Goal: Contribute content: Contribute content

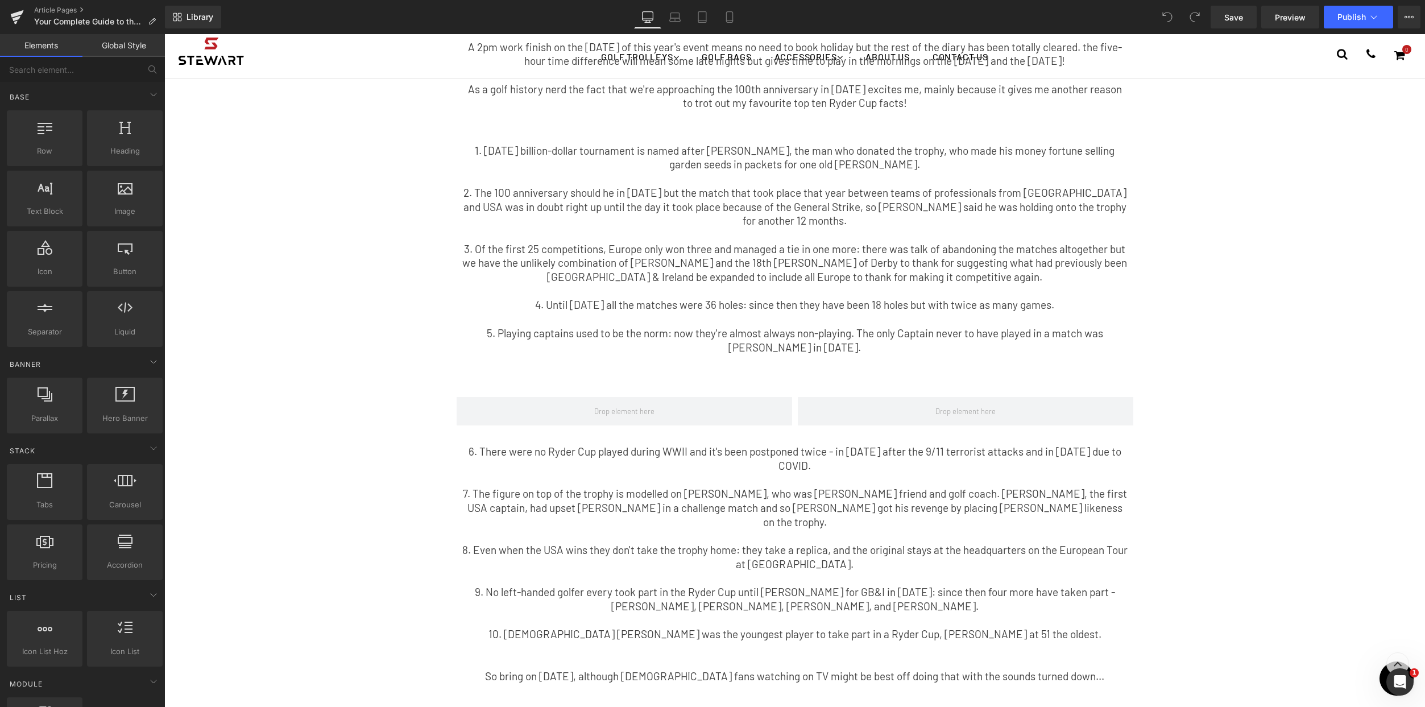
scroll to position [221, 0]
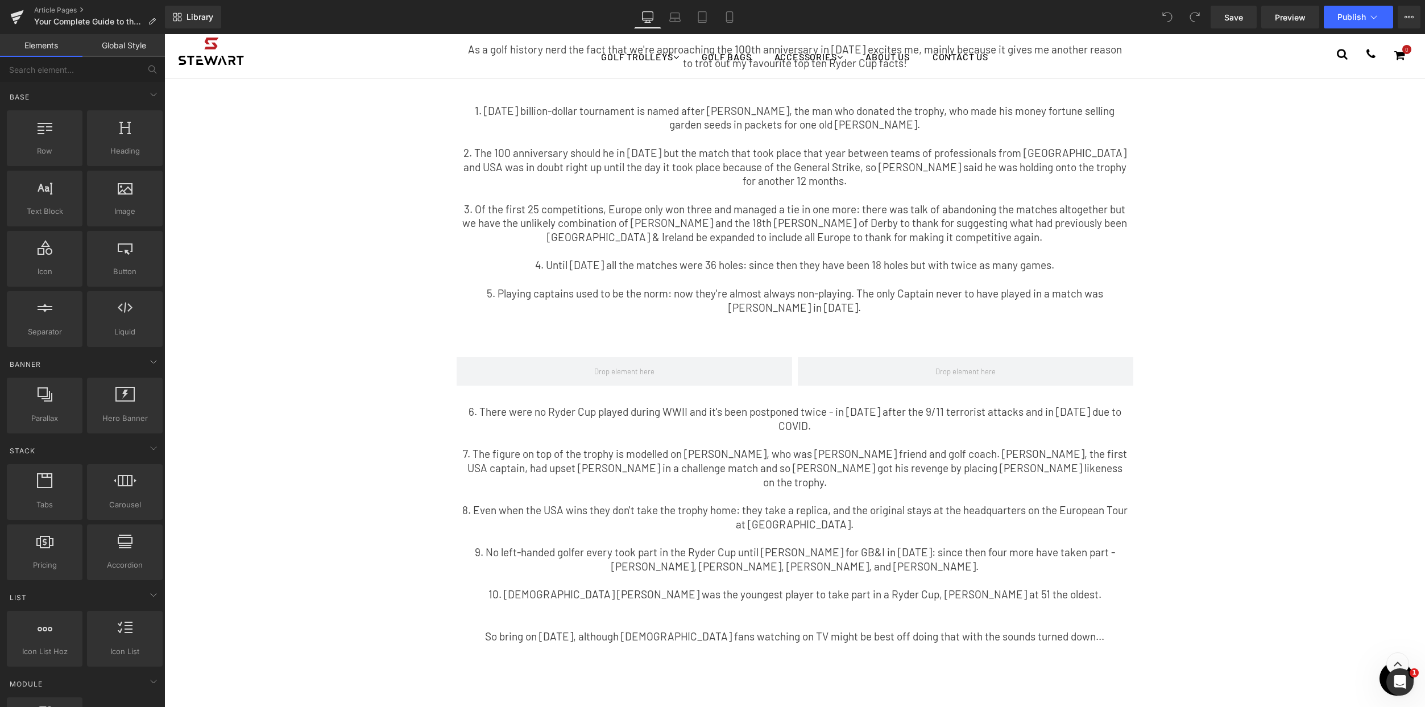
click at [801, 506] on div "6. There were no Ryder Cup played during WWII and it's been postponed twice - i…" at bounding box center [794, 538] width 665 height 267
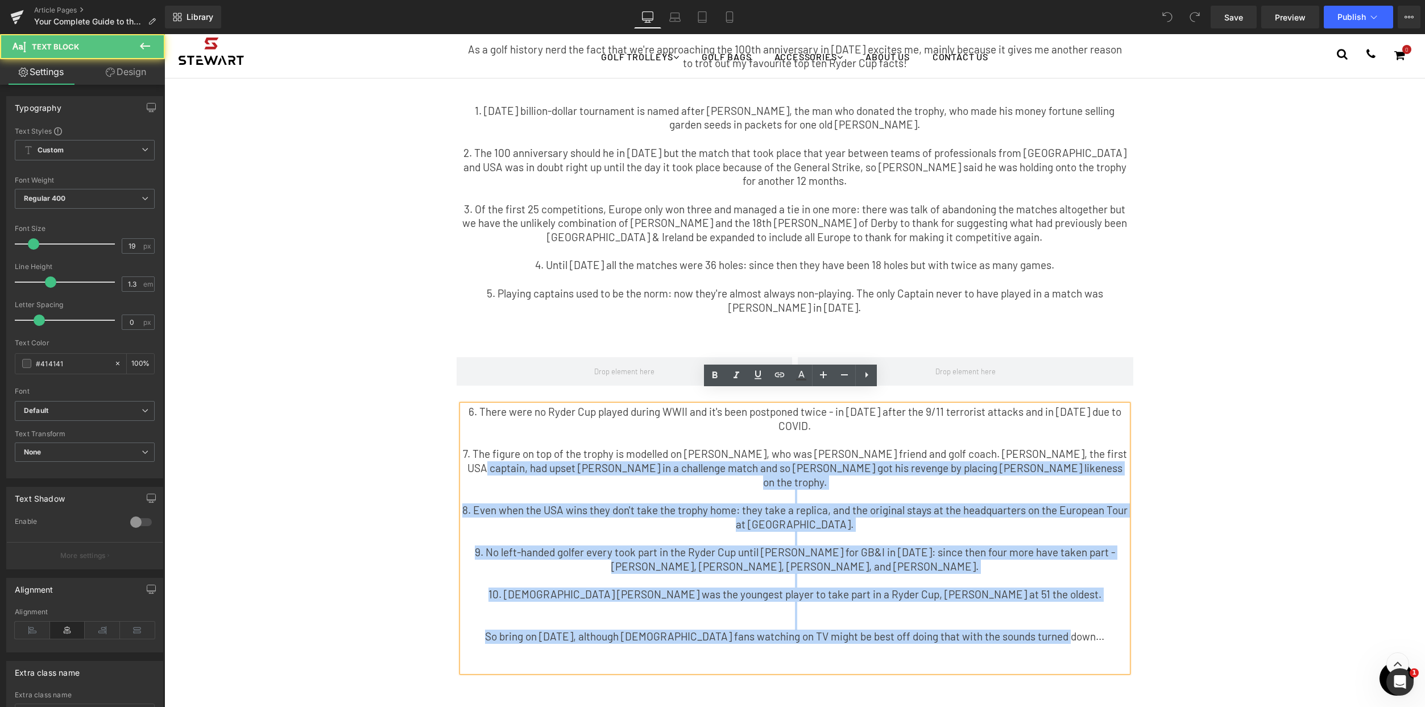
drag, startPoint x: 858, startPoint y: 562, endPoint x: 460, endPoint y: 441, distance: 416.0
click at [462, 441] on div "6. There were no Ryder Cup played during WWII and it's been postponed twice - i…" at bounding box center [794, 538] width 665 height 267
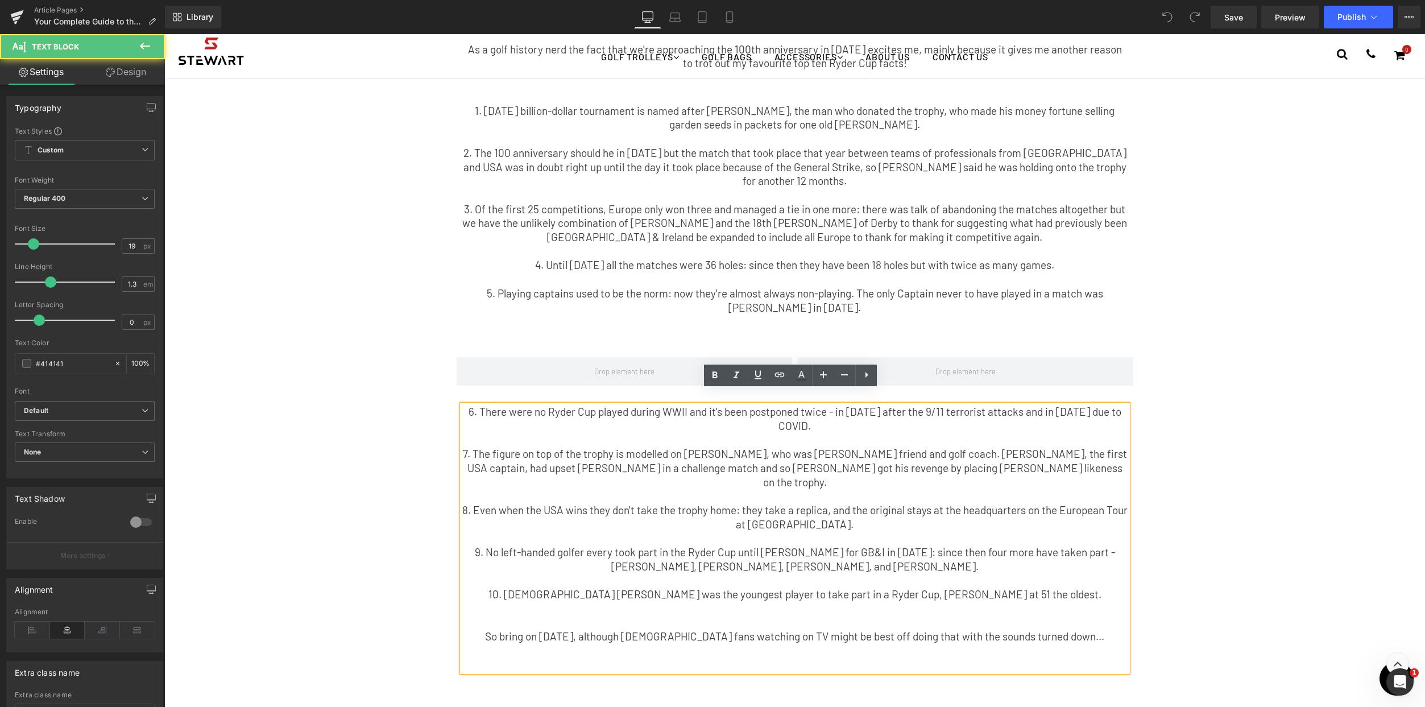
click at [1244, 408] on div "Why the Ryder Cup Never Gets Old Text Block Having been fortunate enough to hol…" at bounding box center [794, 320] width 1261 height 1014
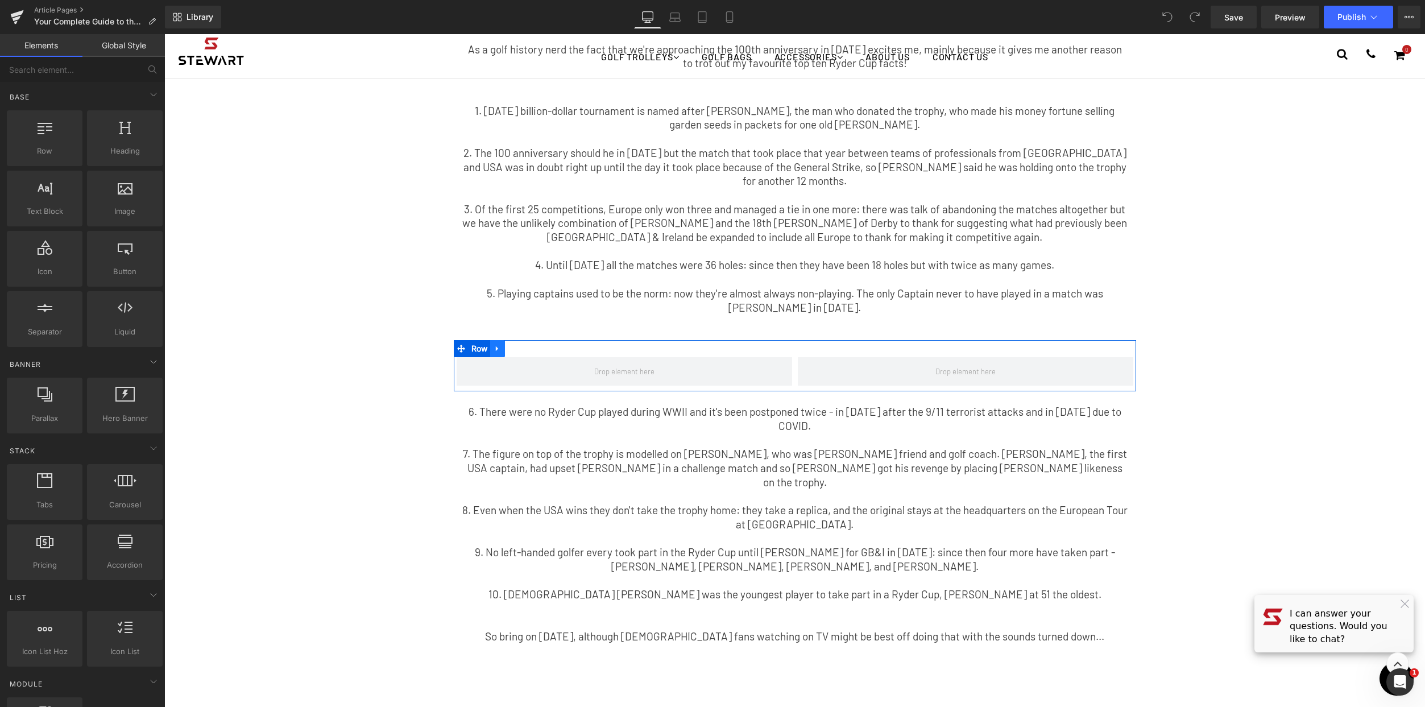
click at [499, 340] on link at bounding box center [497, 348] width 15 height 17
click at [527, 345] on icon at bounding box center [527, 349] width 8 height 8
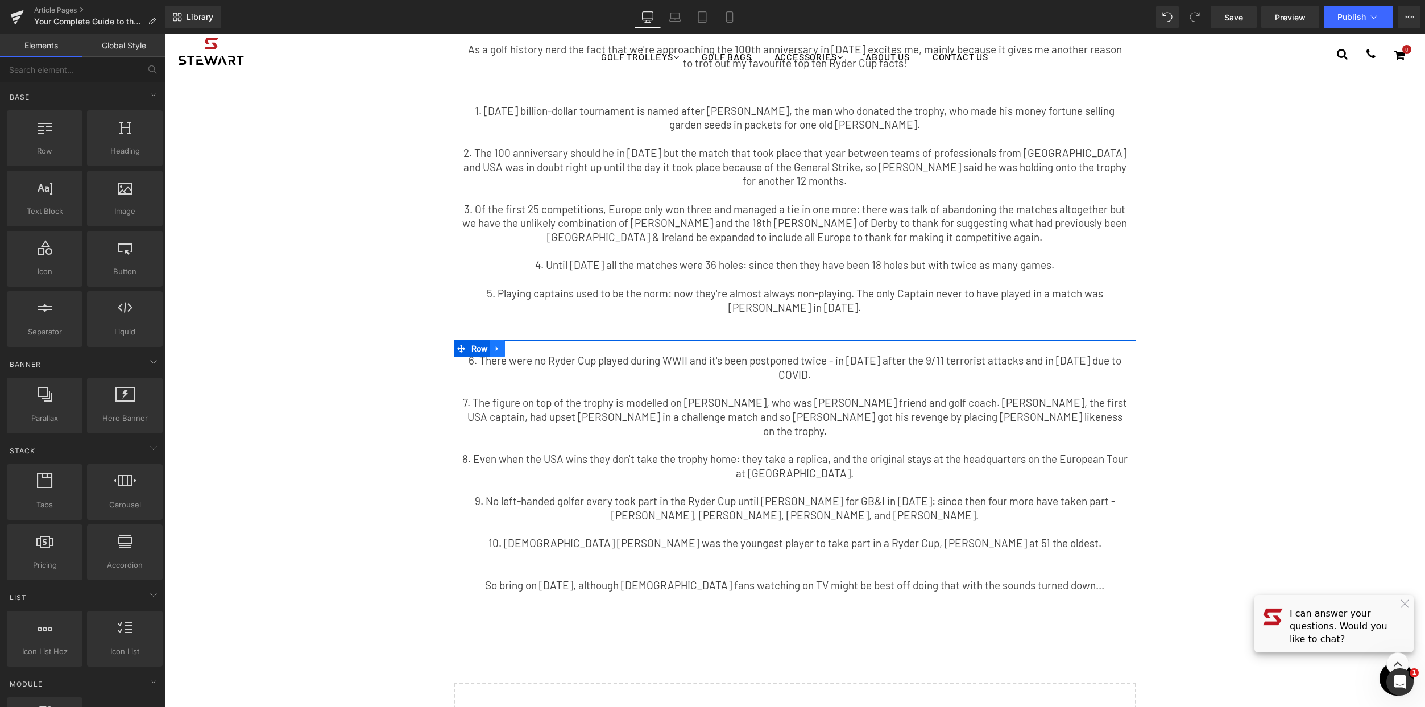
click at [498, 345] on icon at bounding box center [498, 349] width 8 height 9
click at [524, 345] on icon at bounding box center [527, 349] width 8 height 8
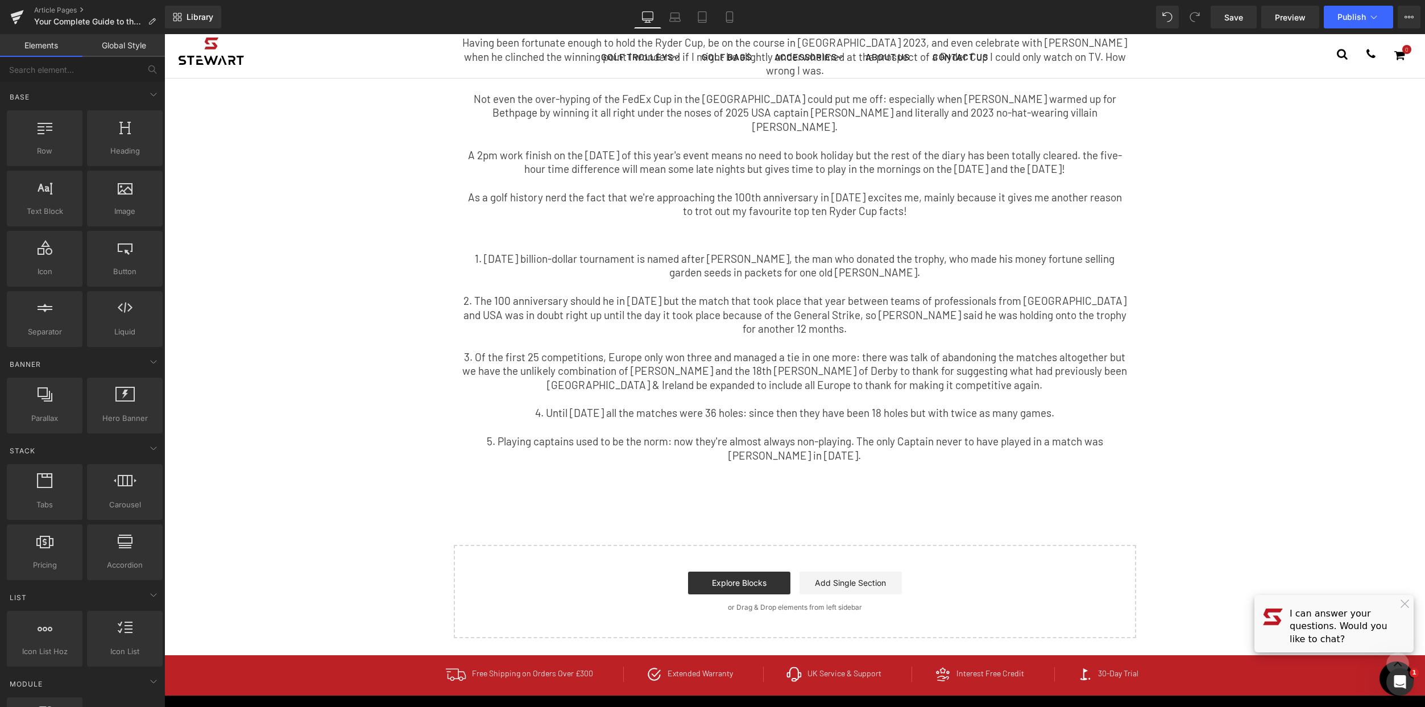
scroll to position [0, 0]
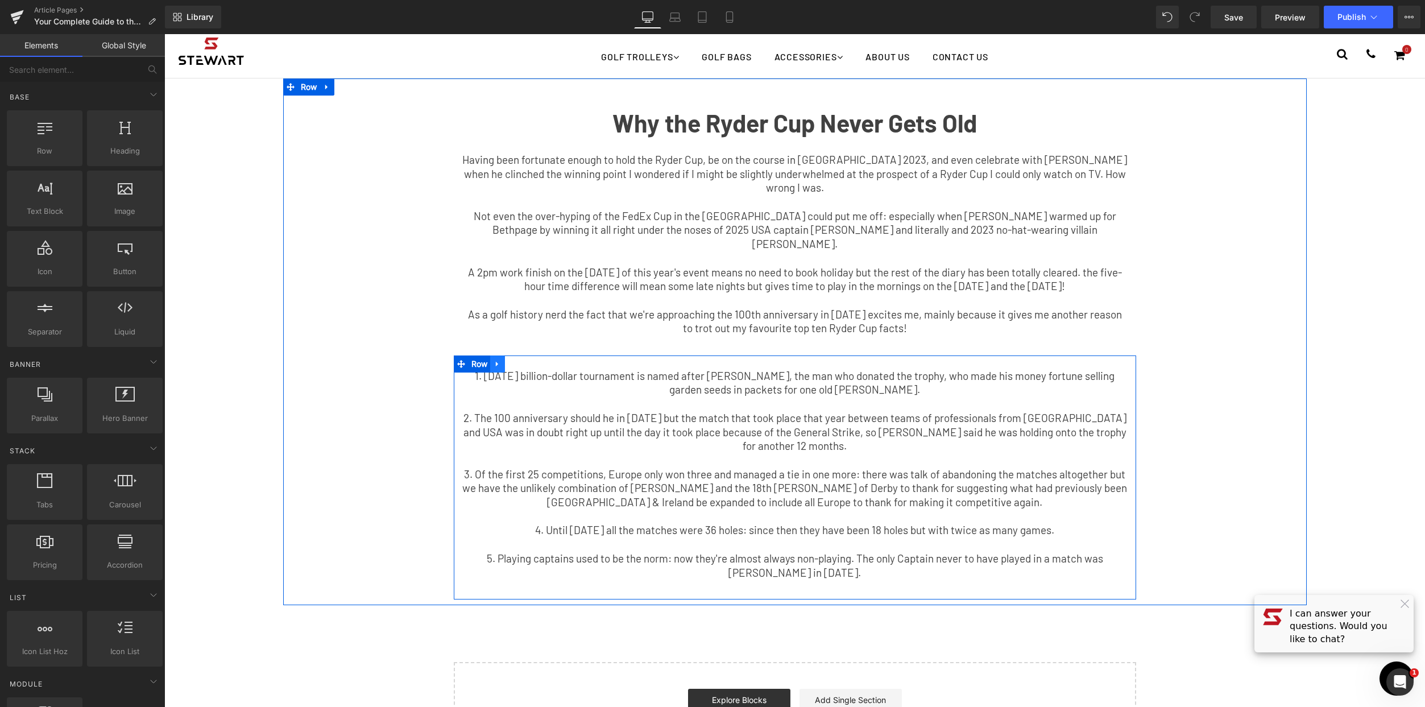
click at [500, 355] on link at bounding box center [497, 363] width 15 height 17
click at [520, 355] on link at bounding box center [527, 363] width 15 height 17
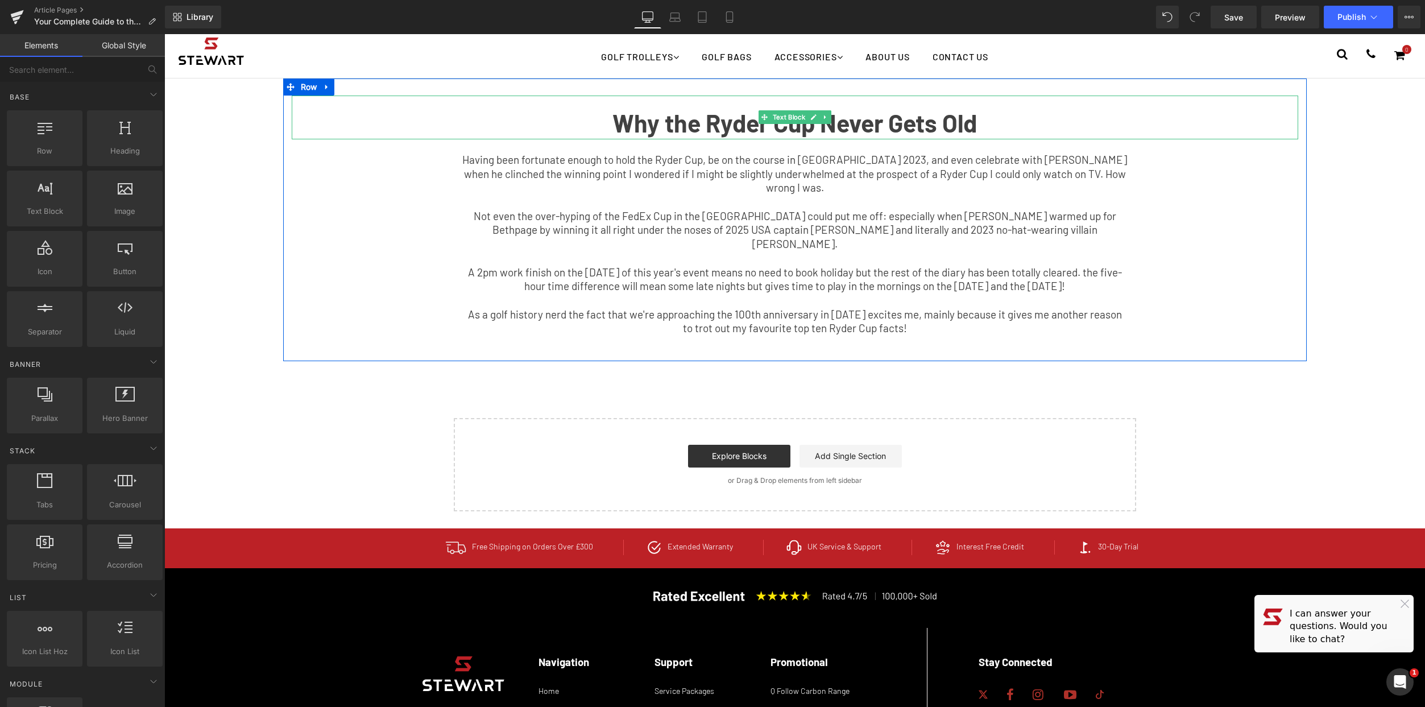
click at [688, 115] on b "Why the Ryder Cup Never Gets Old" at bounding box center [794, 123] width 364 height 30
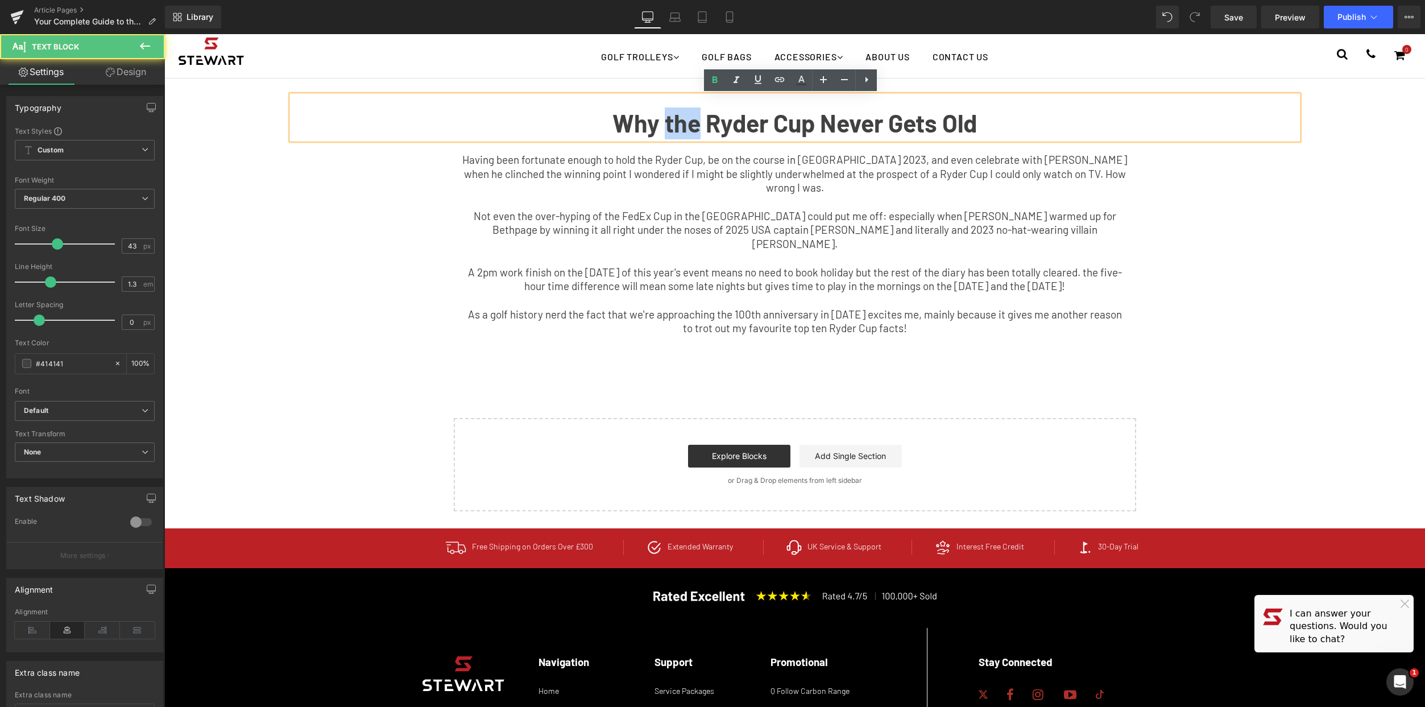
click at [688, 115] on b "Why the Ryder Cup Never Gets Old" at bounding box center [794, 123] width 364 height 30
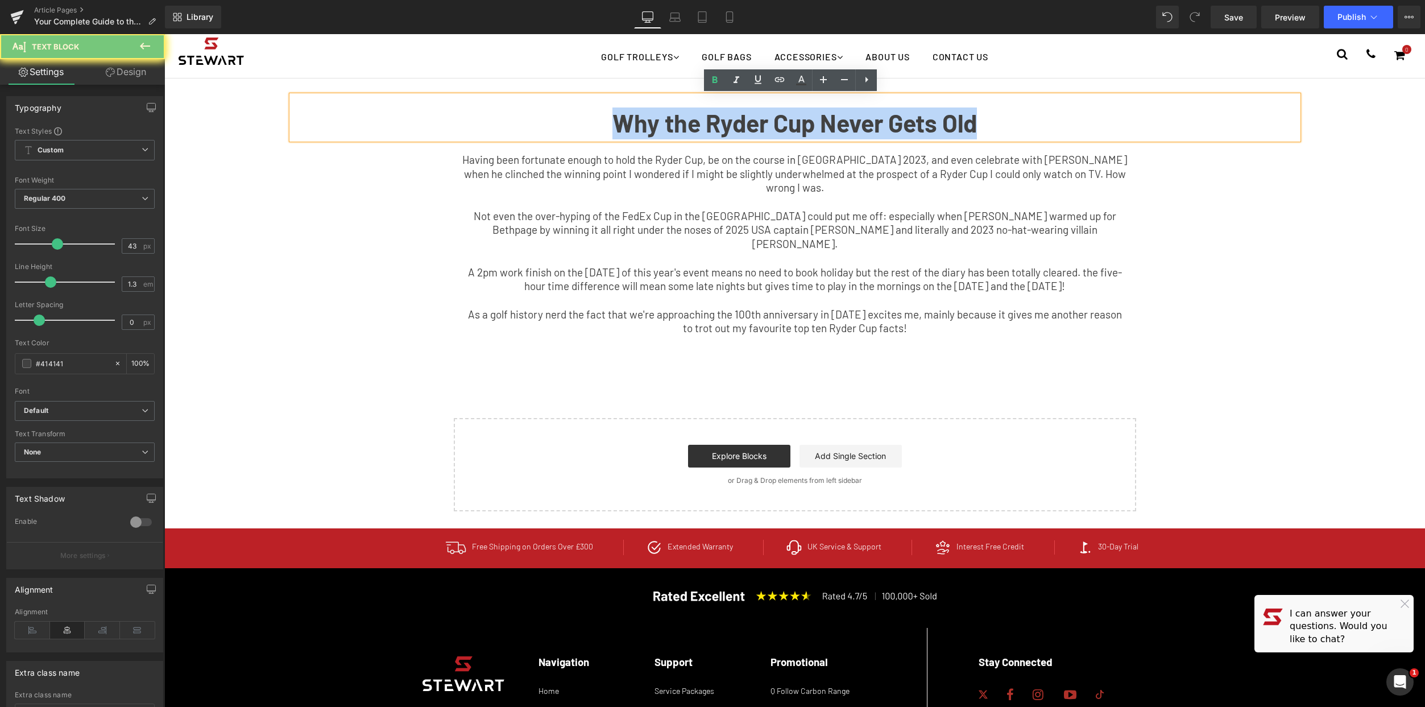
click at [688, 115] on b "Why the Ryder Cup Never Gets Old" at bounding box center [794, 123] width 364 height 30
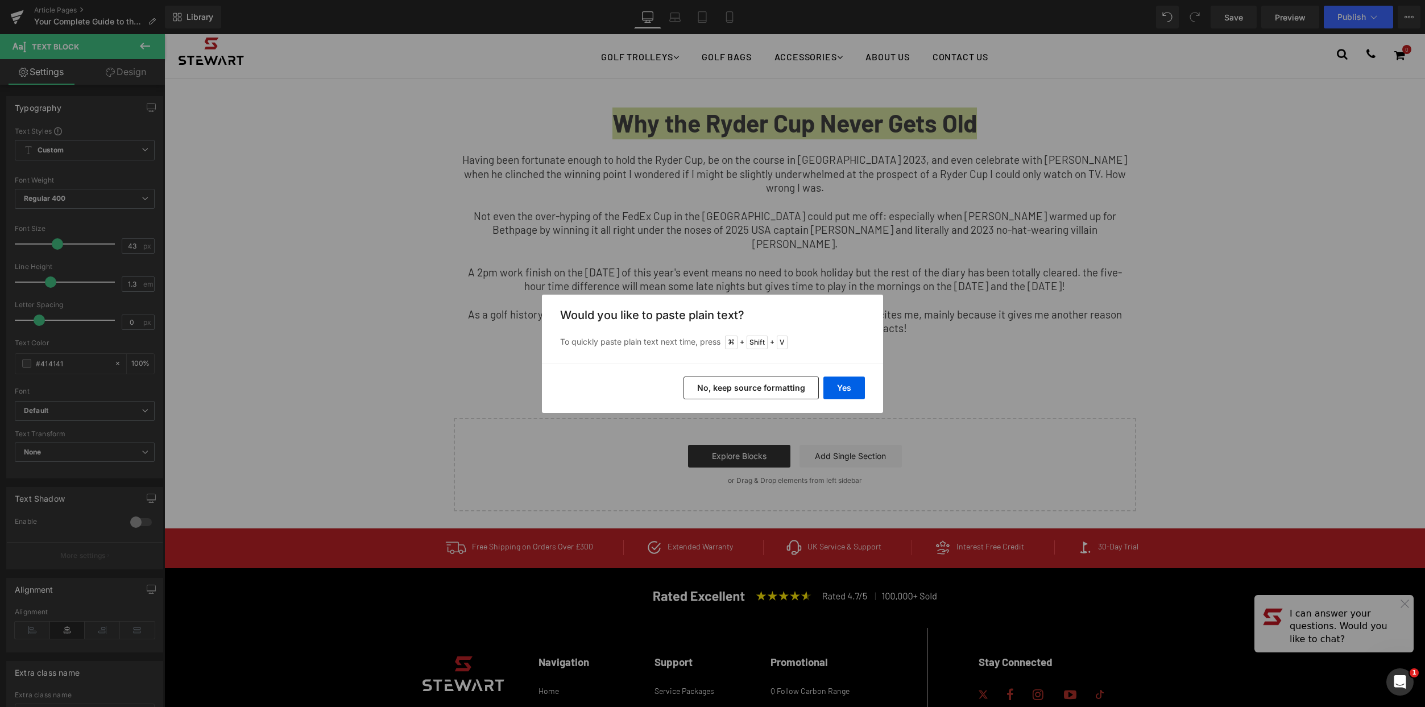
click at [858, 399] on div "Yes No, keep source formatting" at bounding box center [712, 388] width 341 height 50
click at [853, 382] on button "Yes" at bounding box center [844, 387] width 42 height 23
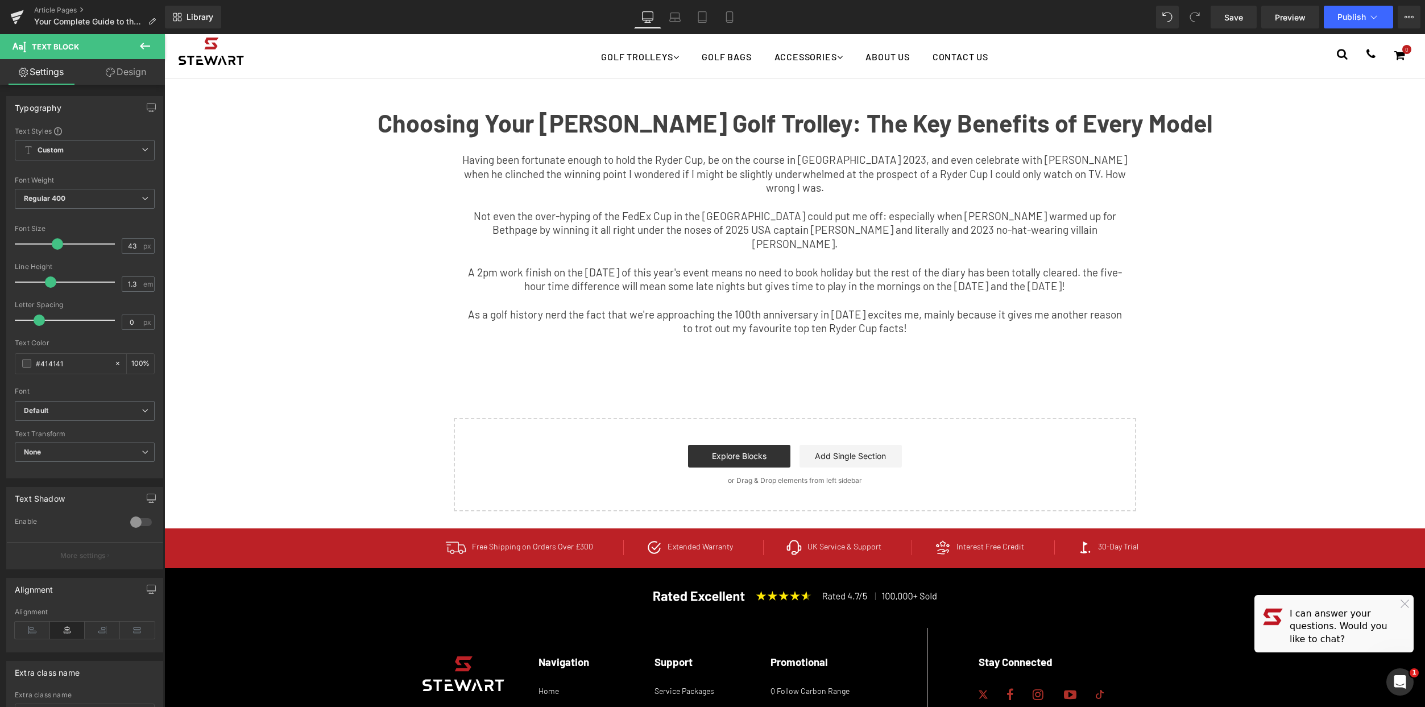
click at [803, 277] on p "A 2pm work finish on the [DATE] of this year's event means no need to book holi…" at bounding box center [794, 280] width 665 height 28
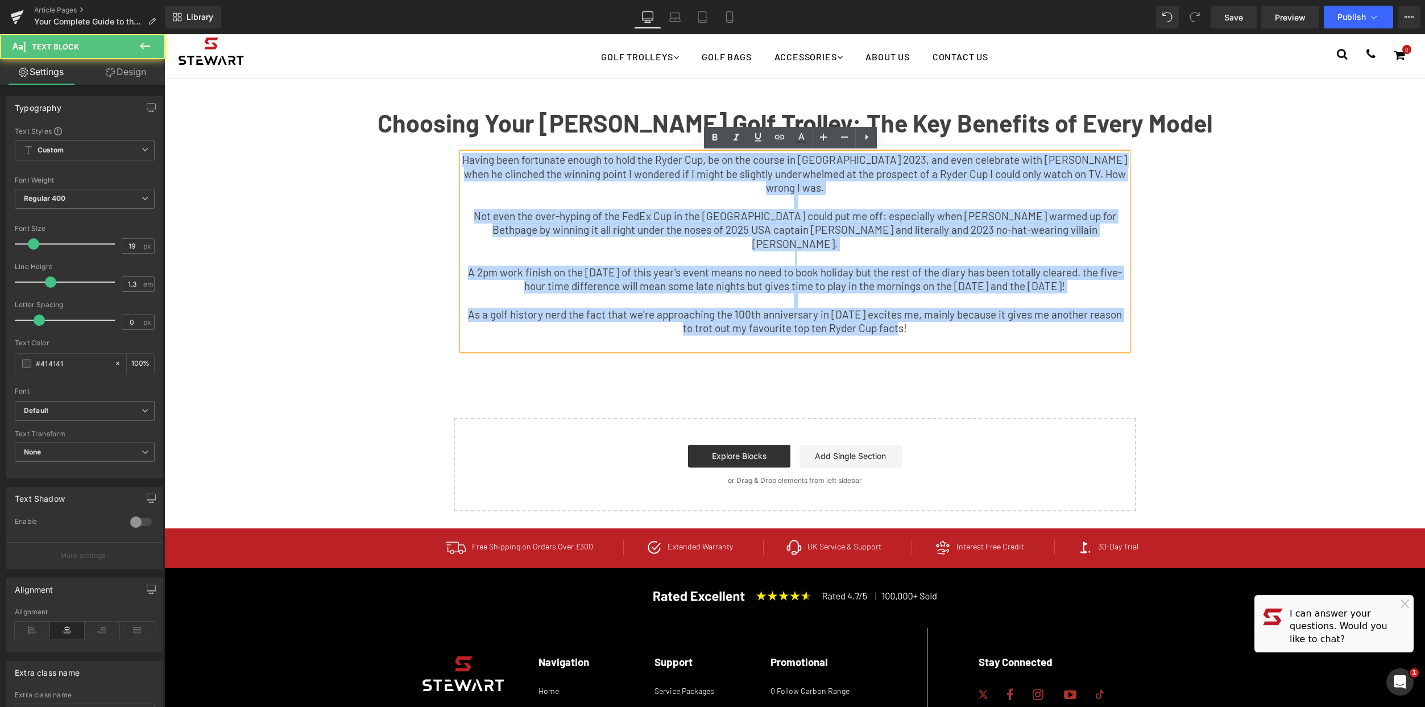
drag, startPoint x: 919, startPoint y: 317, endPoint x: 367, endPoint y: 164, distance: 573.1
click at [367, 164] on div "Choosing Your [PERSON_NAME] Golf Trolley: The Key Benefits of Every Model Text …" at bounding box center [794, 226] width 1023 height 260
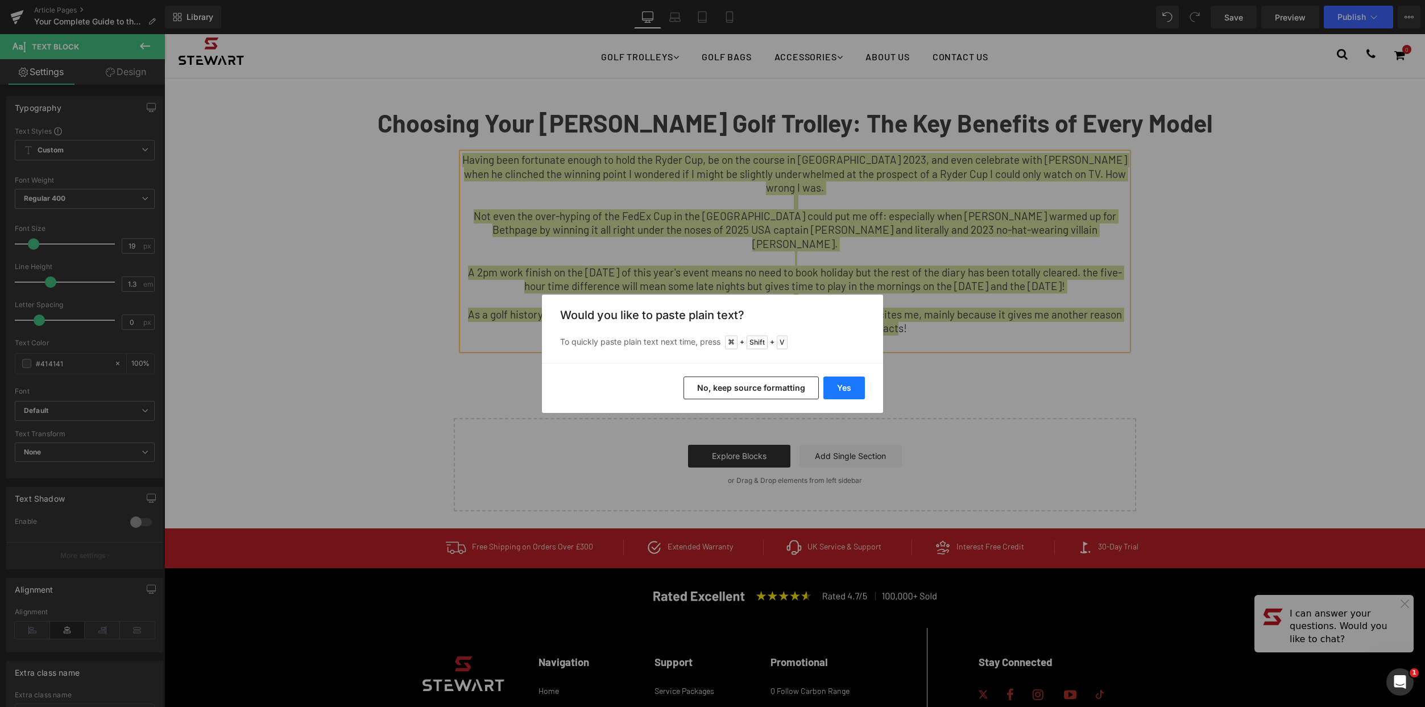
click at [855, 386] on button "Yes" at bounding box center [844, 387] width 42 height 23
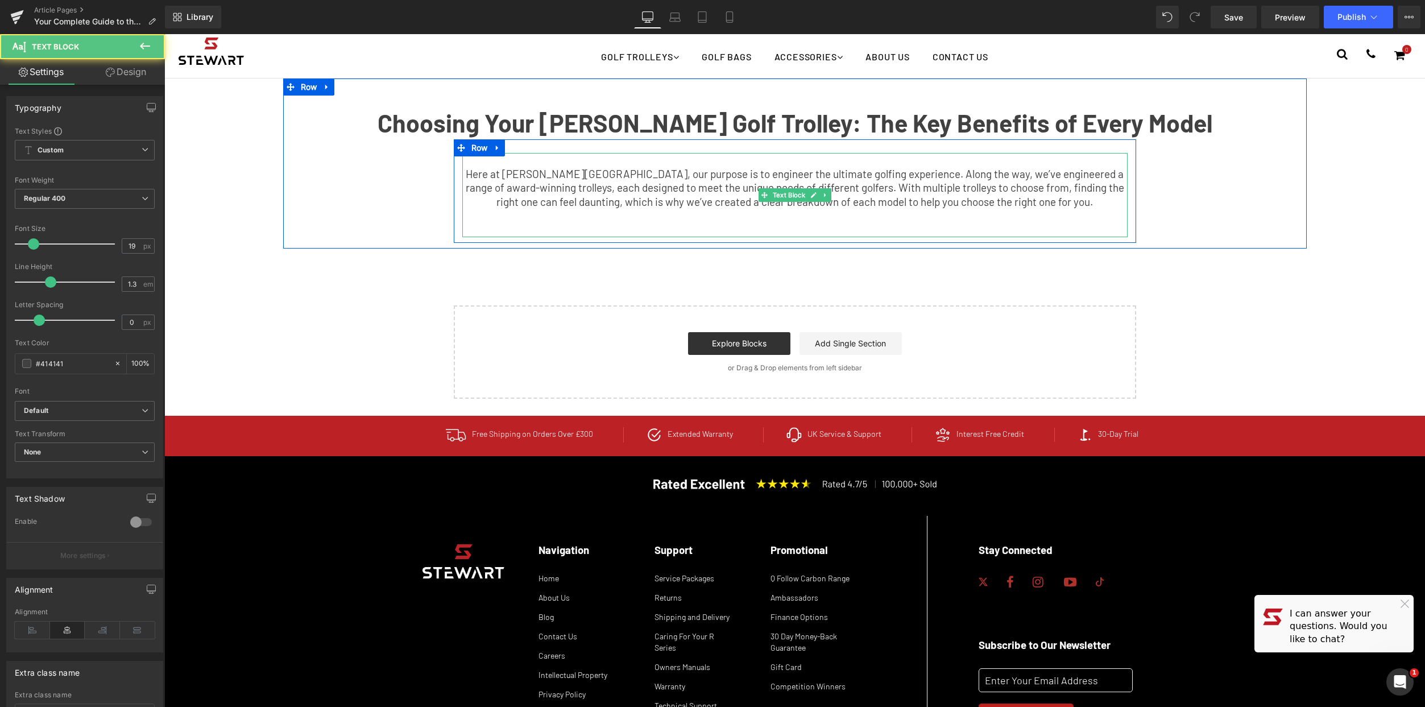
click at [1082, 202] on p "Here at [PERSON_NAME][GEOGRAPHIC_DATA], our purpose is to engineer the ultimate…" at bounding box center [794, 188] width 665 height 42
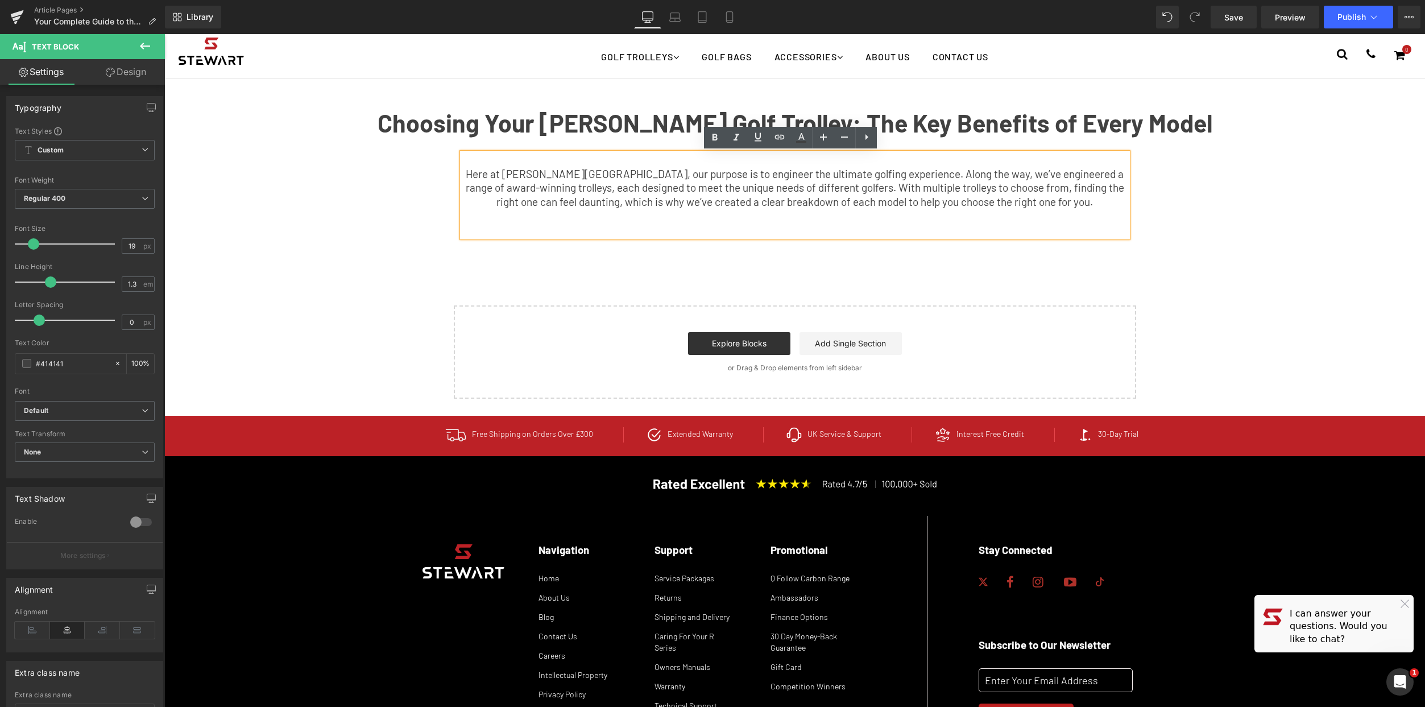
click at [814, 232] on p at bounding box center [794, 230] width 665 height 14
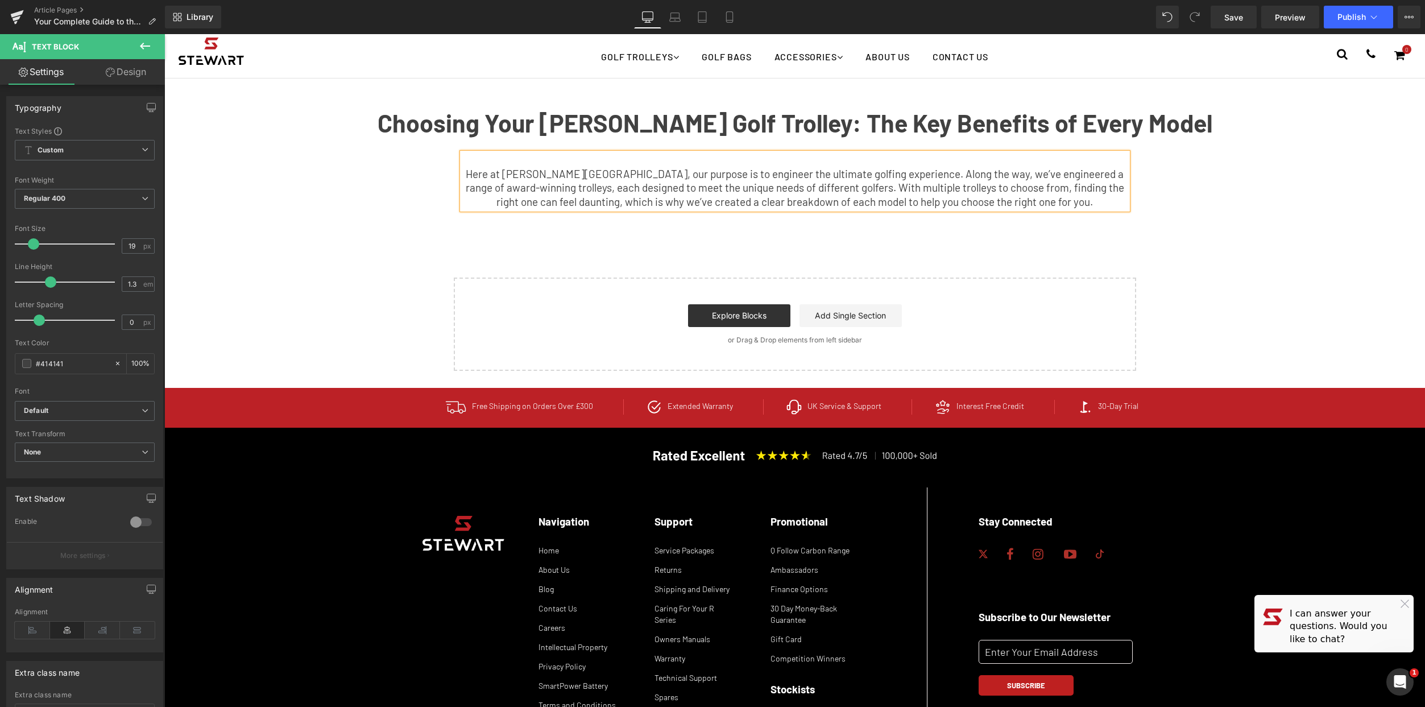
click at [809, 159] on p at bounding box center [794, 160] width 665 height 14
click at [466, 171] on p "Here at [PERSON_NAME][GEOGRAPHIC_DATA], our purpose is to engineer the ultimate…" at bounding box center [794, 188] width 665 height 42
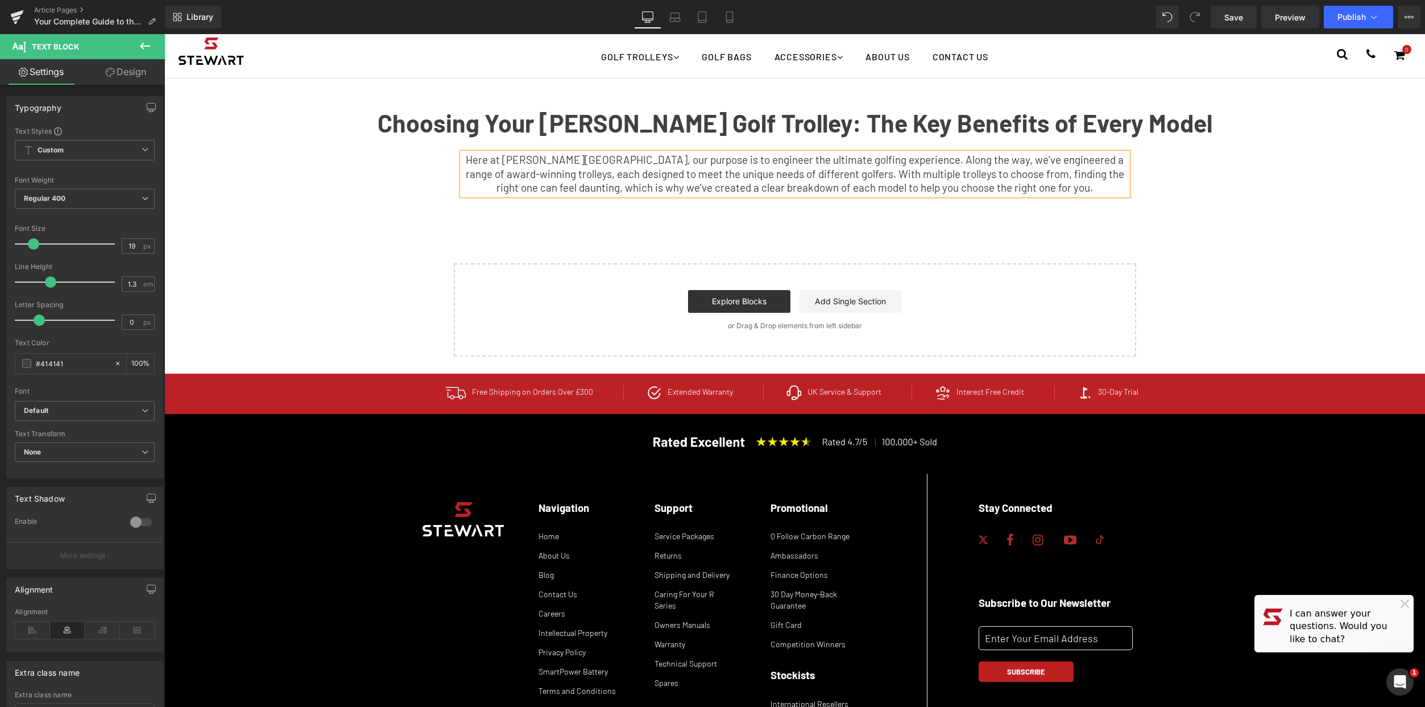
click at [1232, 305] on div "Choosing Your [PERSON_NAME] Golf Trolley: The Key Benefits of Every Model Text …" at bounding box center [794, 217] width 1261 height 278
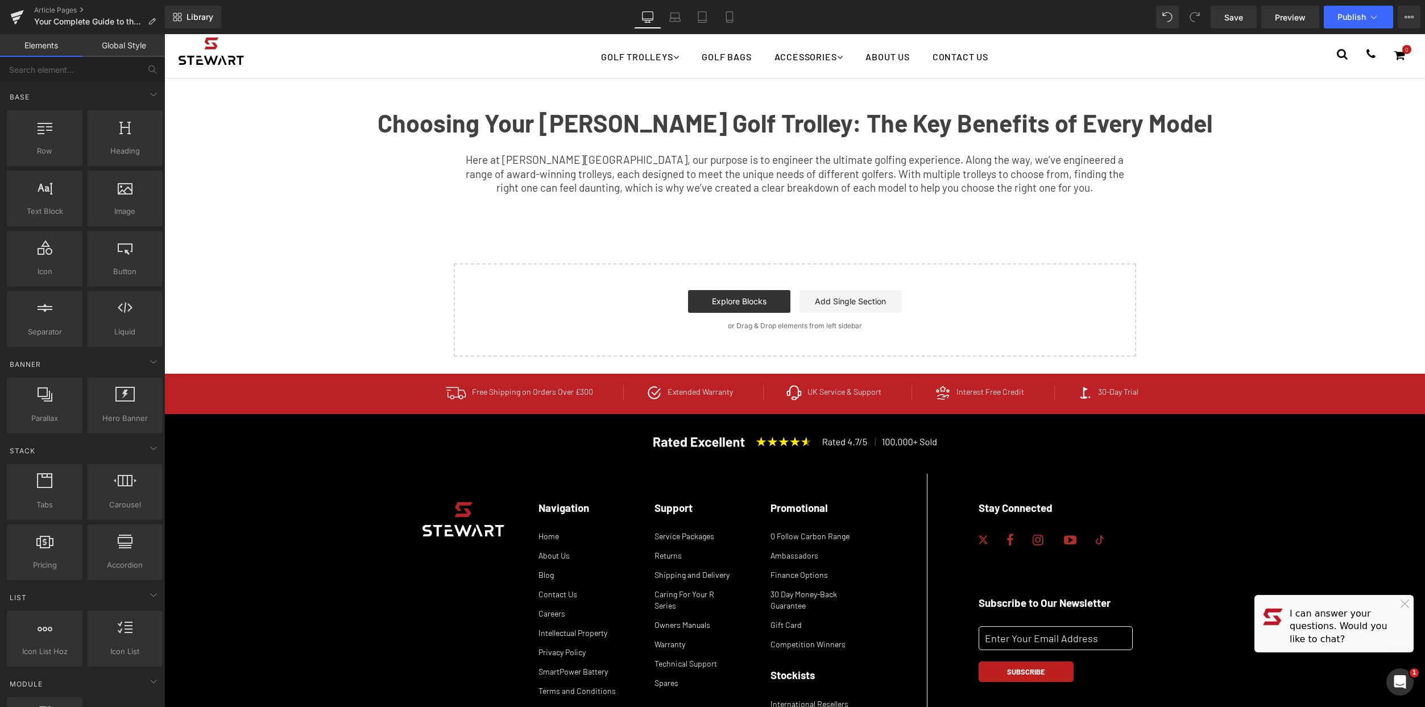
click at [658, 16] on link "Desktop" at bounding box center [647, 17] width 27 height 23
click at [668, 19] on link "Laptop" at bounding box center [674, 17] width 27 height 23
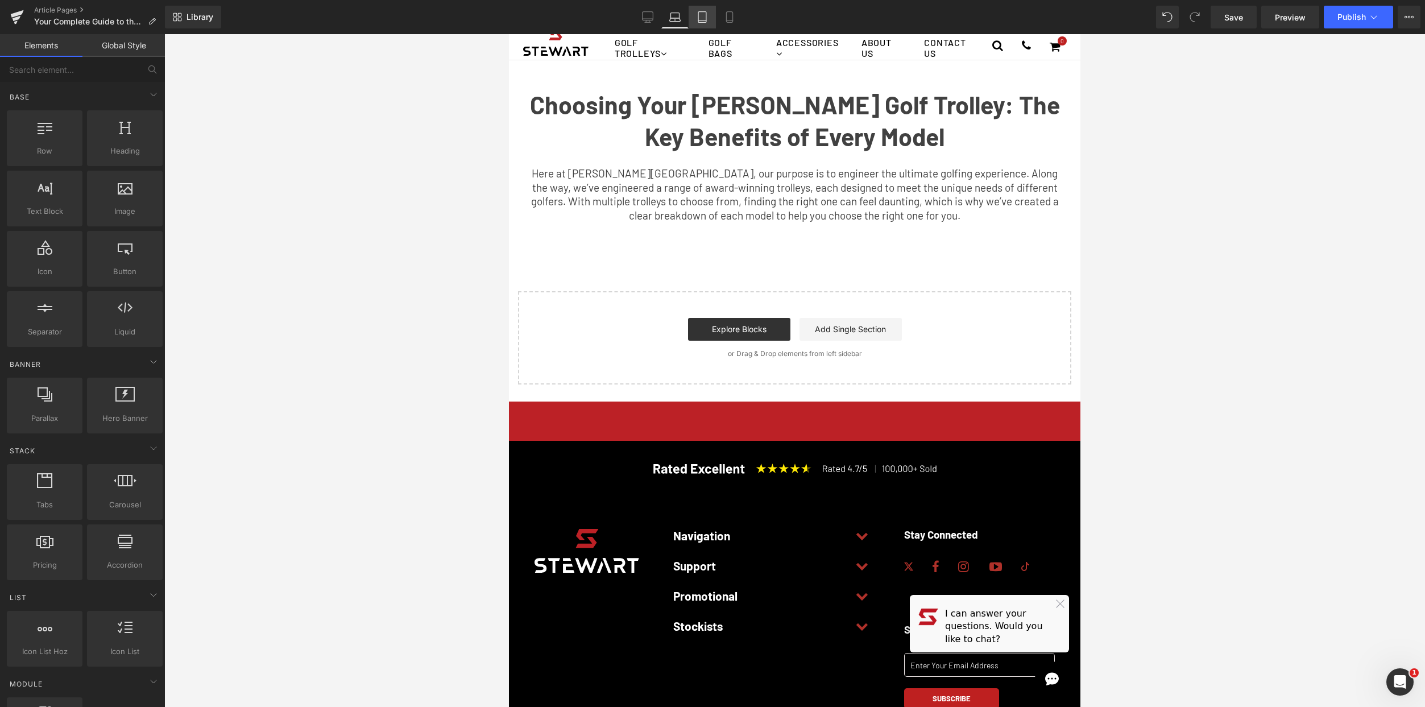
click at [711, 20] on link "Tablet" at bounding box center [702, 17] width 27 height 23
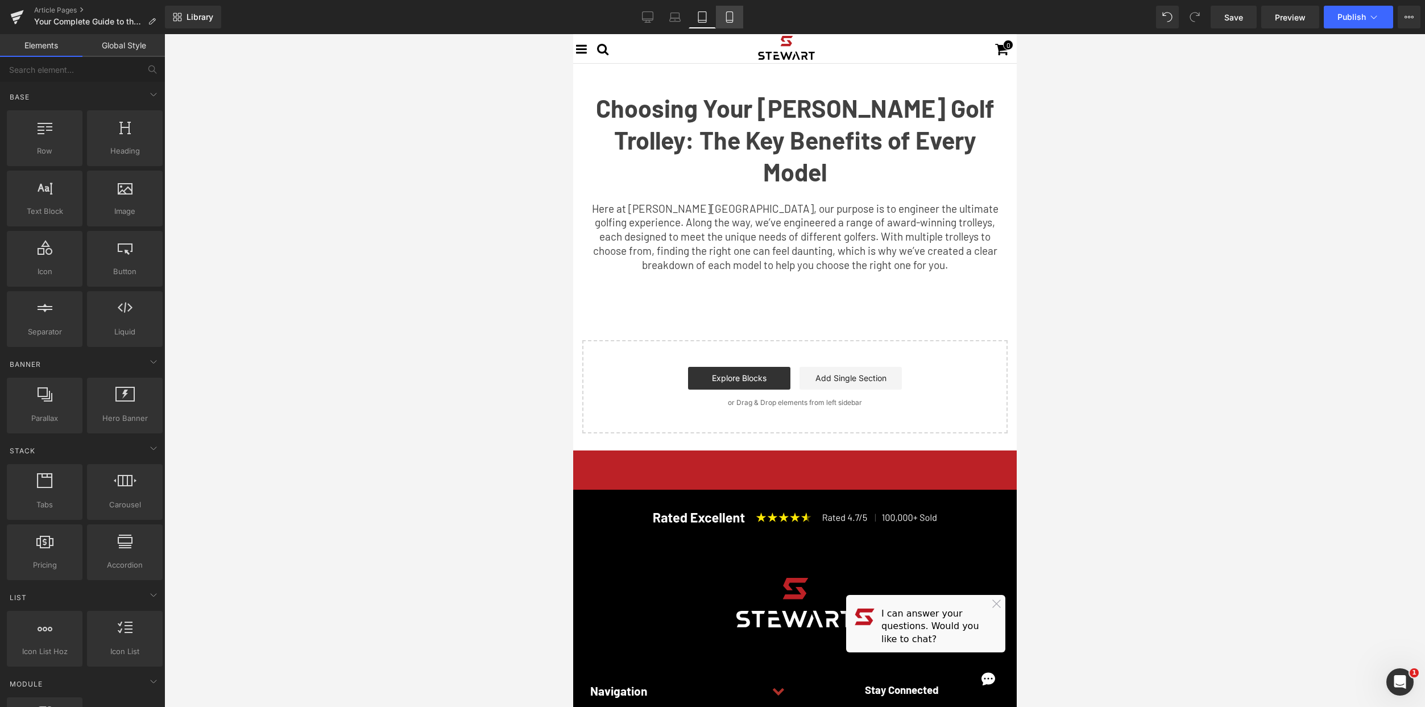
click at [728, 19] on icon at bounding box center [729, 16] width 11 height 11
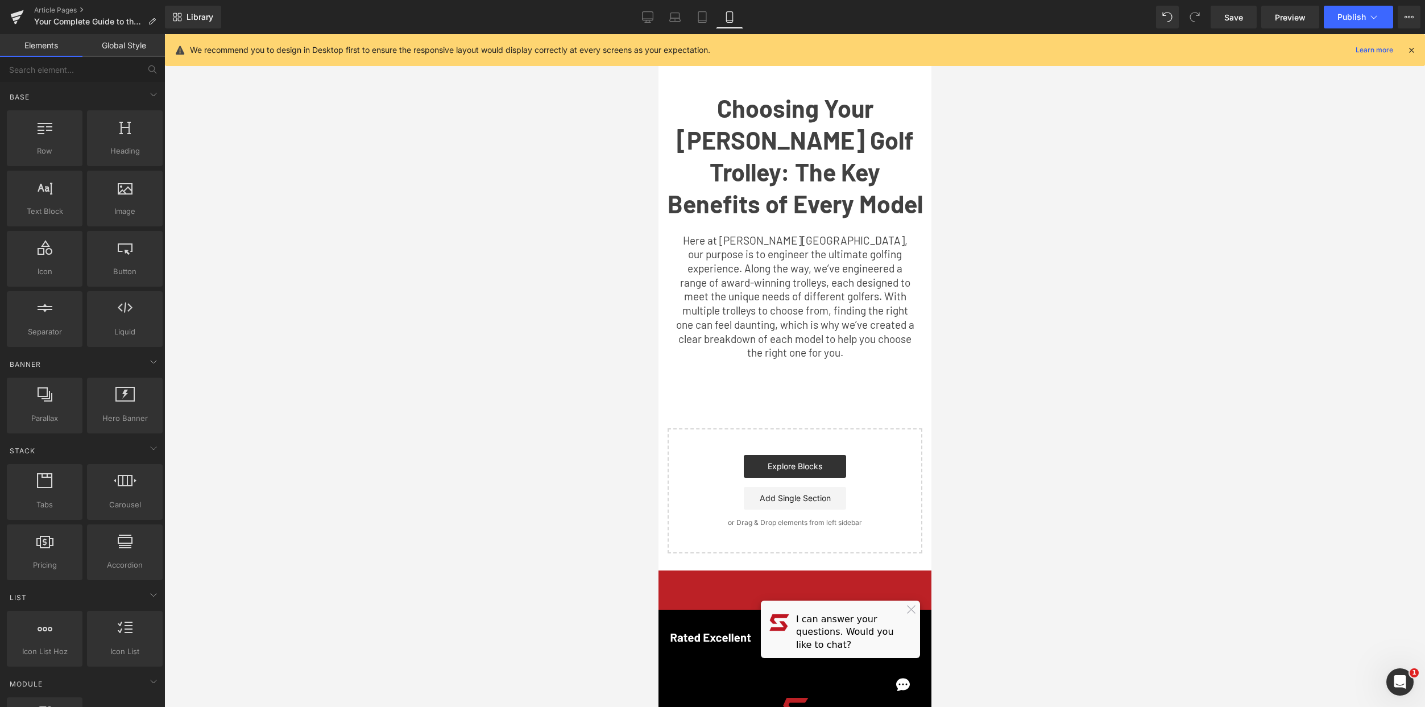
scroll to position [30, 0]
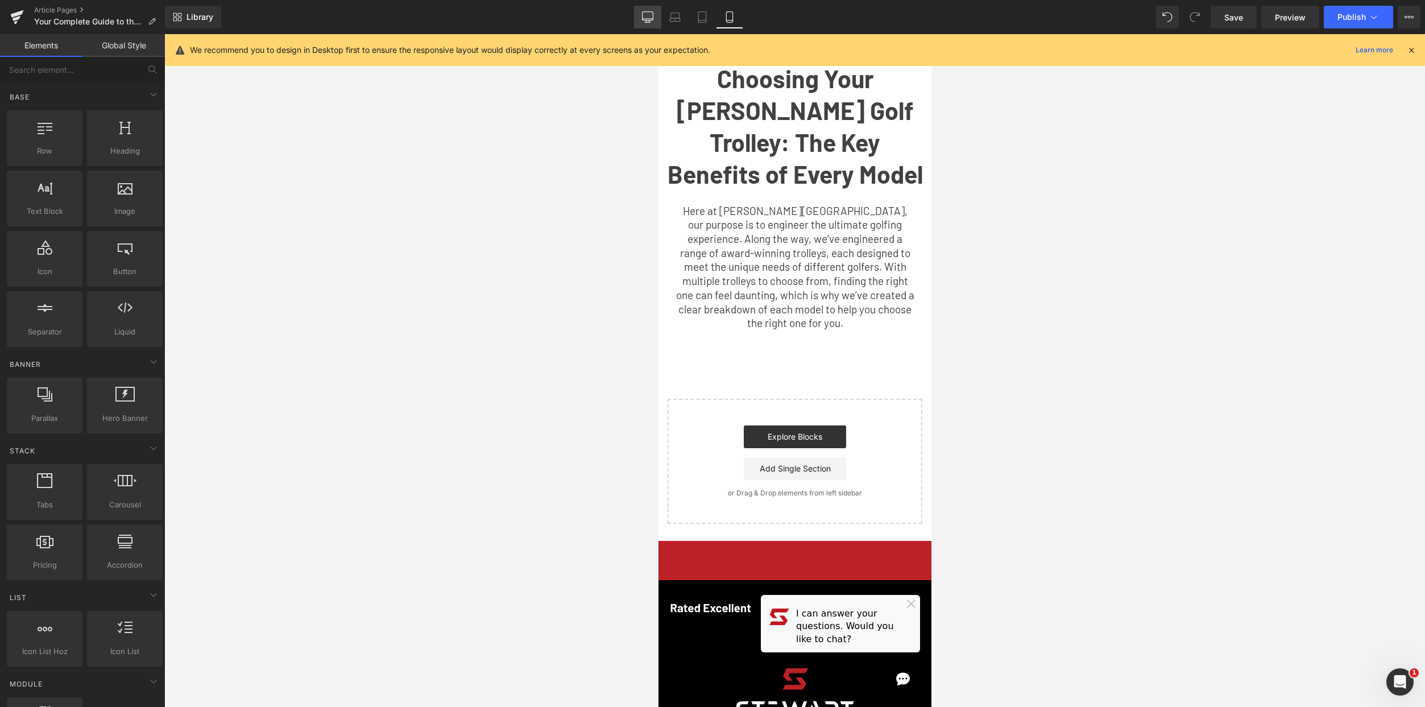
click at [655, 7] on link "Desktop" at bounding box center [647, 17] width 27 height 23
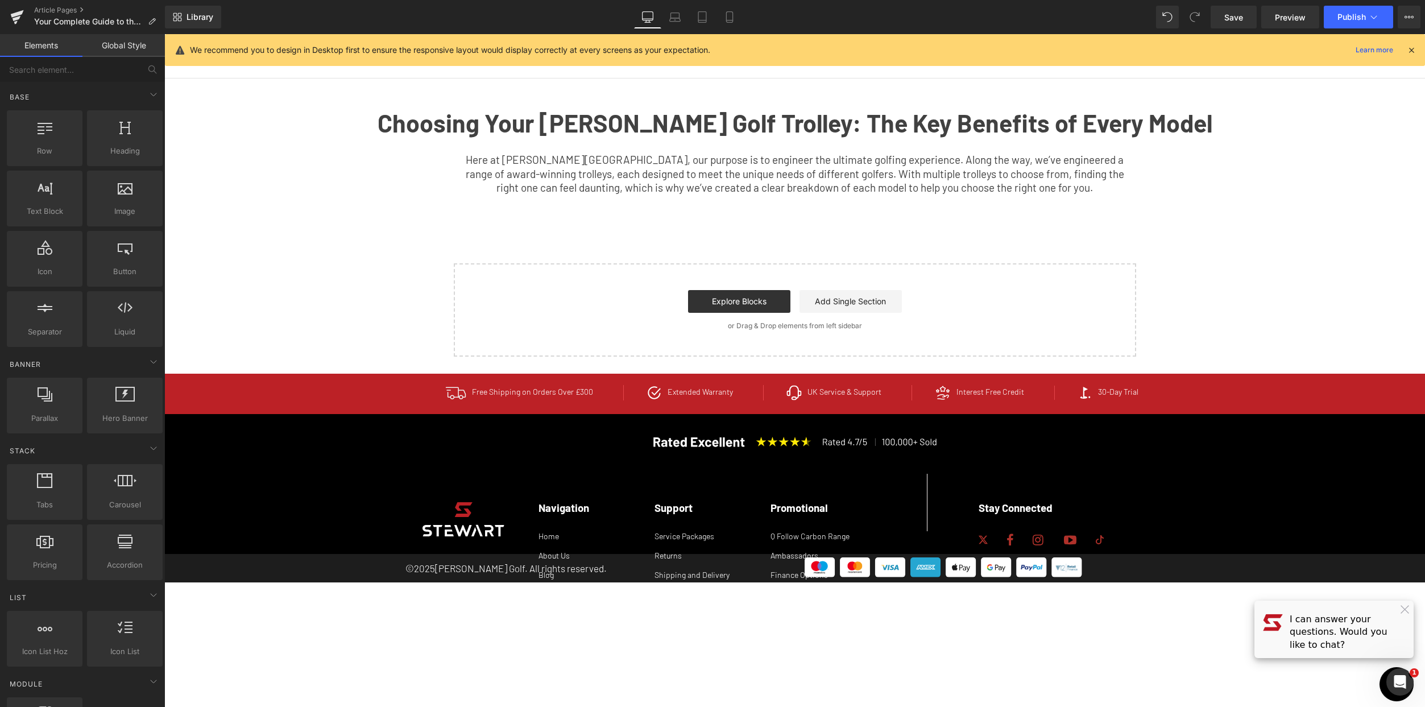
scroll to position [0, 0]
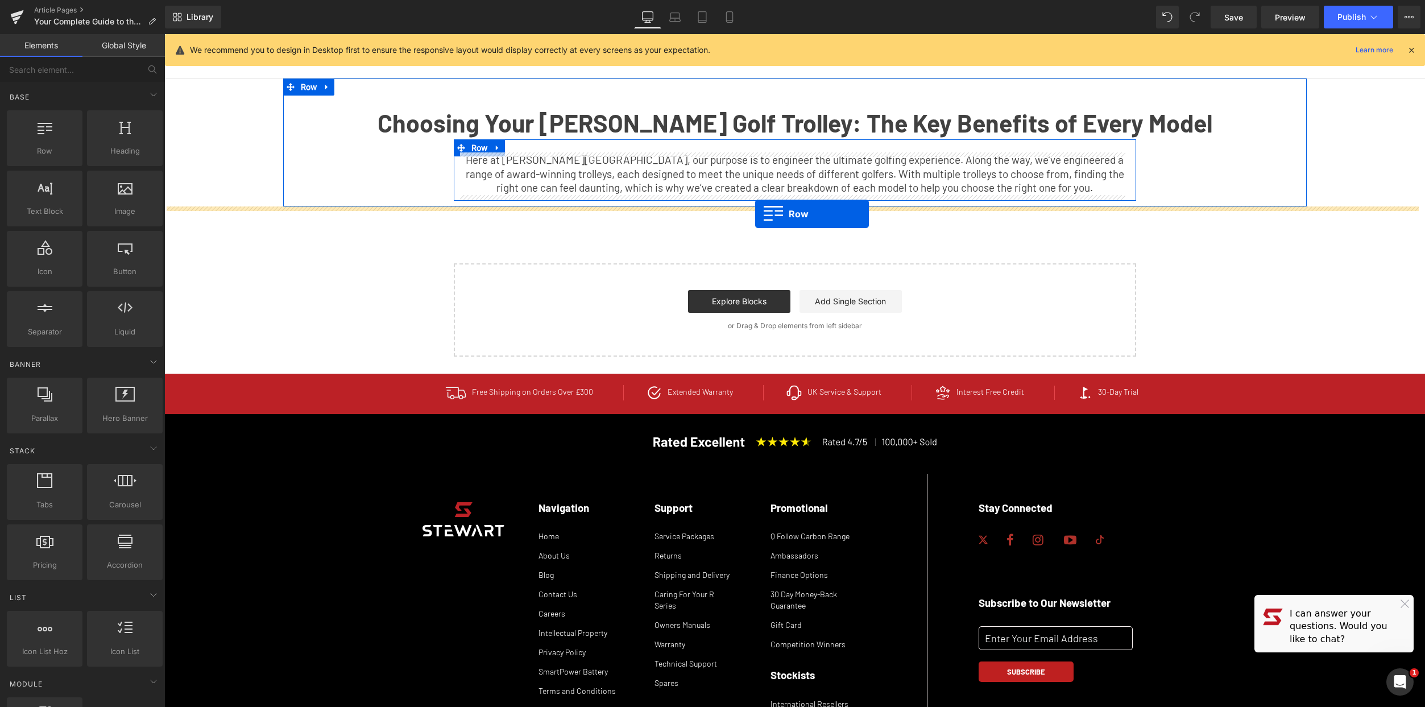
drag, startPoint x: 202, startPoint y: 169, endPoint x: 755, endPoint y: 212, distance: 554.9
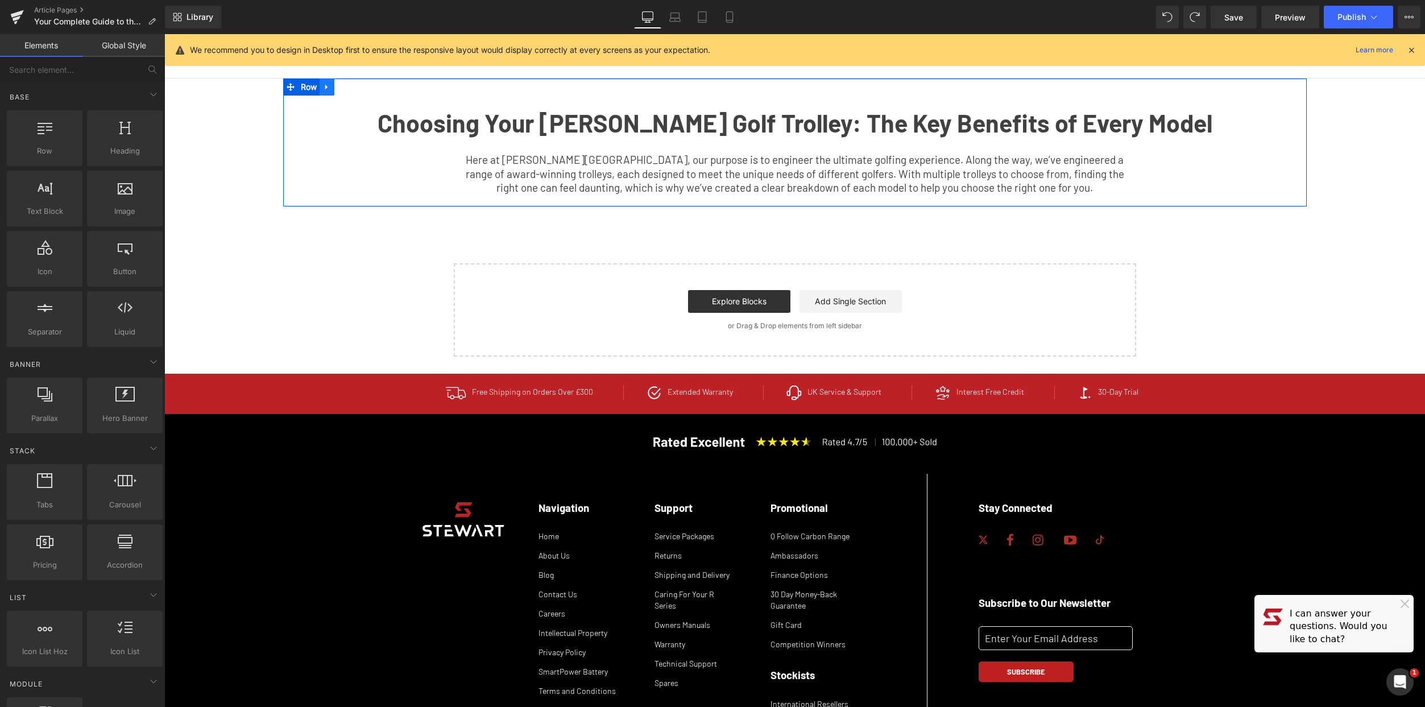
click at [323, 85] on icon at bounding box center [327, 87] width 8 height 9
click at [338, 84] on icon at bounding box center [342, 87] width 8 height 8
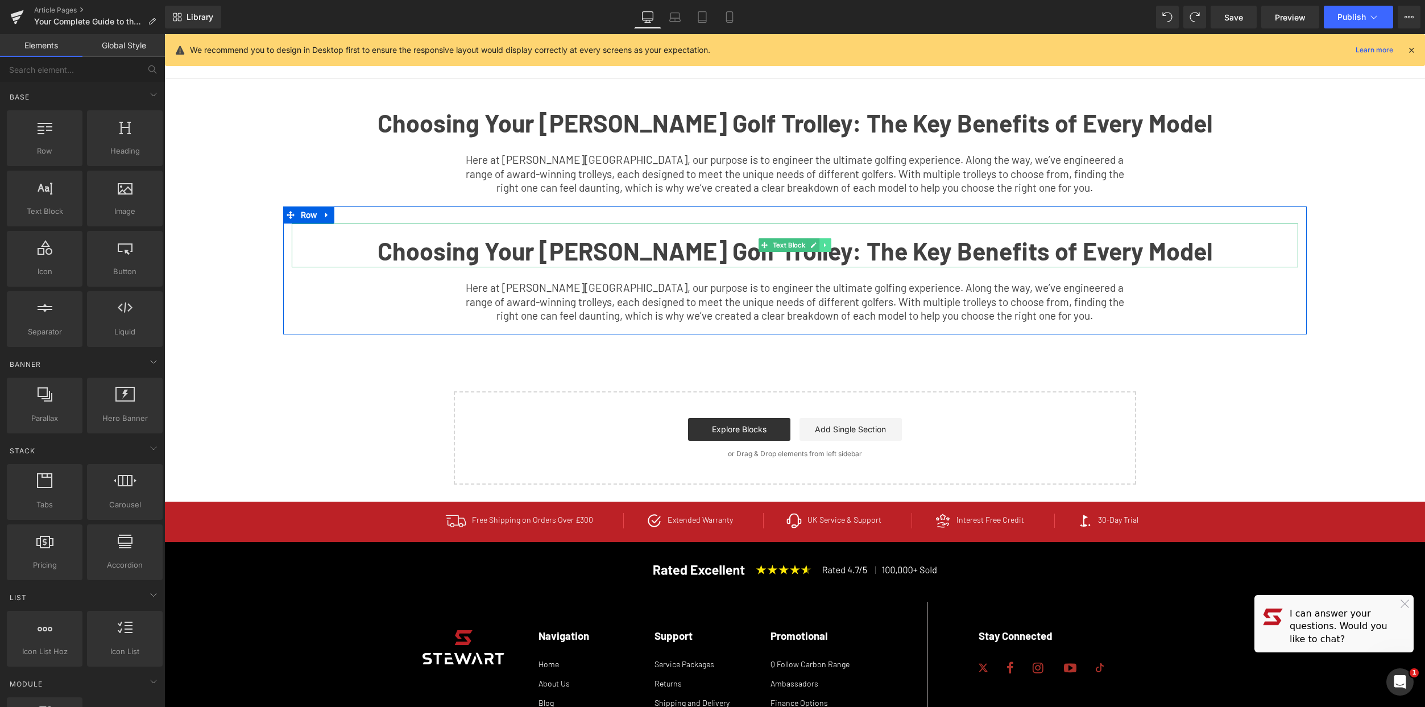
click at [819, 241] on link at bounding box center [825, 245] width 12 height 14
click at [826, 240] on link at bounding box center [831, 245] width 12 height 14
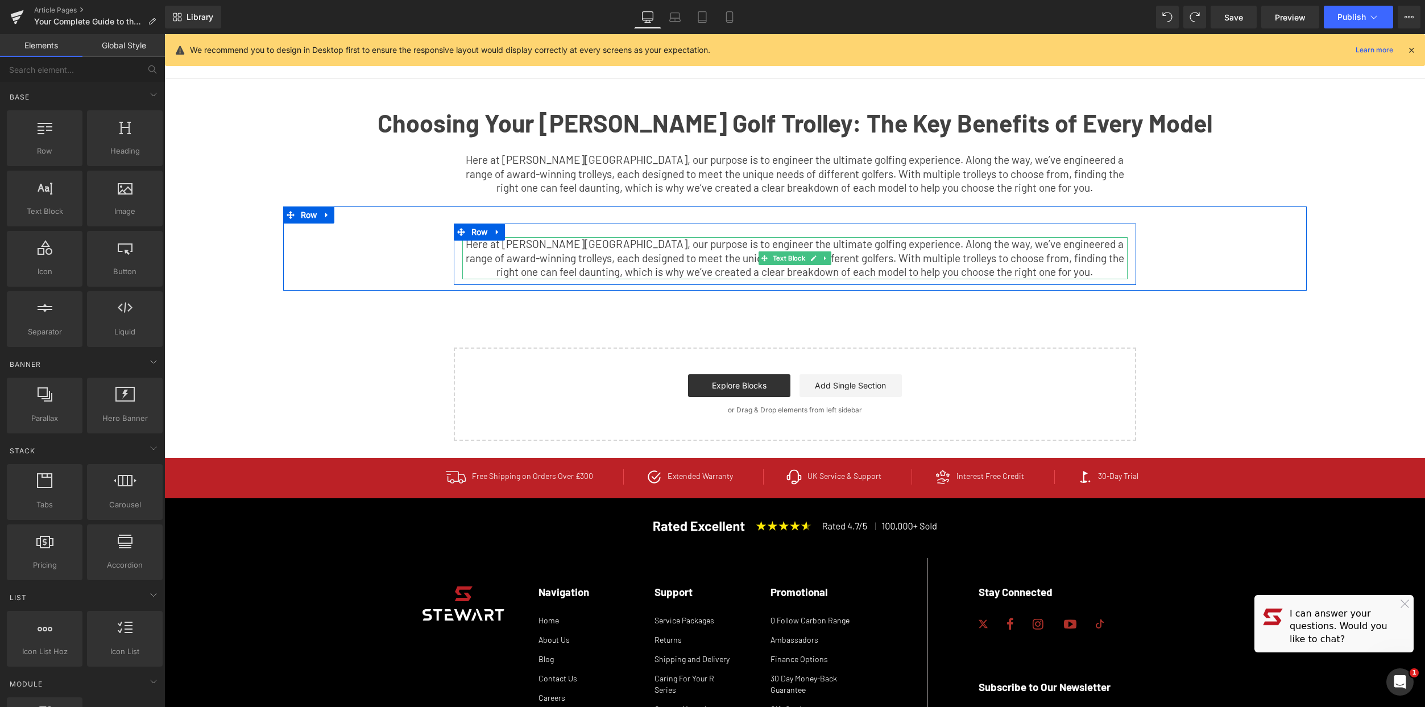
click at [579, 256] on span "Here at [PERSON_NAME][GEOGRAPHIC_DATA], our purpose is to engineer the ultimate…" at bounding box center [795, 257] width 658 height 41
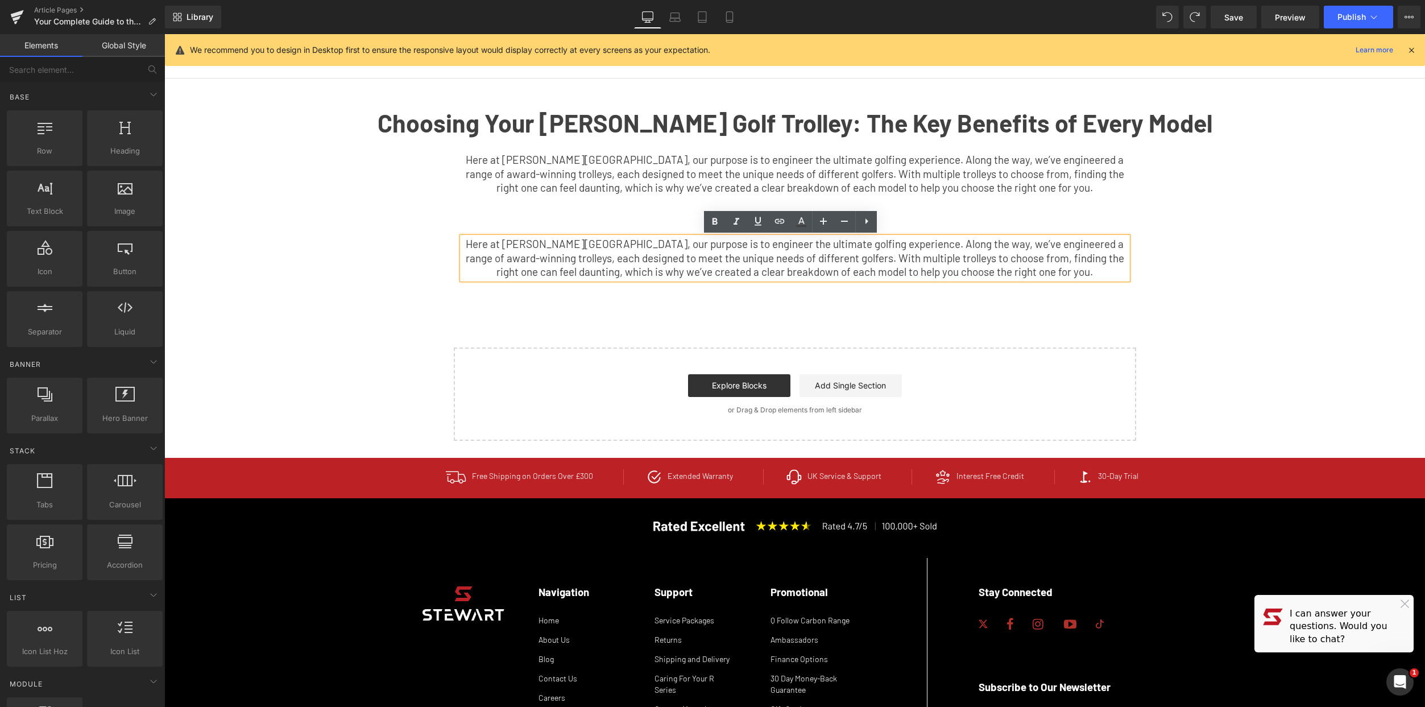
drag, startPoint x: 359, startPoint y: 352, endPoint x: 374, endPoint y: 314, distance: 40.9
click at [359, 352] on div "Choosing Your [PERSON_NAME] Golf Trolley: The Key Benefits of Every Model Text …" at bounding box center [794, 259] width 1261 height 362
click at [396, 245] on div "Here at [PERSON_NAME][GEOGRAPHIC_DATA], our purpose is to engineer the ultimate…" at bounding box center [794, 253] width 1023 height 61
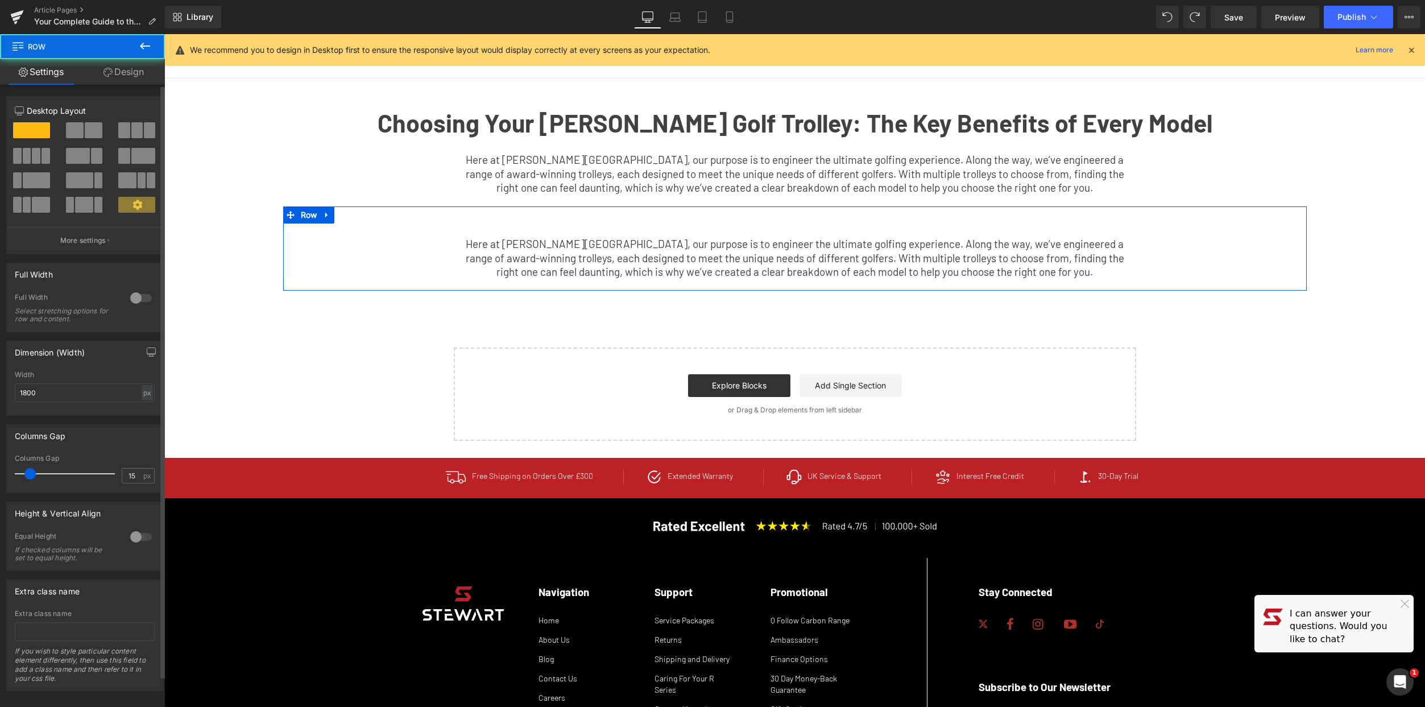
click at [85, 131] on span at bounding box center [94, 130] width 18 height 16
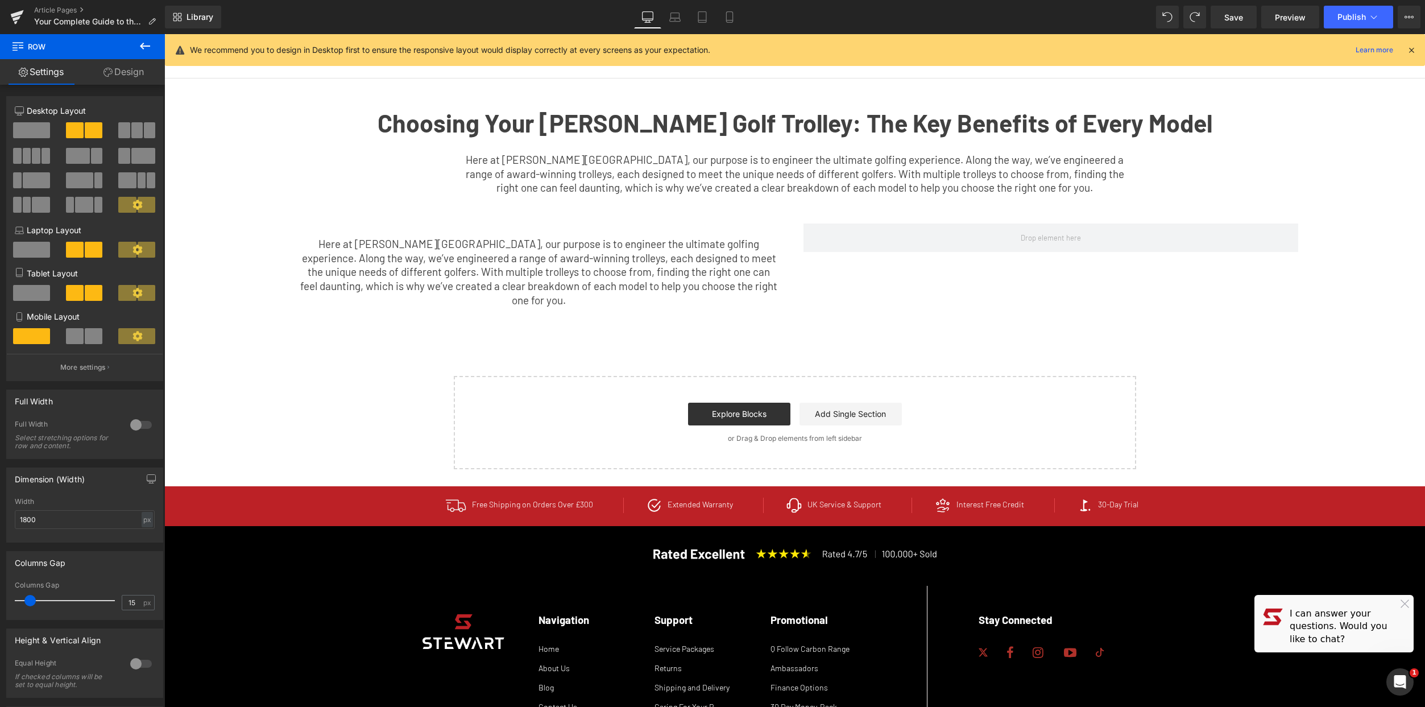
click at [146, 40] on icon at bounding box center [145, 46] width 14 height 14
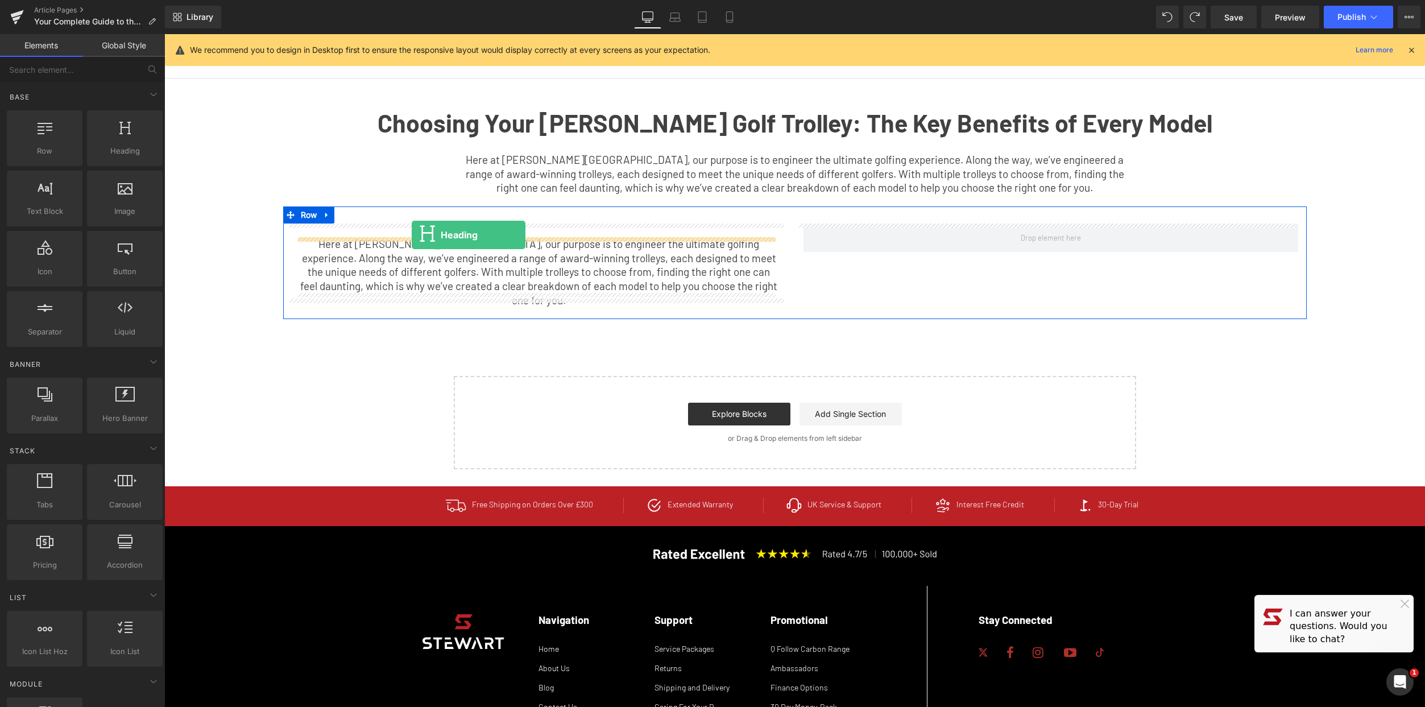
drag, startPoint x: 290, startPoint y: 169, endPoint x: 412, endPoint y: 235, distance: 138.4
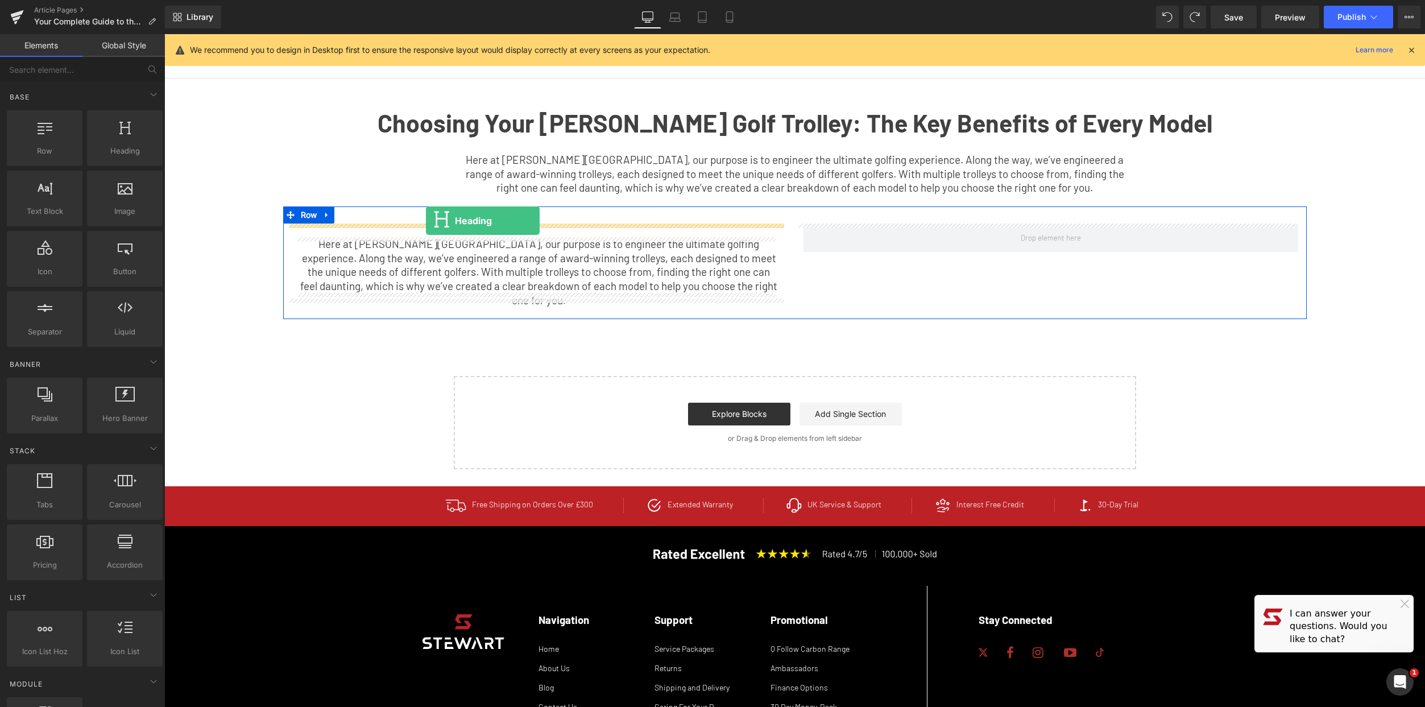
drag, startPoint x: 300, startPoint y: 177, endPoint x: 426, endPoint y: 221, distance: 132.9
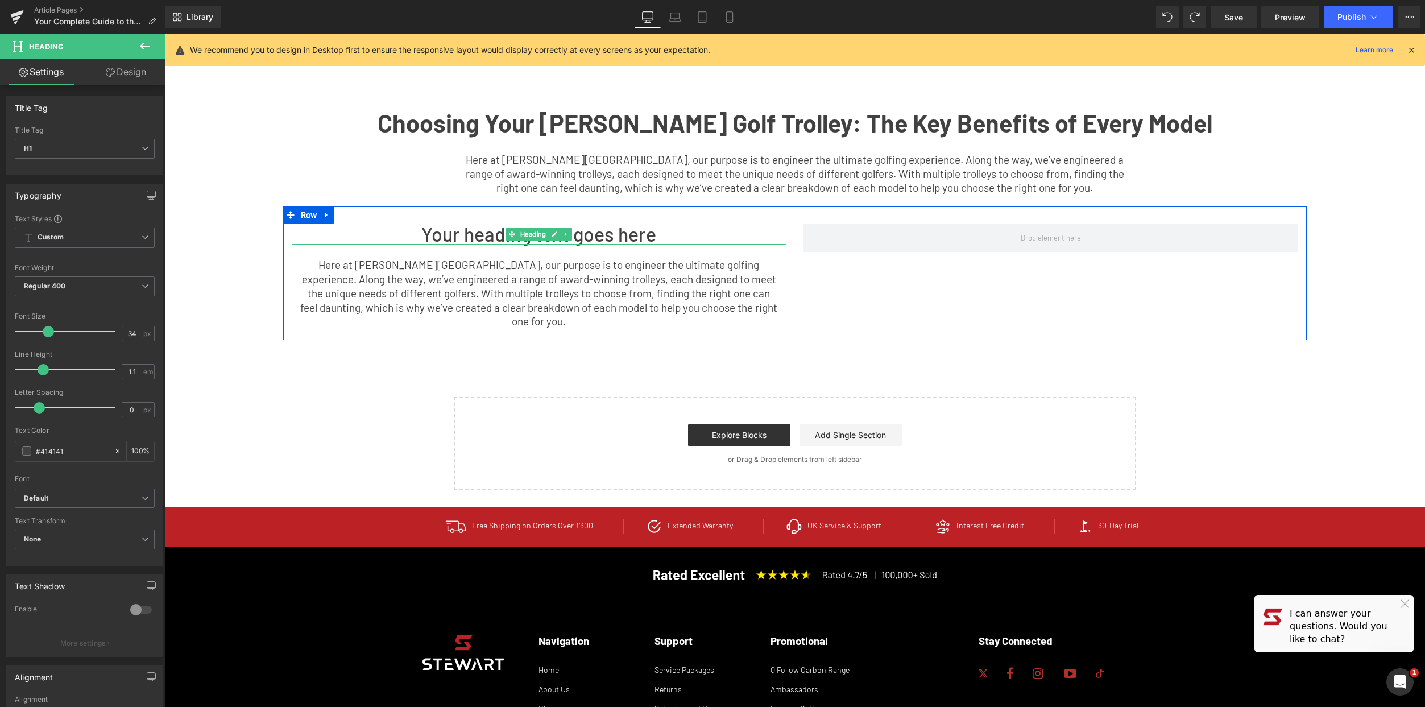
click at [495, 231] on h1 "Your heading text goes here" at bounding box center [539, 233] width 495 height 21
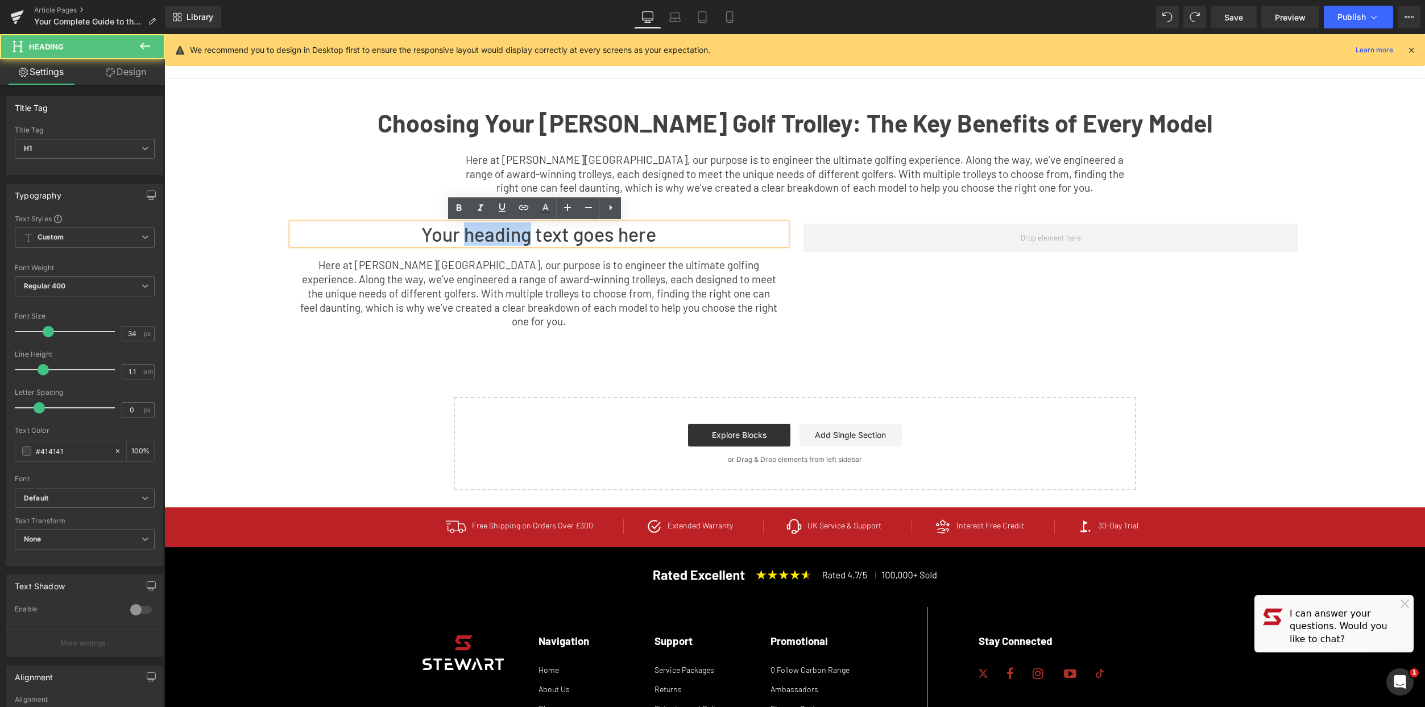
click at [495, 231] on h1 "Your heading text goes here" at bounding box center [539, 233] width 495 height 21
paste div
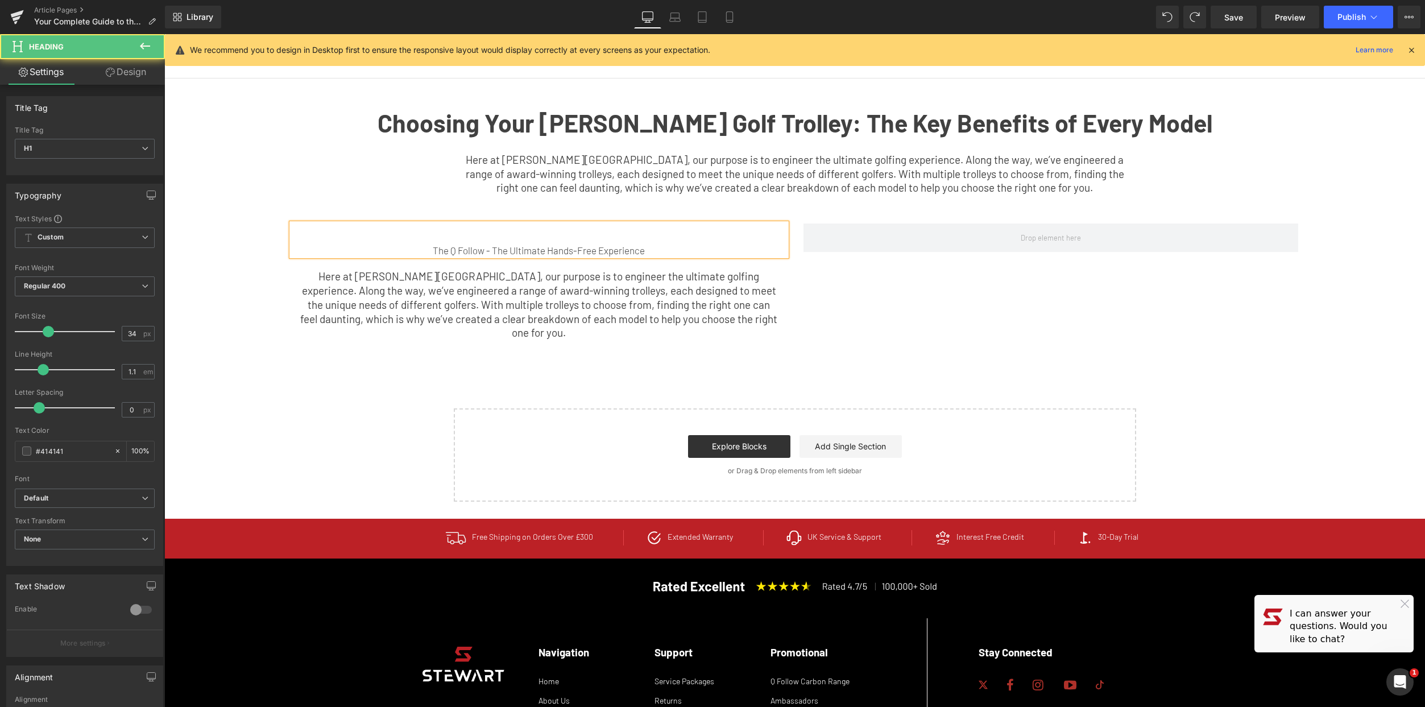
click at [412, 248] on div "The Q Follow - The Ultimate Hands-Free Experience" at bounding box center [539, 250] width 495 height 11
click at [479, 238] on h1 at bounding box center [539, 233] width 495 height 21
click at [432, 250] on div "The Q Follow - The Ultimate Hands-Free Experience" at bounding box center [539, 250] width 495 height 11
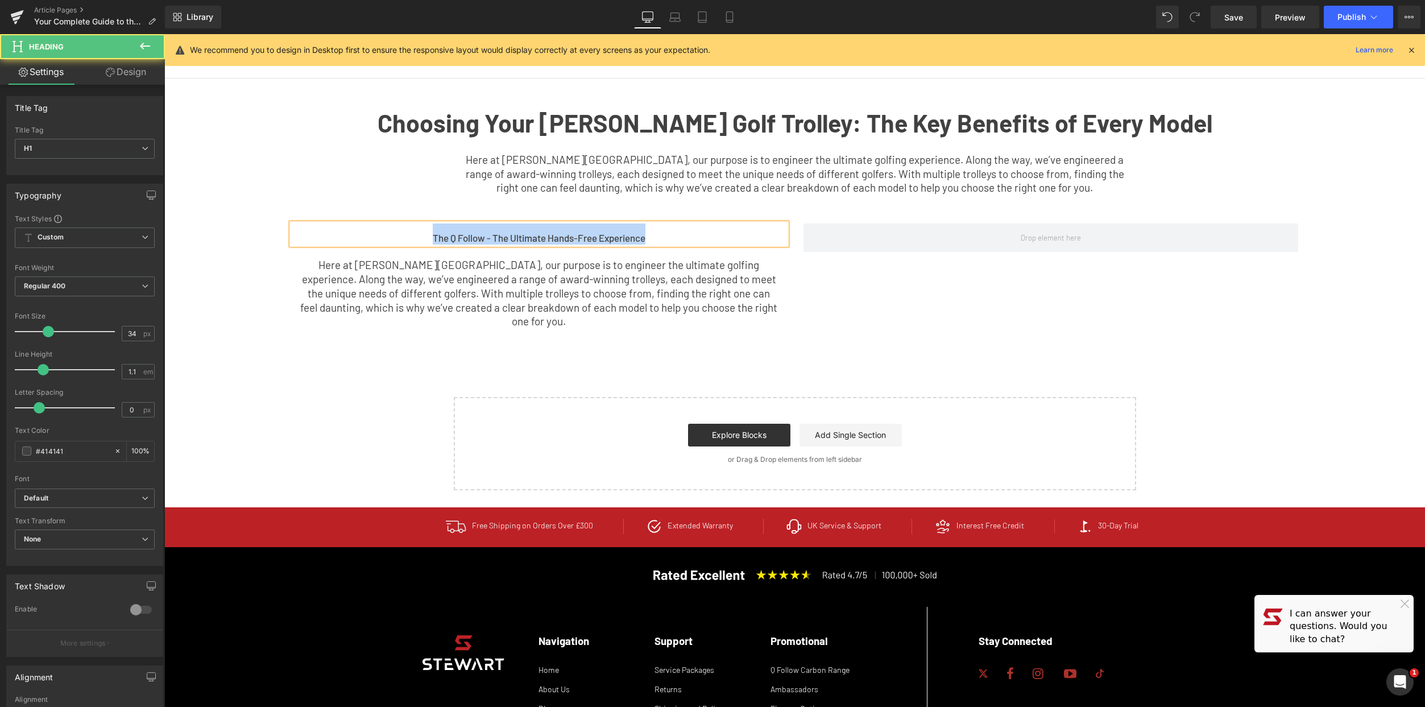
drag, startPoint x: 625, startPoint y: 238, endPoint x: 409, endPoint y: 229, distance: 216.3
click at [409, 229] on h1 "The Q Follow - The Ultimate Hands-Free Experience" at bounding box center [539, 233] width 495 height 21
click at [529, 272] on span "Here at [PERSON_NAME][GEOGRAPHIC_DATA], our purpose is to engineer the ultimate…" at bounding box center [538, 292] width 477 height 69
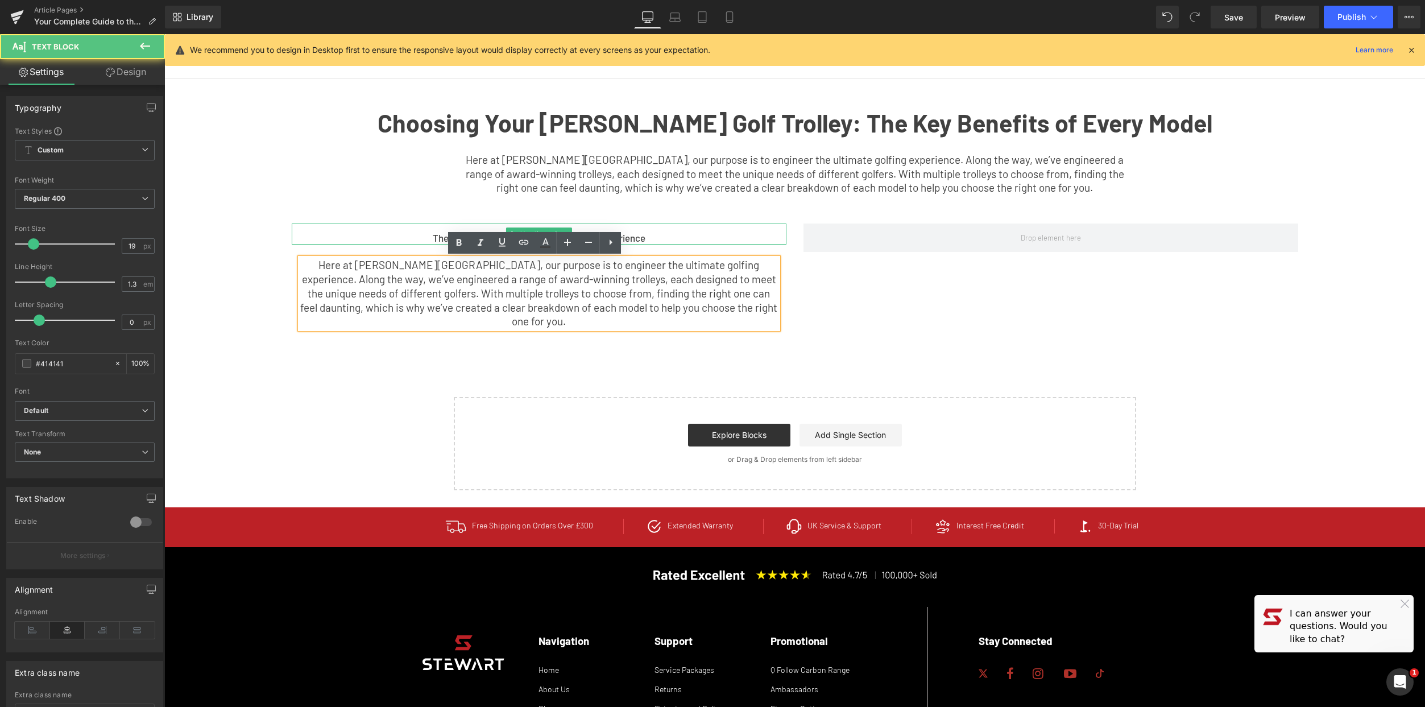
click at [691, 239] on h1 "The Q Follow - The Ultimate Hands-Free Experience" at bounding box center [539, 233] width 495 height 21
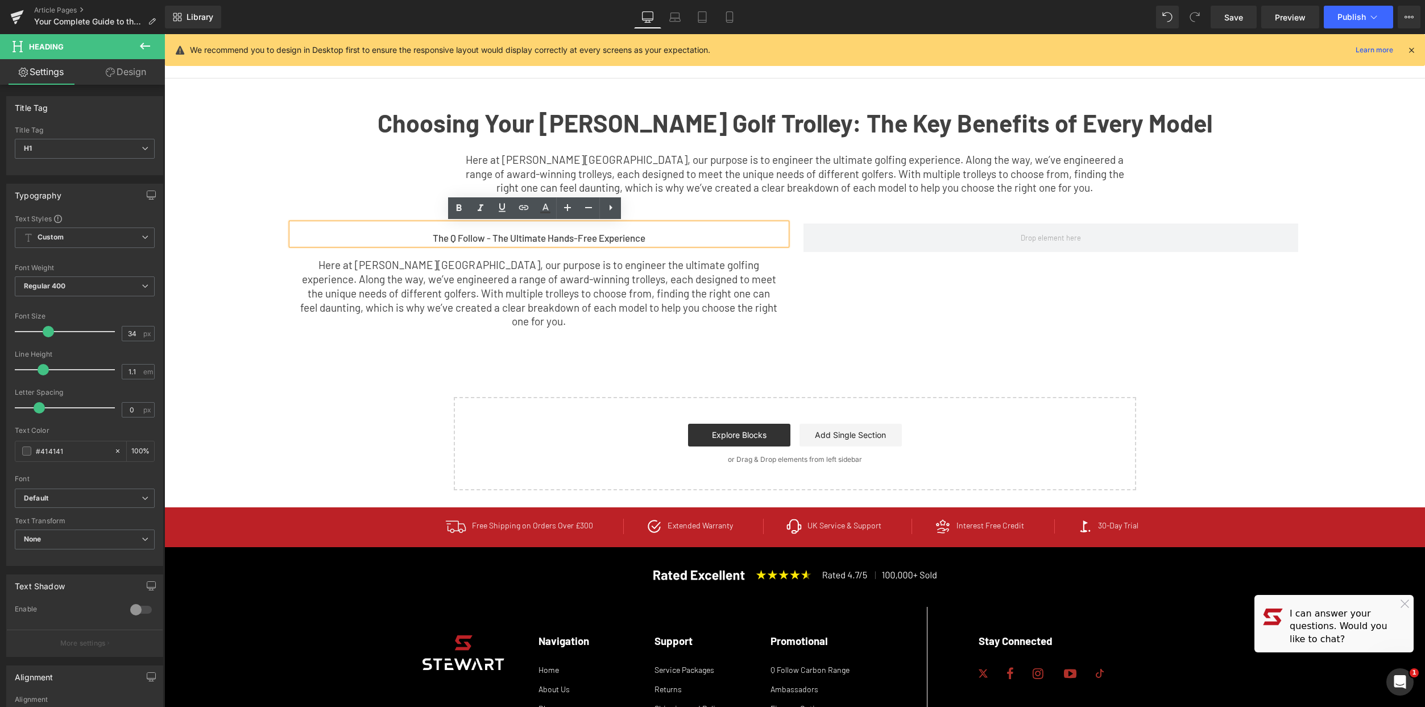
click at [578, 230] on h1 "The Q Follow - The Ultimate Hands-Free Experience" at bounding box center [539, 233] width 495 height 21
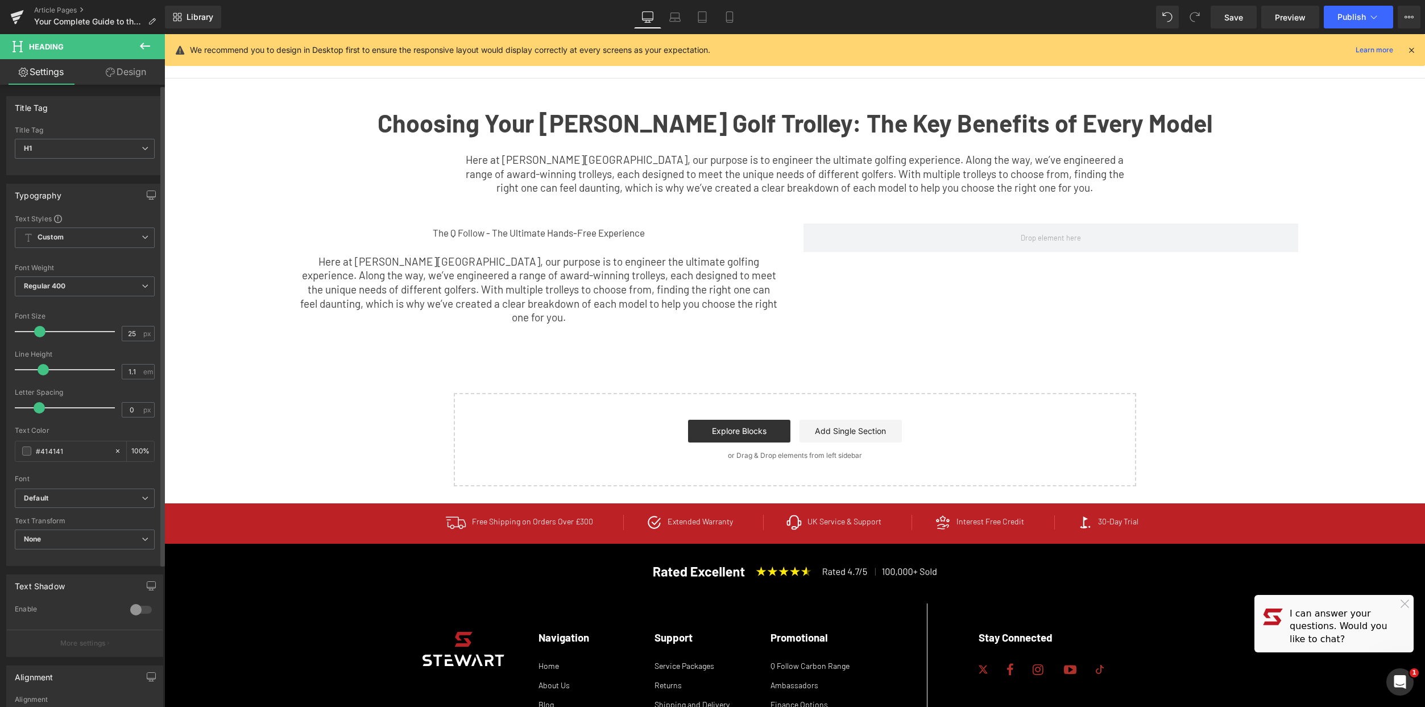
drag, startPoint x: 52, startPoint y: 333, endPoint x: 43, endPoint y: 332, distance: 8.5
click at [43, 332] on span at bounding box center [39, 331] width 11 height 11
type input "34"
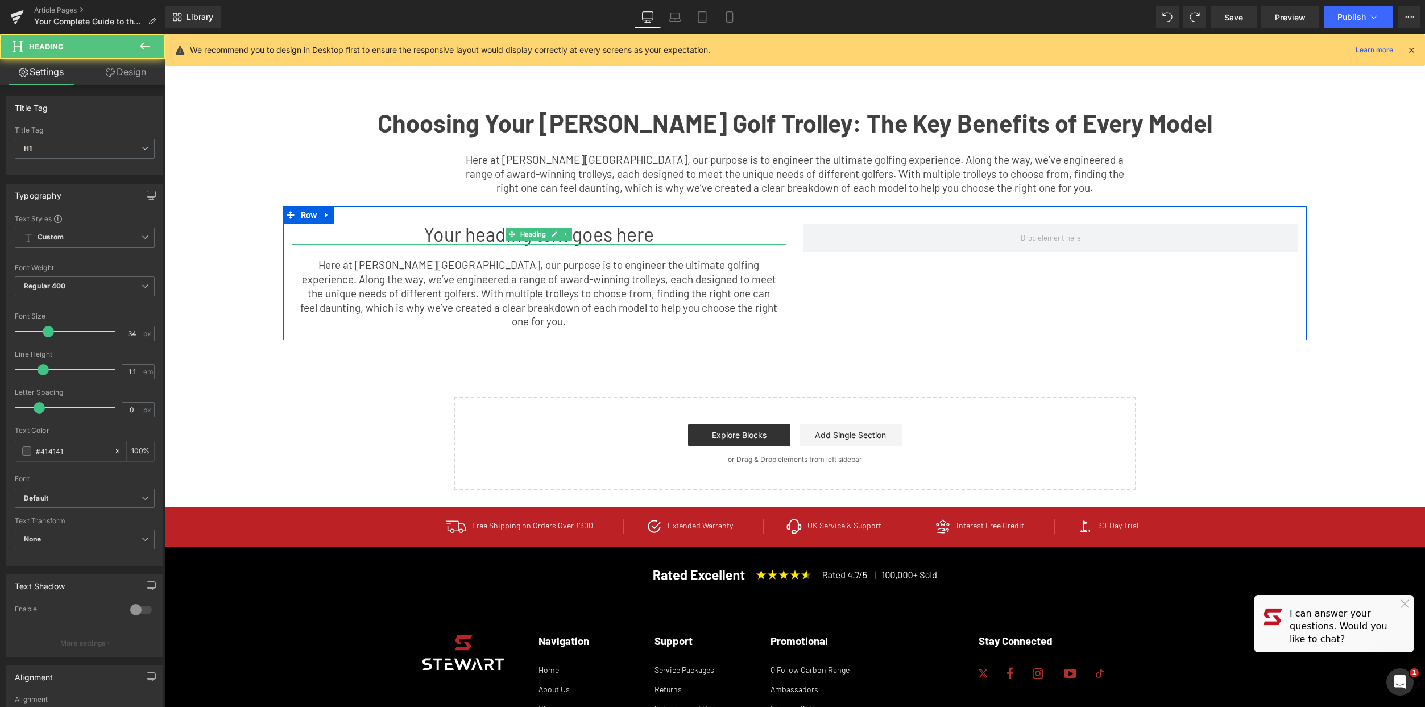
click at [620, 234] on h1 "Your heading text goes here" at bounding box center [539, 233] width 495 height 21
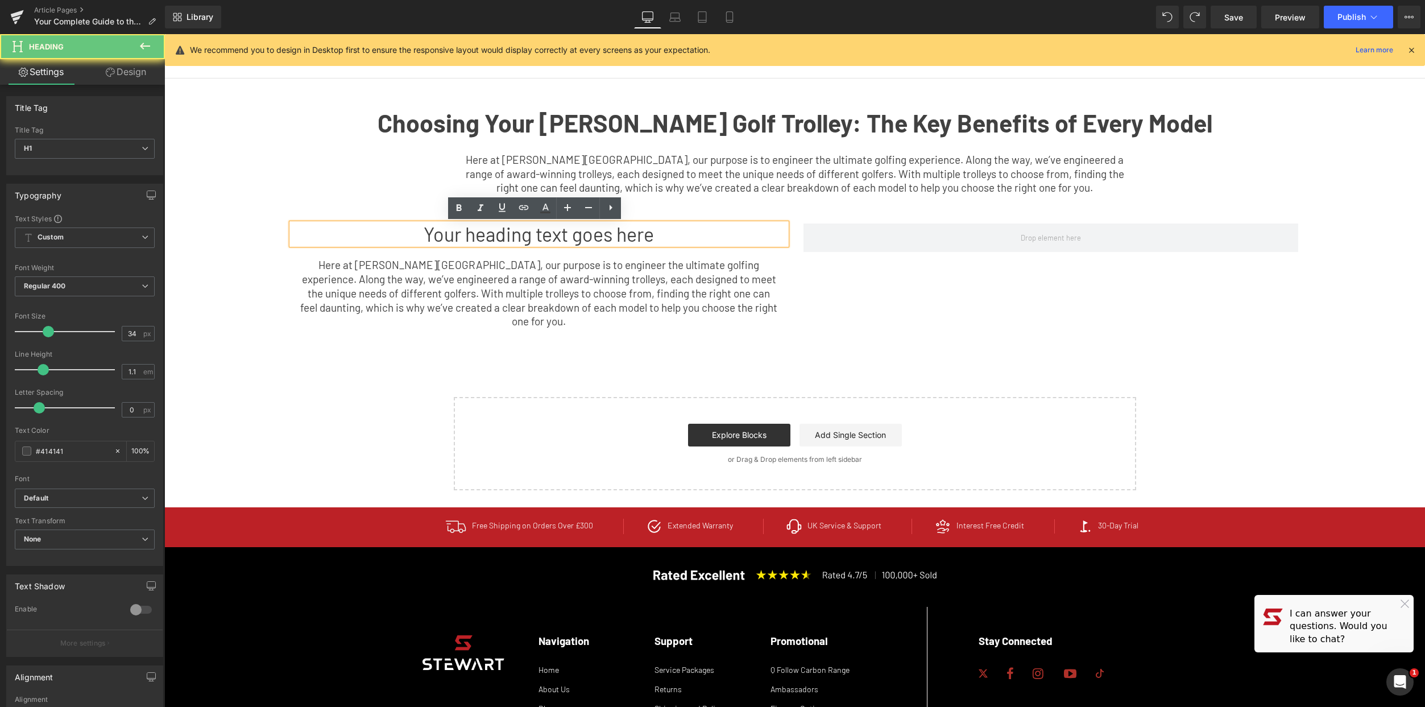
click at [620, 234] on h1 "Your heading text goes here" at bounding box center [539, 233] width 495 height 21
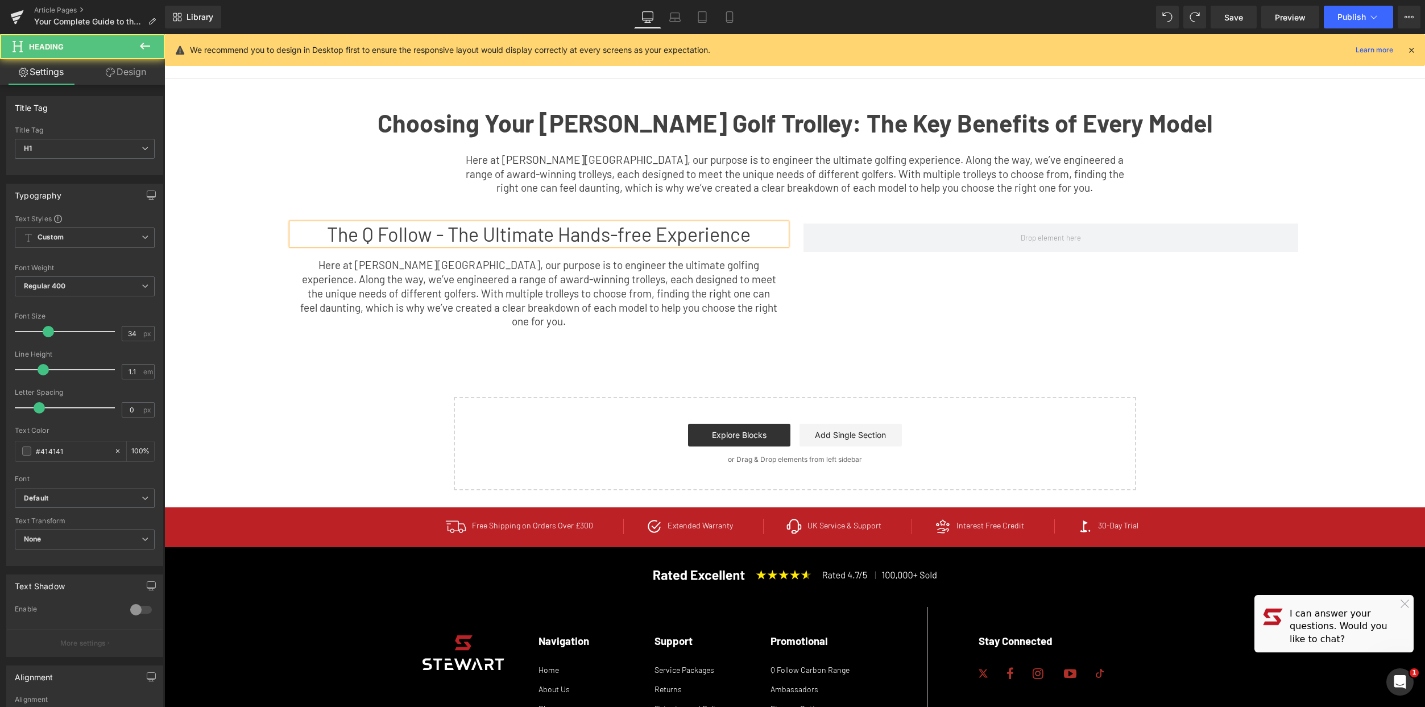
click at [618, 238] on h1 "The Q Follow - The Ultimate Hands-free Experience" at bounding box center [539, 233] width 495 height 21
click at [546, 299] on span "Here at [PERSON_NAME][GEOGRAPHIC_DATA], our purpose is to engineer the ultimate…" at bounding box center [538, 292] width 477 height 69
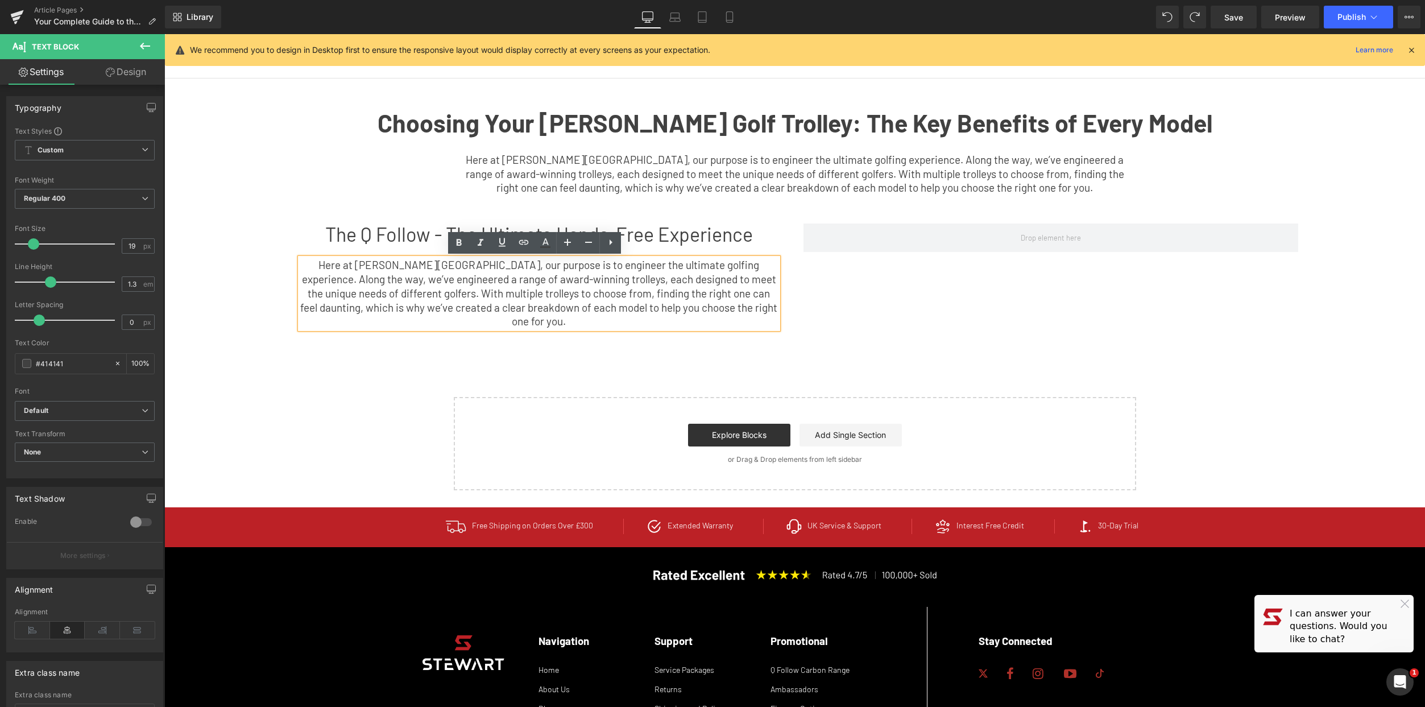
click at [724, 231] on h1 "The Q Follow - The Ultimate Hands-Free Experience" at bounding box center [539, 233] width 495 height 21
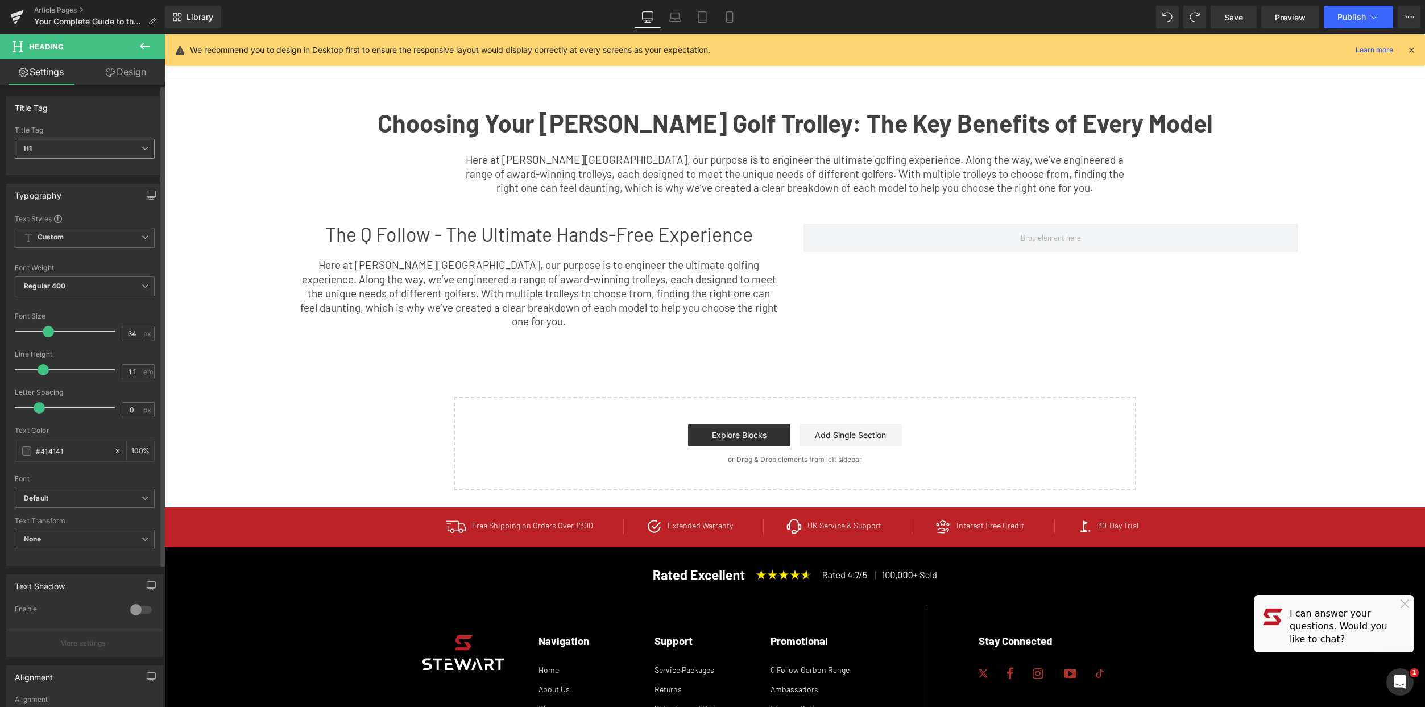
click at [142, 146] on icon at bounding box center [145, 148] width 7 height 7
click at [86, 188] on li "H2" at bounding box center [85, 185] width 140 height 17
type input "28"
type input "100"
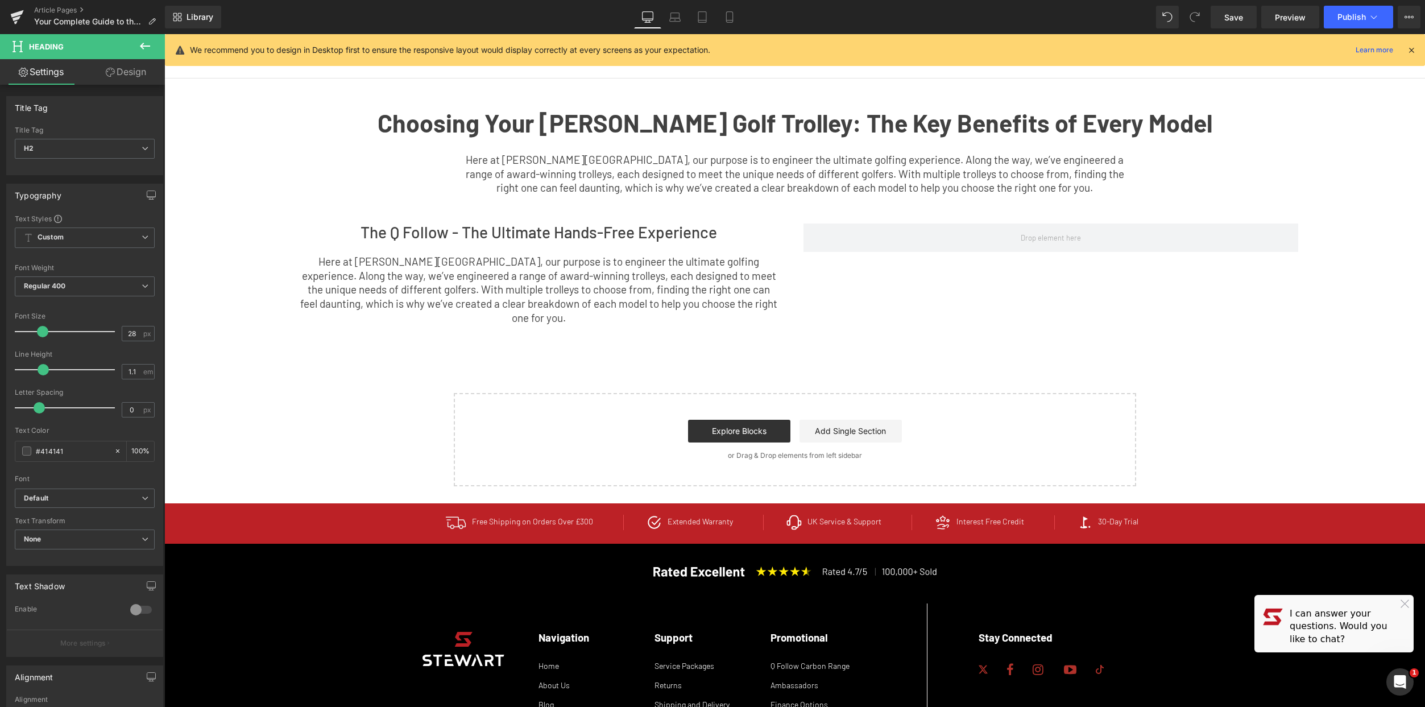
click at [905, 331] on div "Choosing Your [PERSON_NAME] Golf Trolley: The Key Benefits of Every Model Text …" at bounding box center [794, 282] width 1261 height 408
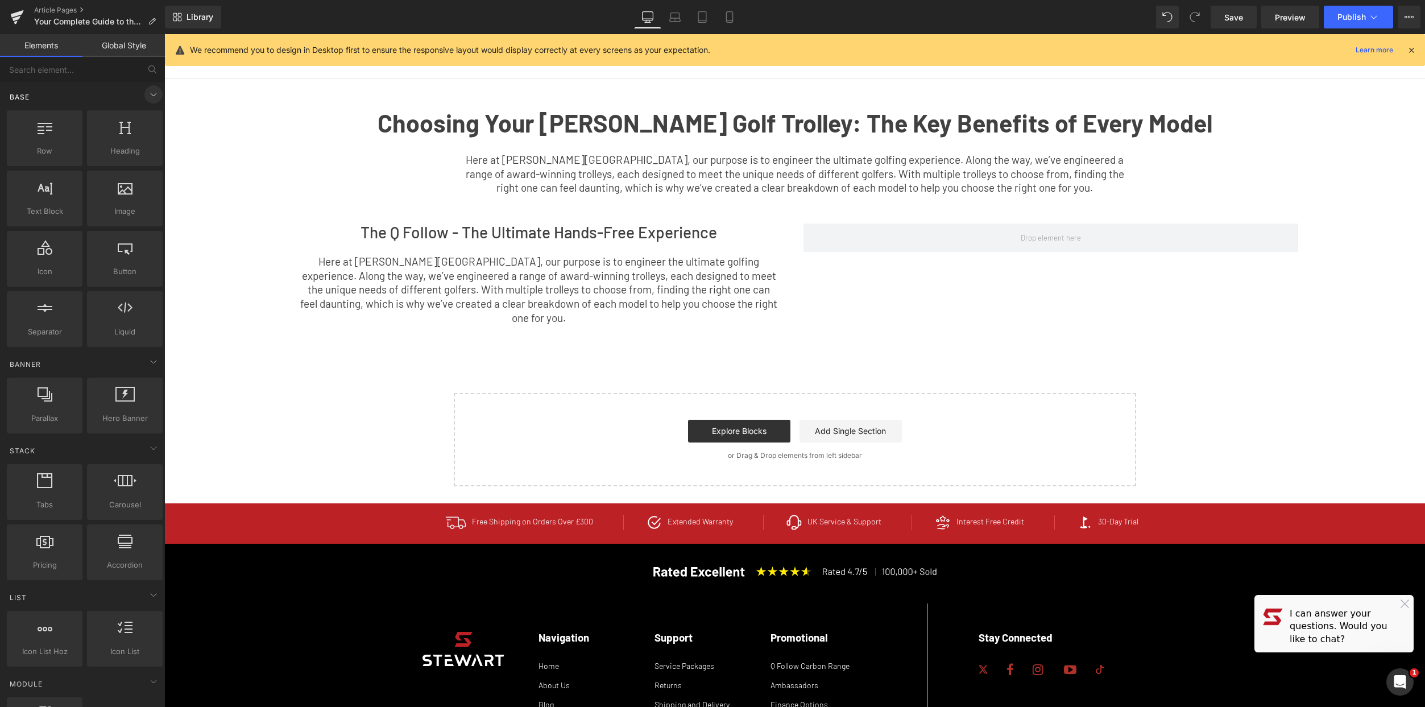
click at [144, 92] on span at bounding box center [153, 94] width 18 height 18
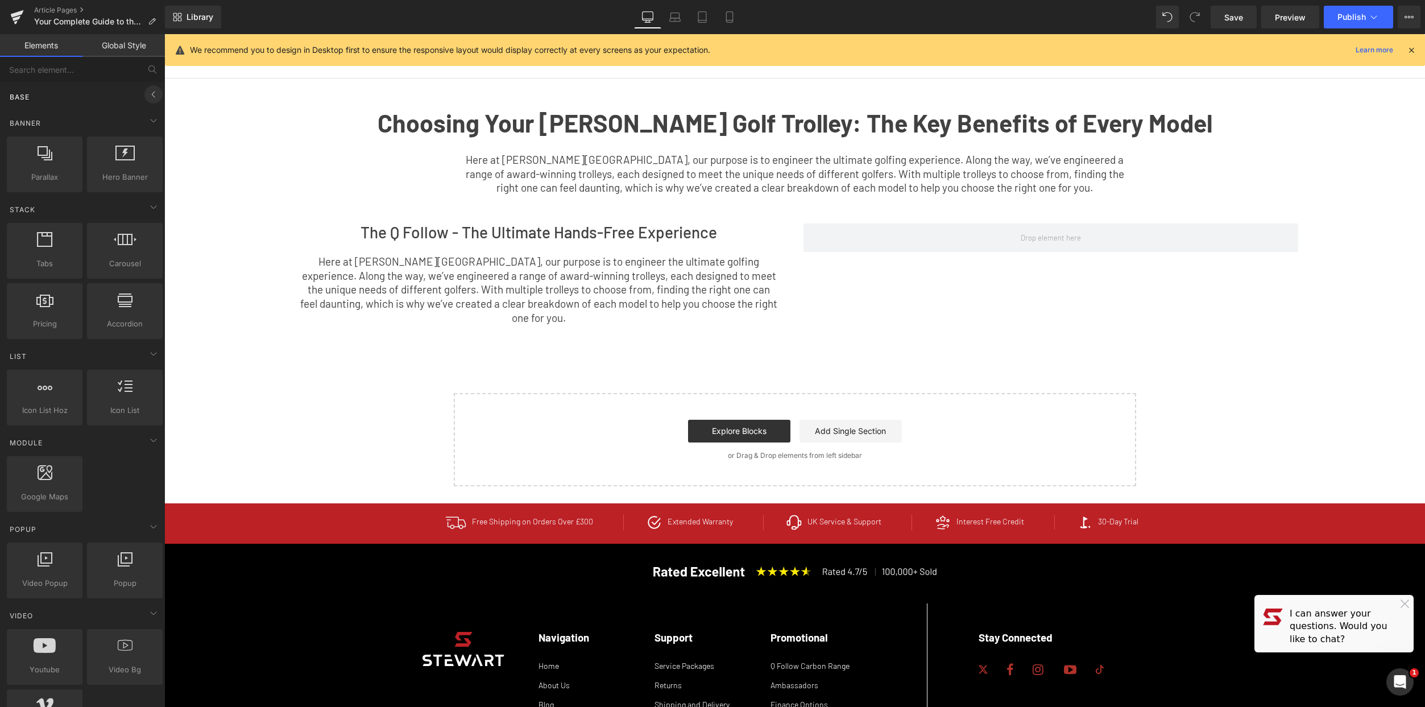
click at [148, 96] on icon at bounding box center [154, 95] width 14 height 14
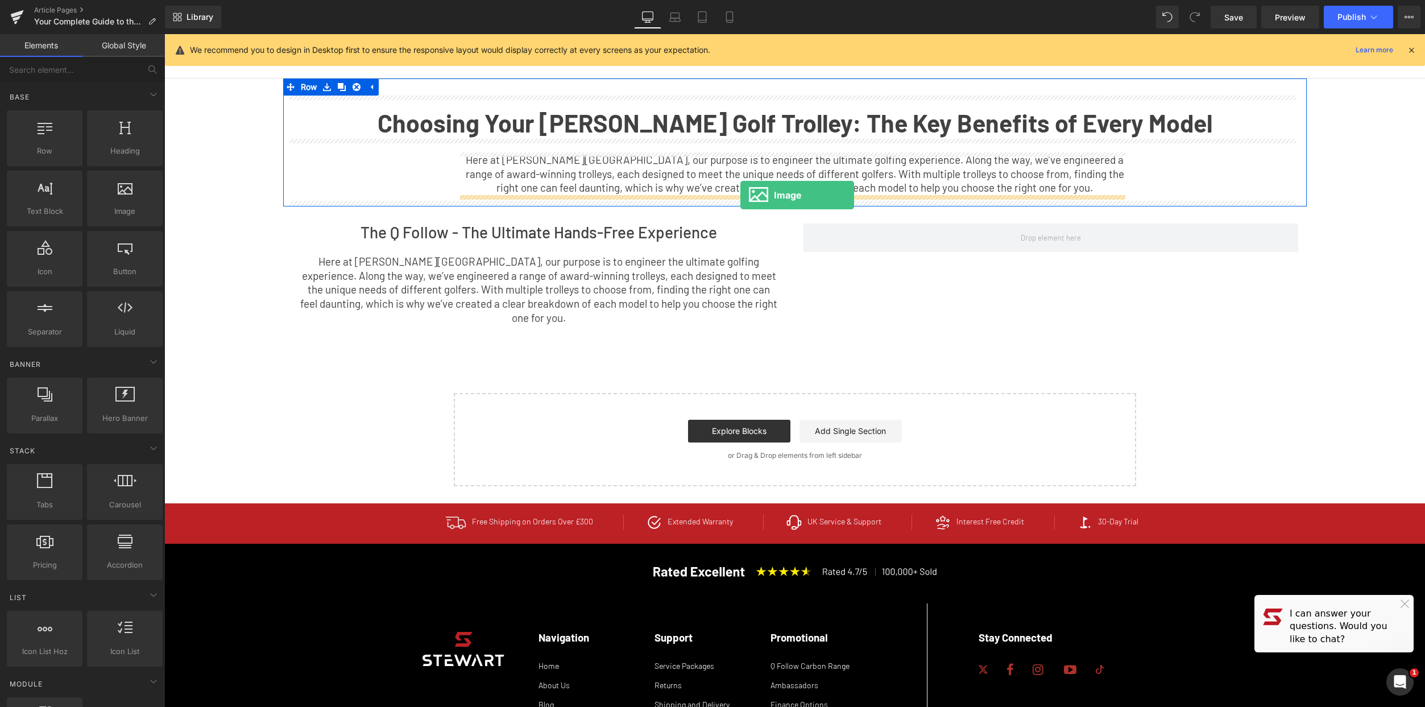
drag, startPoint x: 308, startPoint y: 229, endPoint x: 740, endPoint y: 195, distance: 433.5
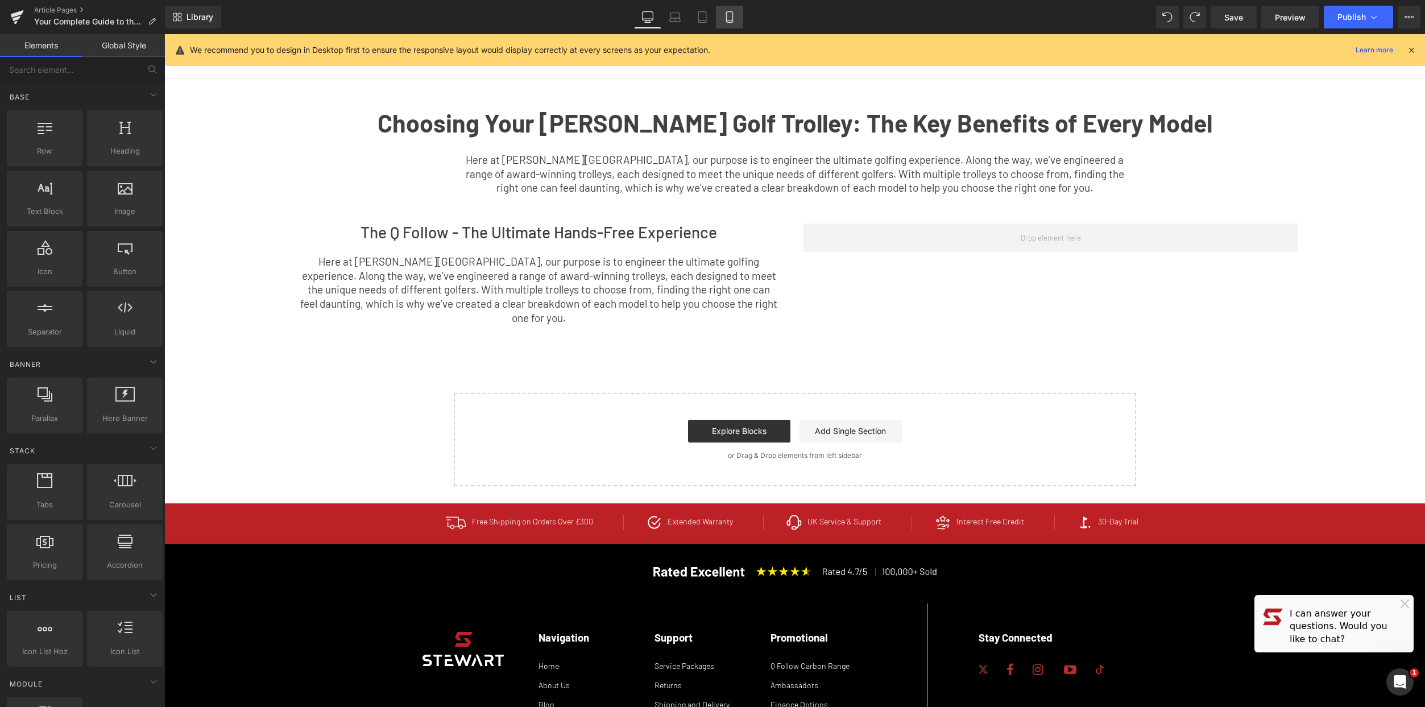
click at [735, 22] on icon at bounding box center [729, 16] width 11 height 11
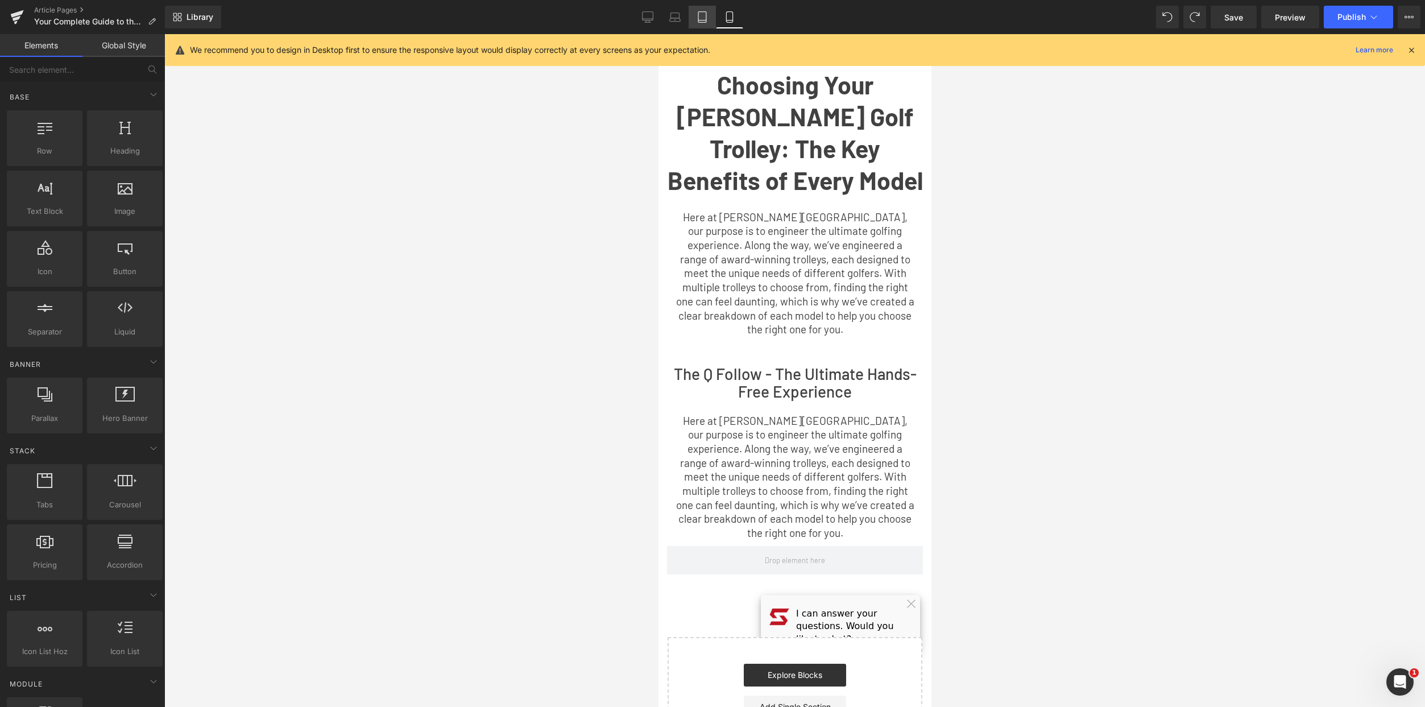
click at [696, 19] on link "Tablet" at bounding box center [702, 17] width 27 height 23
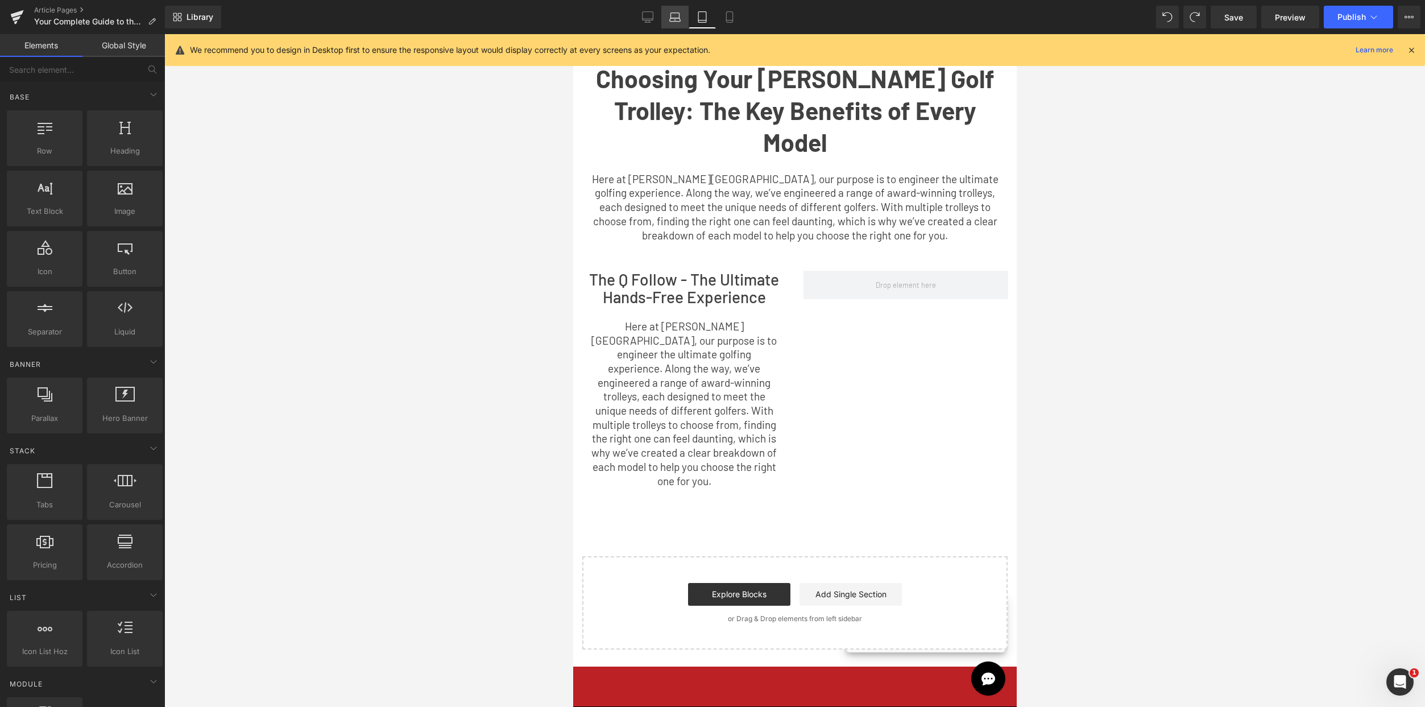
click at [686, 19] on link "Laptop" at bounding box center [674, 17] width 27 height 23
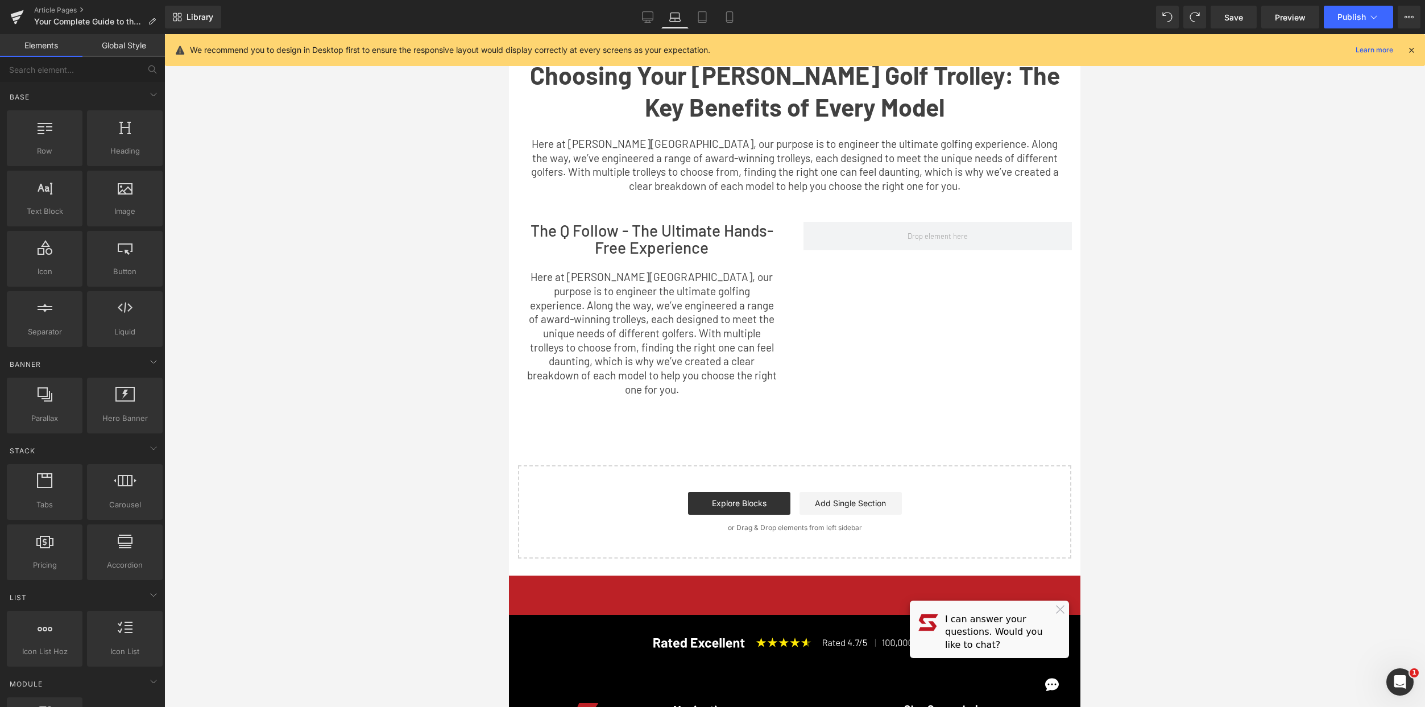
scroll to position [26, 0]
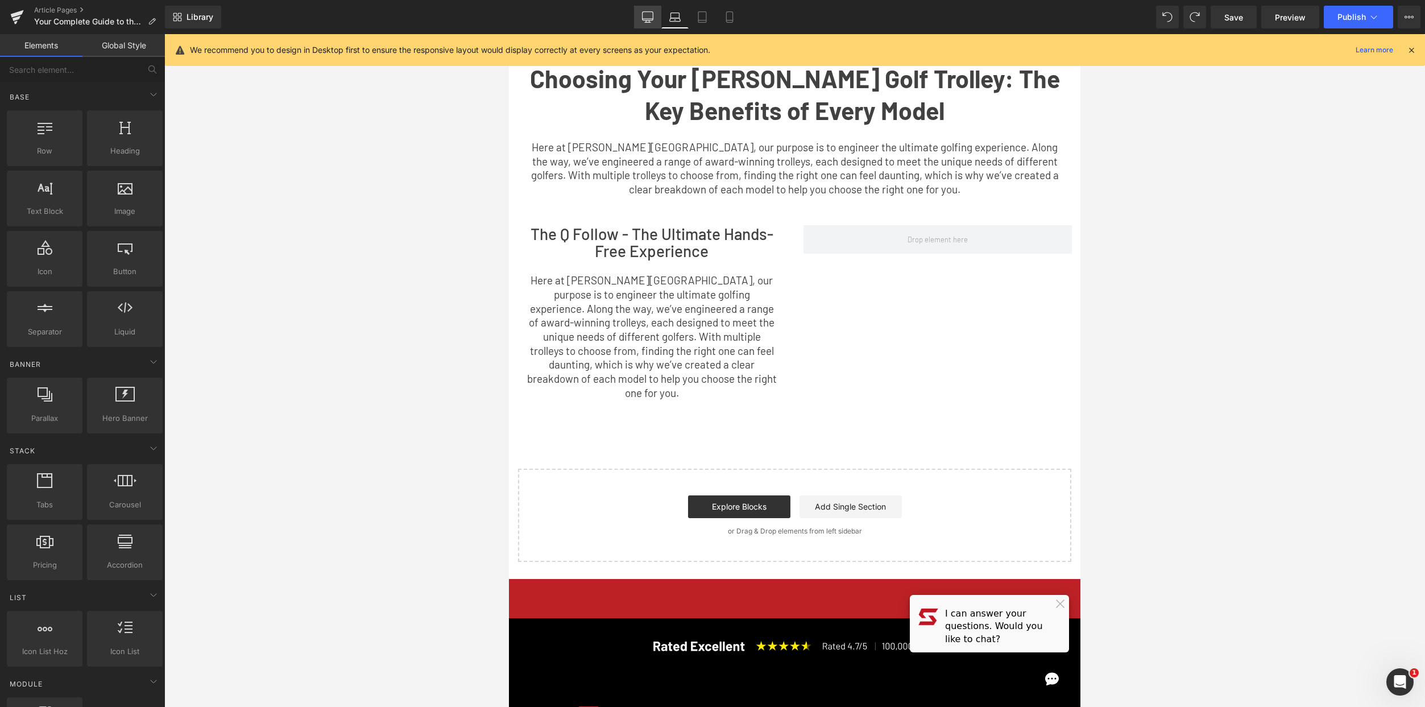
click at [643, 20] on icon at bounding box center [648, 16] width 11 height 9
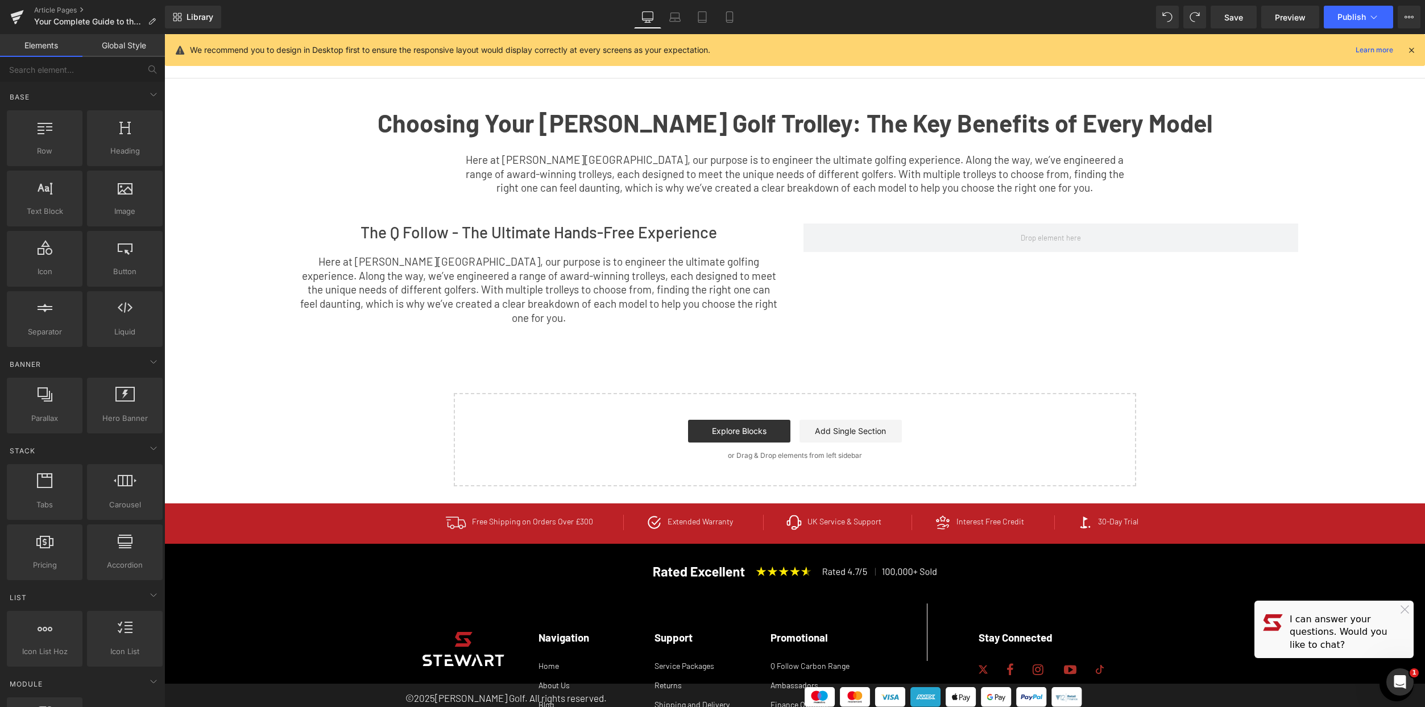
scroll to position [0, 0]
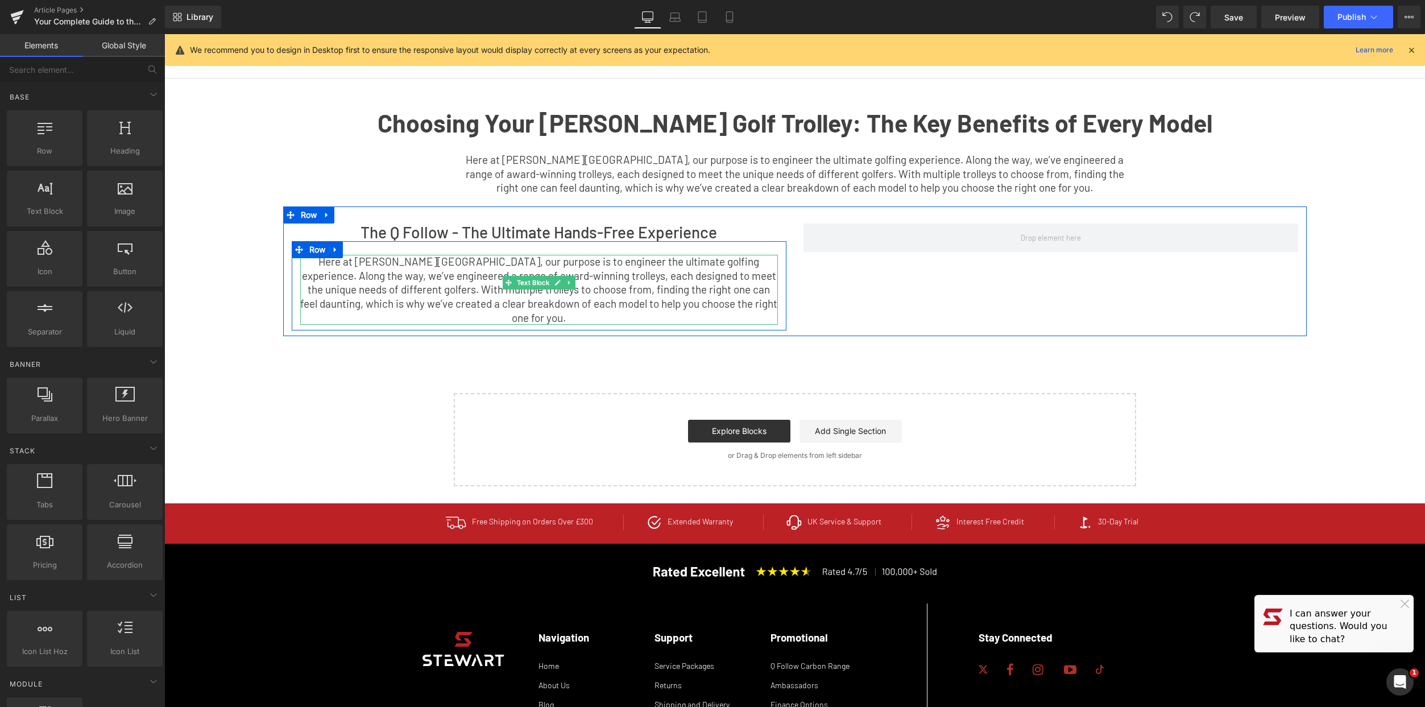
click at [757, 301] on p "Here at [PERSON_NAME][GEOGRAPHIC_DATA], our purpose is to engineer the ultimate…" at bounding box center [539, 290] width 478 height 71
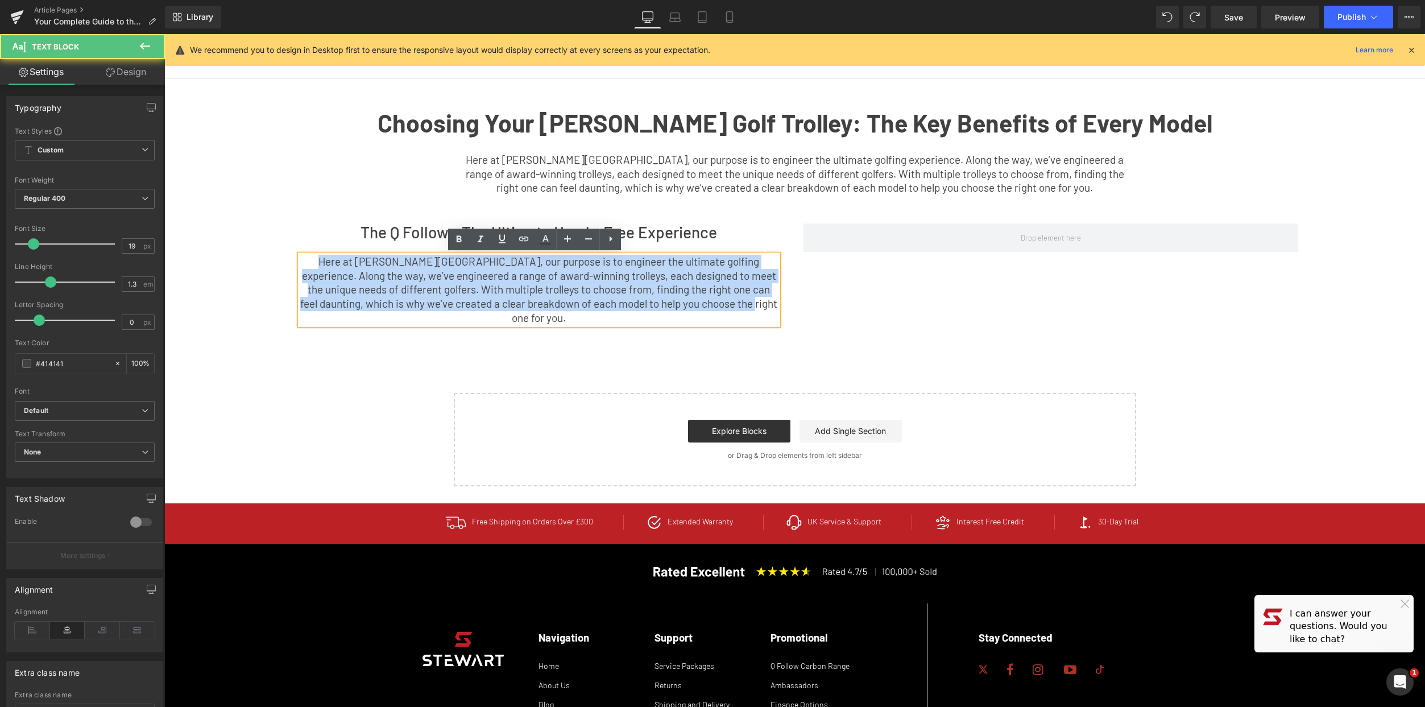
drag, startPoint x: 747, startPoint y: 303, endPoint x: 171, endPoint y: 268, distance: 577.0
click at [171, 268] on div "Choosing Your [PERSON_NAME] Golf Trolley: The Key Benefits of Every Model Text …" at bounding box center [794, 282] width 1261 height 408
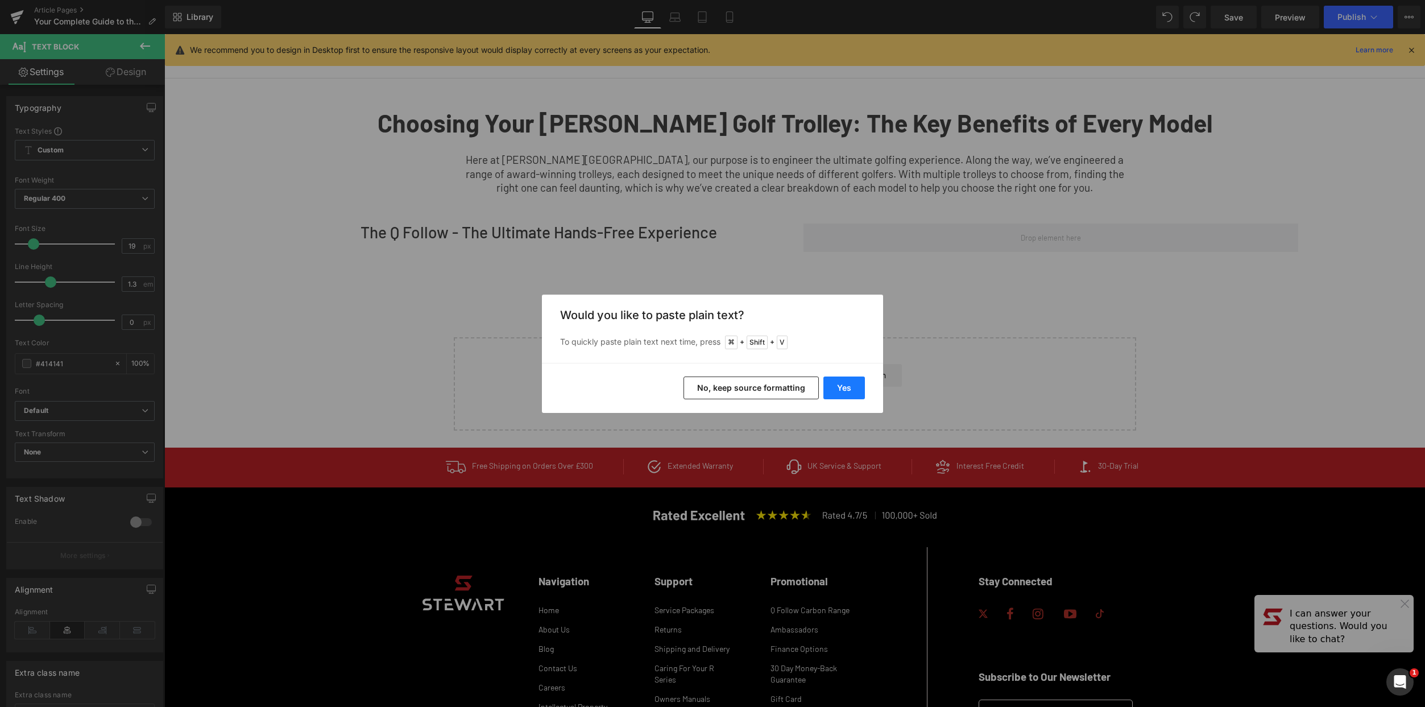
click at [854, 385] on button "Yes" at bounding box center [844, 387] width 42 height 23
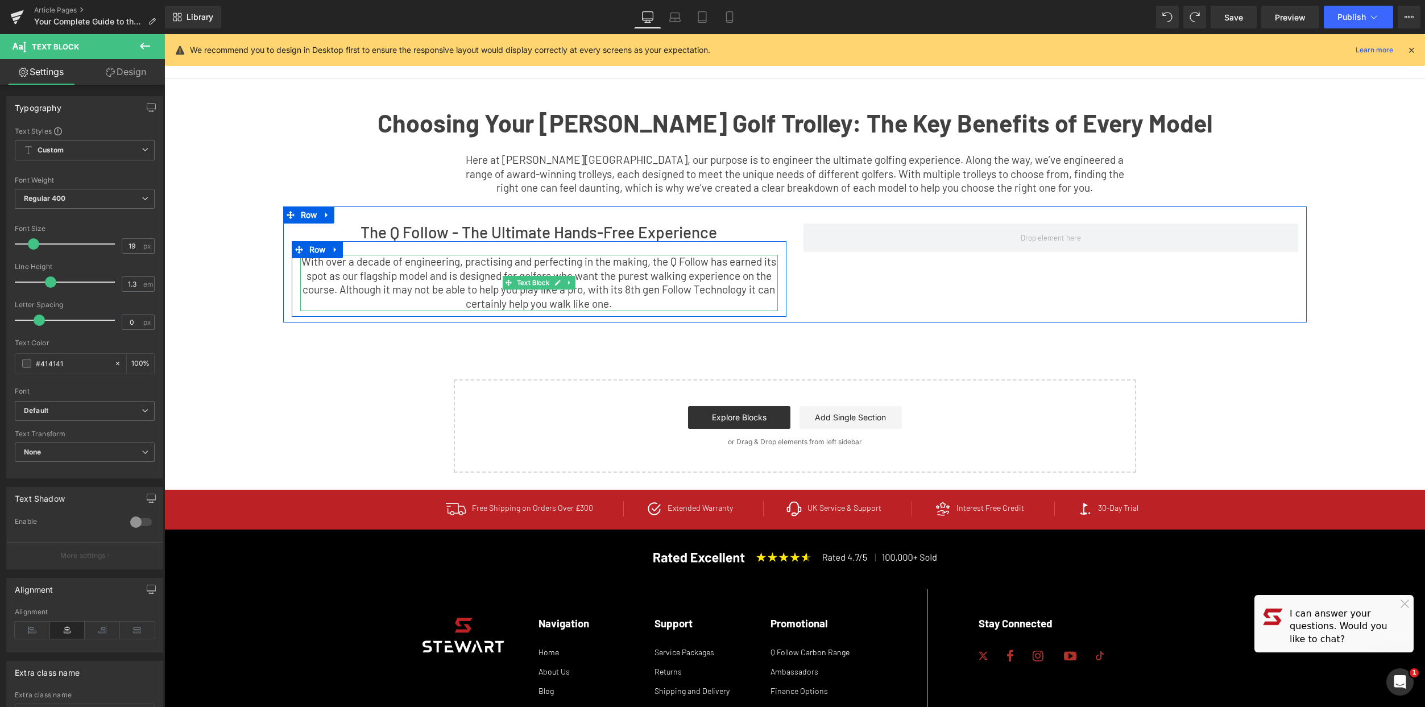
click at [653, 289] on p "With over a decade of engineering, practising and perfecting in the making, the…" at bounding box center [539, 283] width 478 height 56
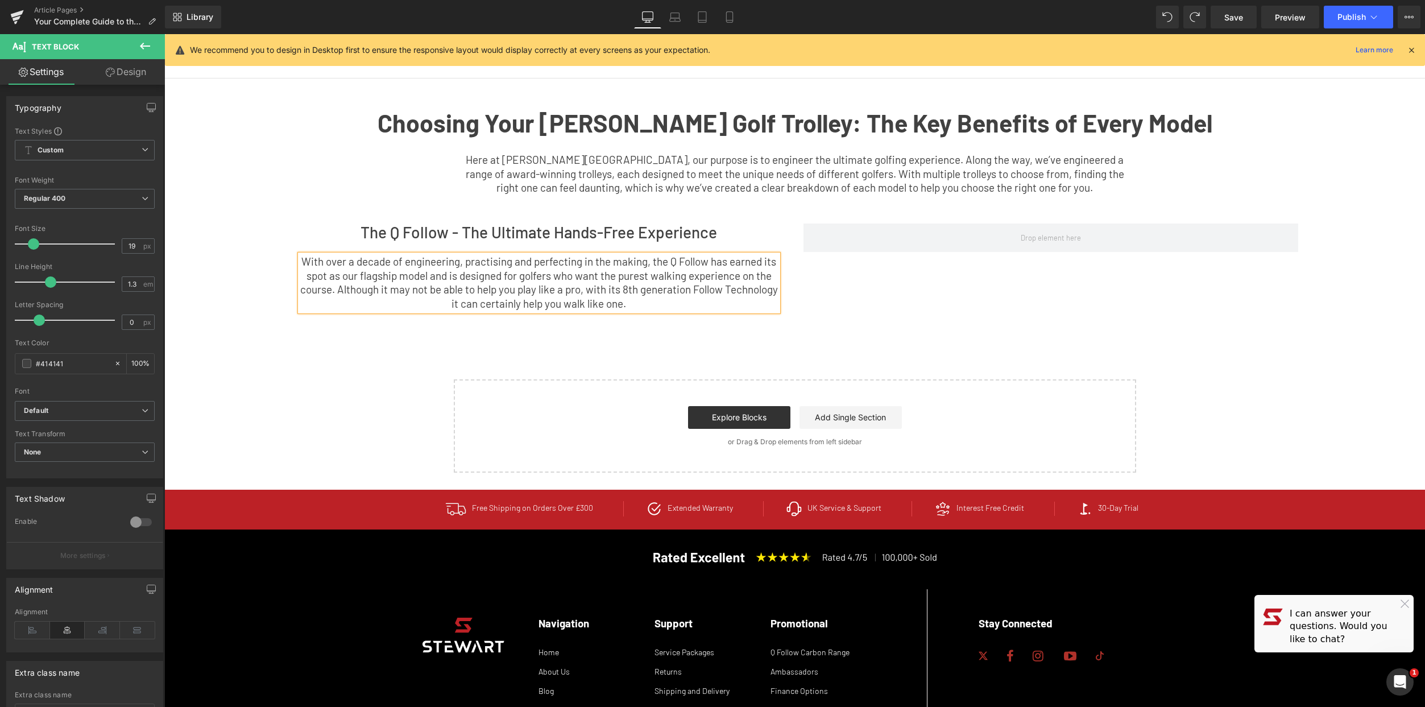
click at [677, 303] on p "With over a decade of engineering, practising and perfecting in the making, the…" at bounding box center [539, 283] width 478 height 56
click at [364, 289] on p "With over a decade of engineering, practising and perfecting in the making, the…" at bounding box center [539, 283] width 478 height 56
click at [707, 305] on p "With over a decade of engineering, practising and perfecting in the making, the…" at bounding box center [539, 283] width 478 height 56
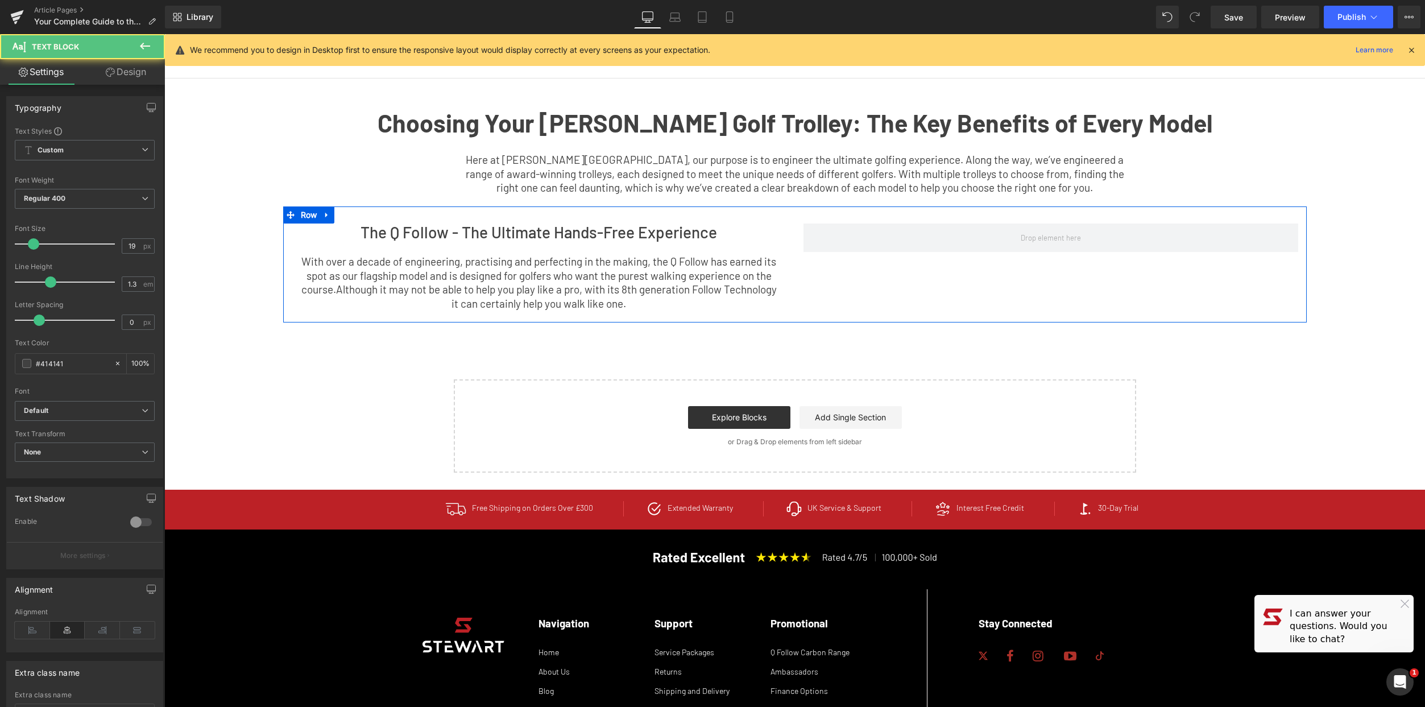
drag, startPoint x: 677, startPoint y: 300, endPoint x: 264, endPoint y: 184, distance: 428.6
click at [245, 213] on div "Choosing Your [PERSON_NAME] Golf Trolley: The Key Benefits of Every Model Text …" at bounding box center [794, 275] width 1261 height 394
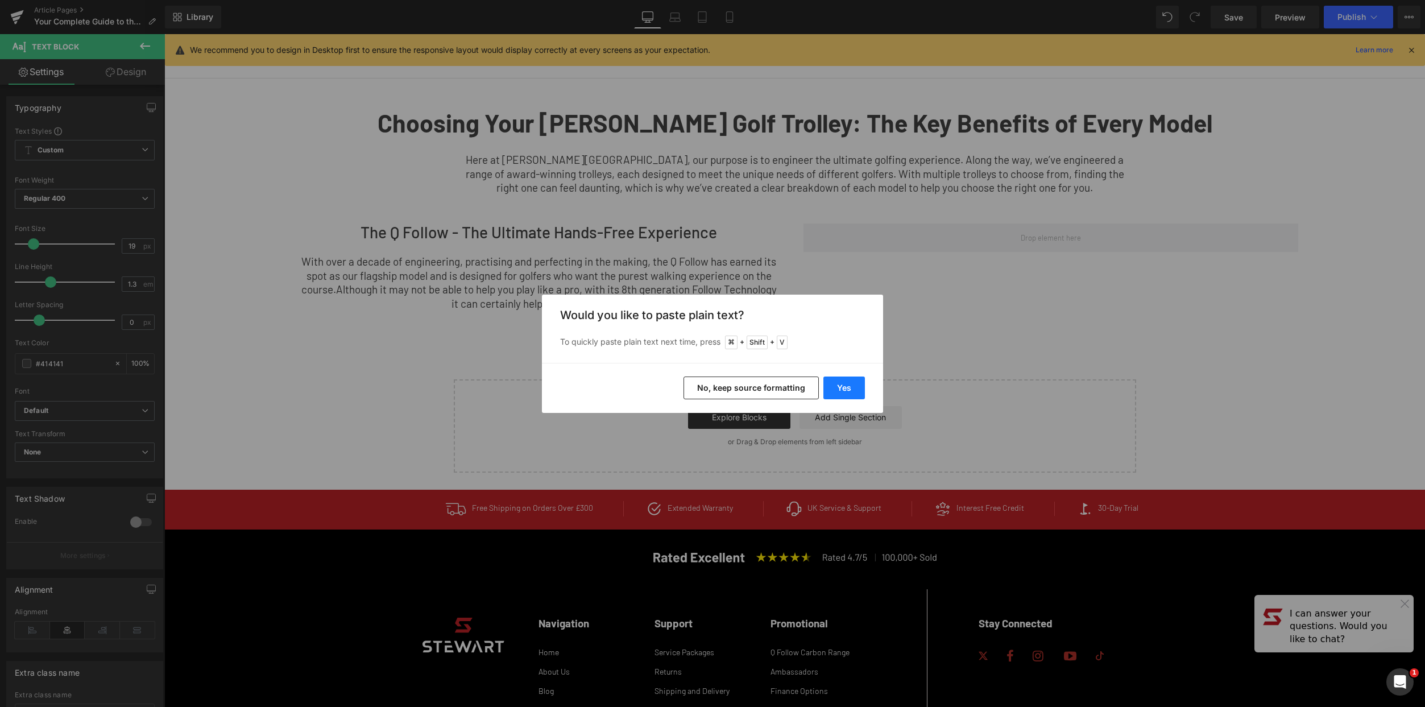
click at [853, 386] on button "Yes" at bounding box center [844, 387] width 42 height 23
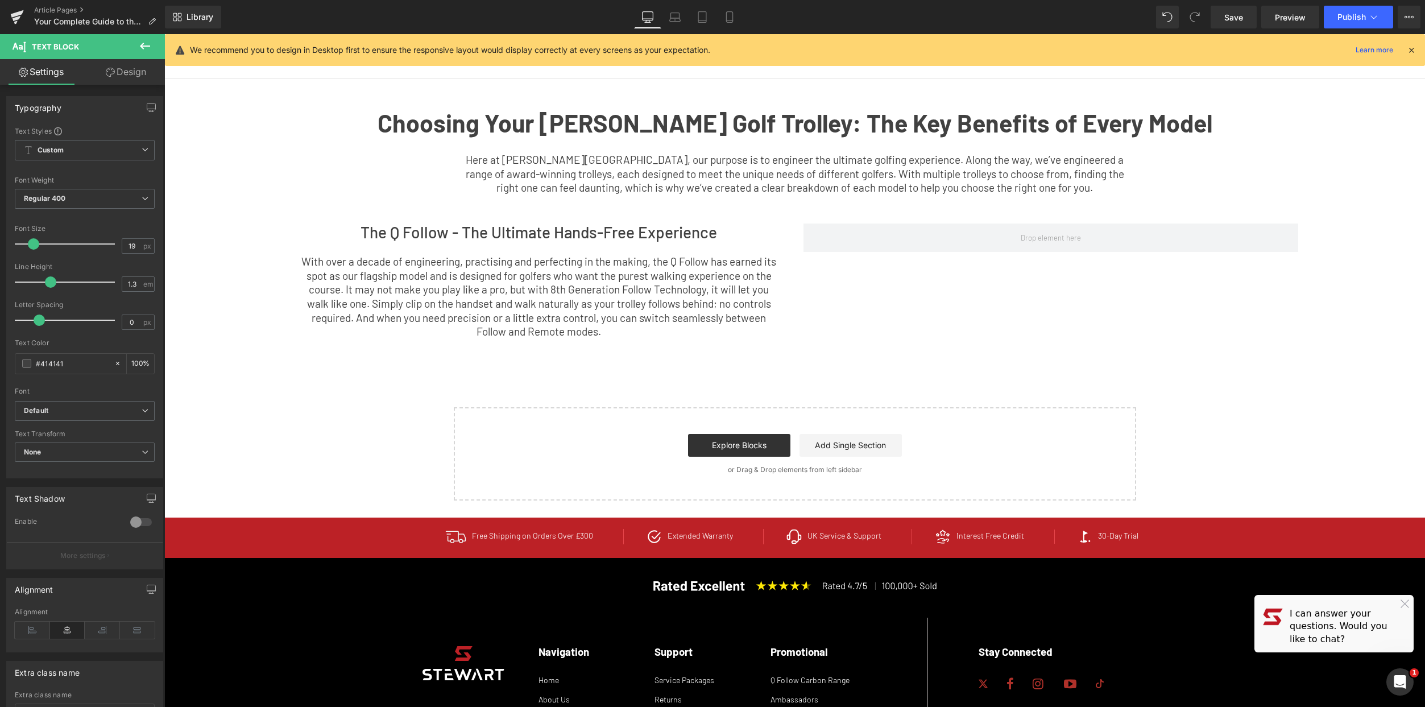
click at [140, 52] on icon at bounding box center [145, 46] width 14 height 14
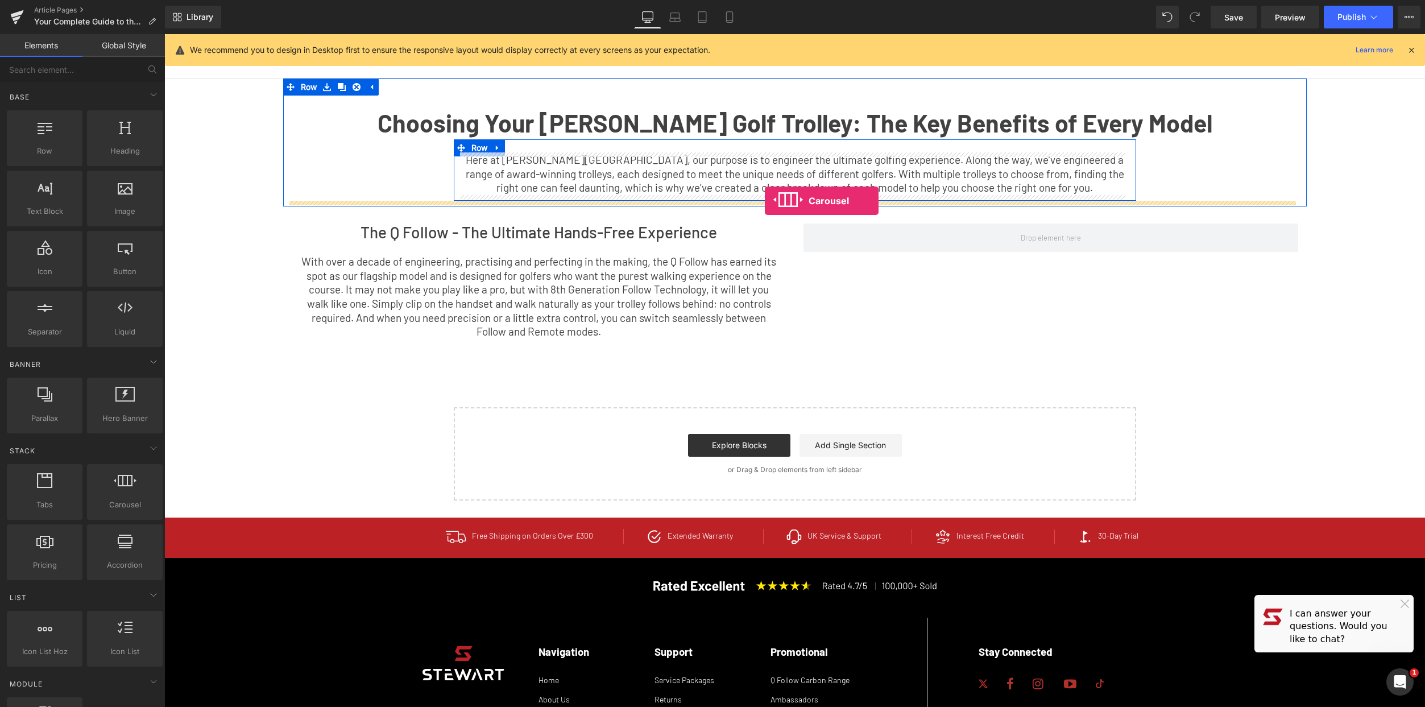
drag, startPoint x: 324, startPoint y: 509, endPoint x: 765, endPoint y: 201, distance: 538.5
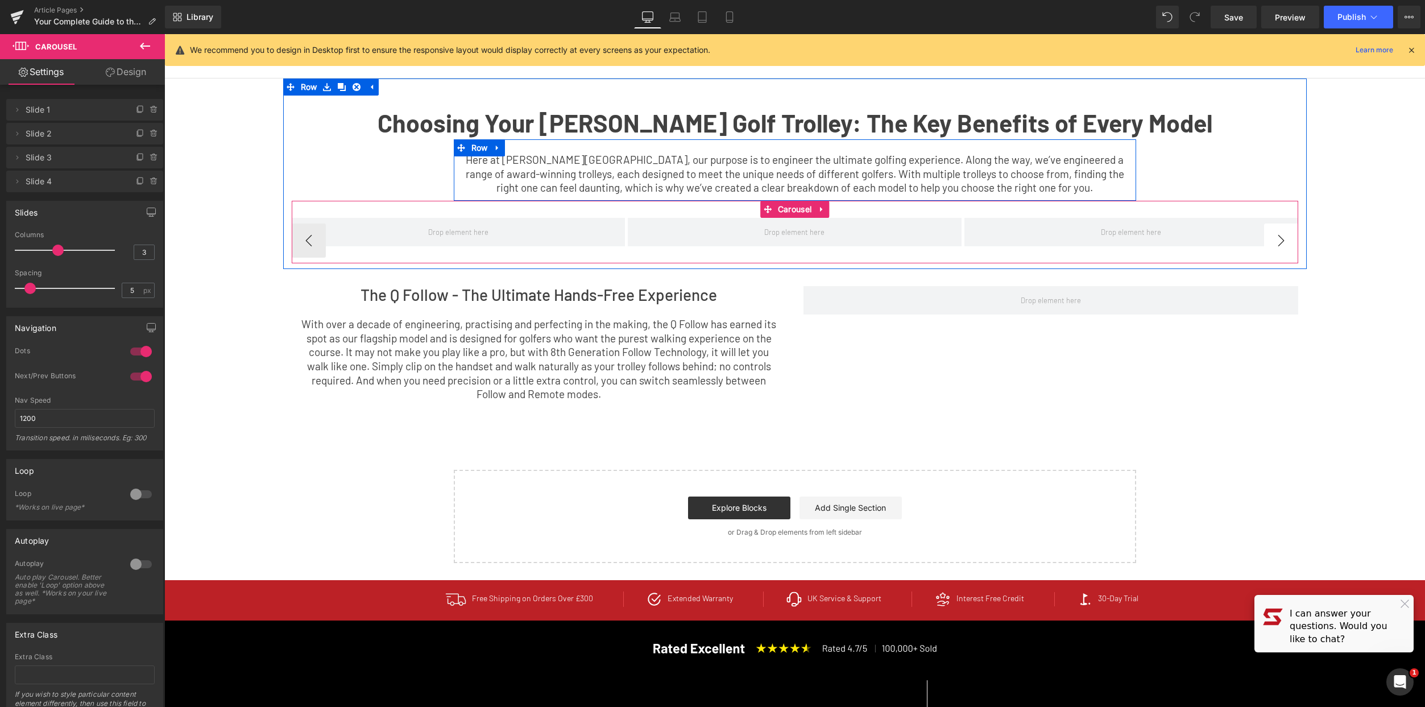
click at [1277, 242] on button "›" at bounding box center [1281, 240] width 34 height 34
click at [306, 237] on button "‹" at bounding box center [309, 240] width 34 height 34
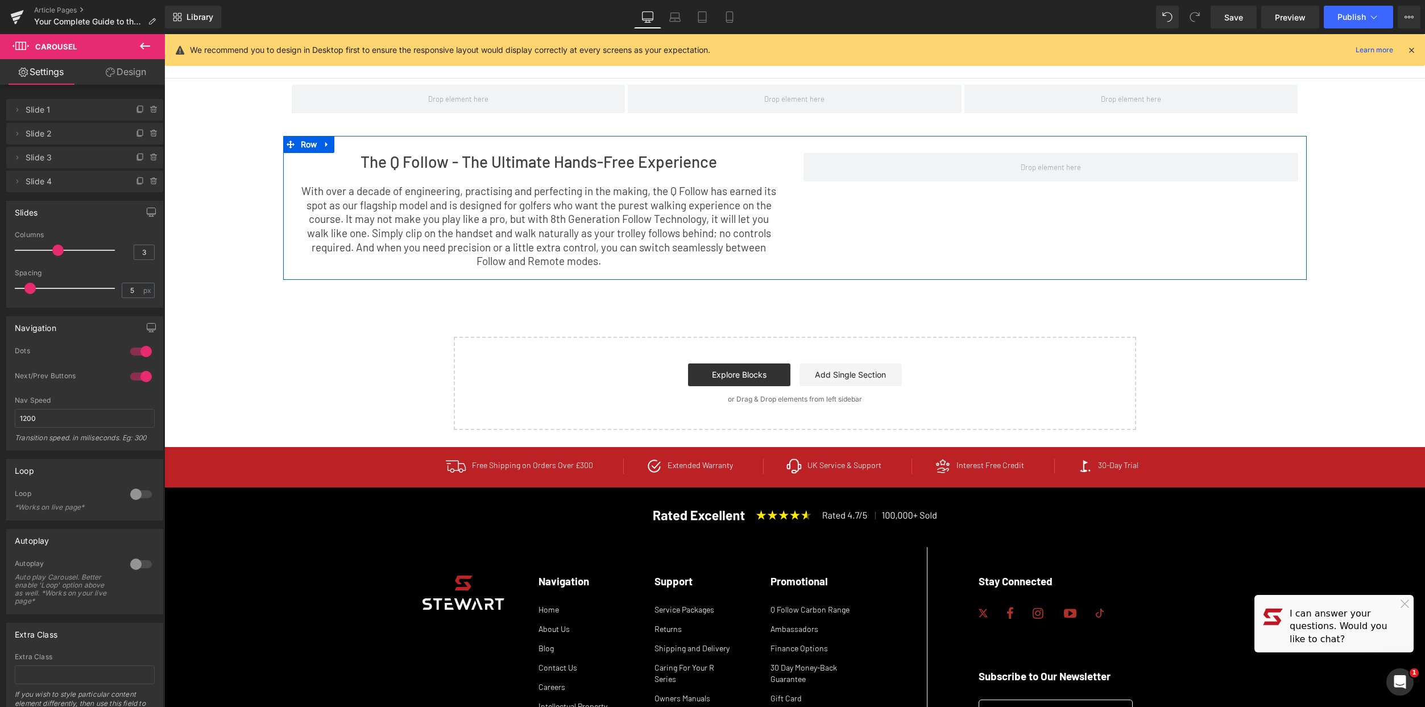
scroll to position [88, 0]
click at [623, 259] on p "With over a decade of engineering, practising and perfecting in the making, the…" at bounding box center [539, 227] width 478 height 84
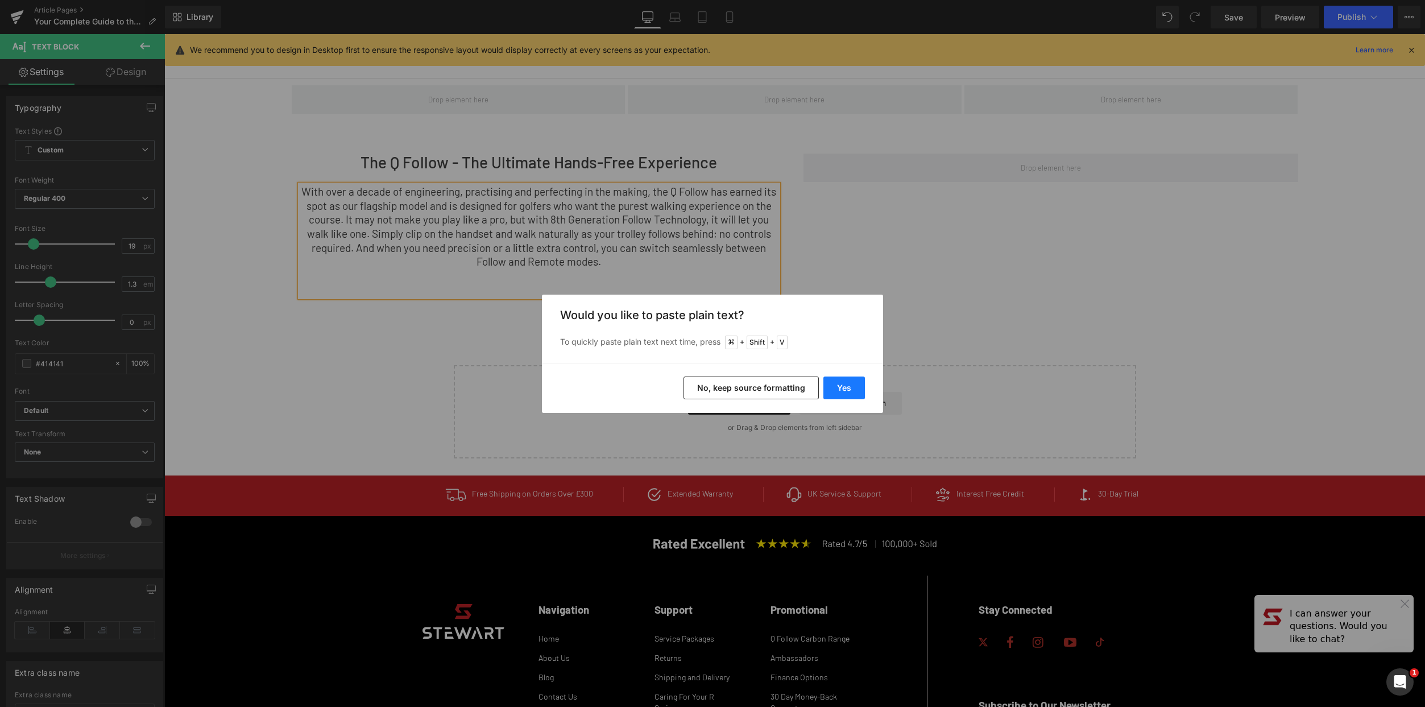
click at [853, 387] on button "Yes" at bounding box center [844, 387] width 42 height 23
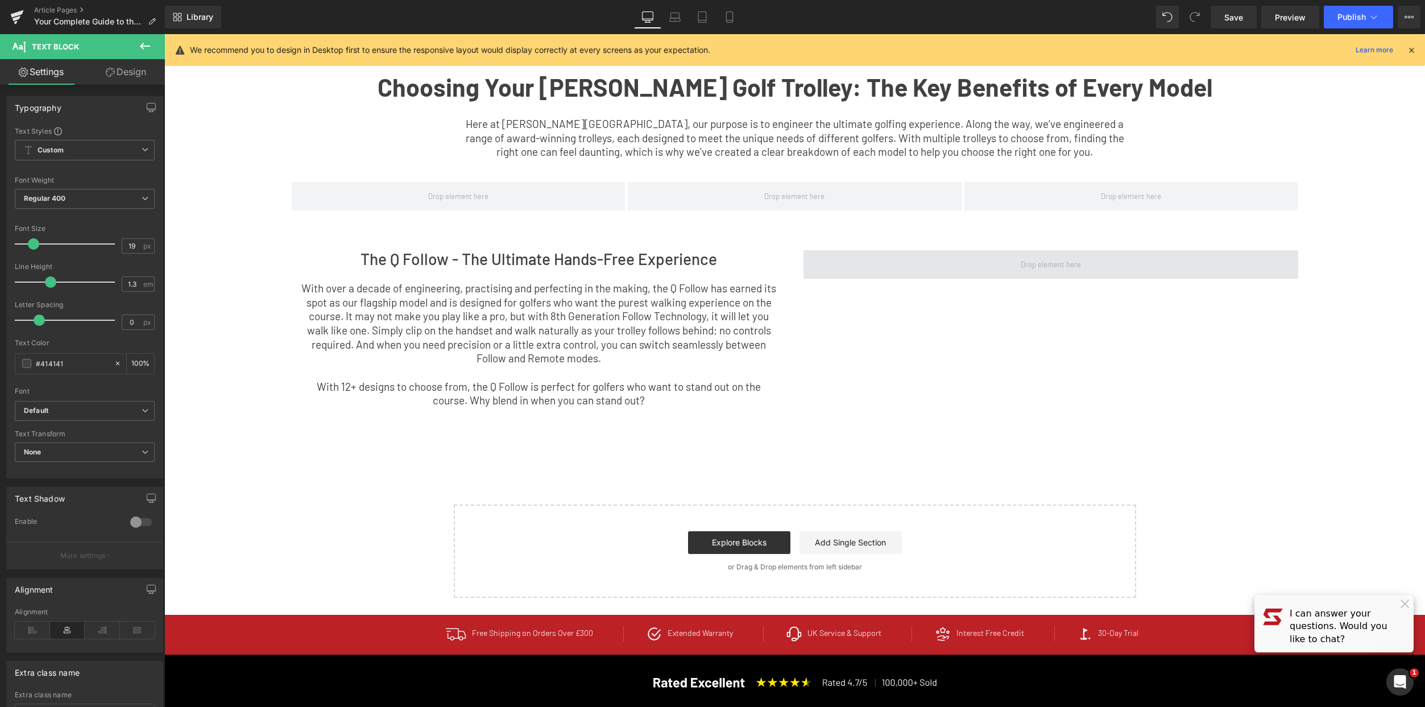
scroll to position [0, 0]
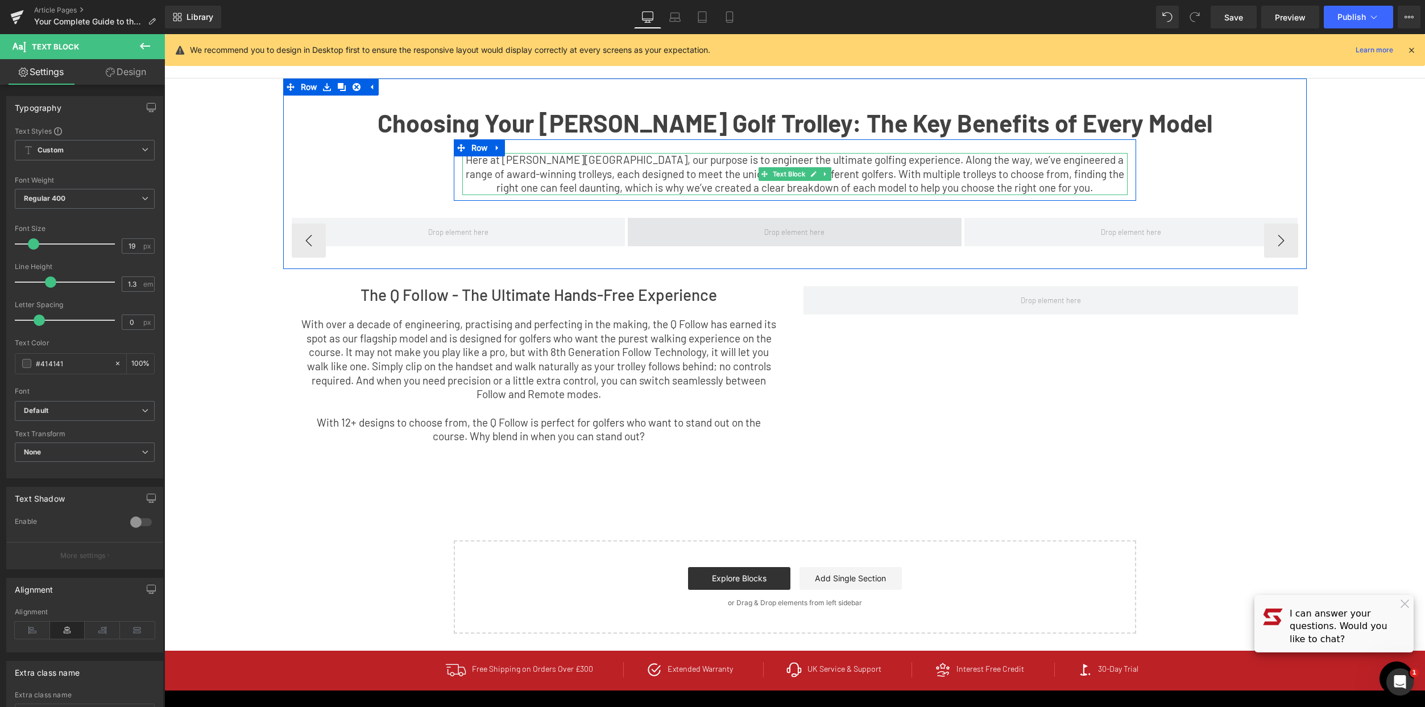
click at [735, 175] on span "Here at [PERSON_NAME][GEOGRAPHIC_DATA], our purpose is to engineer the ultimate…" at bounding box center [795, 173] width 658 height 41
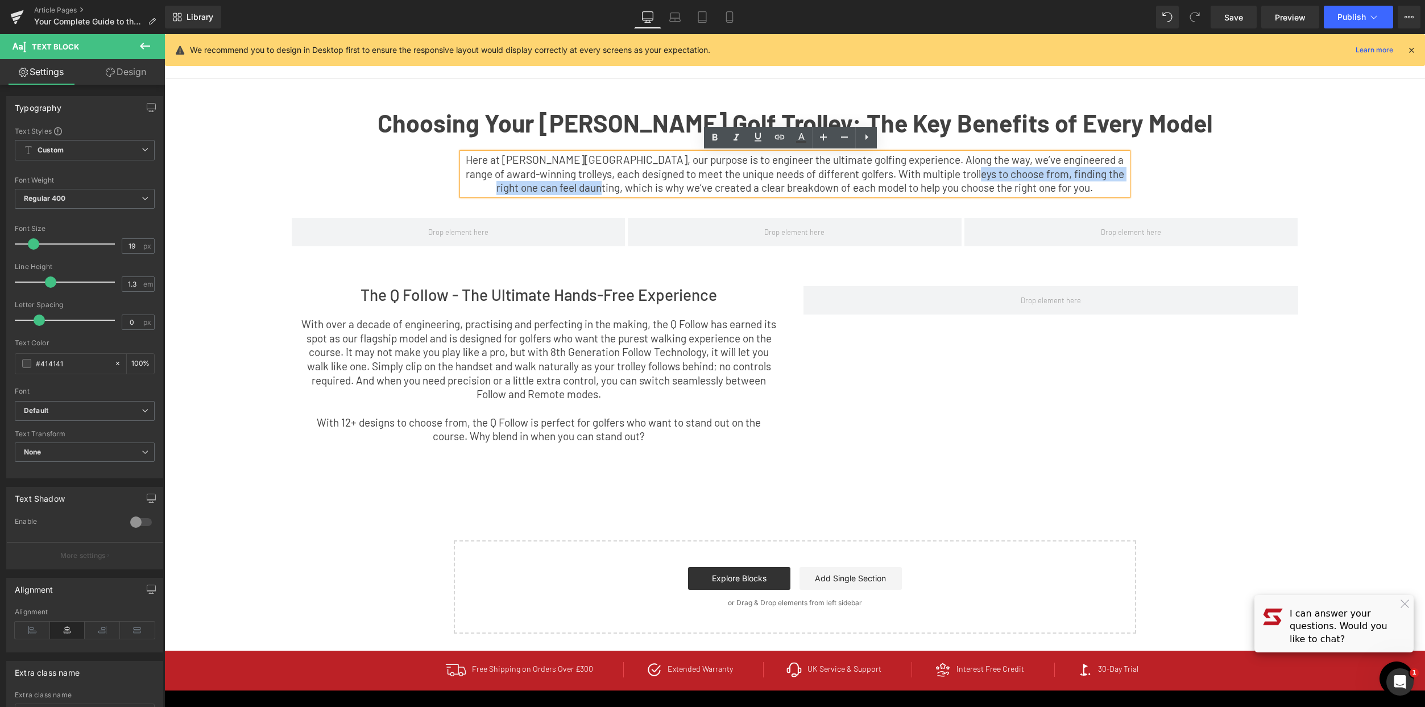
drag, startPoint x: 640, startPoint y: 187, endPoint x: 965, endPoint y: 176, distance: 326.0
click at [965, 176] on span "Here at [PERSON_NAME][GEOGRAPHIC_DATA], our purpose is to engineer the ultimate…" at bounding box center [795, 173] width 658 height 41
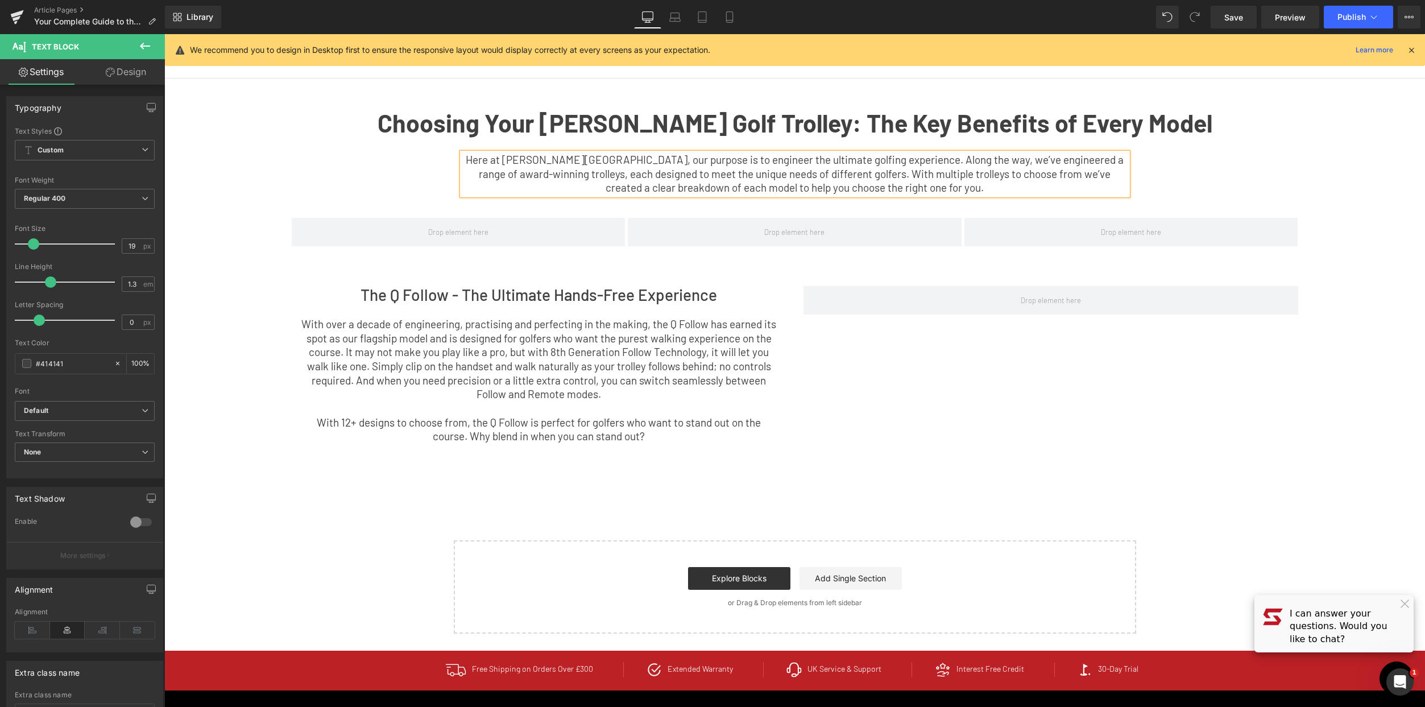
click at [907, 187] on span "Here at [PERSON_NAME][GEOGRAPHIC_DATA], our purpose is to engineer the ultimate…" at bounding box center [795, 173] width 658 height 41
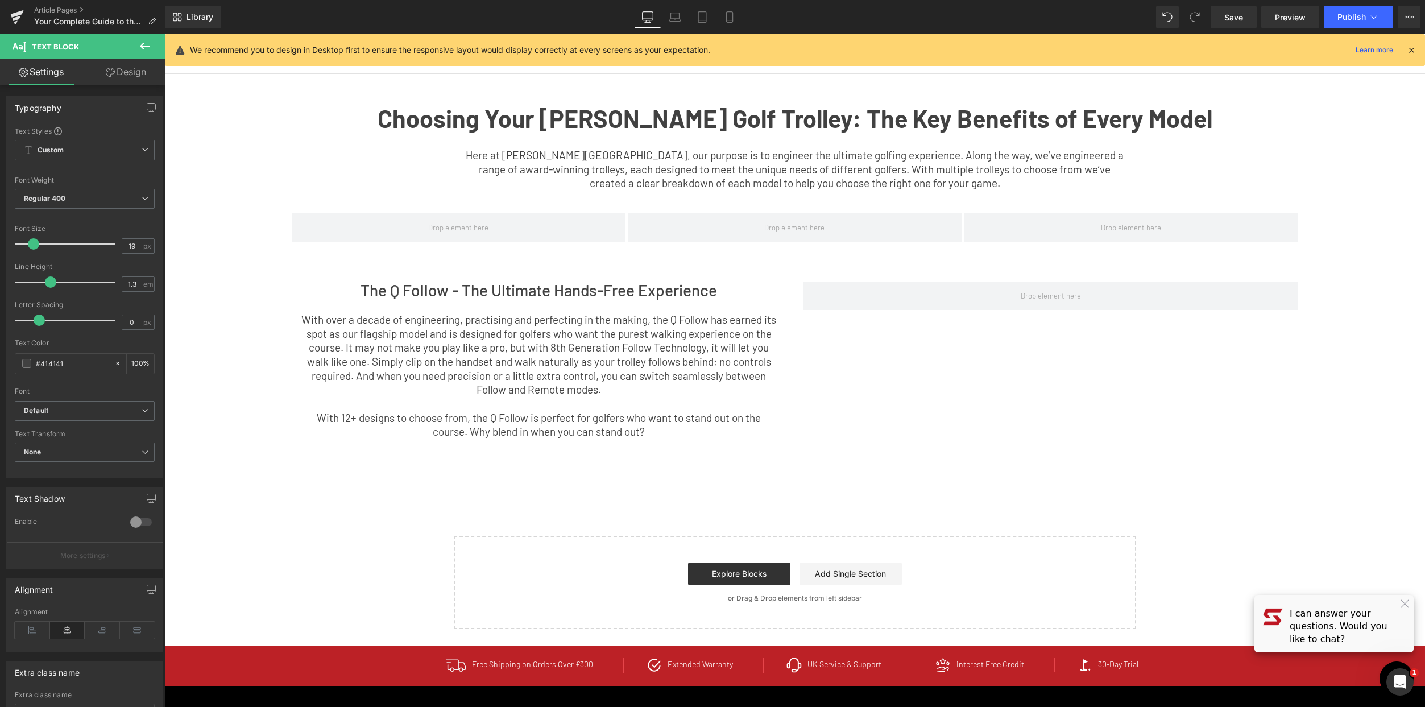
click at [149, 41] on icon at bounding box center [145, 46] width 14 height 14
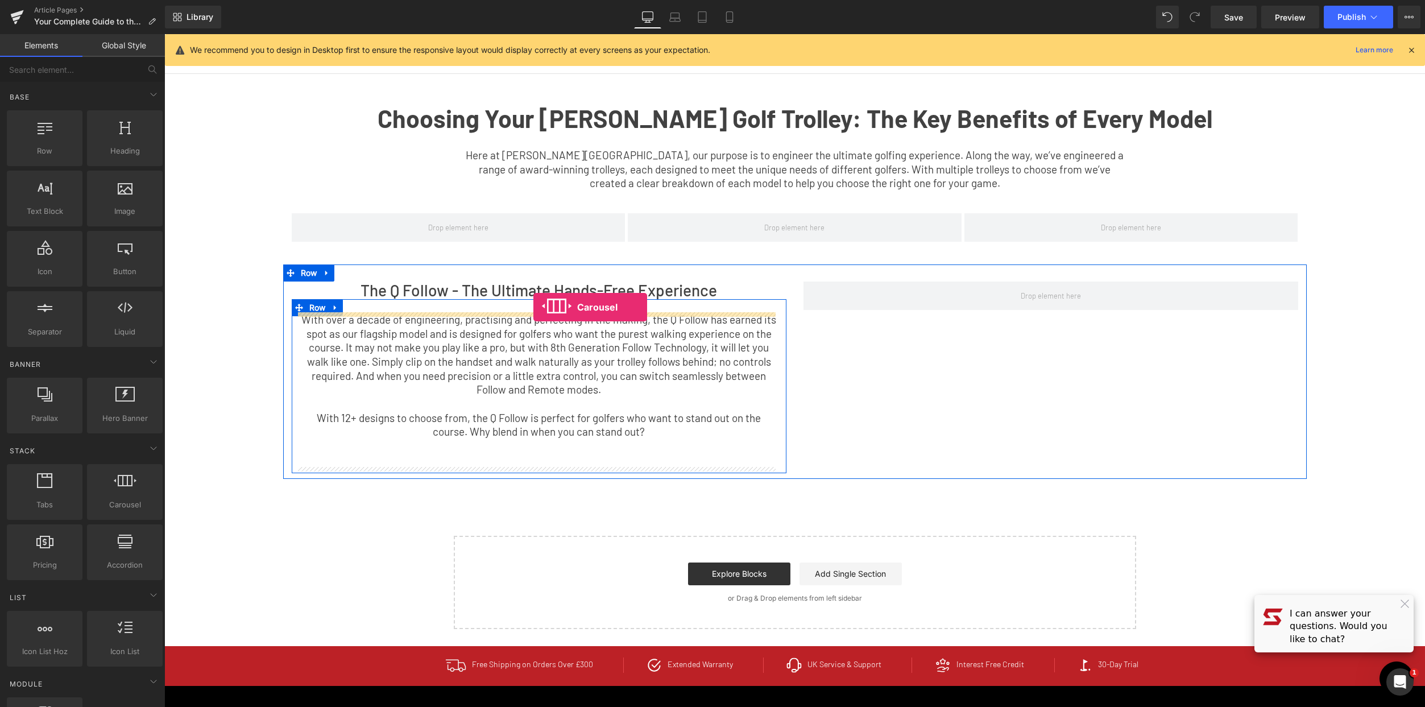
drag, startPoint x: 312, startPoint y: 516, endPoint x: 533, endPoint y: 307, distance: 304.9
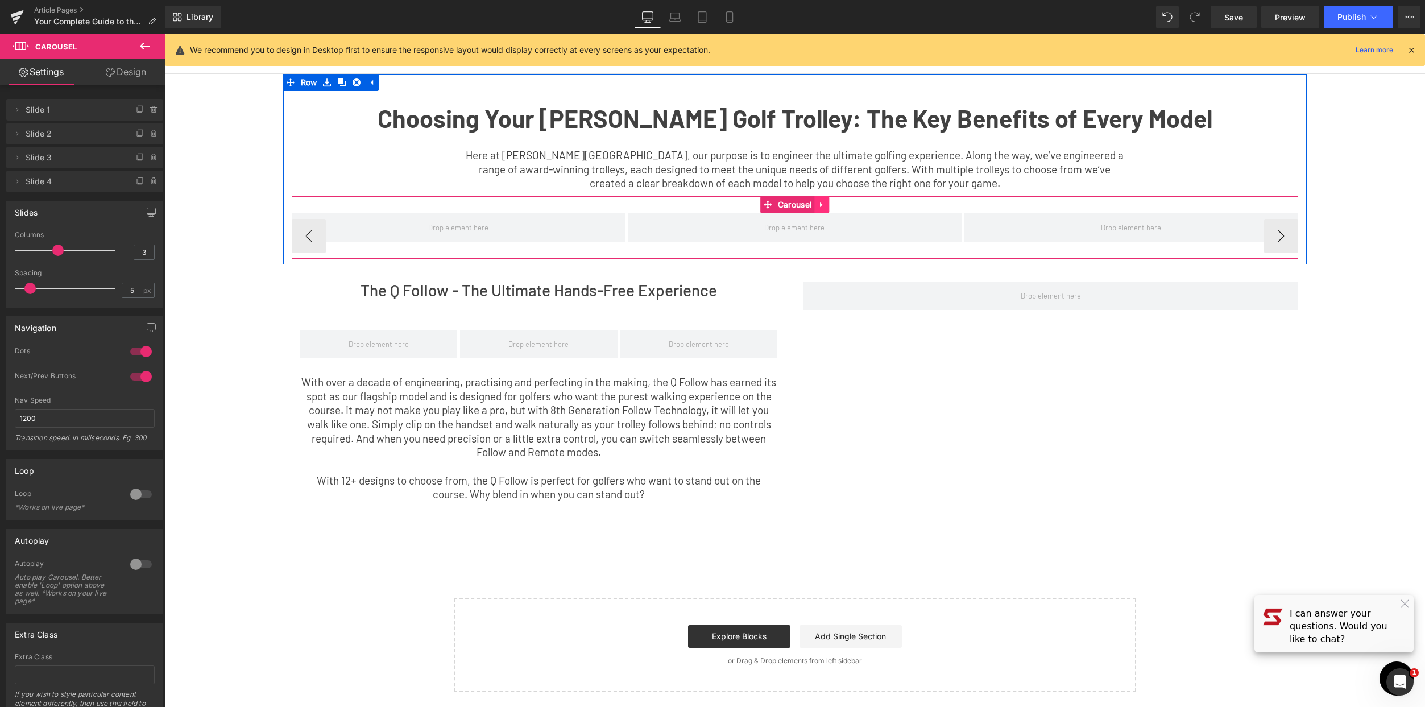
click at [820, 204] on icon at bounding box center [821, 204] width 2 height 5
click at [830, 202] on link at bounding box center [829, 204] width 15 height 17
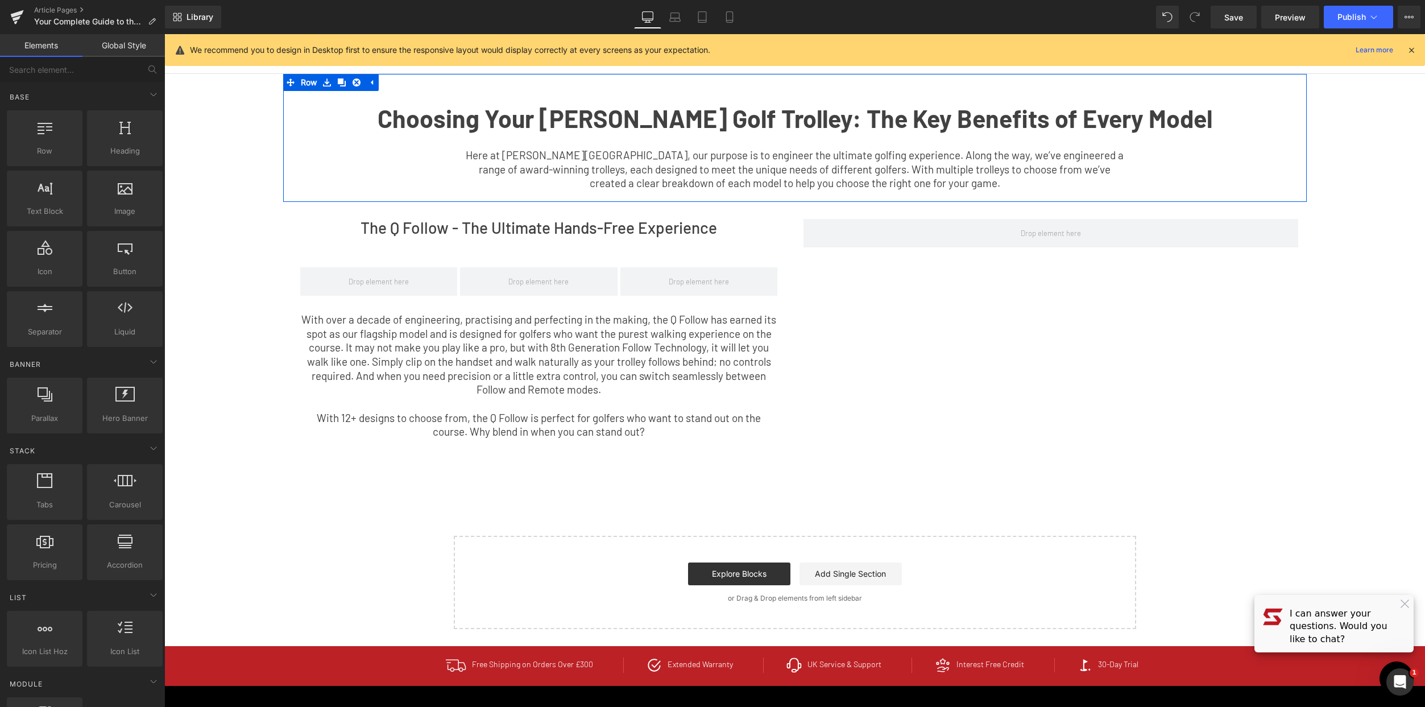
click at [135, 49] on link "Global Style" at bounding box center [123, 45] width 82 height 23
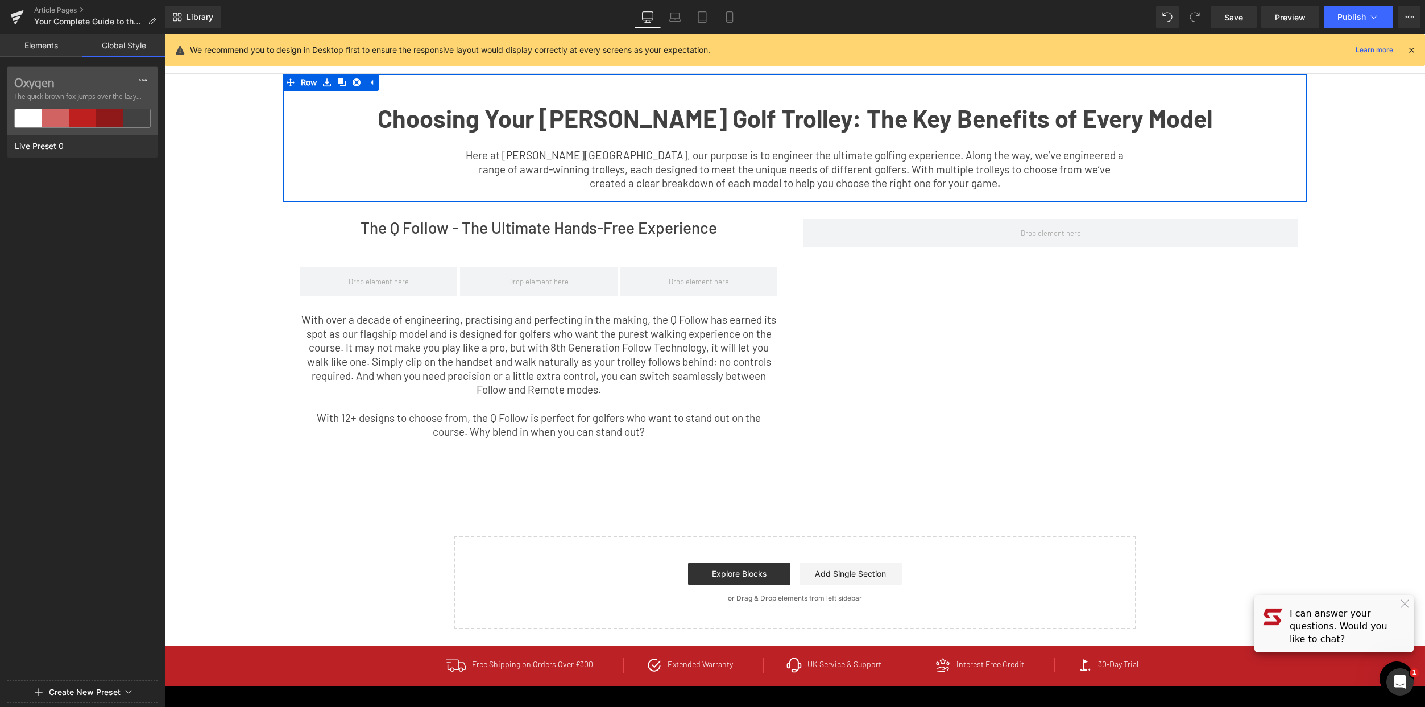
click at [47, 44] on link "Elements" at bounding box center [41, 45] width 82 height 23
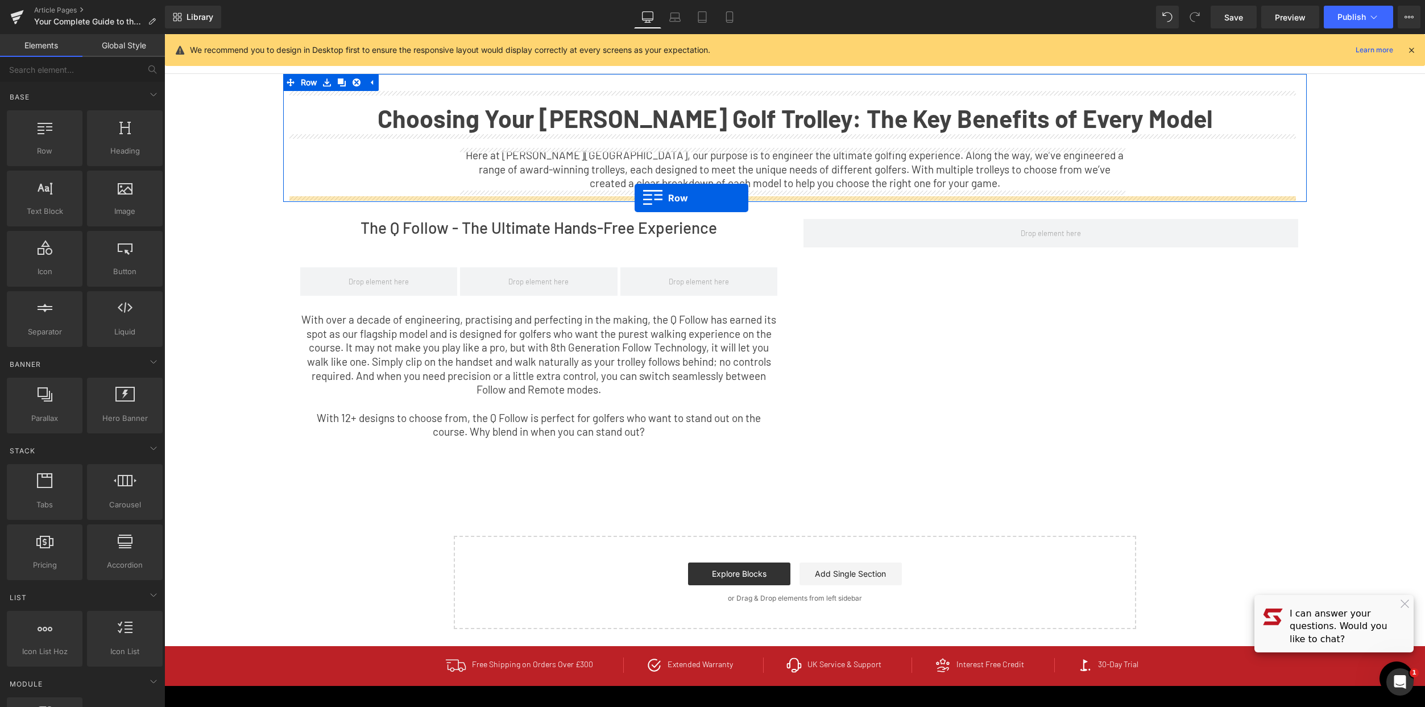
drag, startPoint x: 220, startPoint y: 164, endPoint x: 635, endPoint y: 198, distance: 415.9
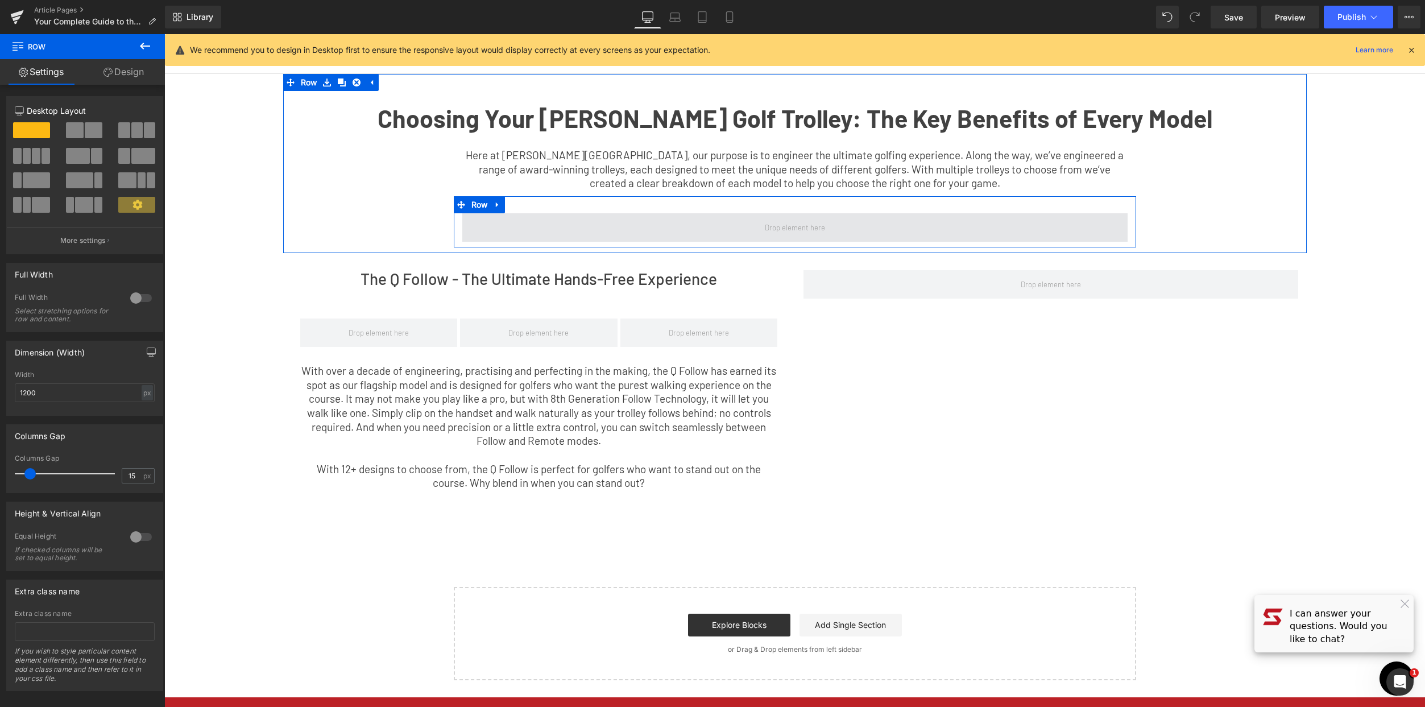
click at [637, 231] on span at bounding box center [794, 227] width 665 height 28
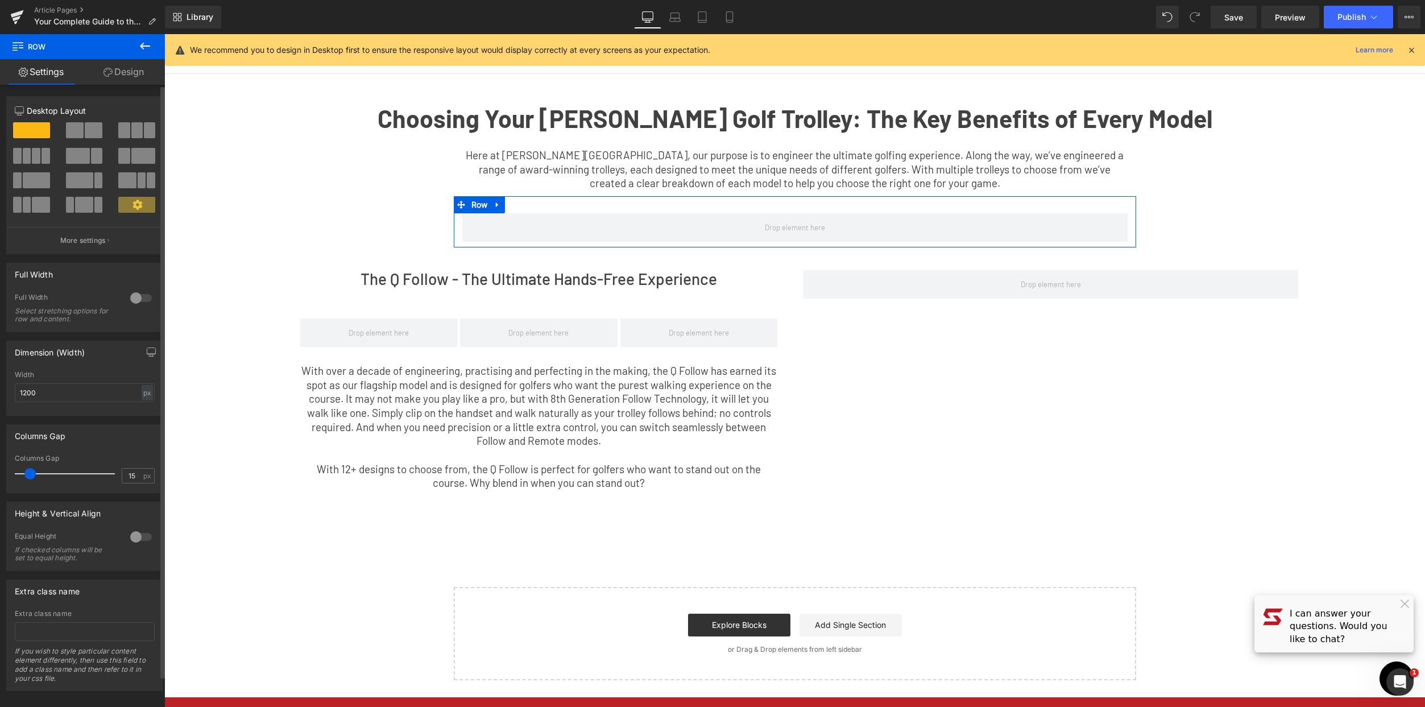
click at [27, 161] on span at bounding box center [27, 156] width 9 height 16
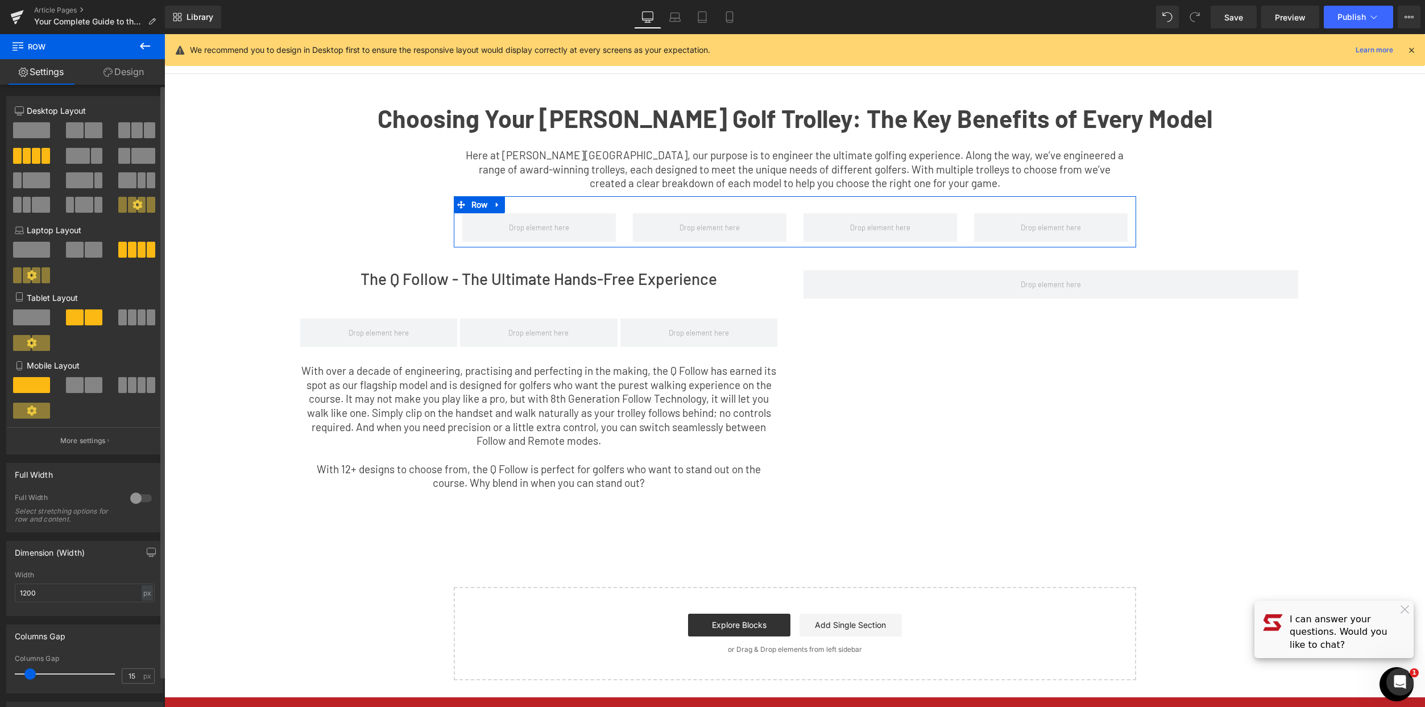
click at [29, 158] on span at bounding box center [27, 156] width 9 height 16
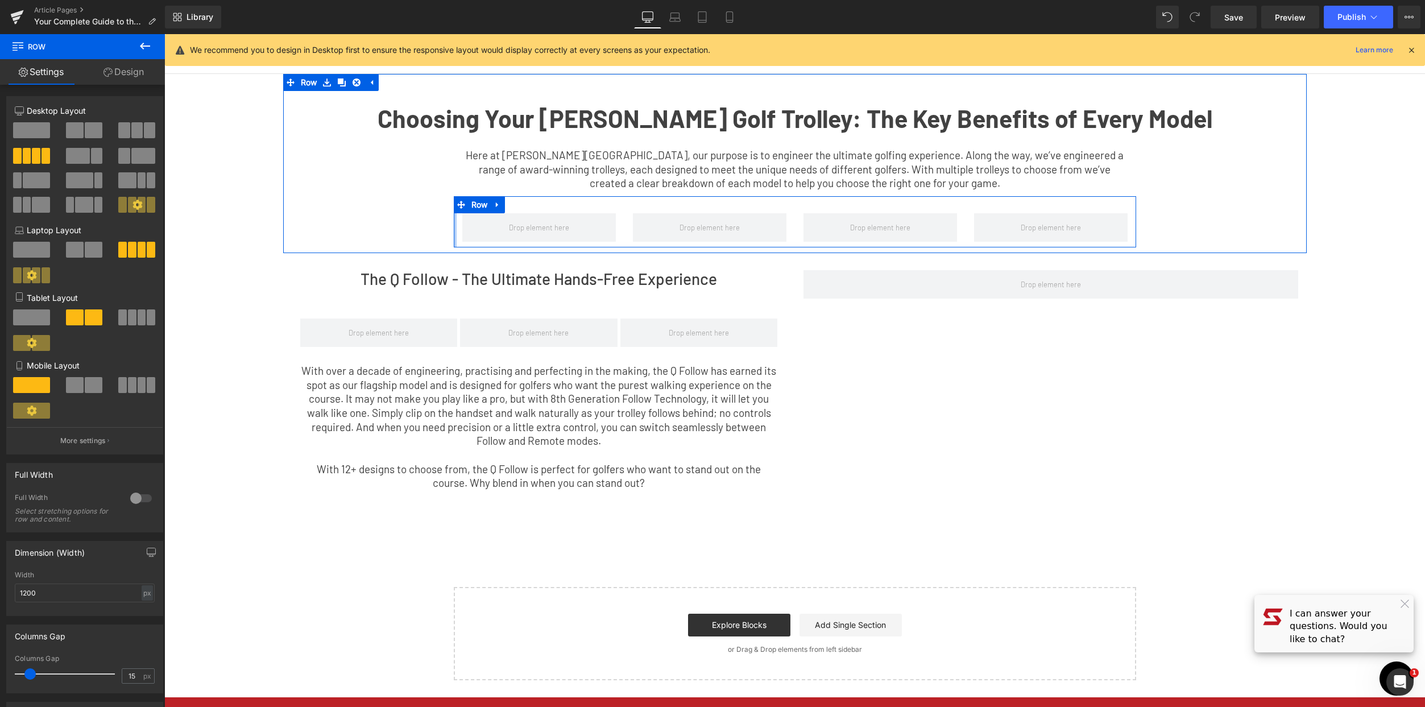
drag, startPoint x: 450, startPoint y: 227, endPoint x: 677, endPoint y: 261, distance: 229.3
click at [349, 226] on div "Choosing Your [PERSON_NAME] Golf Trolley: The Key Benefits of Every Model Text …" at bounding box center [794, 169] width 1023 height 156
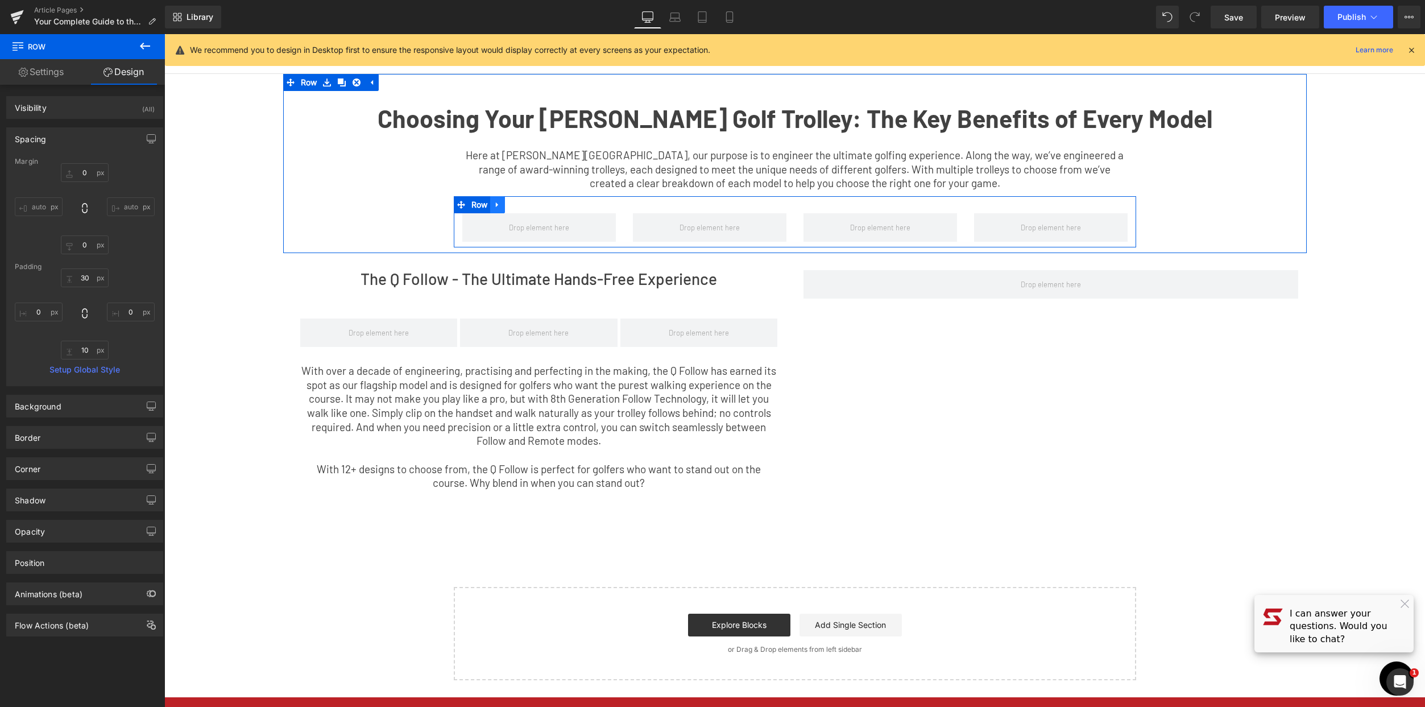
click at [495, 207] on icon at bounding box center [498, 205] width 8 height 9
click at [523, 204] on icon at bounding box center [527, 205] width 8 height 8
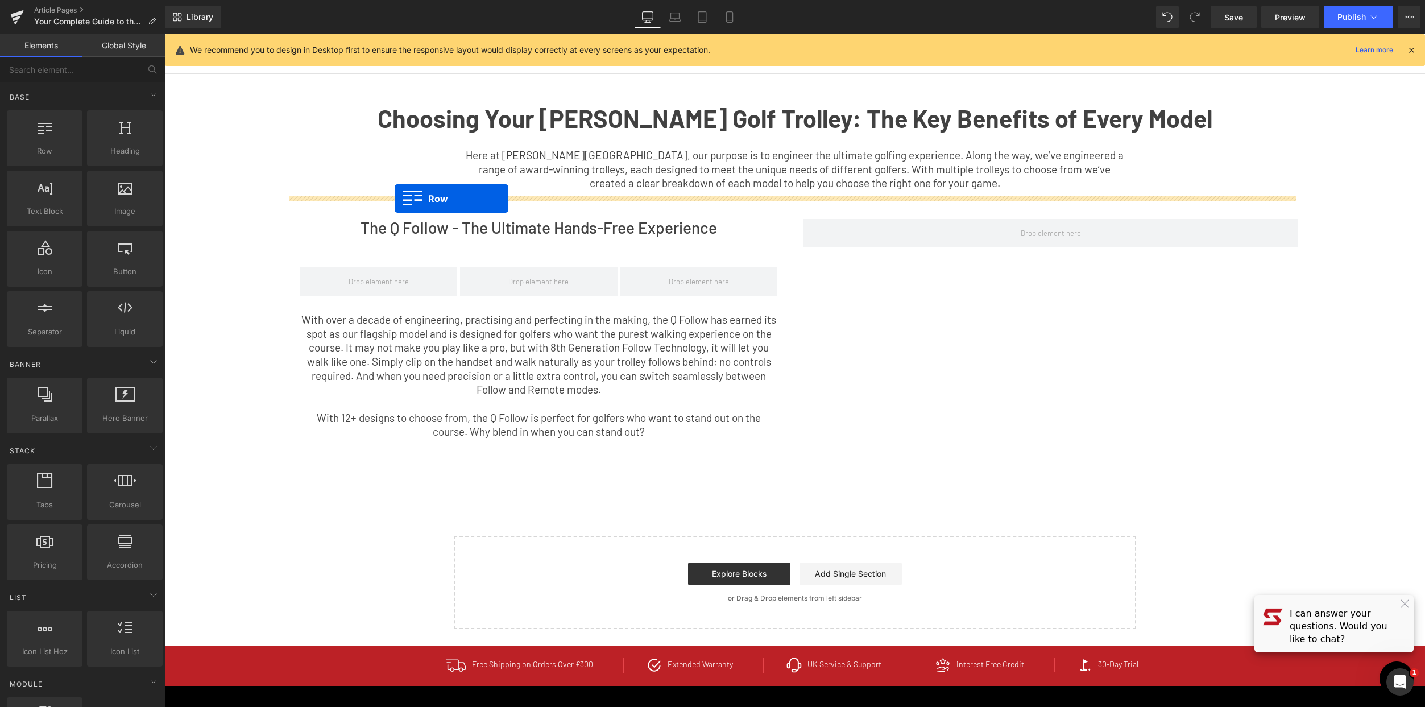
drag, startPoint x: 217, startPoint y: 175, endPoint x: 395, endPoint y: 198, distance: 179.5
drag, startPoint x: 299, startPoint y: 245, endPoint x: 372, endPoint y: 184, distance: 94.9
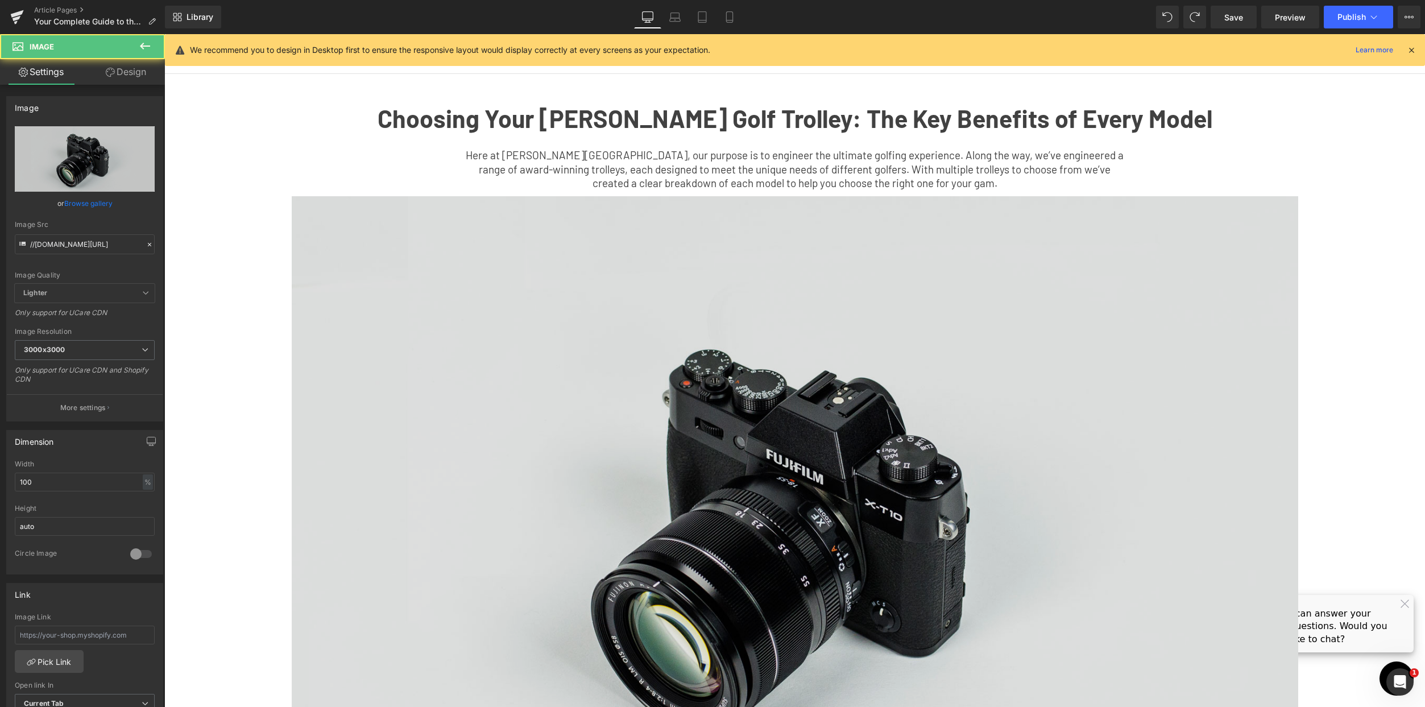
click at [383, 226] on img at bounding box center [795, 529] width 1006 height 667
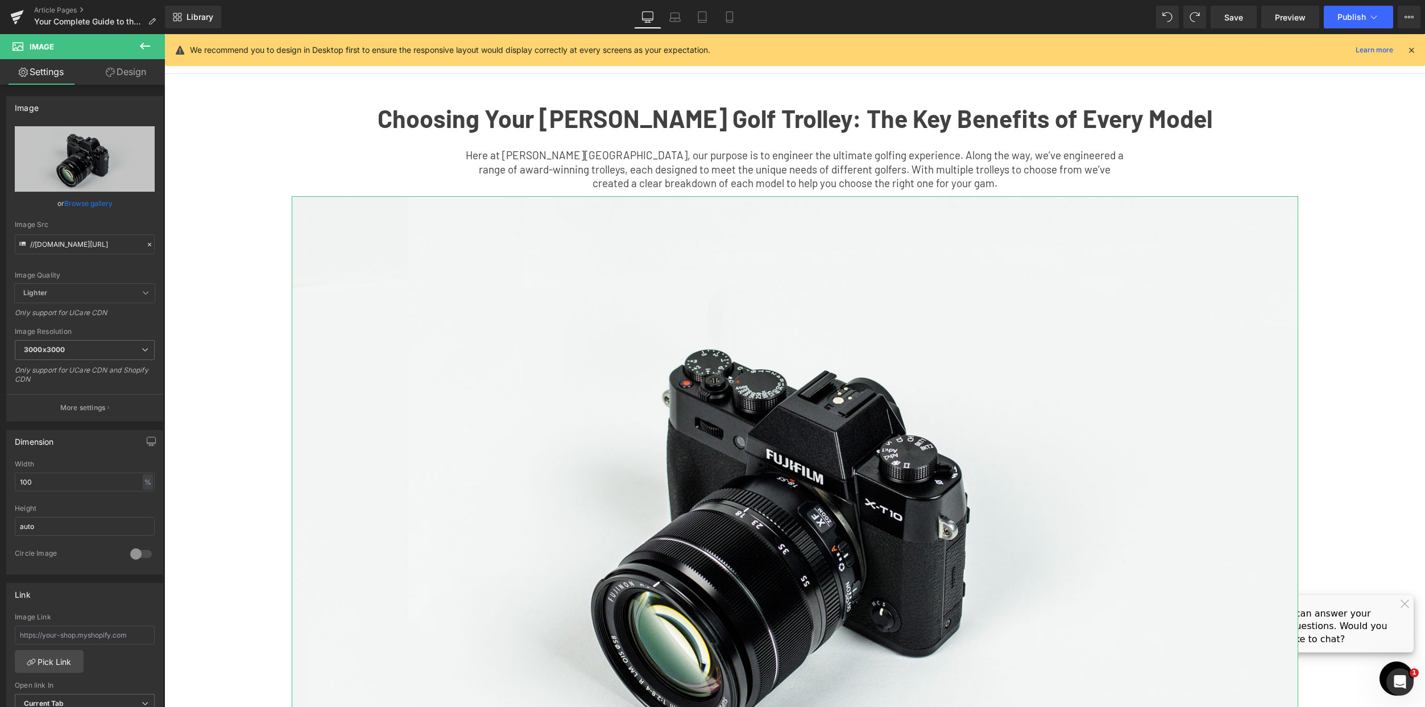
click at [132, 72] on link "Design" at bounding box center [126, 72] width 82 height 26
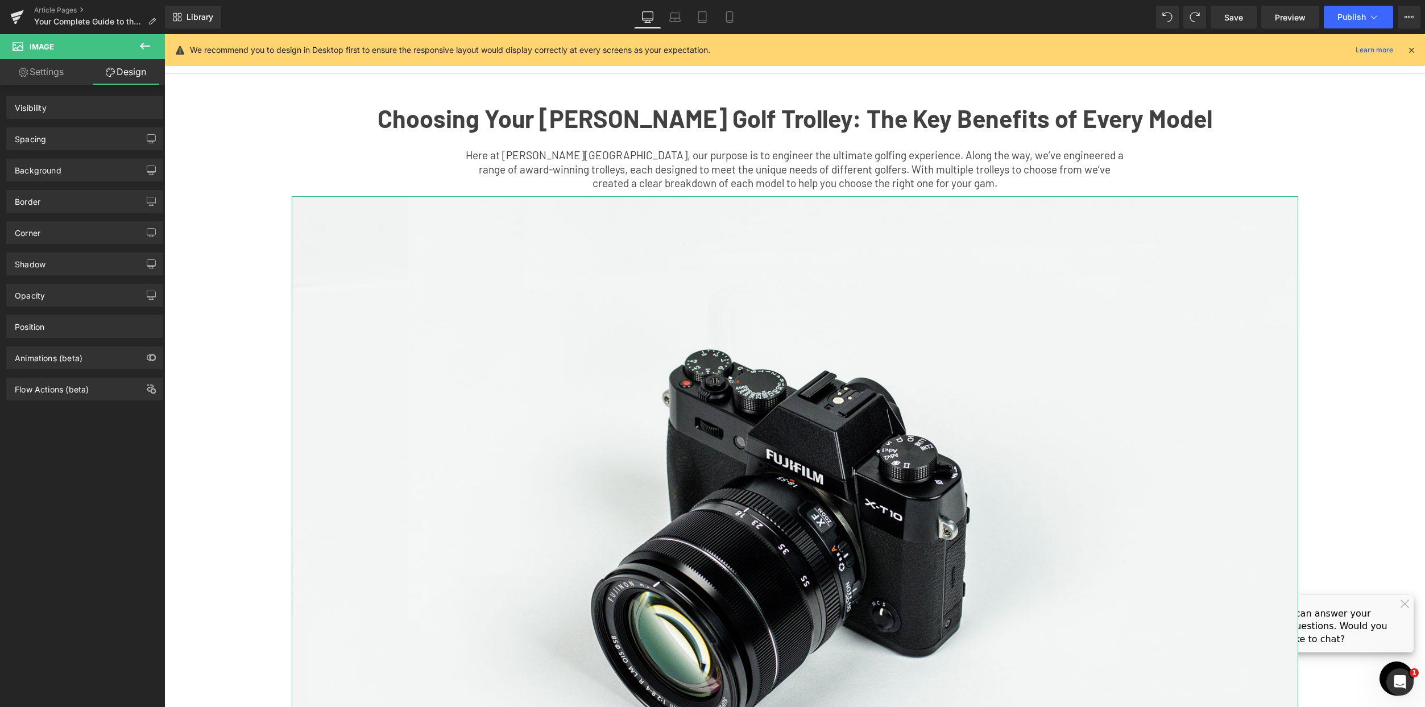
click at [150, 42] on icon at bounding box center [145, 46] width 14 height 14
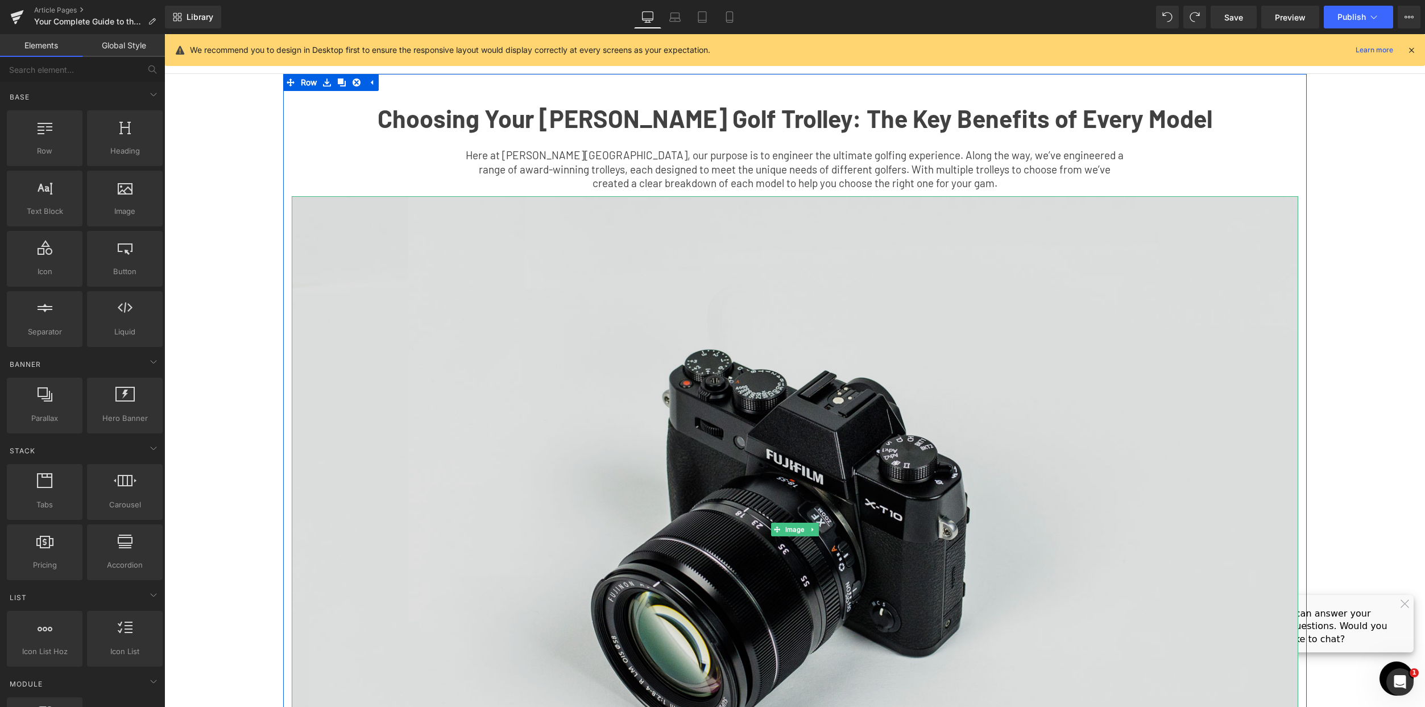
click at [538, 352] on img at bounding box center [795, 529] width 1006 height 667
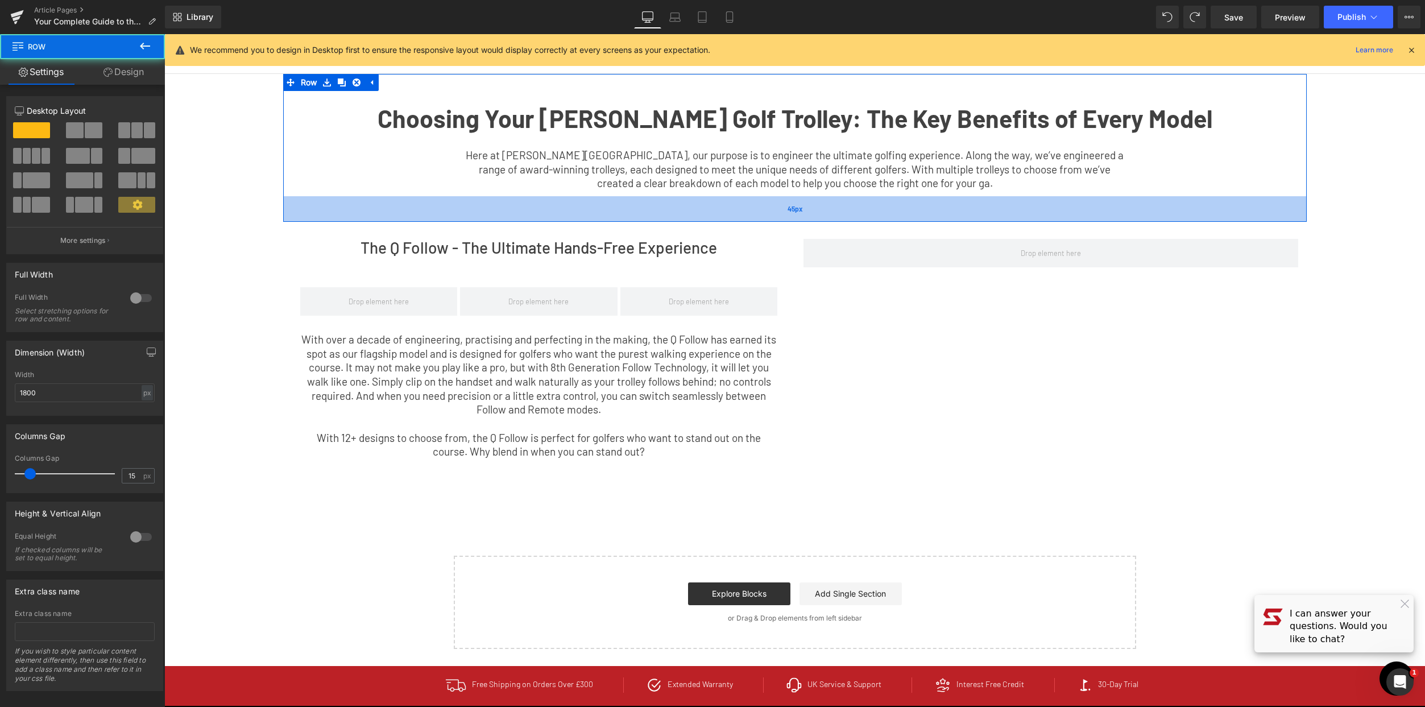
drag, startPoint x: 738, startPoint y: 200, endPoint x: 735, endPoint y: 219, distance: 20.2
click at [735, 219] on div "45px" at bounding box center [794, 209] width 1023 height 26
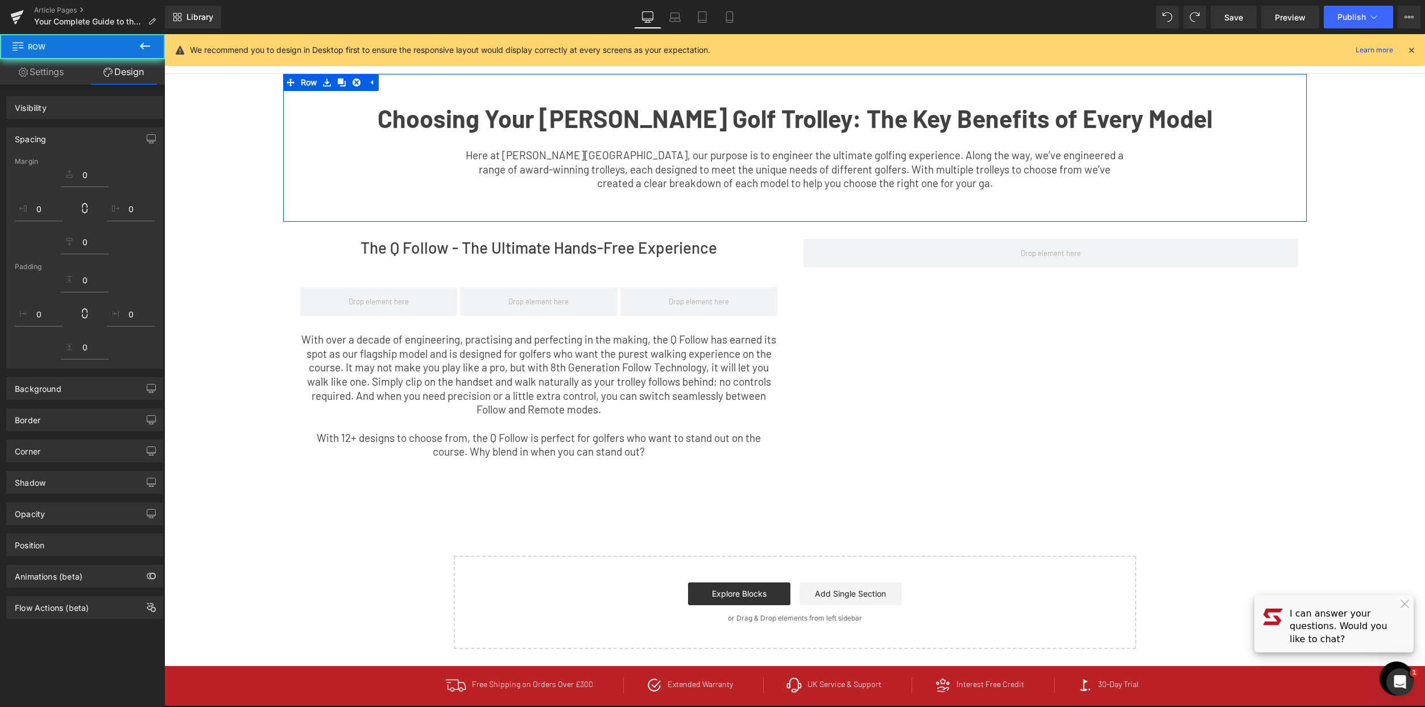
click at [993, 159] on span "Here at [PERSON_NAME][GEOGRAPHIC_DATA], our purpose is to engineer the ultimate…" at bounding box center [795, 168] width 658 height 41
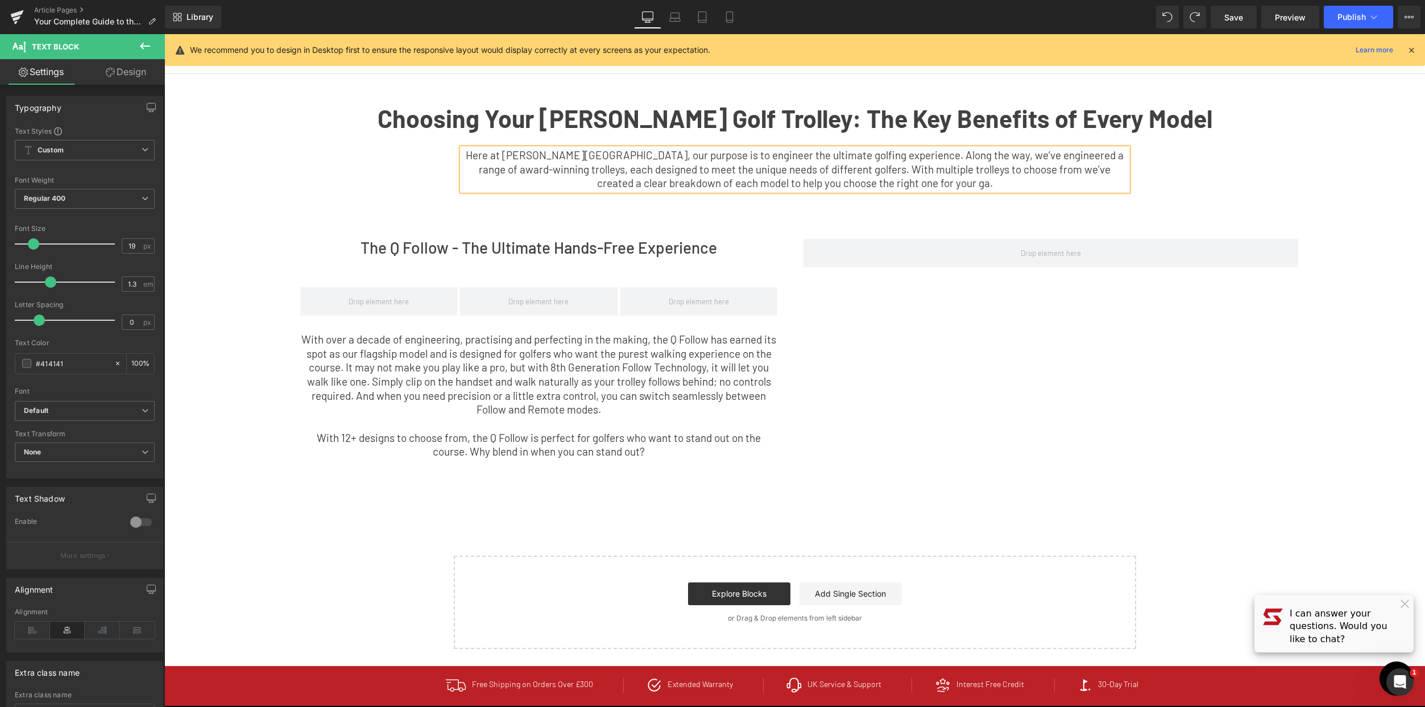
click at [148, 44] on icon at bounding box center [145, 46] width 14 height 14
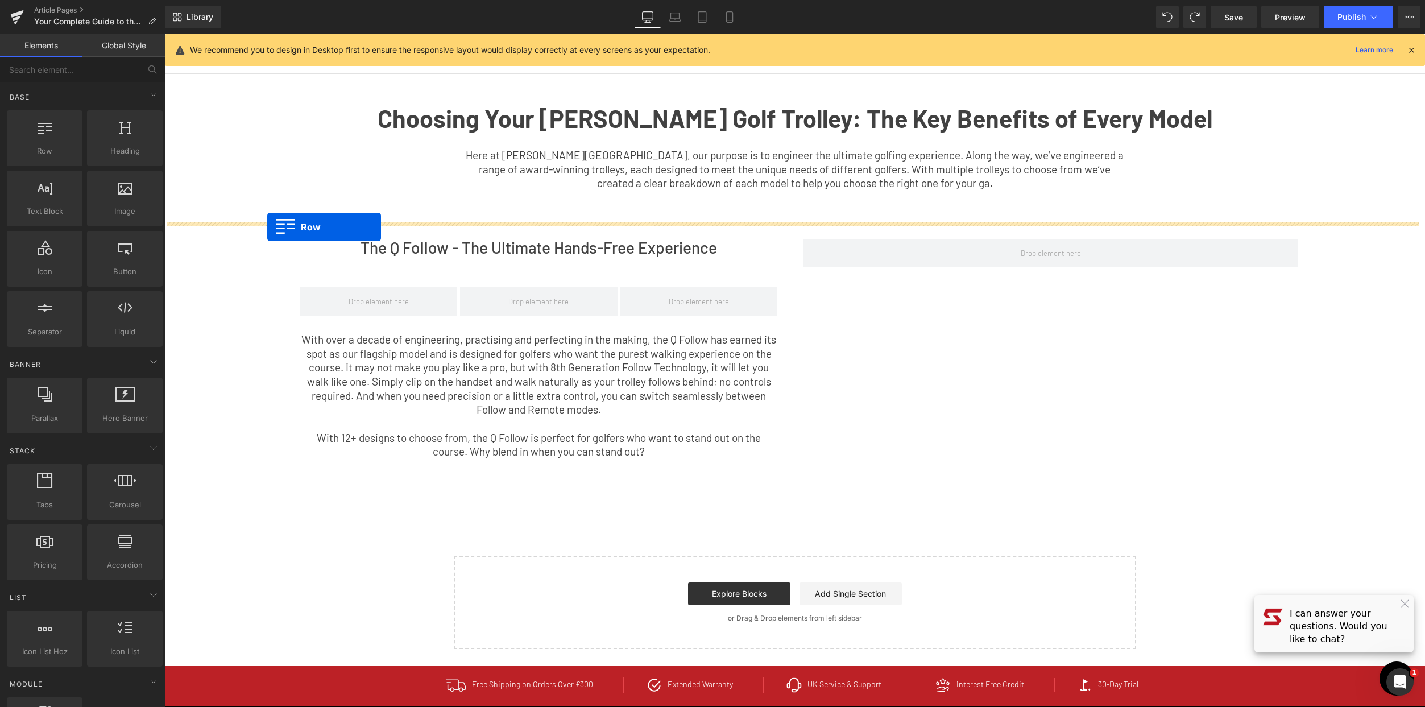
drag, startPoint x: 209, startPoint y: 185, endPoint x: 267, endPoint y: 227, distance: 72.1
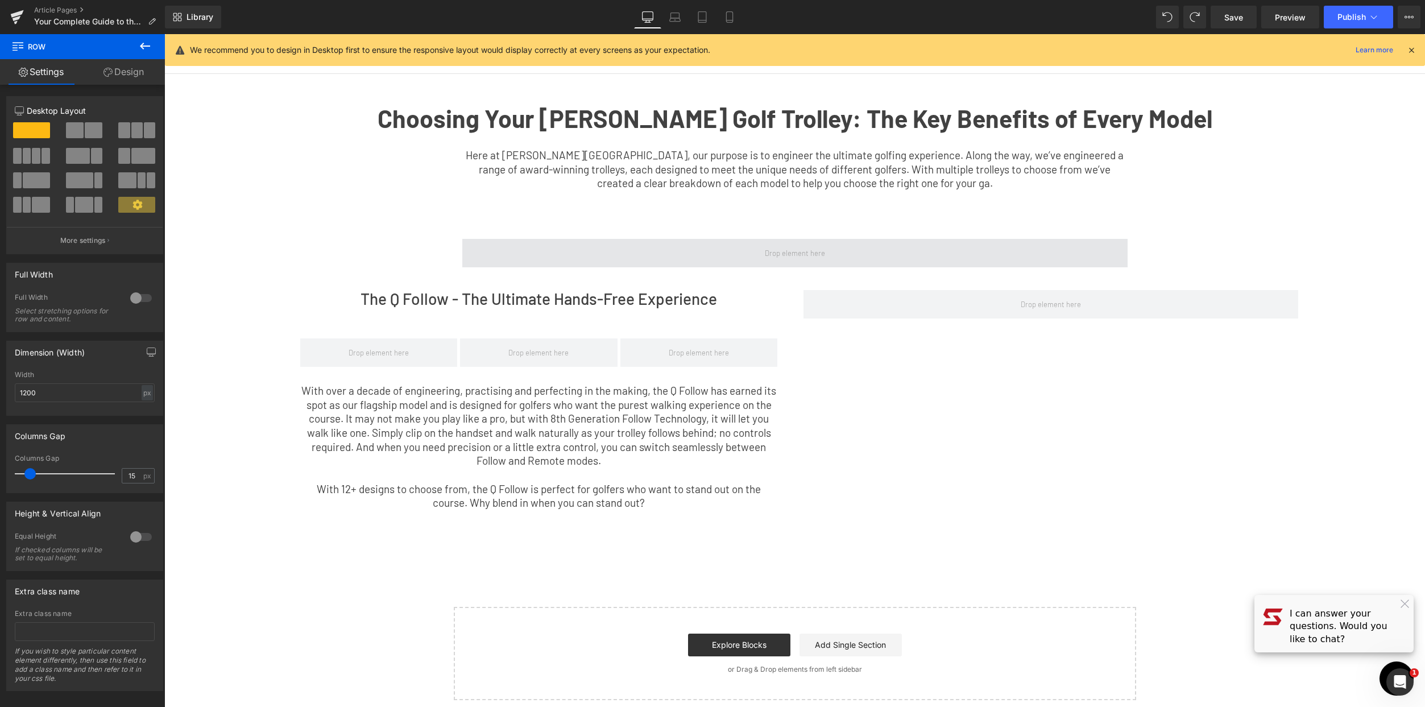
click at [606, 239] on span at bounding box center [794, 253] width 665 height 28
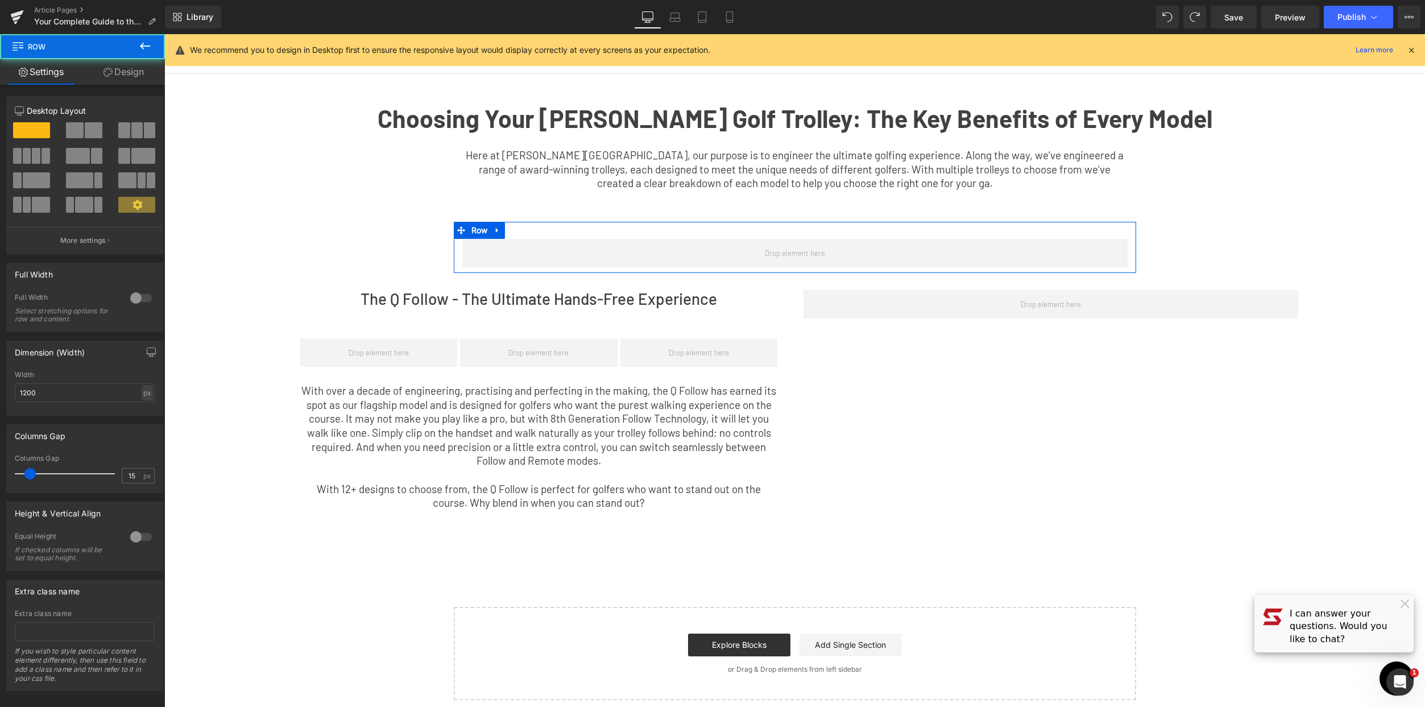
click at [30, 159] on button at bounding box center [32, 156] width 38 height 16
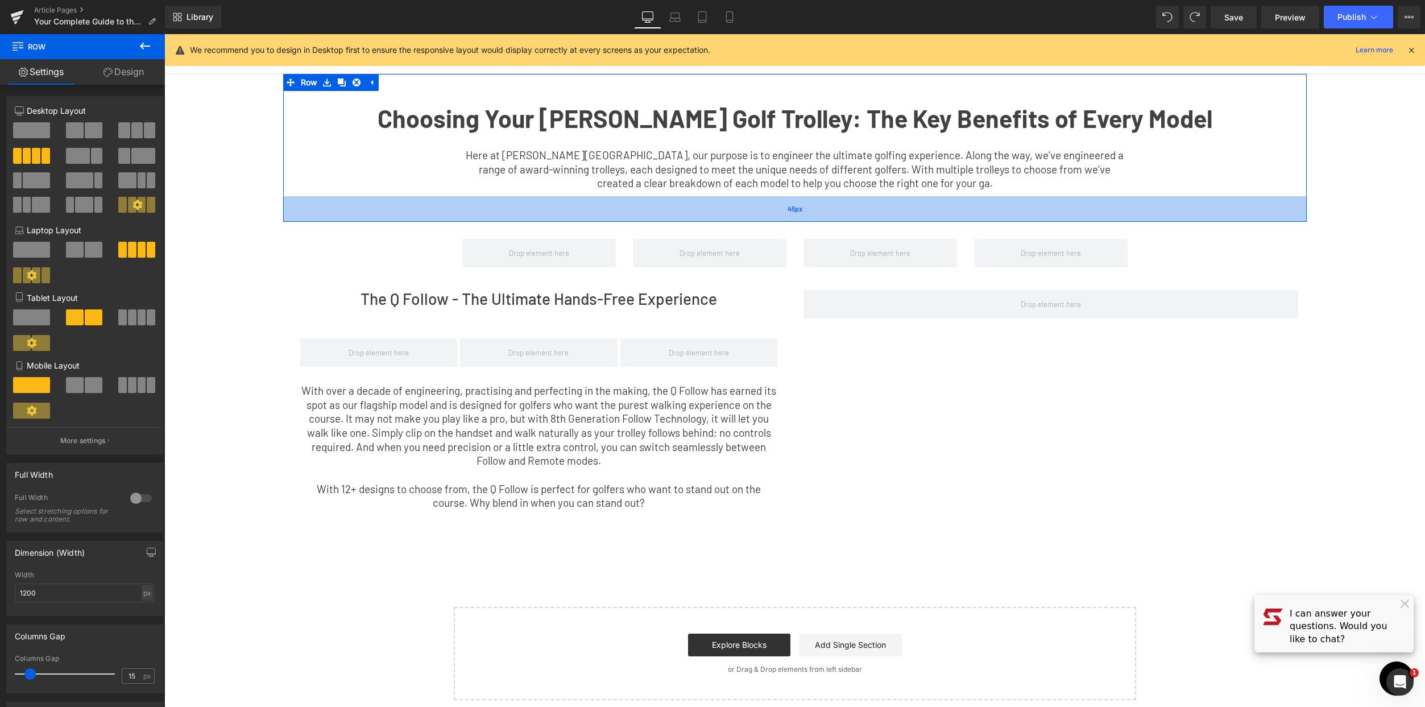
click at [797, 212] on span "45px" at bounding box center [795, 209] width 15 height 8
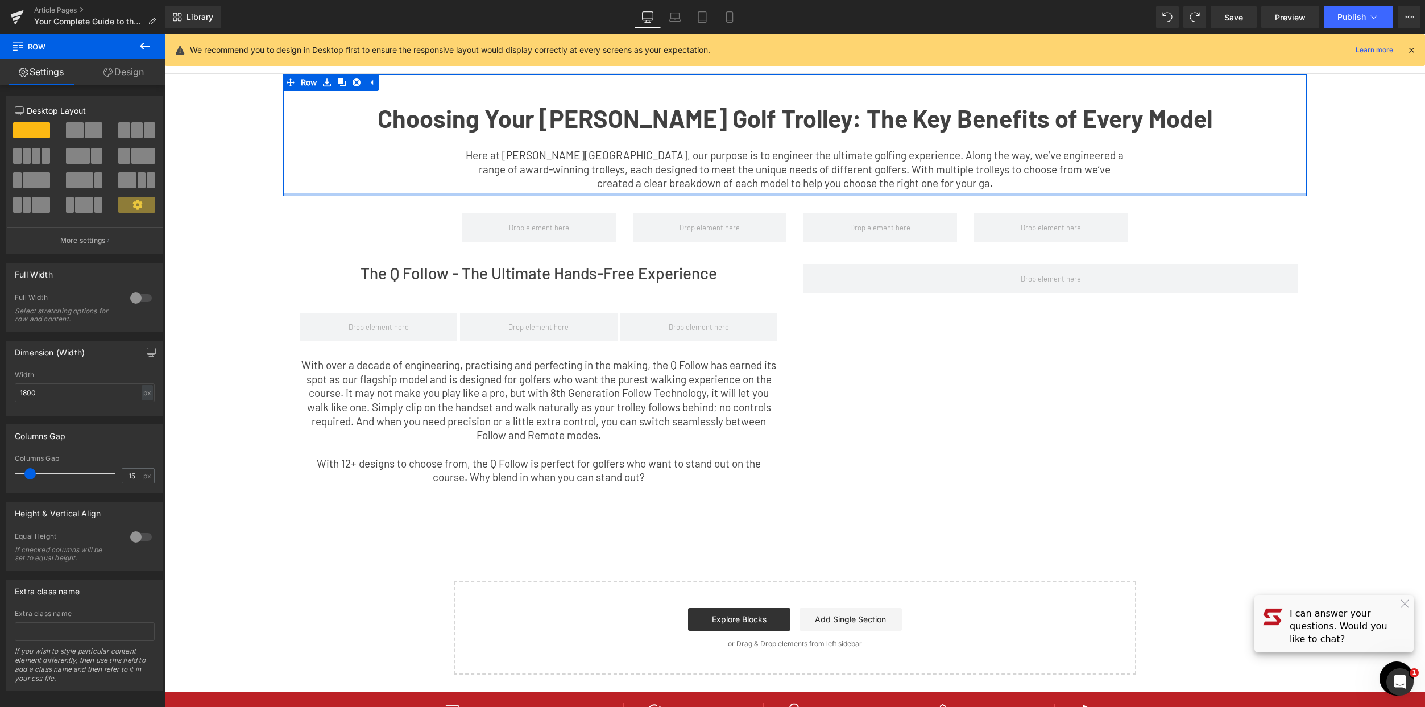
drag, startPoint x: 797, startPoint y: 216, endPoint x: 800, endPoint y: 189, distance: 26.9
click at [800, 189] on div "Choosing Your [PERSON_NAME] Golf Trolley: The Key Benefits of Every Model Text …" at bounding box center [794, 135] width 1023 height 122
click at [1015, 309] on div "The Q Follow - The Ultimate Hands-Free Experience Heading ‹ › Carousel With ove…" at bounding box center [794, 385] width 1023 height 277
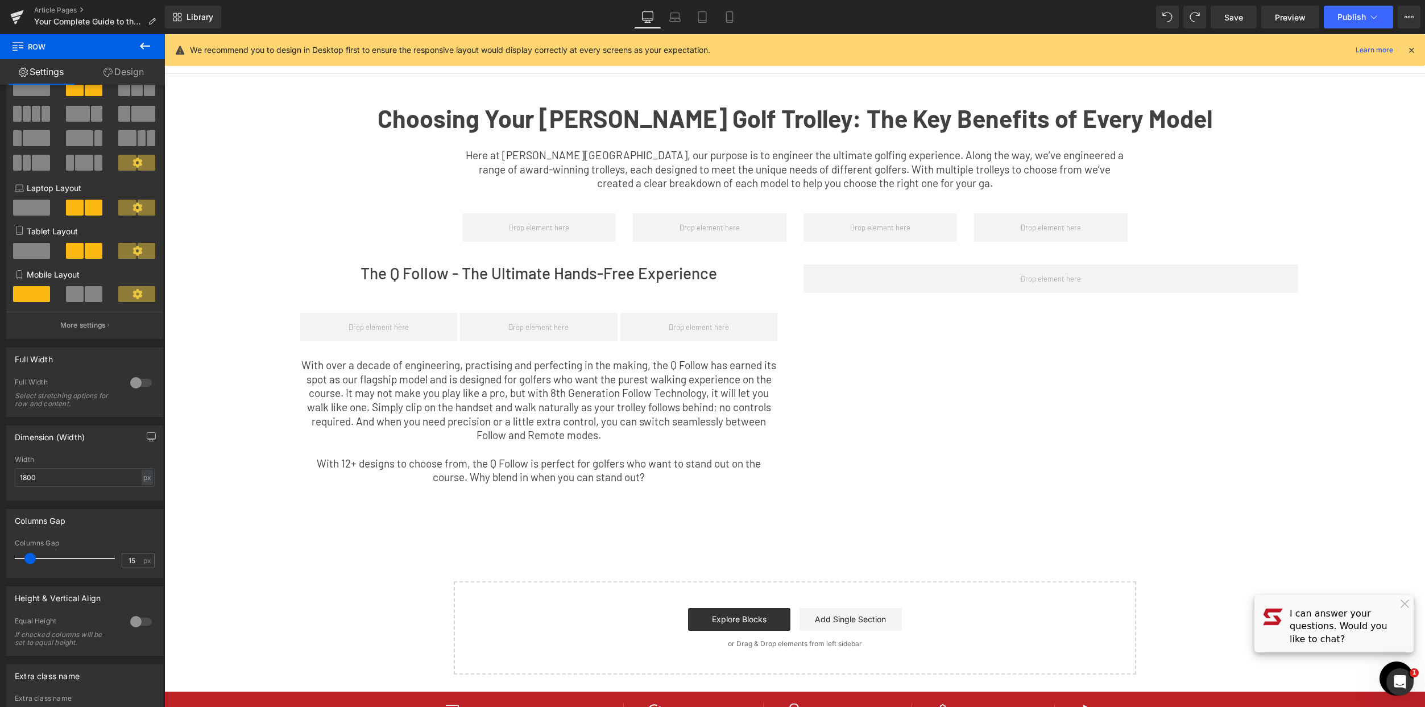
scroll to position [89, 0]
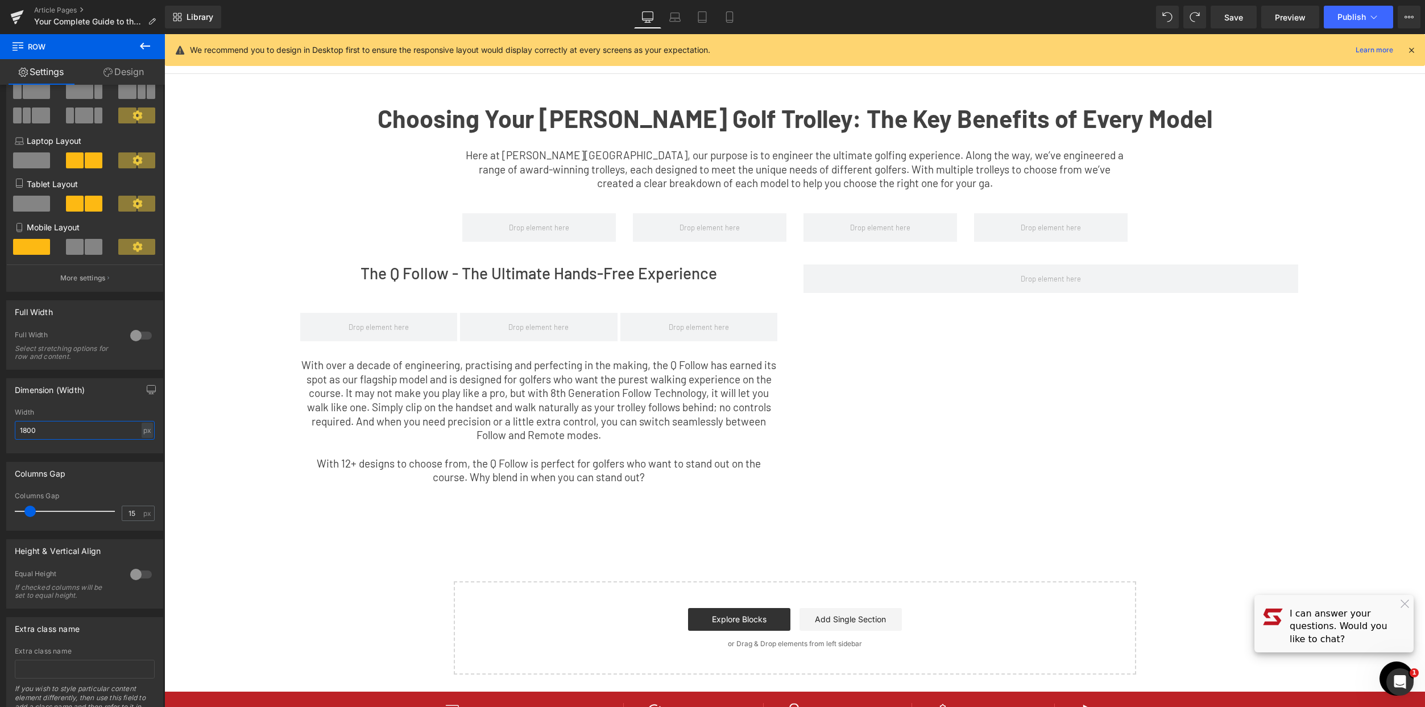
drag, startPoint x: 57, startPoint y: 433, endPoint x: -19, endPoint y: 434, distance: 75.6
click at [0, 434] on html "Row You are previewing how the will restyle your page. You can not edit Element…" at bounding box center [712, 353] width 1425 height 707
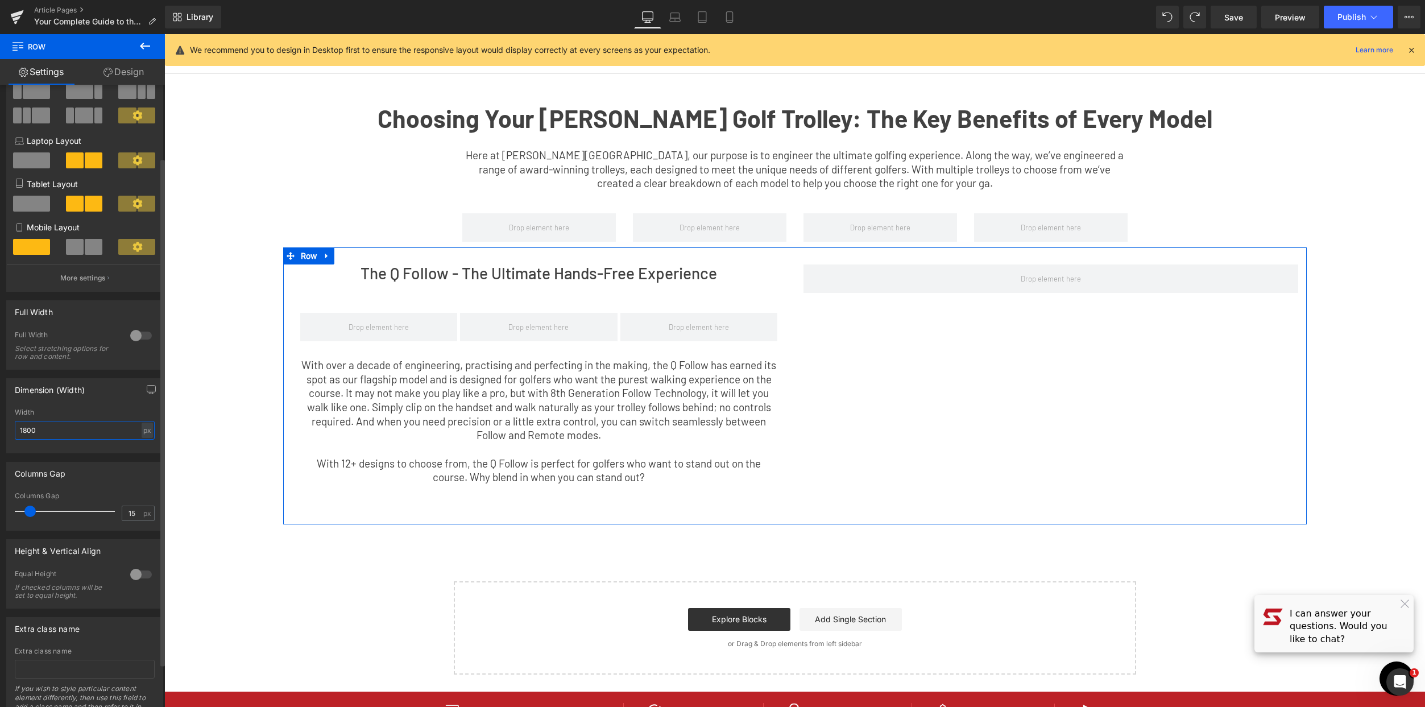
drag, startPoint x: 26, startPoint y: 428, endPoint x: 12, endPoint y: 428, distance: 14.2
click at [12, 428] on div "1800px Width 1800 px % px" at bounding box center [85, 430] width 156 height 44
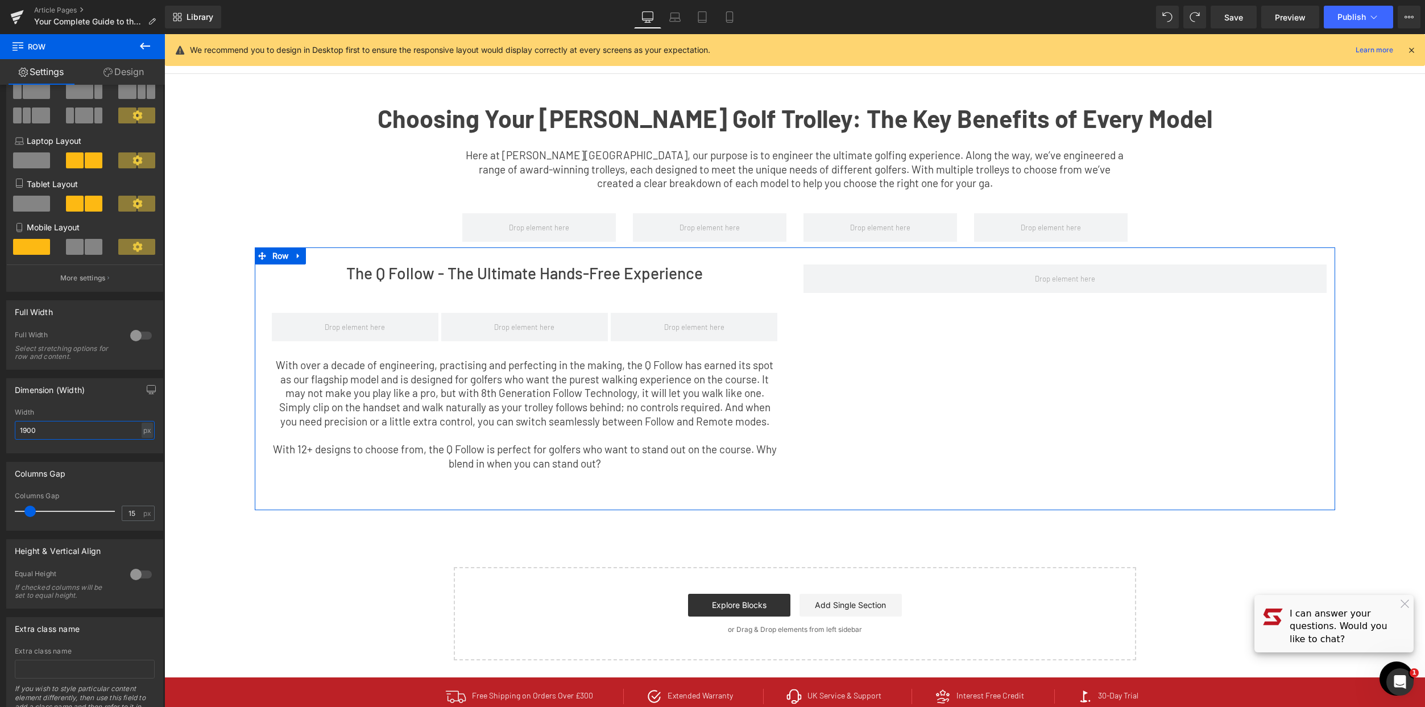
type input "1900"
click at [946, 456] on div "The Q Follow - The Ultimate Hands-Free Experience Heading ‹ › Carousel With ove…" at bounding box center [795, 378] width 1080 height 263
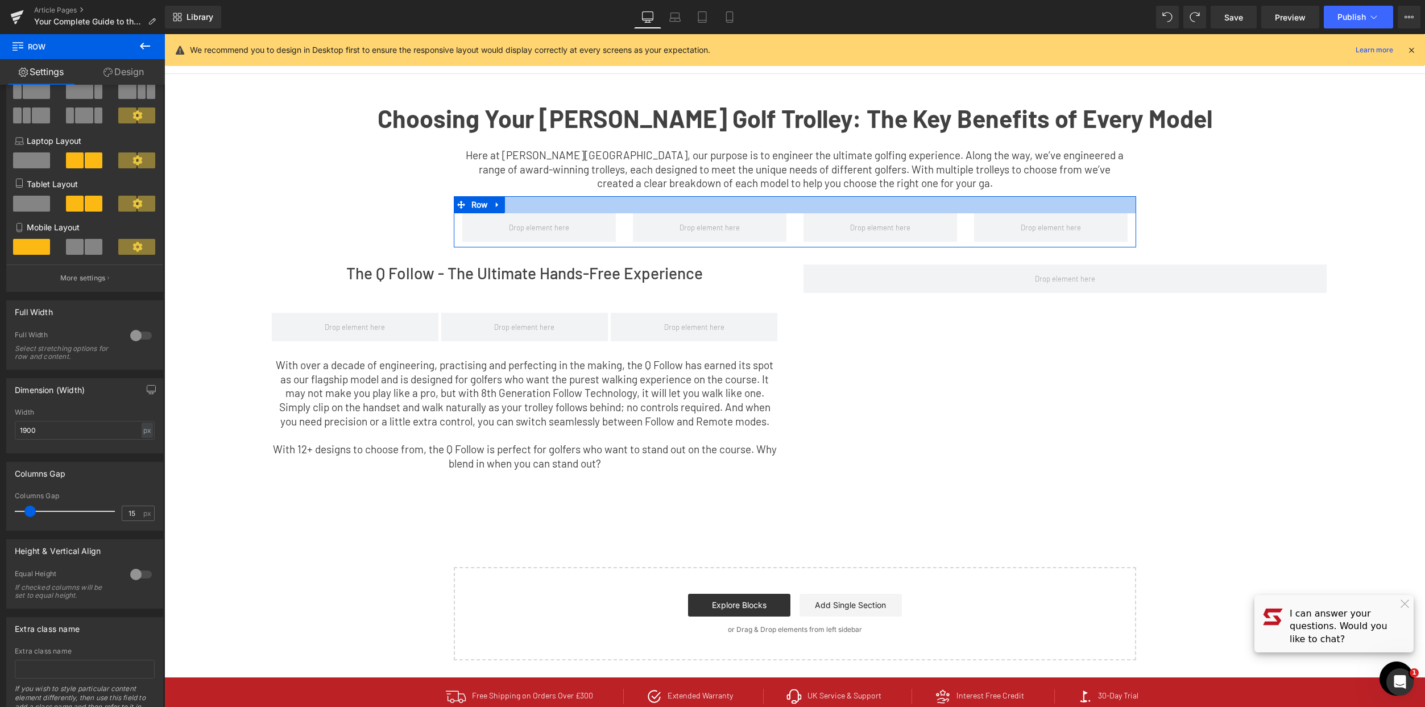
click at [517, 210] on div at bounding box center [795, 204] width 682 height 17
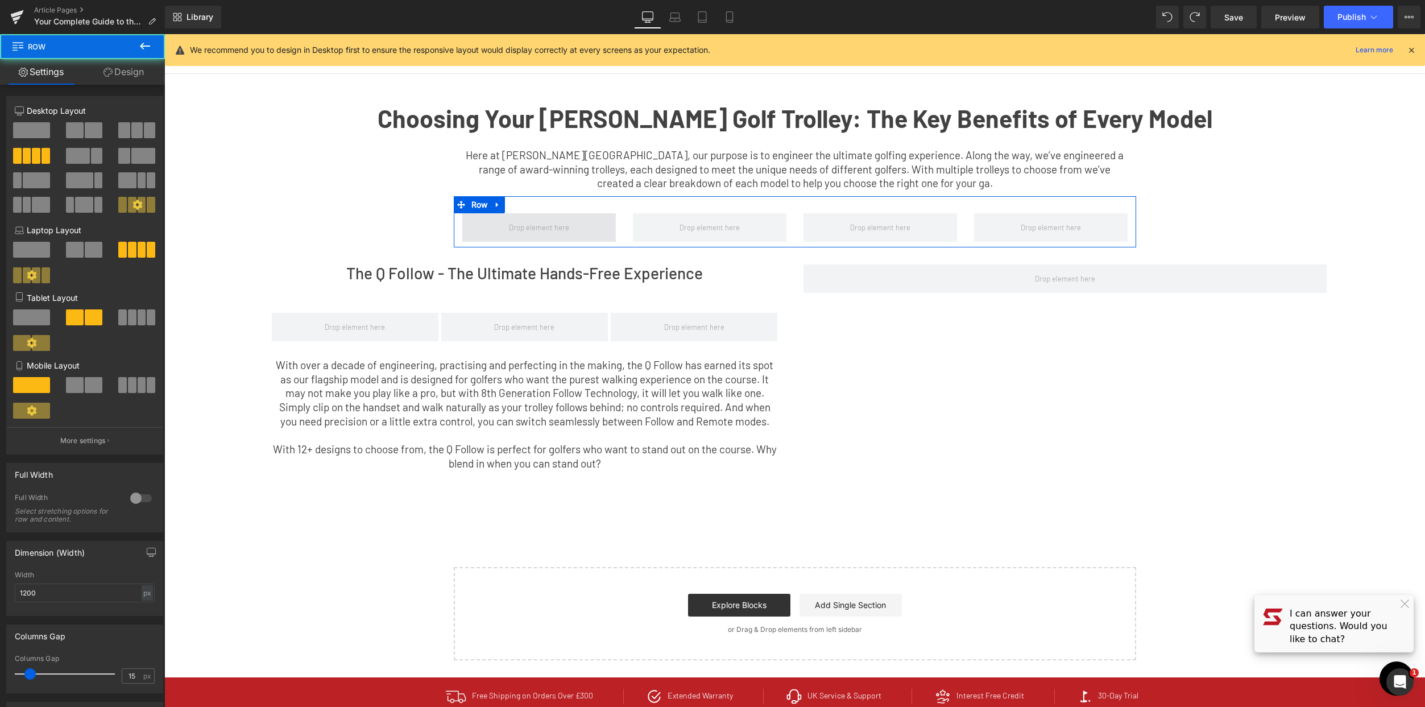
click at [519, 221] on span at bounding box center [539, 227] width 68 height 15
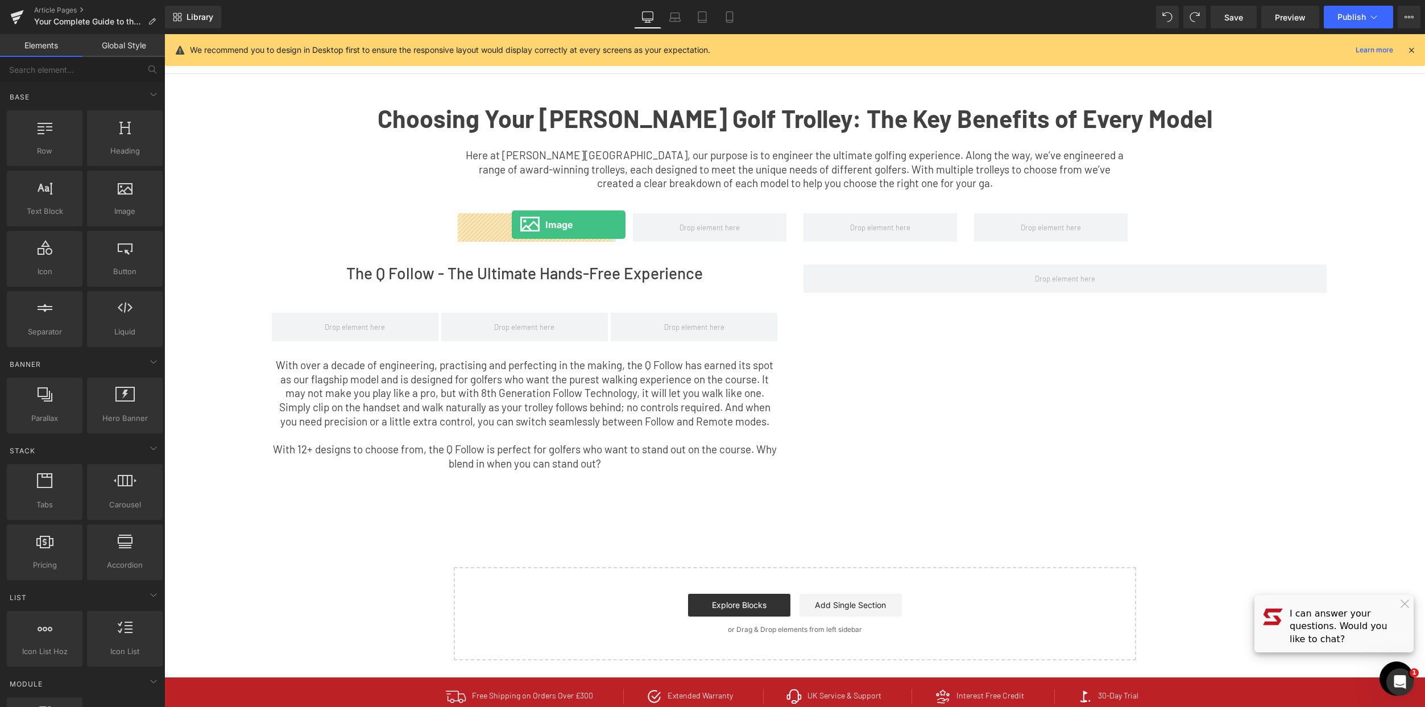
drag, startPoint x: 285, startPoint y: 224, endPoint x: 512, endPoint y: 225, distance: 226.9
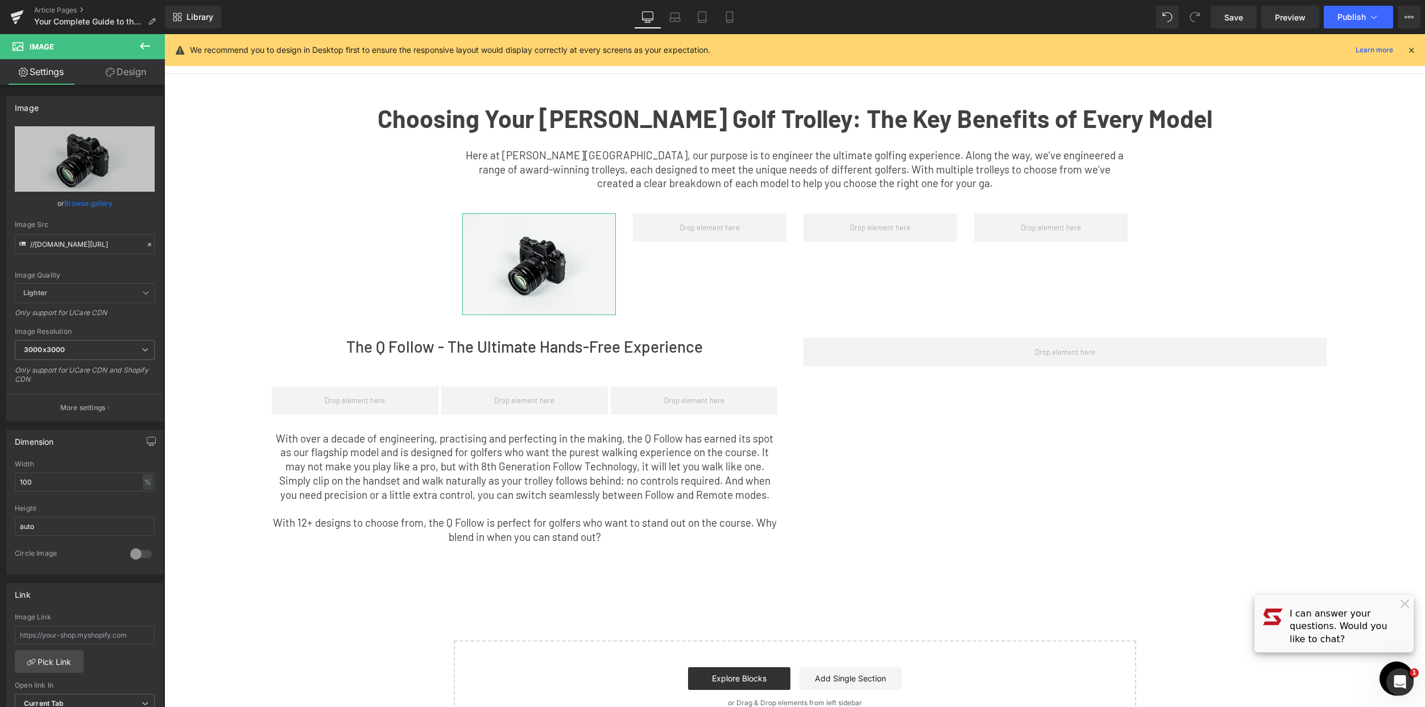
click at [150, 42] on icon at bounding box center [145, 46] width 14 height 14
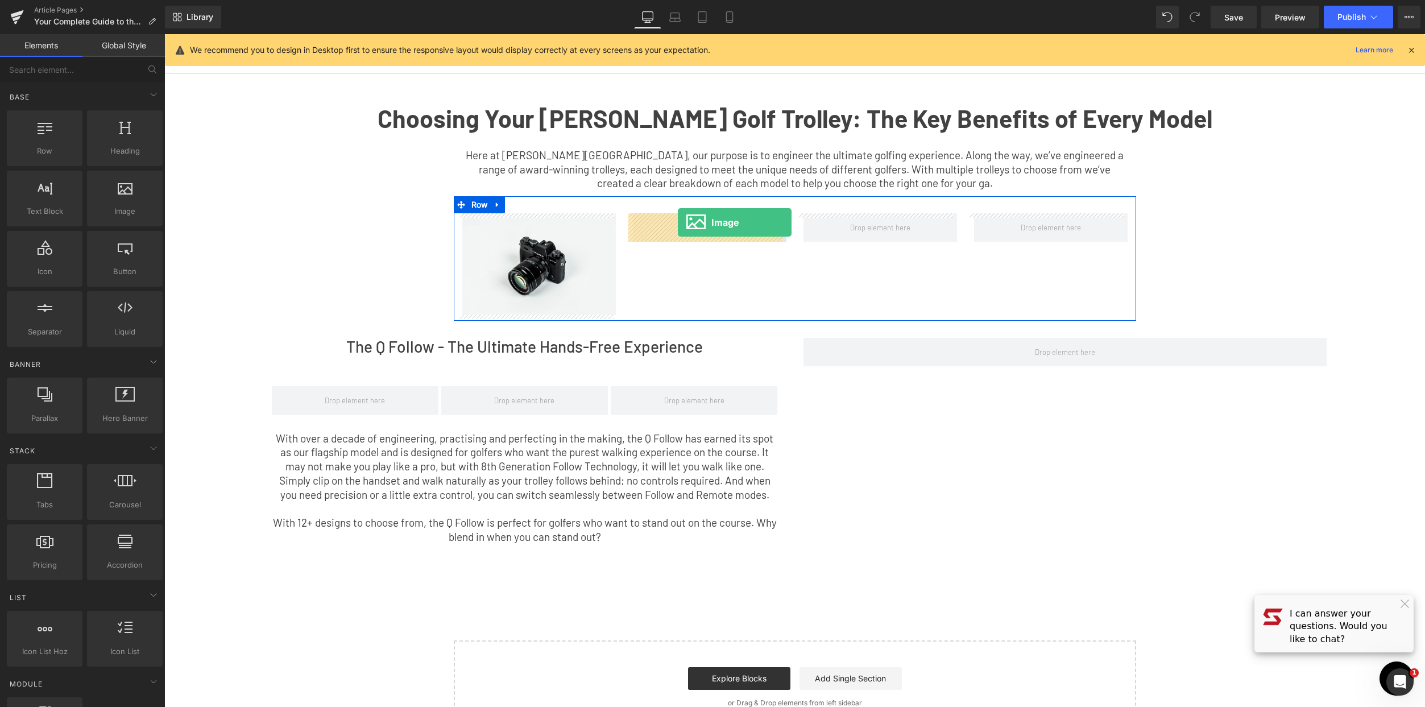
drag, startPoint x: 326, startPoint y: 221, endPoint x: 679, endPoint y: 224, distance: 353.1
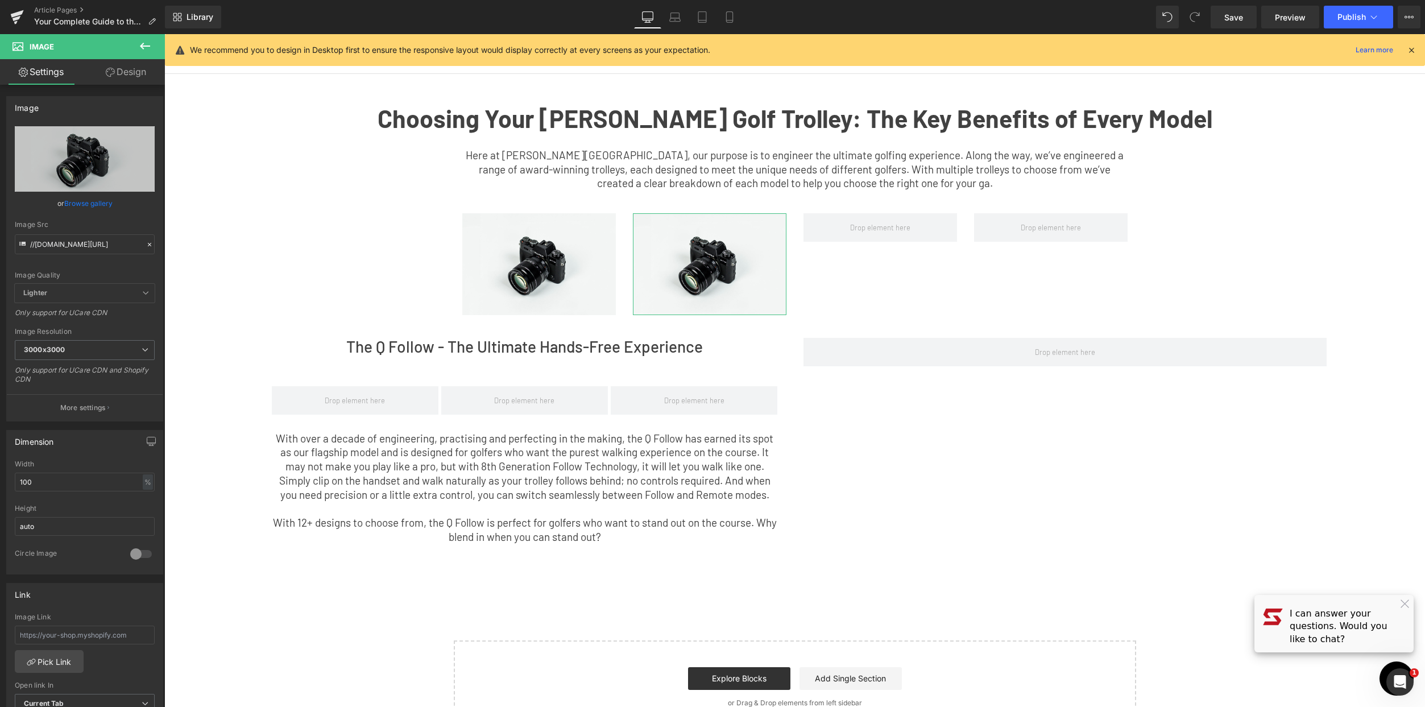
click at [134, 80] on link "Design" at bounding box center [126, 72] width 82 height 26
click at [140, 49] on icon at bounding box center [145, 46] width 14 height 14
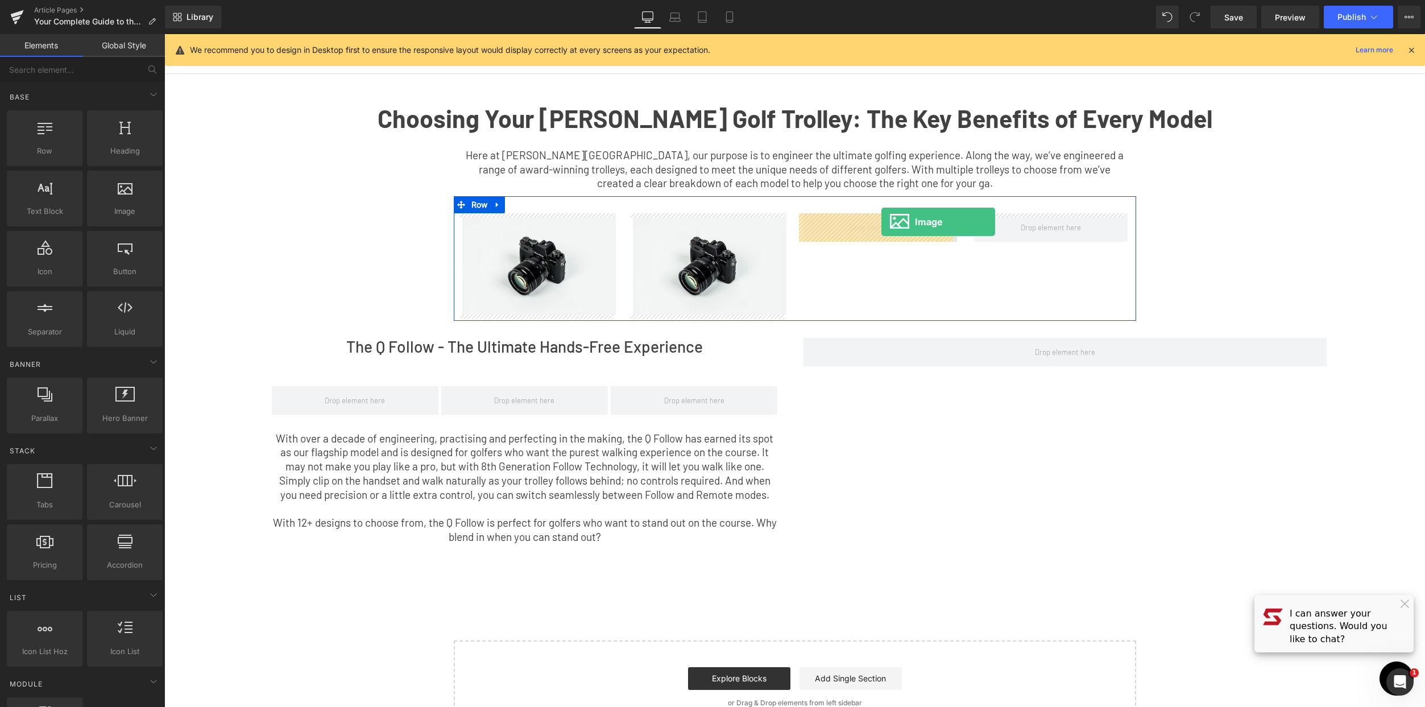
drag, startPoint x: 284, startPoint y: 246, endPoint x: 881, endPoint y: 222, distance: 597.5
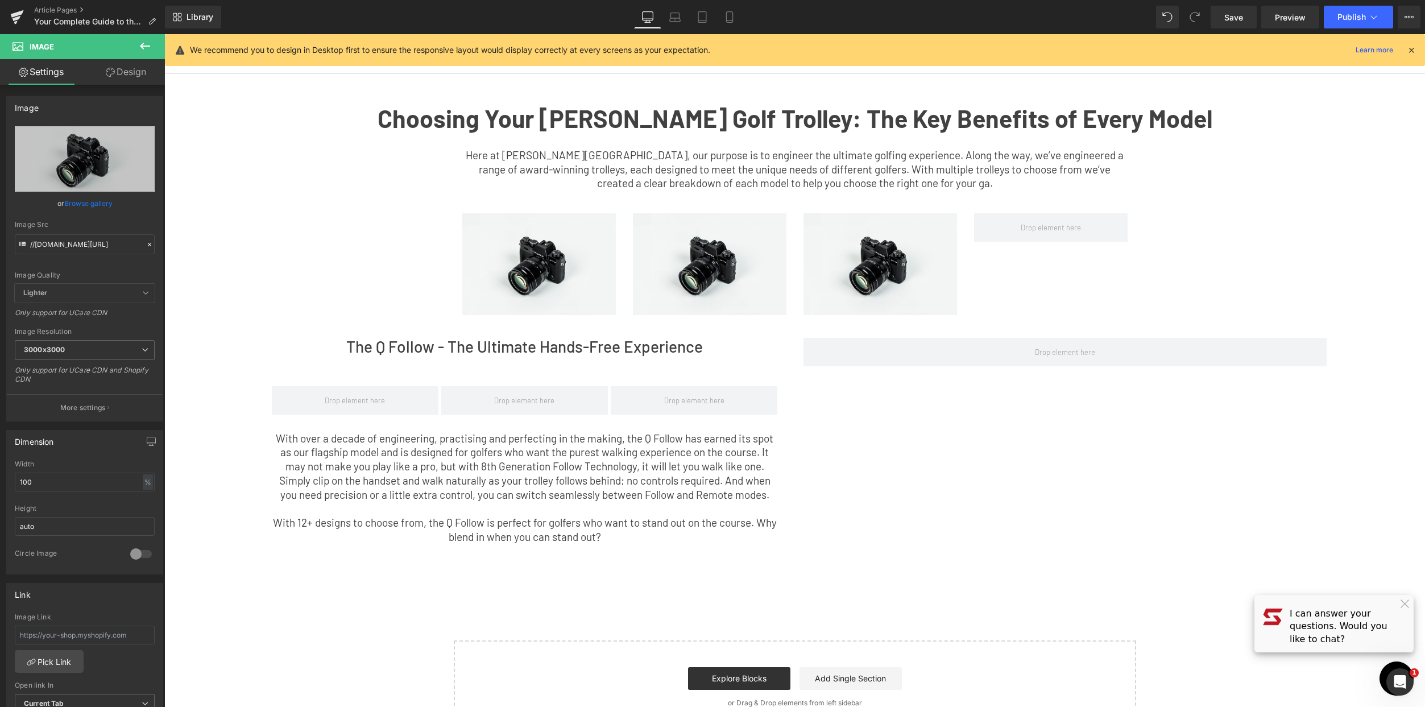
click at [138, 48] on icon at bounding box center [145, 46] width 14 height 14
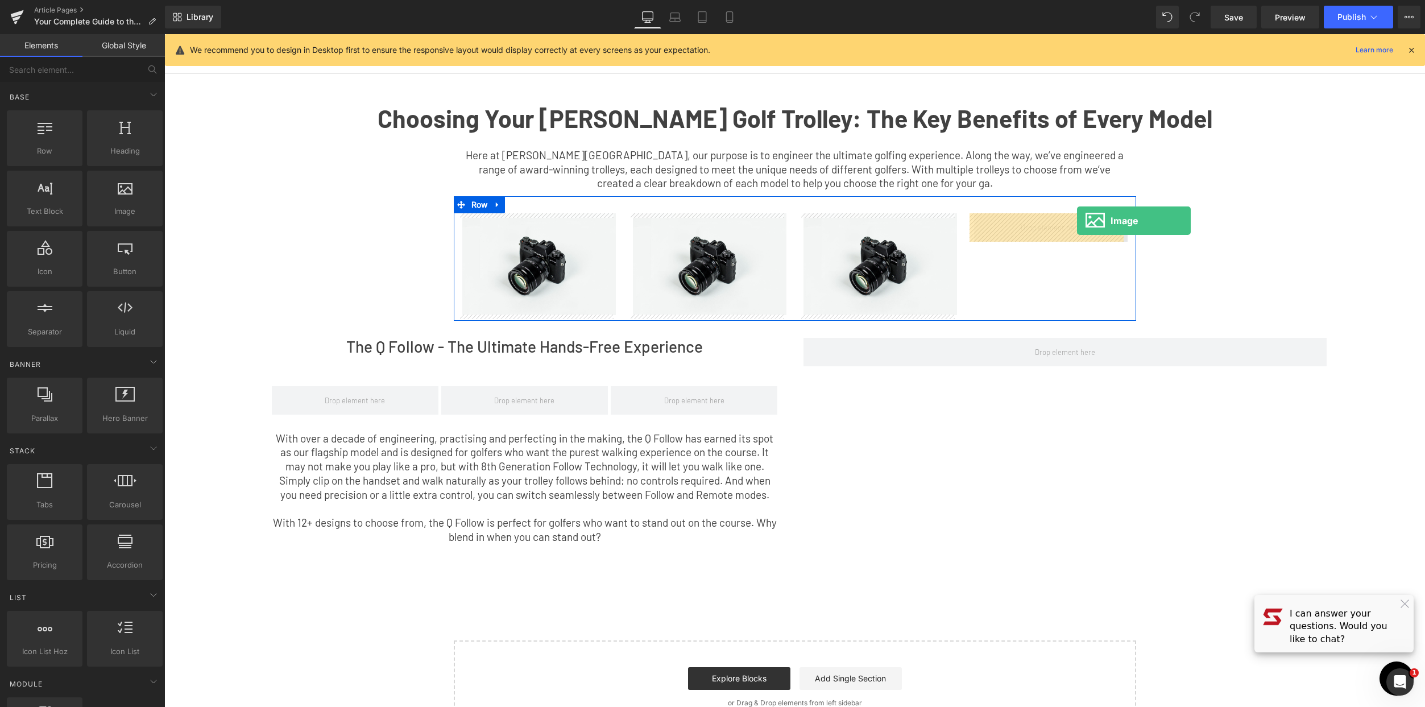
drag, startPoint x: 285, startPoint y: 239, endPoint x: 1077, endPoint y: 221, distance: 791.7
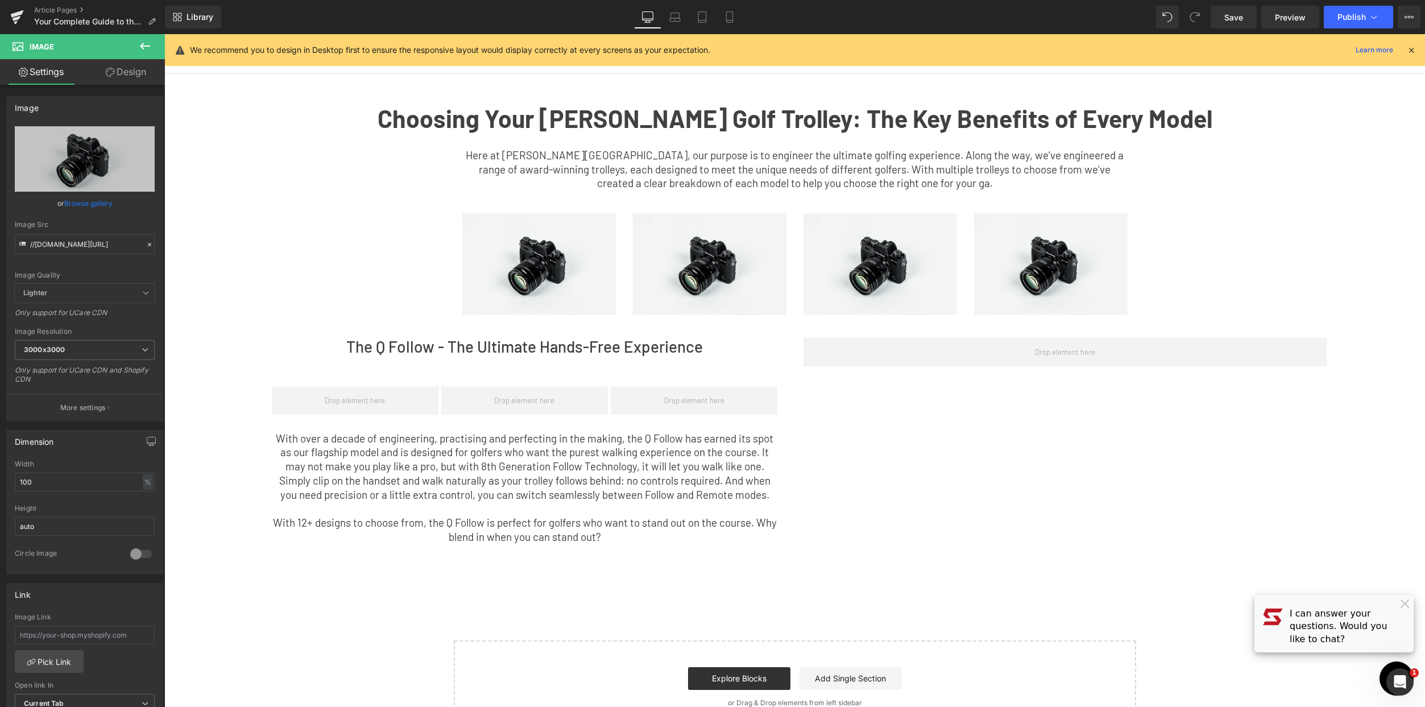
click at [149, 43] on icon at bounding box center [145, 46] width 14 height 14
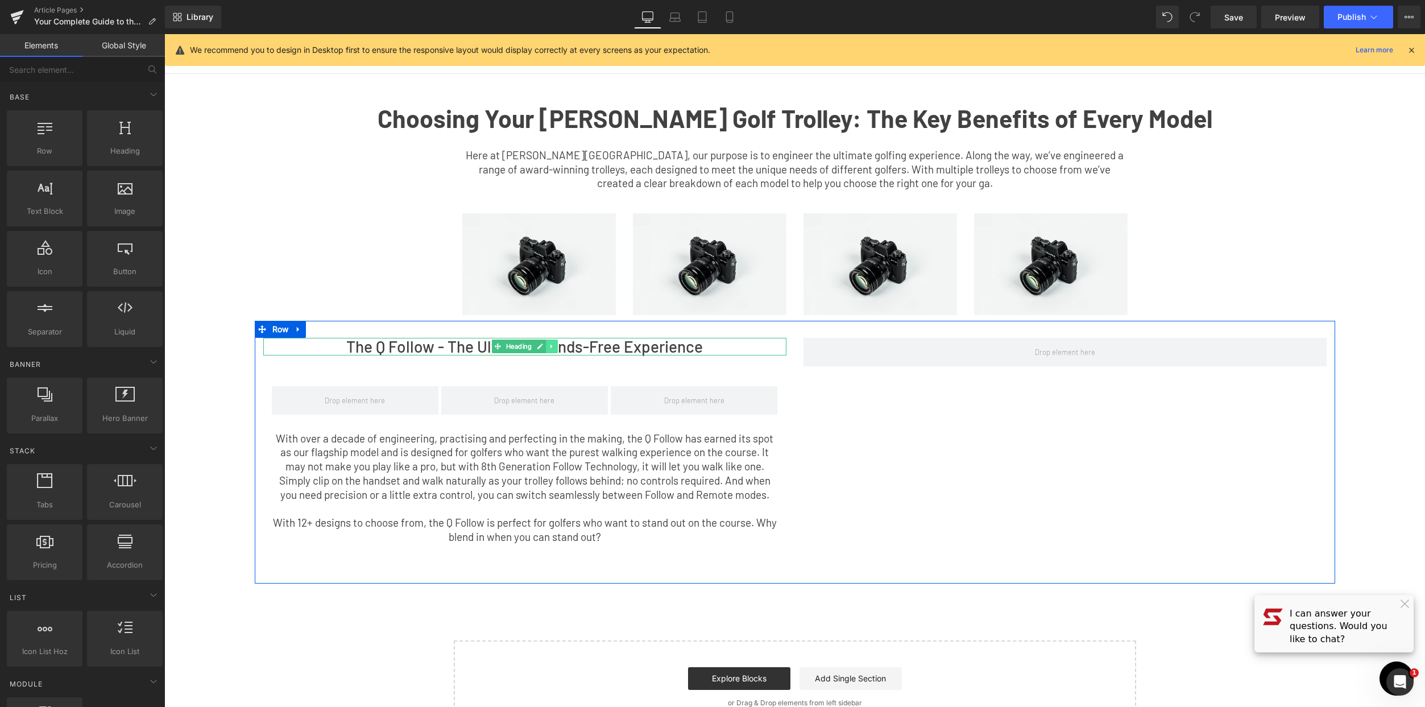
click at [549, 349] on icon at bounding box center [552, 346] width 6 height 7
click at [544, 347] on icon at bounding box center [545, 346] width 6 height 6
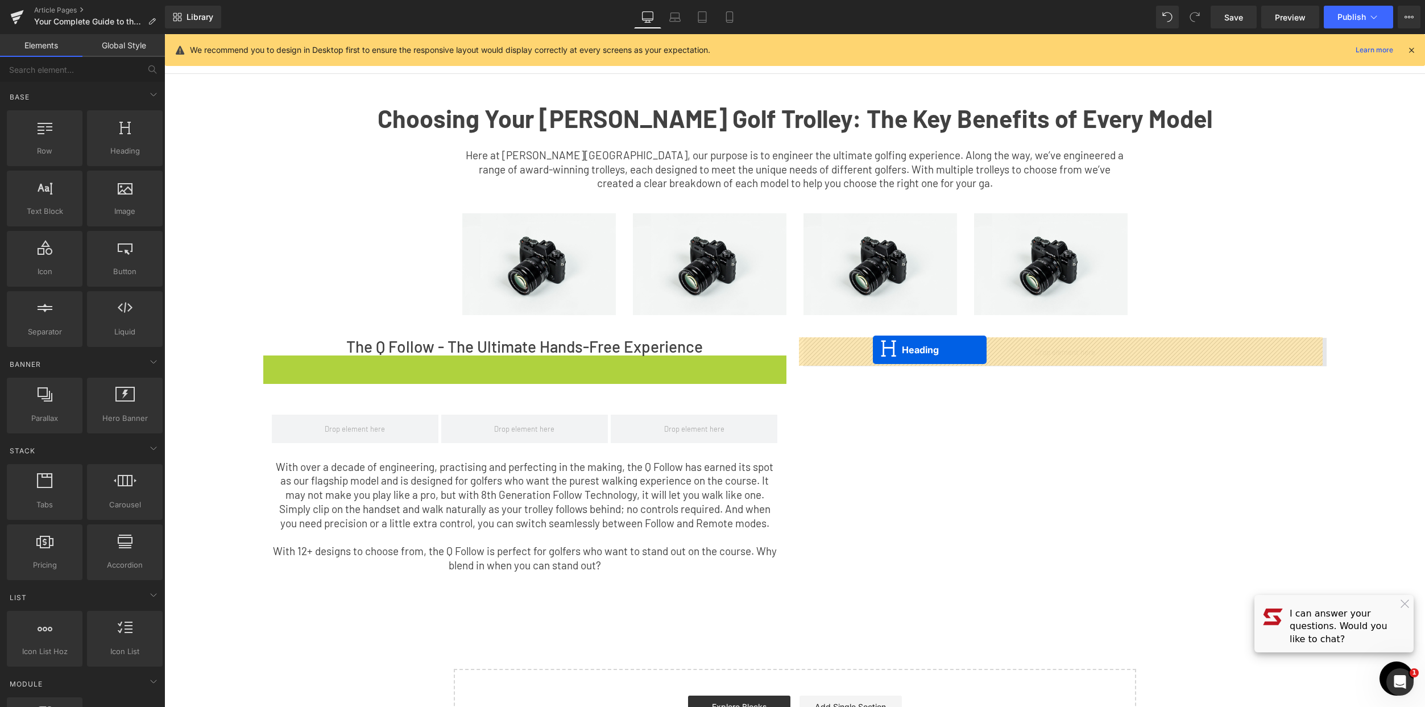
drag, startPoint x: 498, startPoint y: 365, endPoint x: 873, endPoint y: 350, distance: 375.6
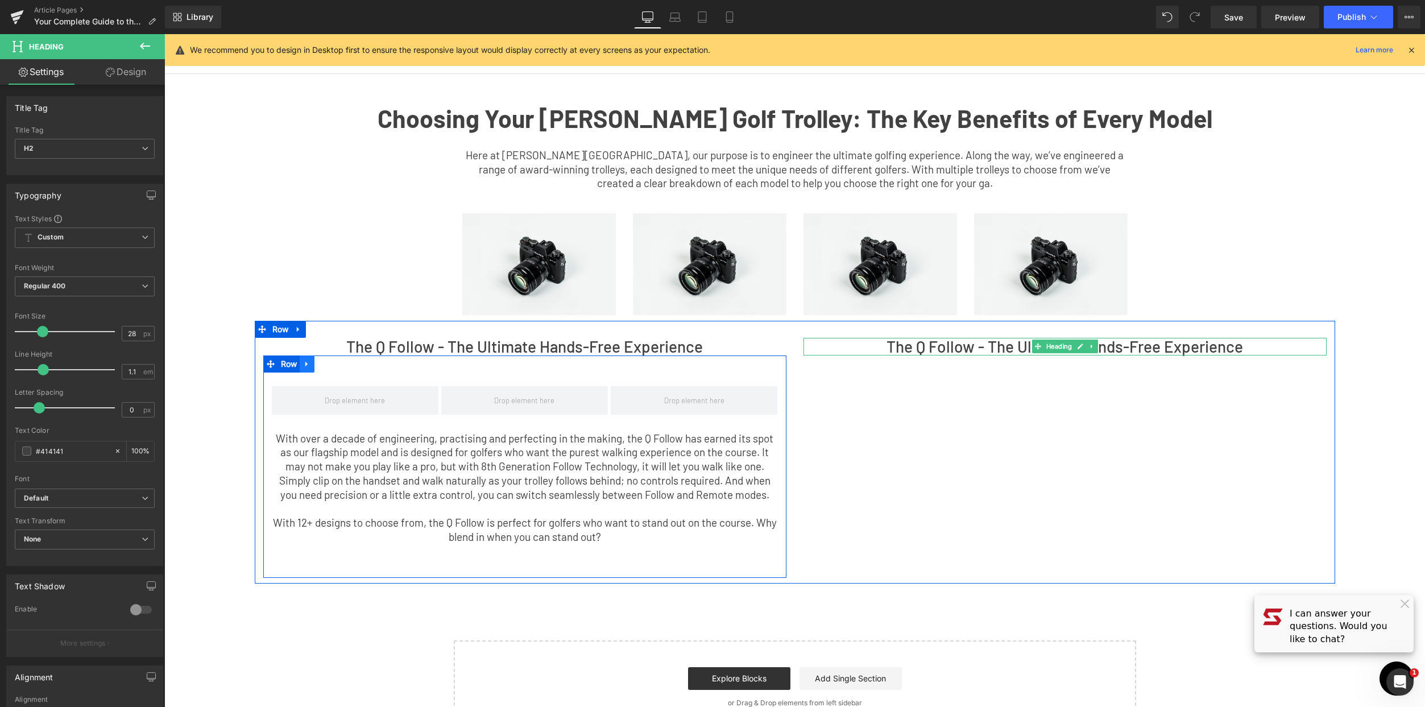
click at [305, 367] on icon at bounding box center [307, 363] width 8 height 9
click at [318, 364] on icon at bounding box center [322, 364] width 8 height 8
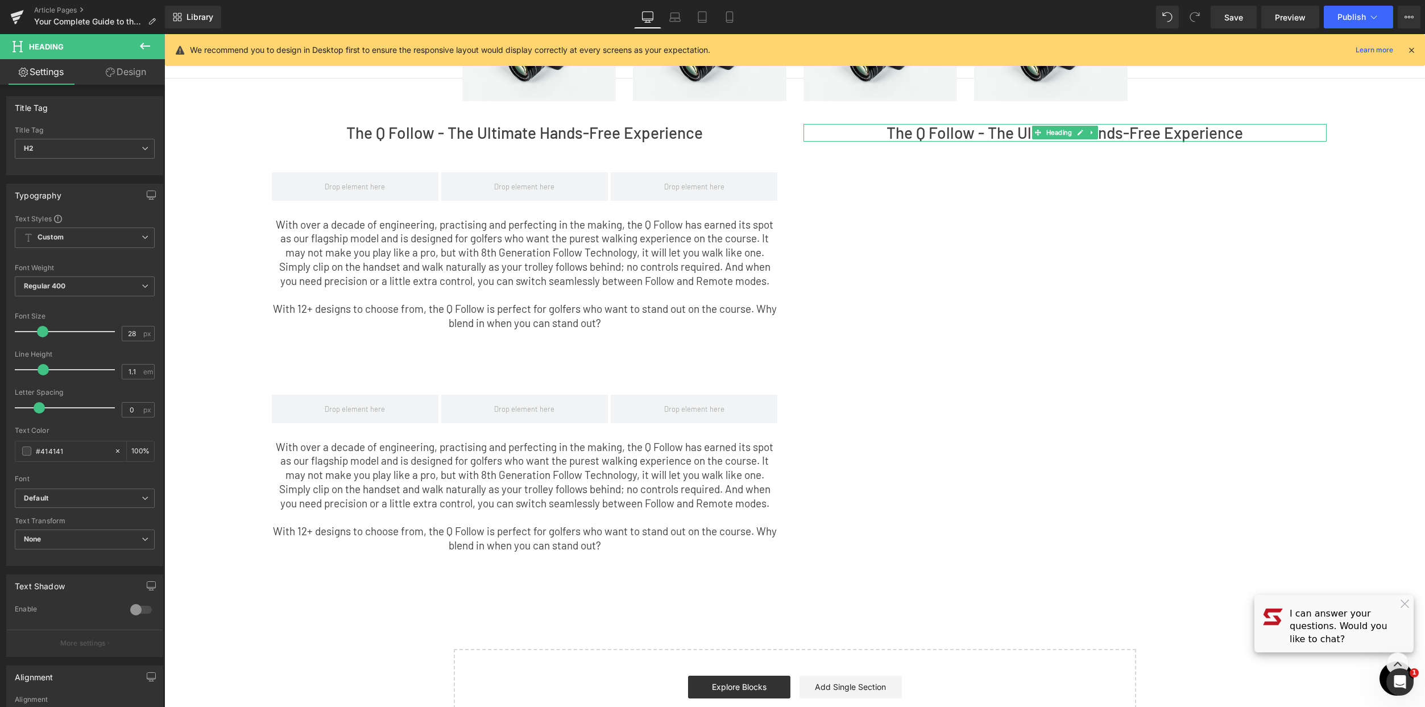
scroll to position [68, 0]
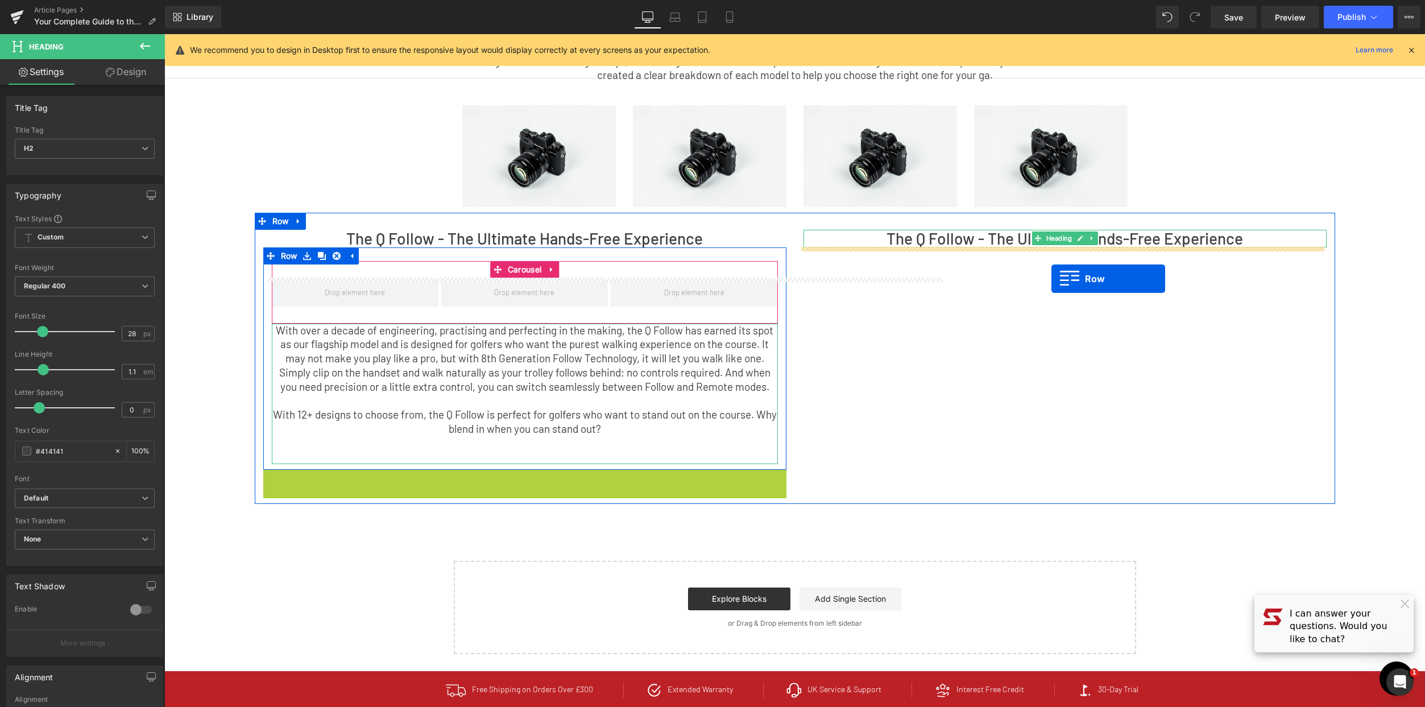
drag, startPoint x: 261, startPoint y: 478, endPoint x: 1051, endPoint y: 279, distance: 814.3
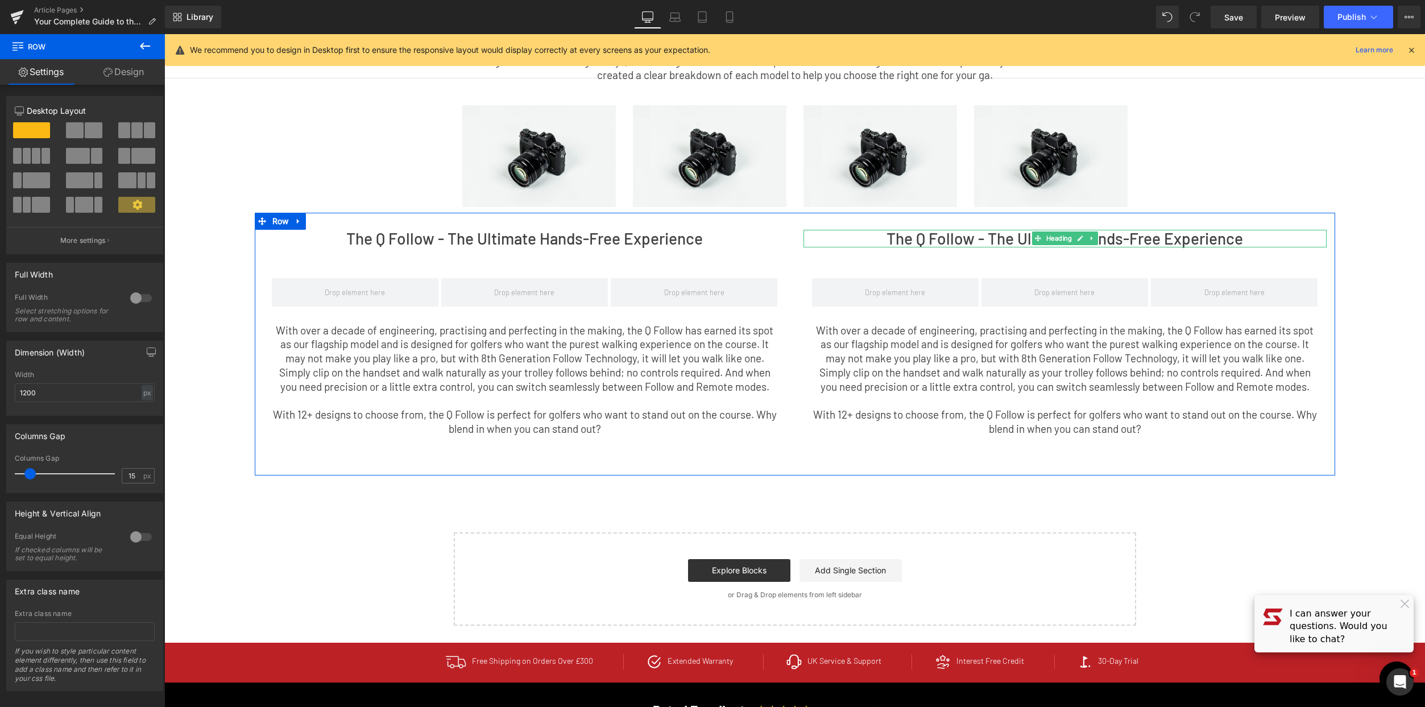
click at [1073, 408] on p "With 12+ designs to choose from, the Q Follow is perfect for golfers who want t…" at bounding box center [1065, 422] width 506 height 28
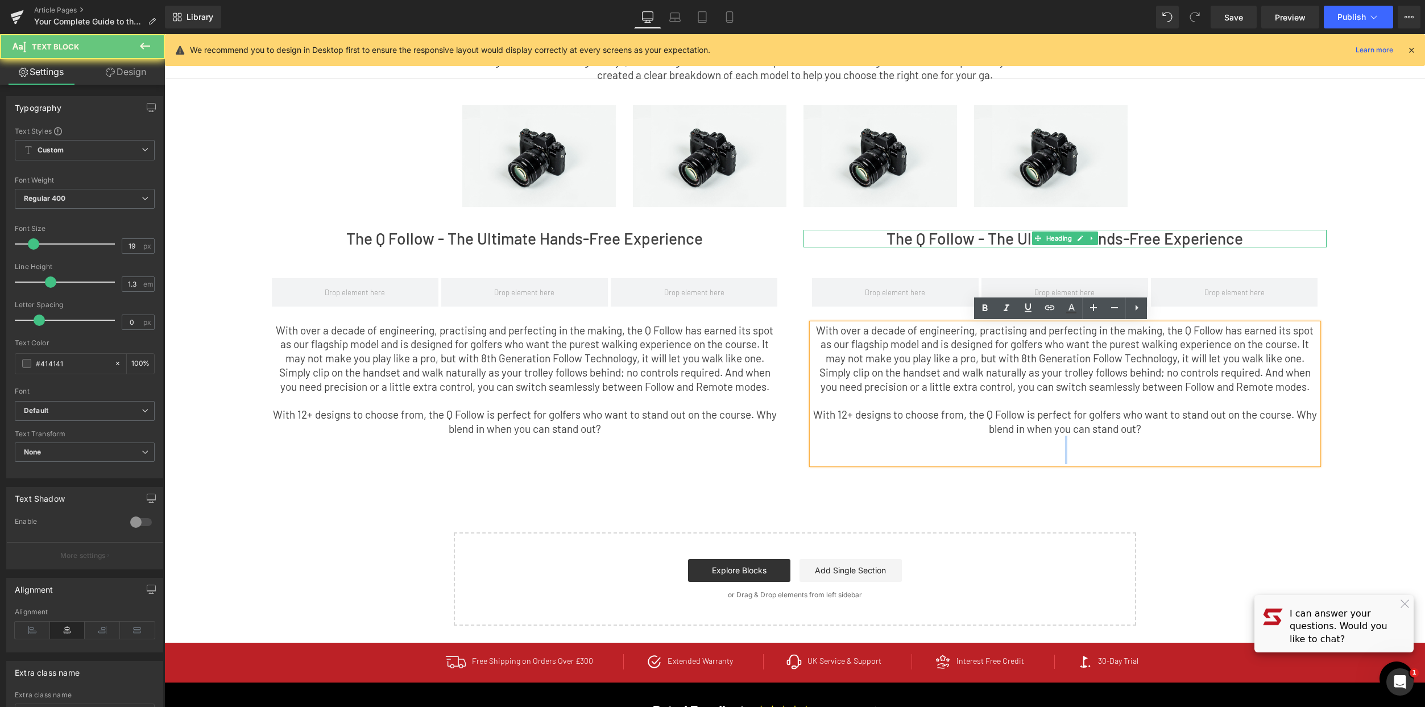
click at [812, 339] on div "With over a decade of engineering, practising and perfecting in the making, the…" at bounding box center [1065, 394] width 506 height 140
click at [1164, 433] on p "With 12+ designs to choose from, the Q Follow is perfect for golfers who want t…" at bounding box center [1065, 422] width 506 height 28
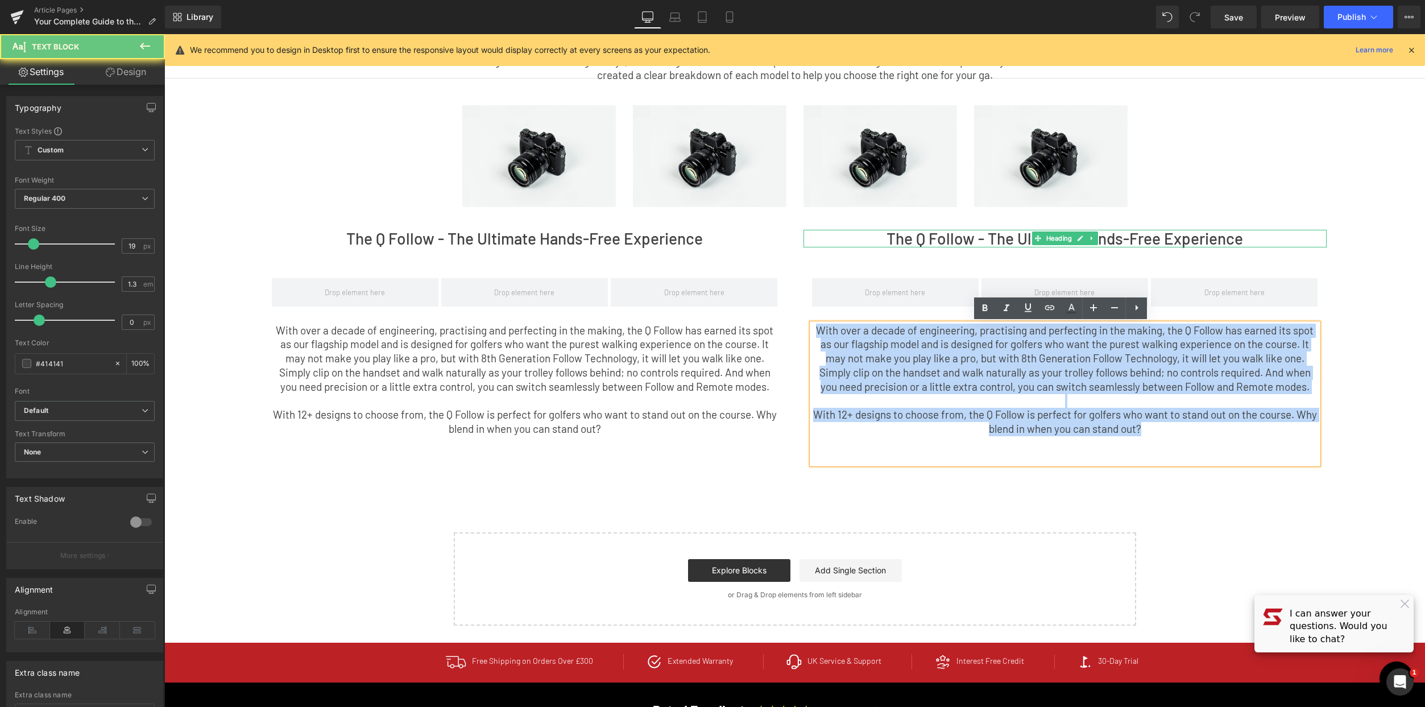
drag, startPoint x: 1121, startPoint y: 422, endPoint x: 711, endPoint y: 326, distance: 420.9
click at [711, 326] on div "The Q Follow - The Ultimate Hands-Free Experience Heading ‹ › Carousel With ove…" at bounding box center [795, 344] width 1080 height 263
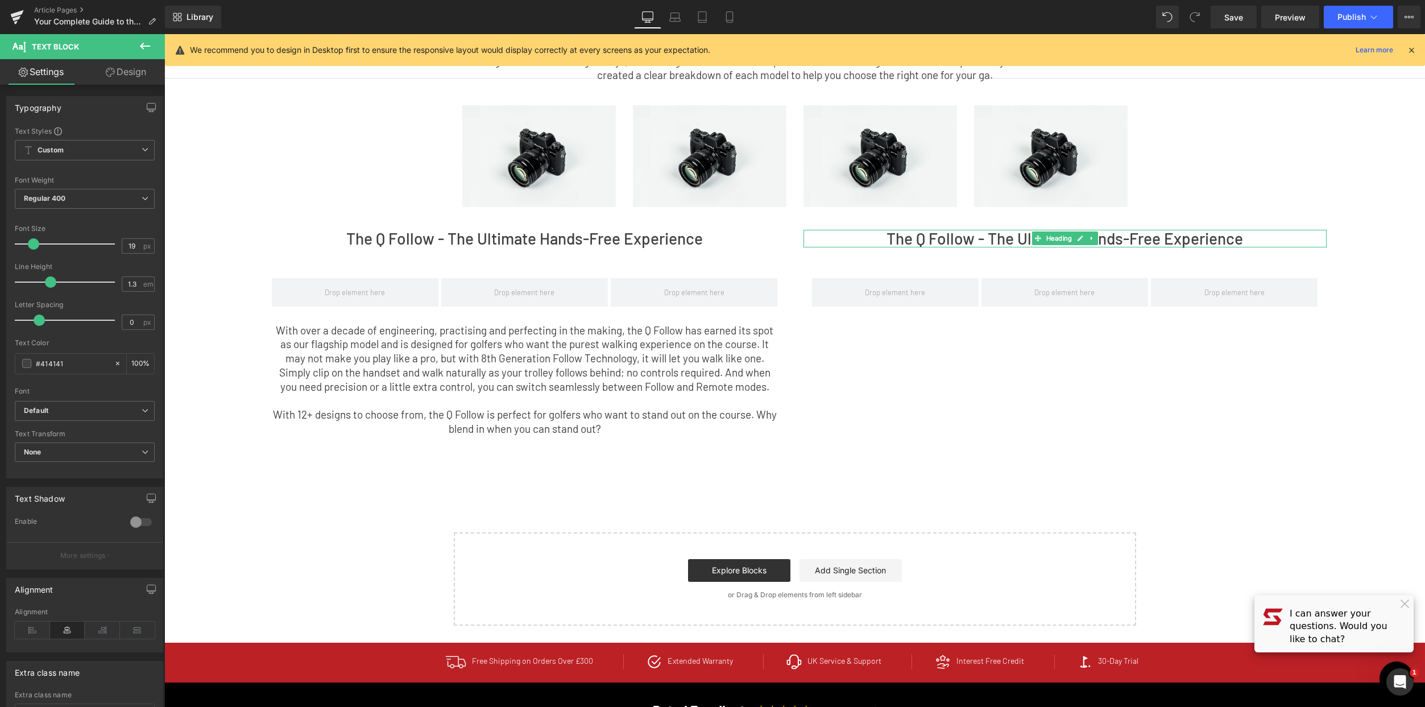
click at [604, 432] on p "With 12+ designs to choose from, the Q Follow is perfect for golfers who want t…" at bounding box center [525, 422] width 506 height 28
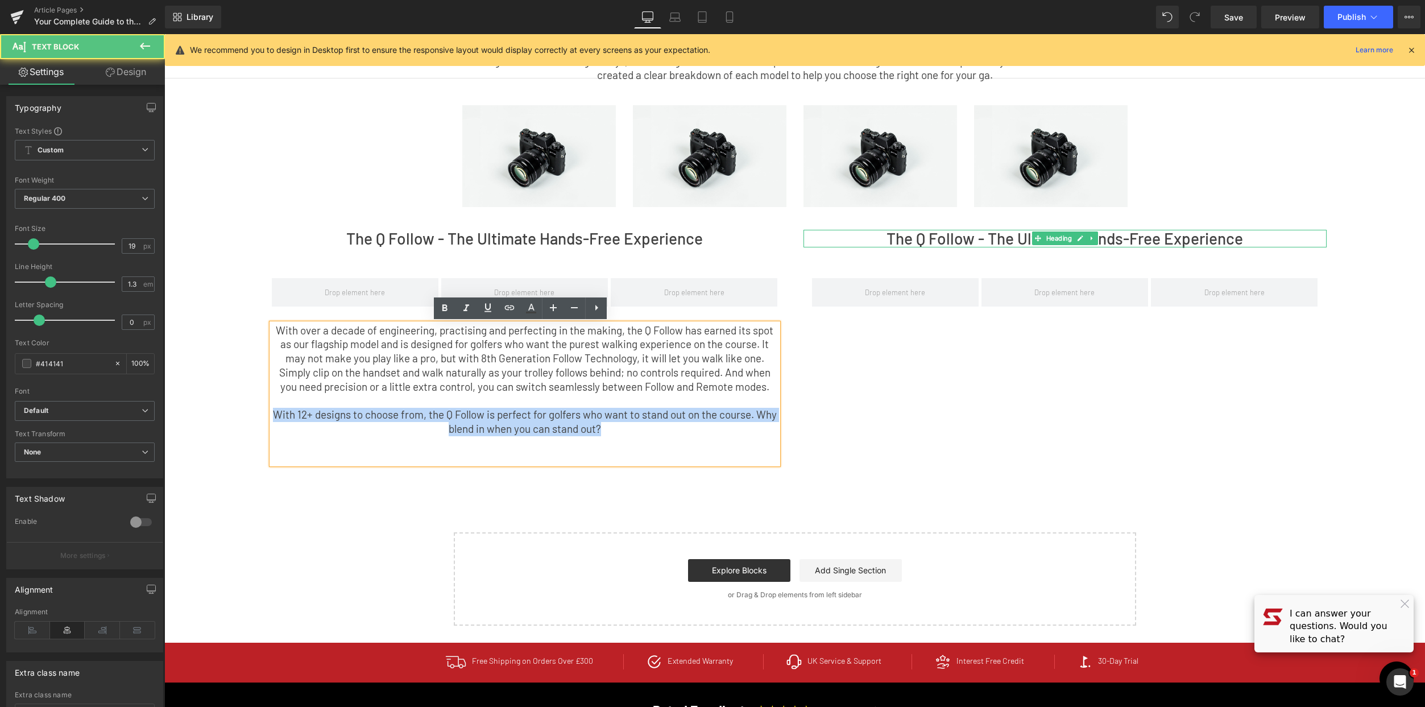
drag, startPoint x: 537, startPoint y: 430, endPoint x: 129, endPoint y: 410, distance: 408.7
click at [164, 410] on html "Menu Golf Trolleys Golf Bags Accessories About Us Contact Us My Account Golf Tr…" at bounding box center [794, 531] width 1261 height 1130
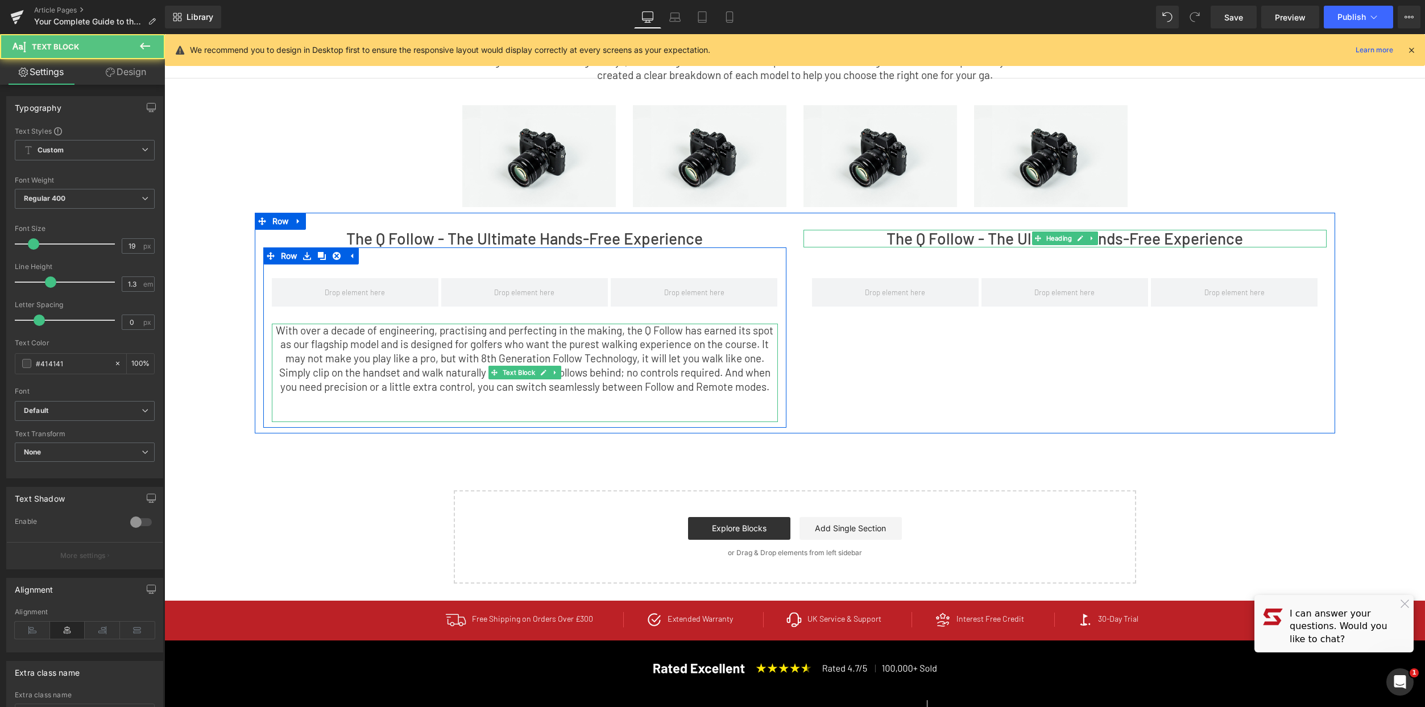
click at [642, 378] on p "With over a decade of engineering, practising and perfecting in the making, the…" at bounding box center [525, 359] width 506 height 71
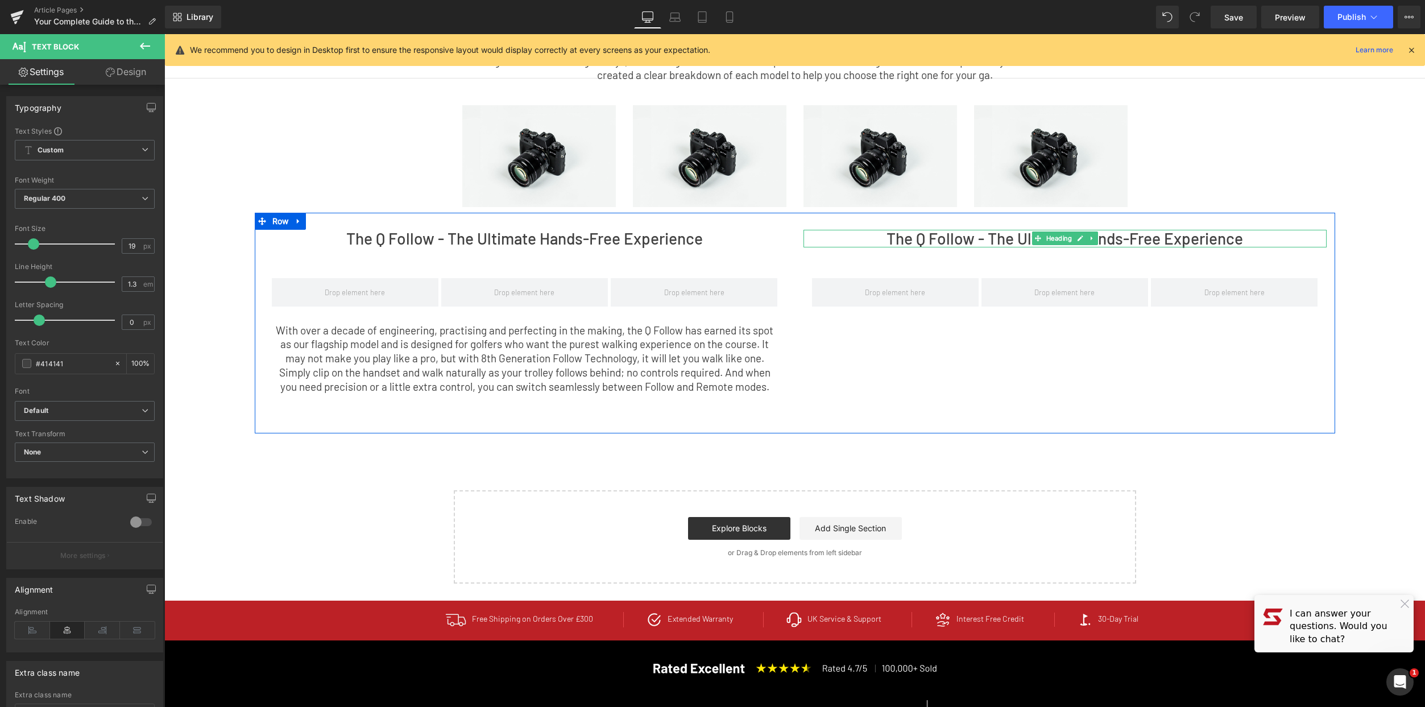
click at [953, 237] on h2 "The Q Follow - The Ultimate Hands-Free Experience" at bounding box center [1064, 239] width 523 height 18
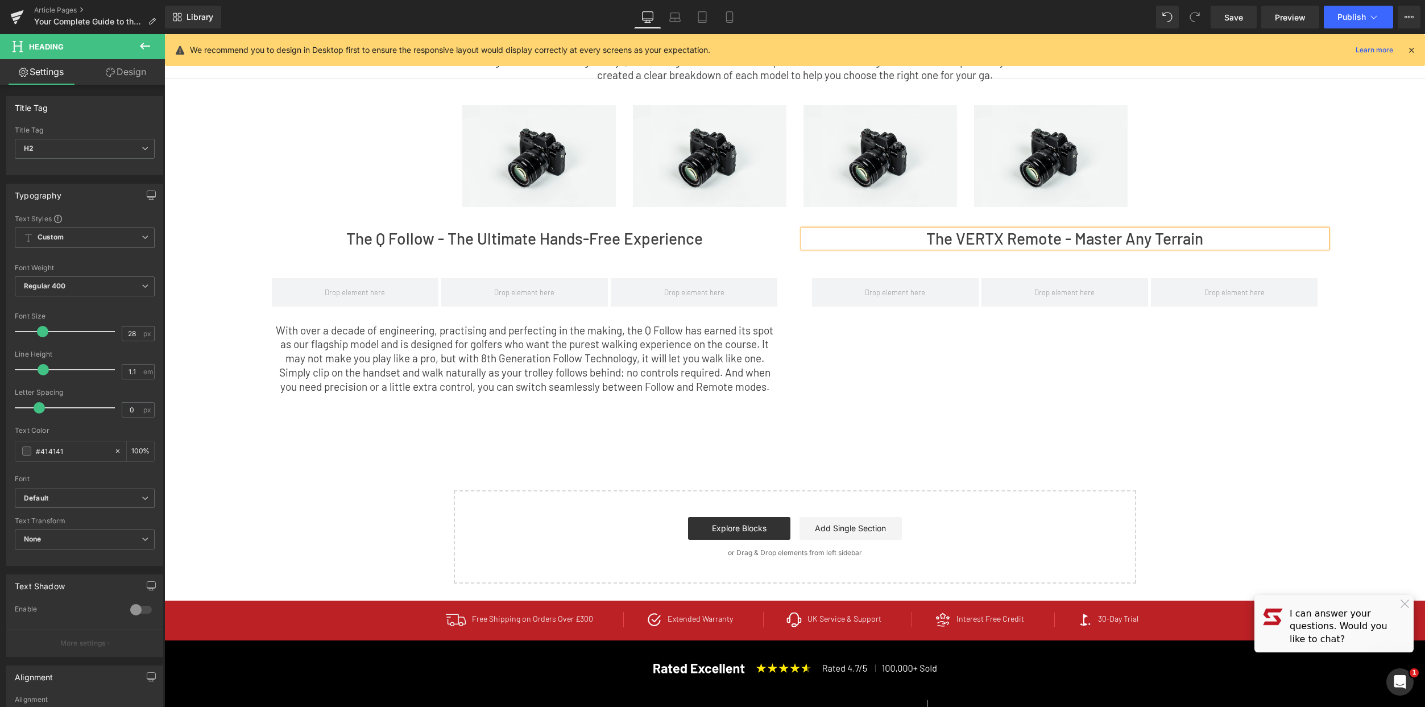
click at [1124, 470] on div "Choosing Your [PERSON_NAME] Golf Trolley: The Key Benefits of Every Model Text …" at bounding box center [794, 275] width 1261 height 618
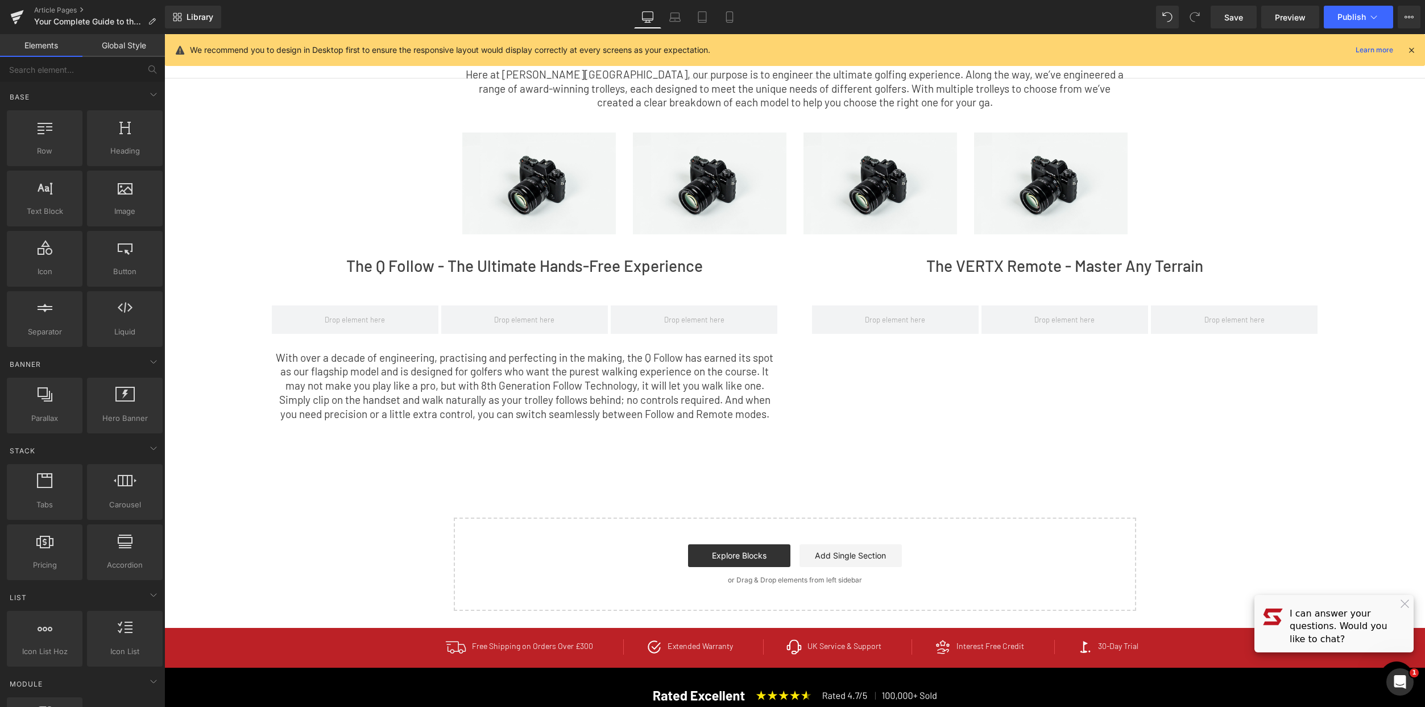
scroll to position [0, 0]
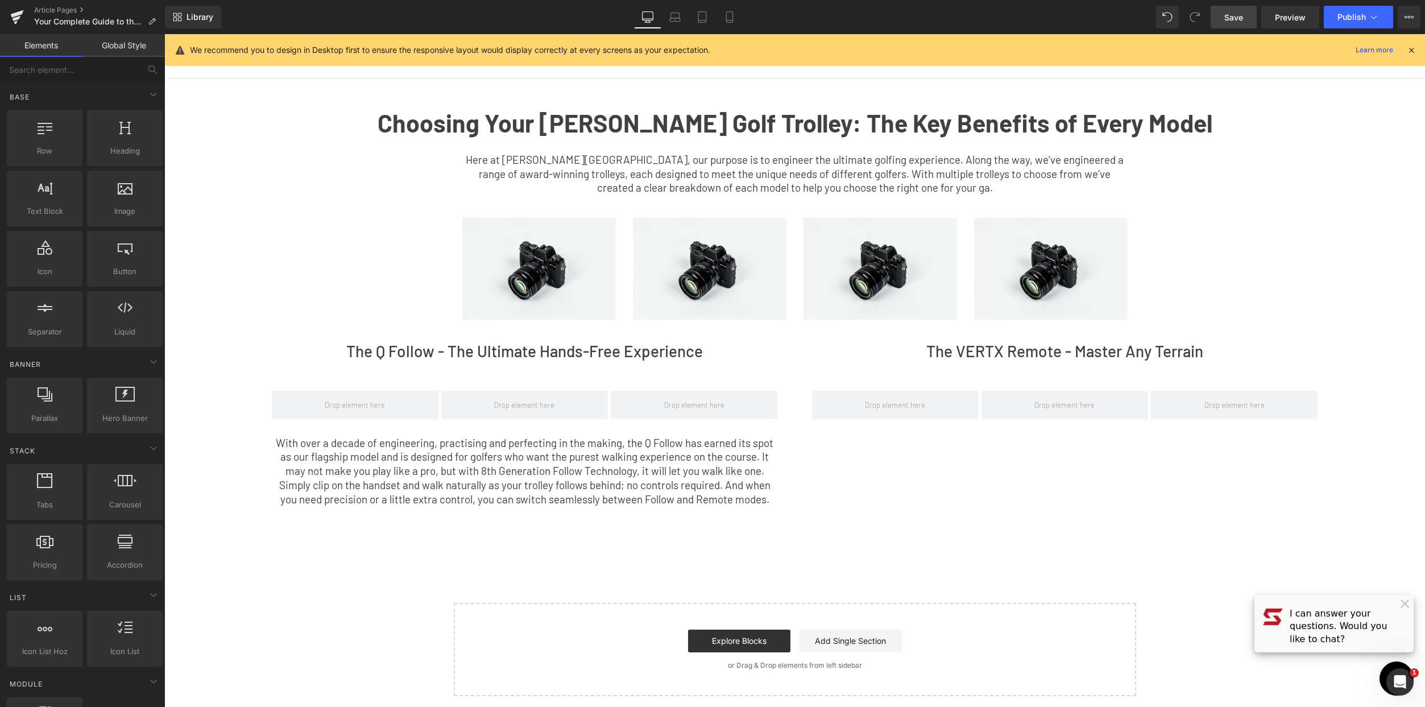
drag, startPoint x: 1225, startPoint y: 14, endPoint x: 65, endPoint y: 321, distance: 1200.5
click at [1225, 14] on span "Save" at bounding box center [1233, 17] width 19 height 12
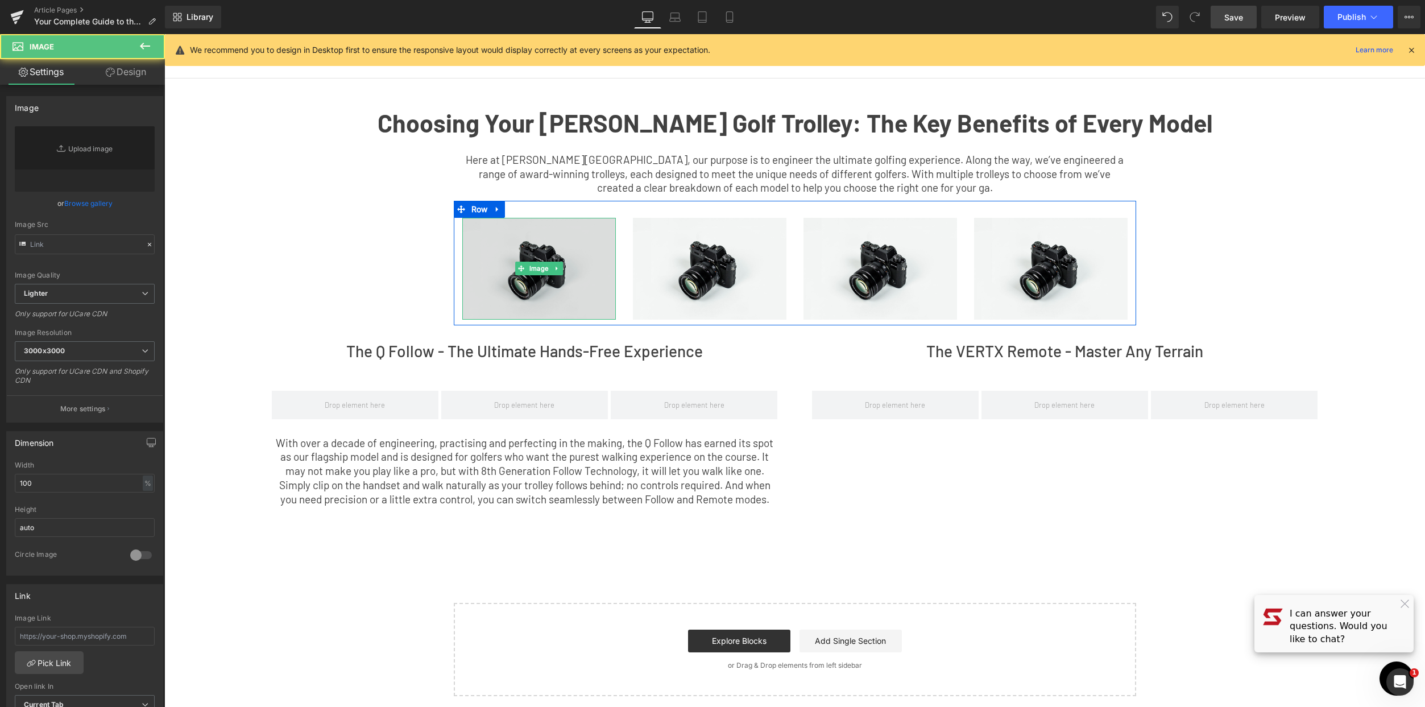
click at [540, 260] on img at bounding box center [539, 269] width 154 height 102
type input "//[DOMAIN_NAME][URL]"
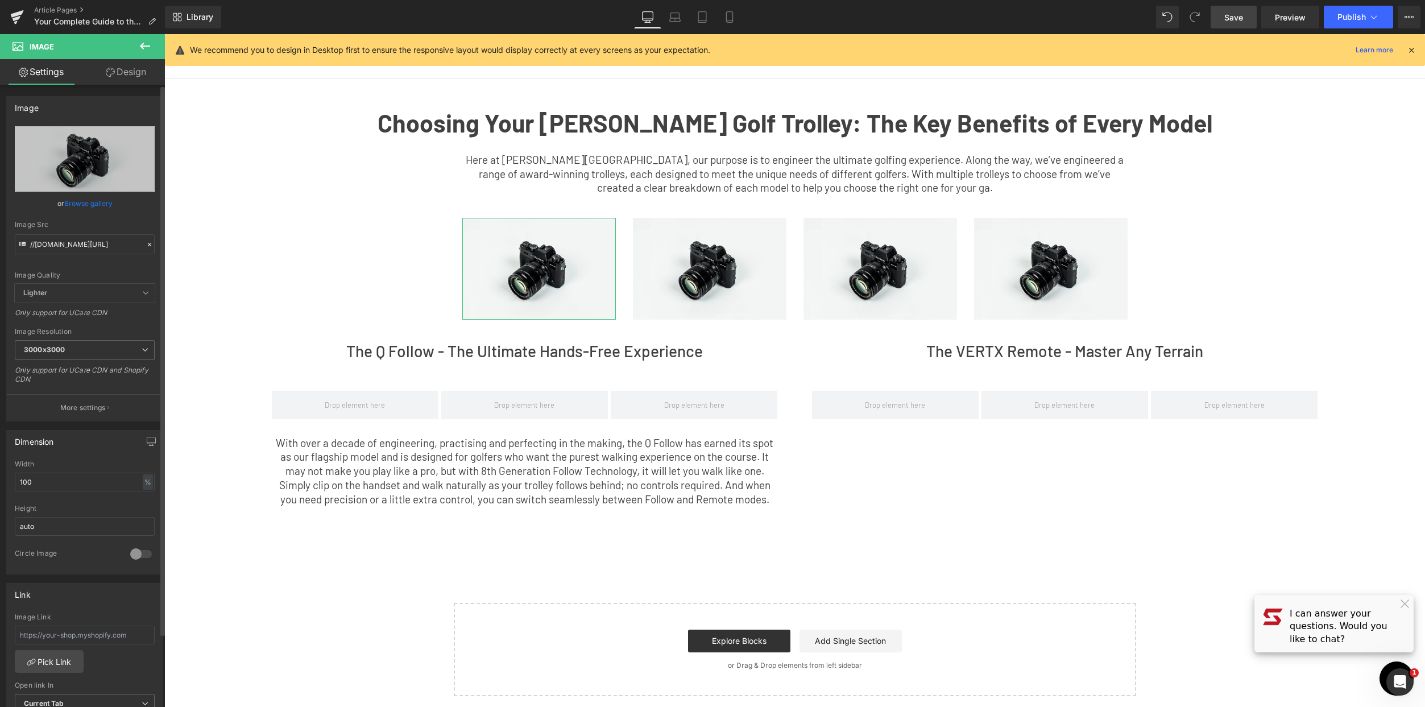
click at [82, 200] on link "Browse gallery" at bounding box center [88, 203] width 48 height 20
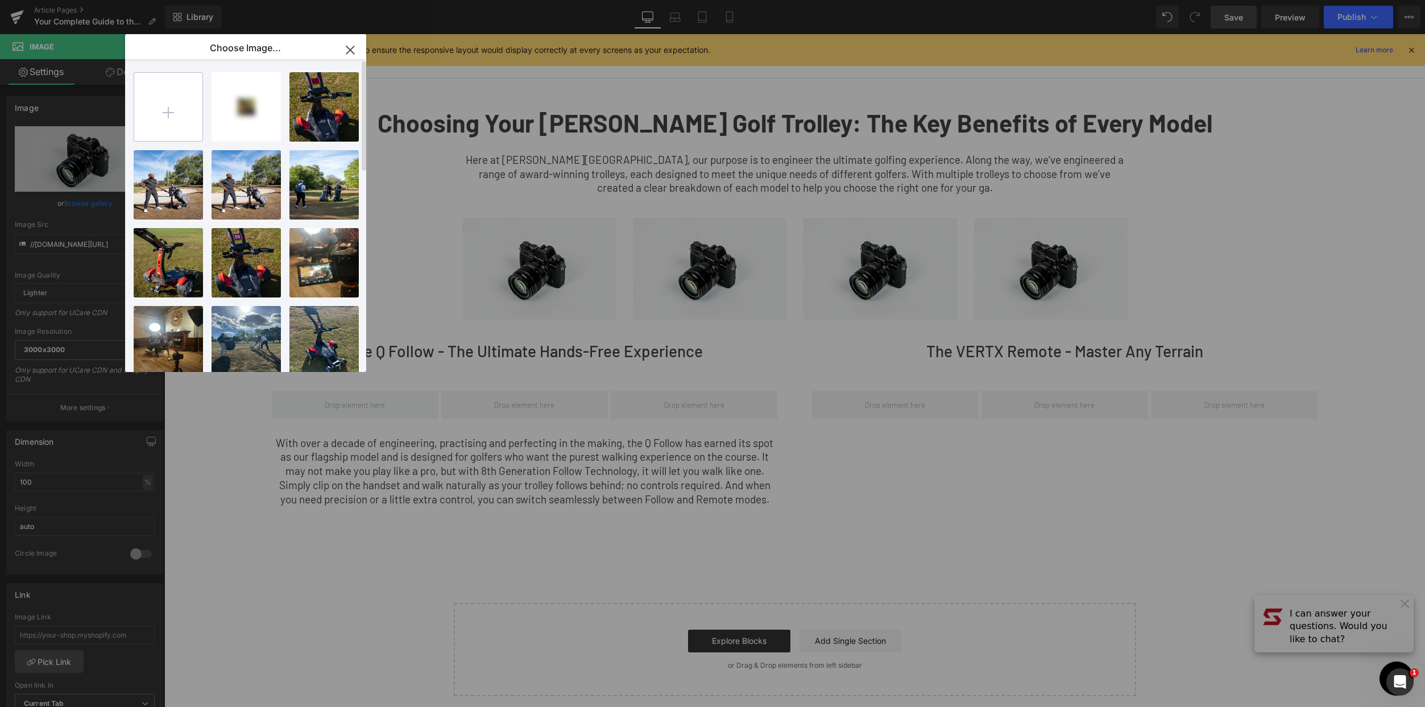
click at [153, 93] on input "file" at bounding box center [168, 107] width 68 height 68
type input "C:\fakepath\q-follow-ecom.jpg"
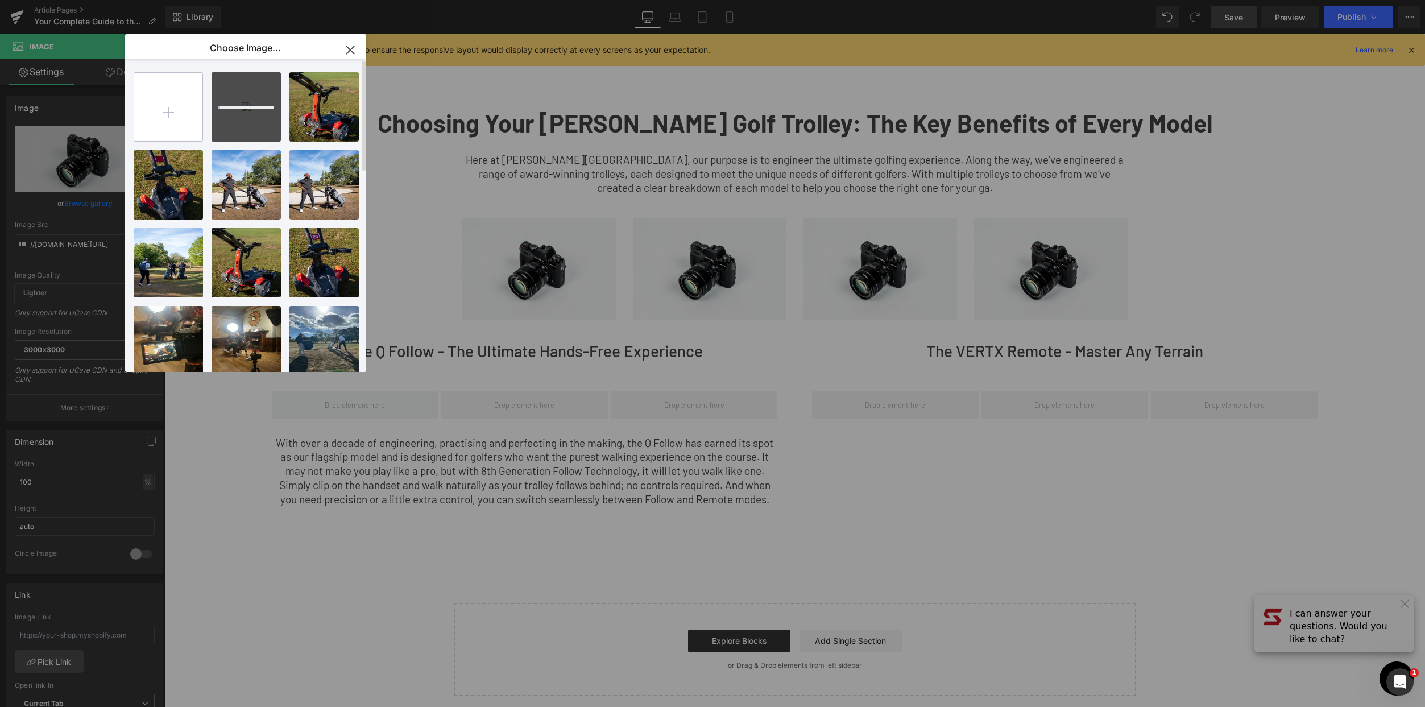
click at [194, 118] on input "file" at bounding box center [168, 107] width 68 height 68
type input "C:\fakepath\V10-ecom.jpg"
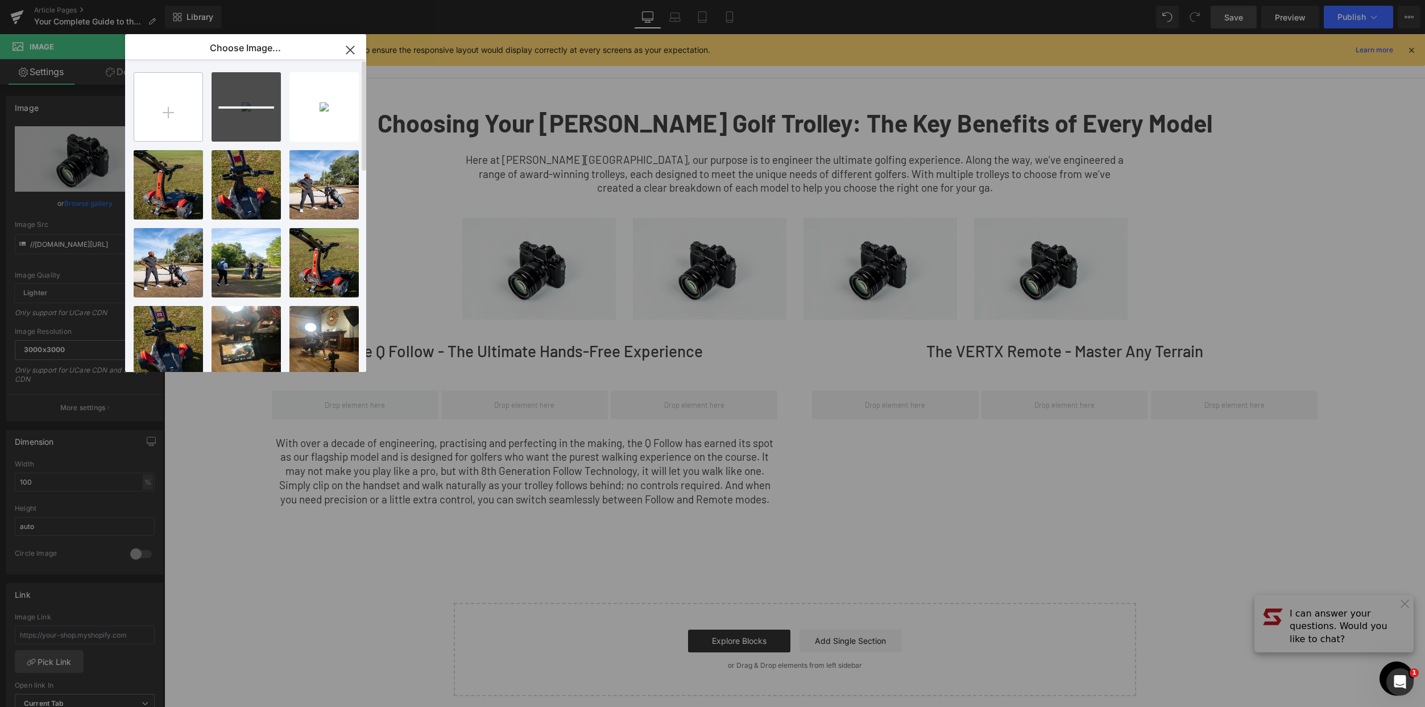
click at [147, 105] on input "file" at bounding box center [168, 107] width 68 height 68
type input "C:\fakepath\vertx-ecom.jpg"
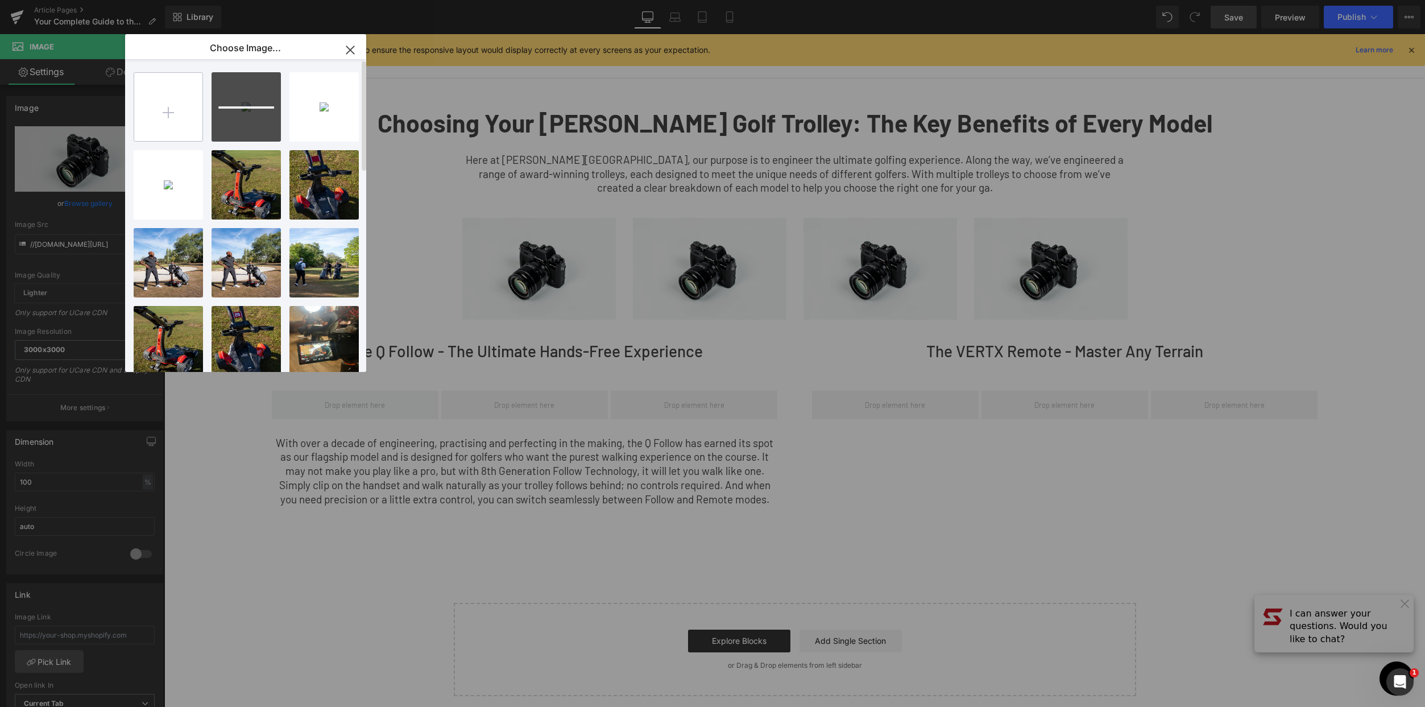
click at [193, 85] on input "file" at bounding box center [168, 107] width 68 height 68
type input "C:\fakepath\carbon-q-folloq.jpg"
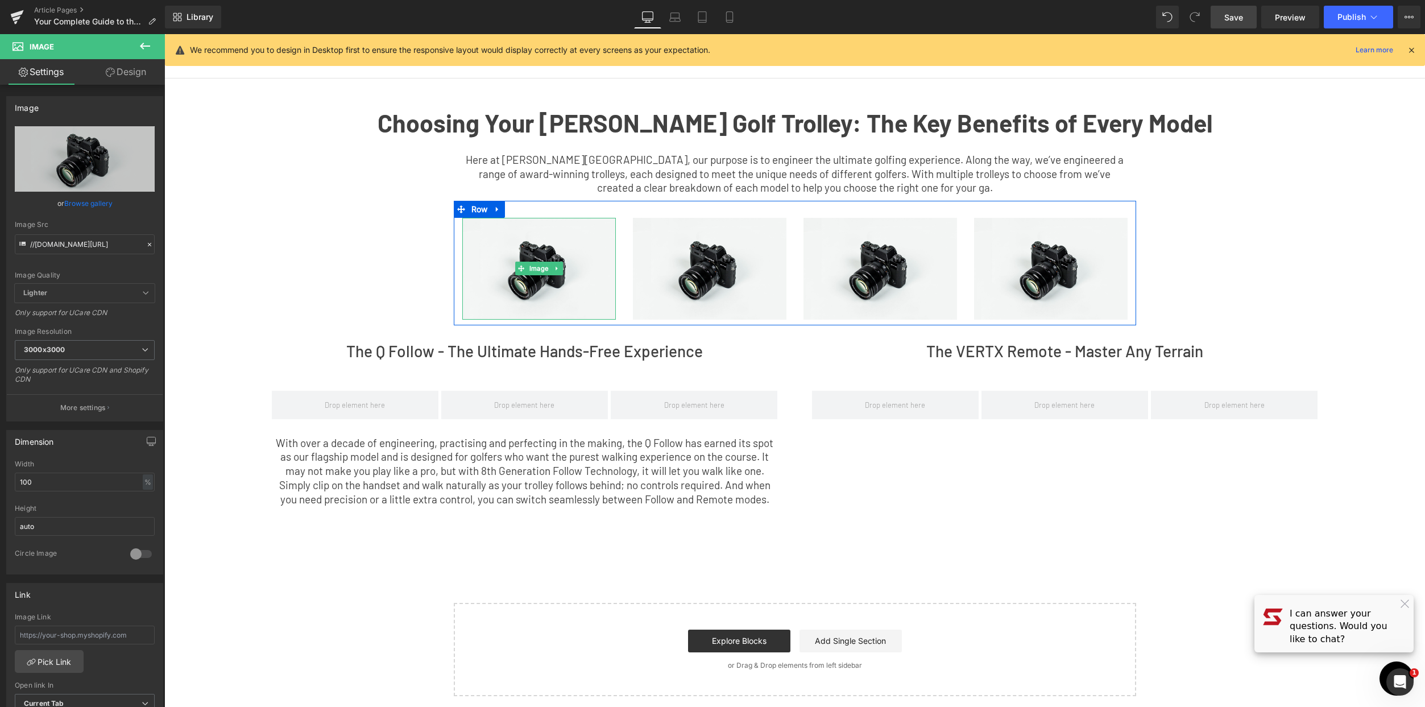
click at [532, 277] on img at bounding box center [539, 269] width 154 height 102
click at [533, 270] on span "Image" at bounding box center [539, 269] width 24 height 14
click at [59, 204] on div "or Browse gallery" at bounding box center [85, 203] width 140 height 12
click at [78, 202] on link "Browse gallery" at bounding box center [88, 203] width 48 height 20
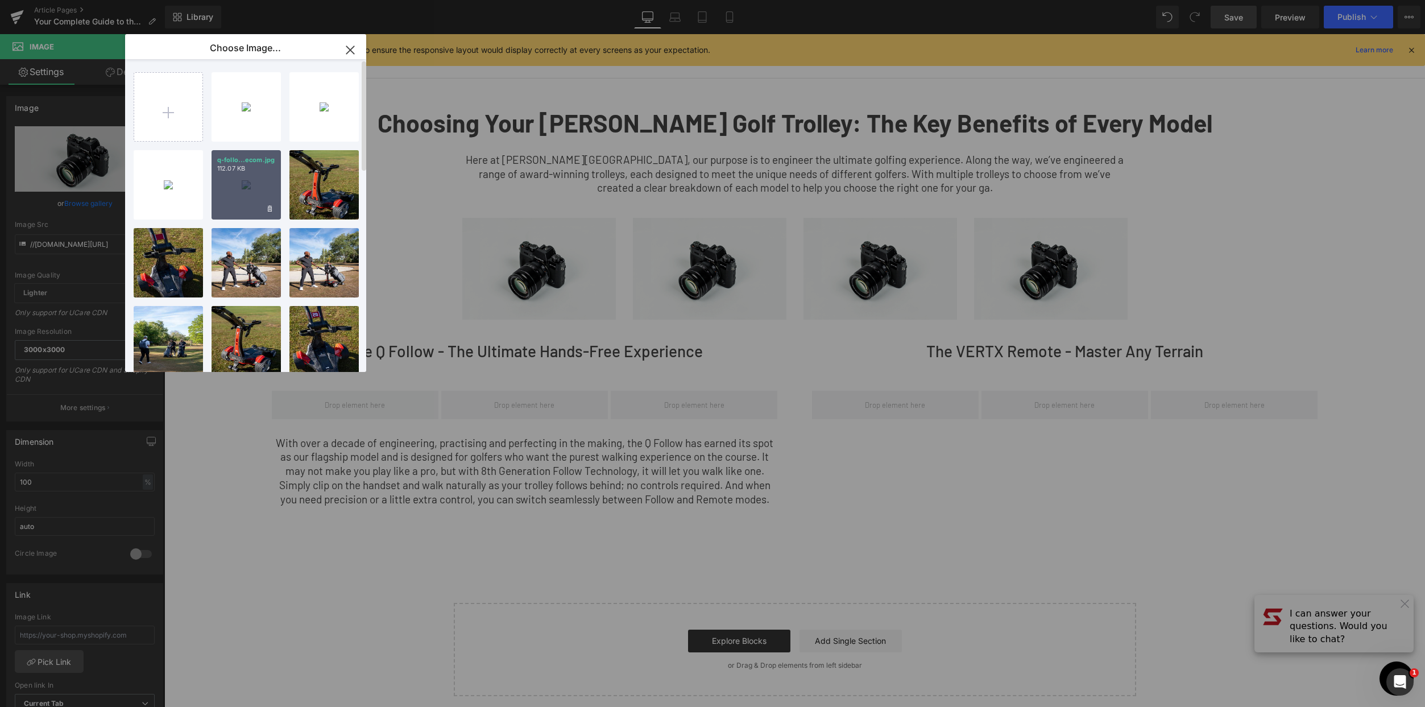
click at [238, 174] on div "q-follo...ecom.jpg 112.07 KB" at bounding box center [246, 184] width 69 height 69
type input "[URL][DOMAIN_NAME]"
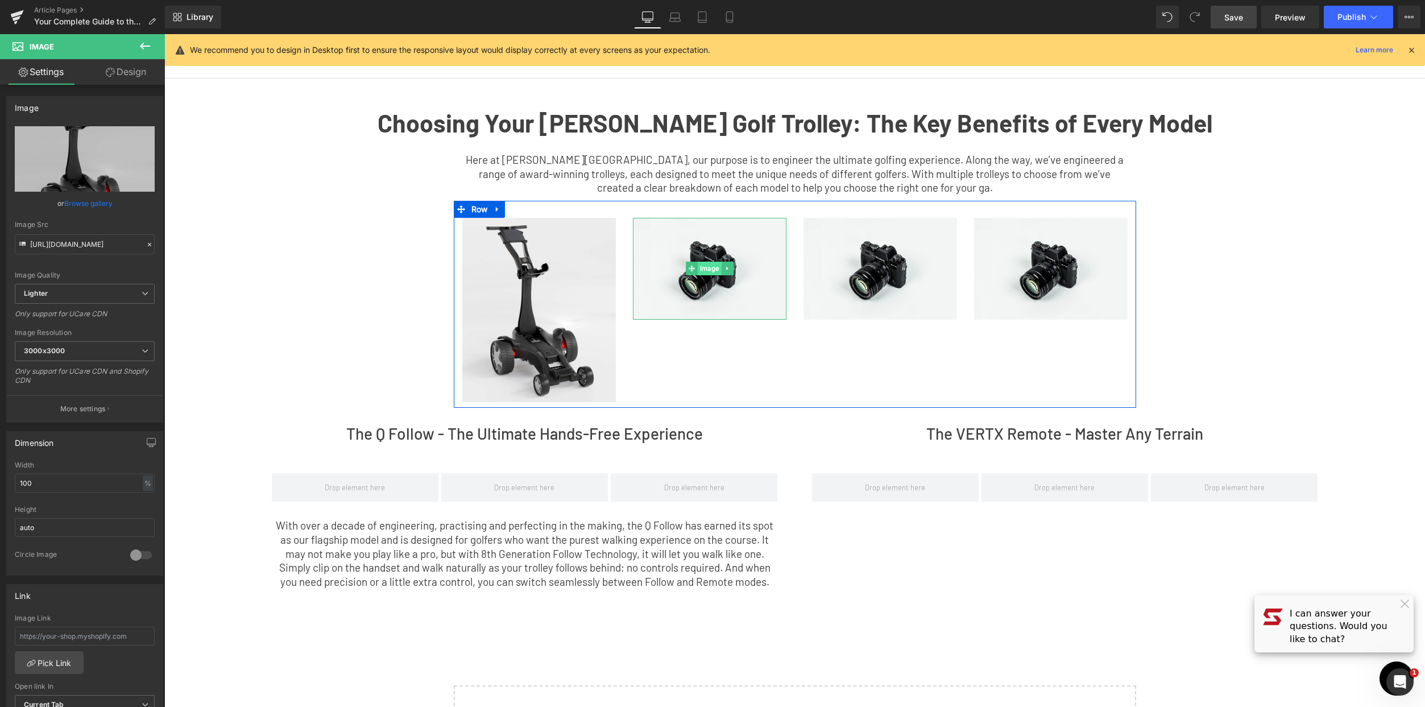
click at [707, 267] on span "Image" at bounding box center [710, 269] width 24 height 14
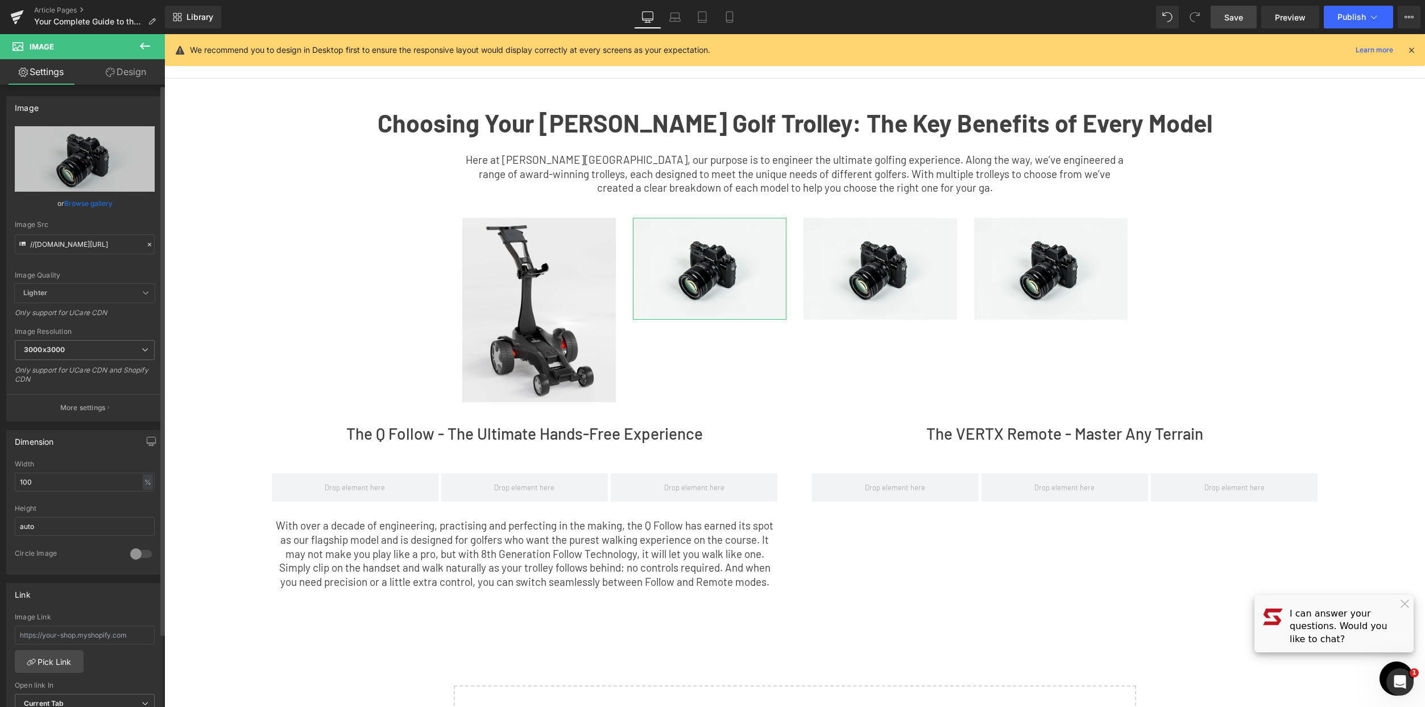
click at [76, 209] on link "Browse gallery" at bounding box center [88, 203] width 48 height 20
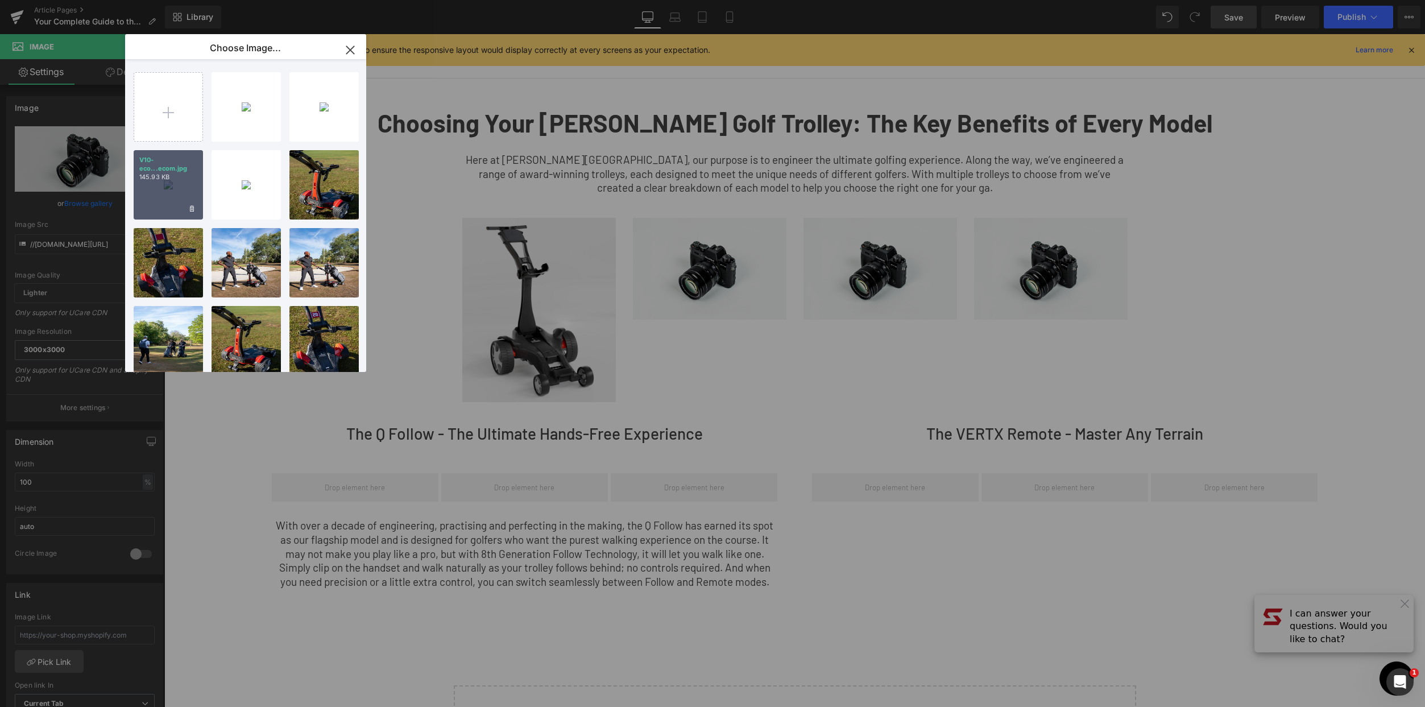
click at [185, 192] on div "V10-eco...ecom.jpg 145.93 KB" at bounding box center [168, 184] width 69 height 69
type input "[URL][DOMAIN_NAME]"
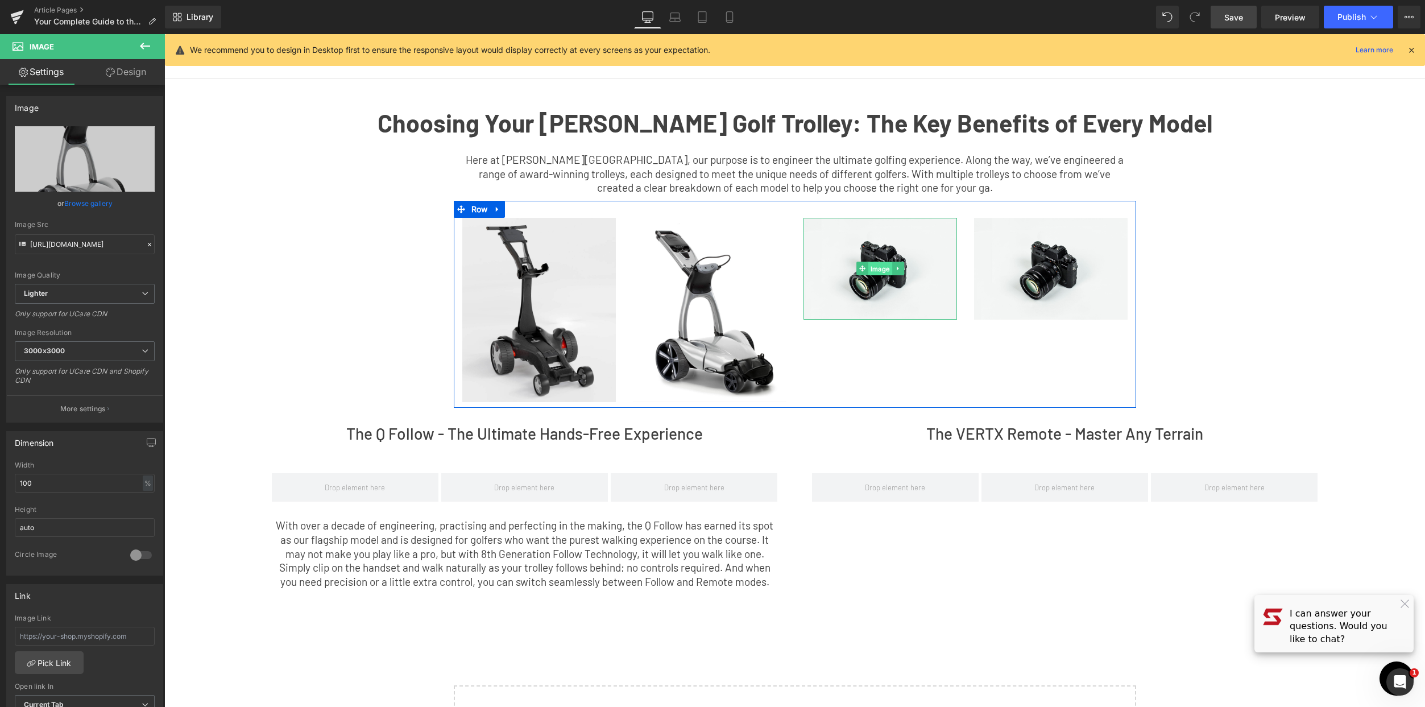
click at [885, 271] on span "Image" at bounding box center [880, 269] width 24 height 14
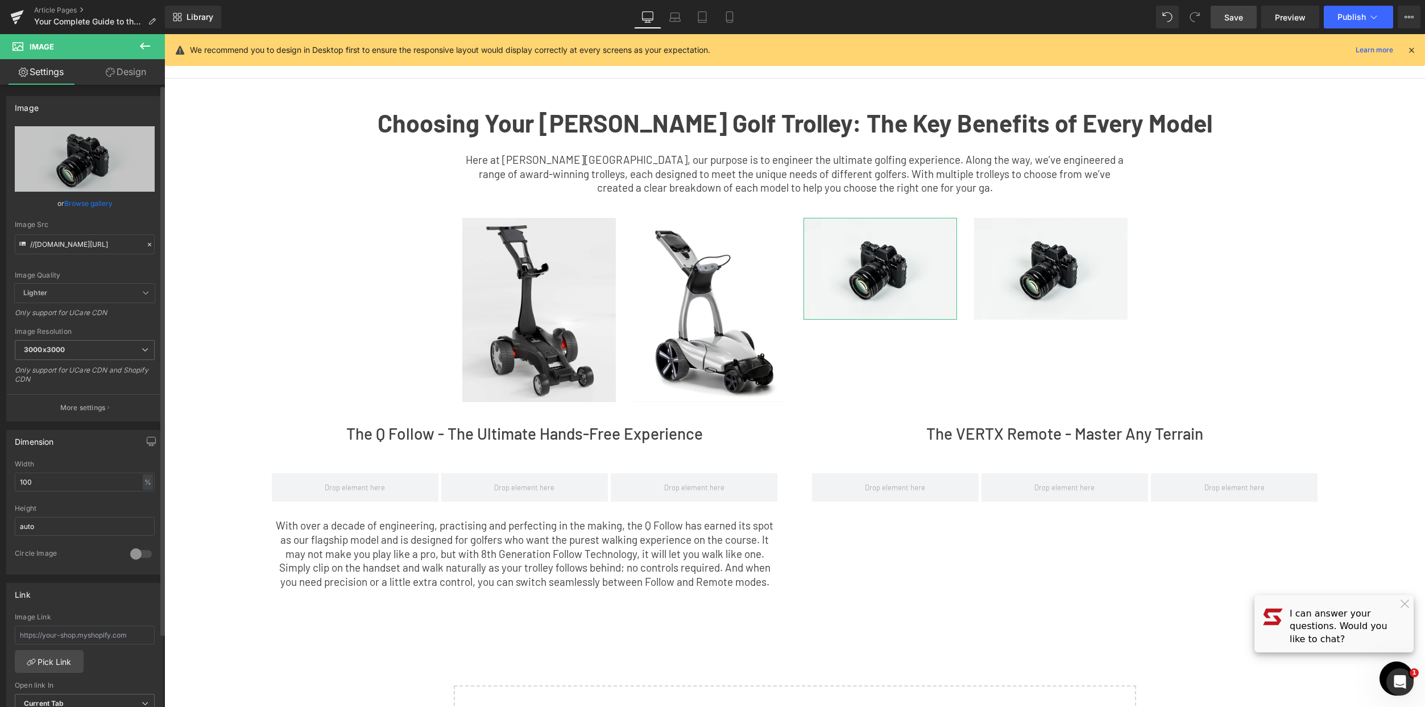
click at [88, 199] on link "Browse gallery" at bounding box center [88, 203] width 48 height 20
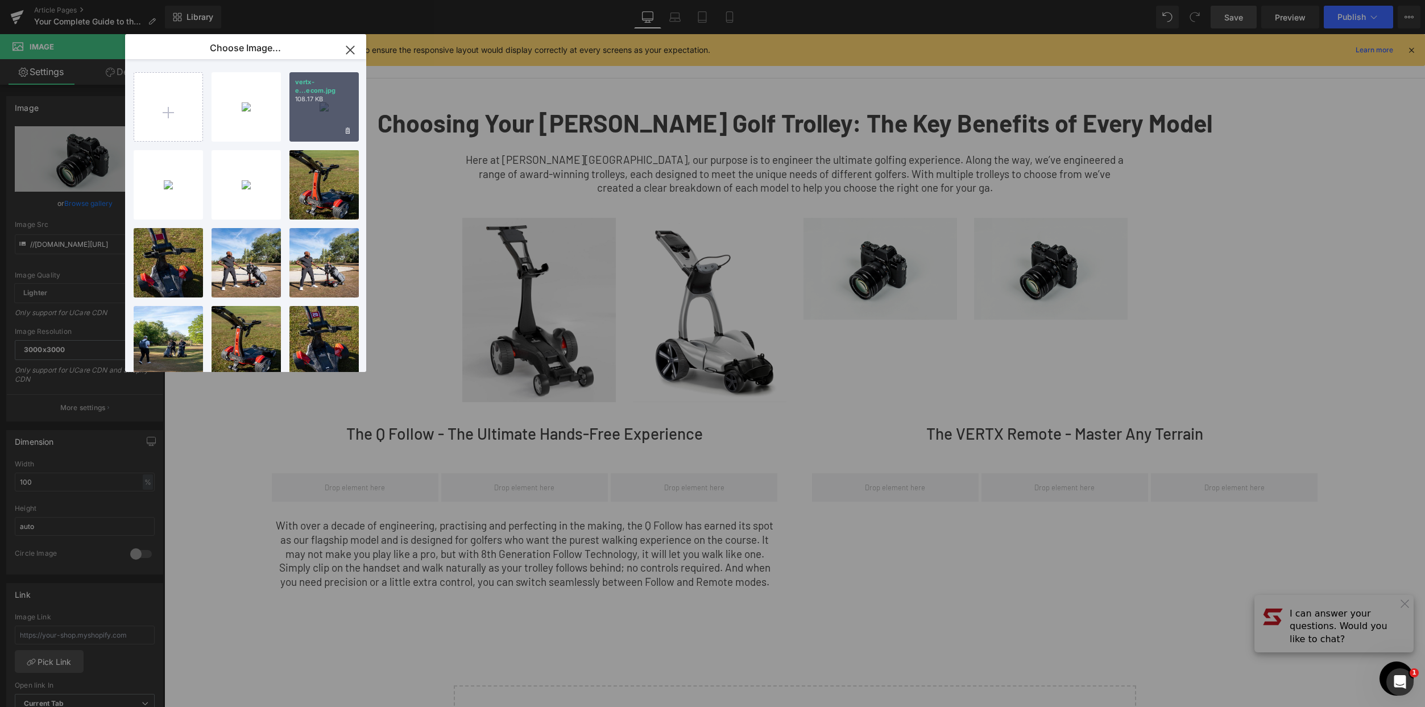
click at [324, 108] on div "vertx-e...ecom.jpg 108.17 KB" at bounding box center [323, 106] width 69 height 69
type input "[URL][DOMAIN_NAME]"
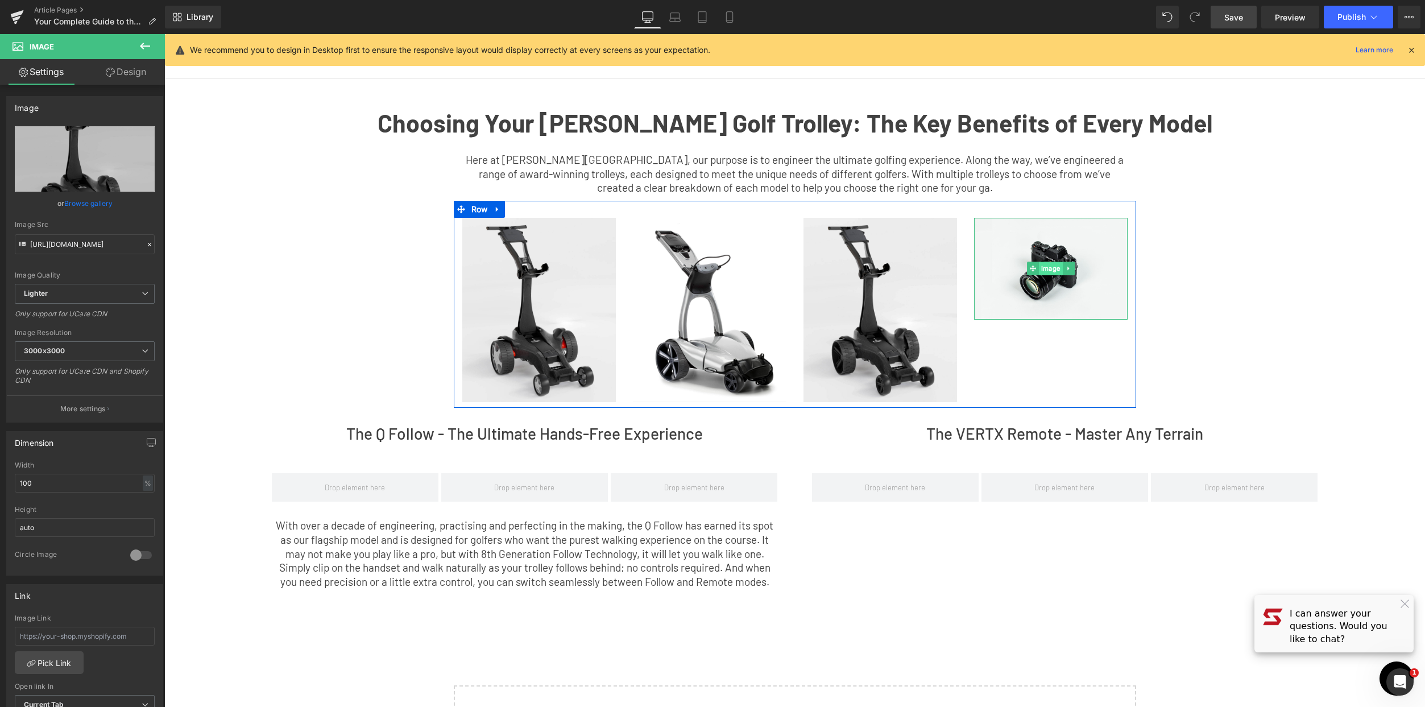
click at [1049, 268] on span "Image" at bounding box center [1051, 269] width 24 height 14
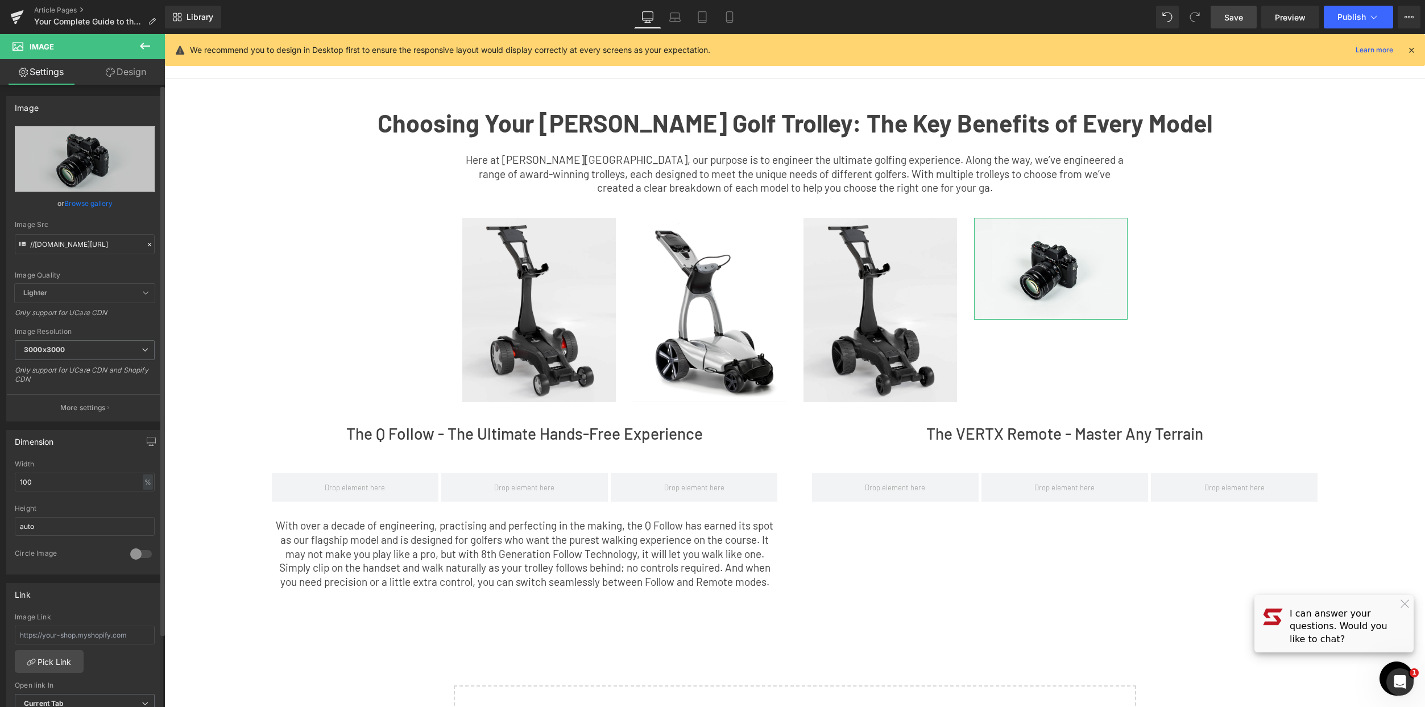
click at [85, 201] on link "Browse gallery" at bounding box center [88, 203] width 48 height 20
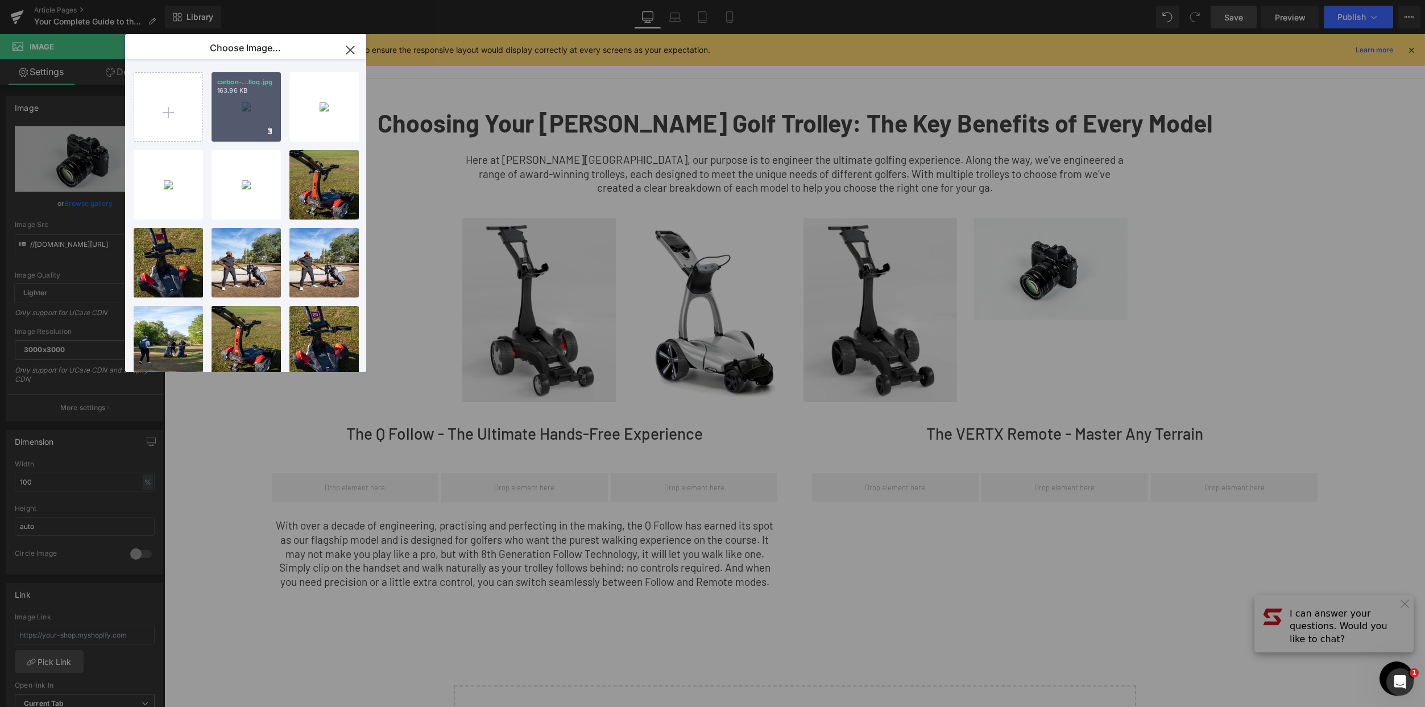
click at [247, 103] on div "carbon-...lloq.jpg 163.96 KB" at bounding box center [246, 106] width 69 height 69
type input "[URL][DOMAIN_NAME]"
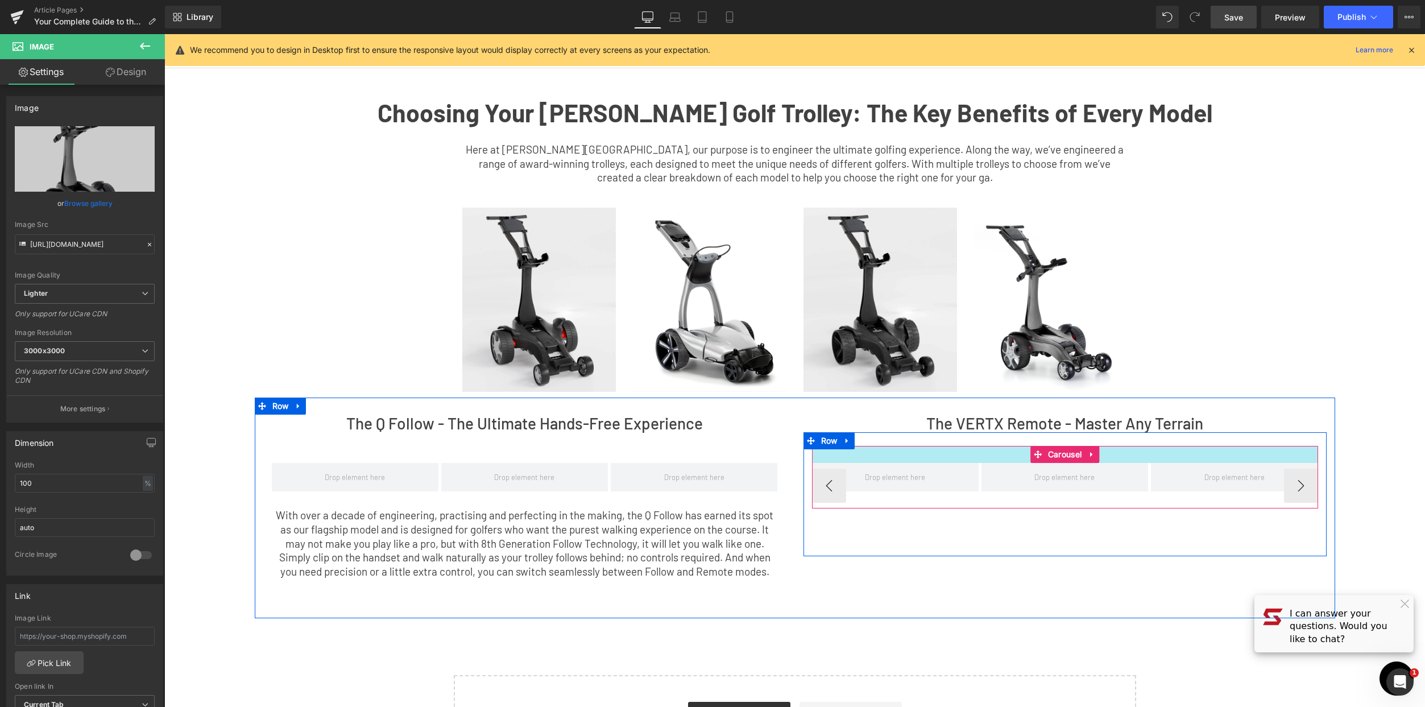
scroll to position [22, 0]
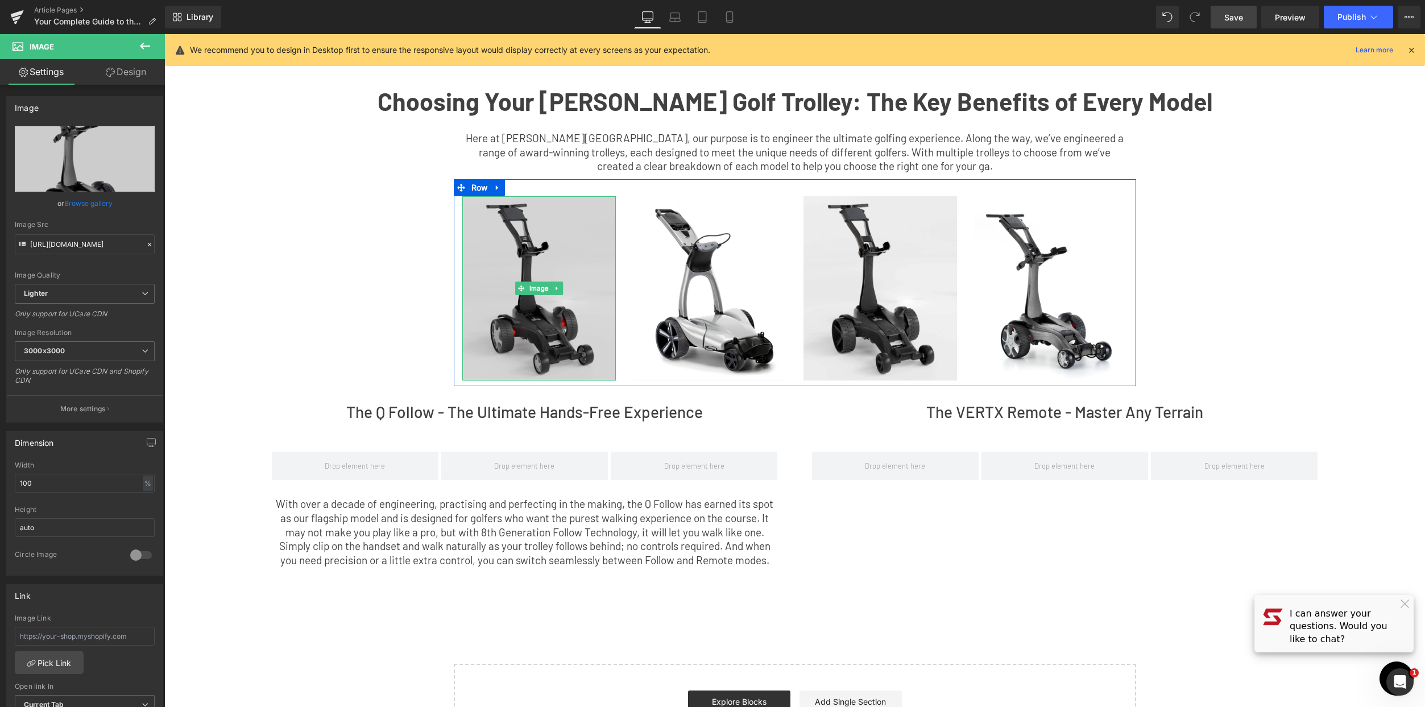
click at [553, 290] on icon at bounding box center [556, 288] width 6 height 7
click at [519, 266] on img at bounding box center [539, 288] width 154 height 184
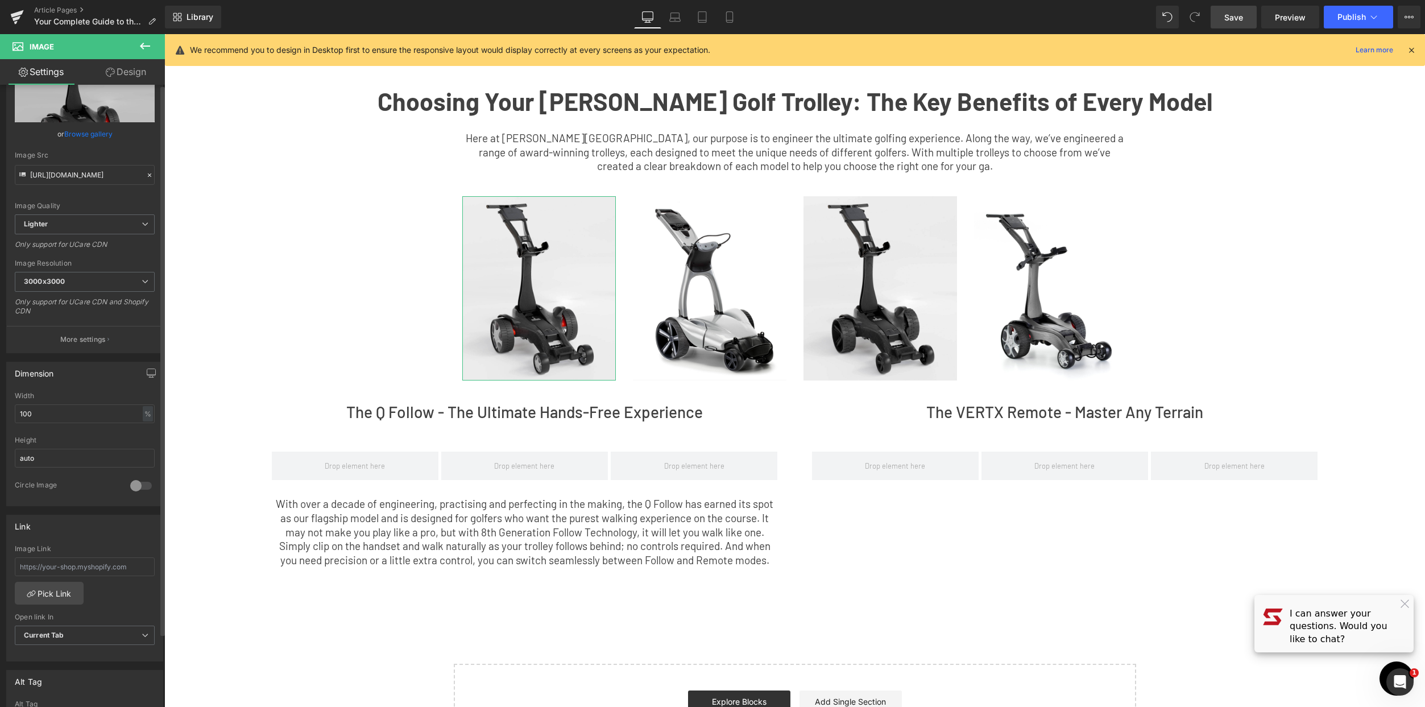
scroll to position [0, 0]
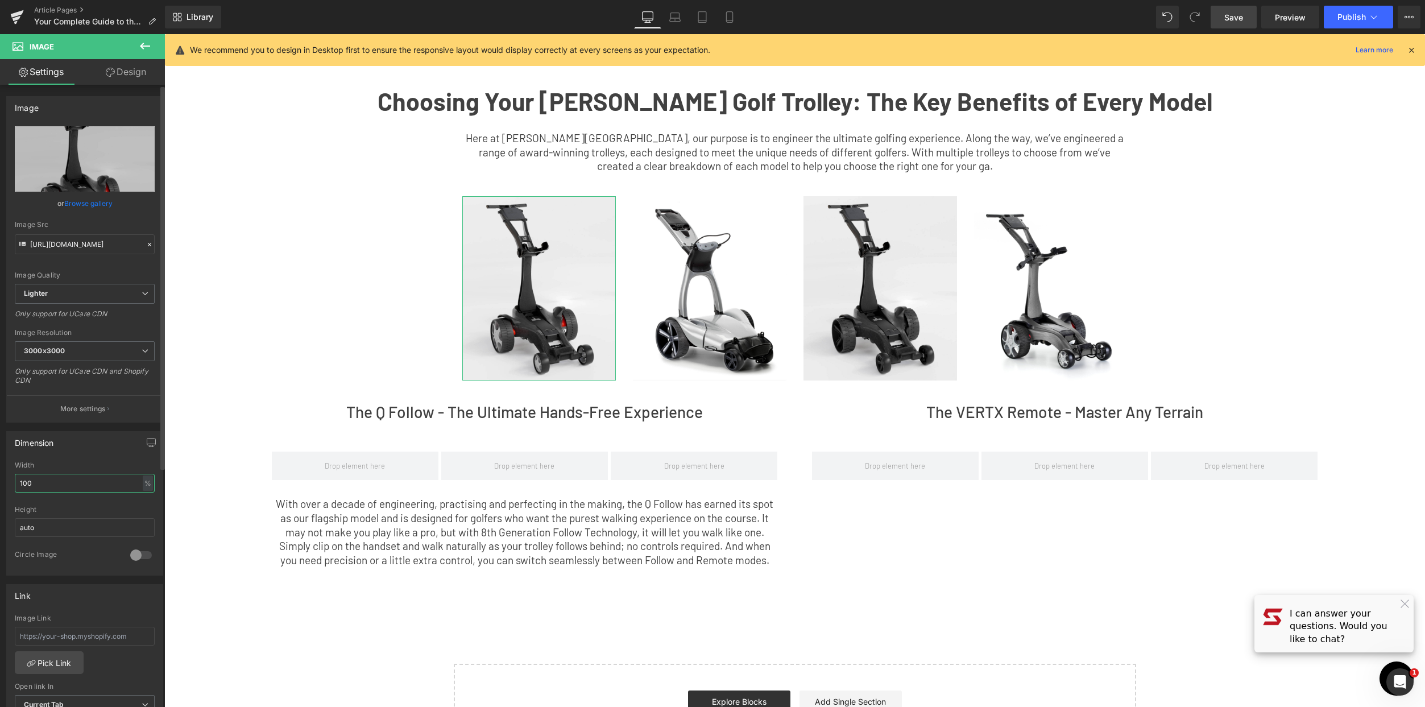
click at [79, 485] on input "100" at bounding box center [85, 483] width 140 height 19
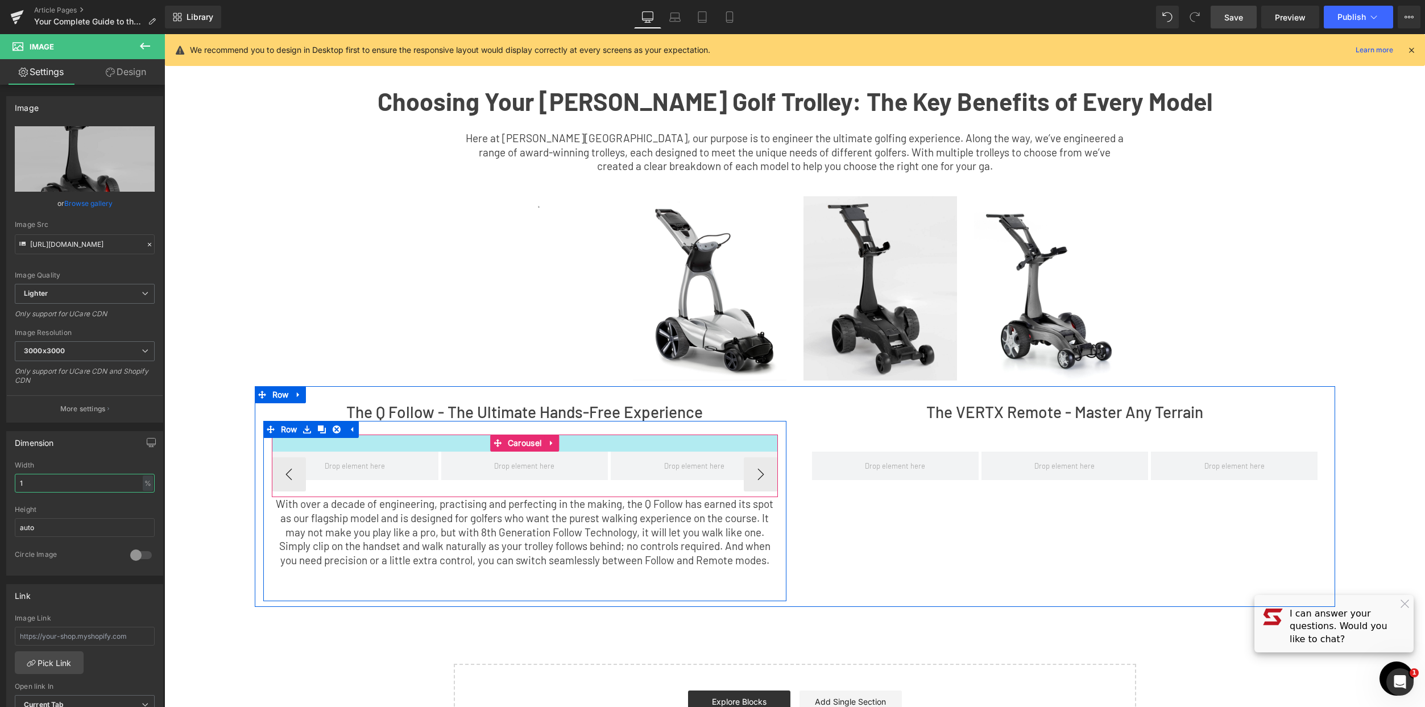
type input "100"
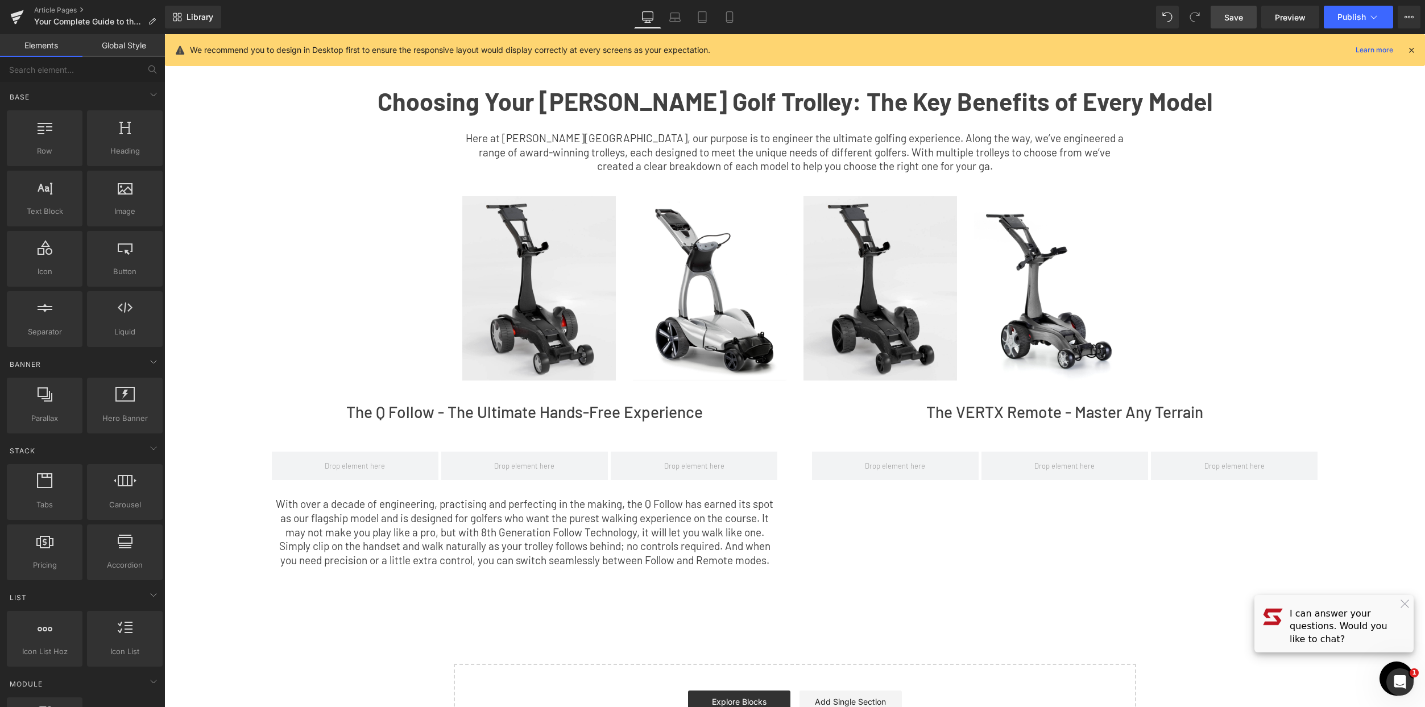
click at [1189, 270] on div "Choosing Your [PERSON_NAME] Golf Trolley: The Key Benefits of Every Model Text …" at bounding box center [794, 407] width 1261 height 700
drag, startPoint x: 1229, startPoint y: 19, endPoint x: 811, endPoint y: 387, distance: 556.8
click at [1229, 19] on span "Save" at bounding box center [1233, 17] width 19 height 12
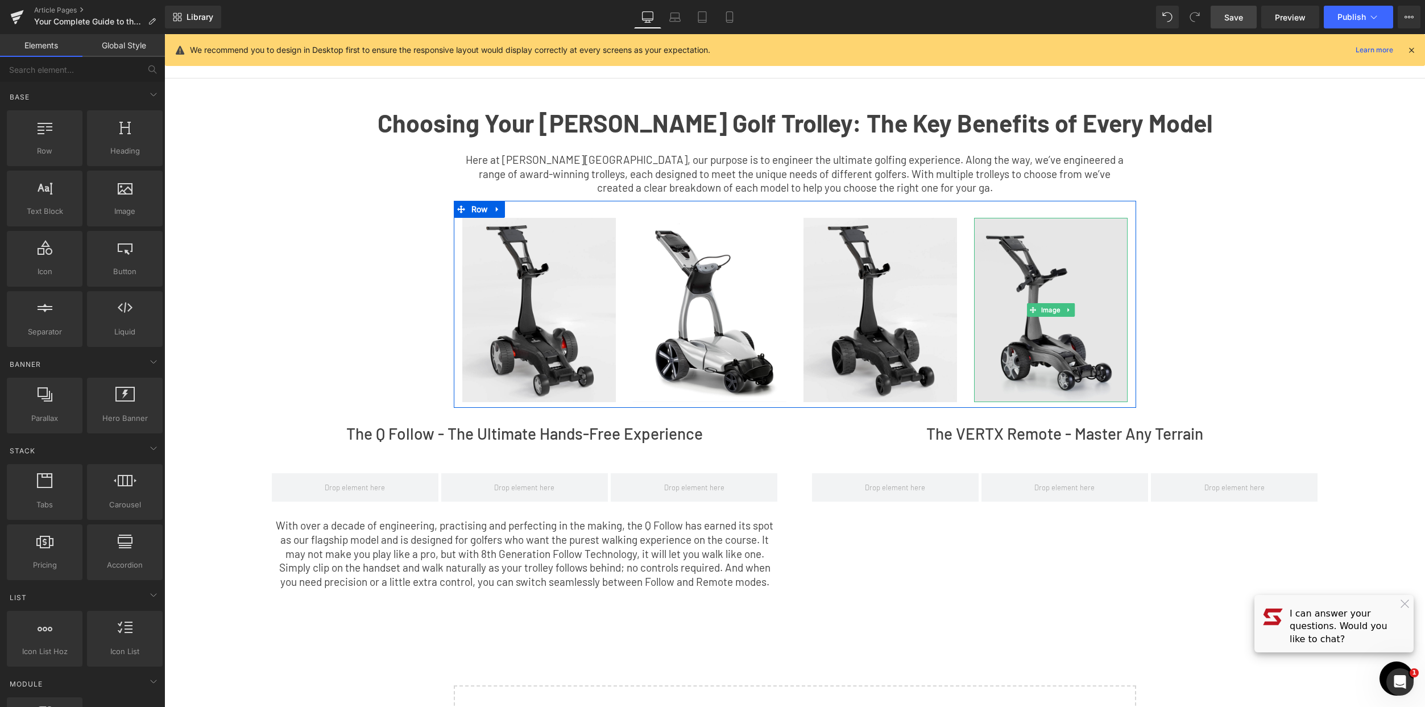
click at [1043, 289] on img at bounding box center [1051, 310] width 154 height 184
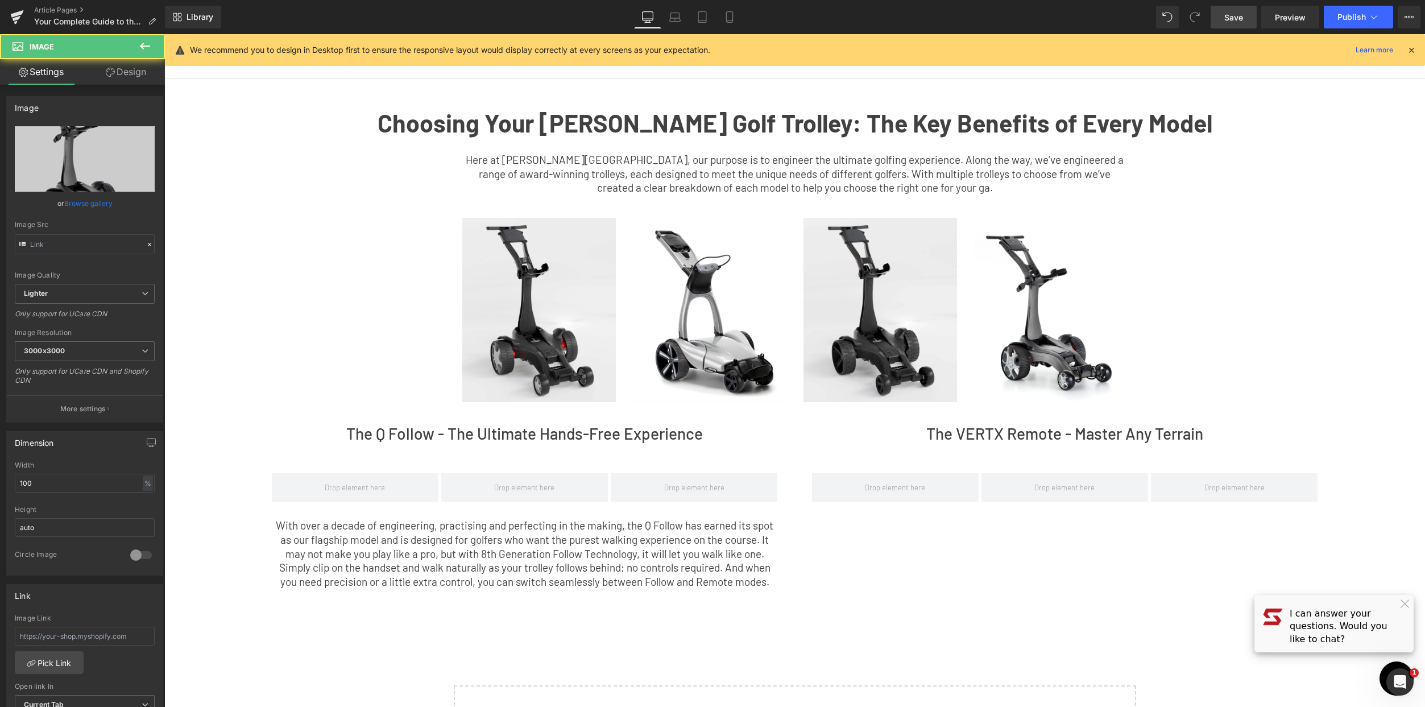
type input "[URL][DOMAIN_NAME]"
click at [86, 206] on link "Browse gallery" at bounding box center [88, 203] width 48 height 20
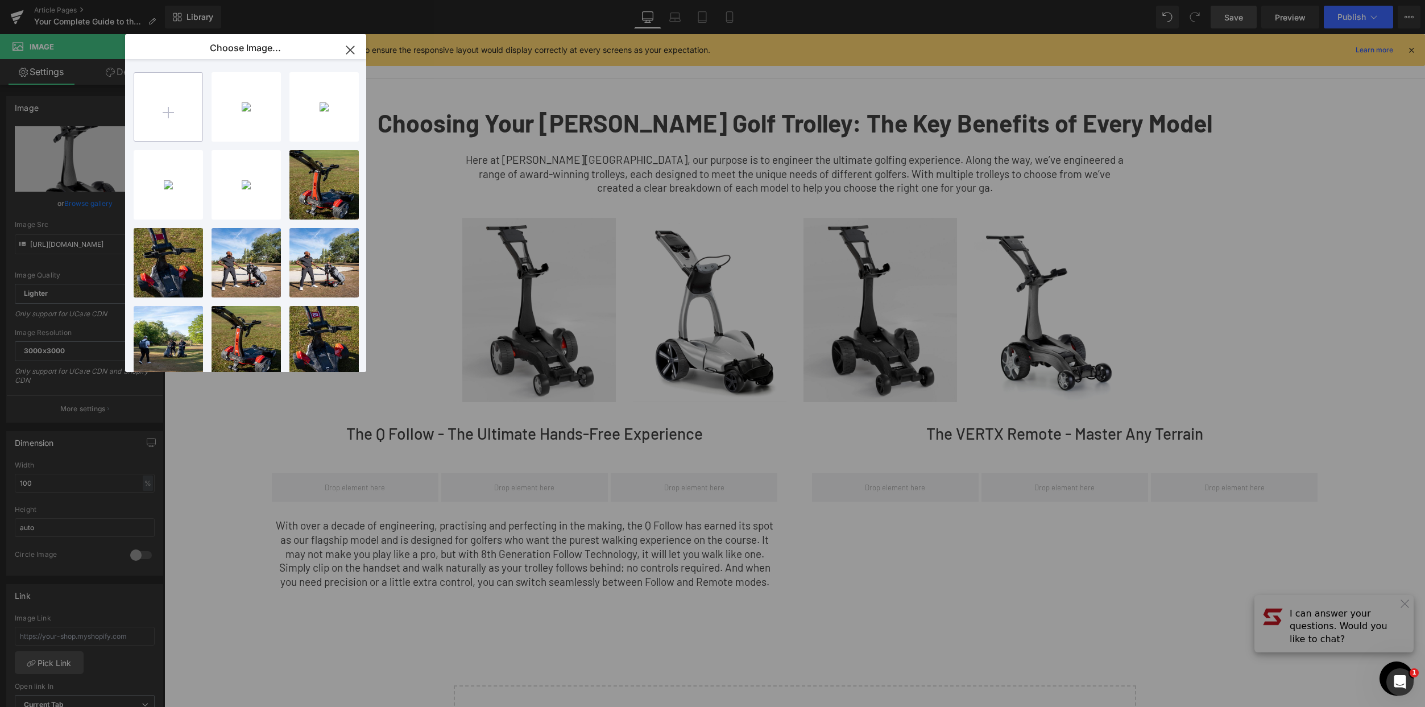
click at [156, 99] on input "file" at bounding box center [168, 107] width 68 height 68
type input "C:\fakepath\raw-carbon.jpg"
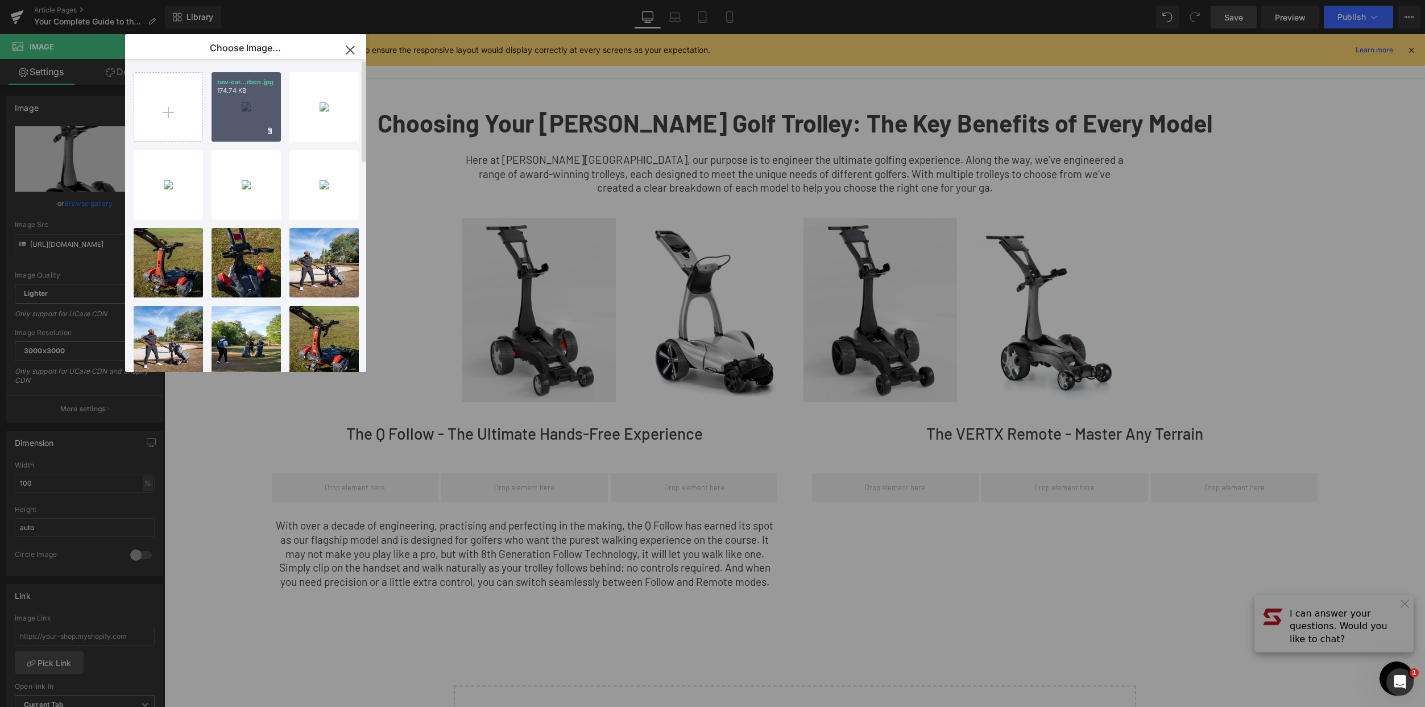
click at [224, 104] on div "raw-car...rbon.jpg 174.74 KB" at bounding box center [246, 106] width 69 height 69
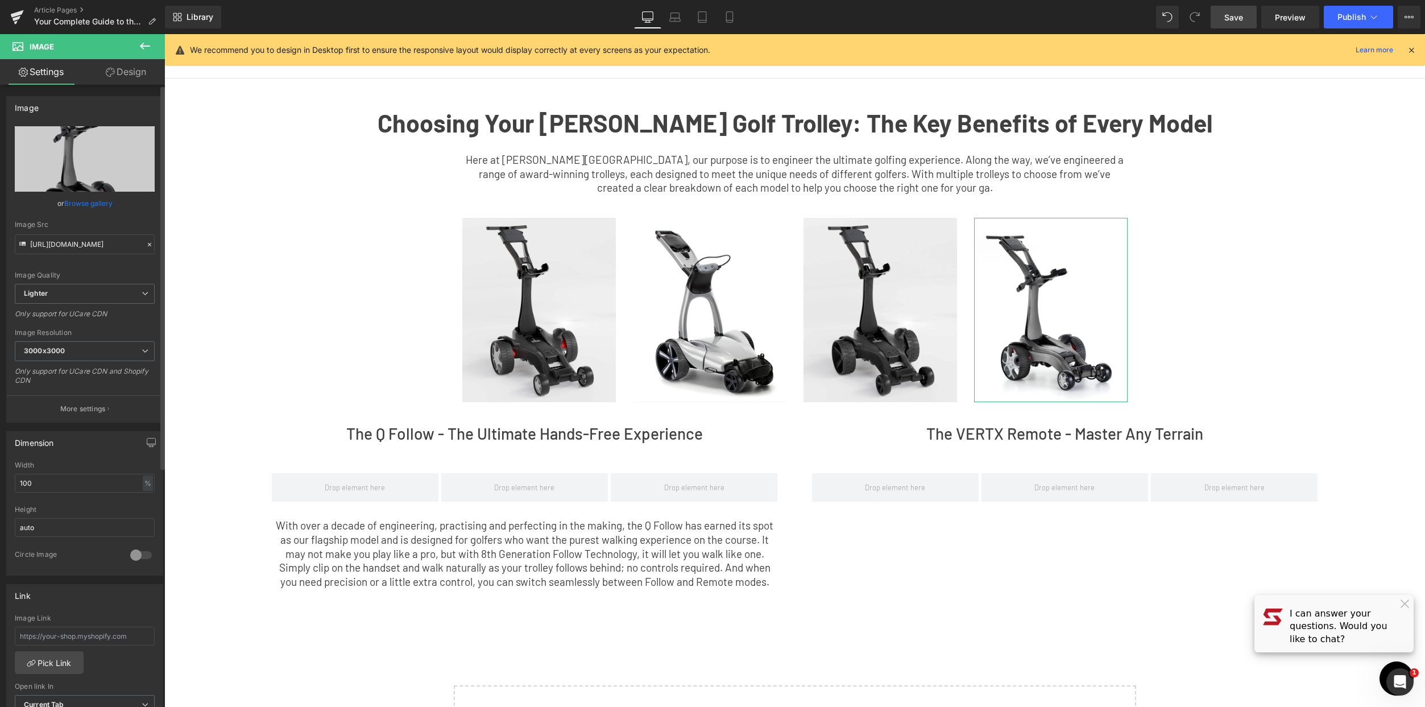
click at [86, 201] on link "Browse gallery" at bounding box center [88, 203] width 48 height 20
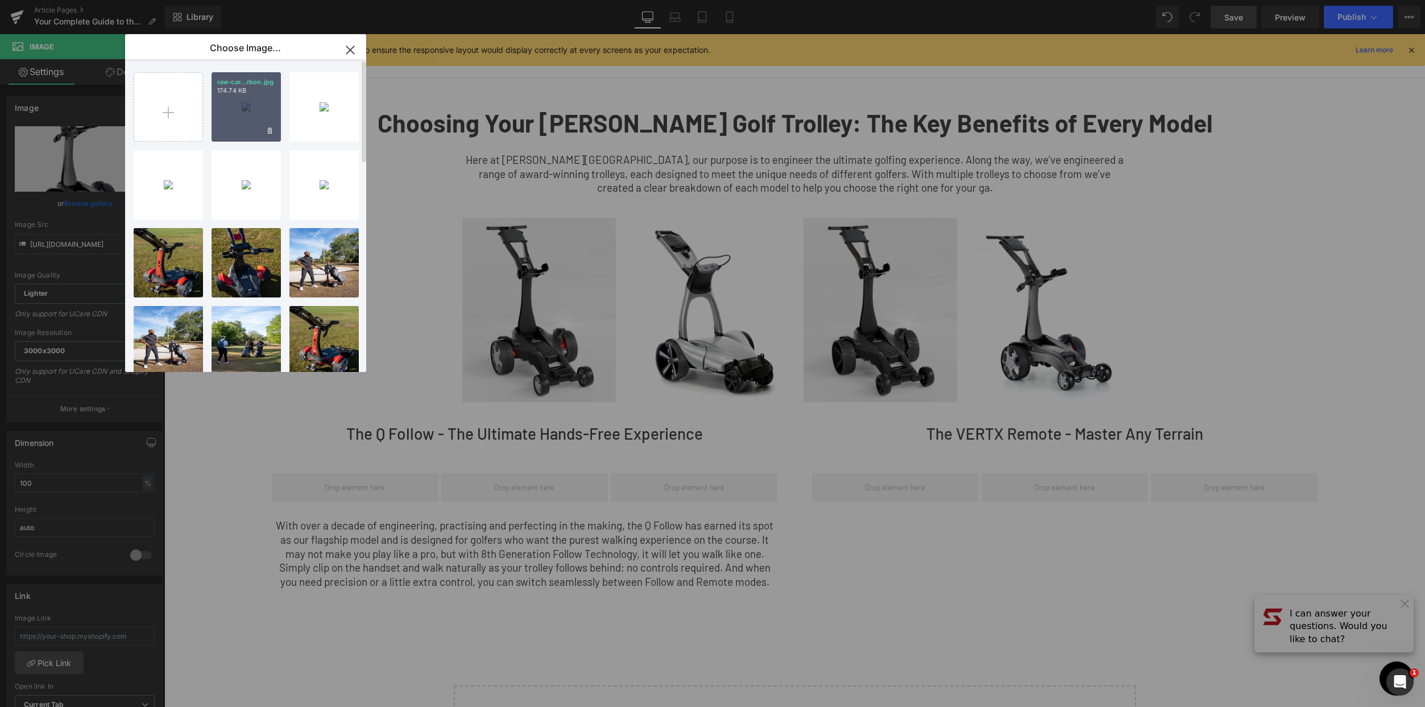
click at [242, 99] on div "raw-car...rbon.jpg 174.74 KB" at bounding box center [246, 106] width 69 height 69
type input "[URL][DOMAIN_NAME]"
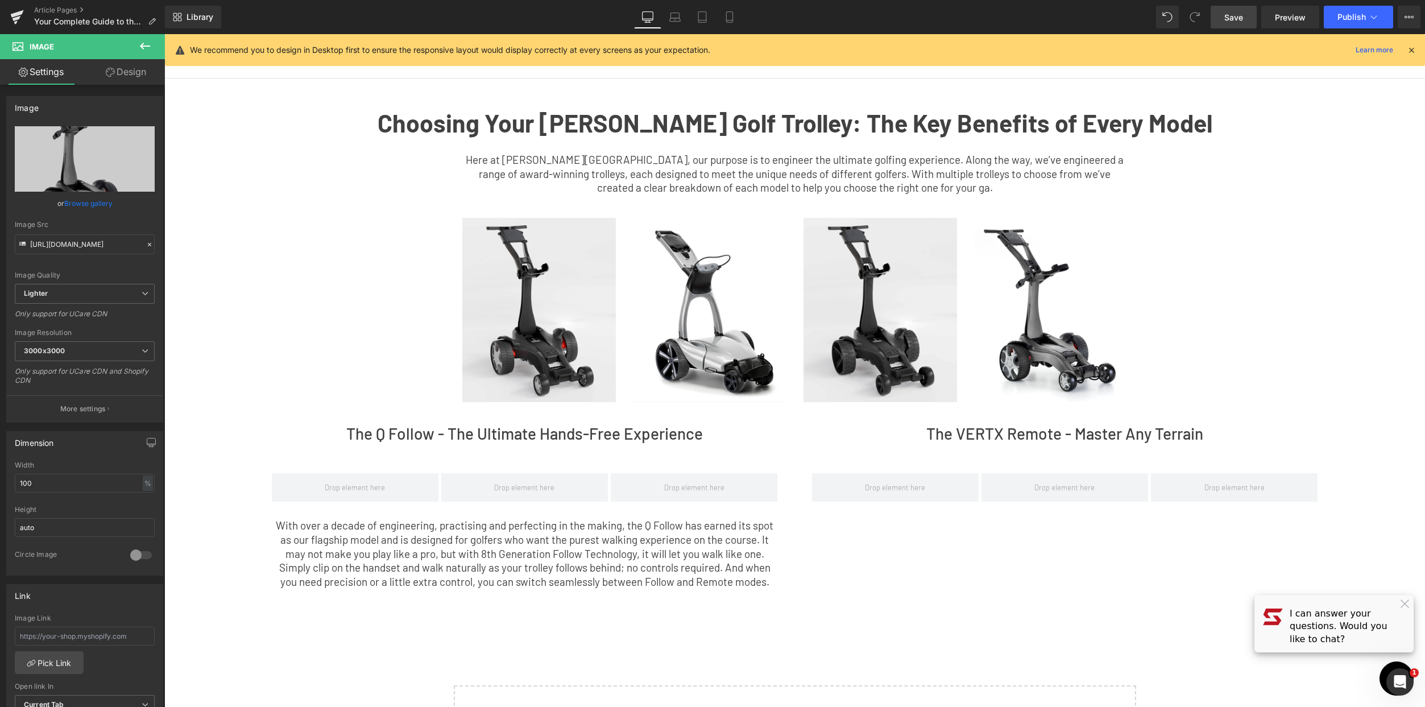
click at [1091, 575] on div "The Q Follow - The Ultimate Hands-Free Experience Heading ‹ › Carousel With ove…" at bounding box center [795, 518] width 1080 height 221
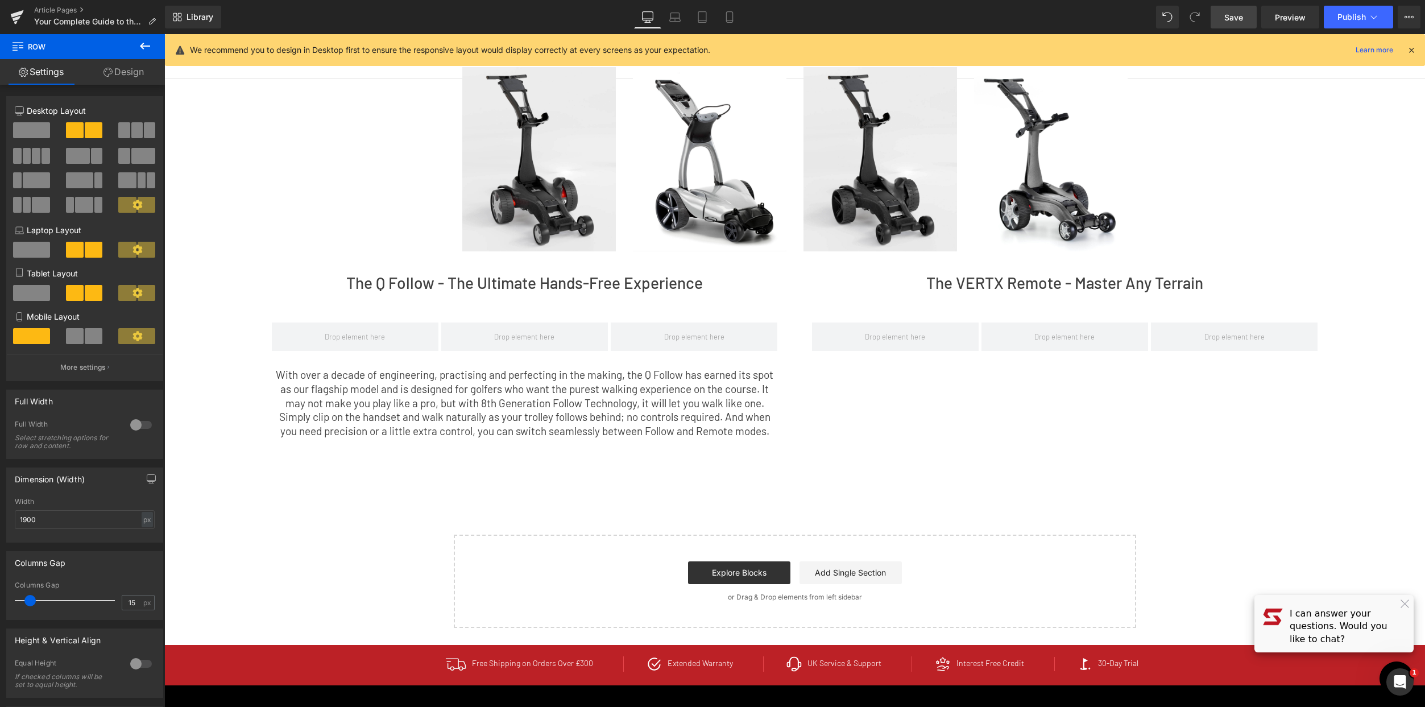
scroll to position [97, 0]
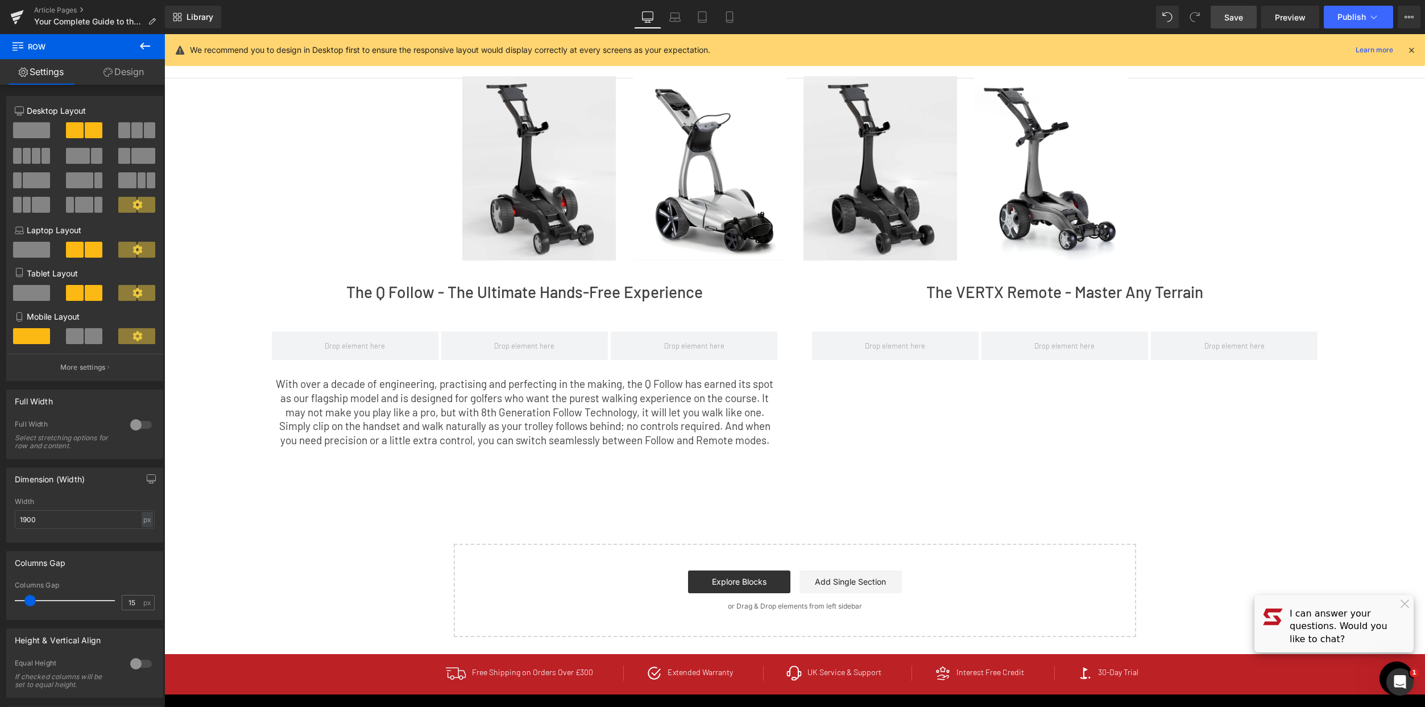
click at [579, 420] on p "With over a decade of engineering, practising and perfecting in the making, the…" at bounding box center [525, 412] width 506 height 71
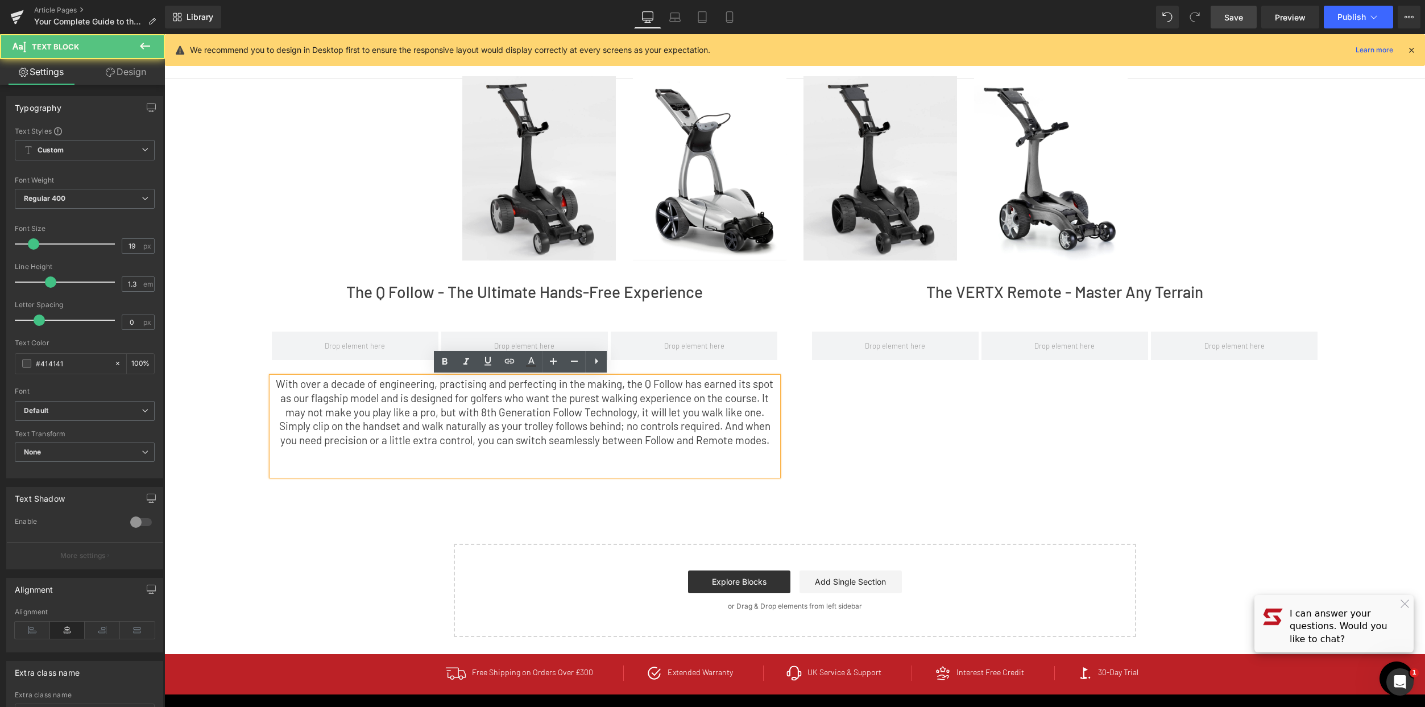
click at [773, 442] on p "With over a decade of engineering, practising and perfecting in the making, the…" at bounding box center [525, 412] width 506 height 71
click at [736, 457] on p at bounding box center [525, 454] width 506 height 14
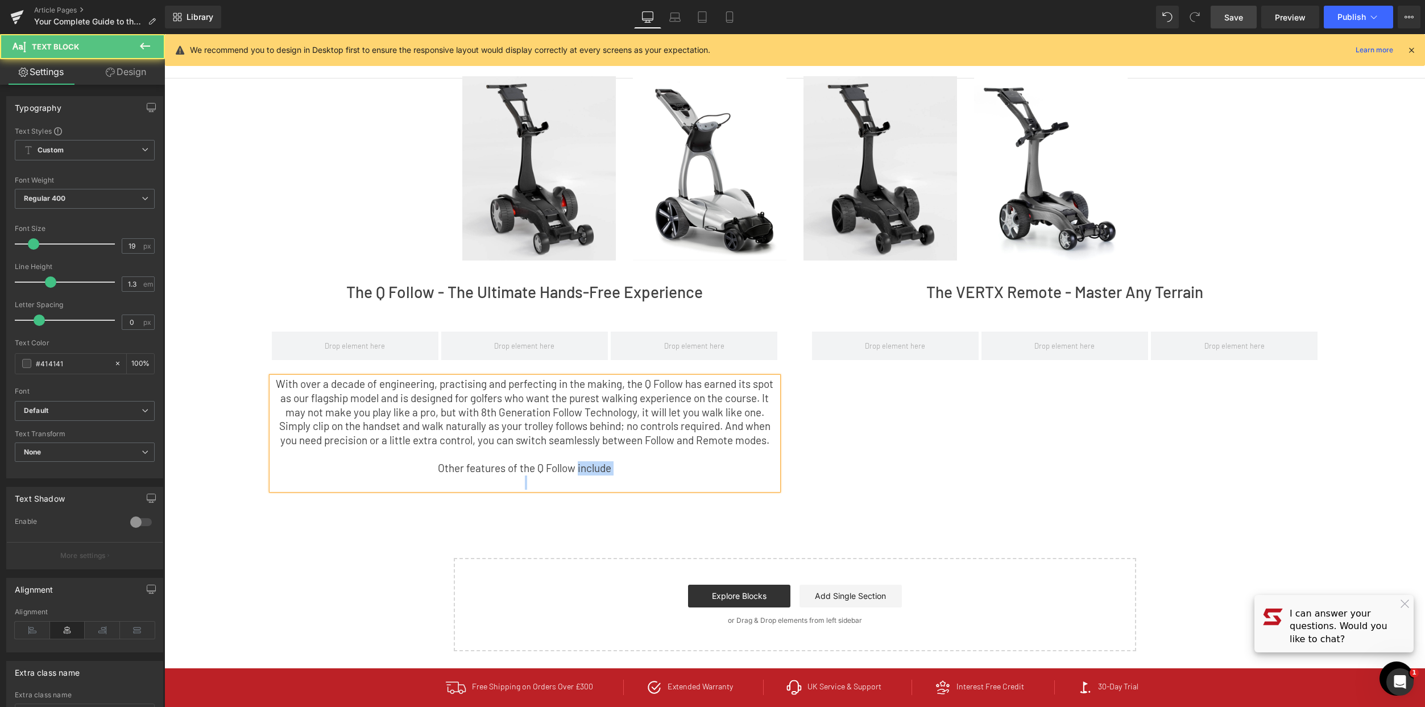
drag, startPoint x: 590, startPoint y: 472, endPoint x: 534, endPoint y: 471, distance: 55.7
click at [523, 472] on div "With over a decade of engineering, practising and perfecting in the making, the…" at bounding box center [525, 433] width 506 height 113
click at [682, 471] on p "Other features of the Q Follow include" at bounding box center [525, 468] width 506 height 14
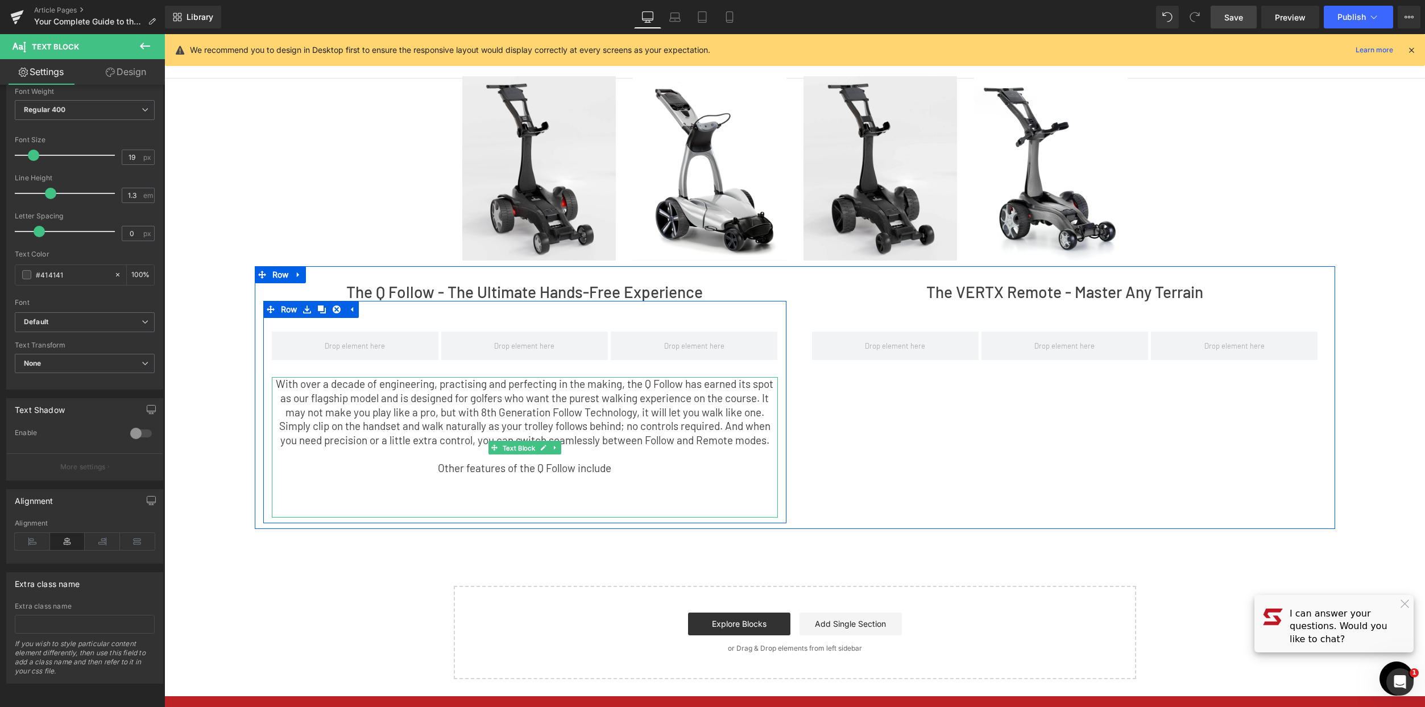
click at [513, 441] on link "Text Block" at bounding box center [512, 448] width 49 height 14
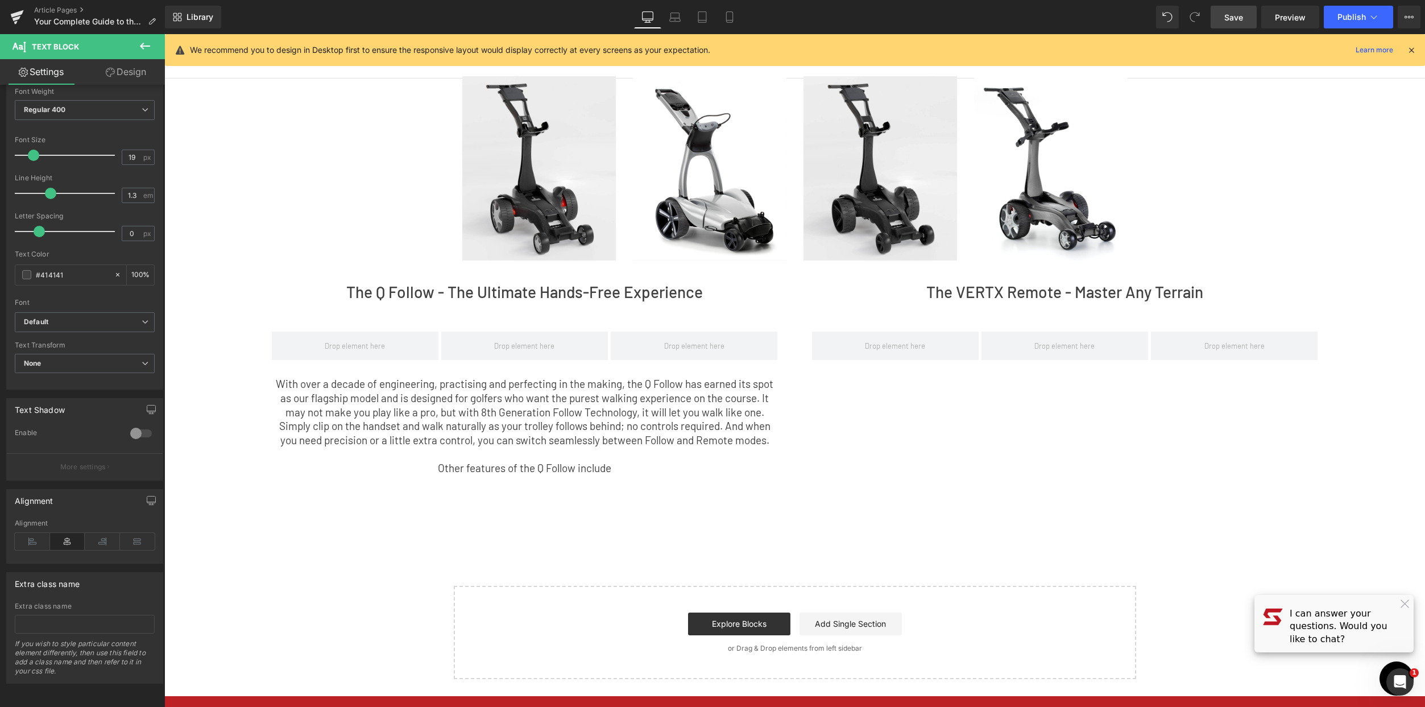
click at [145, 39] on icon at bounding box center [145, 46] width 14 height 14
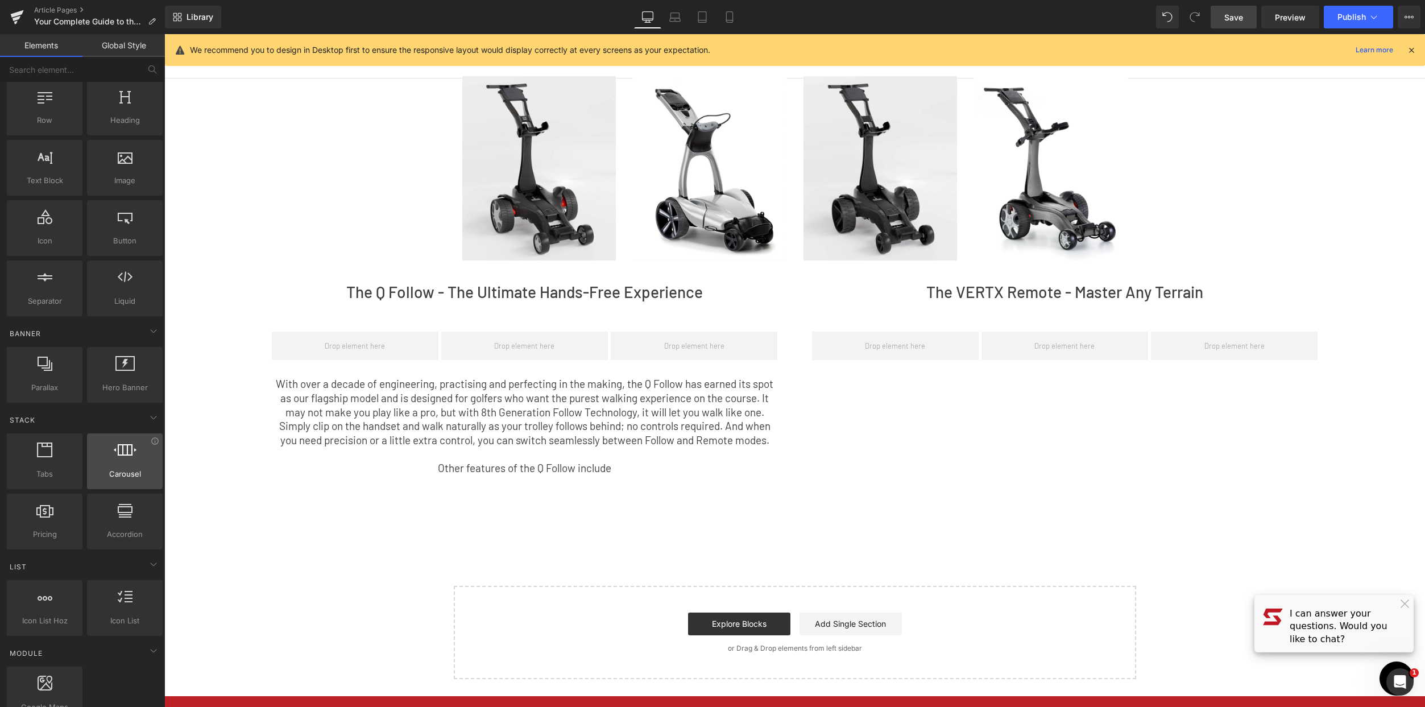
scroll to position [0, 0]
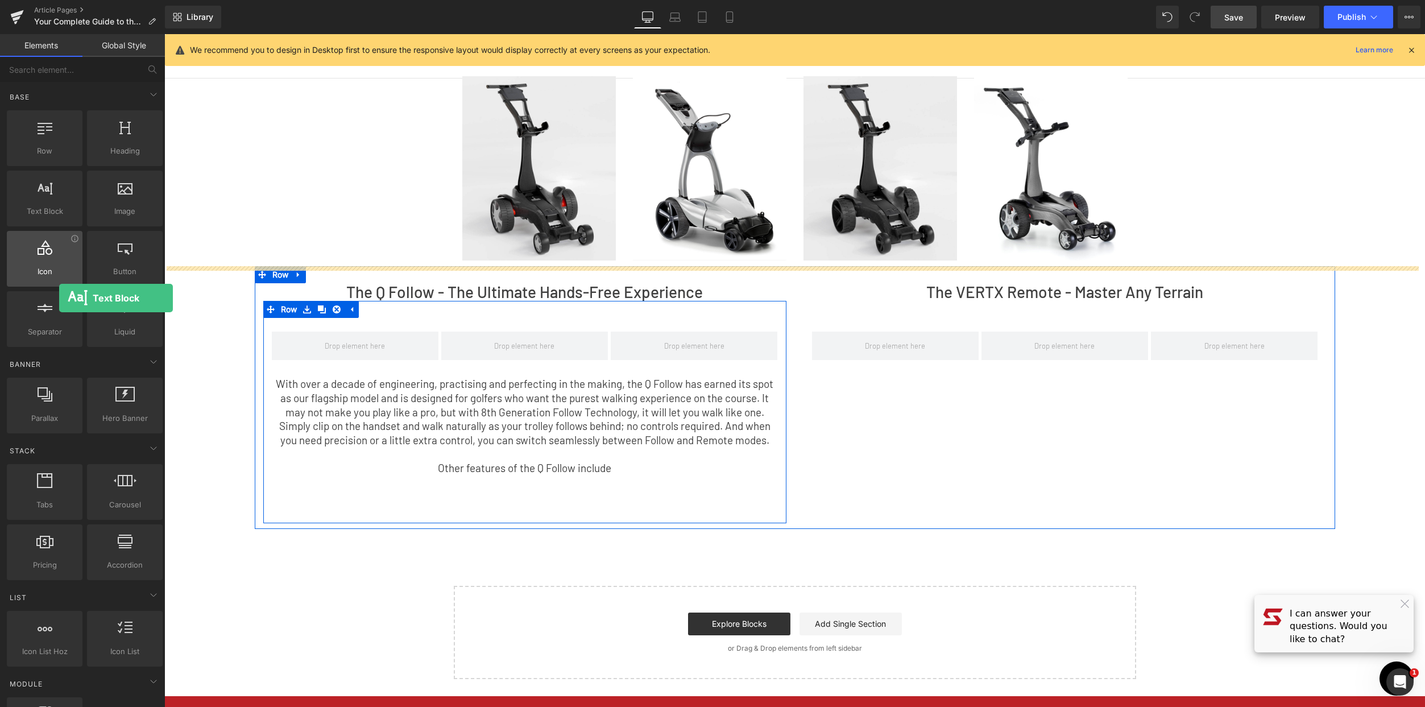
drag, startPoint x: 65, startPoint y: 198, endPoint x: 24, endPoint y: 250, distance: 65.5
click at [28, 251] on div "Row rows, columns, layouts, div Heading headings, titles, h1,h2,h3,h4,h5,h6 Tex…" at bounding box center [85, 228] width 160 height 241
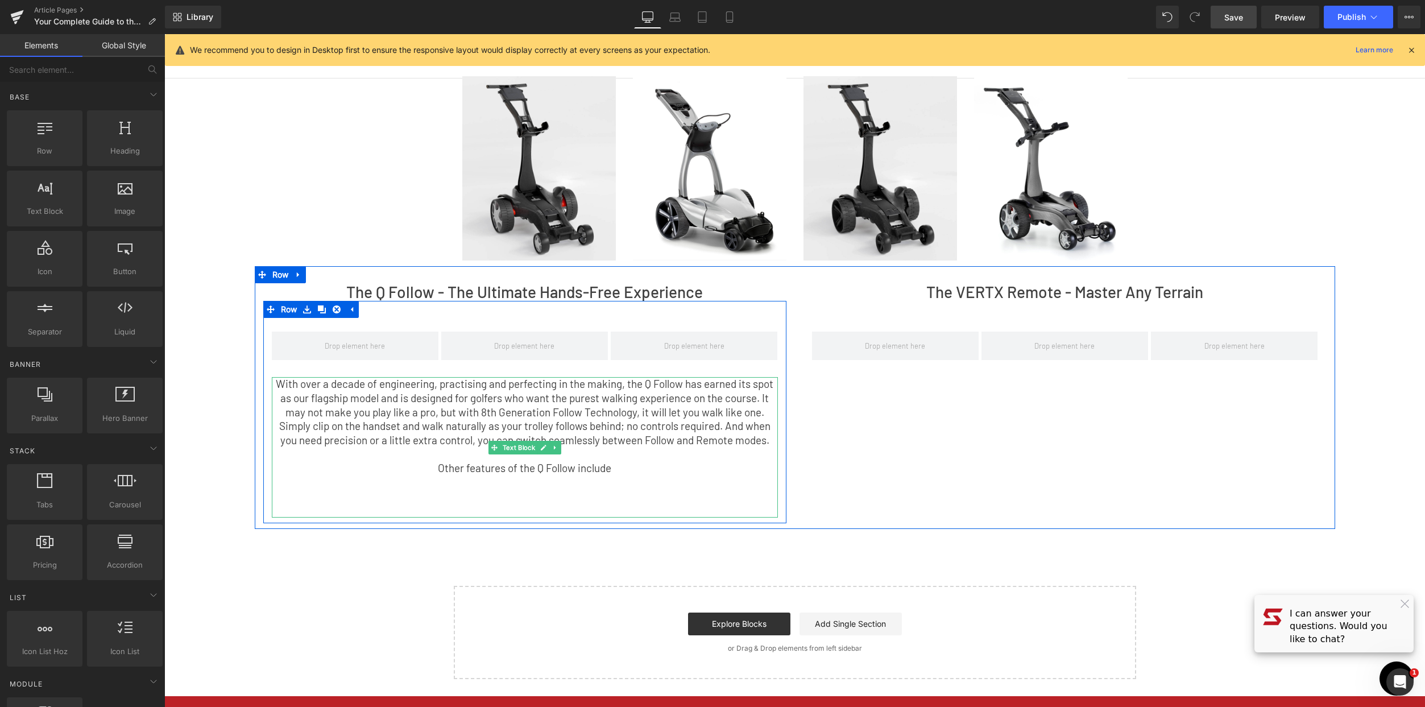
click at [529, 503] on p at bounding box center [525, 510] width 506 height 14
click at [528, 485] on p at bounding box center [525, 482] width 506 height 14
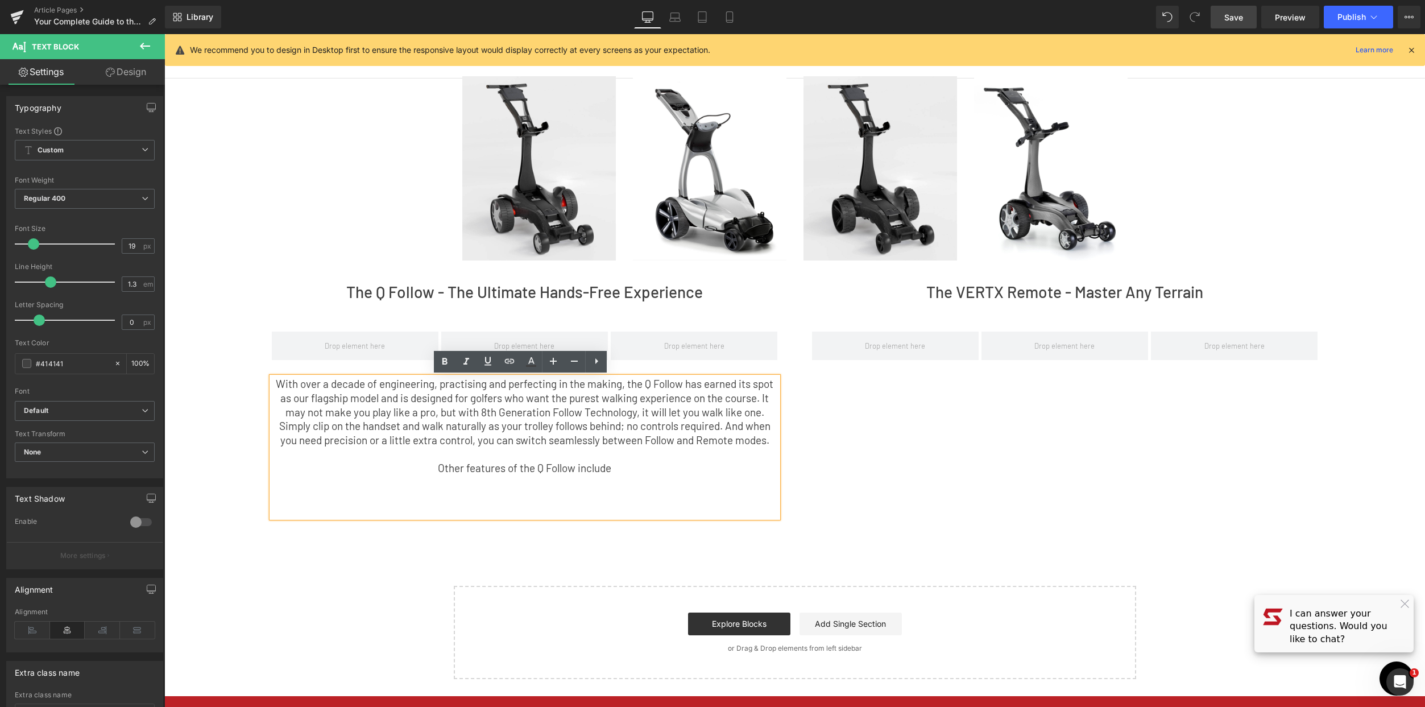
click at [527, 508] on p at bounding box center [525, 510] width 506 height 14
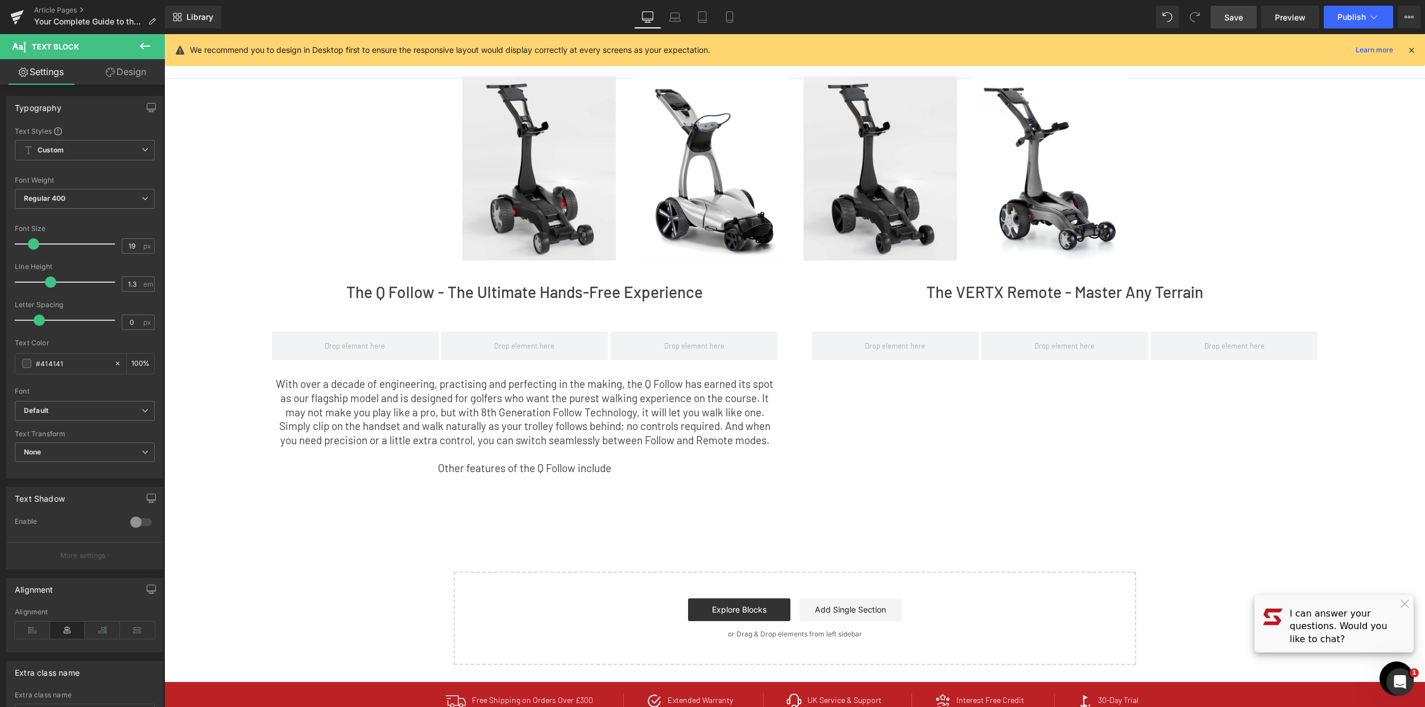
click at [134, 51] on button at bounding box center [145, 46] width 40 height 25
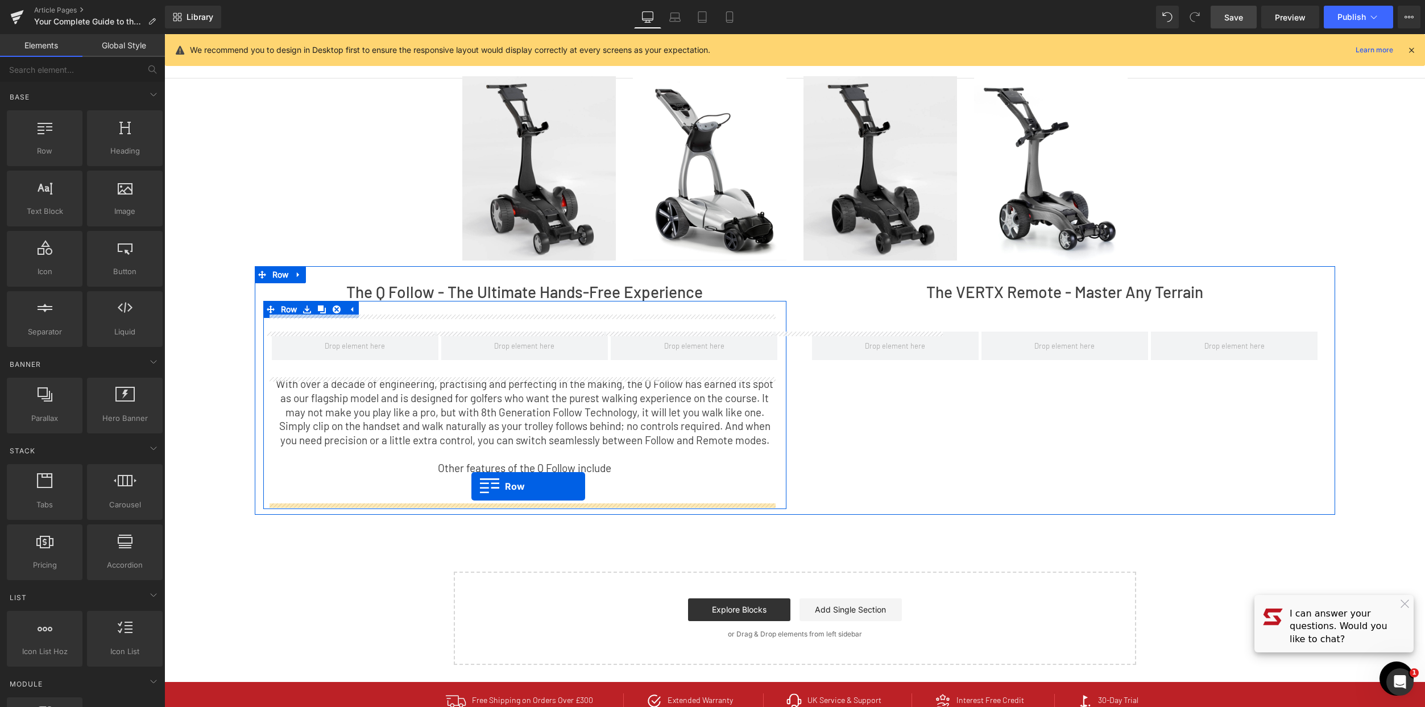
drag, startPoint x: 209, startPoint y: 180, endPoint x: 471, endPoint y: 486, distance: 403.7
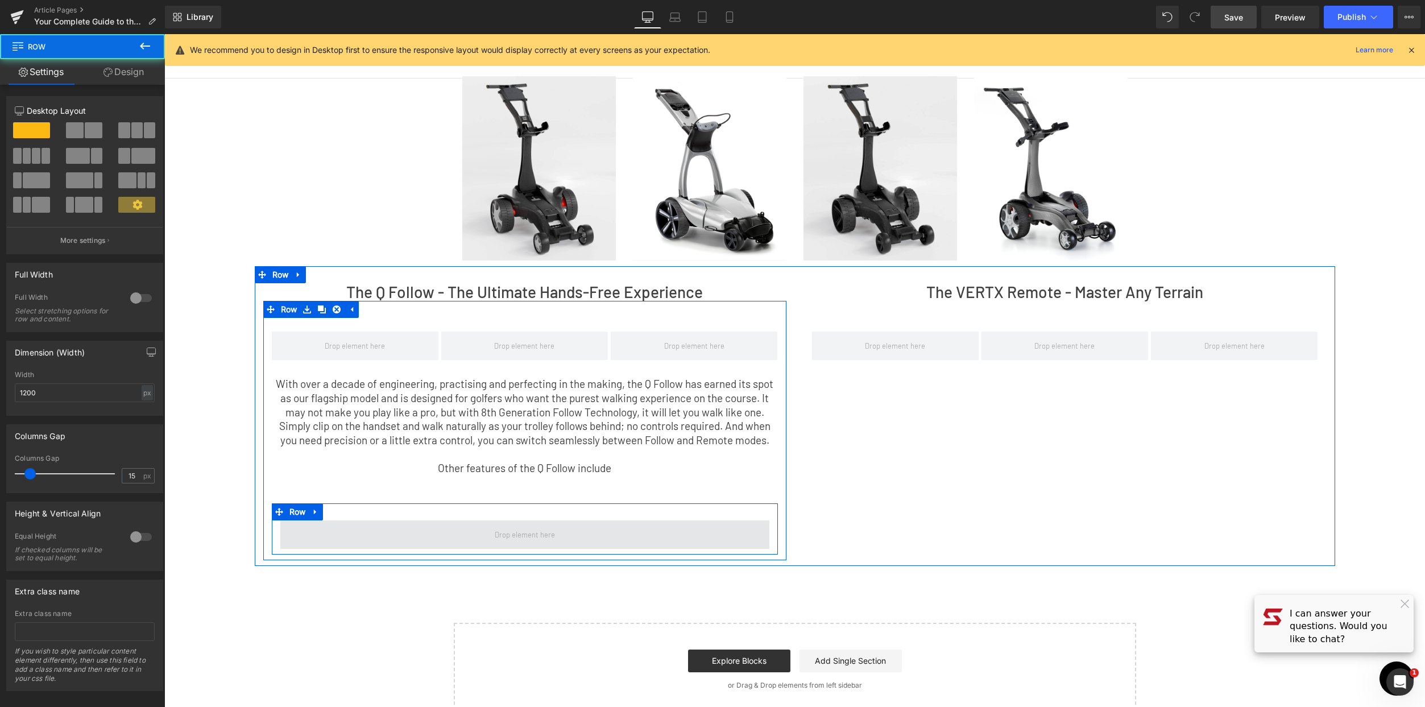
click at [500, 535] on span at bounding box center [525, 534] width 68 height 15
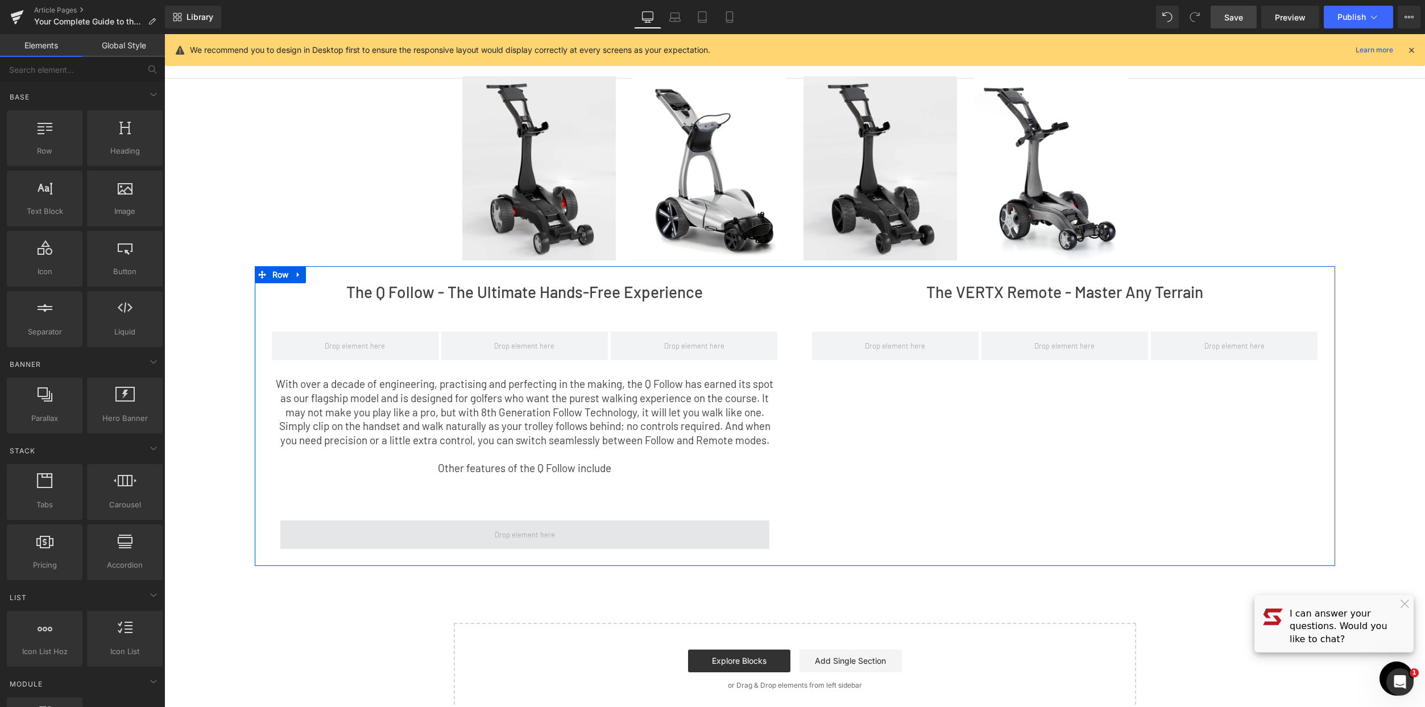
click at [551, 533] on span at bounding box center [525, 534] width 68 height 15
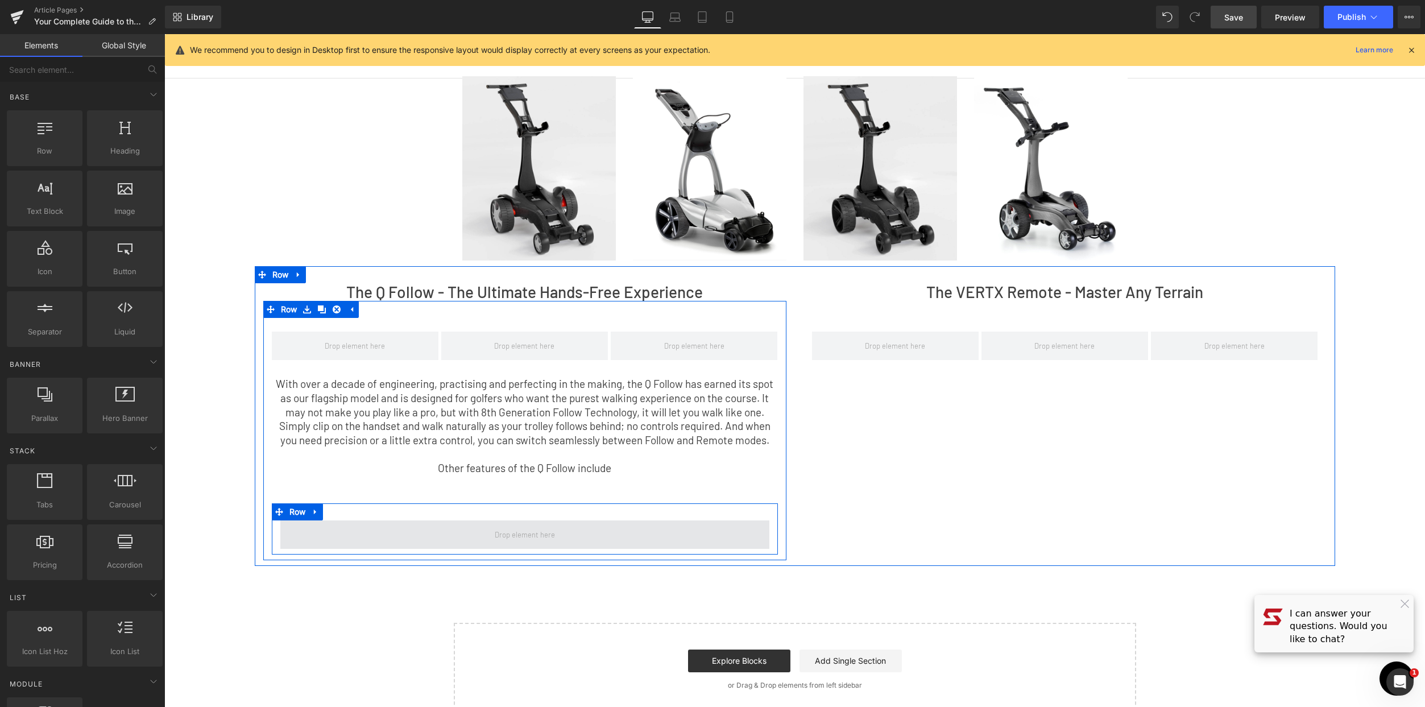
click at [552, 536] on span at bounding box center [525, 534] width 68 height 15
click at [415, 533] on span at bounding box center [524, 534] width 489 height 28
click at [496, 526] on span at bounding box center [524, 534] width 489 height 28
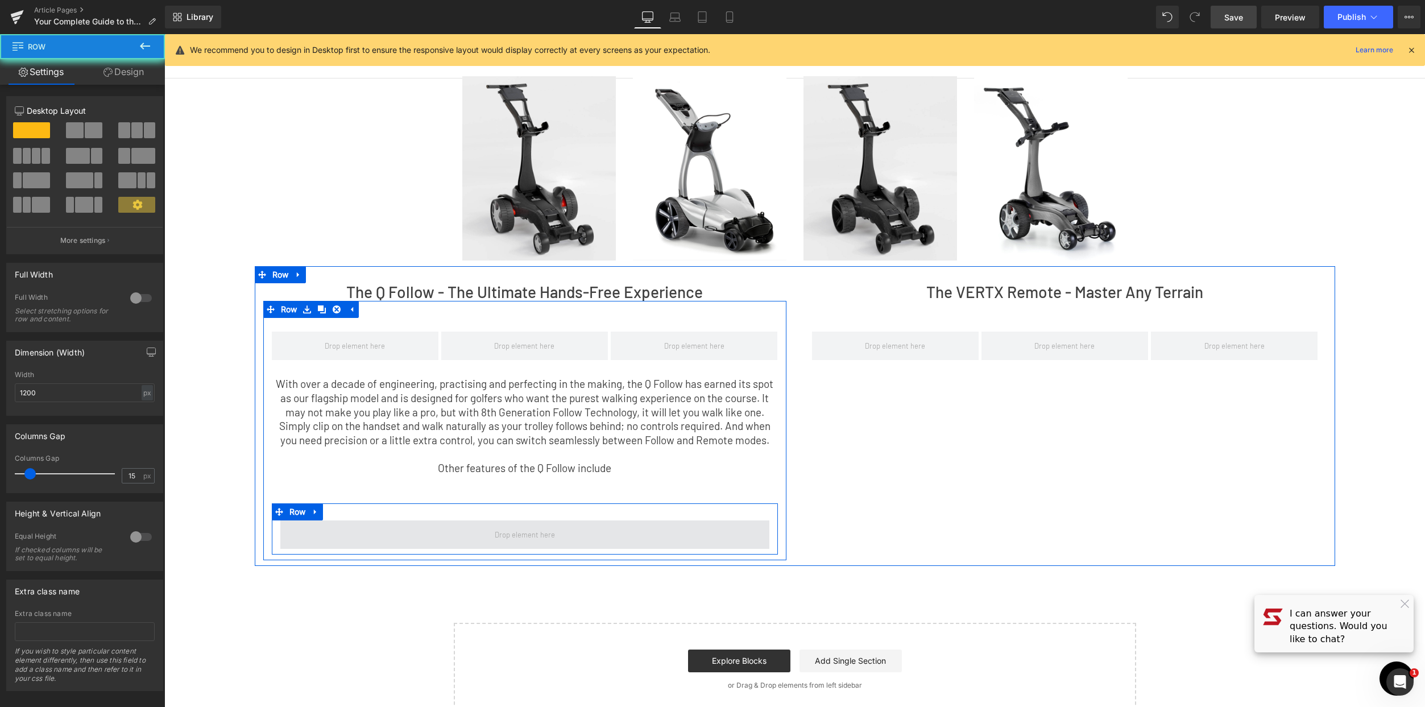
click at [496, 526] on span at bounding box center [524, 534] width 489 height 28
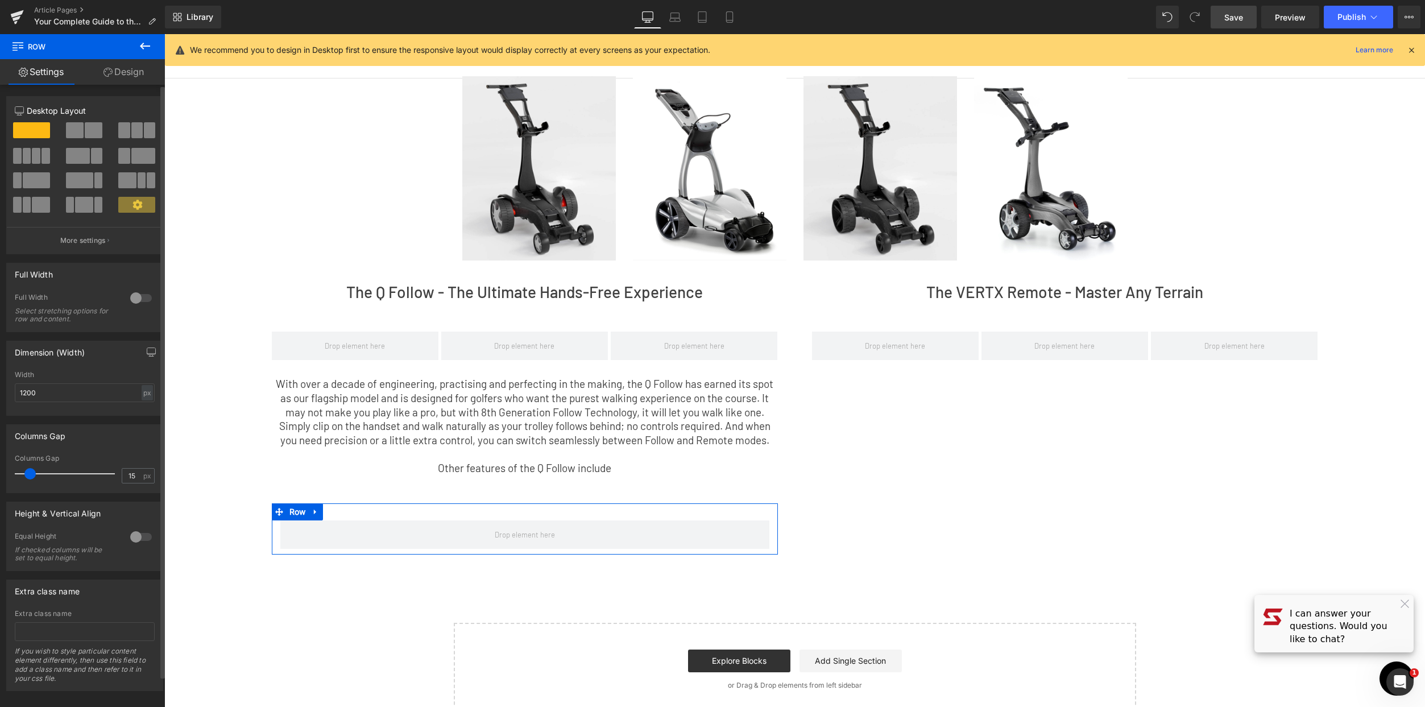
click at [79, 125] on span at bounding box center [75, 130] width 18 height 16
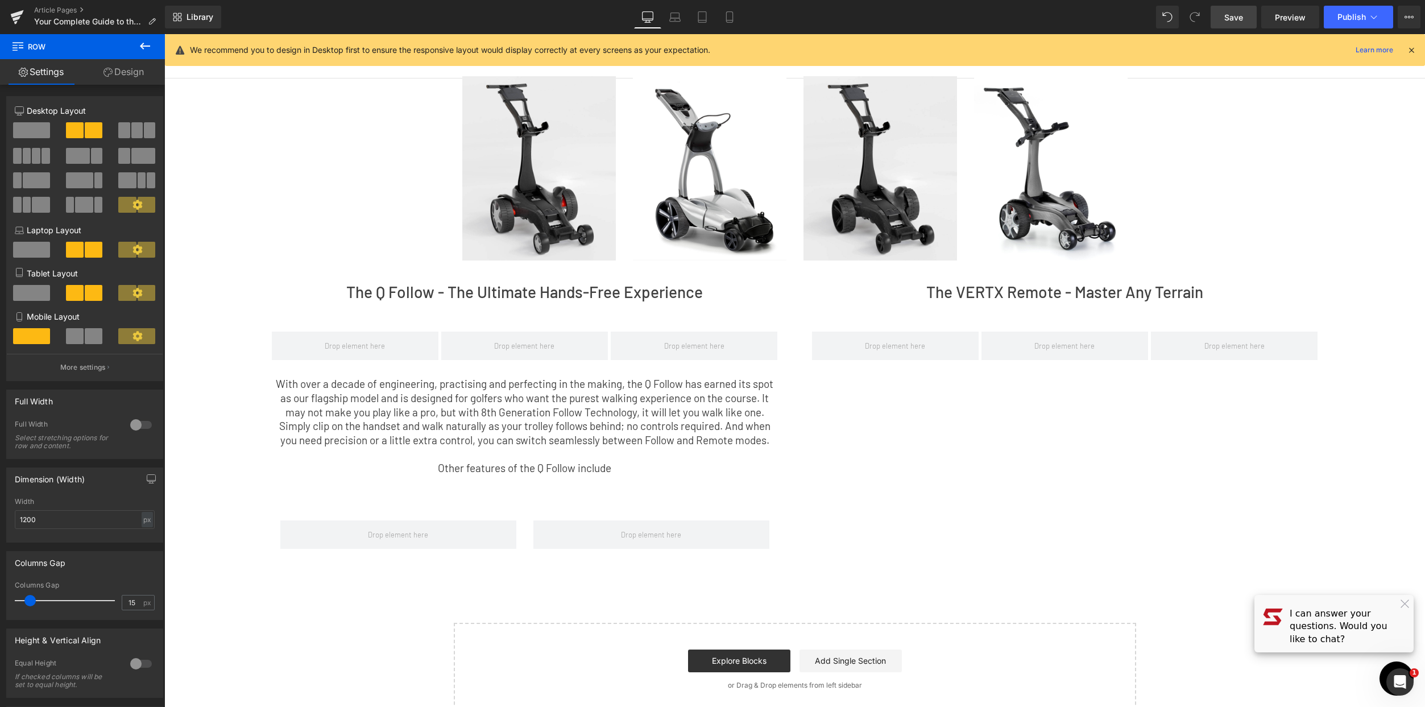
click at [501, 495] on p at bounding box center [525, 497] width 506 height 14
click at [503, 491] on p at bounding box center [525, 497] width 506 height 14
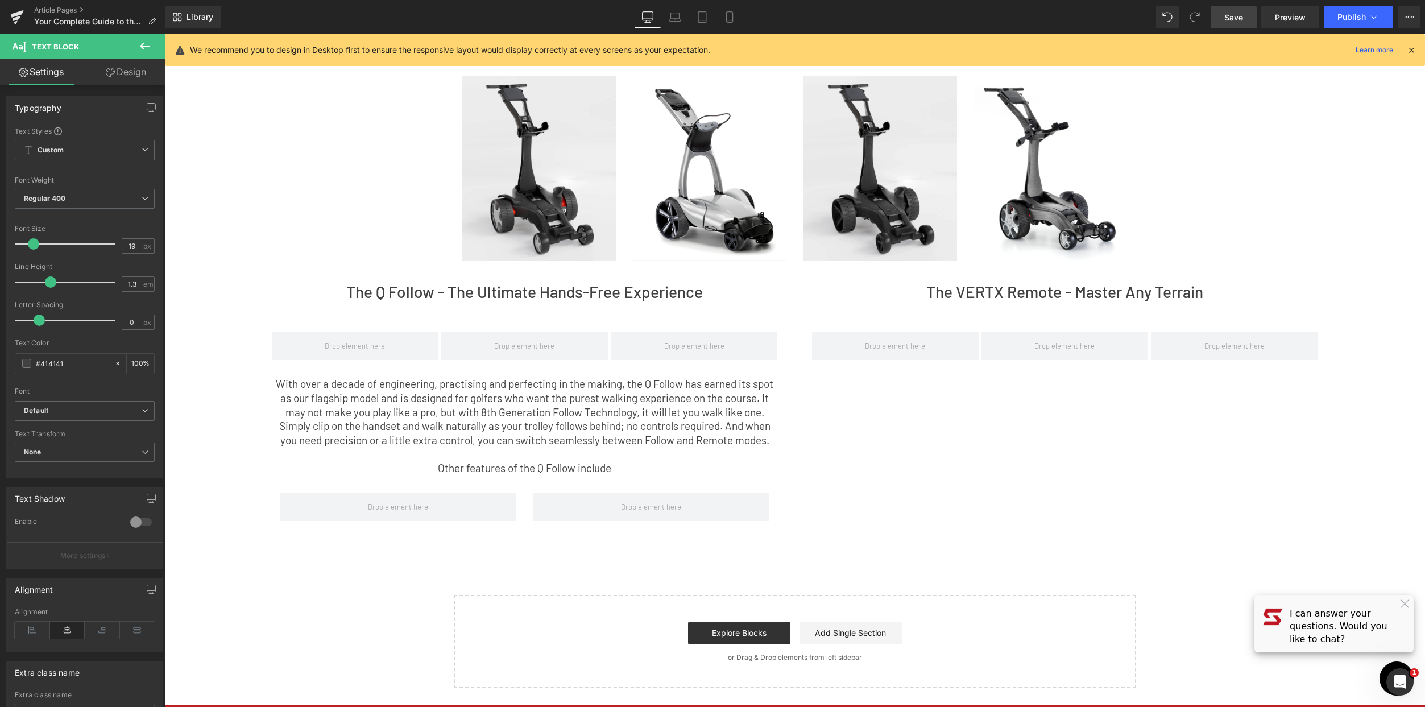
click at [158, 51] on button at bounding box center [145, 46] width 40 height 25
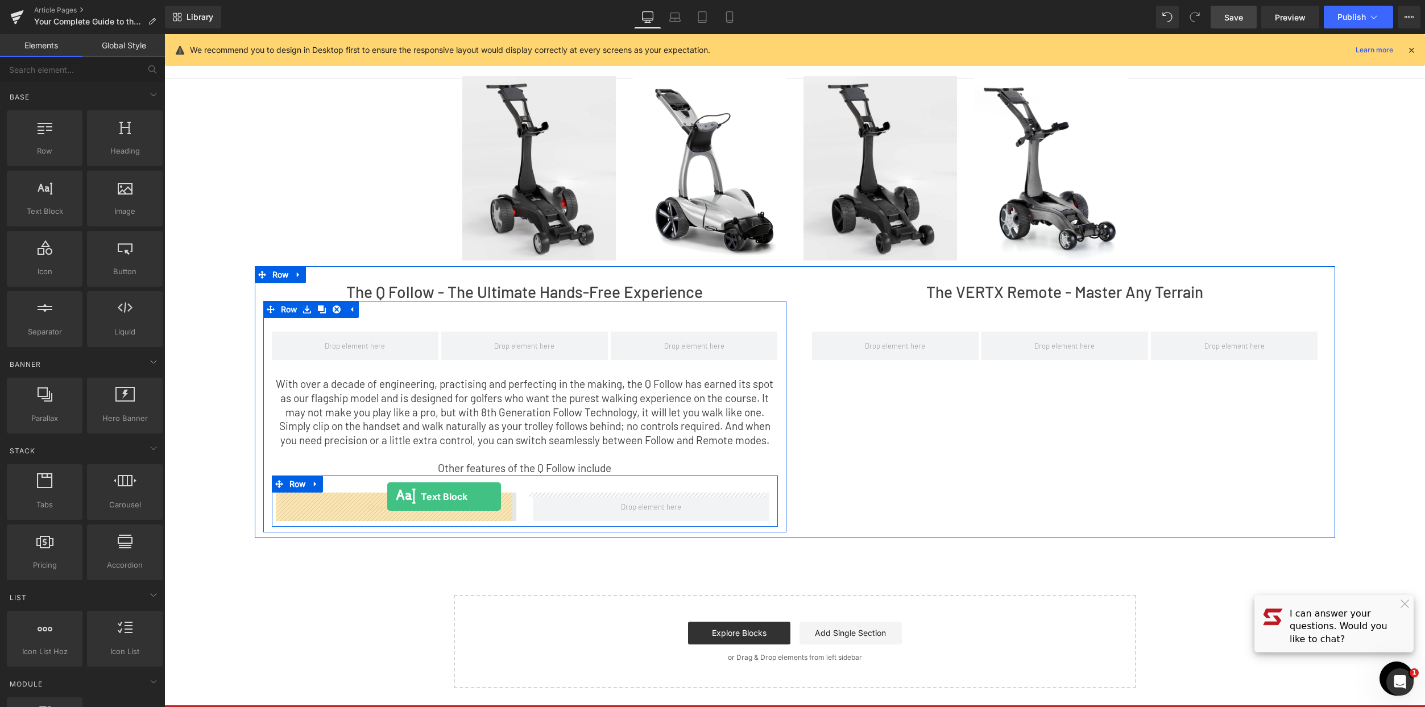
drag, startPoint x: 213, startPoint y: 241, endPoint x: 387, endPoint y: 497, distance: 309.9
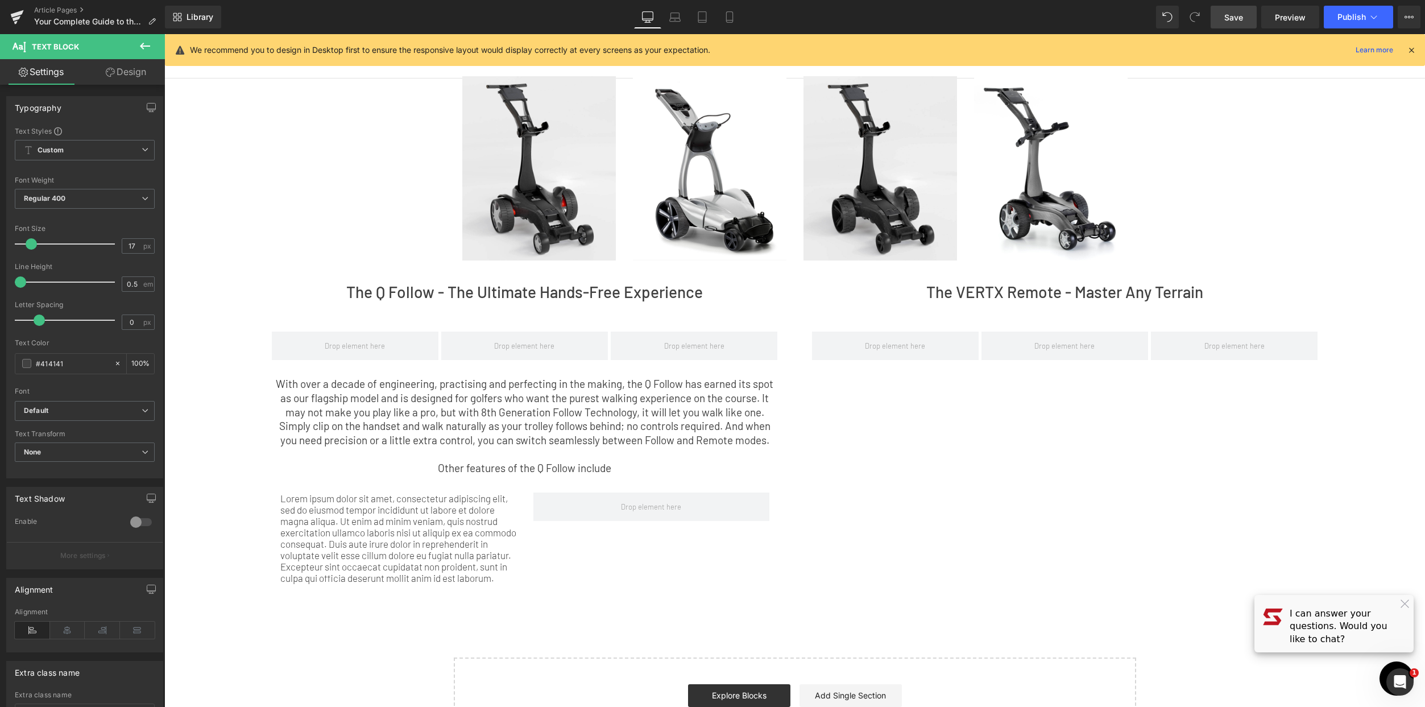
click at [142, 39] on icon at bounding box center [145, 46] width 14 height 14
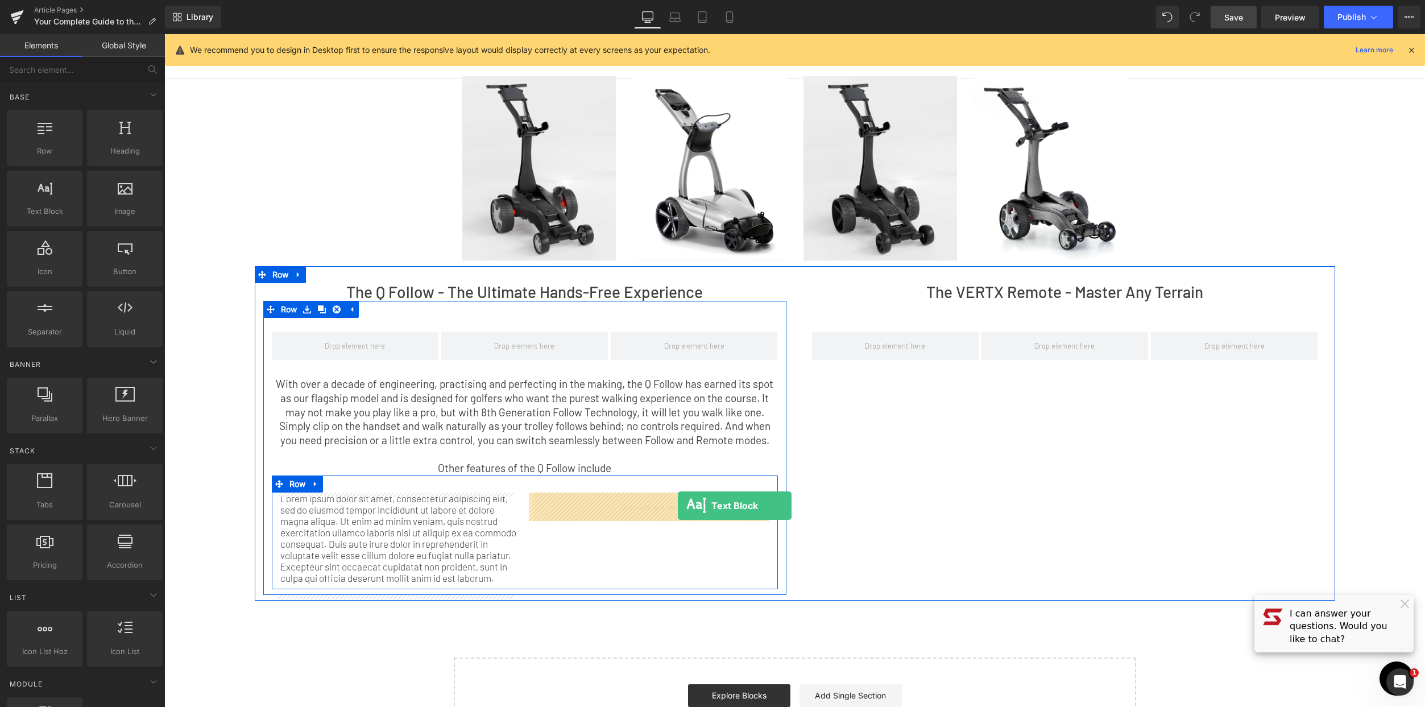
drag, startPoint x: 209, startPoint y: 245, endPoint x: 678, endPoint y: 505, distance: 536.0
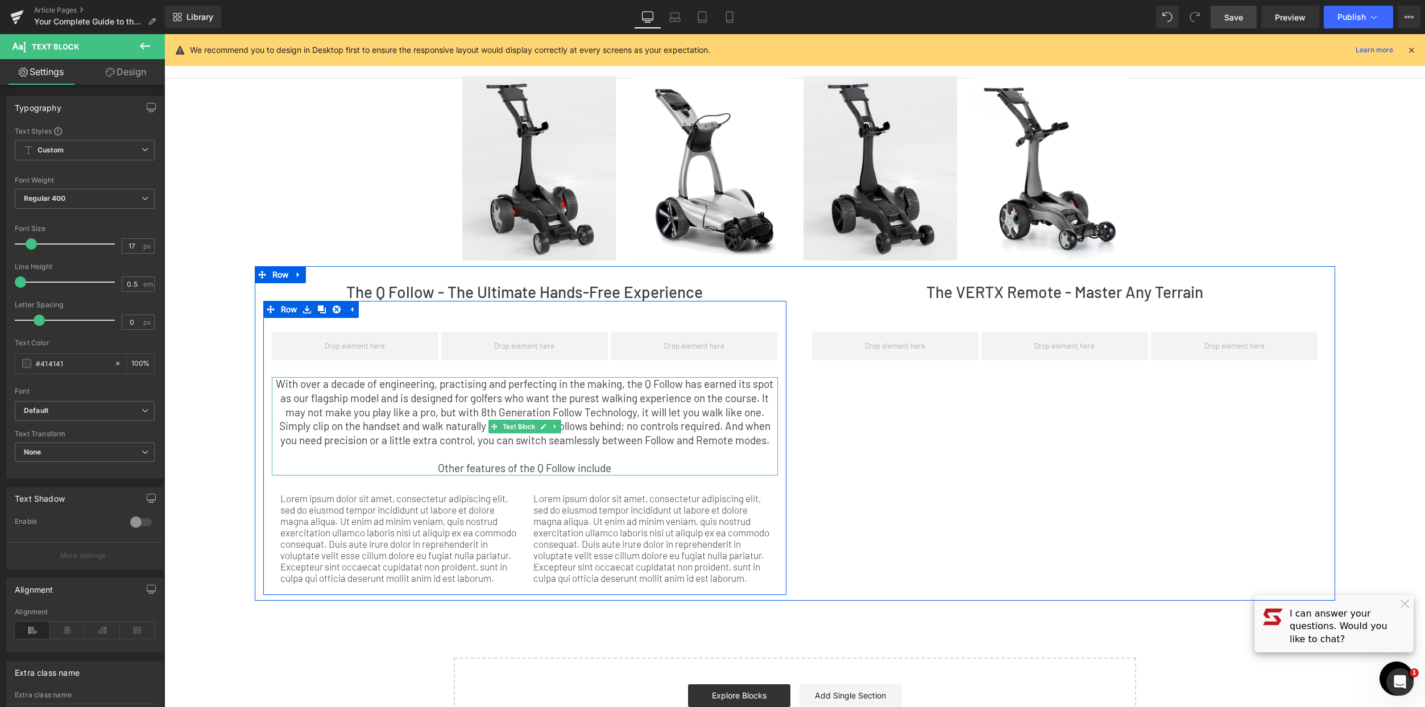
click at [528, 467] on p "Other features of the Q Follow include" at bounding box center [525, 468] width 506 height 14
click at [639, 468] on p "Other features of the Q Follow include" at bounding box center [525, 468] width 506 height 14
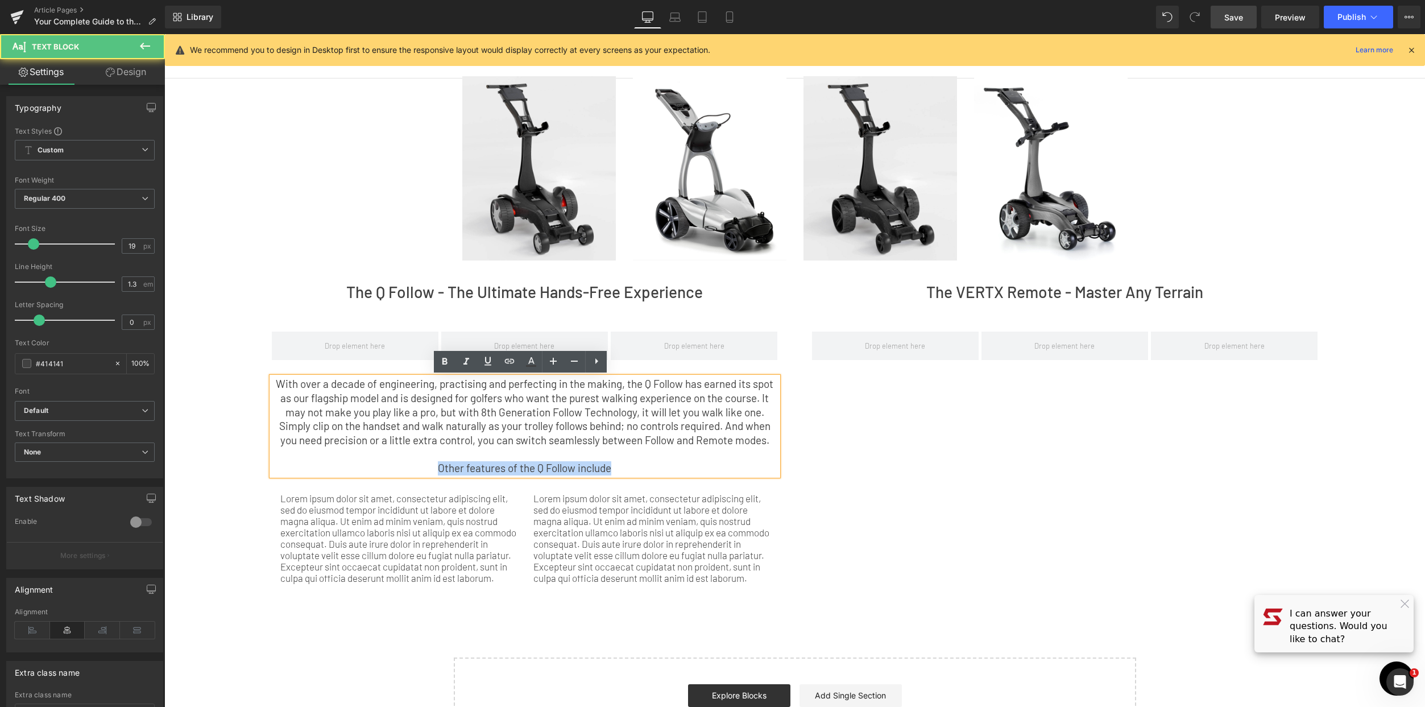
drag, startPoint x: 633, startPoint y: 468, endPoint x: 427, endPoint y: 466, distance: 205.8
click at [427, 466] on p "Other features of the Q Follow include" at bounding box center [525, 468] width 506 height 14
click at [447, 358] on icon at bounding box center [445, 362] width 14 height 14
click at [613, 441] on p "With over a decade of engineering, practising and perfecting in the making, the…" at bounding box center [525, 412] width 506 height 71
click at [544, 445] on p "With over a decade of engineering, practising and perfecting in the making, the…" at bounding box center [525, 412] width 506 height 71
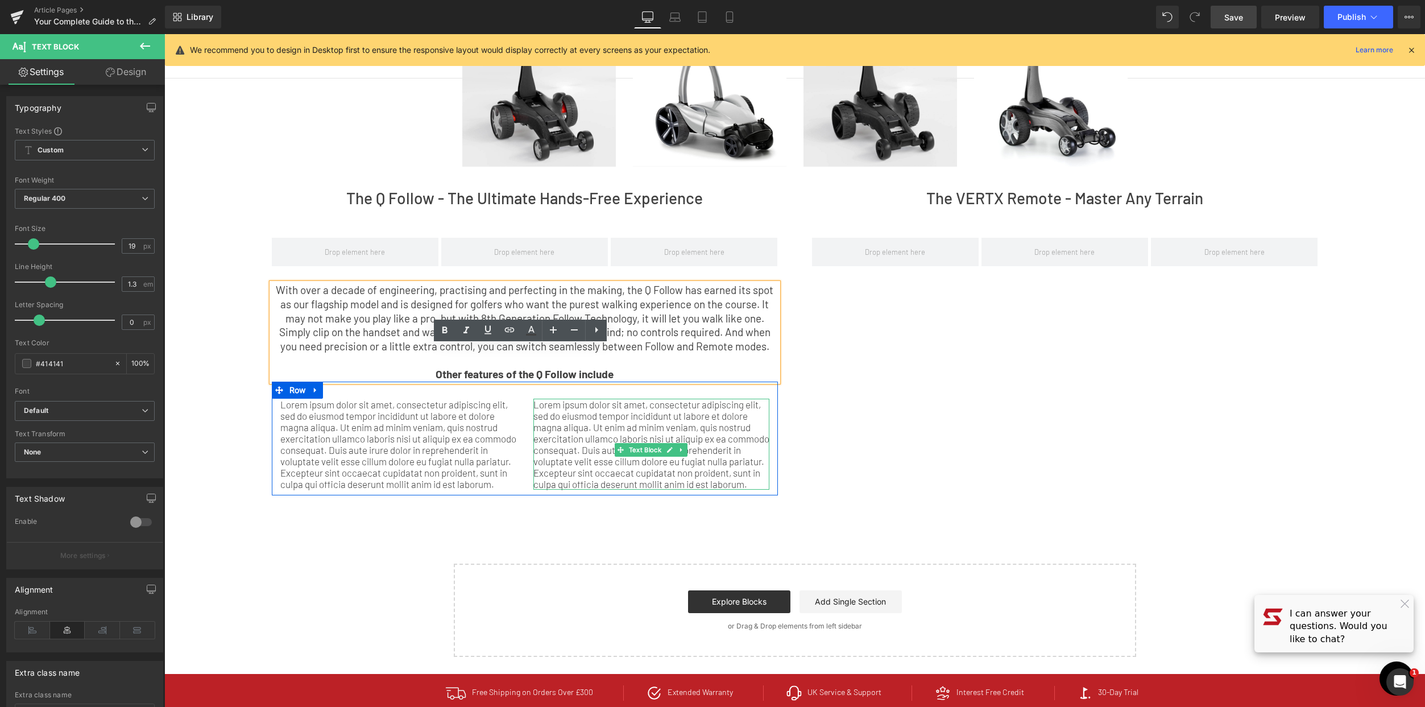
scroll to position [193, 0]
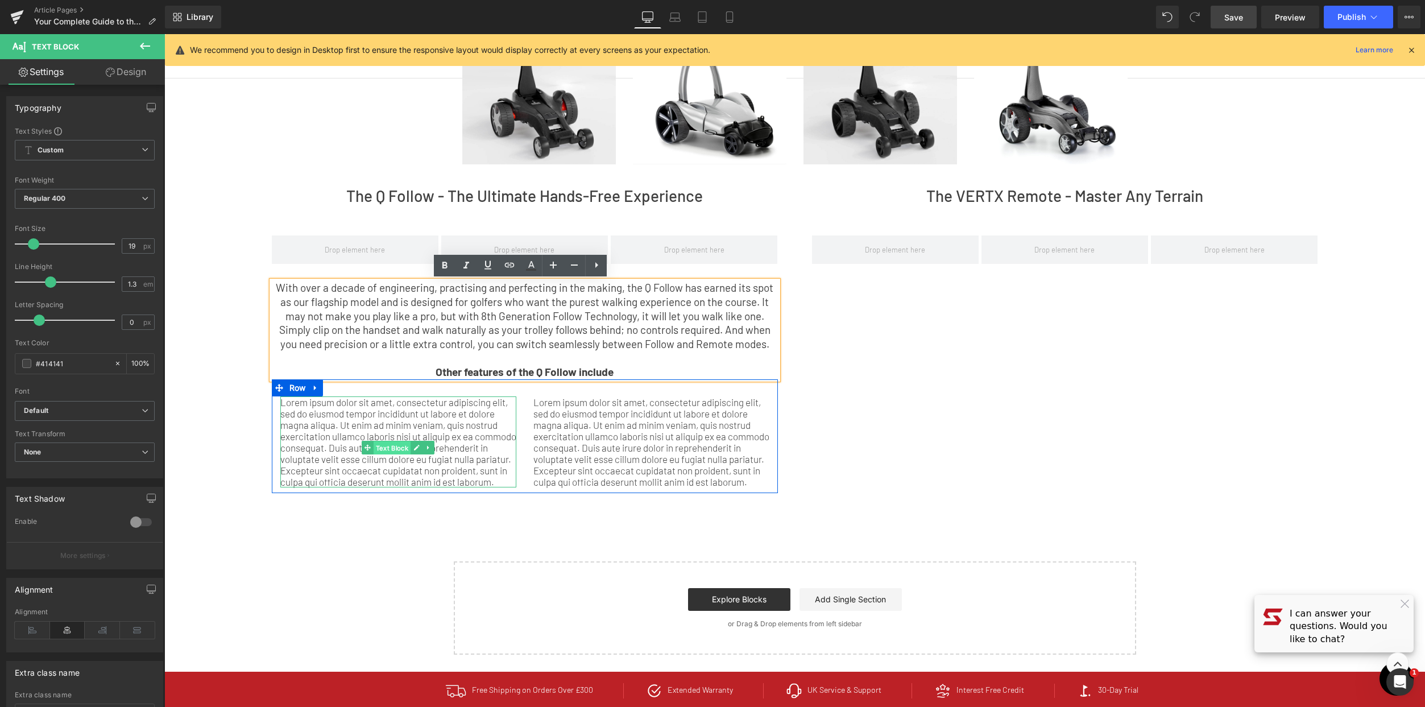
click at [395, 445] on span "Text Block" at bounding box center [393, 448] width 38 height 14
click at [453, 469] on p "Lorem ipsum dolor sit amet, consectetur adipiscing elit, sed do eiusmod tempor …" at bounding box center [398, 441] width 236 height 91
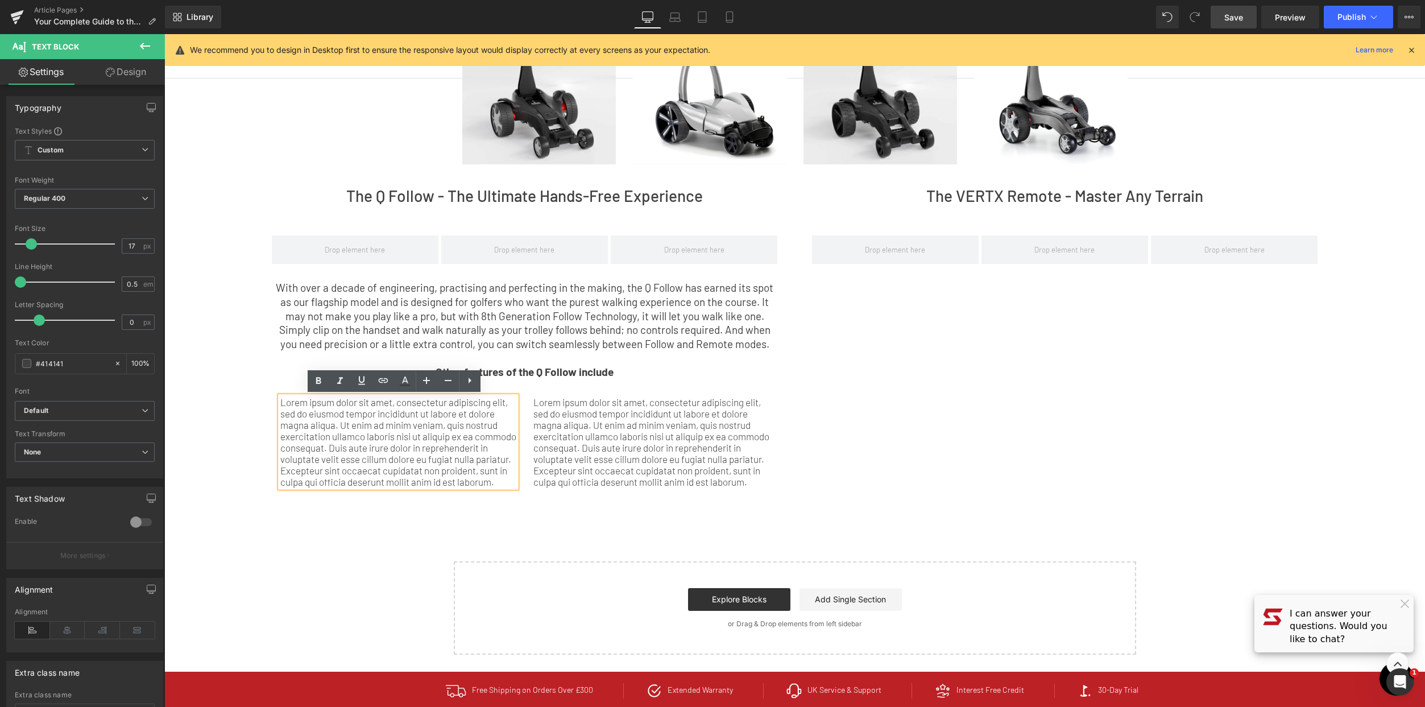
click at [454, 470] on p "Lorem ipsum dolor sit amet, consectetur adipiscing elit, sed do eiusmod tempor …" at bounding box center [398, 441] width 236 height 91
click at [387, 487] on p "Lorem ipsum dolor sit amet, consectetur adipiscing elit, sed do eiusmod tempor …" at bounding box center [398, 441] width 236 height 91
drag, startPoint x: 385, startPoint y: 496, endPoint x: 281, endPoint y: 395, distance: 144.4
click at [280, 396] on p "Lorem ipsum dolor sit amet, consectetur adipiscing elit, sed do eiusmod tempor …" at bounding box center [398, 441] width 236 height 91
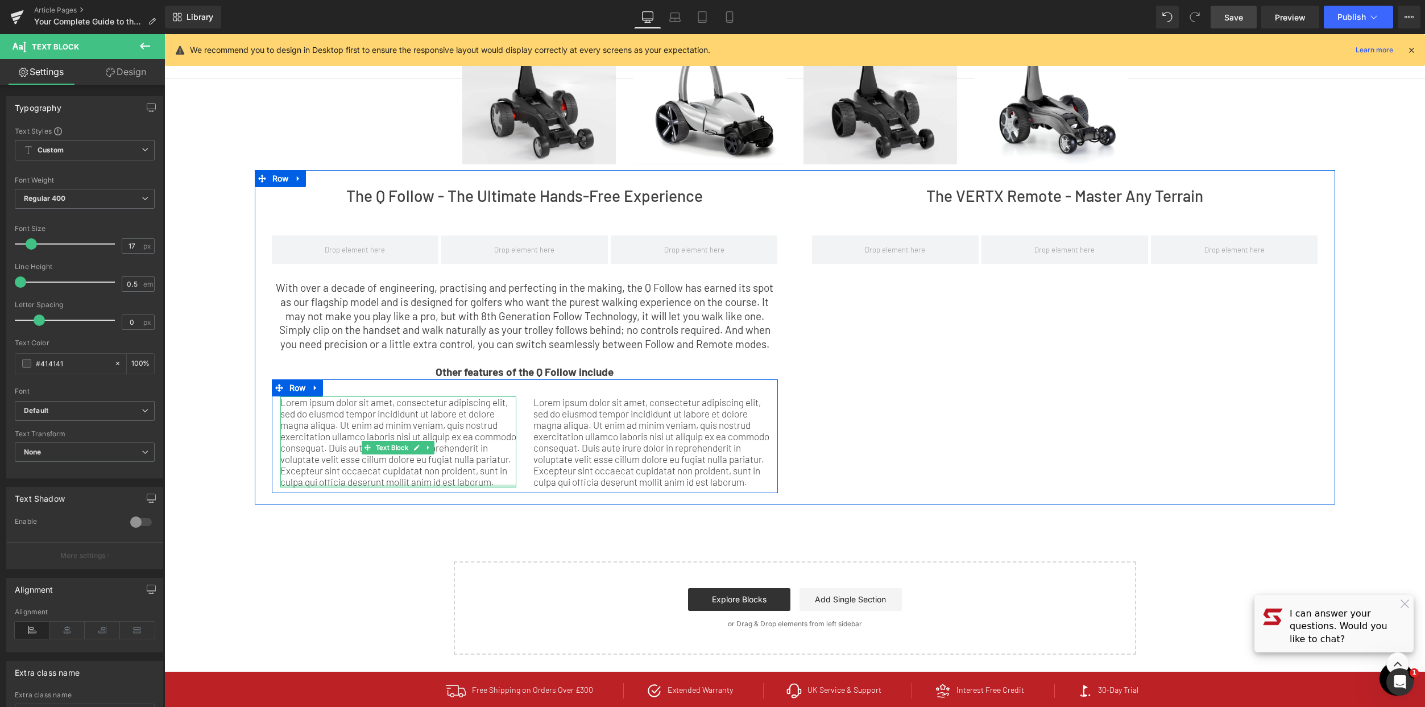
click at [378, 487] on div at bounding box center [398, 485] width 236 height 3
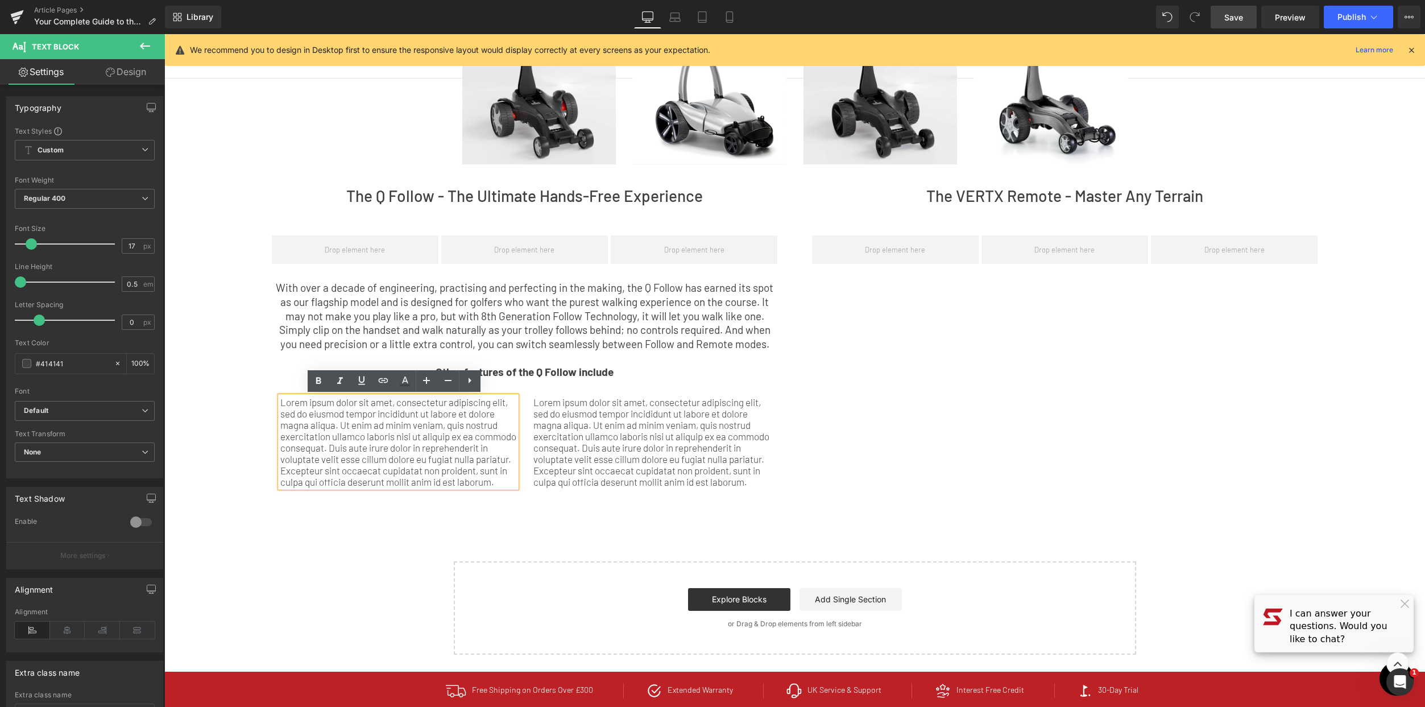
click at [378, 487] on p "Lorem ipsum dolor sit amet, consectetur adipiscing elit, sed do eiusmod tempor …" at bounding box center [398, 441] width 236 height 91
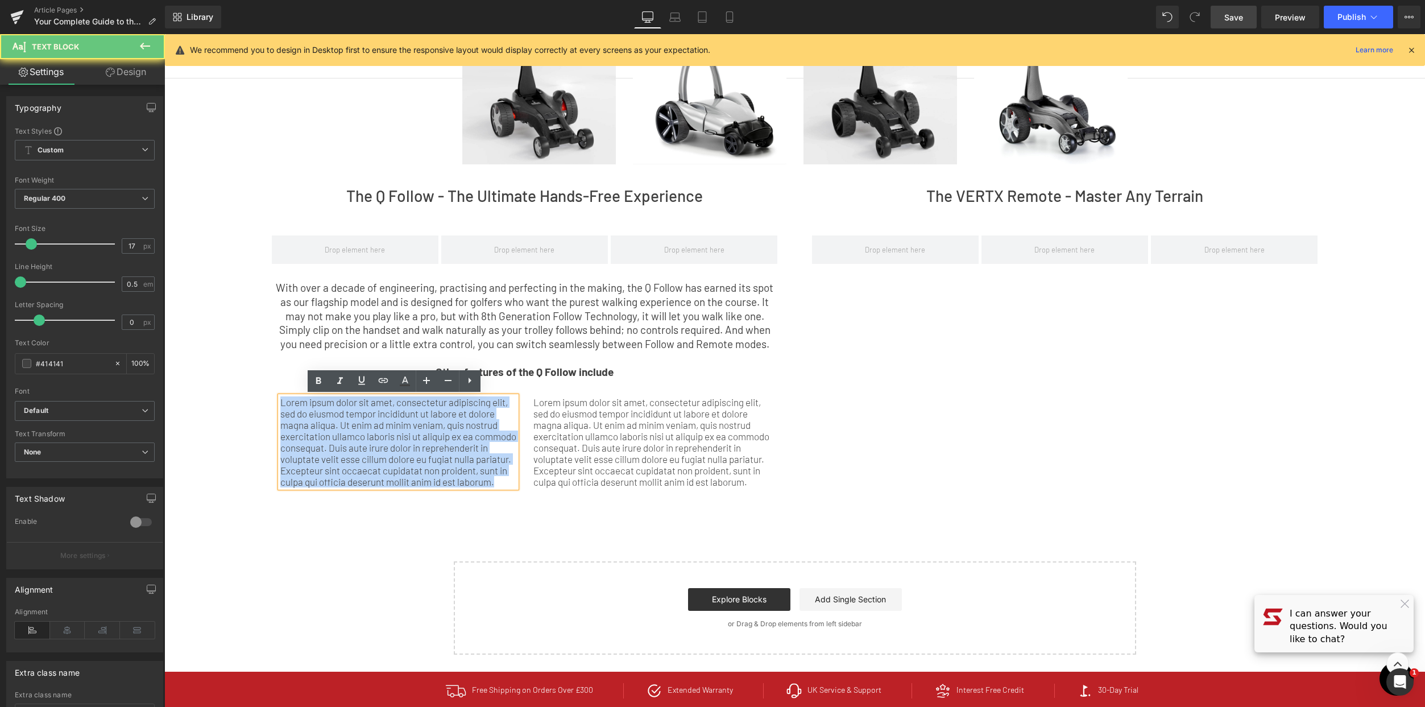
drag, startPoint x: 375, startPoint y: 493, endPoint x: 263, endPoint y: 401, distance: 145.0
click at [263, 401] on div "‹ › Carousel With over a decade of engineering, practising and perfecting in th…" at bounding box center [524, 355] width 523 height 275
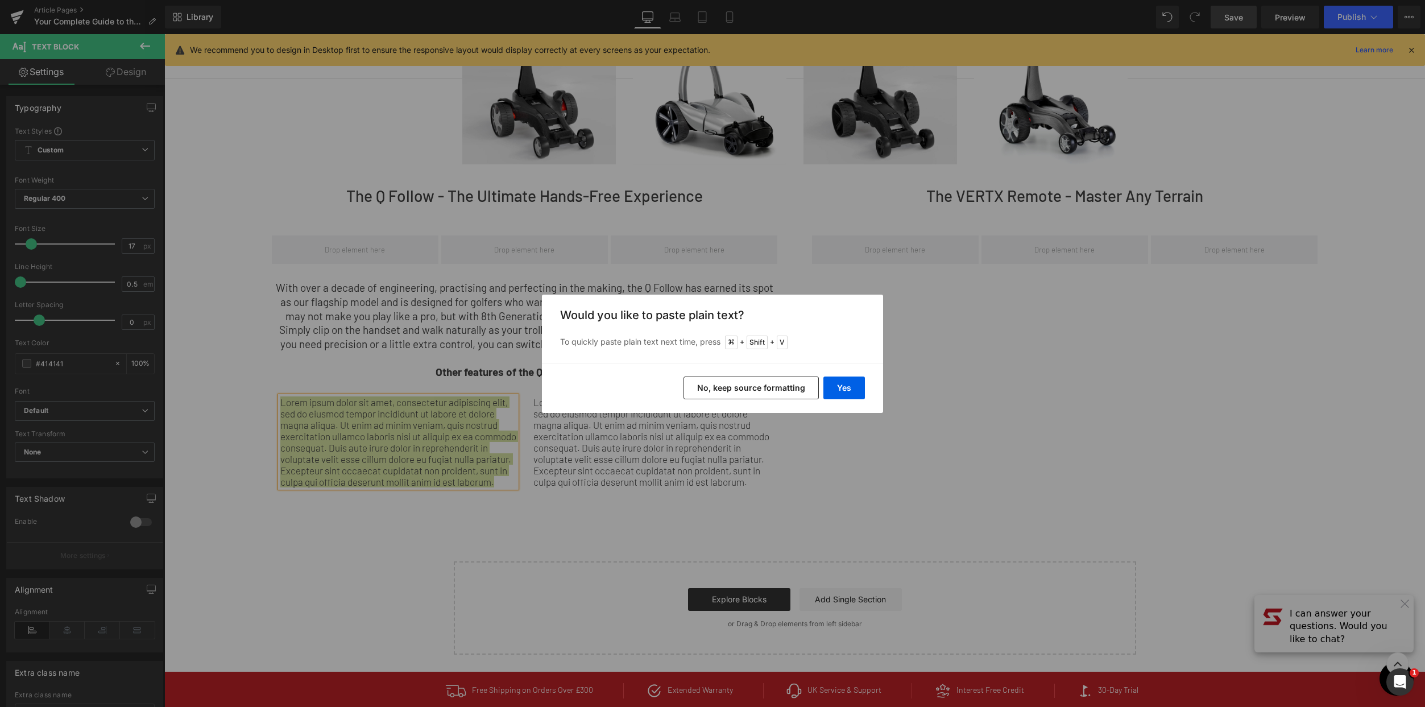
click at [865, 386] on div "Yes No, keep source formatting" at bounding box center [712, 388] width 341 height 50
click at [855, 386] on button "Yes" at bounding box center [844, 387] width 42 height 23
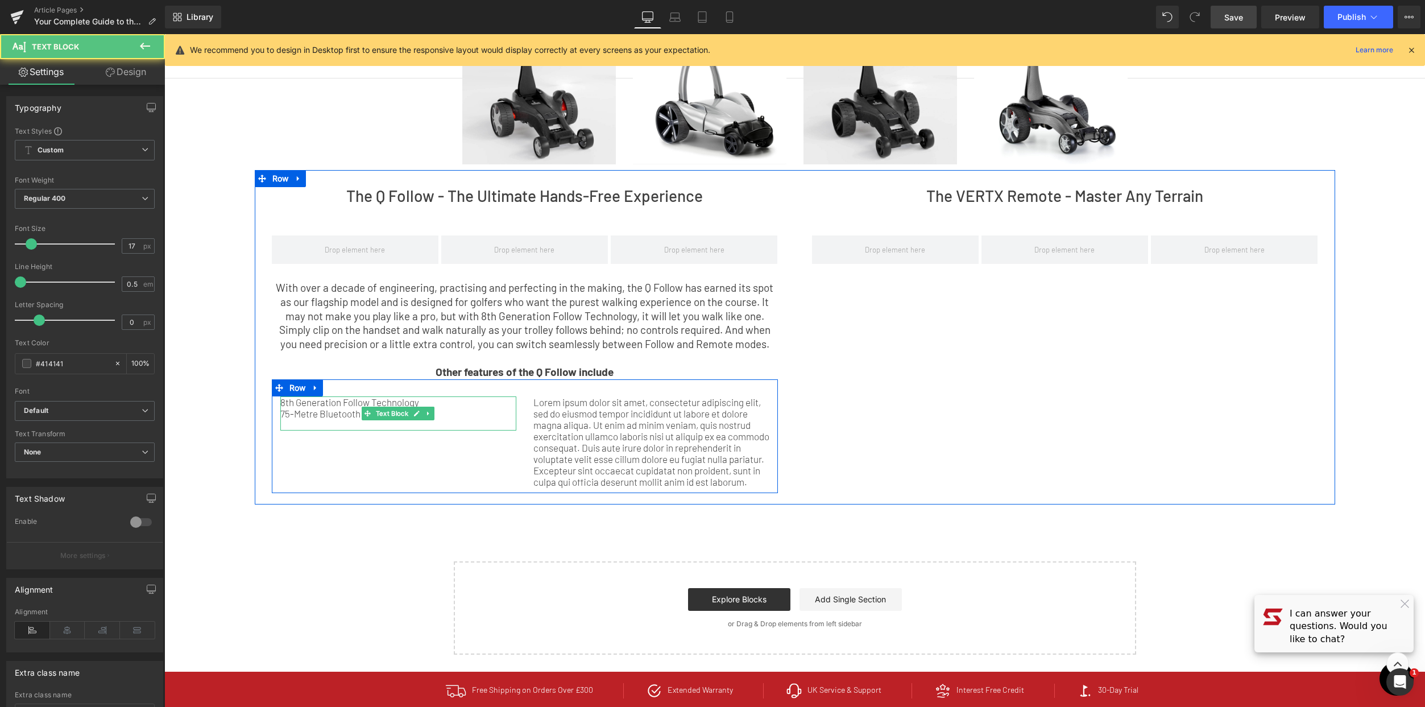
click at [351, 411] on p "75-Metre Bluetooth Remote Range" at bounding box center [398, 413] width 236 height 11
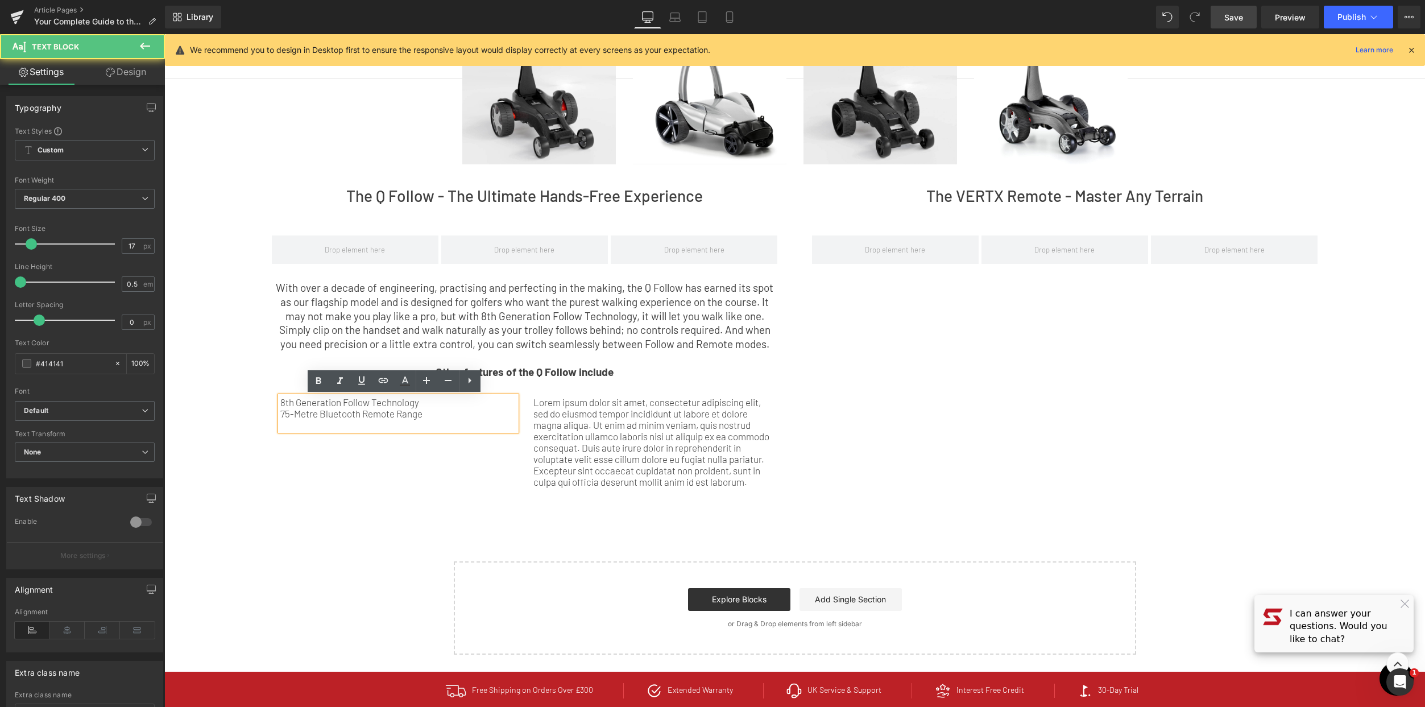
click at [442, 417] on p "75-Metre Bluetooth Remote Range" at bounding box center [398, 413] width 236 height 11
drag, startPoint x: 326, startPoint y: 402, endPoint x: 258, endPoint y: 390, distance: 69.3
click at [263, 390] on div "‹ › Carousel With over a decade of engineering, practising and perfecting in th…" at bounding box center [524, 355] width 523 height 275
click at [474, 381] on icon at bounding box center [470, 381] width 14 height 14
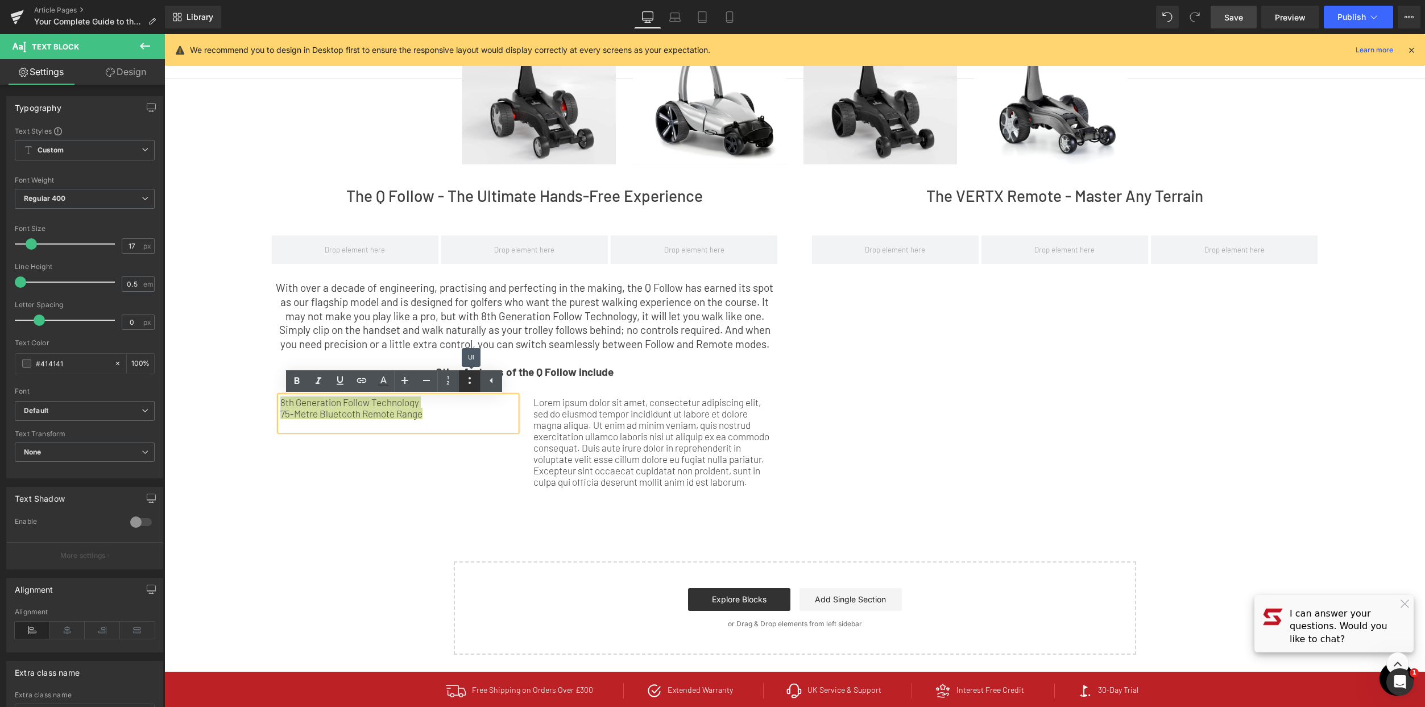
click at [469, 381] on icon at bounding box center [470, 381] width 14 height 14
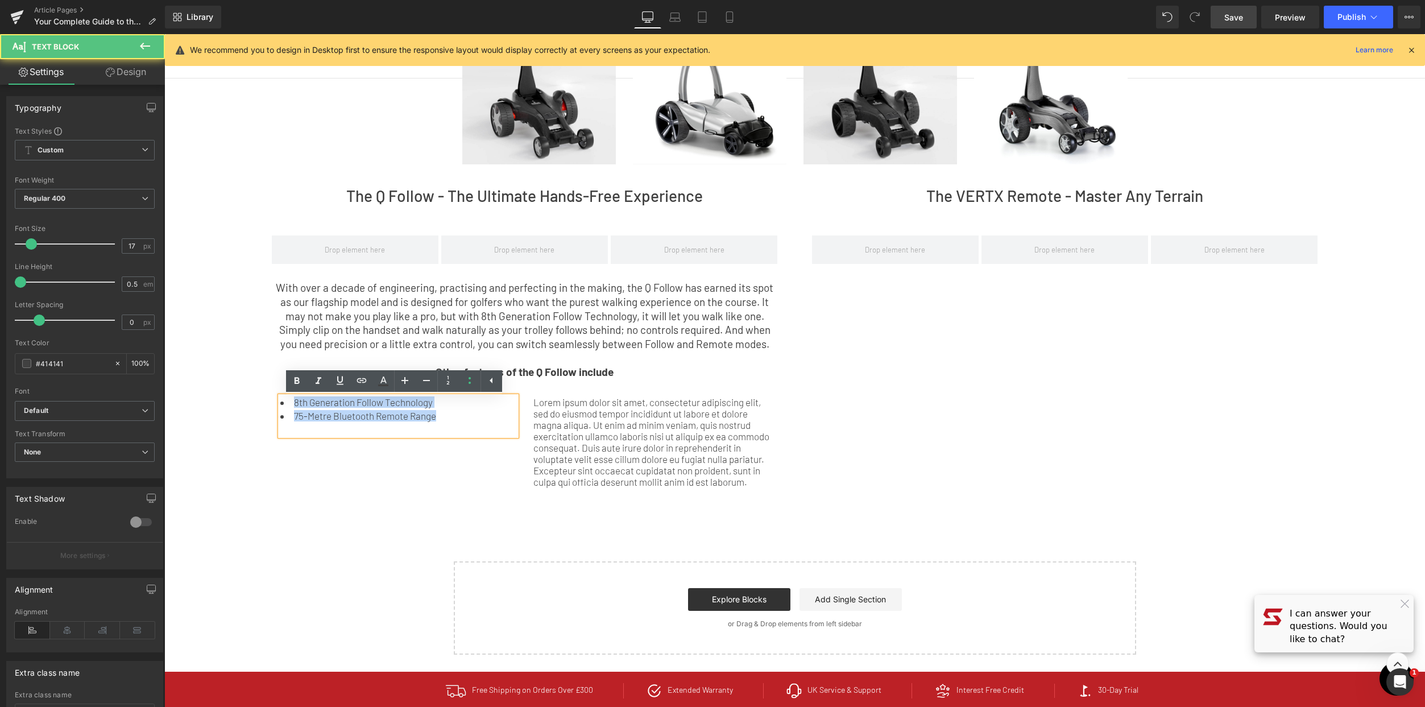
click at [412, 404] on li "8th Generation Follow Technology" at bounding box center [398, 401] width 236 height 11
click at [462, 414] on li "75-Metre Bluetooth Remote Range" at bounding box center [398, 415] width 236 height 11
drag, startPoint x: 463, startPoint y: 415, endPoint x: 277, endPoint y: 404, distance: 186.8
click at [280, 404] on ul "8th Generation Follow Technology 75-Metre Bluetooth Remote Range" at bounding box center [398, 408] width 236 height 25
click at [398, 380] on icon at bounding box center [405, 381] width 14 height 14
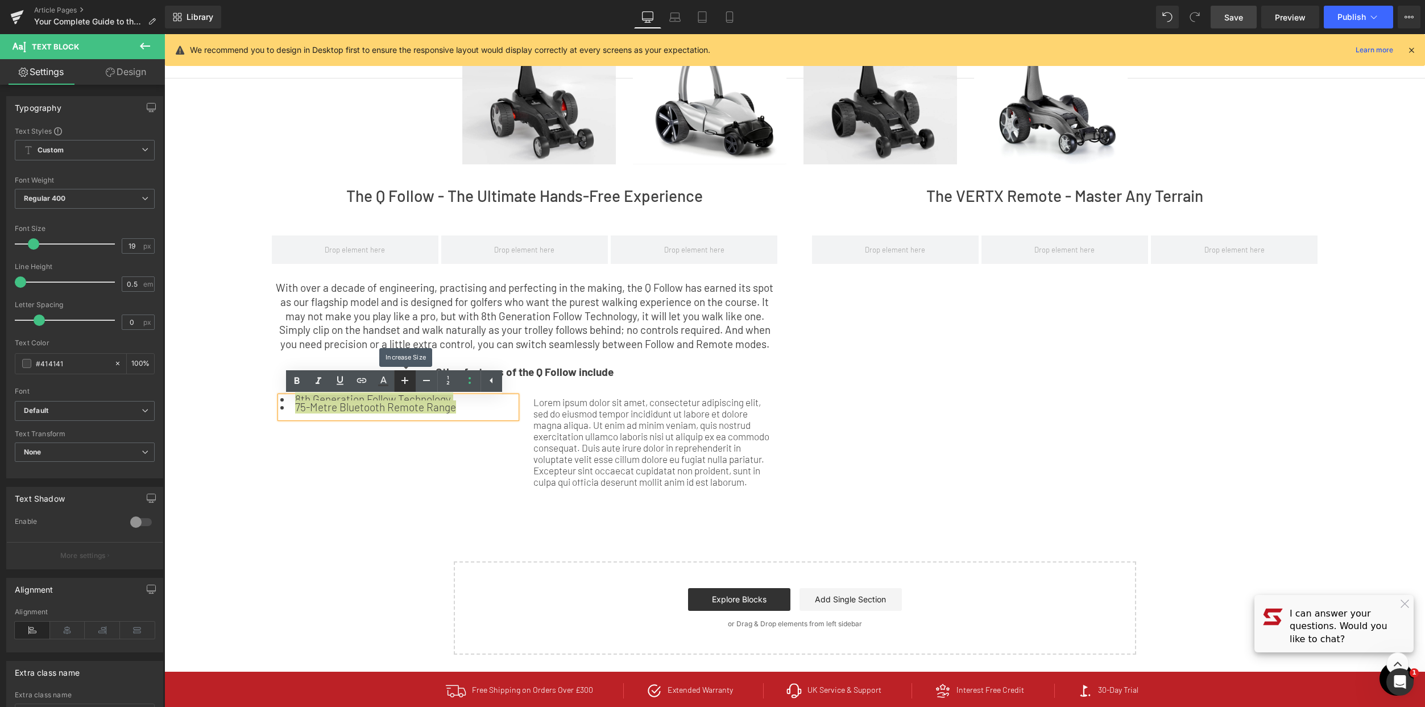
click at [398, 380] on icon at bounding box center [405, 381] width 14 height 14
type input "23"
click at [28, 271] on div at bounding box center [67, 282] width 94 height 23
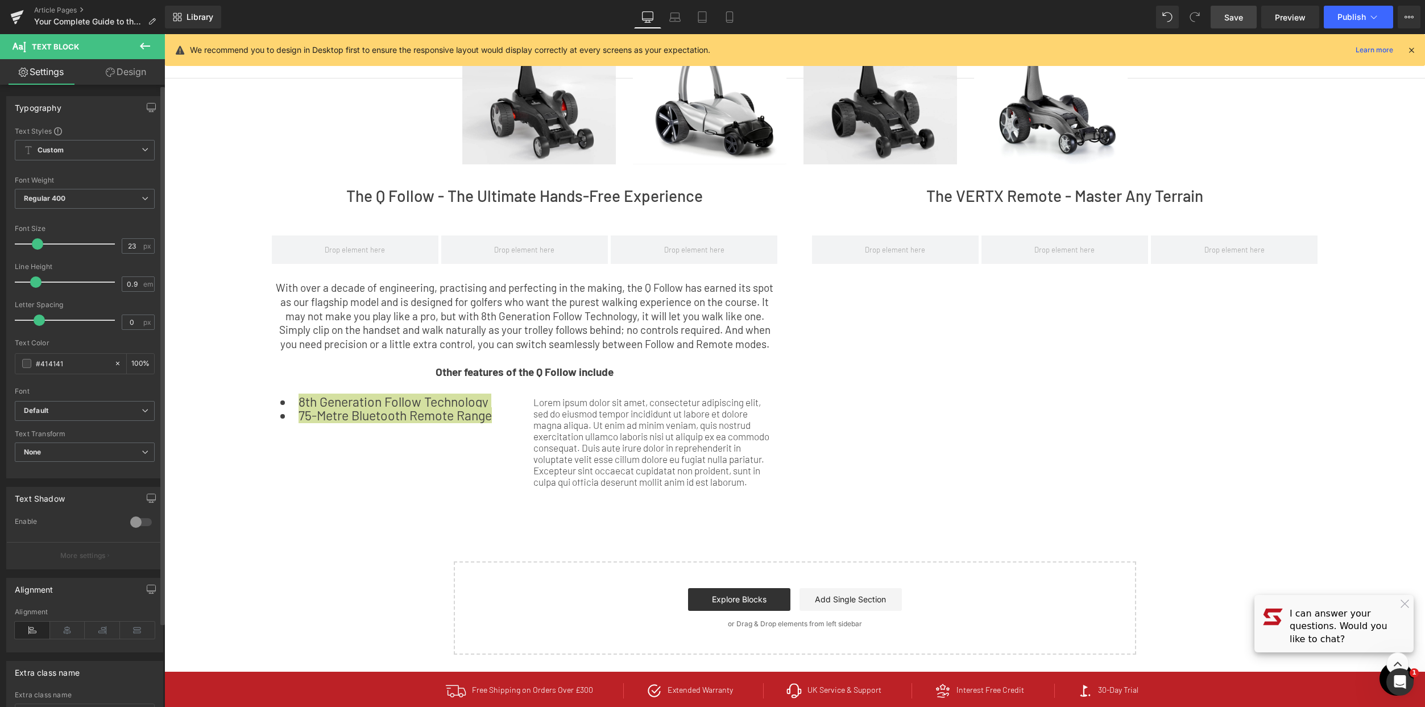
drag, startPoint x: 27, startPoint y: 284, endPoint x: 35, endPoint y: 287, distance: 8.3
click at [35, 287] on span at bounding box center [35, 281] width 11 height 11
type input "1"
click at [39, 288] on div at bounding box center [67, 282] width 94 height 23
click at [462, 433] on p at bounding box center [398, 435] width 236 height 13
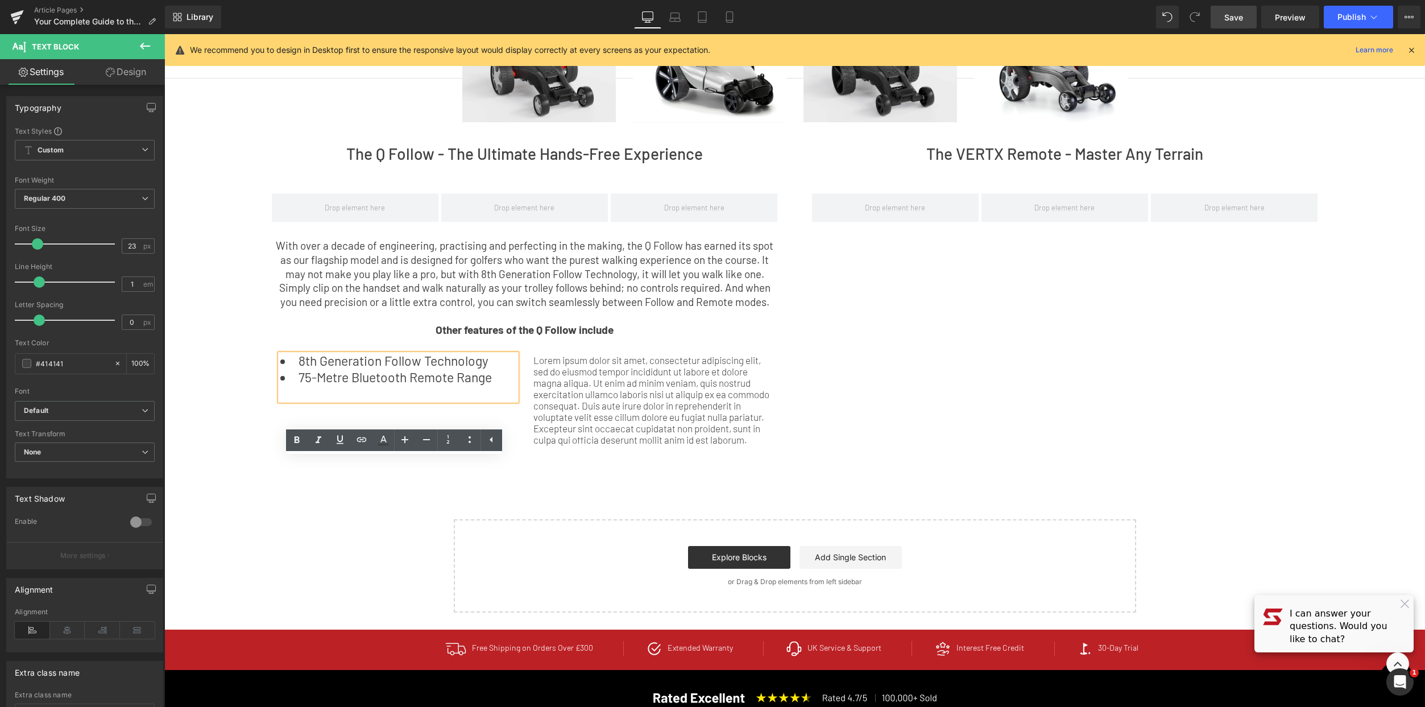
scroll to position [7, 0]
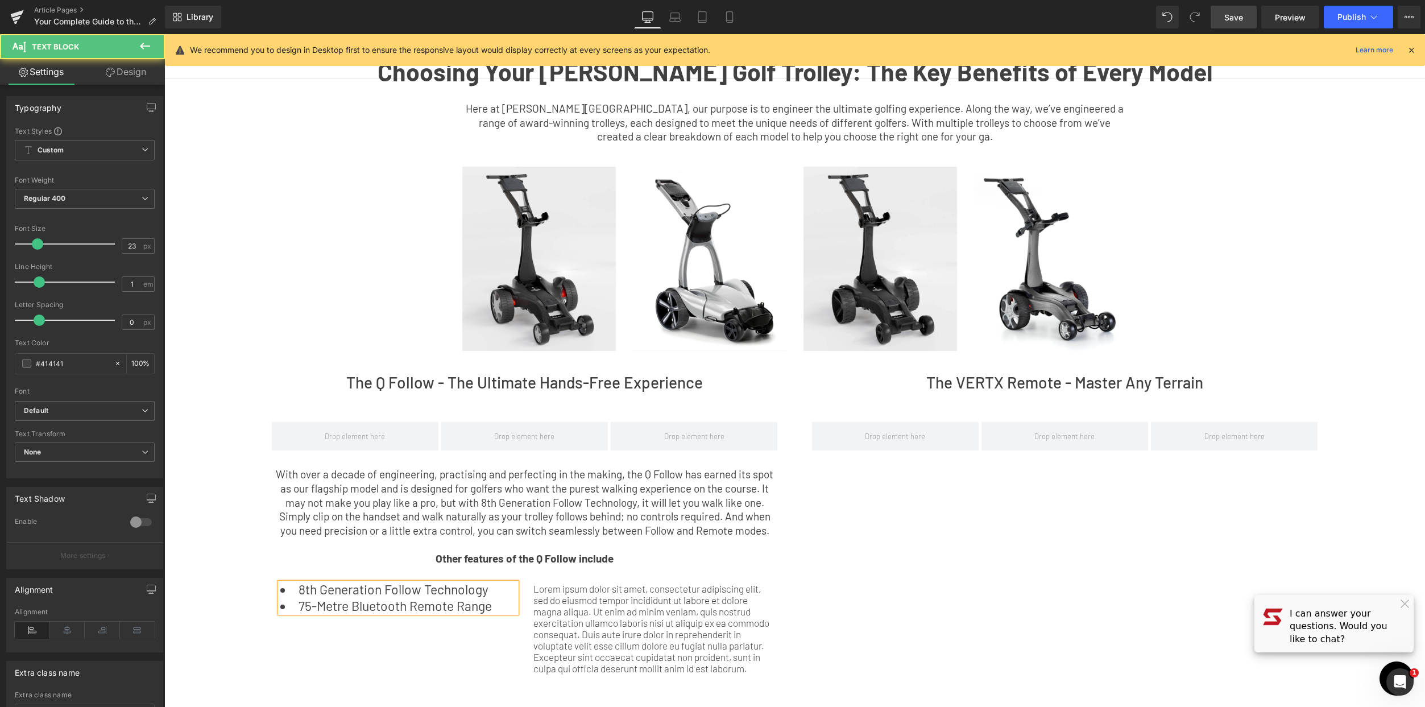
click at [490, 594] on li "8th Generation Follow Technology" at bounding box center [398, 589] width 236 height 13
drag, startPoint x: 299, startPoint y: 603, endPoint x: 248, endPoint y: 608, distance: 50.9
click at [248, 608] on div "Choosing Your [PERSON_NAME] Golf Trolley: The Key Benefits of Every Model Text …" at bounding box center [794, 434] width 1261 height 814
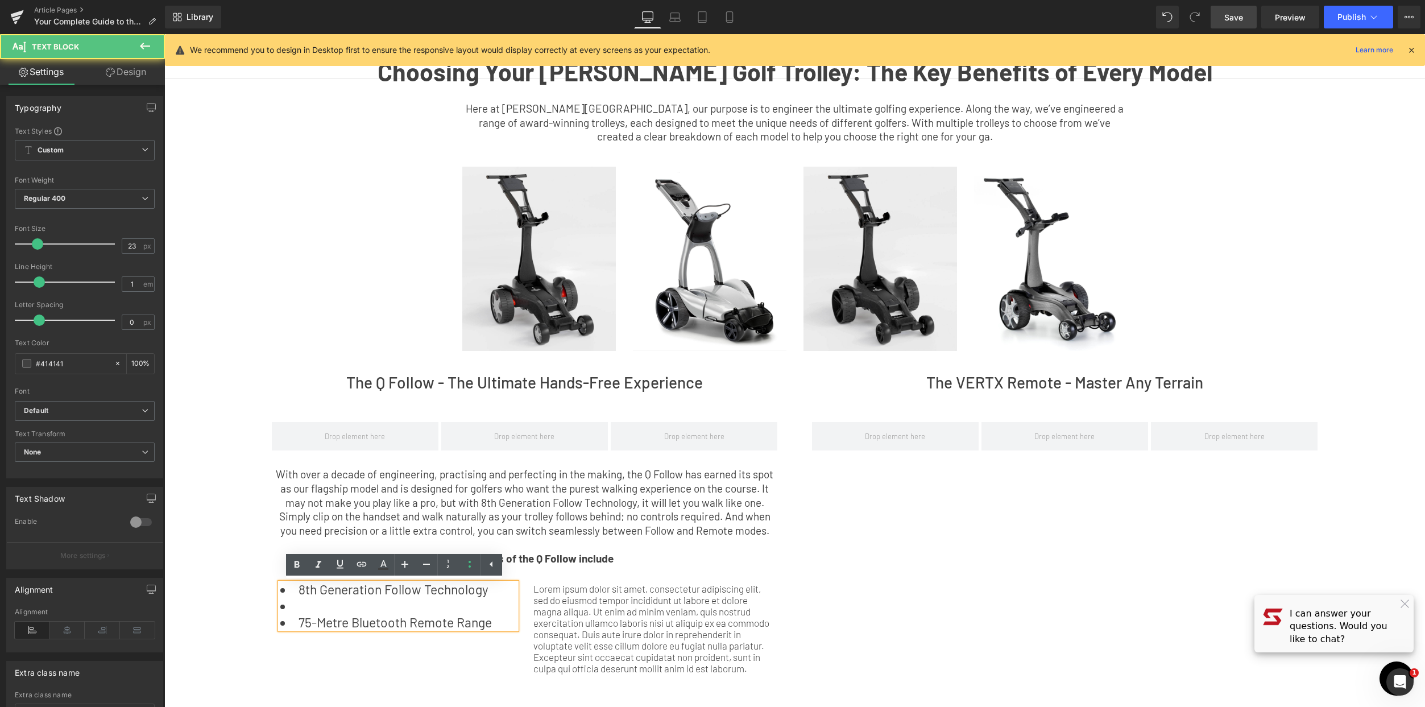
click at [330, 607] on li at bounding box center [398, 605] width 236 height 13
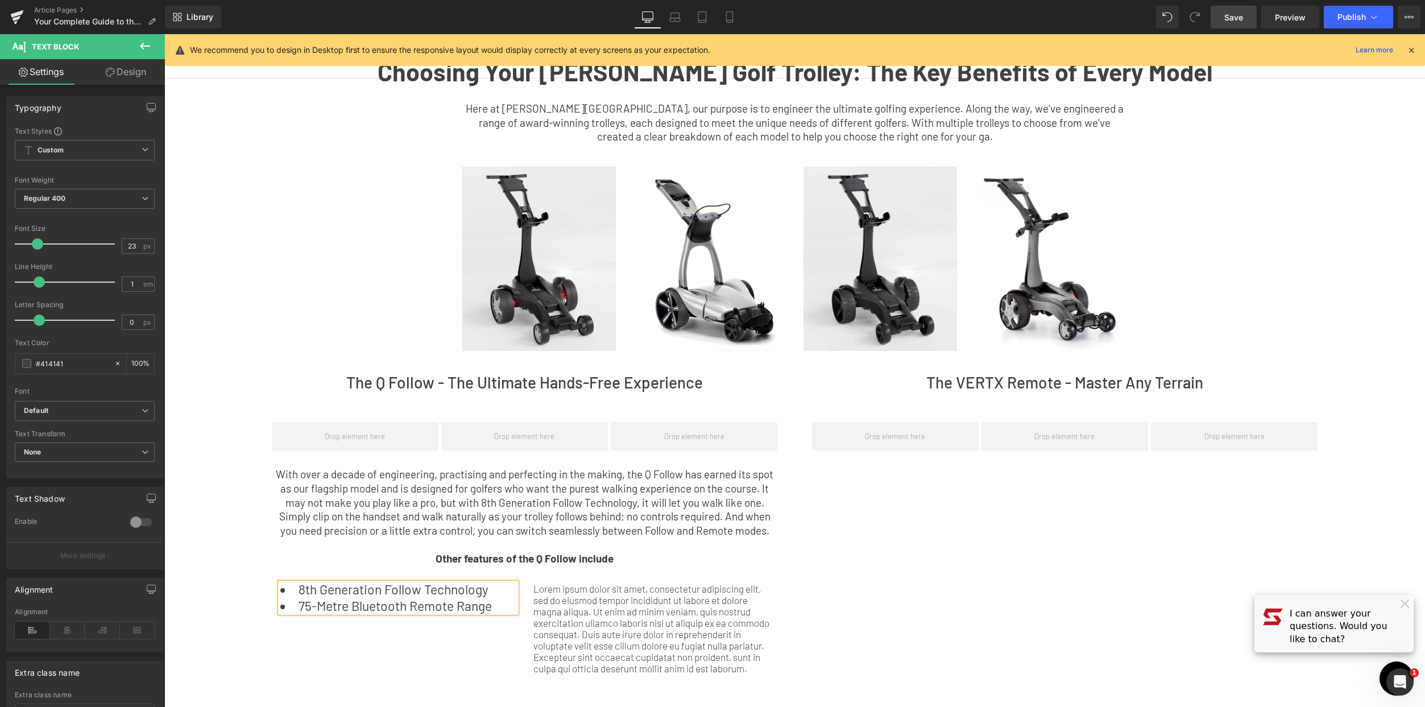
scroll to position [227, 0]
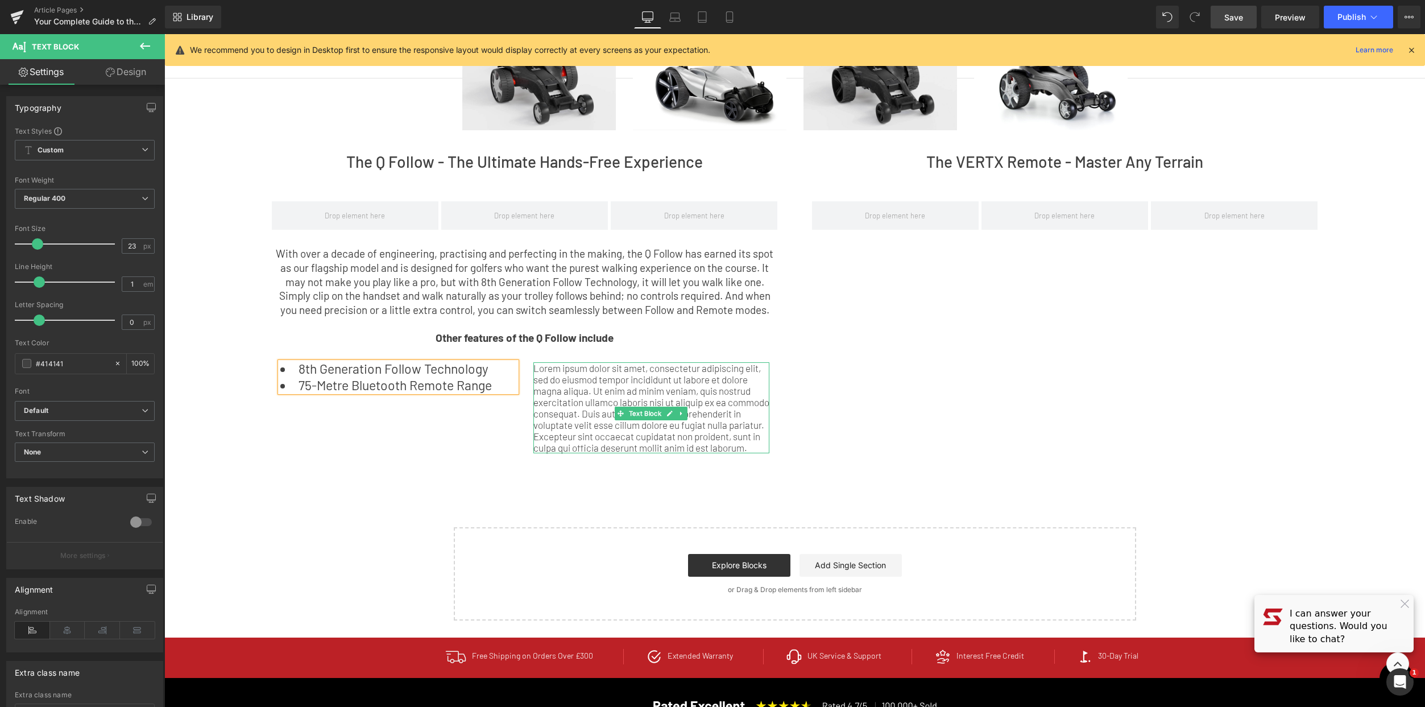
click at [655, 393] on p "Lorem ipsum dolor sit amet, consectetur adipiscing elit, sed do eiusmod tempor …" at bounding box center [651, 407] width 236 height 91
click at [650, 440] on p "Lorem ipsum dolor sit amet, consectetur adipiscing elit, sed do eiusmod tempor …" at bounding box center [651, 407] width 236 height 91
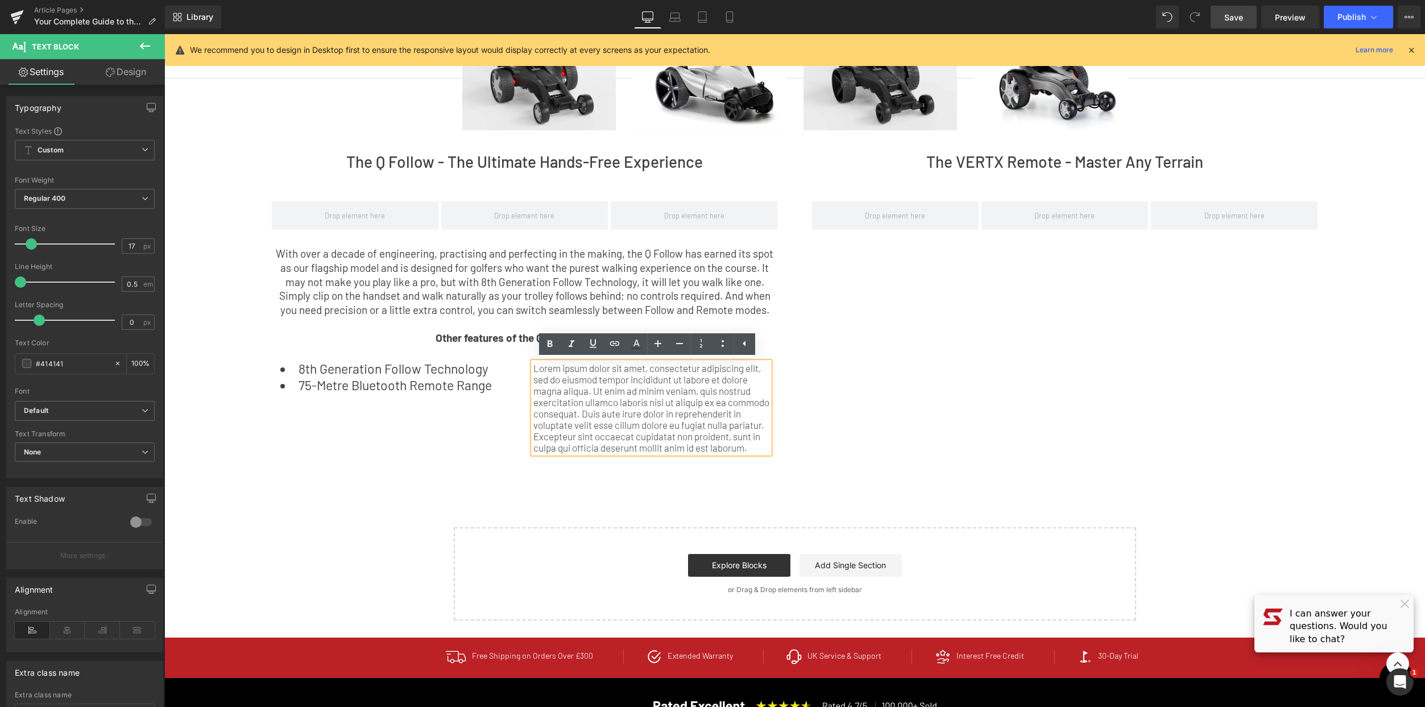
click at [627, 453] on p "Lorem ipsum dolor sit amet, consectetur adipiscing elit, sed do eiusmod tempor …" at bounding box center [651, 407] width 236 height 91
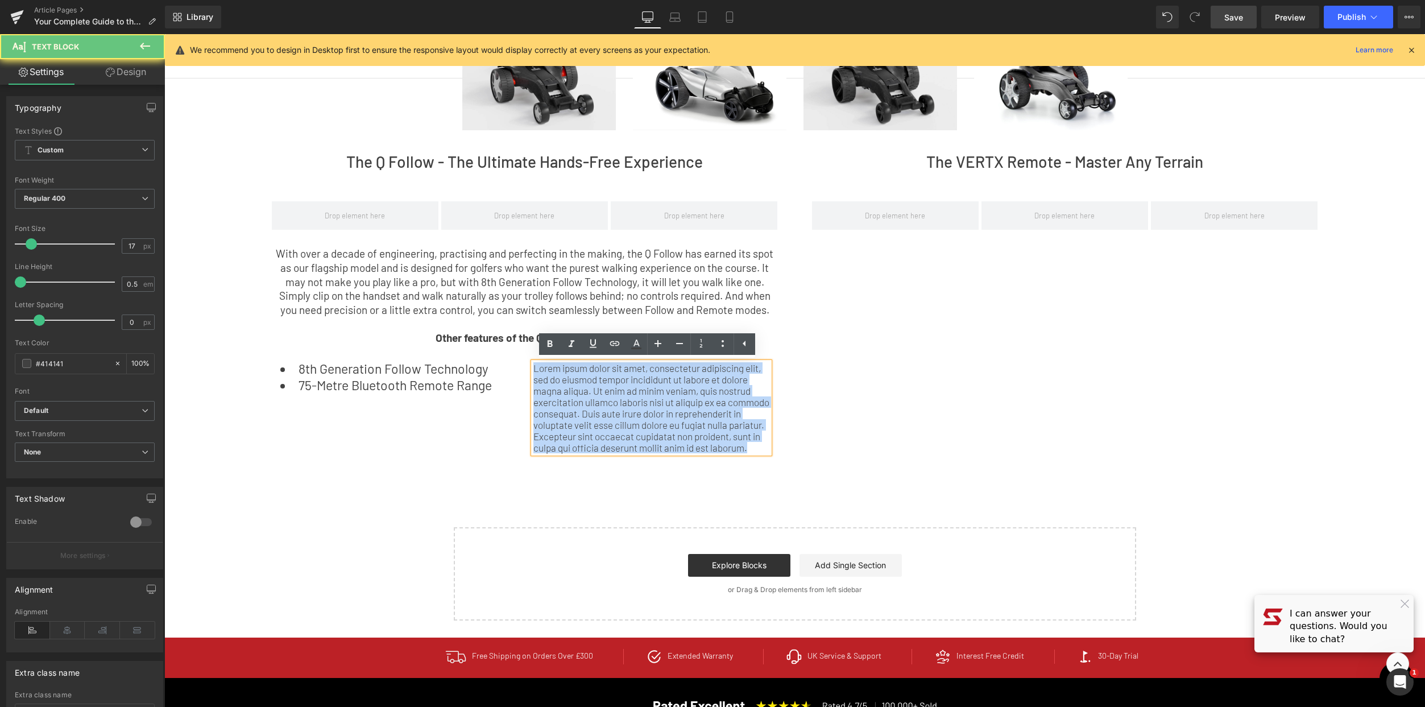
drag, startPoint x: 629, startPoint y: 458, endPoint x: 524, endPoint y: 372, distance: 136.2
click at [525, 372] on div "Lorem ipsum dolor sit amet, consectetur adipiscing elit, sed do eiusmod tempor …" at bounding box center [651, 407] width 253 height 91
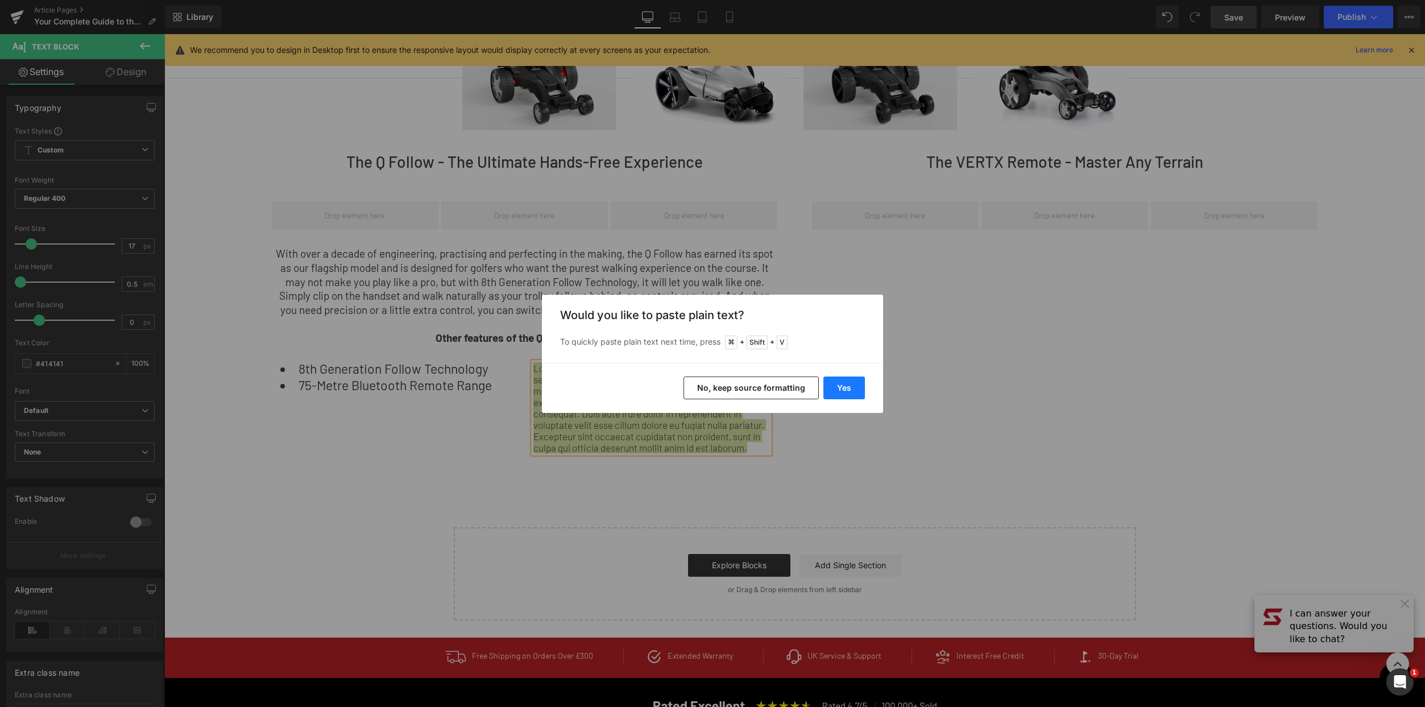
click at [838, 387] on button "Yes" at bounding box center [844, 387] width 42 height 23
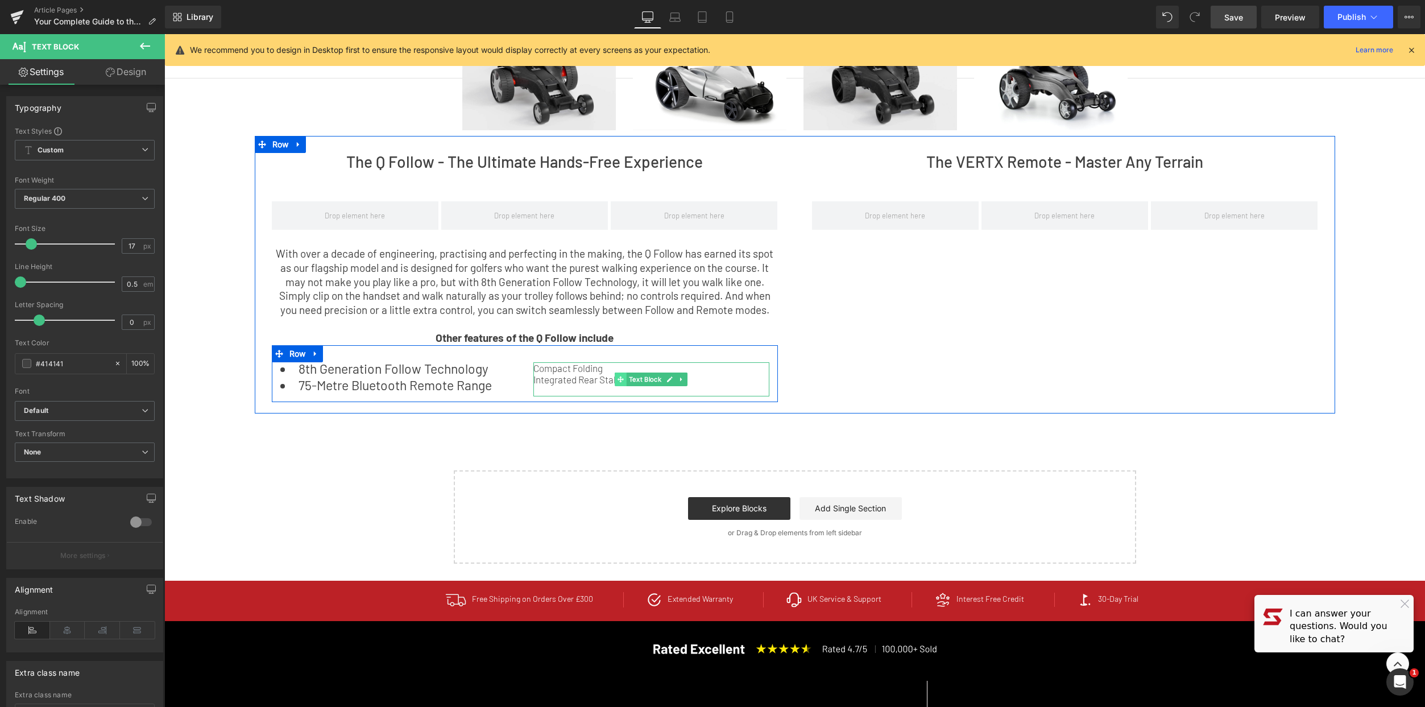
click at [618, 378] on icon at bounding box center [621, 379] width 6 height 7
click at [565, 376] on p "Integrated Rear Stabiliser" at bounding box center [651, 379] width 236 height 11
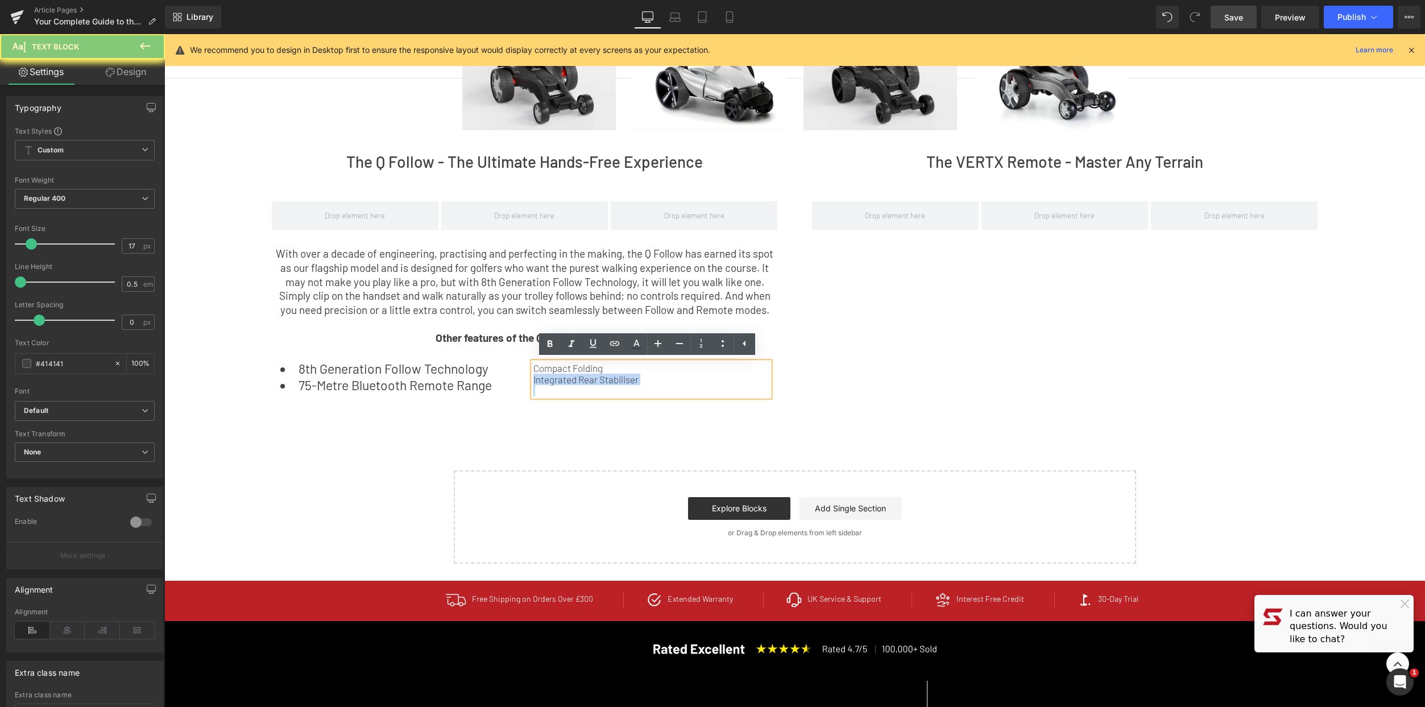
click at [565, 376] on p "Integrated Rear Stabiliser" at bounding box center [651, 379] width 236 height 11
click at [660, 385] on p at bounding box center [651, 390] width 236 height 11
drag, startPoint x: 660, startPoint y: 385, endPoint x: 513, endPoint y: 347, distance: 152.1
click at [513, 347] on div "8th Generation Follow Technology 75-Metre Bluetooth Remote Range Text Block Com…" at bounding box center [525, 373] width 506 height 57
click at [716, 346] on icon at bounding box center [723, 344] width 14 height 14
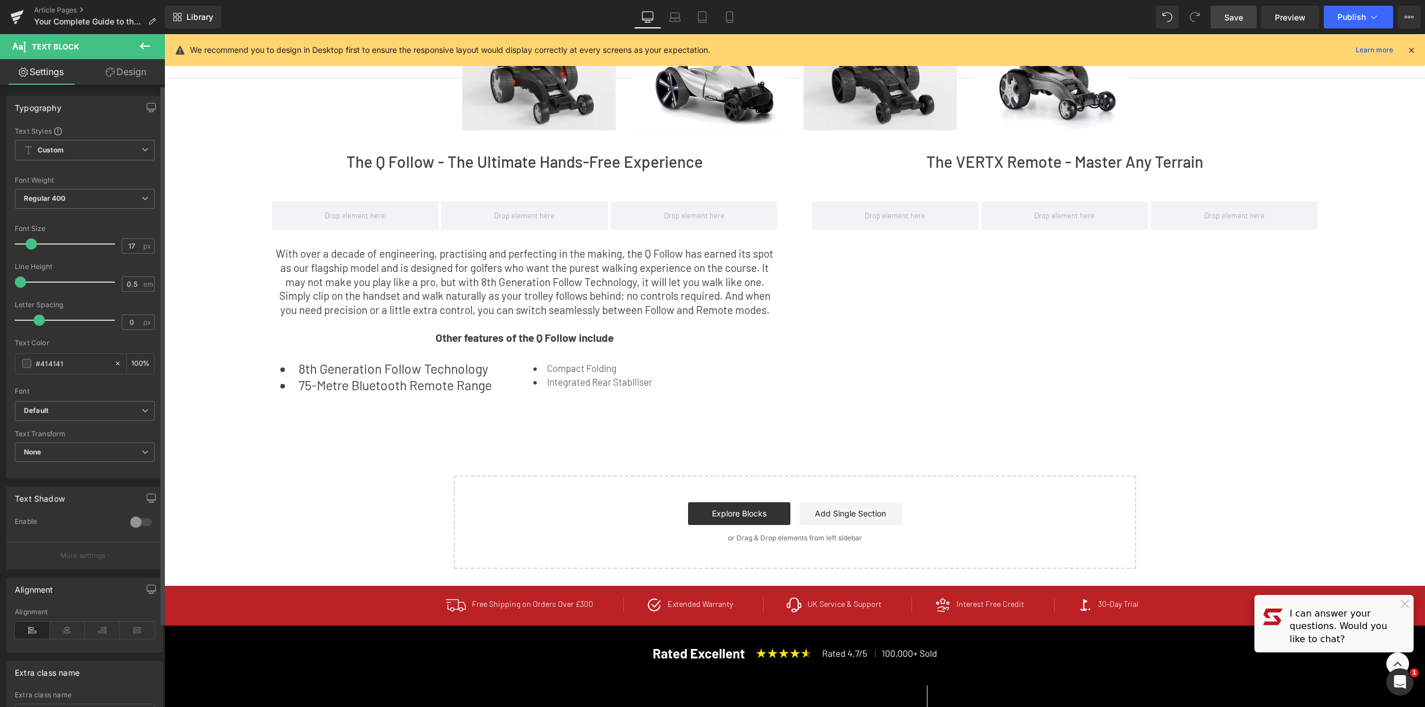
click at [34, 245] on span at bounding box center [31, 243] width 11 height 11
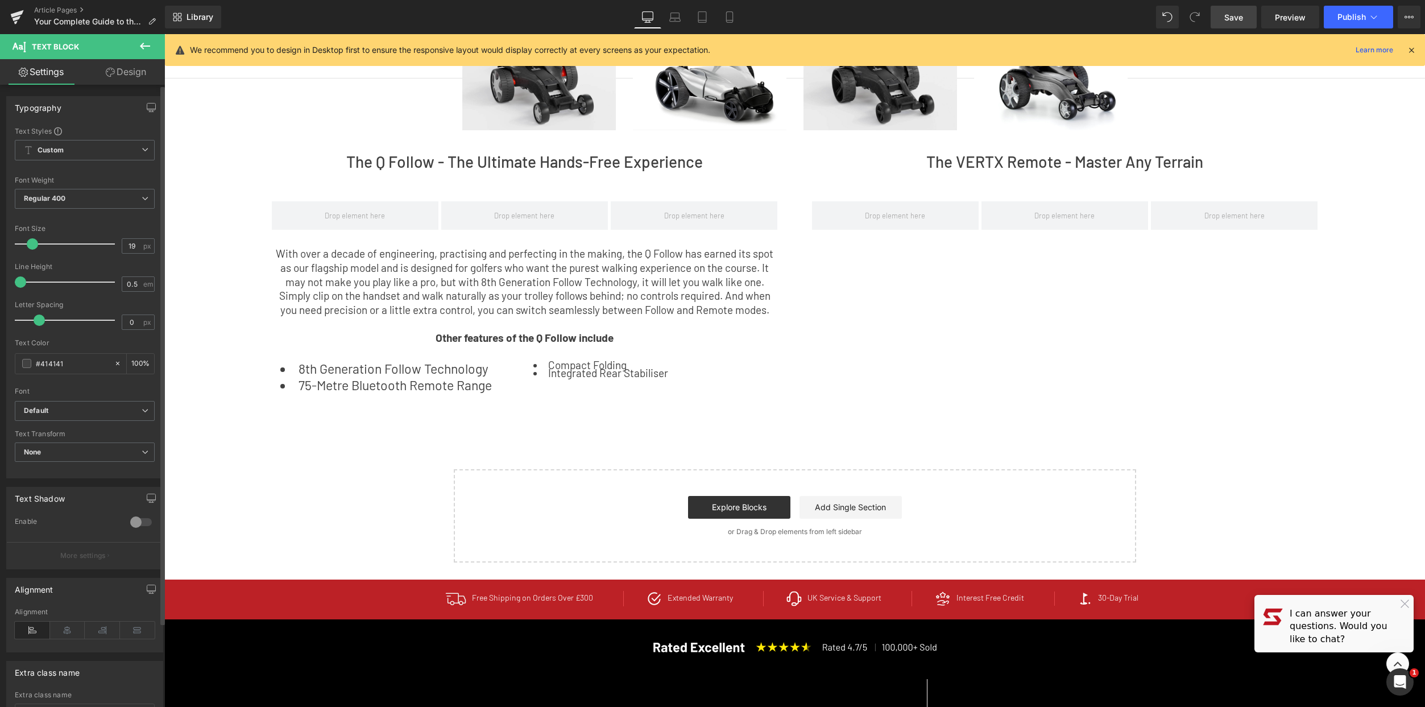
type input "18"
drag, startPoint x: 26, startPoint y: 245, endPoint x: 27, endPoint y: 250, distance: 5.8
click at [27, 250] on div at bounding box center [67, 244] width 94 height 23
drag, startPoint x: 455, startPoint y: 395, endPoint x: 452, endPoint y: 389, distance: 5.9
click at [455, 395] on div "8th Generation Follow Technology 75-Metre Bluetooth Remote Range Text Block Com…" at bounding box center [525, 373] width 506 height 56
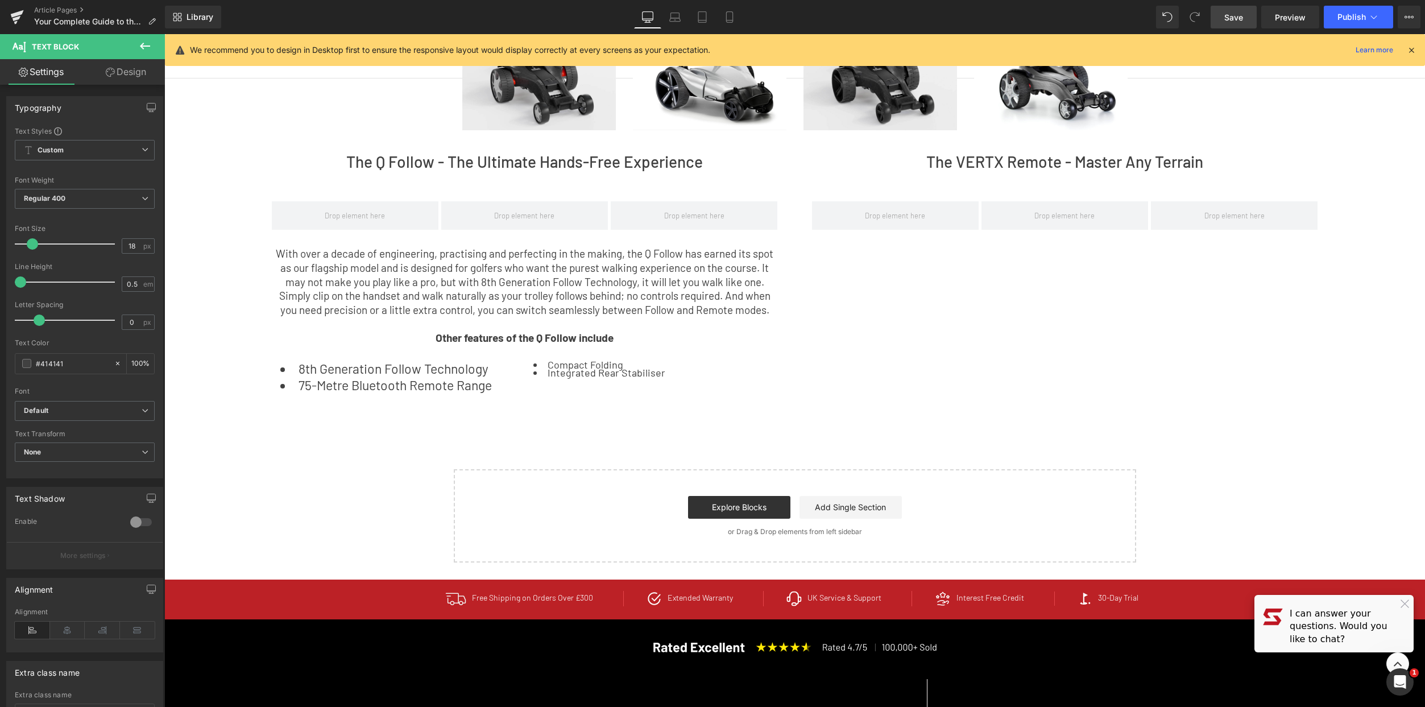
click at [414, 378] on div "8th Generation Follow Technology 75-Metre Bluetooth Remote Range Text Block" at bounding box center [398, 377] width 236 height 30
click at [415, 371] on li "8th Generation Follow Technology" at bounding box center [398, 368] width 236 height 13
click at [452, 389] on li "75-Metre Bluetooth Remote Range" at bounding box center [398, 385] width 236 height 13
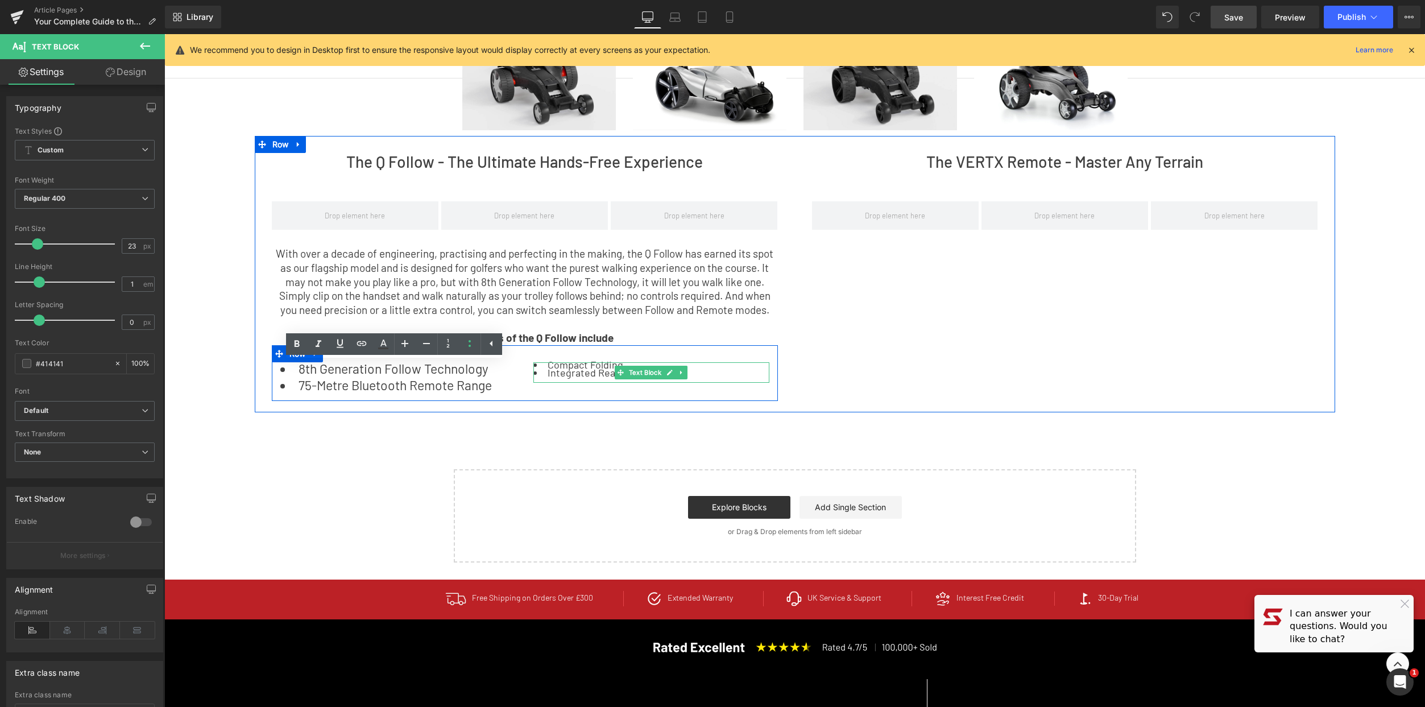
click at [615, 374] on span at bounding box center [621, 373] width 12 height 14
click at [582, 371] on li "Integrated Rear Stabiliser" at bounding box center [651, 372] width 236 height 5
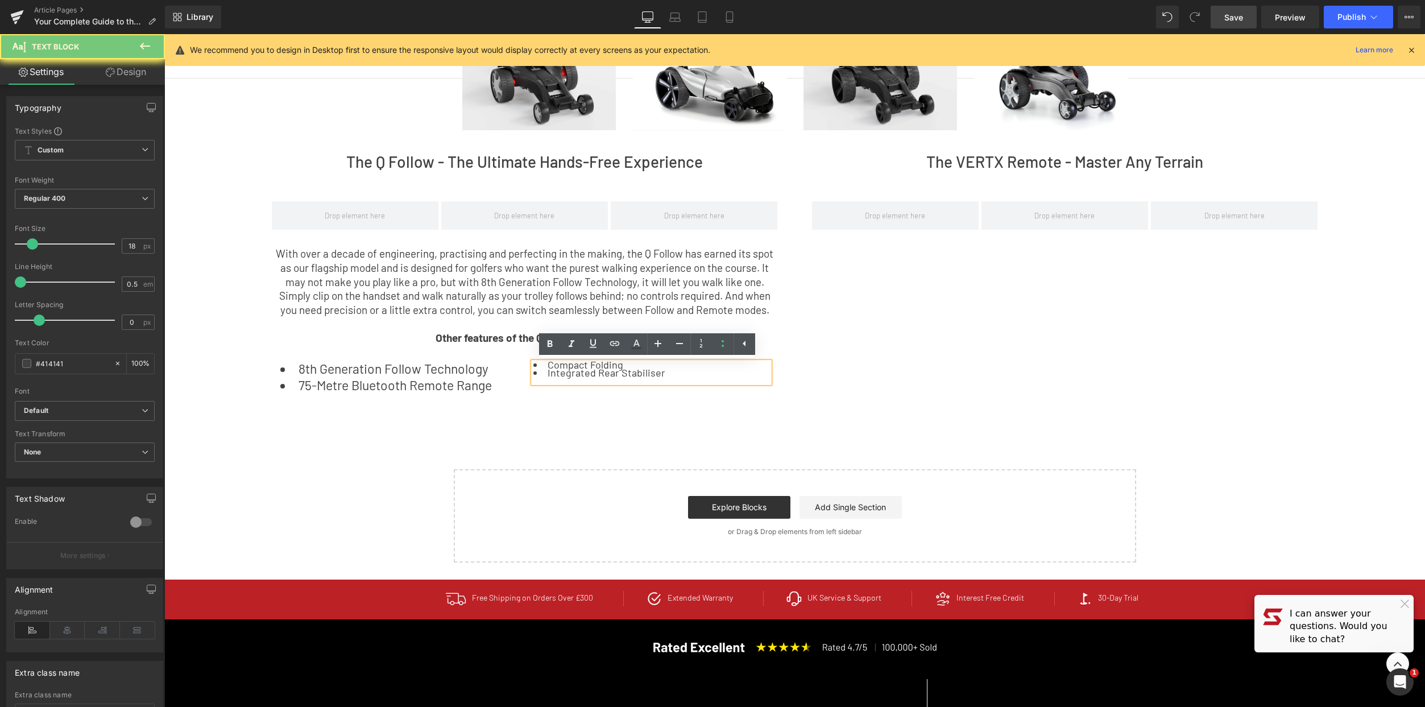
click at [551, 371] on li "Integrated Rear Stabiliser" at bounding box center [651, 372] width 236 height 5
click at [553, 370] on li "Integrated Rear Stabiliser" at bounding box center [651, 372] width 236 height 5
click at [661, 382] on p at bounding box center [651, 380] width 236 height 5
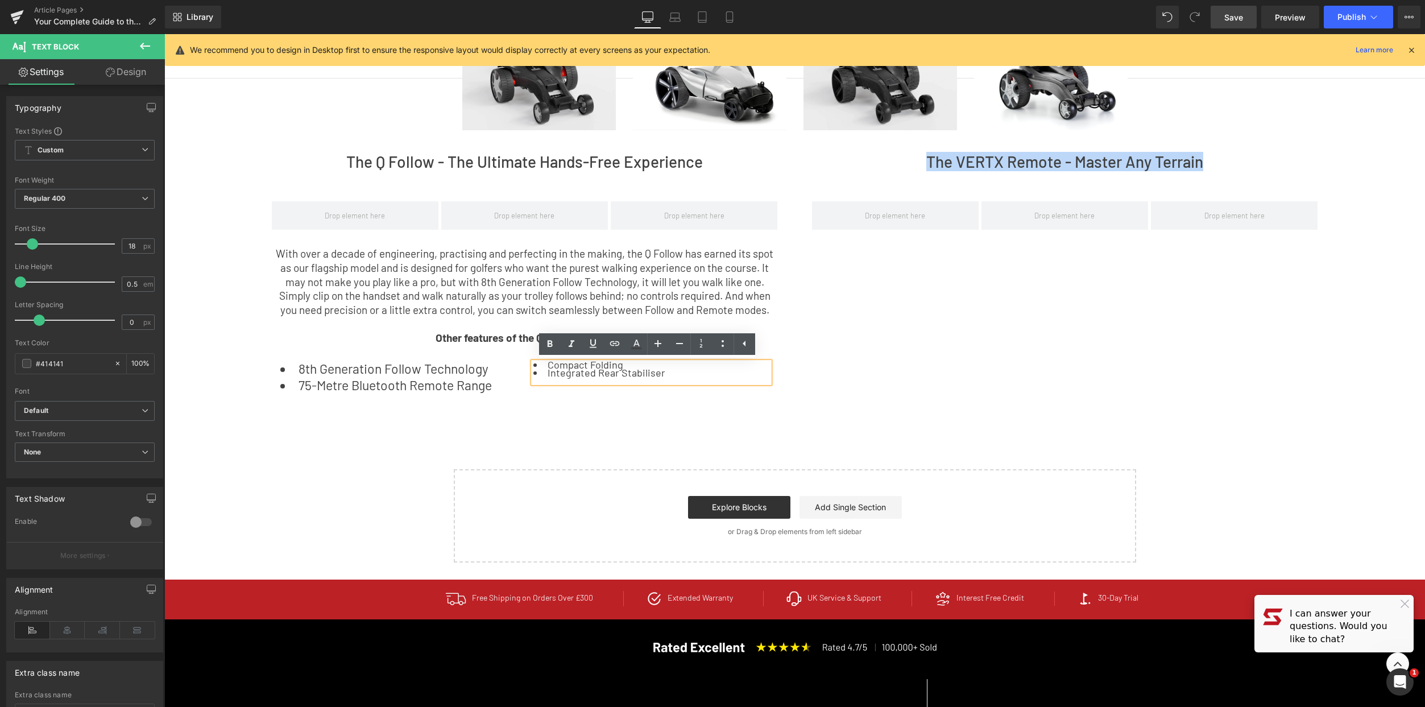
drag, startPoint x: 630, startPoint y: 370, endPoint x: 526, endPoint y: 355, distance: 105.1
click at [526, 355] on div "8th Generation Follow Technology 75-Metre Bluetooth Remote Range Text Block Com…" at bounding box center [525, 373] width 506 height 56
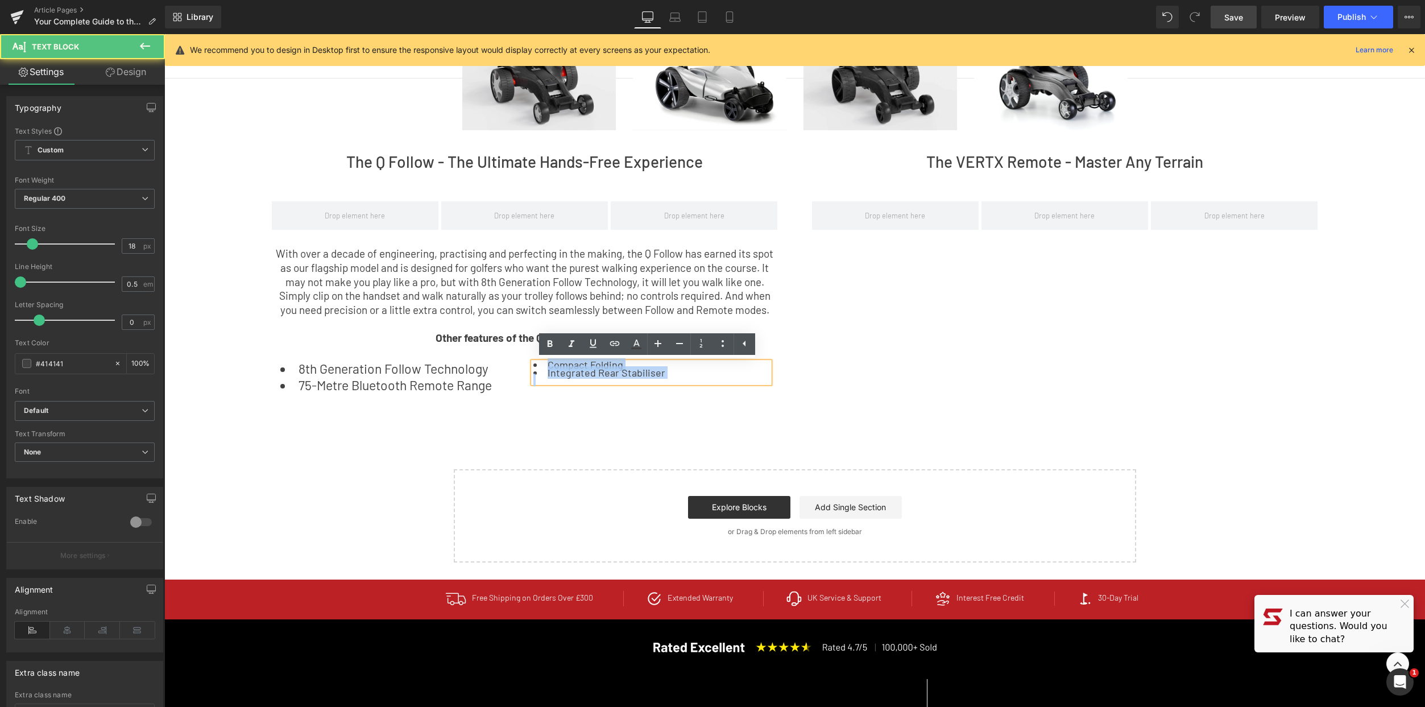
drag, startPoint x: 660, startPoint y: 376, endPoint x: 316, endPoint y: 304, distance: 351.9
click at [528, 355] on div "8th Generation Follow Technology 75-Metre Bluetooth Remote Range Text Block Com…" at bounding box center [525, 373] width 506 height 56
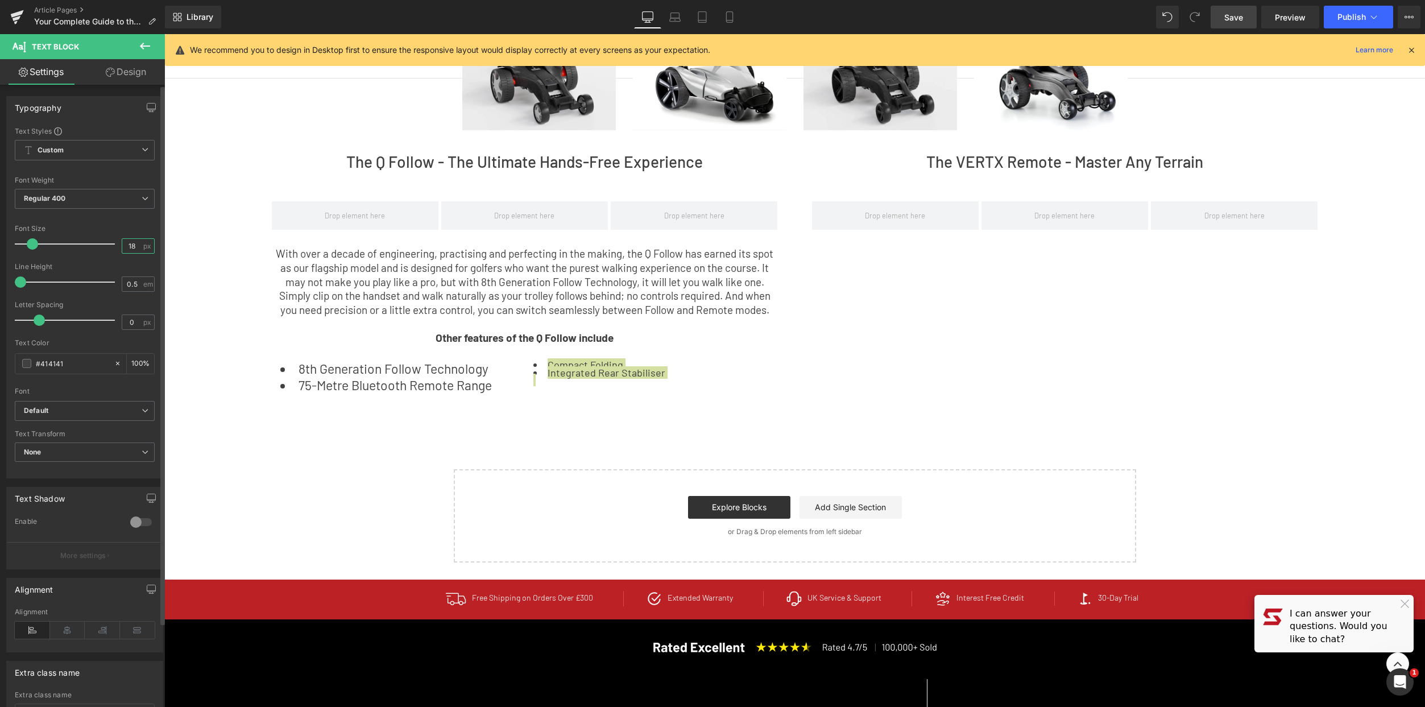
drag, startPoint x: 135, startPoint y: 243, endPoint x: 120, endPoint y: 246, distance: 15.7
click at [122, 246] on input "18" at bounding box center [132, 246] width 20 height 14
type input "23"
click at [24, 281] on span at bounding box center [20, 281] width 11 height 11
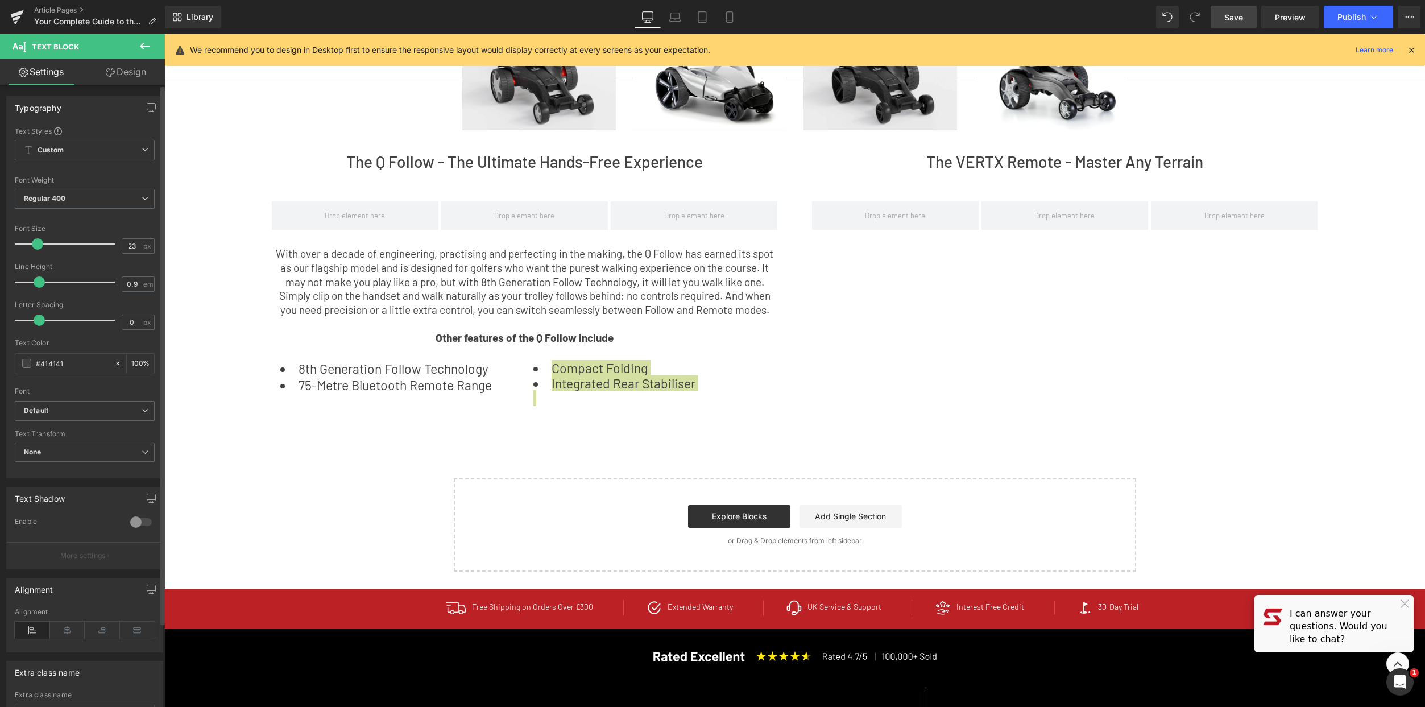
type input "1"
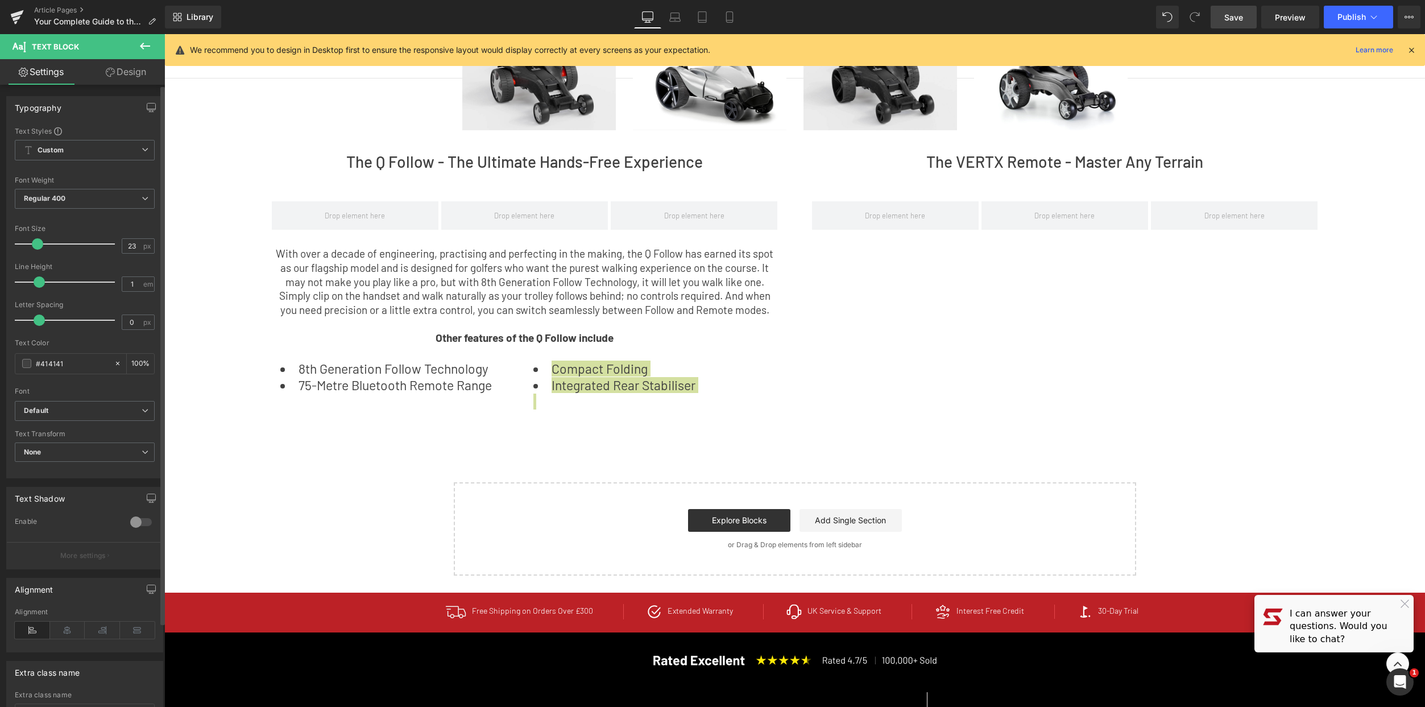
drag, startPoint x: 22, startPoint y: 281, endPoint x: 40, endPoint y: 285, distance: 18.8
click at [40, 285] on span at bounding box center [39, 281] width 11 height 11
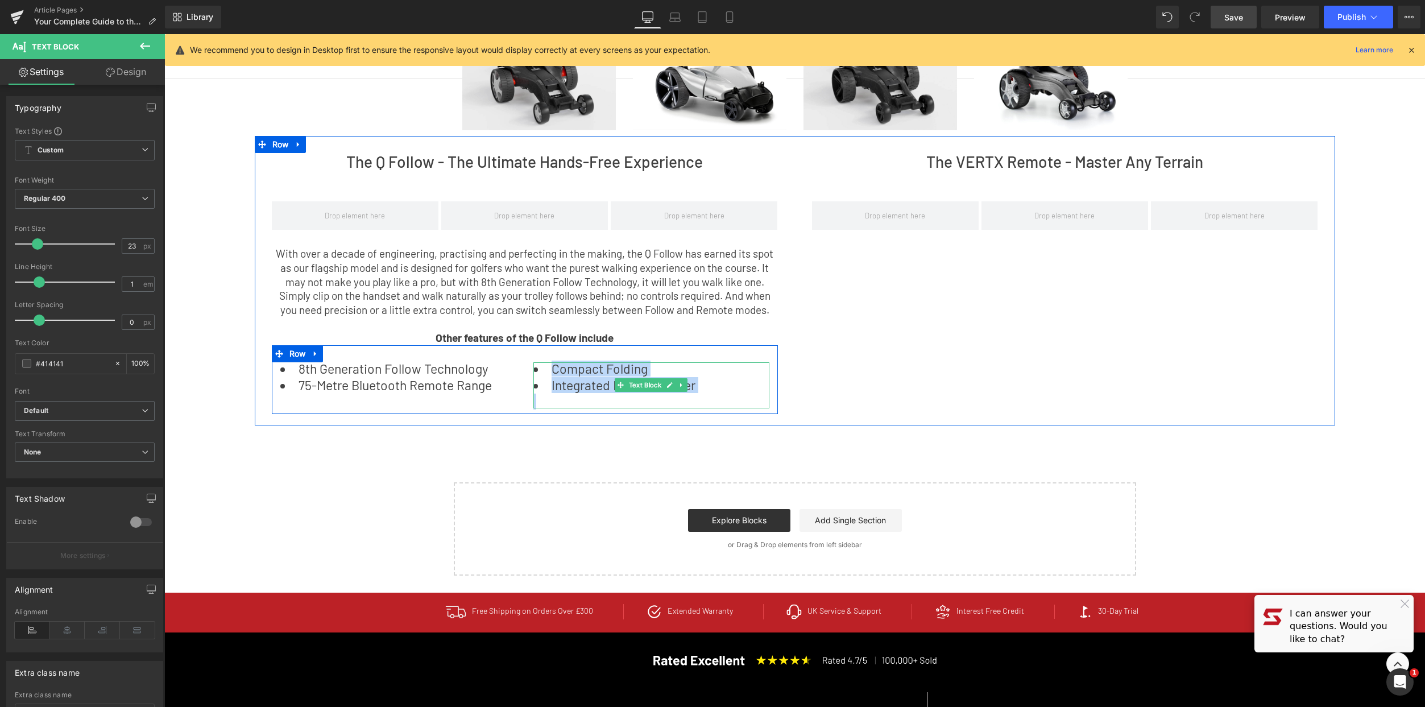
click at [677, 400] on p at bounding box center [651, 401] width 236 height 13
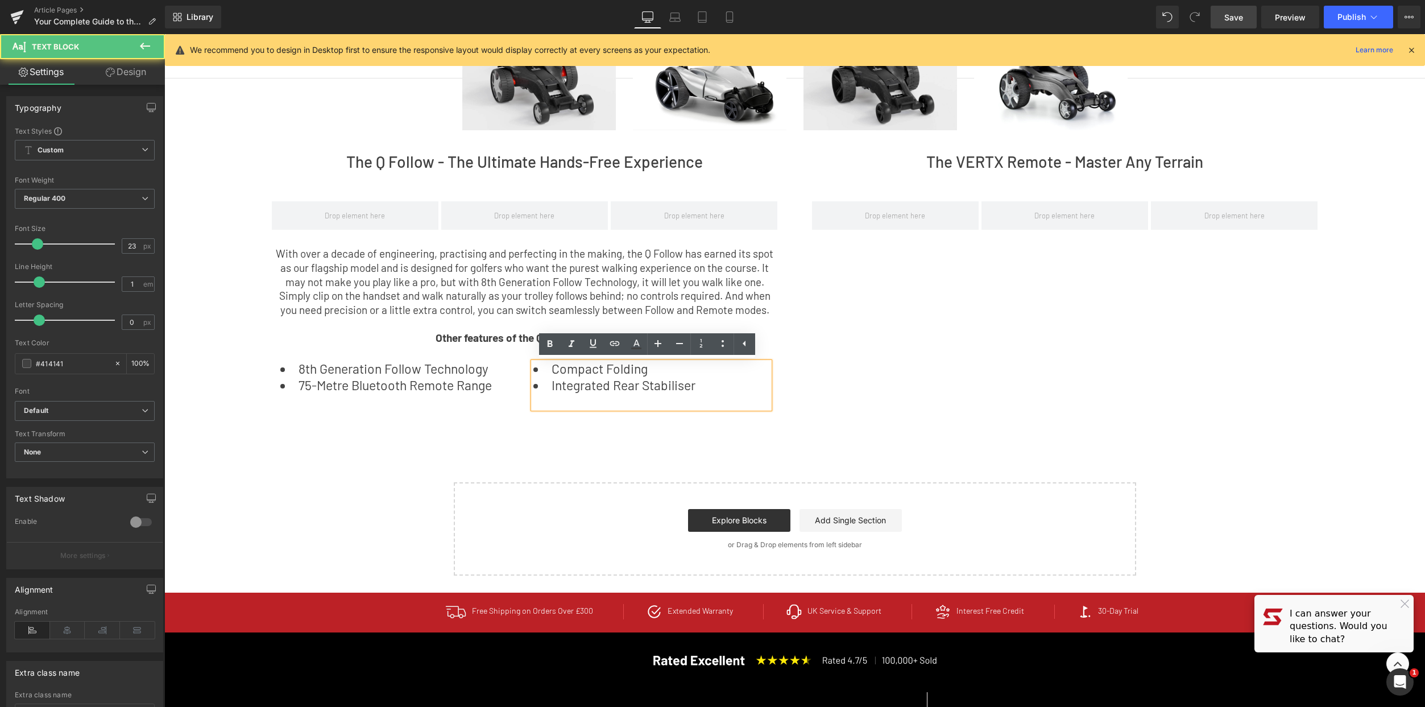
click at [533, 450] on div "Choosing Your [PERSON_NAME] Golf Trolley: The Key Benefits of Every Model Text …" at bounding box center [794, 191] width 1261 height 769
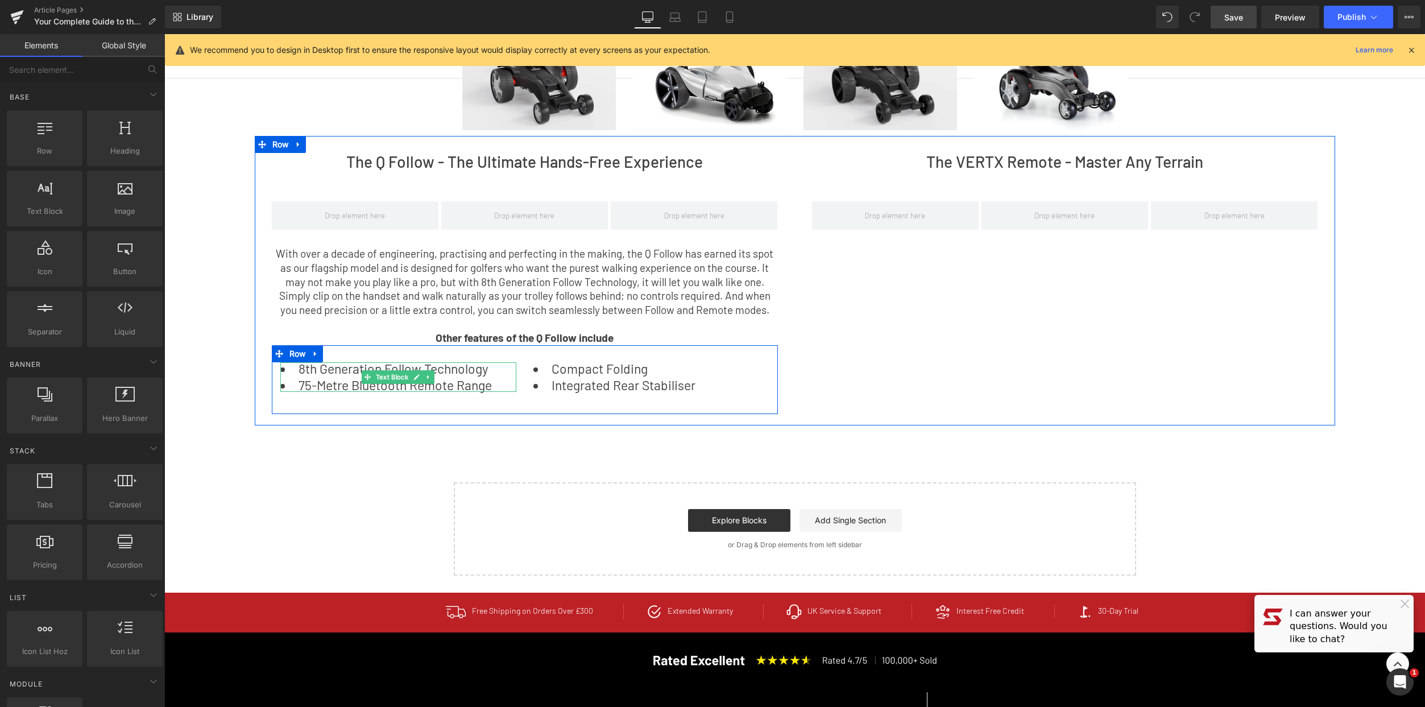
click at [322, 379] on li "75-Metre Bluetooth Remote Range" at bounding box center [398, 385] width 236 height 13
click at [321, 385] on li "75-Metre Bluetooth Remote Range" at bounding box center [398, 385] width 236 height 13
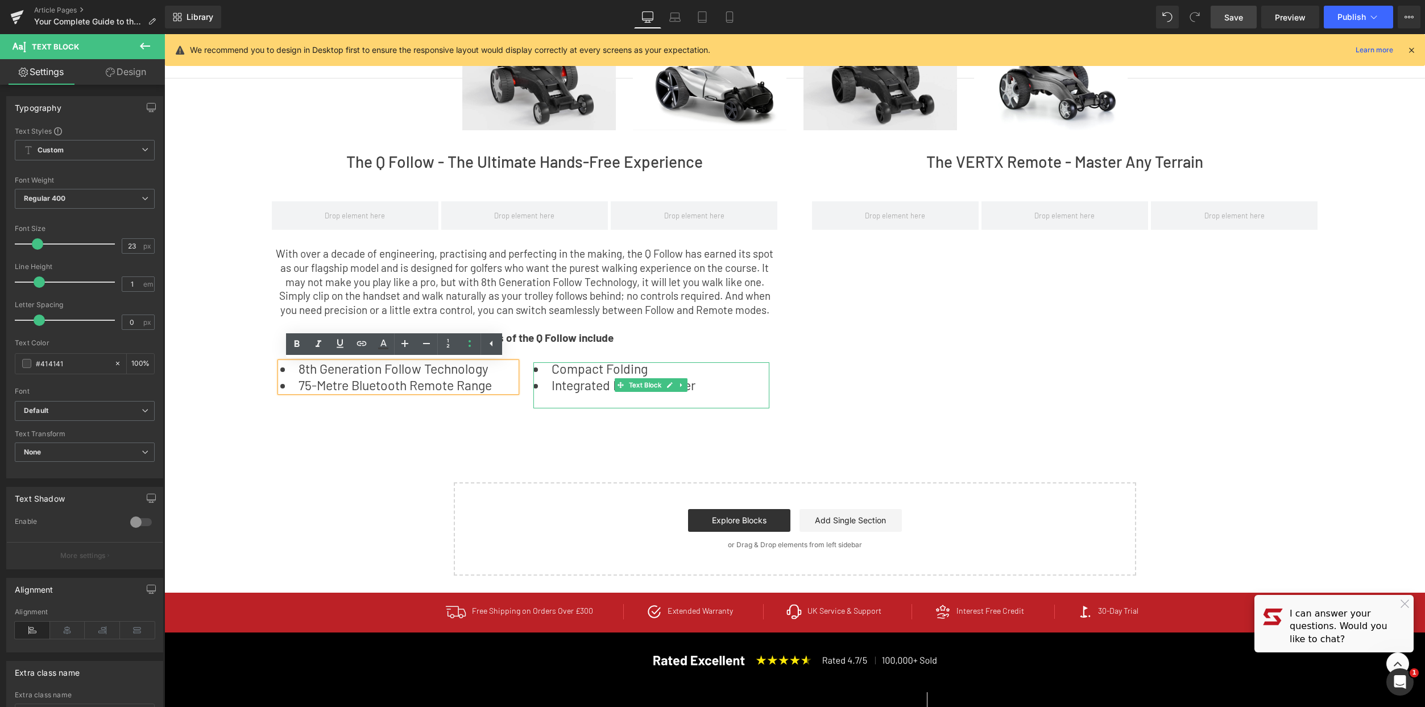
click at [575, 375] on li "Compact Folding" at bounding box center [651, 368] width 236 height 13
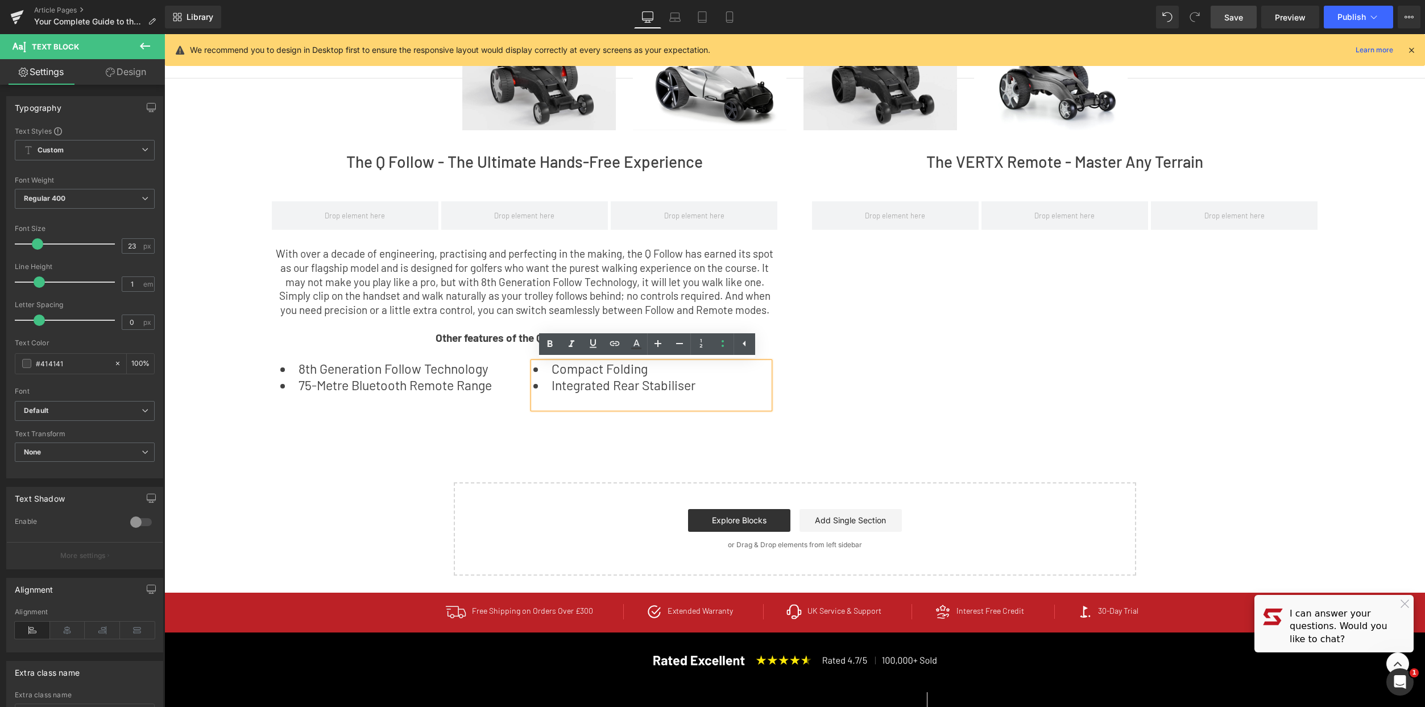
click at [543, 376] on ul "Compact Folding Integrated Rear Stabiliser" at bounding box center [651, 377] width 236 height 30
click at [545, 374] on li "Compact Folding" at bounding box center [651, 368] width 236 height 13
click at [417, 372] on link at bounding box center [417, 377] width 12 height 14
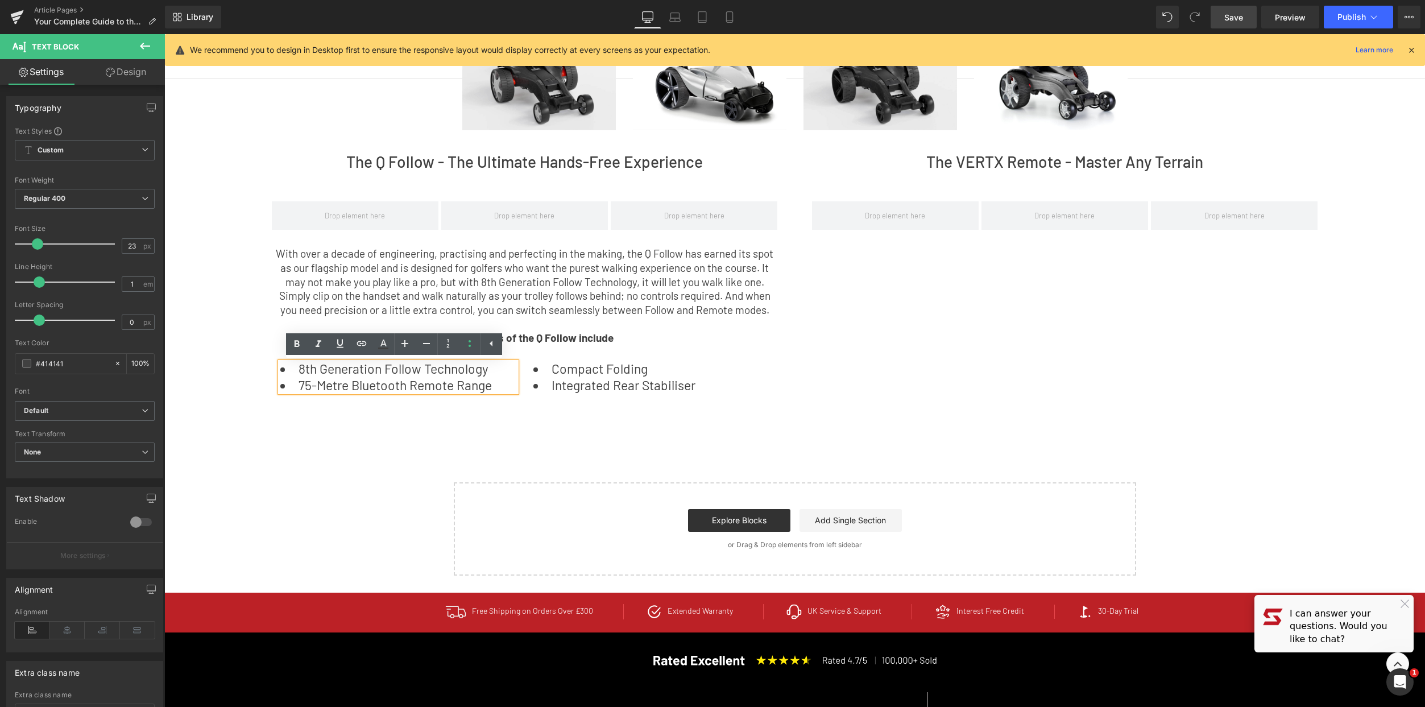
click at [474, 379] on li "75-Metre Bluetooth Remote Range" at bounding box center [398, 385] width 236 height 13
click at [582, 383] on li "Integrated Rear Stabiliser" at bounding box center [651, 385] width 236 height 13
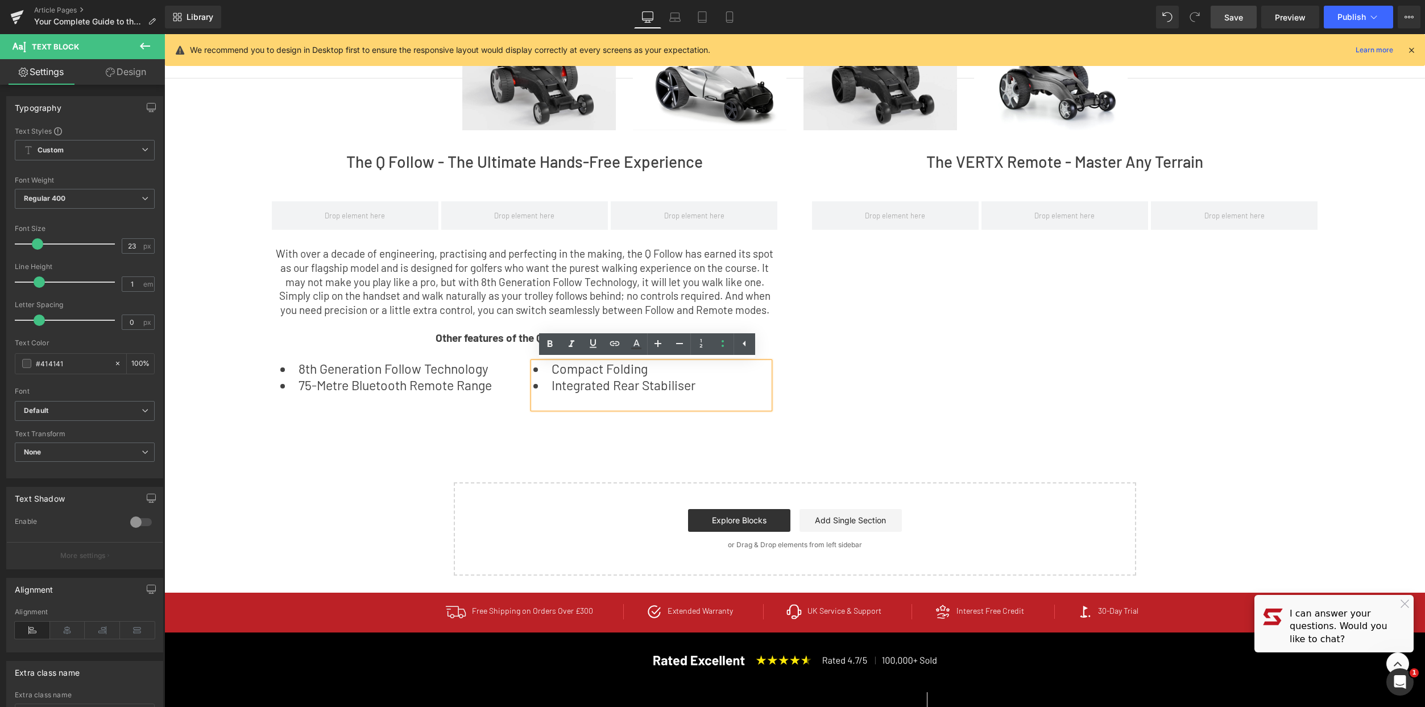
click at [560, 400] on p at bounding box center [651, 401] width 236 height 13
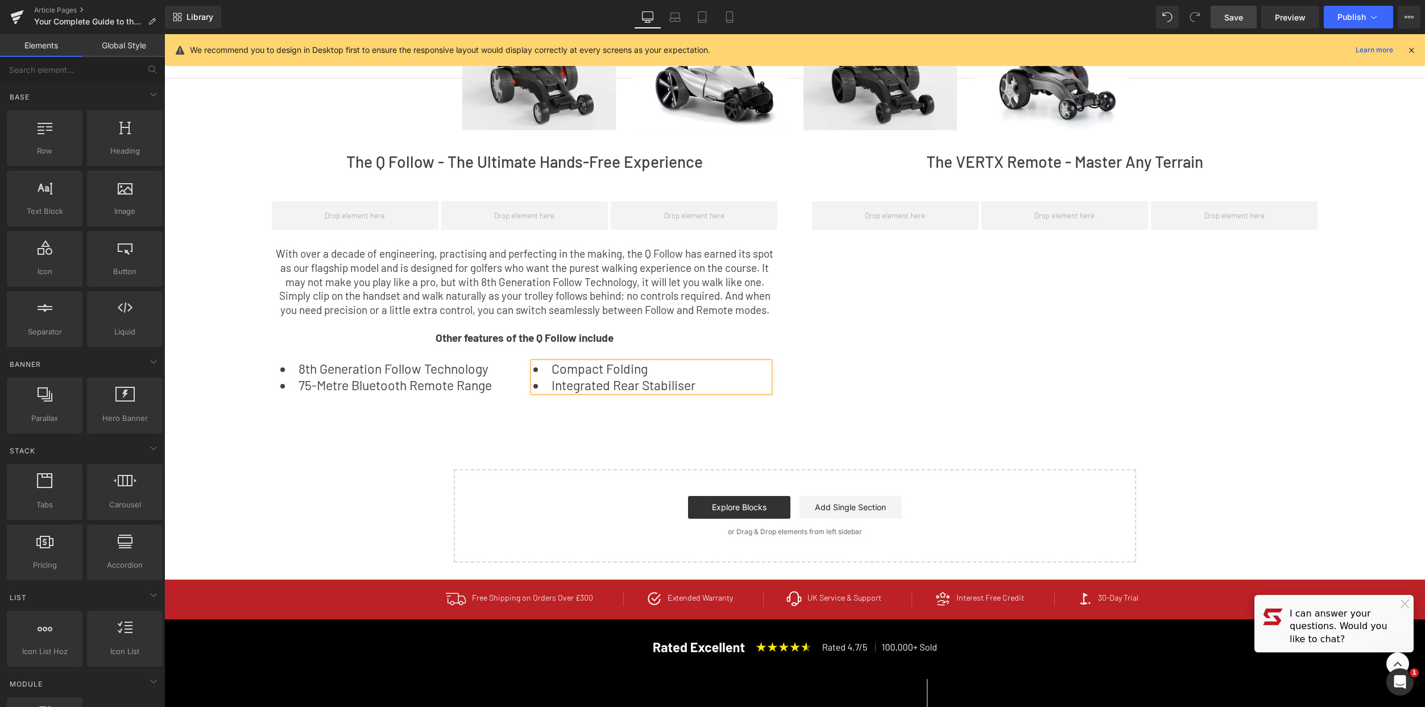
click at [487, 443] on div "Choosing Your [PERSON_NAME] Golf Trolley: The Key Benefits of Every Model Text …" at bounding box center [794, 185] width 1261 height 756
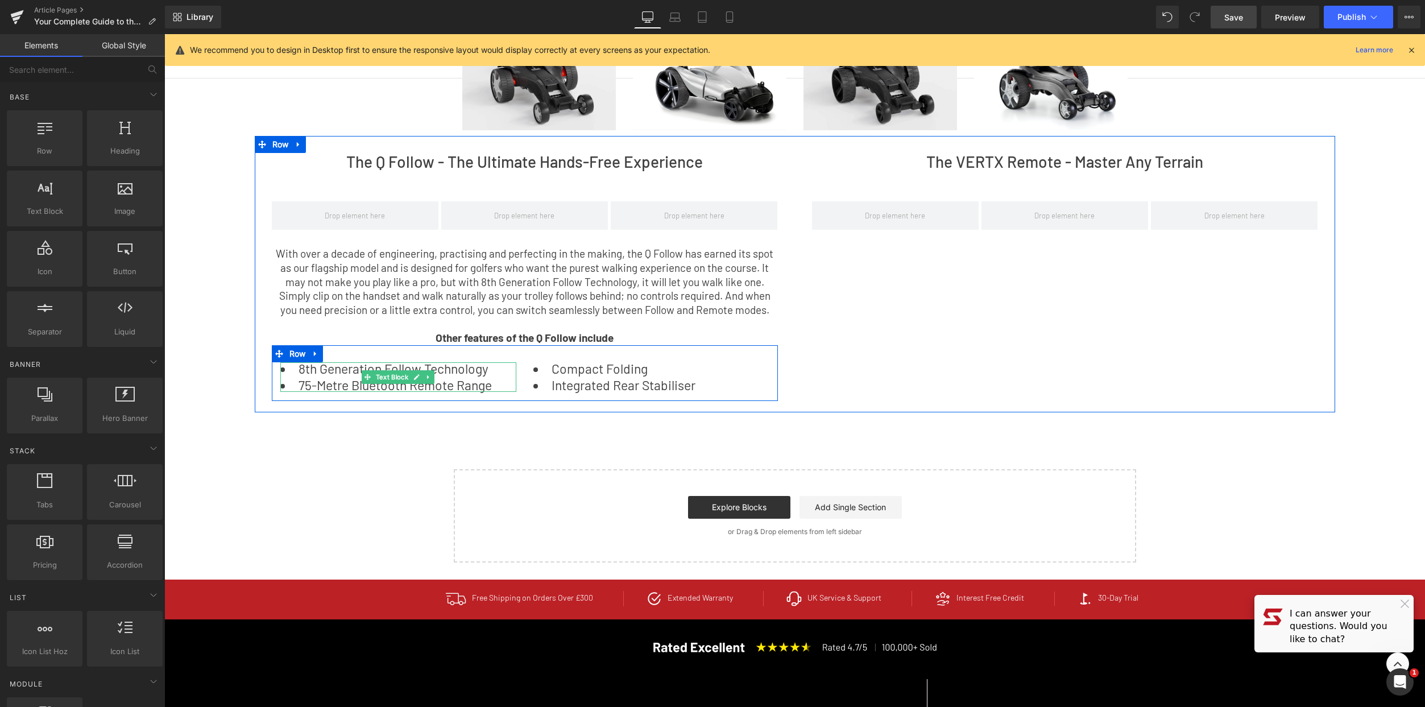
click at [464, 387] on li "75-Metre Bluetooth Remote Range" at bounding box center [398, 385] width 236 height 13
click at [498, 388] on li "75-Metre Bluetooth Remote Range" at bounding box center [398, 385] width 236 height 13
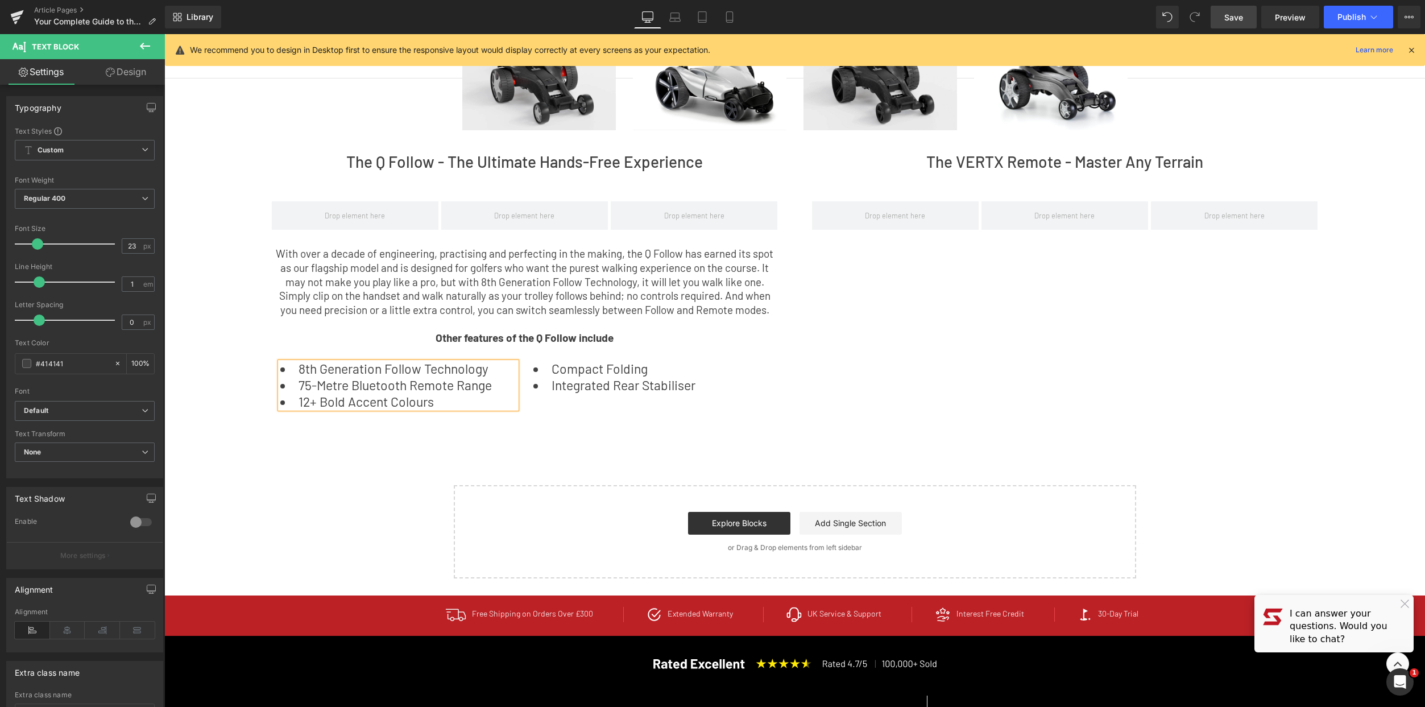
click at [969, 356] on div "The Q Follow - The Ultimate Hands-Free Experience Heading ‹ › Carousel With ove…" at bounding box center [795, 282] width 1080 height 292
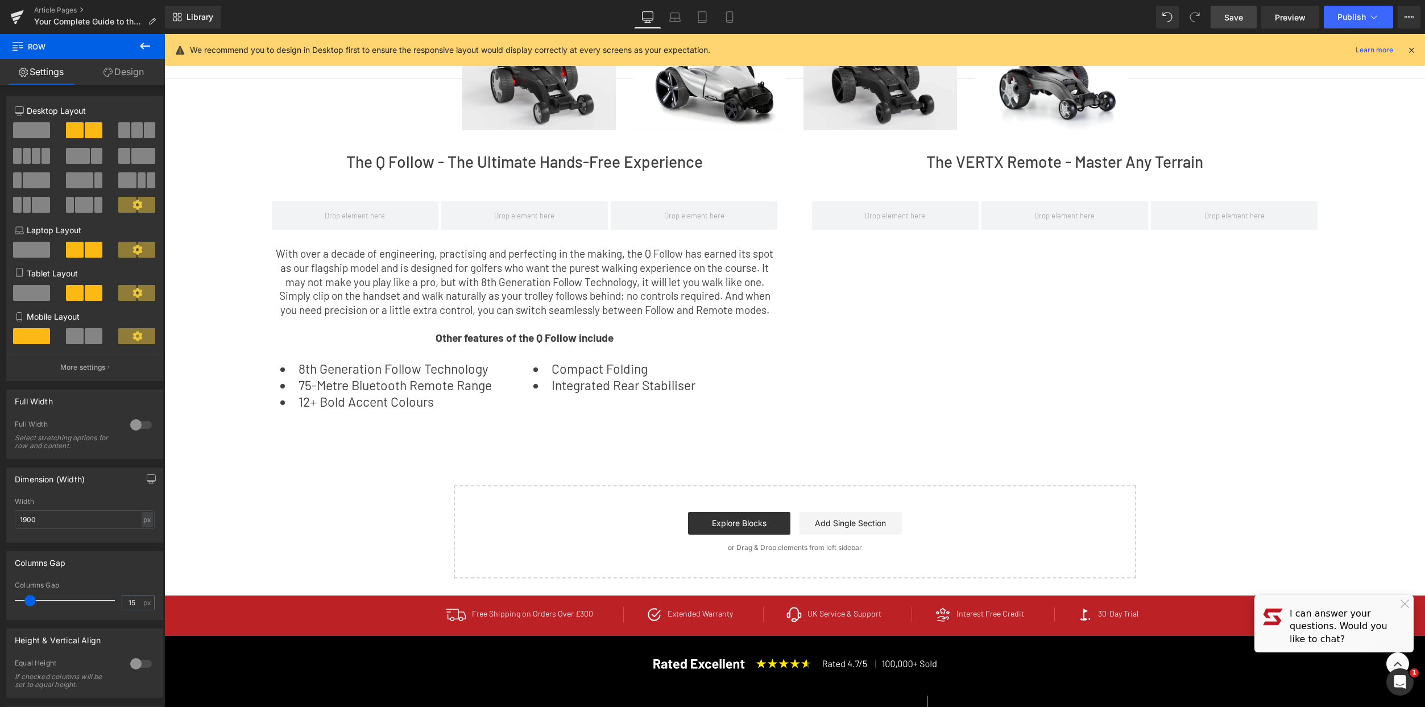
click at [1244, 15] on link "Save" at bounding box center [1234, 17] width 46 height 23
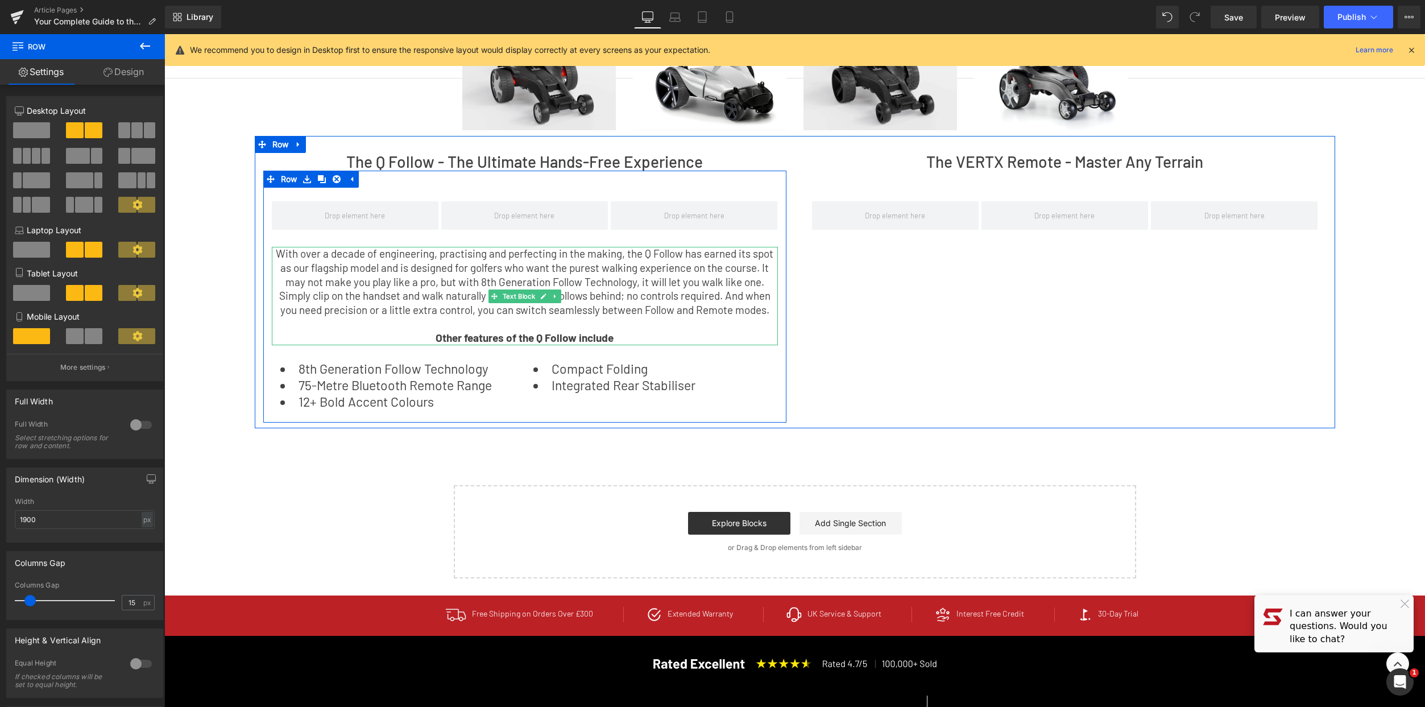
click at [590, 335] on strong "Other features of the Q Follow include" at bounding box center [525, 337] width 178 height 13
click at [947, 349] on div "The Q Follow - The Ultimate Hands-Free Experience Heading ‹ › Carousel With ove…" at bounding box center [795, 282] width 1080 height 292
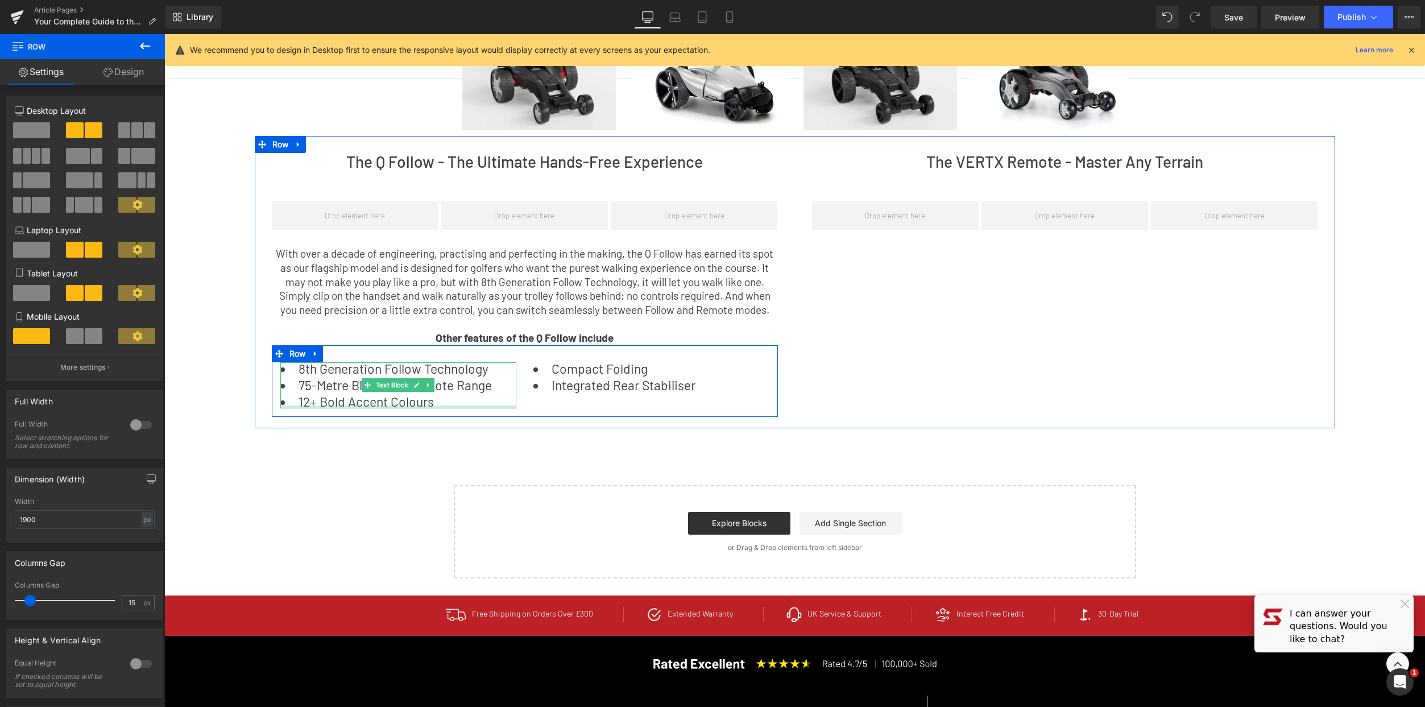
click at [455, 403] on li "12+ Bold Accent Colours" at bounding box center [398, 401] width 236 height 13
click at [281, 376] on ul "8th Generation Follow Technology 75-Metre Bluetooth Remote Range 12+ Bold Accen…" at bounding box center [398, 385] width 236 height 46
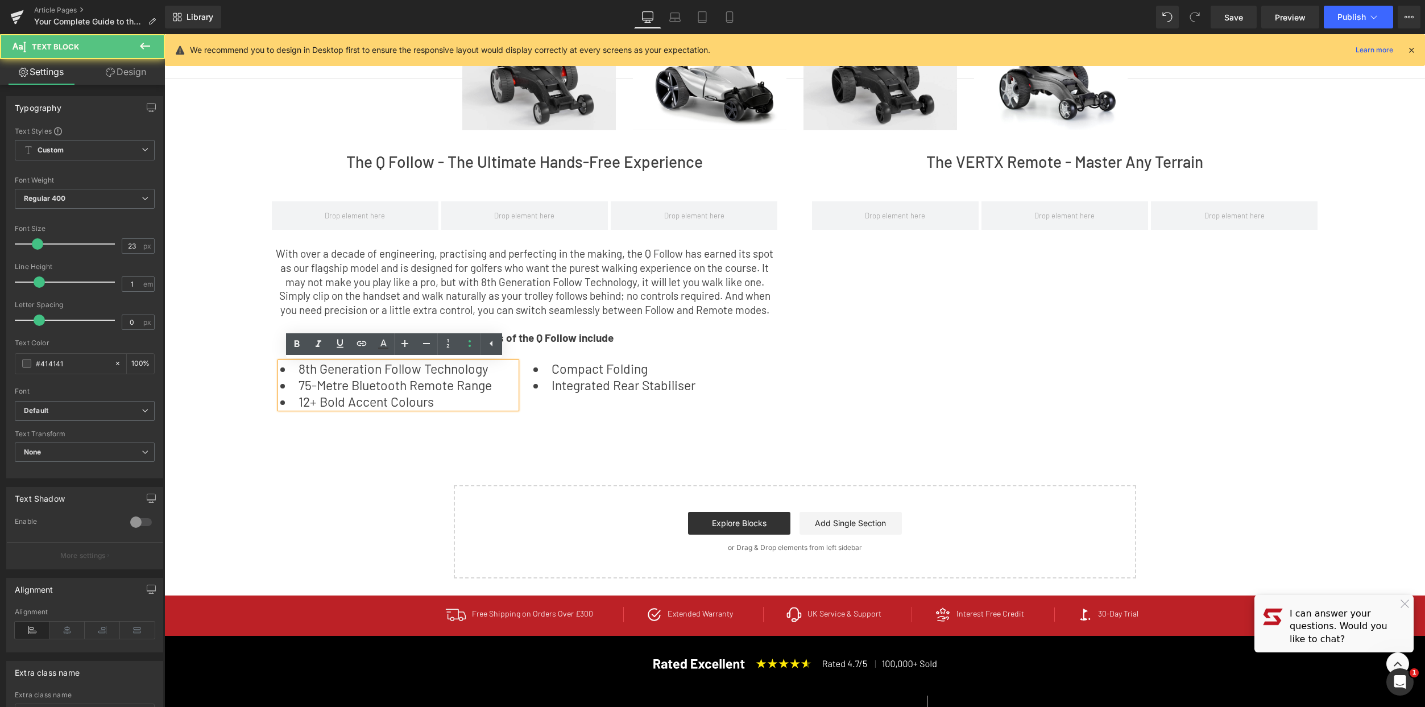
click at [380, 384] on li "75-Metre Bluetooth Remote Range" at bounding box center [398, 385] width 236 height 13
drag, startPoint x: 451, startPoint y: 404, endPoint x: 284, endPoint y: 375, distance: 169.8
click at [284, 375] on ul "8th Generation Follow Technology 75-Metre Bluetooth Remote Range 12+ Bold Accen…" at bounding box center [398, 385] width 236 height 46
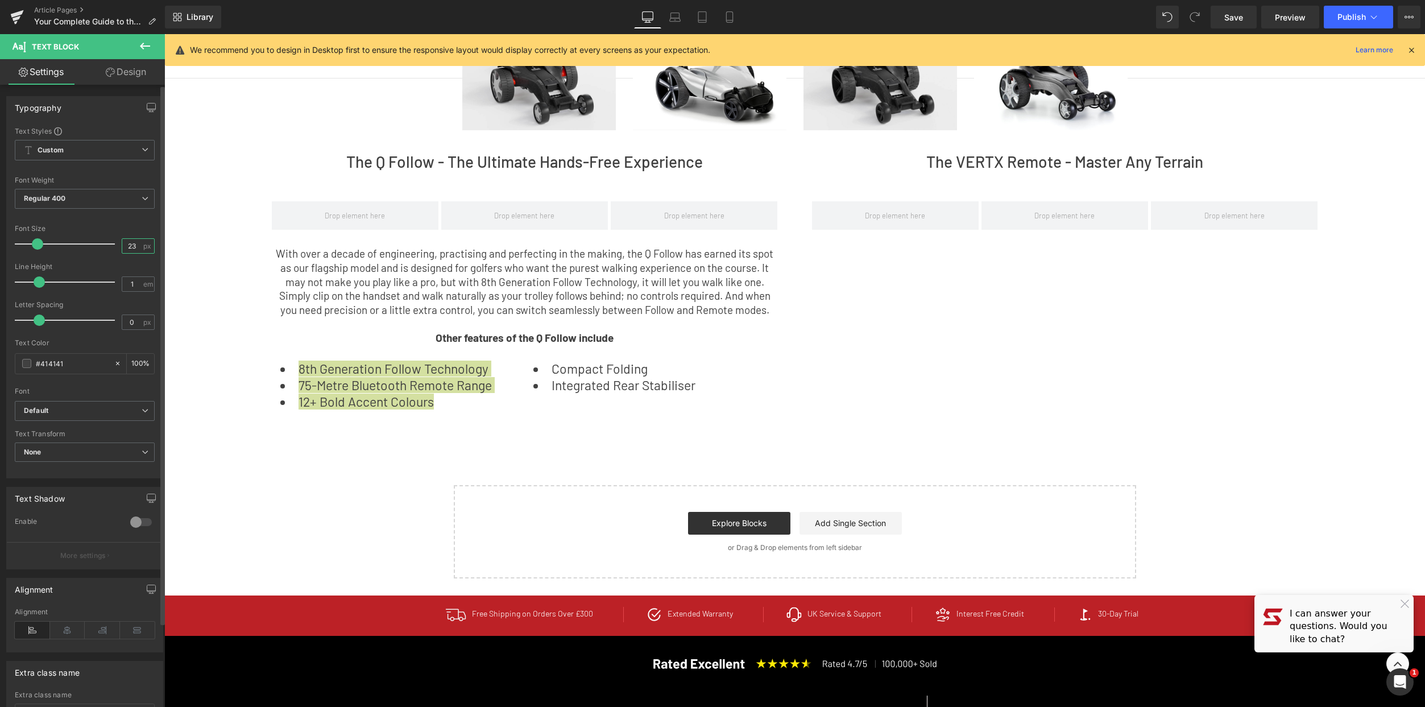
click at [136, 245] on input "23" at bounding box center [132, 246] width 20 height 14
type input "20"
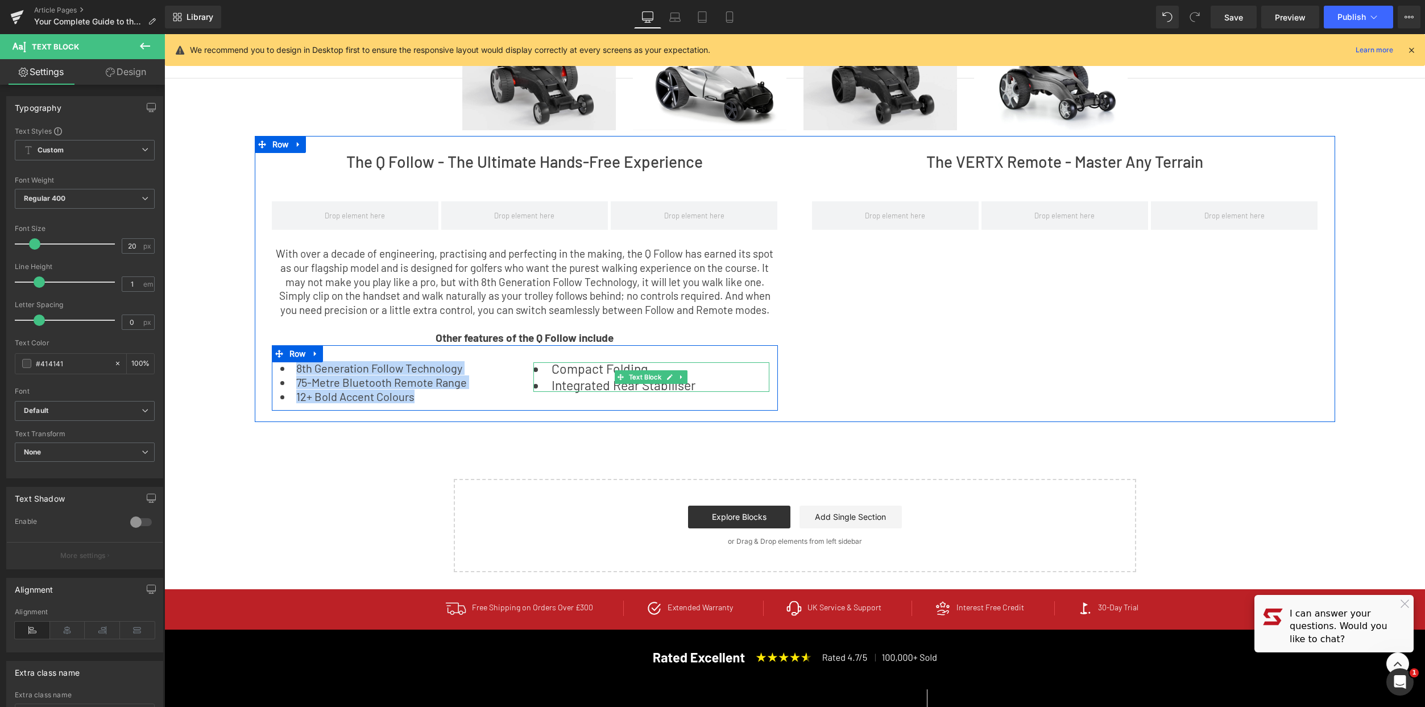
click at [678, 384] on li "Integrated Rear Stabiliser" at bounding box center [651, 385] width 236 height 13
click at [714, 381] on li "Integrated Rear Stabiliser" at bounding box center [651, 385] width 236 height 13
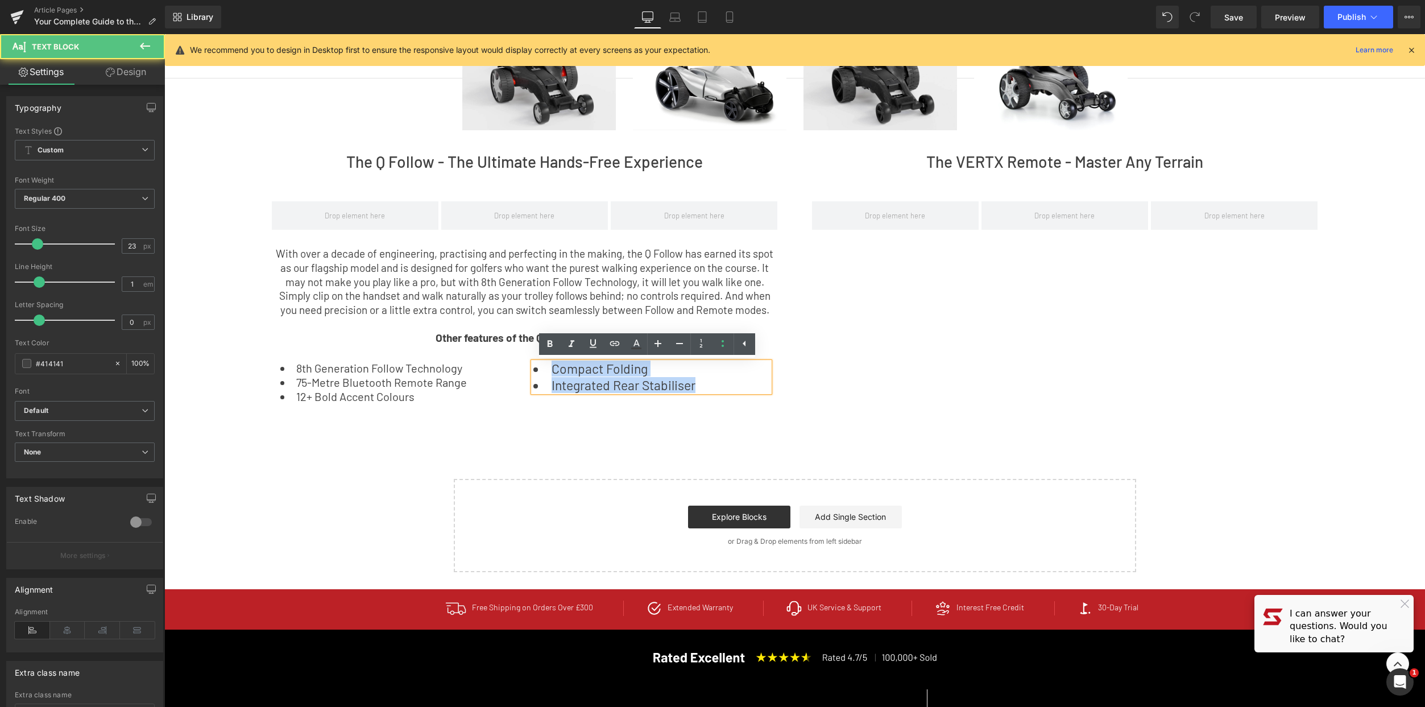
drag, startPoint x: 713, startPoint y: 382, endPoint x: 536, endPoint y: 368, distance: 177.9
click at [536, 368] on ul "Compact Folding Integrated Rear Stabiliser" at bounding box center [651, 377] width 236 height 30
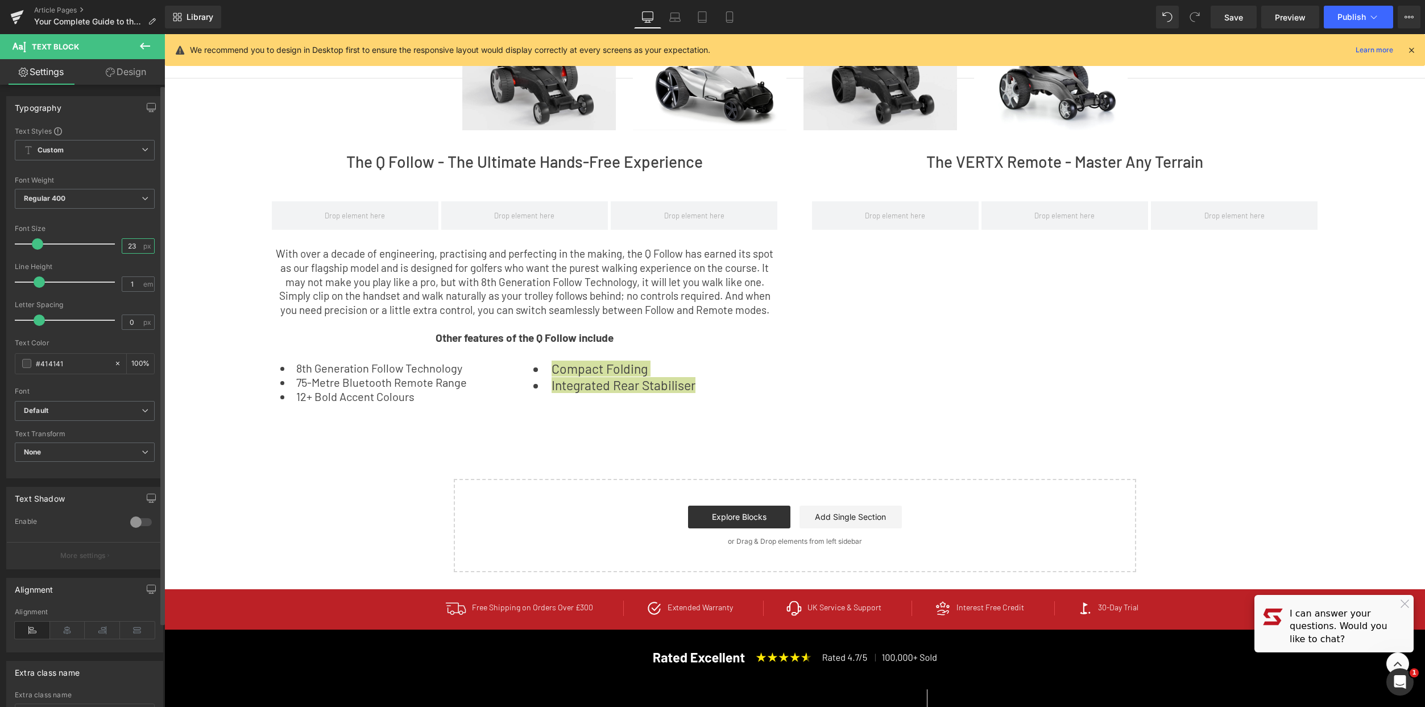
click at [136, 248] on input "23" at bounding box center [132, 246] width 20 height 14
type input "20"
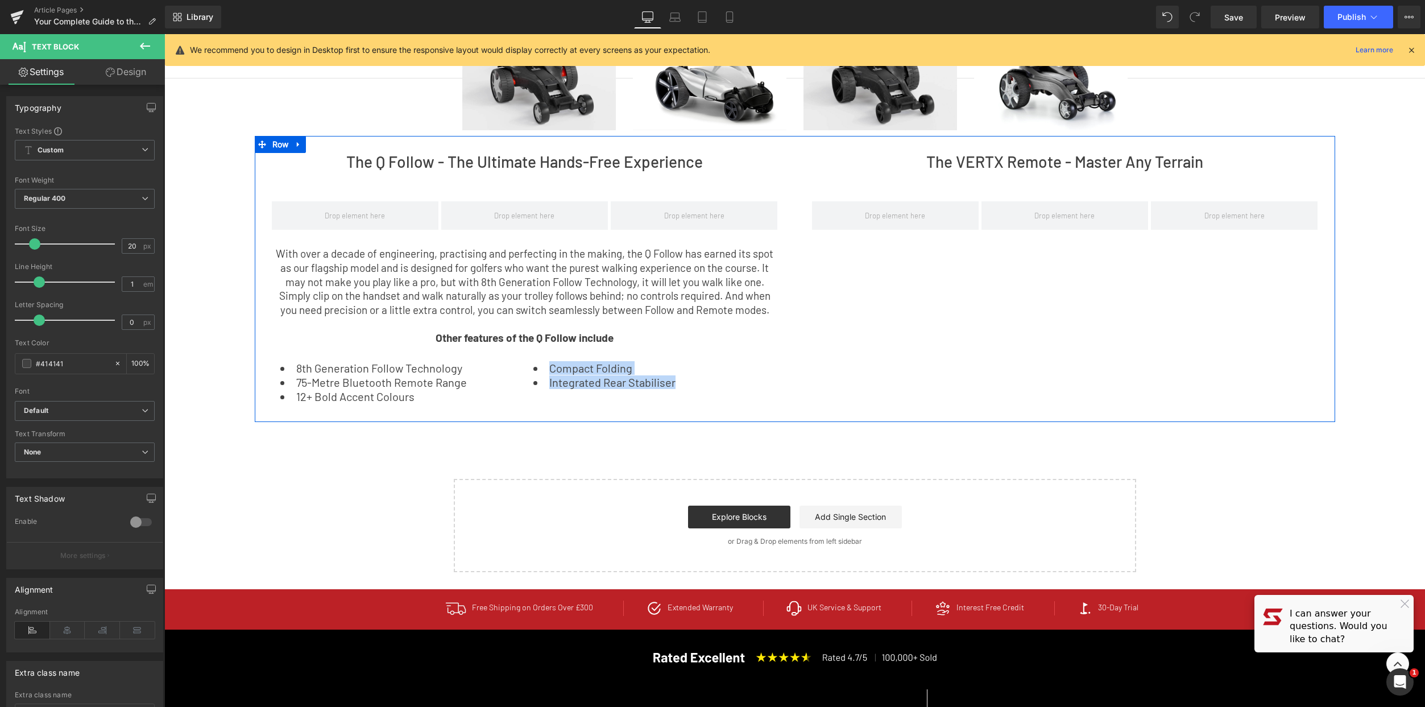
click at [897, 374] on div "The Q Follow - The Ultimate Hands-Free Experience Heading ‹ › Carousel With ove…" at bounding box center [795, 279] width 1080 height 286
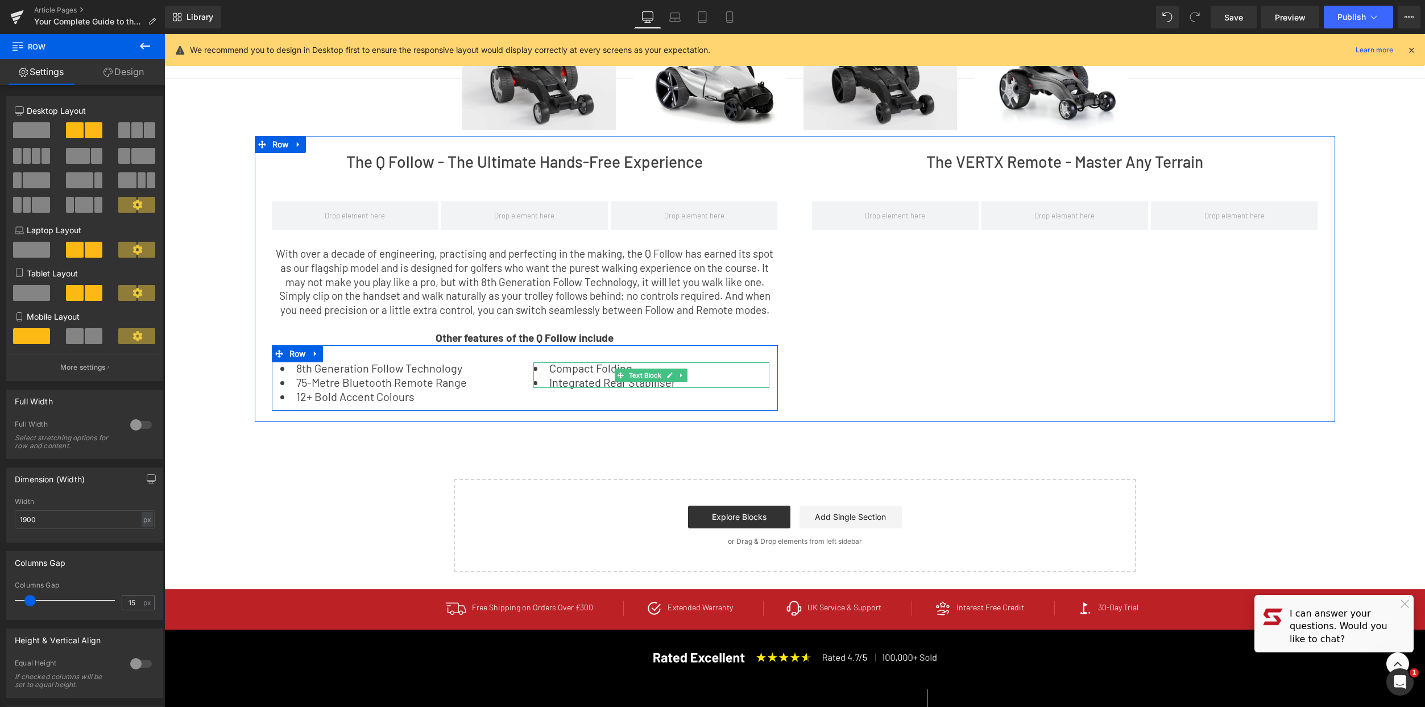
click at [703, 381] on li "Integrated Rear Stabiliser" at bounding box center [651, 381] width 236 height 11
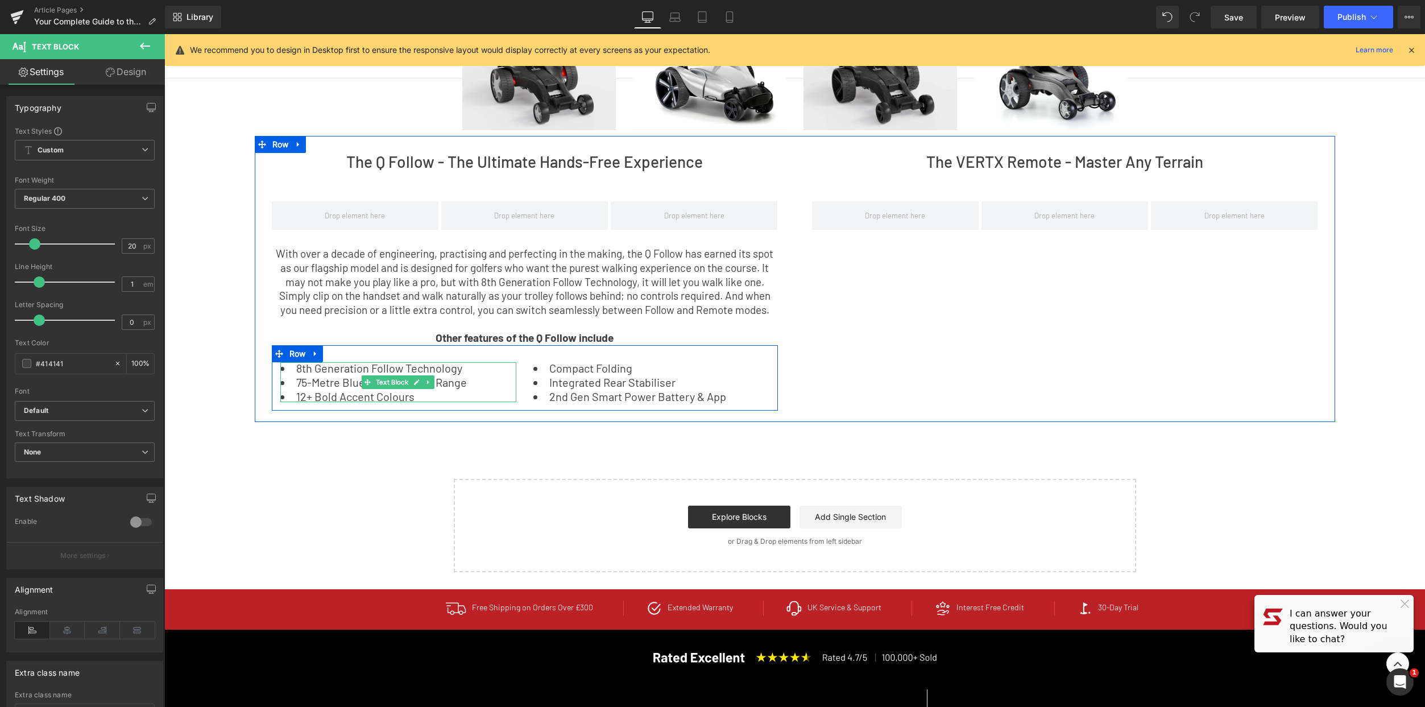
click at [407, 391] on li "12+ Bold Accent Colours" at bounding box center [398, 396] width 236 height 11
click at [451, 391] on li "12+ Bold Accent Colours" at bounding box center [398, 396] width 236 height 11
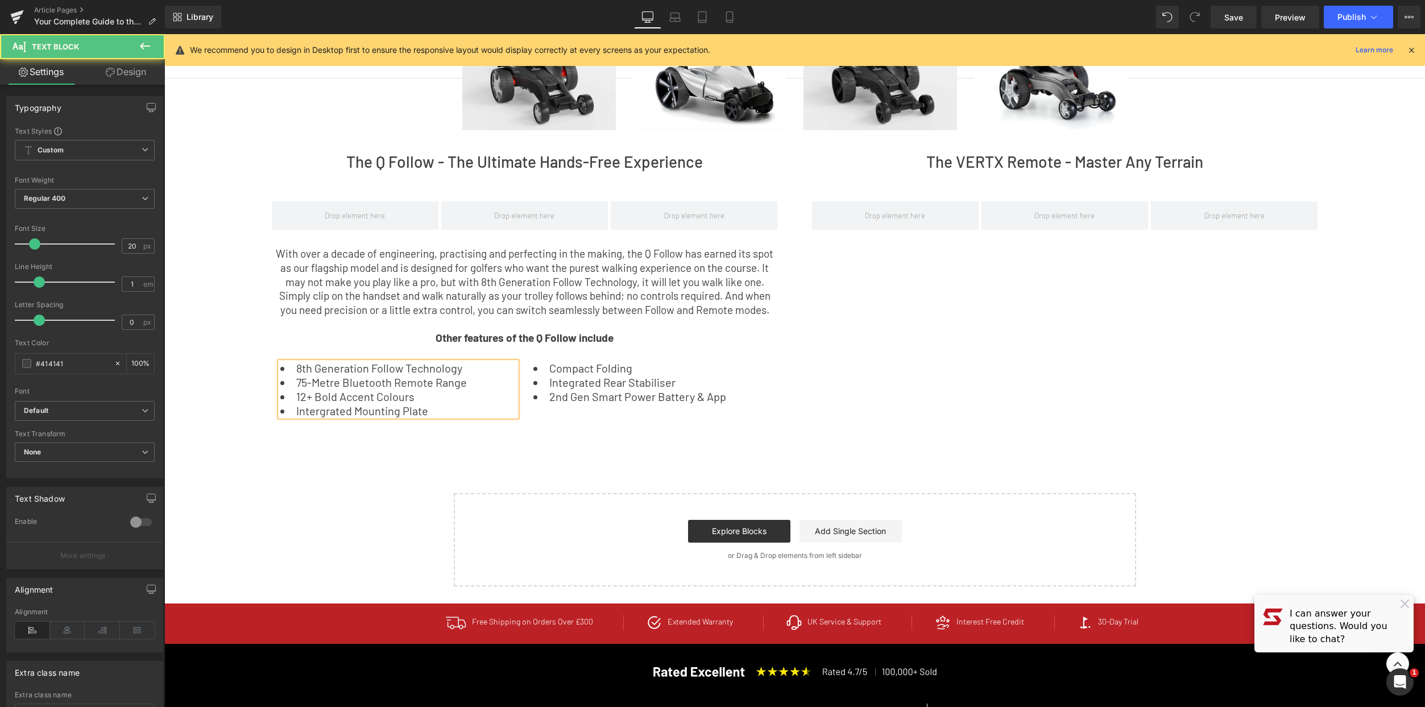
click at [364, 405] on li "Intergrated Mounting Plate" at bounding box center [398, 410] width 236 height 11
click at [304, 412] on li "Intergrated Mounting Plate" at bounding box center [398, 410] width 236 height 11
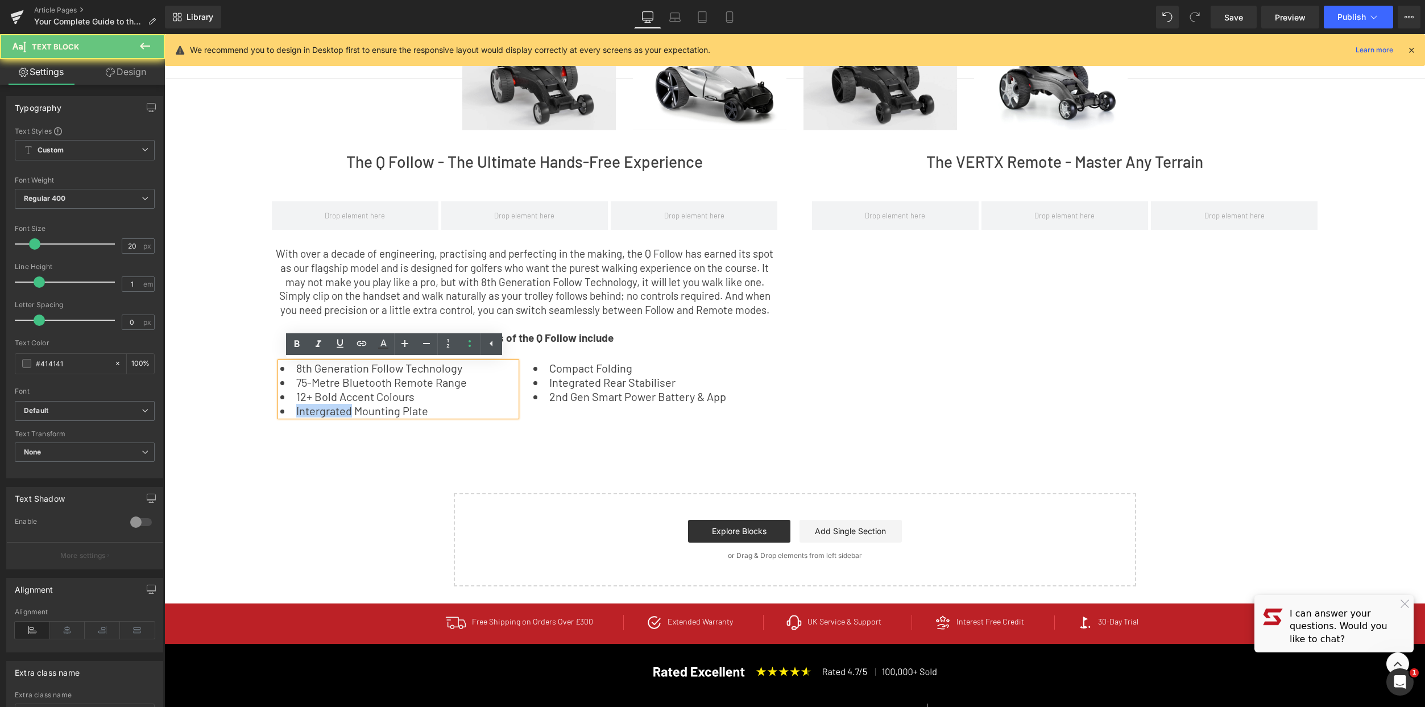
click at [304, 412] on li "Intergrated Mounting Plate" at bounding box center [398, 410] width 236 height 11
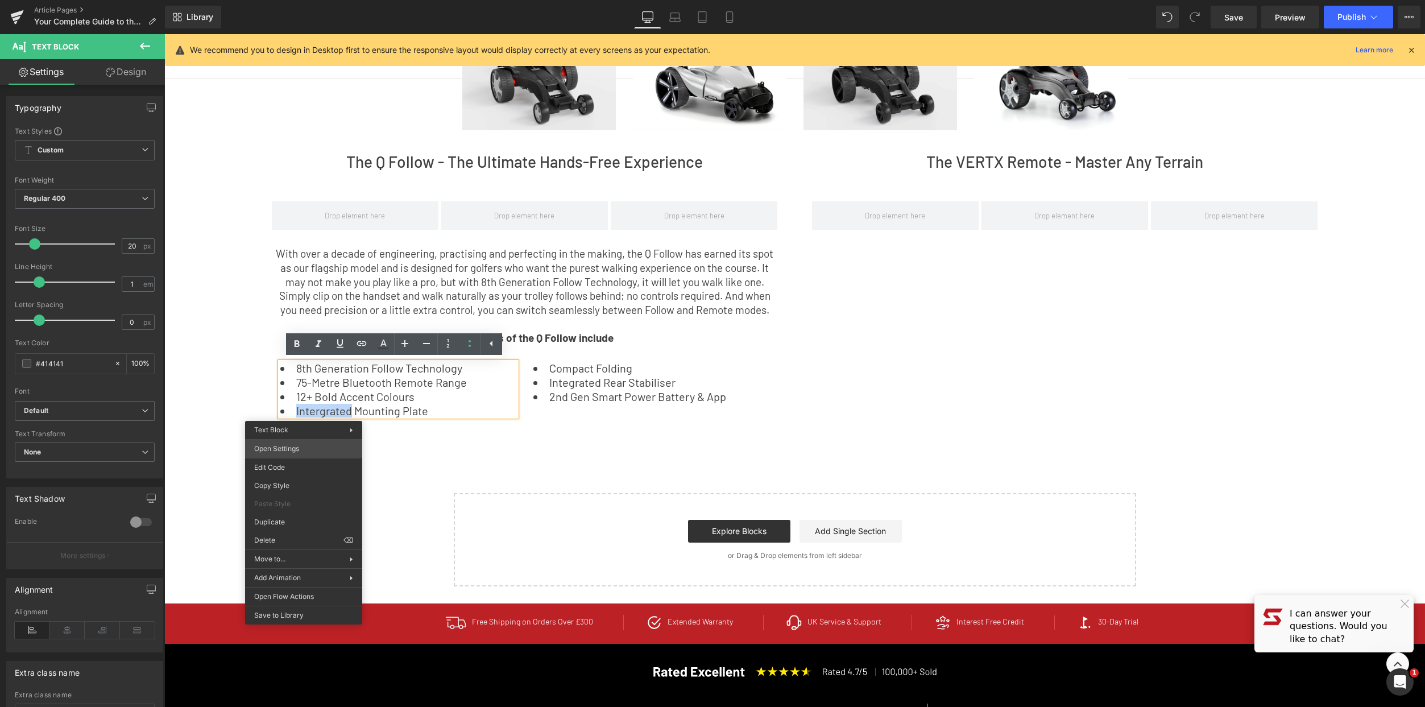
copy li "Intergrated"
click at [473, 391] on li "12+ Bold Accent Colours" at bounding box center [398, 396] width 236 height 11
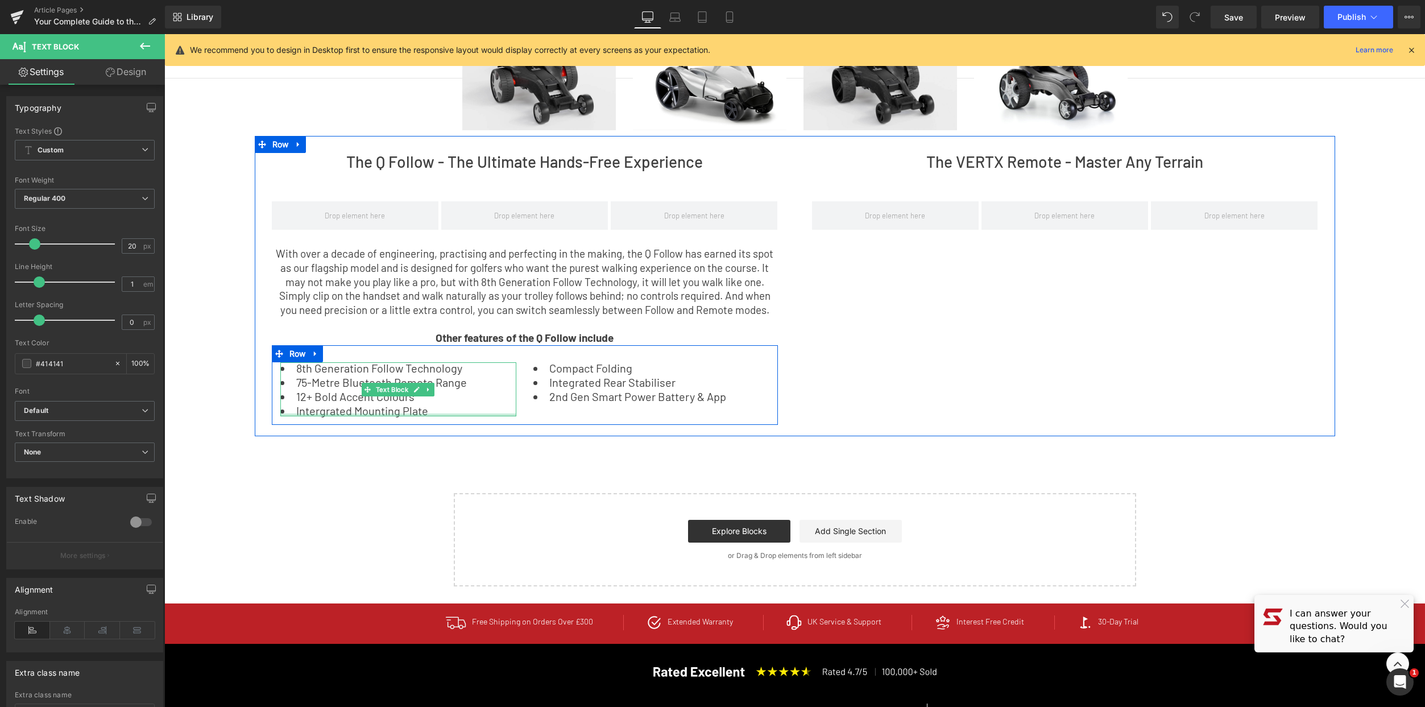
click at [320, 413] on div at bounding box center [398, 414] width 236 height 3
click at [320, 413] on li "Intergrated Mounting Plate" at bounding box center [398, 410] width 236 height 11
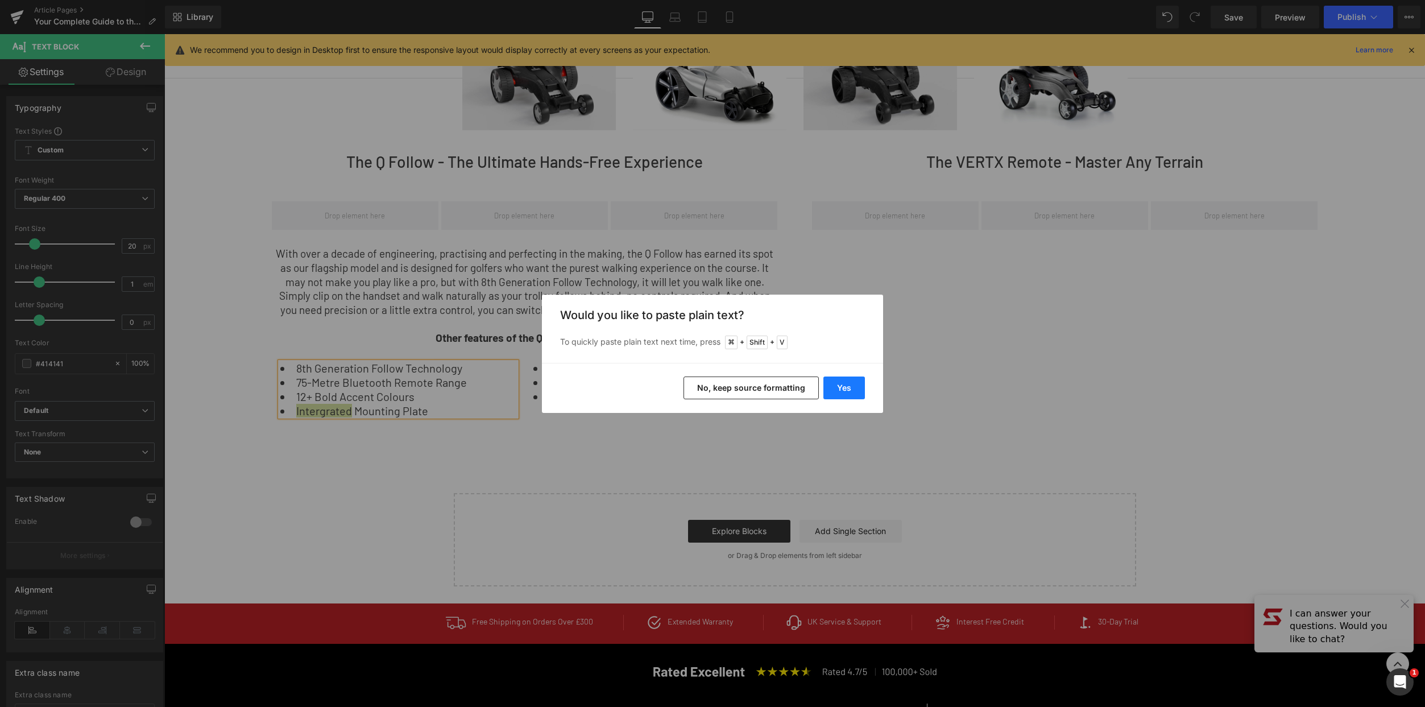
click at [852, 388] on button "Yes" at bounding box center [844, 387] width 42 height 23
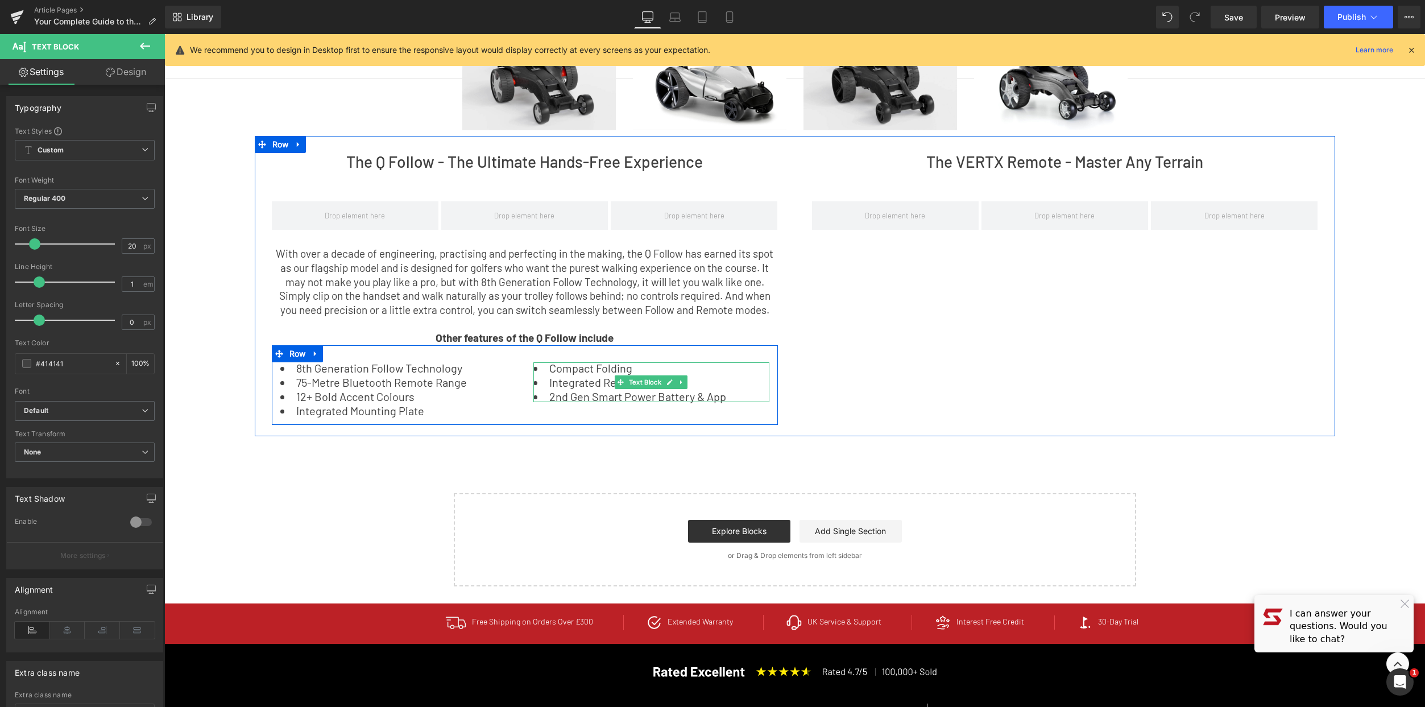
click at [727, 395] on li "2nd Gen Smart Power Battery & App" at bounding box center [651, 396] width 236 height 11
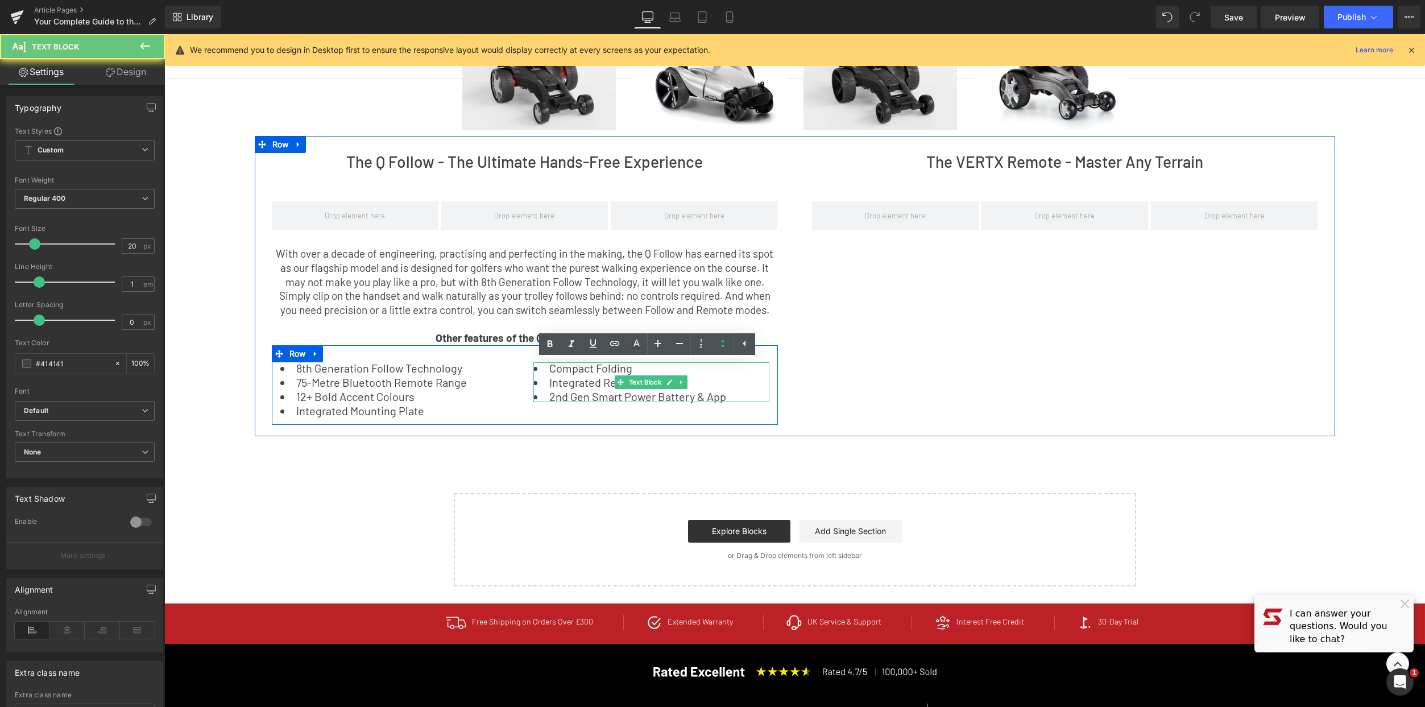
click at [735, 395] on li "2nd Gen Smart Power Battery & App" at bounding box center [651, 396] width 236 height 11
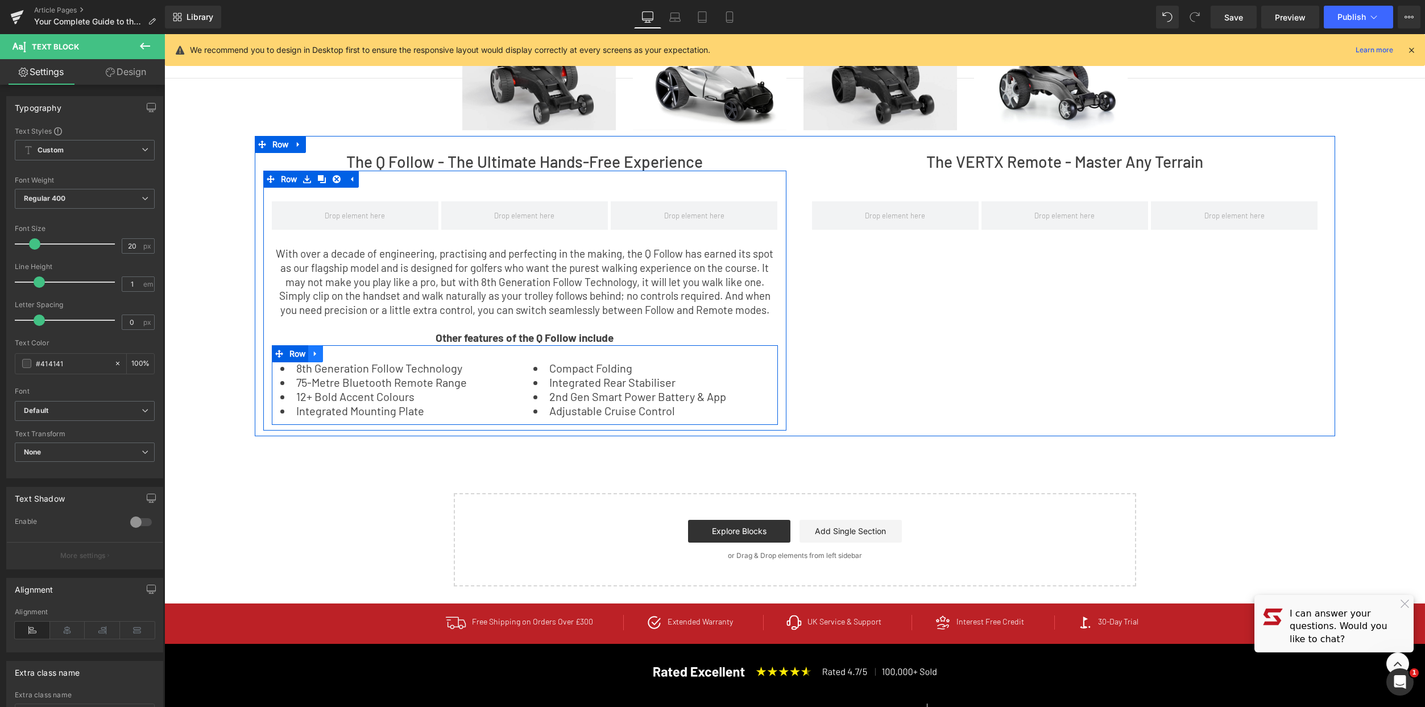
click at [312, 357] on icon at bounding box center [316, 354] width 8 height 9
click at [328, 354] on icon at bounding box center [330, 354] width 8 height 8
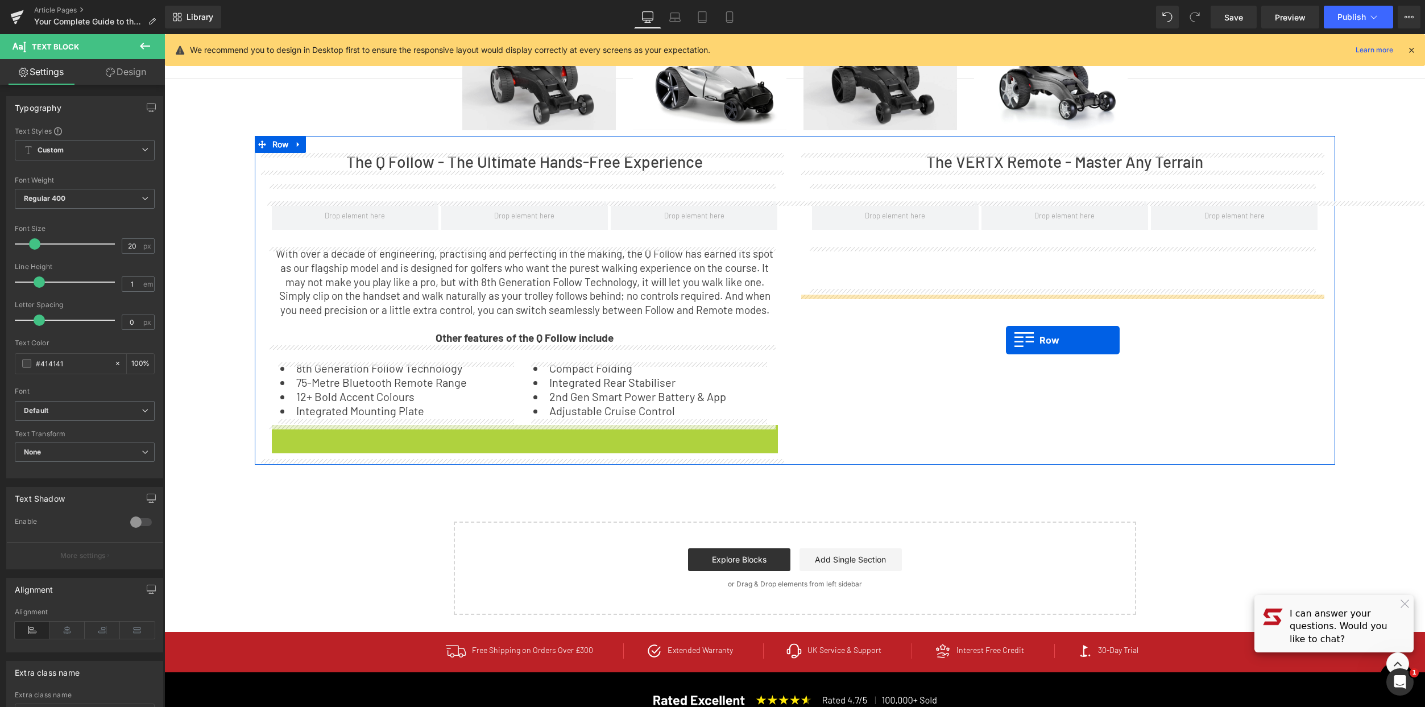
drag, startPoint x: 275, startPoint y: 436, endPoint x: 1006, endPoint y: 340, distance: 737.0
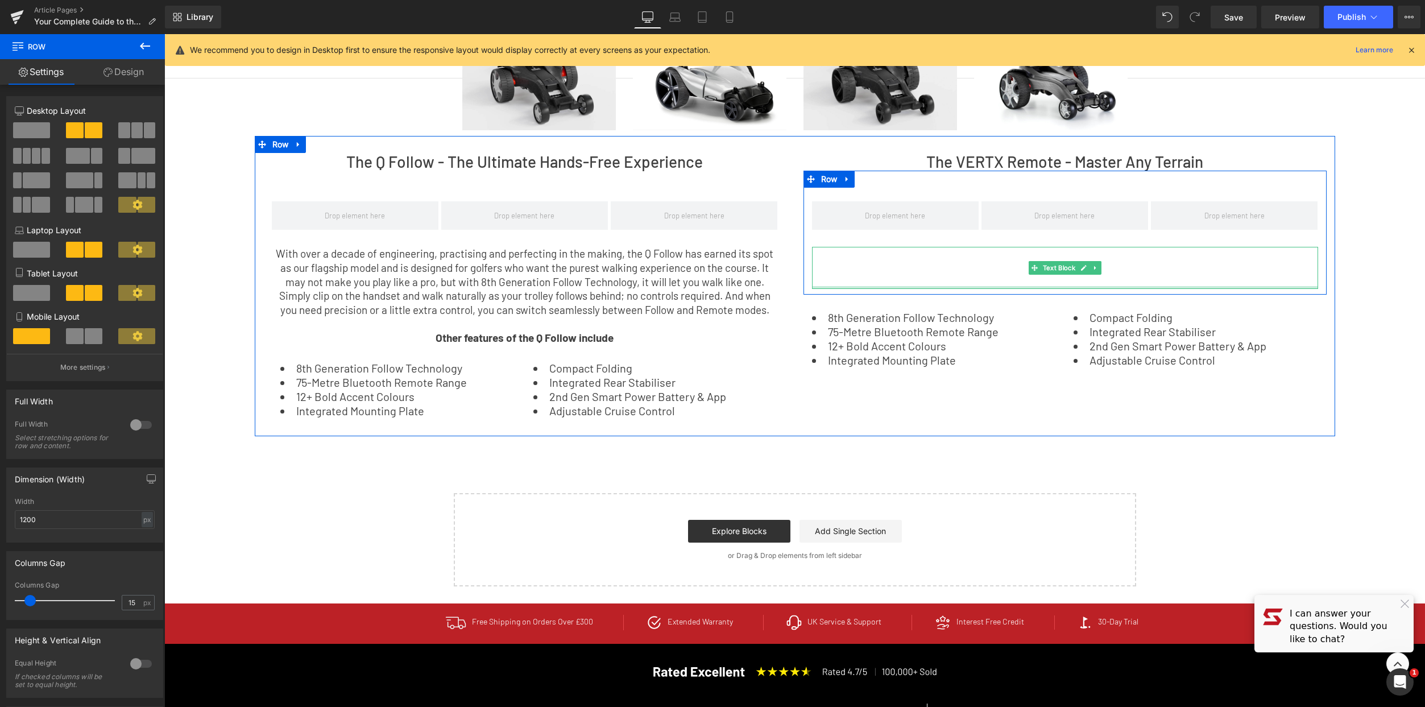
drag, startPoint x: 1419, startPoint y: 55, endPoint x: 946, endPoint y: 330, distance: 547.3
click at [1023, 289] on div at bounding box center [1065, 287] width 506 height 3
click at [673, 279] on p "With over a decade of engineering, practising and perfecting in the making, the…" at bounding box center [525, 282] width 506 height 71
click at [946, 330] on div "8th Generation Follow Technology 75-Metre Bluetooth Remote Range 12+ Bold Accen…" at bounding box center [1064, 335] width 523 height 80
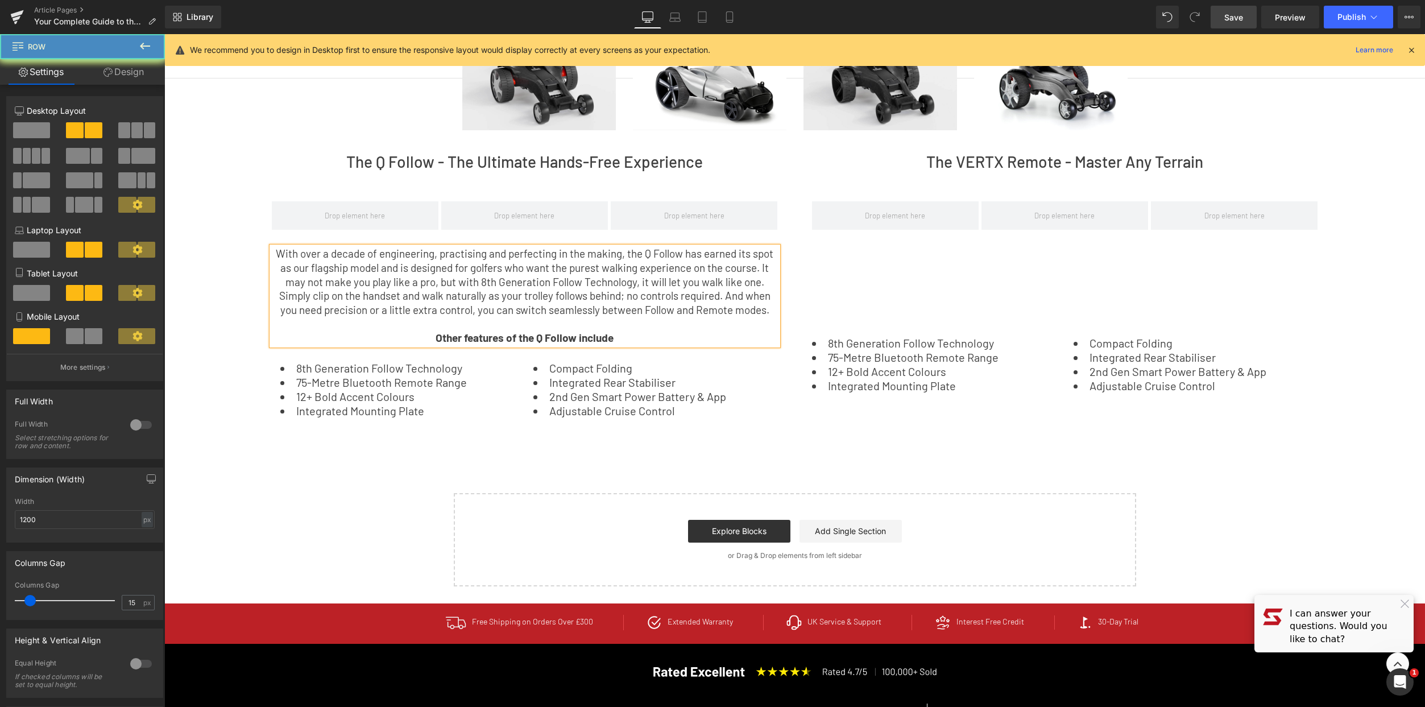
click at [1242, 20] on span "Save" at bounding box center [1233, 17] width 19 height 12
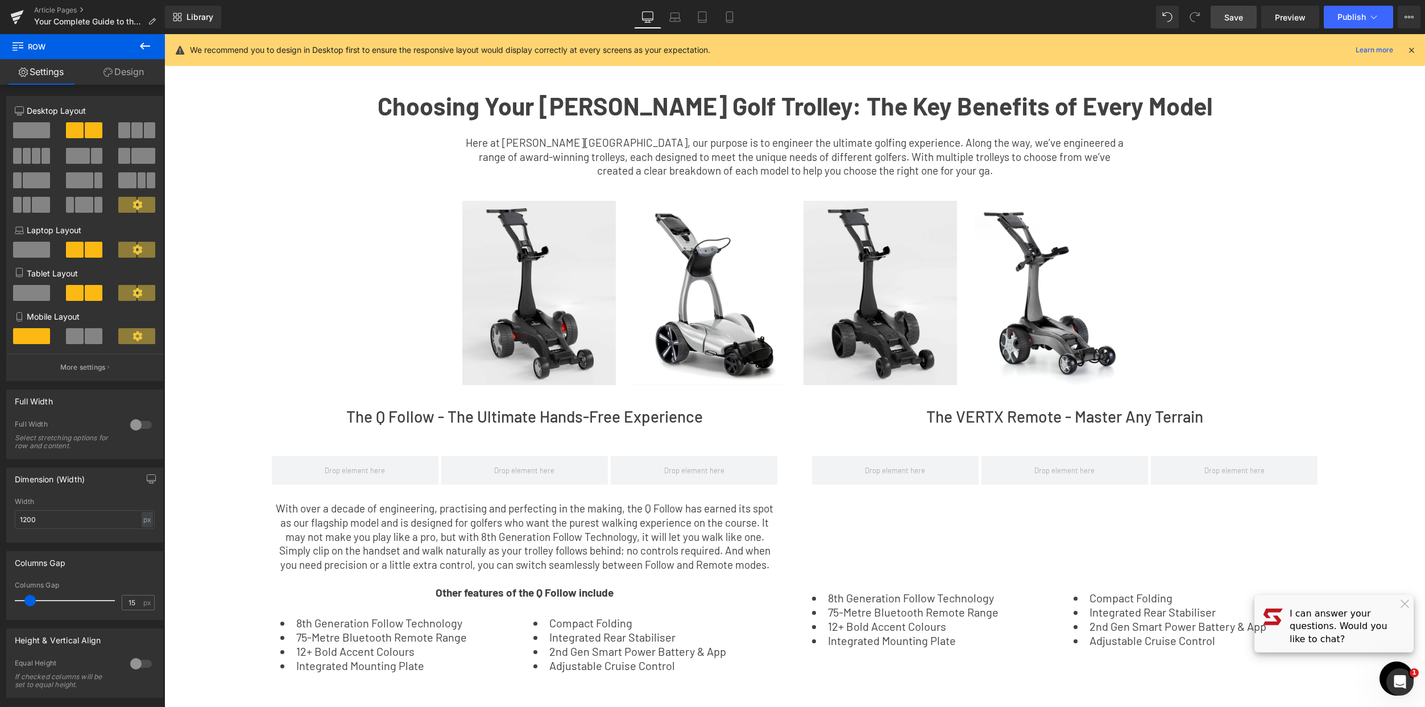
scroll to position [32, 0]
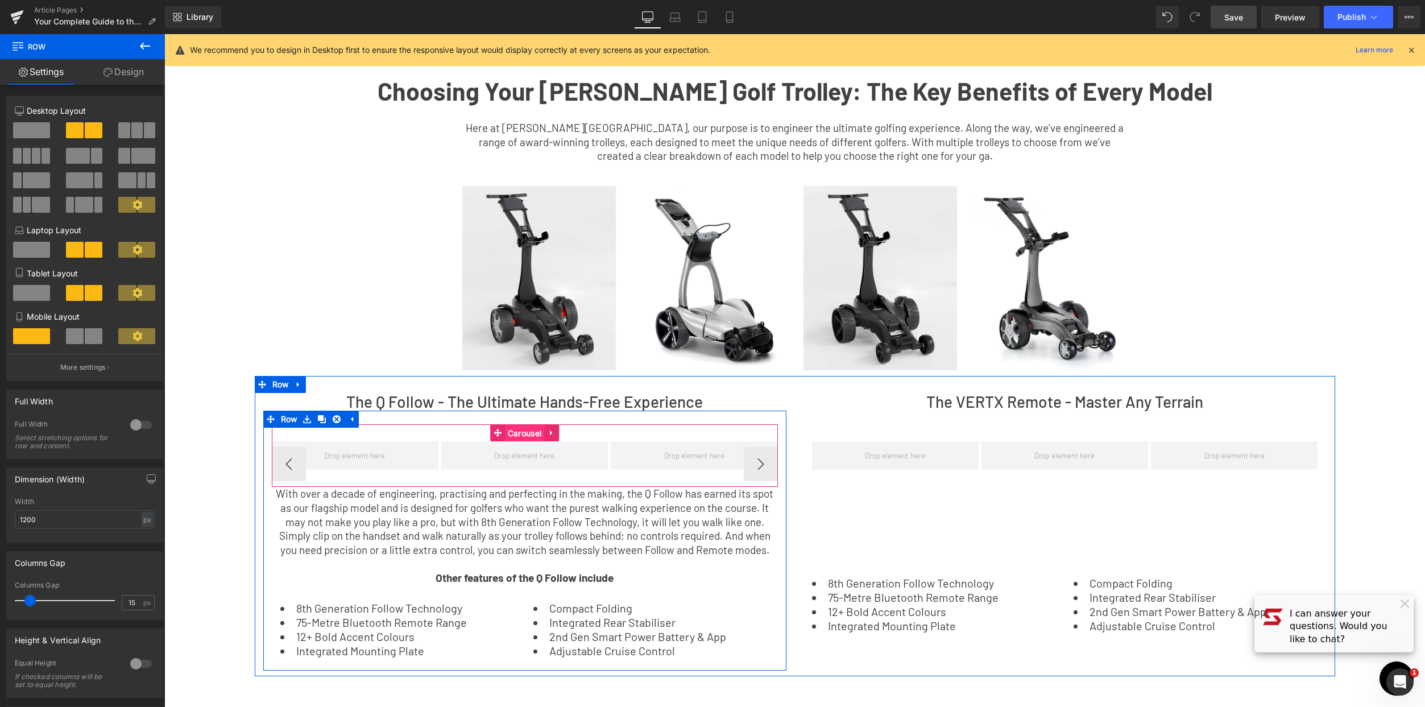
click at [528, 432] on span "Carousel" at bounding box center [524, 433] width 39 height 17
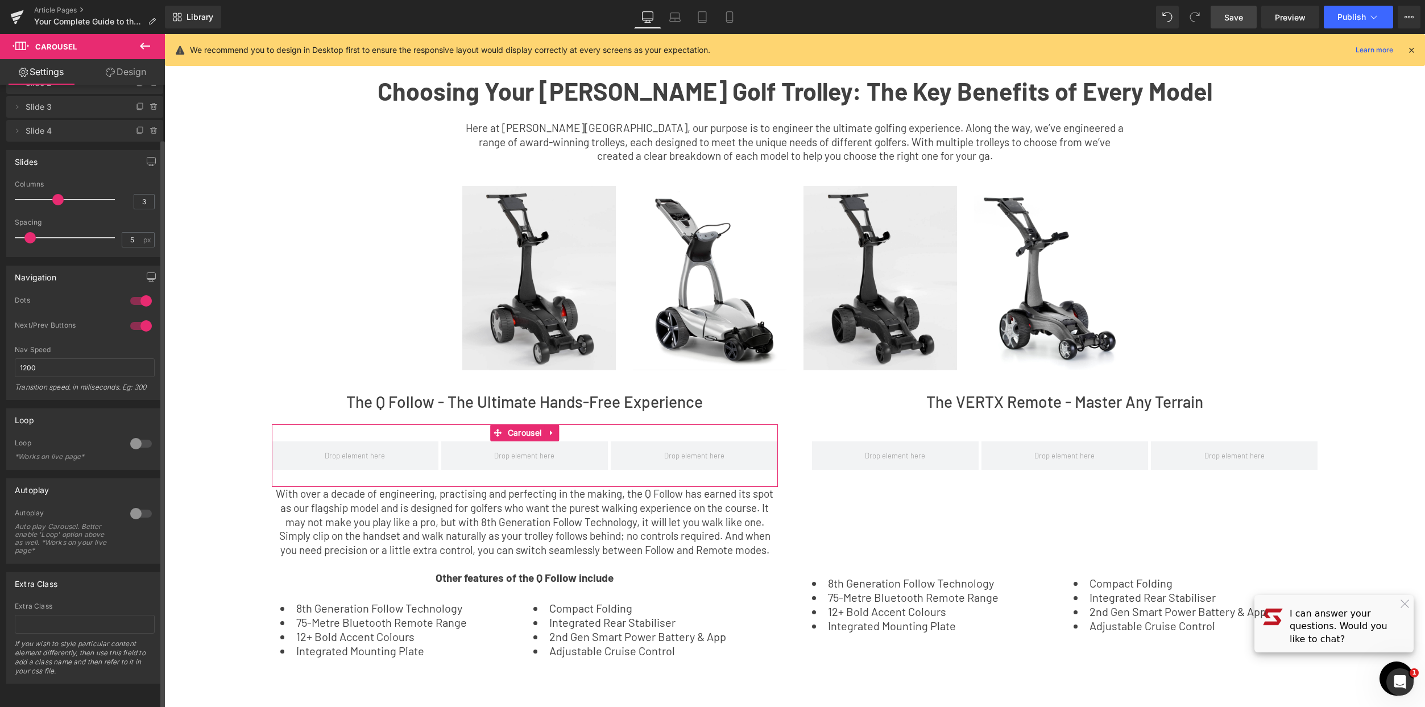
scroll to position [0, 0]
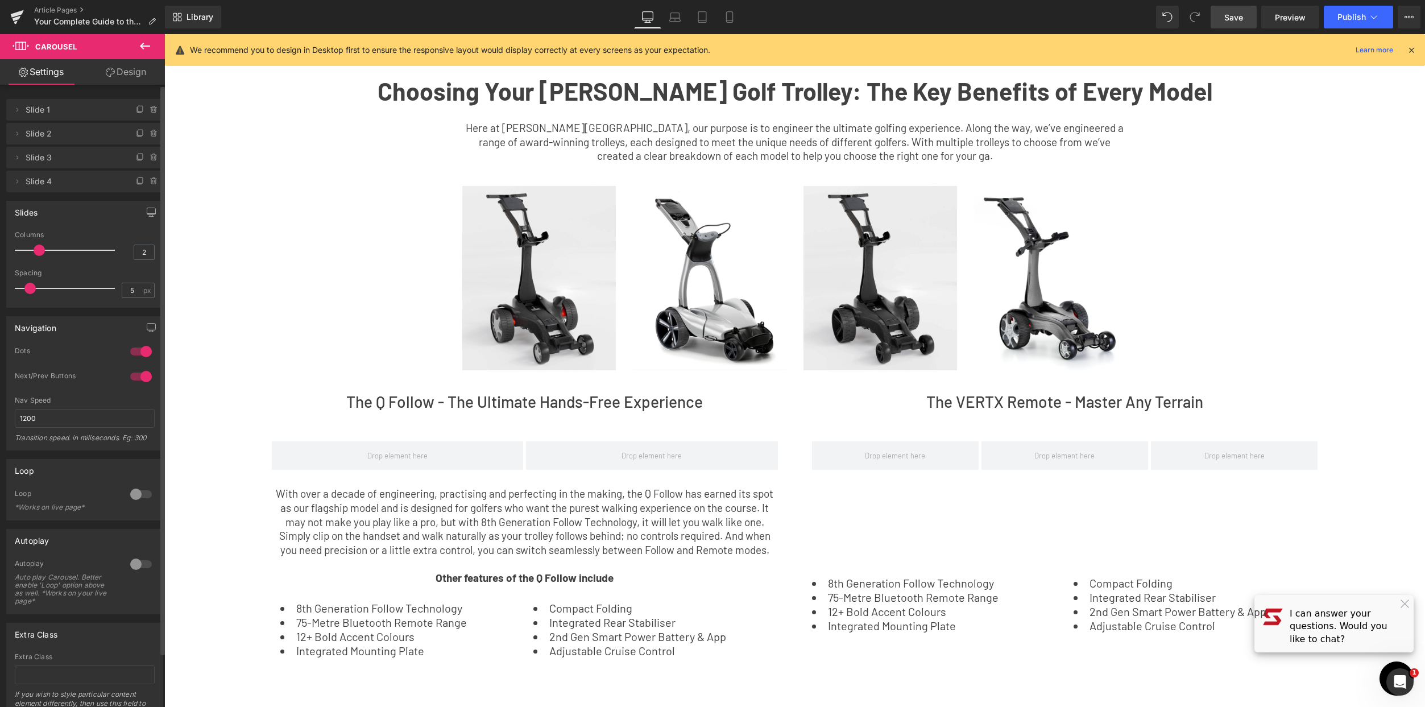
type input "1"
drag, startPoint x: 54, startPoint y: 250, endPoint x: 24, endPoint y: 252, distance: 30.2
click at [24, 252] on span at bounding box center [20, 250] width 11 height 11
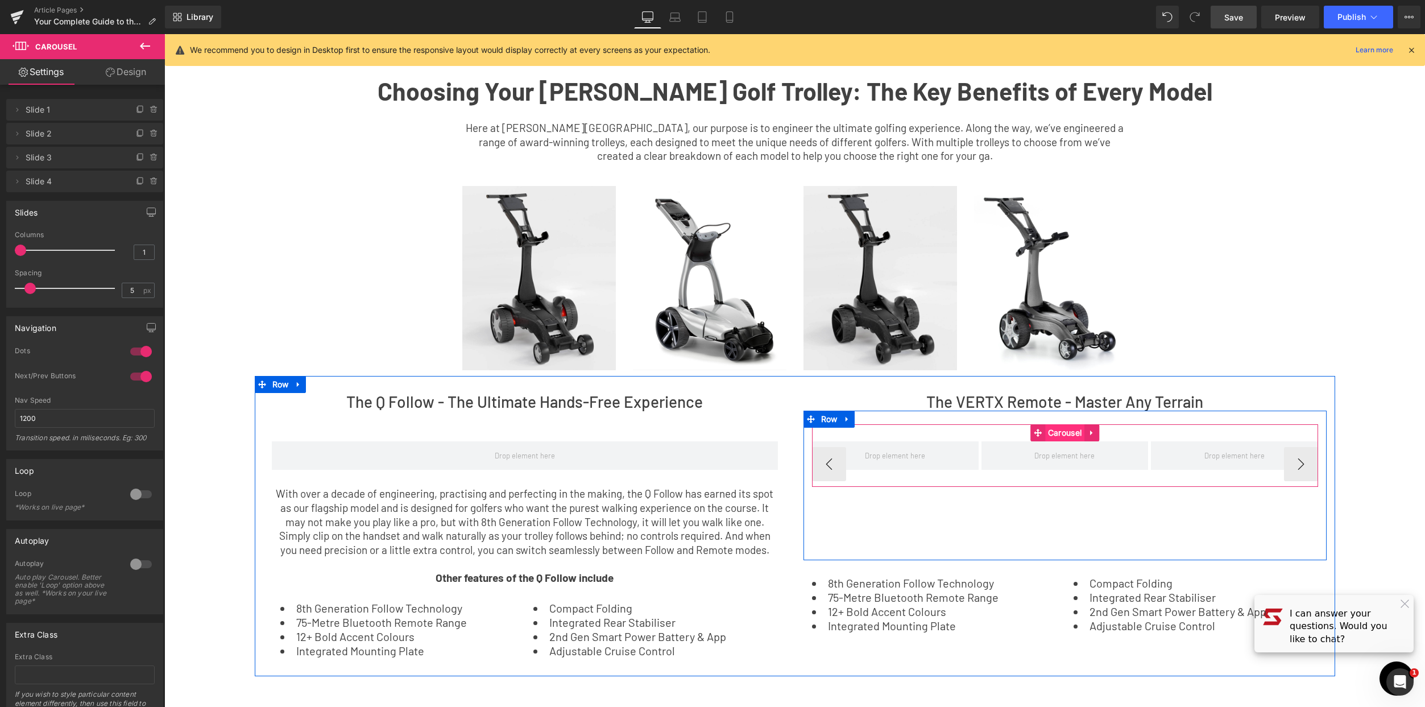
click at [1068, 433] on span "Carousel" at bounding box center [1064, 432] width 39 height 17
type input "1"
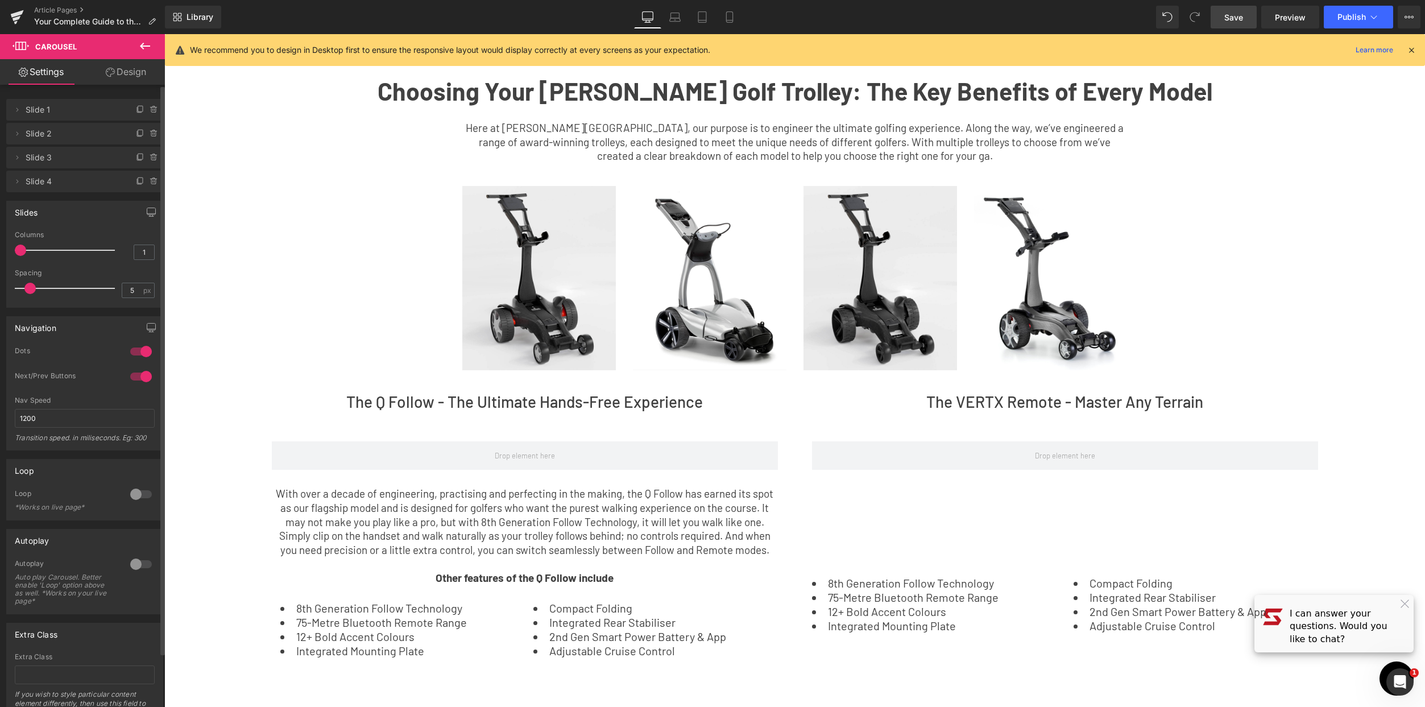
drag, startPoint x: 54, startPoint y: 250, endPoint x: 6, endPoint y: 250, distance: 47.8
click at [7, 250] on div "1 Columns 1 3 Columns 3 3 Columns 3 1 Columns 1 5px Spacing 5 px 5px Spacing 5 …" at bounding box center [85, 269] width 156 height 76
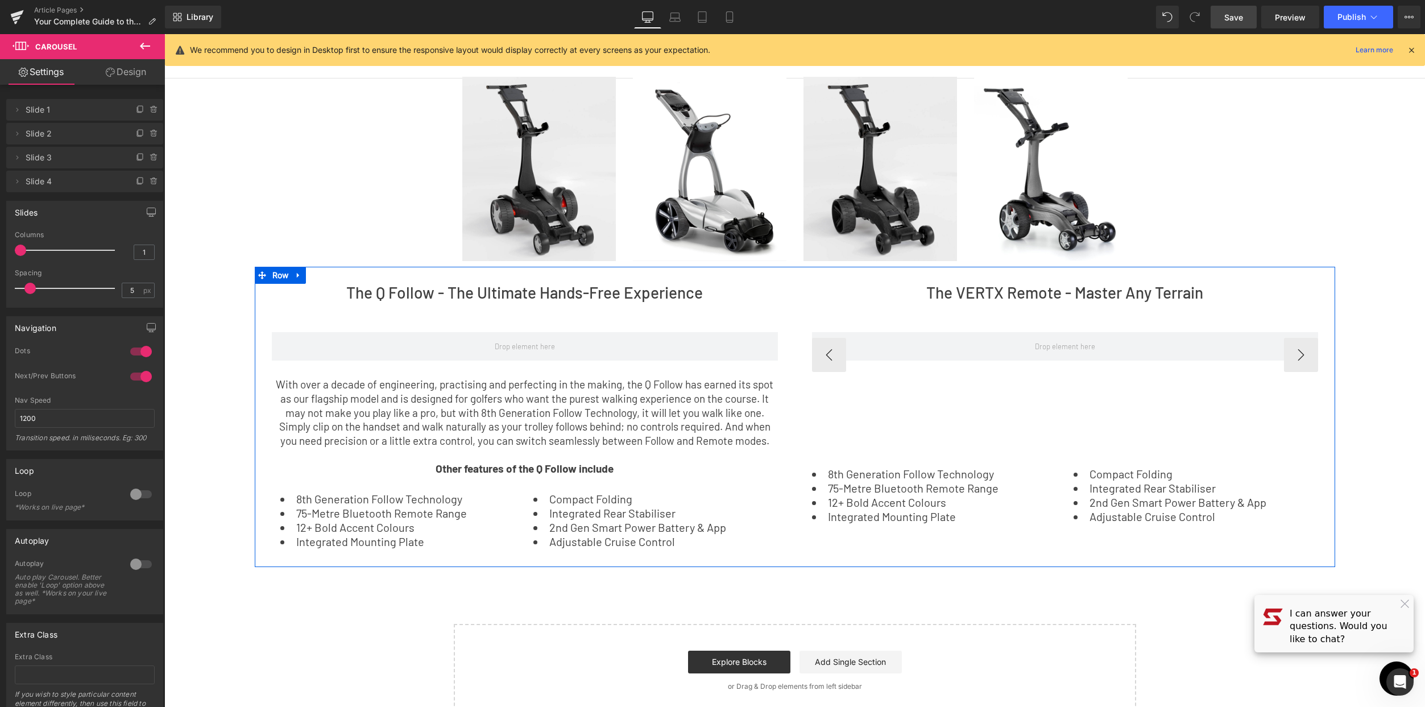
scroll to position [94, 0]
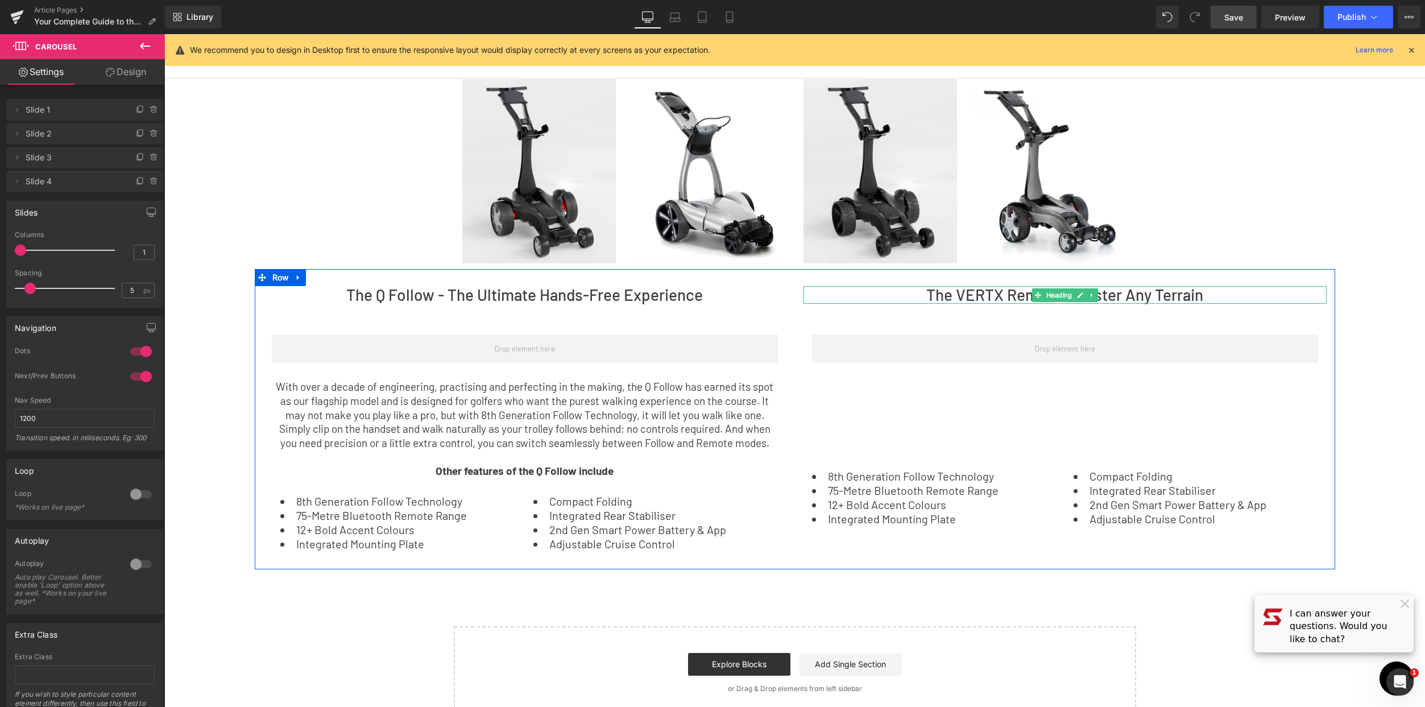
click at [980, 297] on h2 "The VERTX Remote - Master Any Terrain" at bounding box center [1064, 295] width 523 height 18
click at [972, 302] on h2 "The VERTX Remote - Master Any Terrain" at bounding box center [1064, 295] width 523 height 18
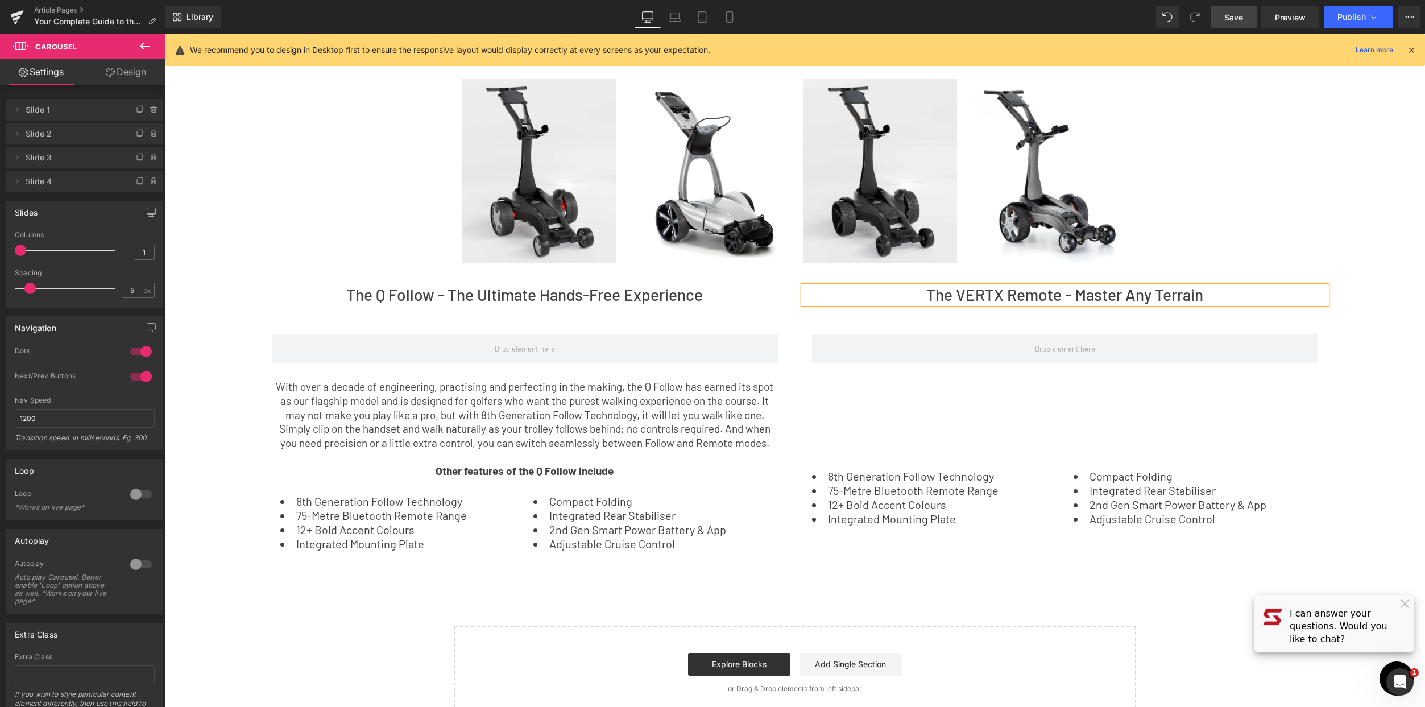
click at [936, 293] on h2 "The VERTX Remote - Master Any Terrain" at bounding box center [1064, 295] width 523 height 18
drag, startPoint x: 960, startPoint y: 298, endPoint x: 1250, endPoint y: 293, distance: 290.0
click at [1251, 293] on h2 "The VERTX Remote - Master Any Terrain" at bounding box center [1064, 295] width 523 height 18
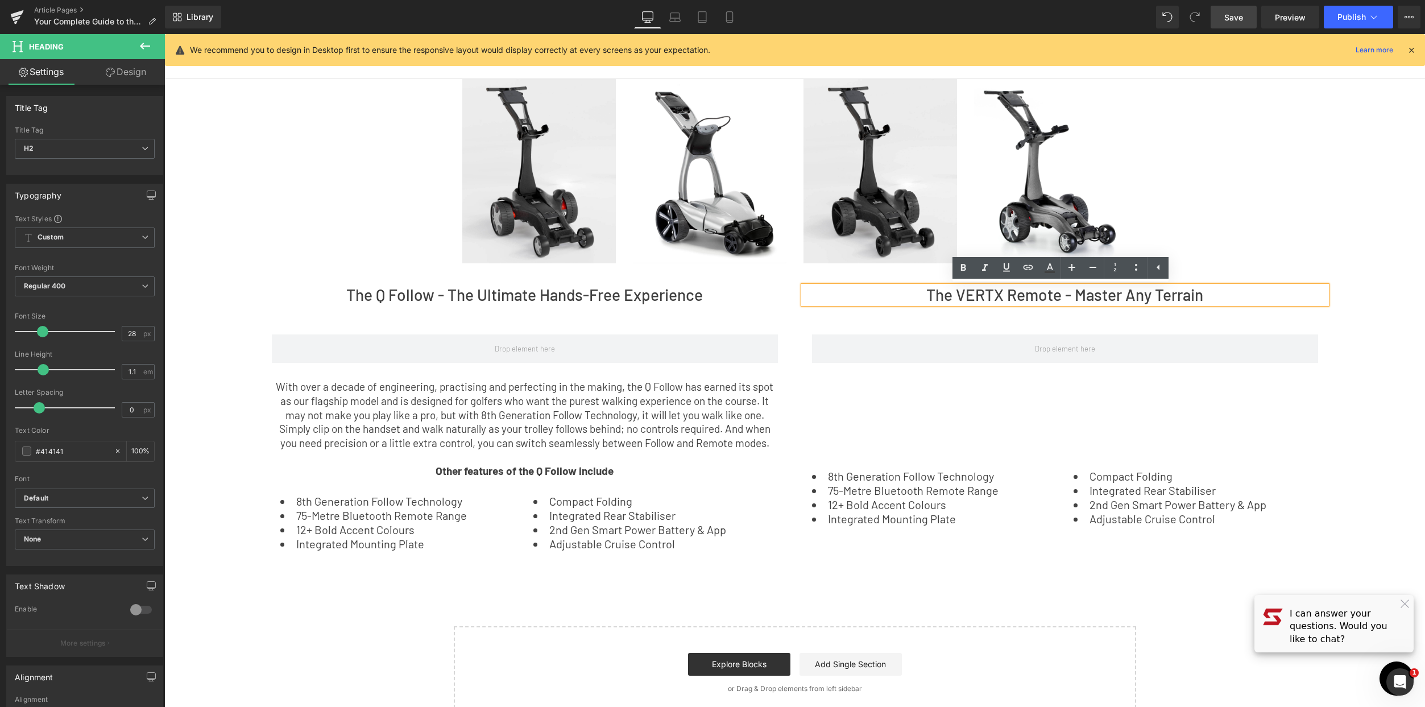
click at [1298, 170] on div "Choosing Your [PERSON_NAME] Golf Trolley: The Key Benefits of Every Model Text …" at bounding box center [794, 330] width 1261 height 780
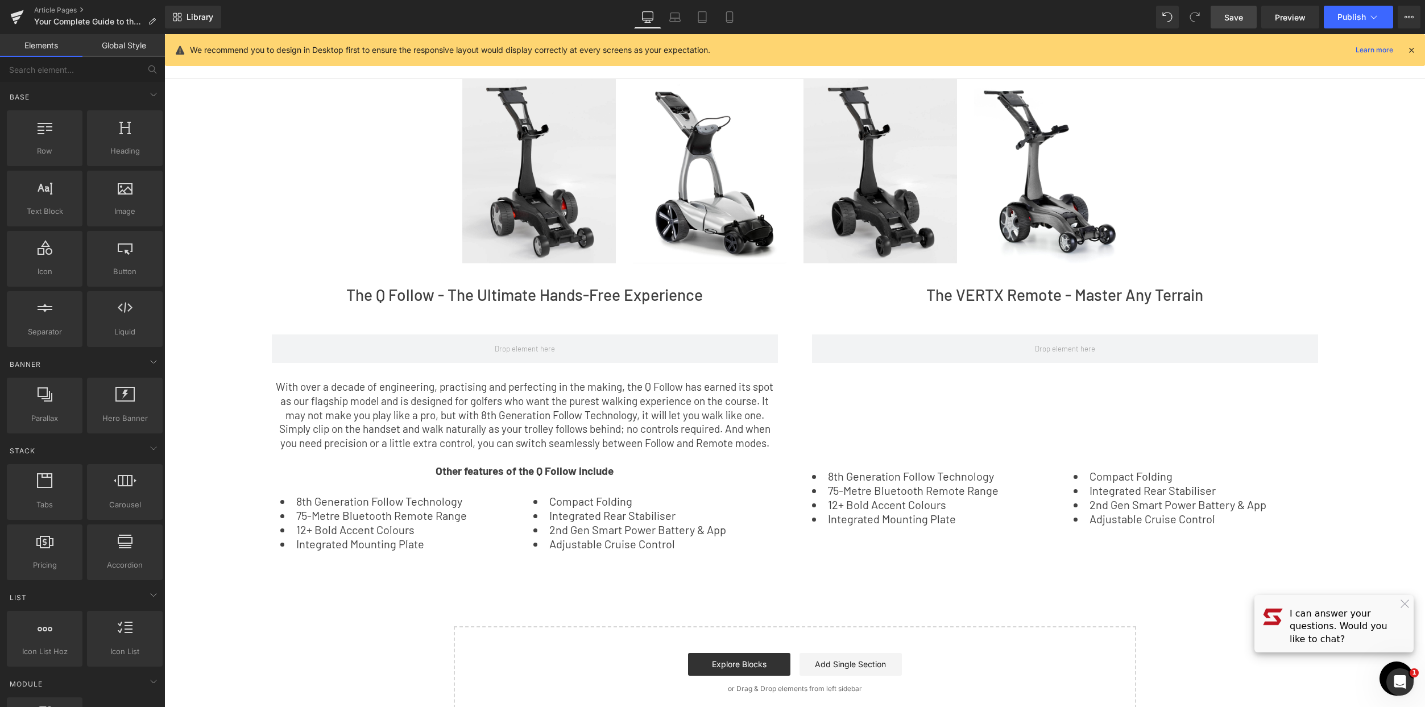
click at [1234, 16] on span "Save" at bounding box center [1233, 17] width 19 height 12
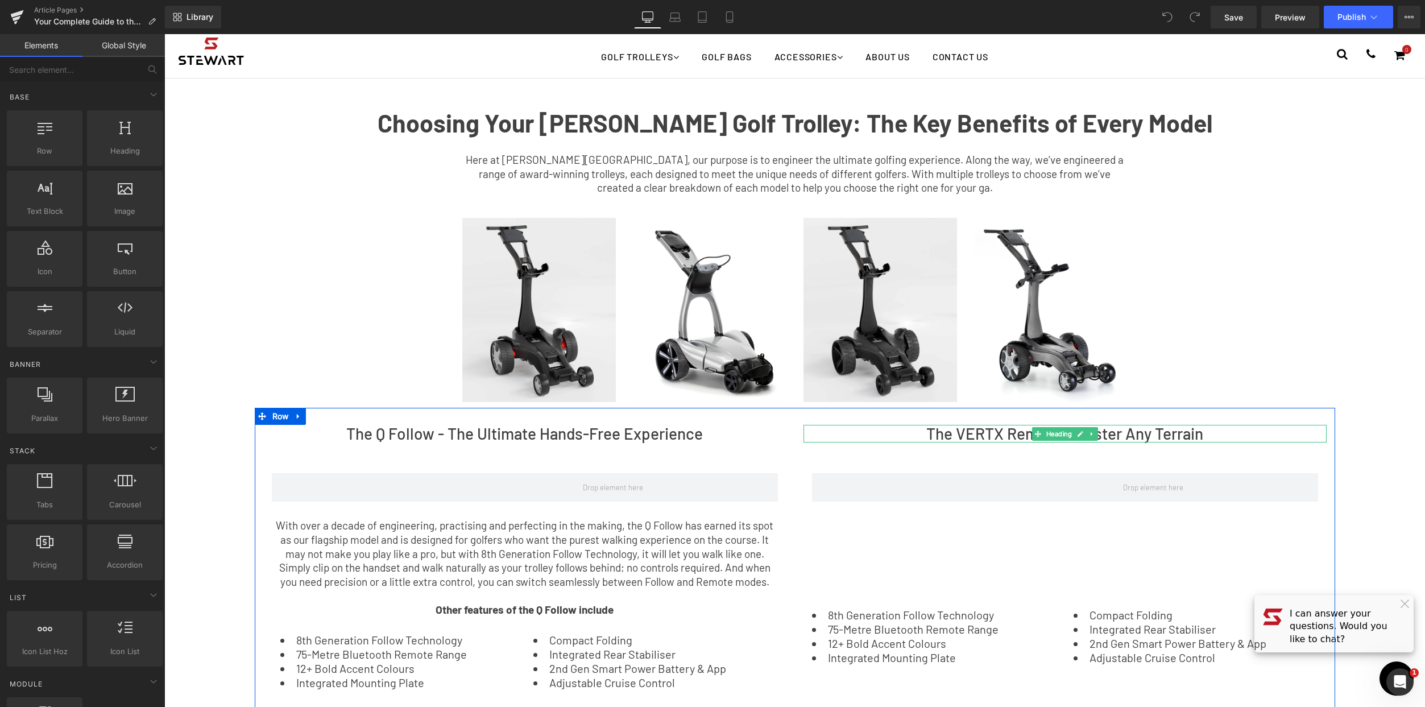
click at [942, 432] on h2 "The VERTX Remote - Master Any Terrain" at bounding box center [1064, 434] width 523 height 18
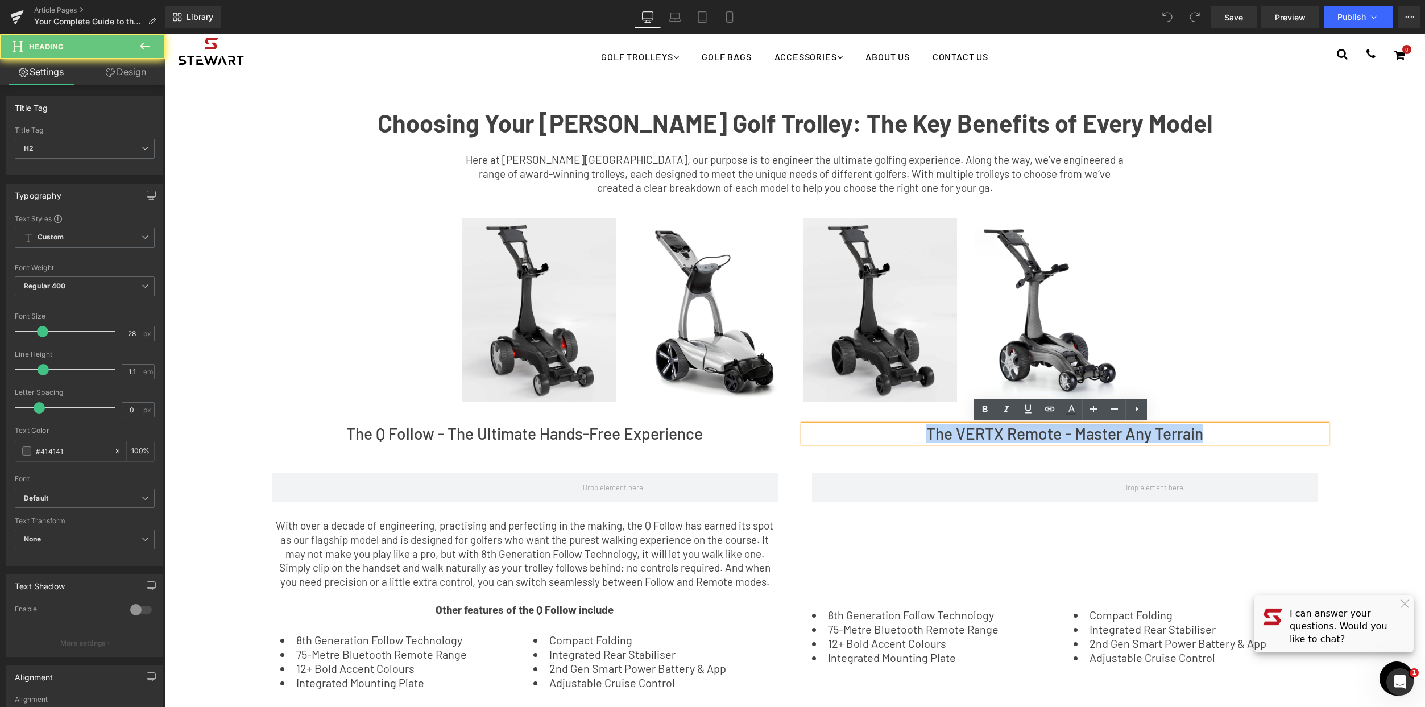
drag, startPoint x: 925, startPoint y: 436, endPoint x: 1255, endPoint y: 434, distance: 329.8
click at [1255, 434] on h2 "The VERTX Remote - Master Any Terrain" at bounding box center [1064, 434] width 523 height 18
copy h2 "The VERTX Remote - Master Any Terrain"
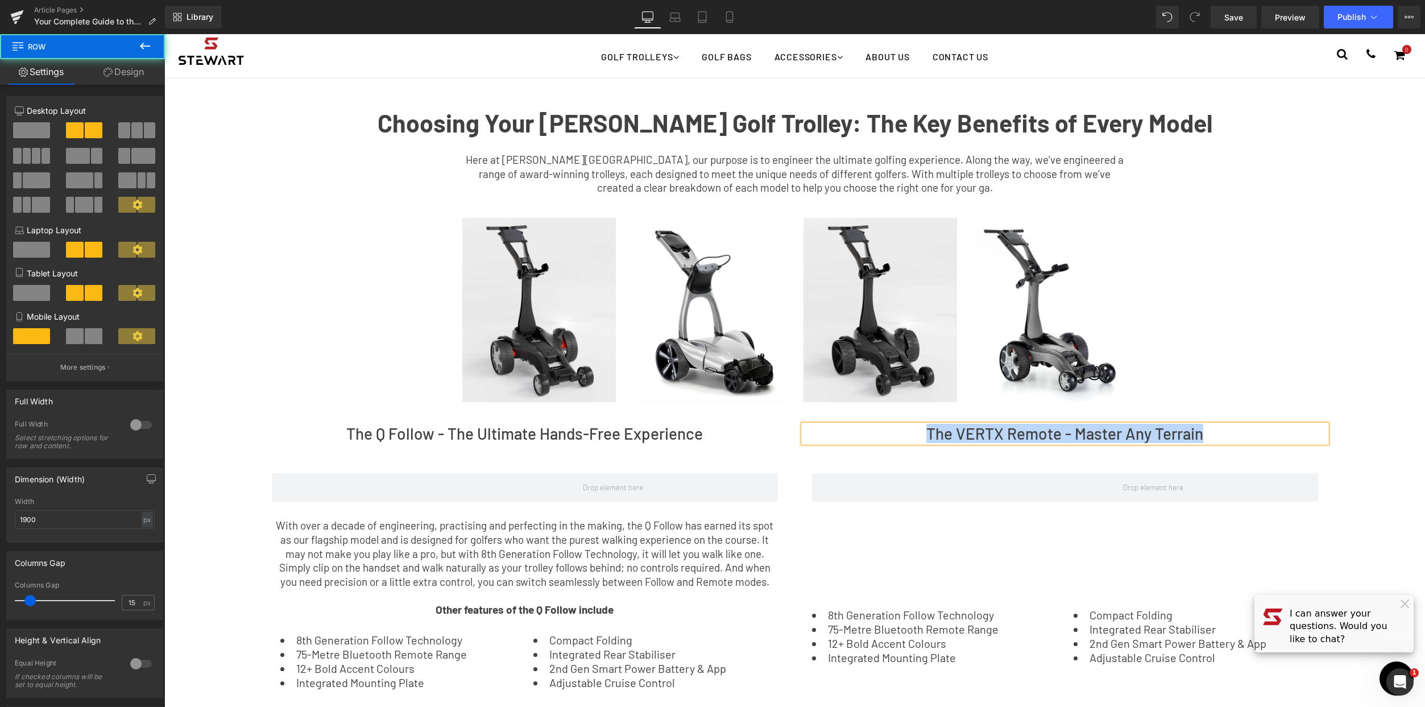
click at [1234, 421] on div "The Q Follow - The Ultimate Hands-Free Experience Heading ‹ › Carousel With ove…" at bounding box center [795, 558] width 1080 height 300
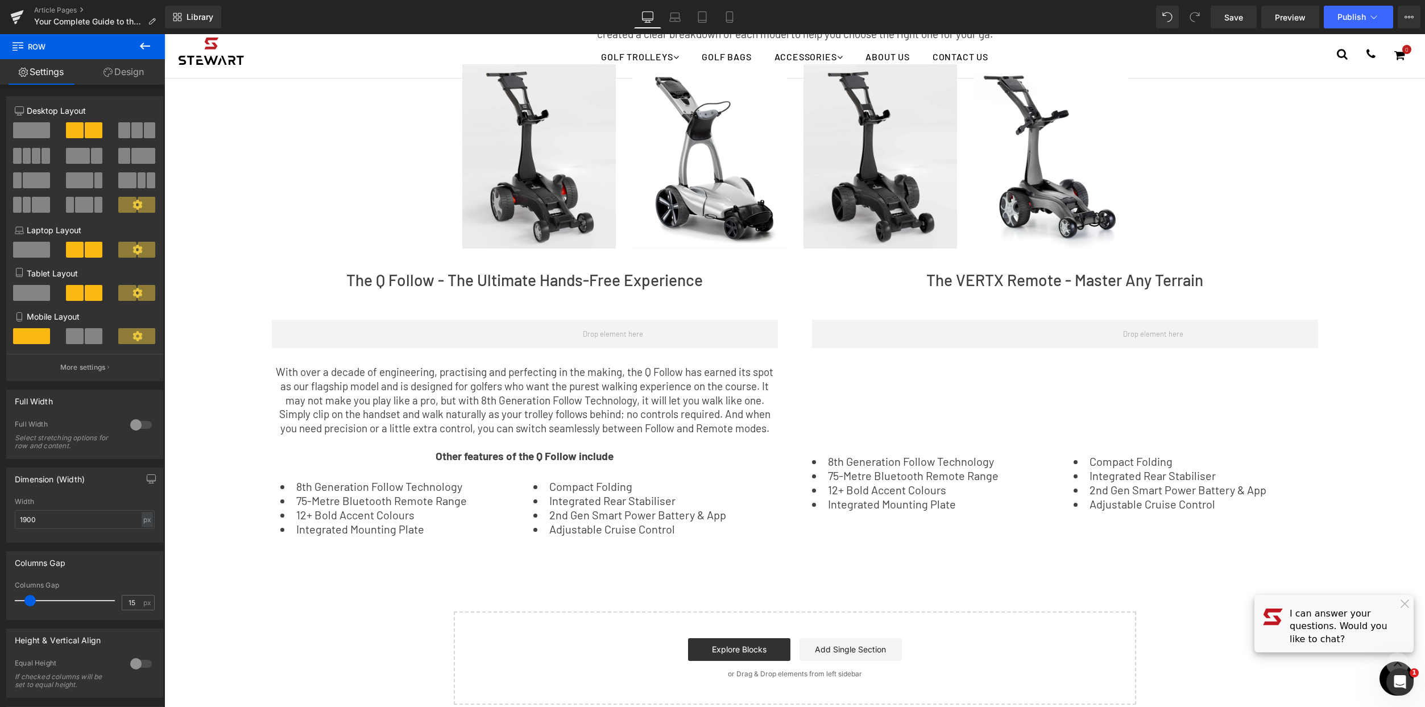
scroll to position [240, 0]
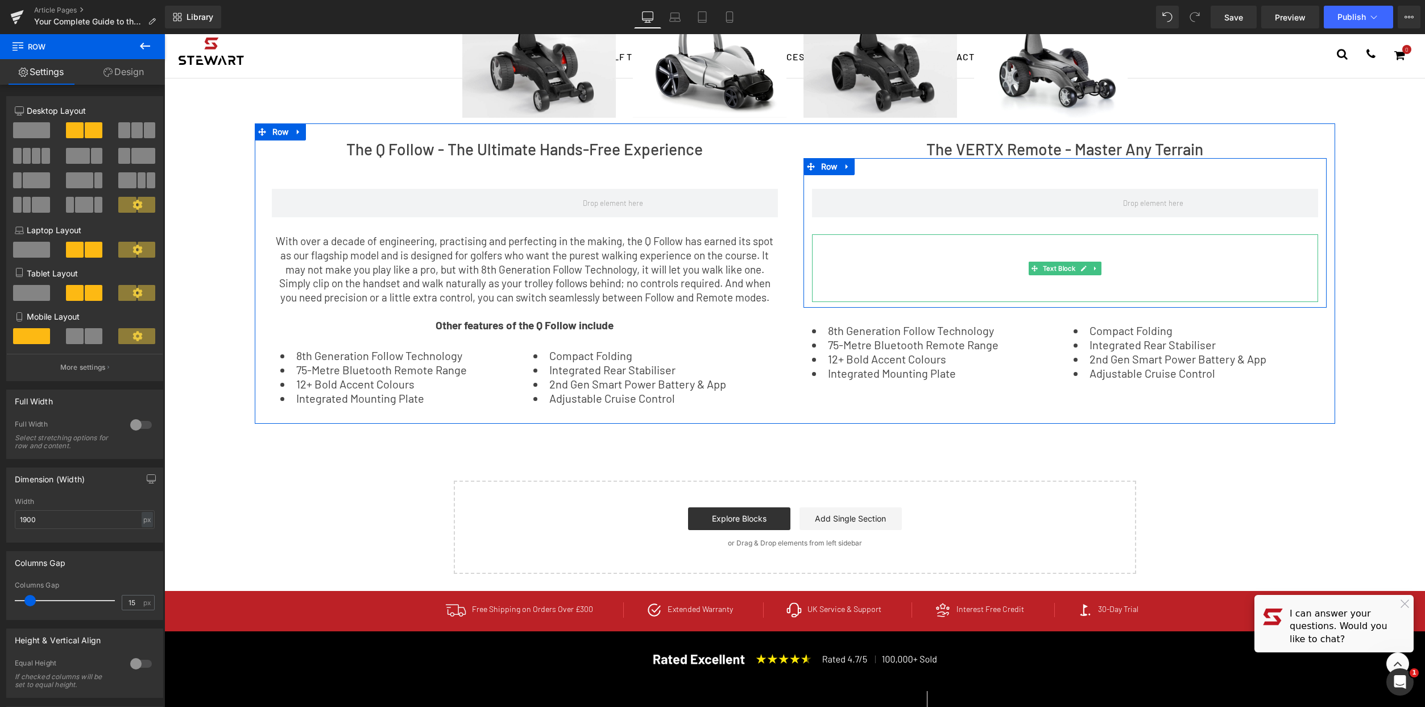
click at [889, 256] on p at bounding box center [1065, 255] width 506 height 14
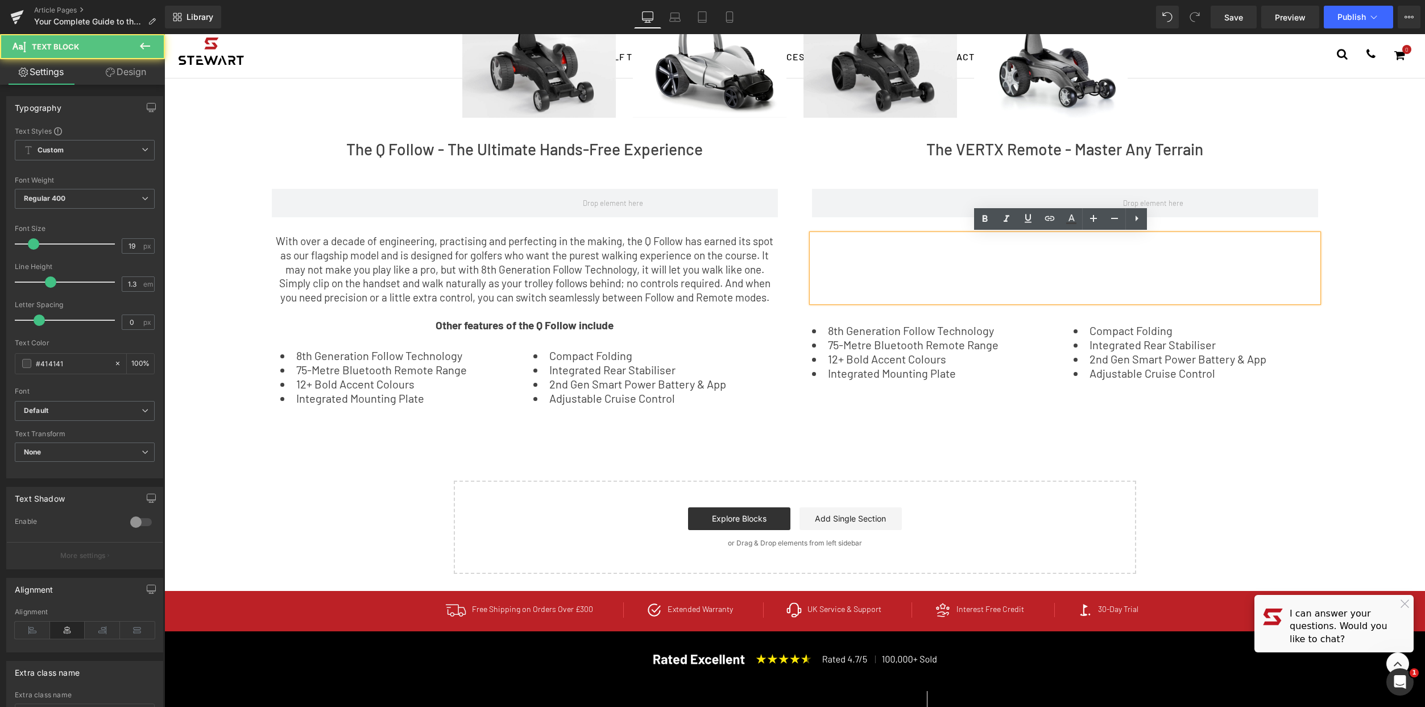
click at [887, 256] on p at bounding box center [1065, 255] width 506 height 14
click at [881, 247] on p at bounding box center [1065, 241] width 506 height 14
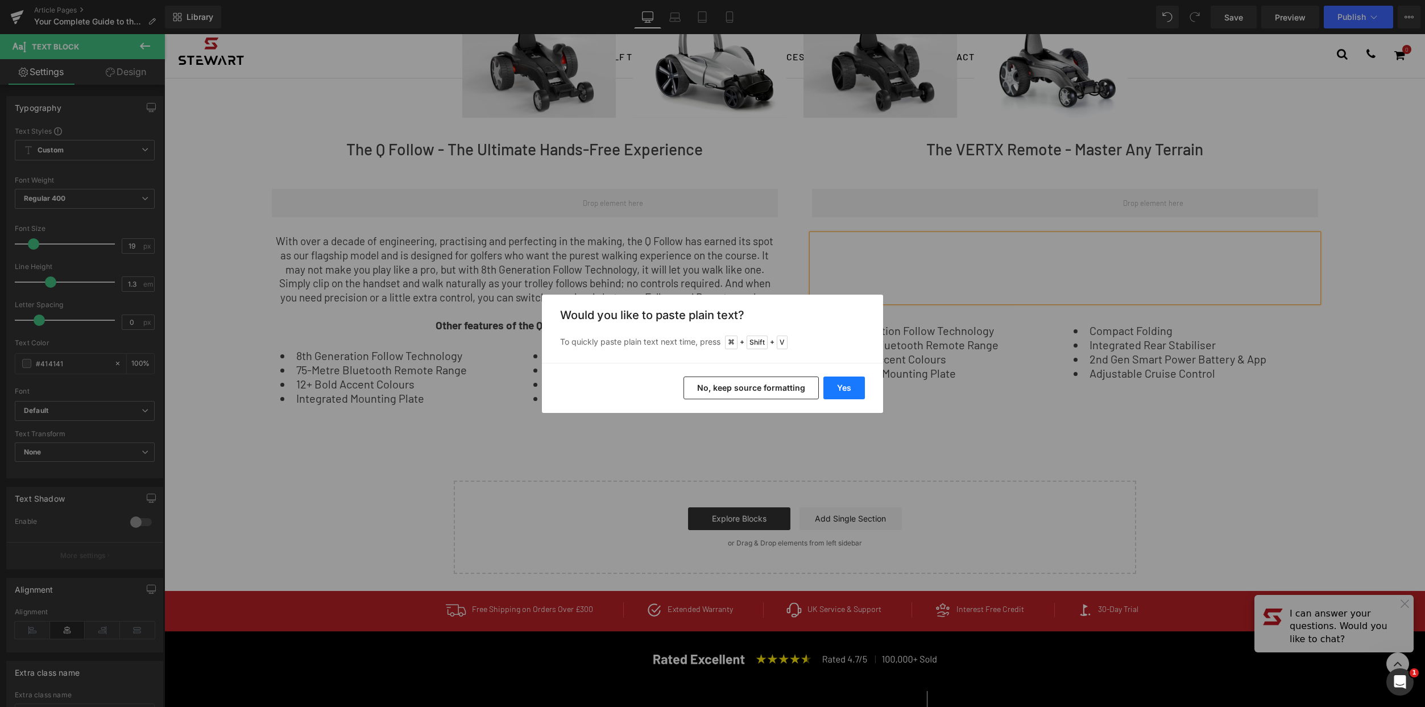
click at [840, 387] on button "Yes" at bounding box center [844, 387] width 42 height 23
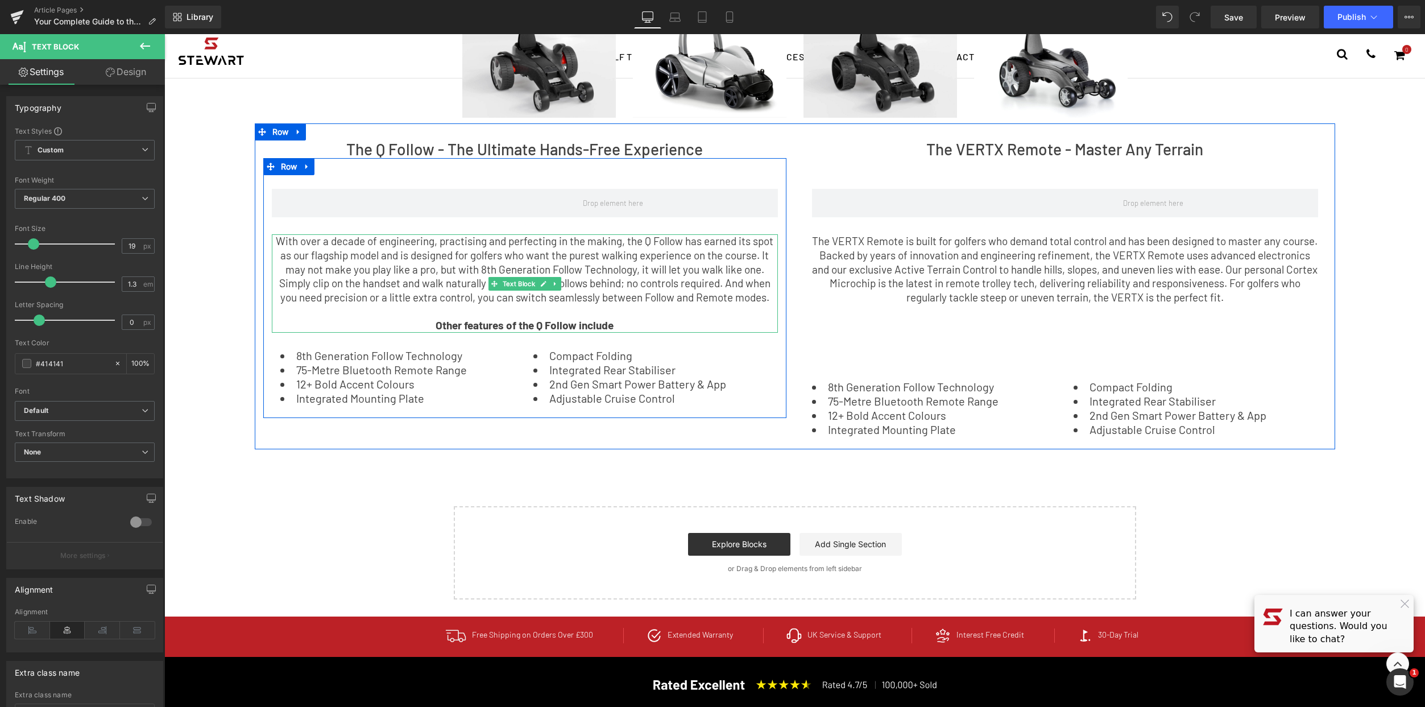
click at [557, 306] on p at bounding box center [525, 312] width 506 height 14
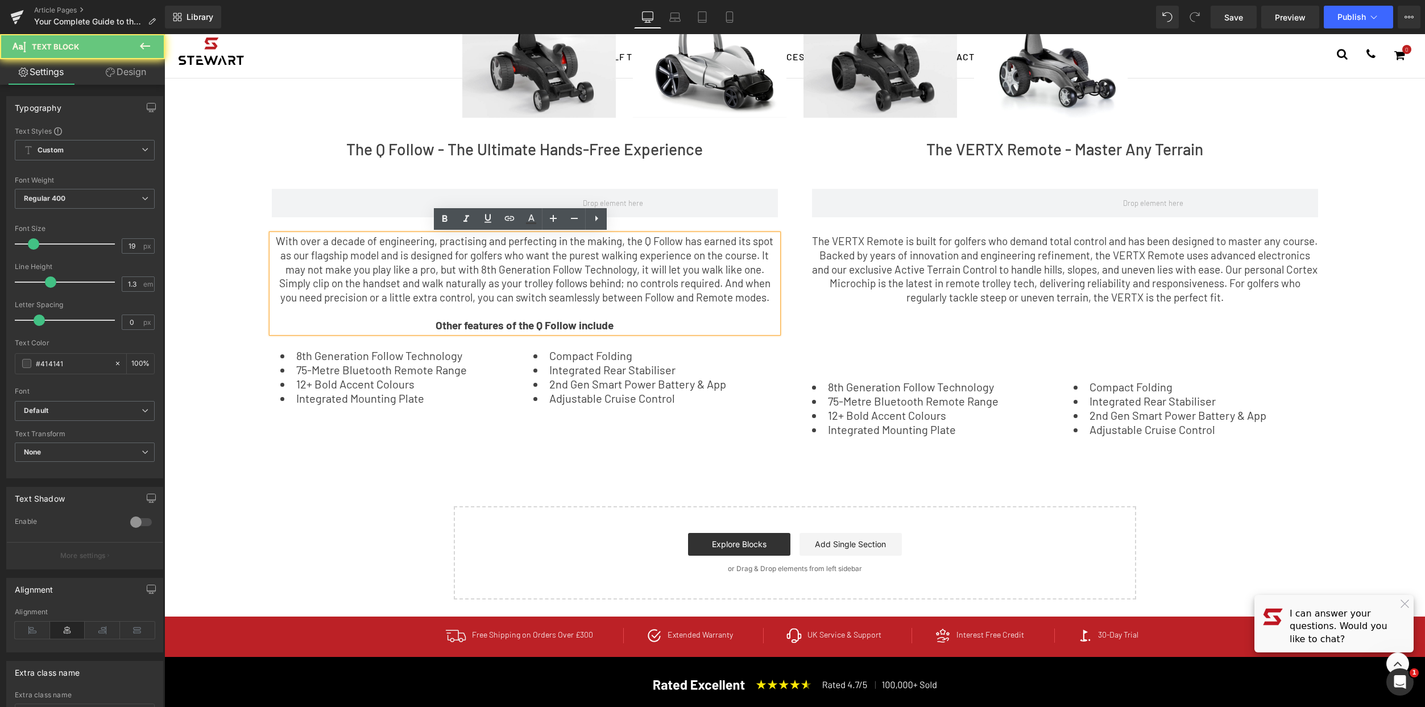
click at [558, 311] on p at bounding box center [525, 312] width 506 height 14
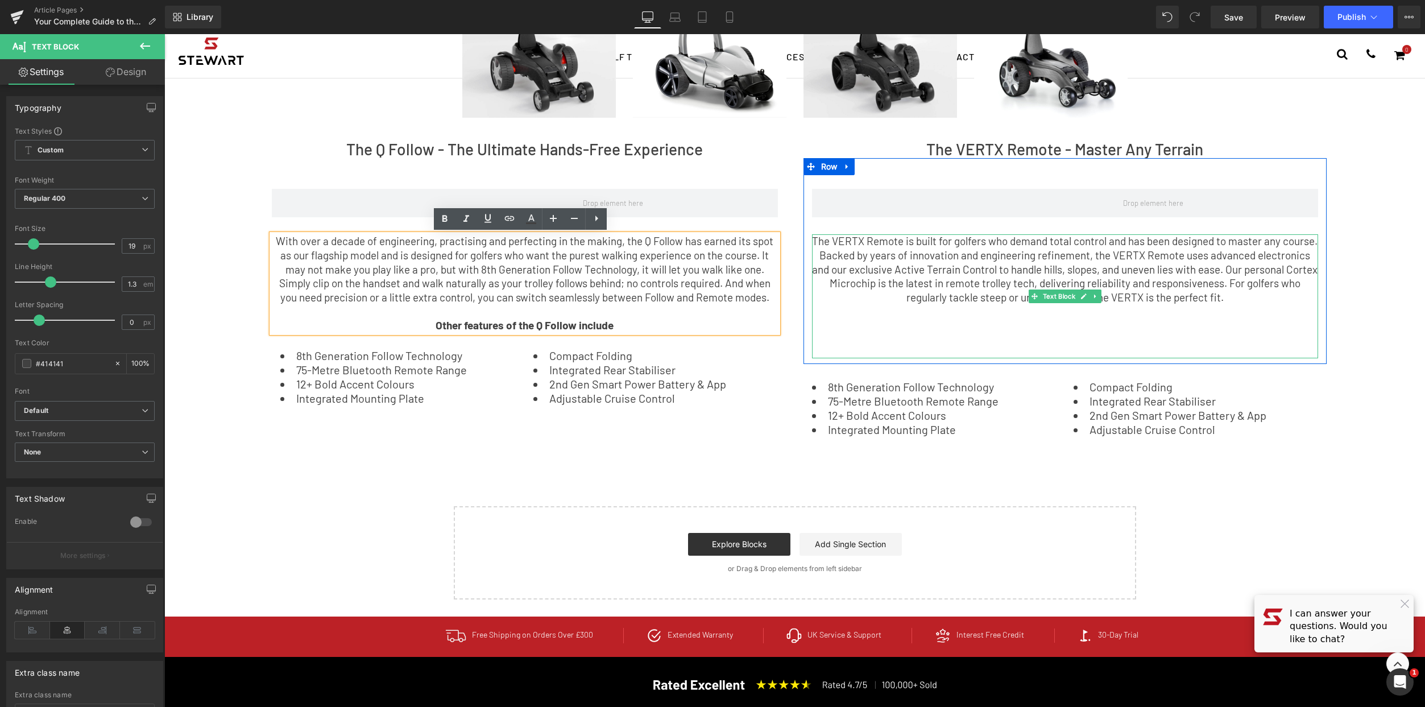
click at [1165, 314] on p at bounding box center [1065, 312] width 506 height 14
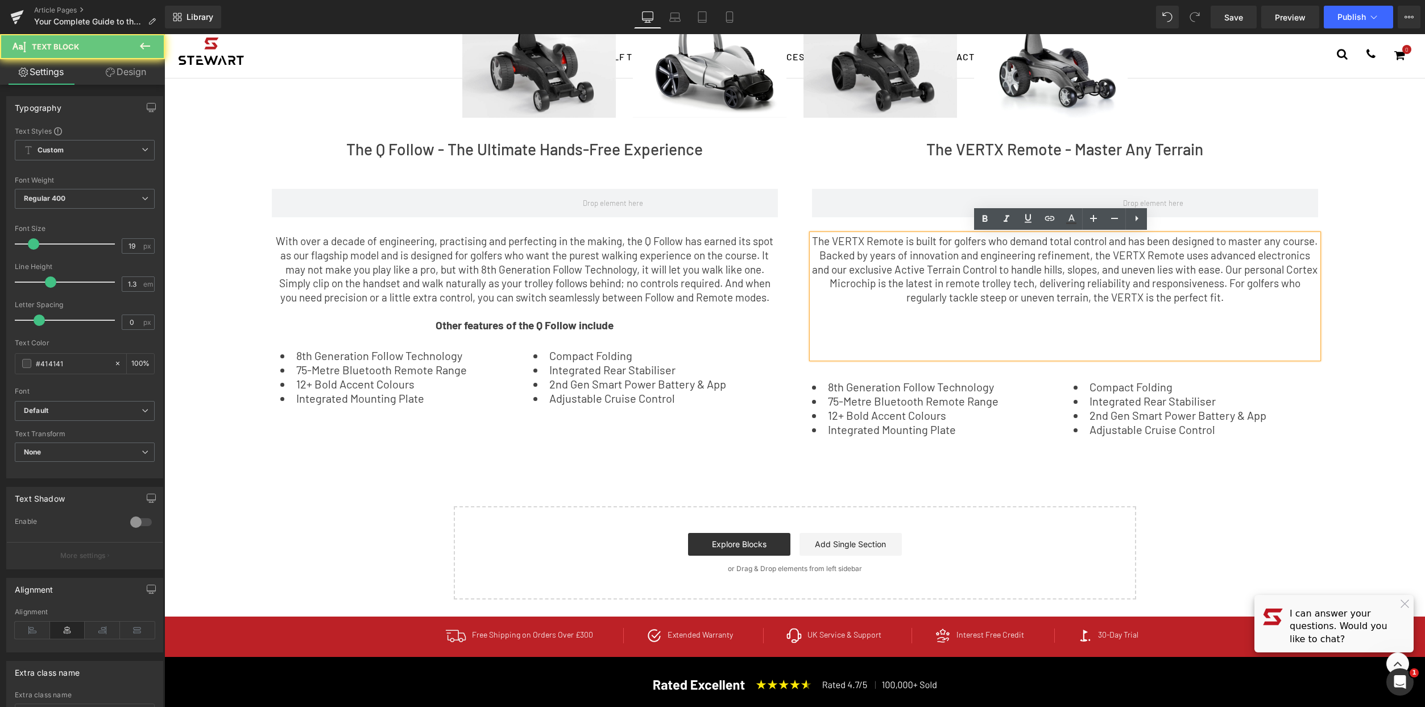
click at [1070, 327] on p at bounding box center [1065, 325] width 506 height 14
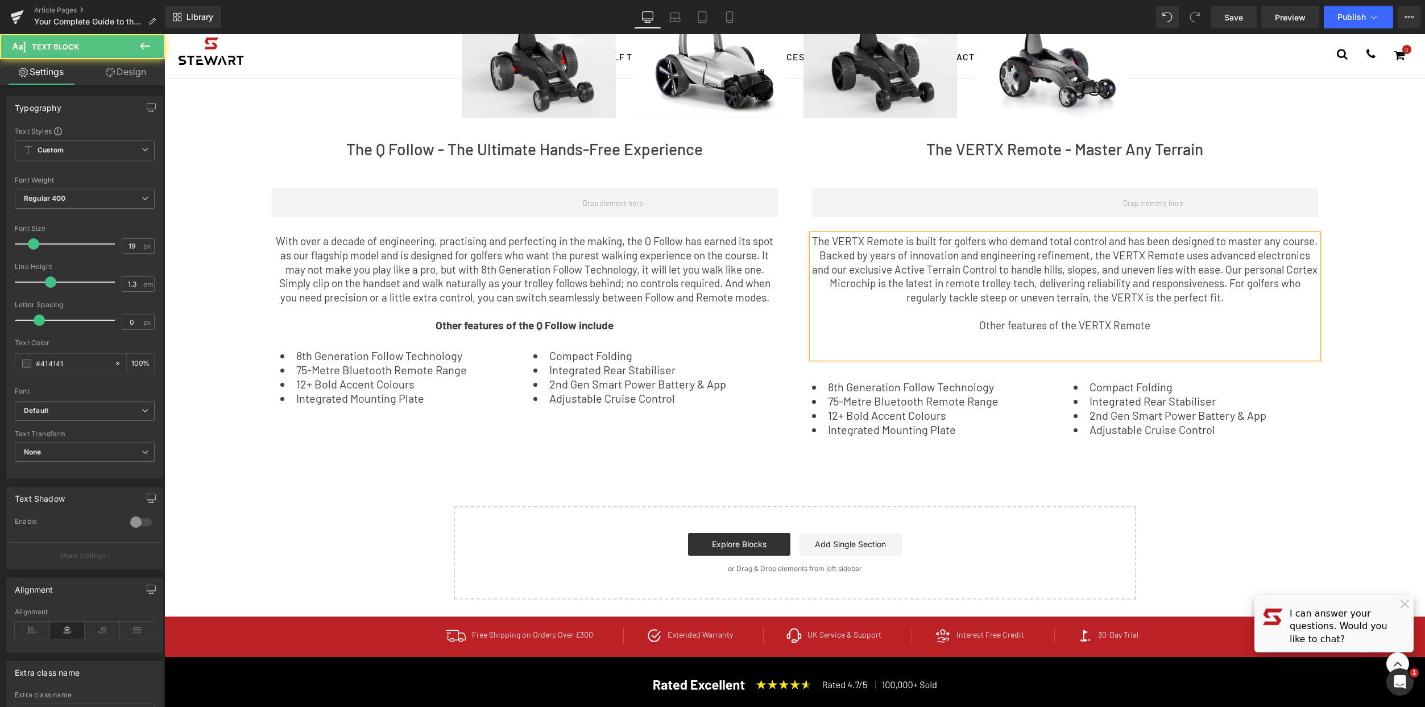
click at [1059, 326] on p "Other features of the VERTX Remote" at bounding box center [1065, 325] width 506 height 14
click at [1187, 321] on p "Other features of The VERTX Remote" at bounding box center [1065, 325] width 506 height 14
click at [1106, 351] on div "The VERTX Remote is built for golfers who demand total control and has been des…" at bounding box center [1065, 296] width 506 height 124
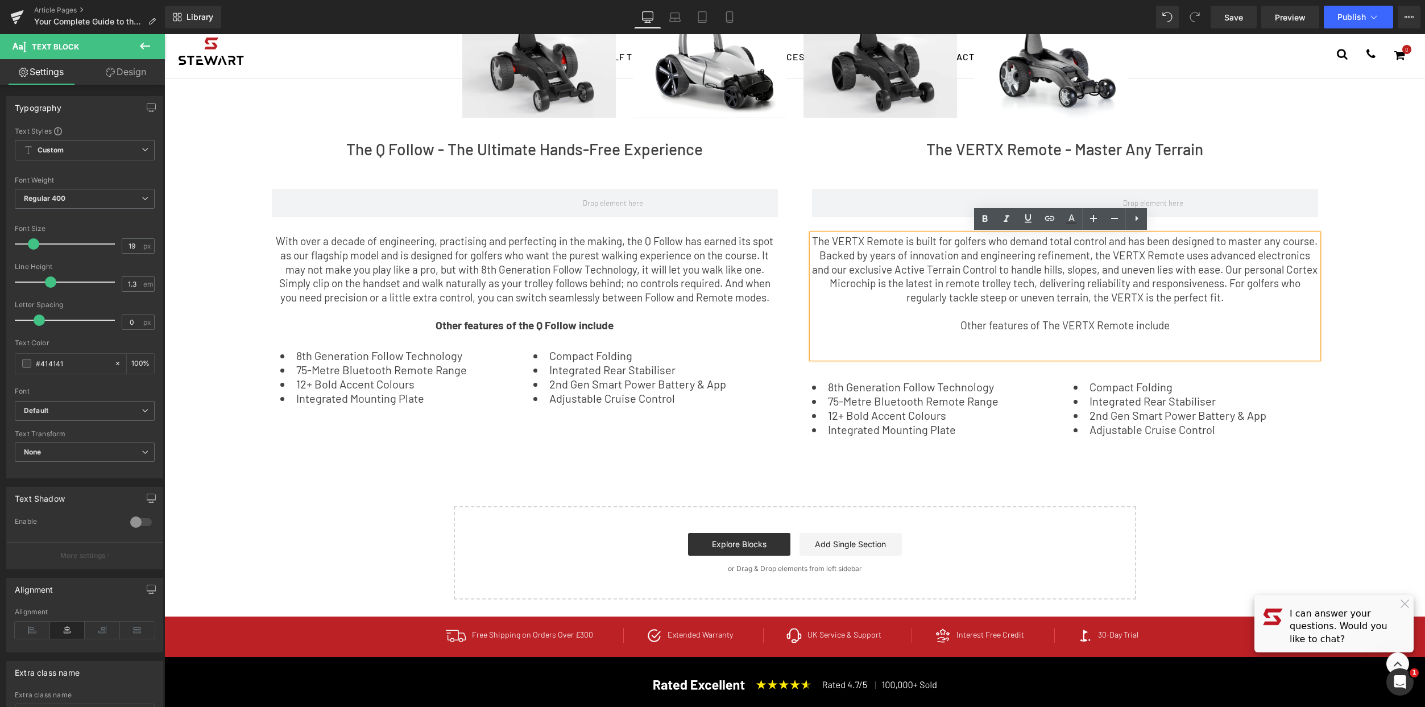
click at [1039, 409] on li "12+ Bold Accent Colours" at bounding box center [934, 414] width 245 height 11
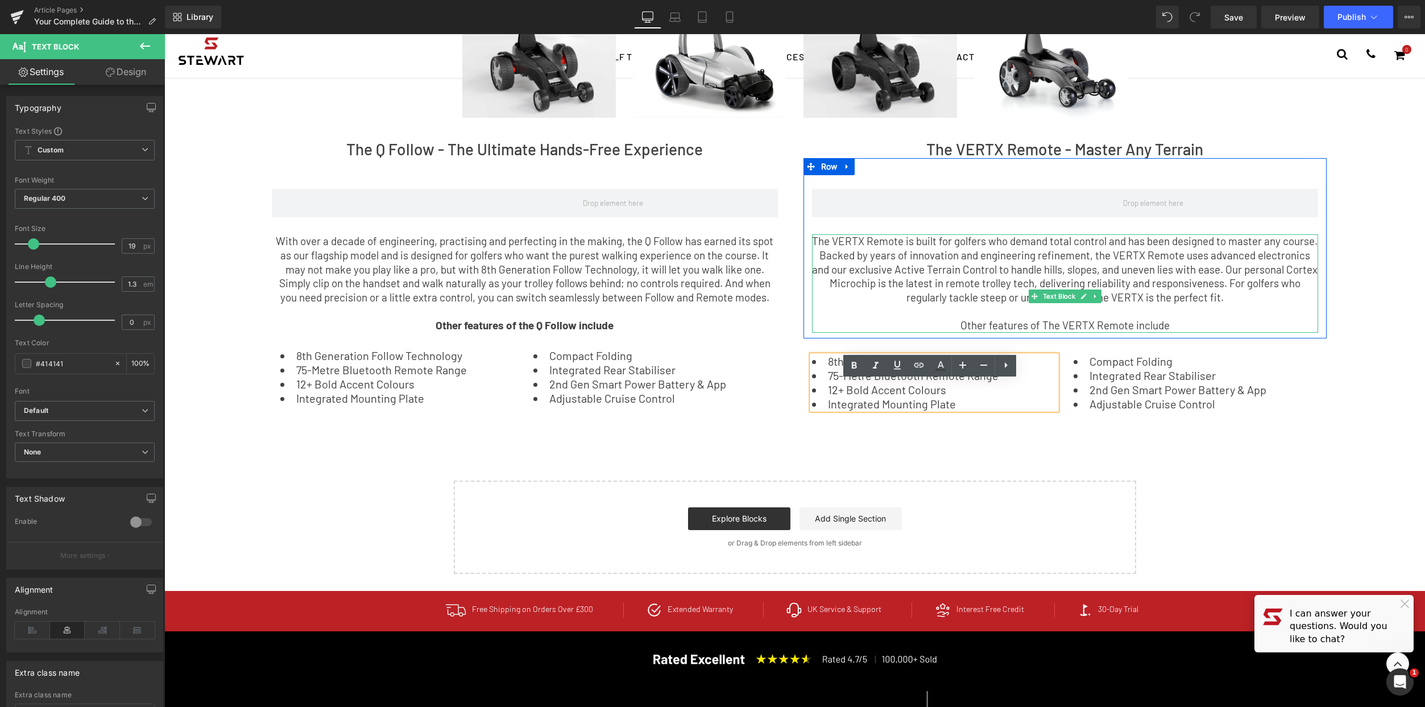
drag, startPoint x: 1055, startPoint y: 355, endPoint x: 1067, endPoint y: 330, distance: 28.2
click at [1067, 330] on div "The VERTX Remote is built for golfers who demand total control and has been des…" at bounding box center [1065, 283] width 506 height 98
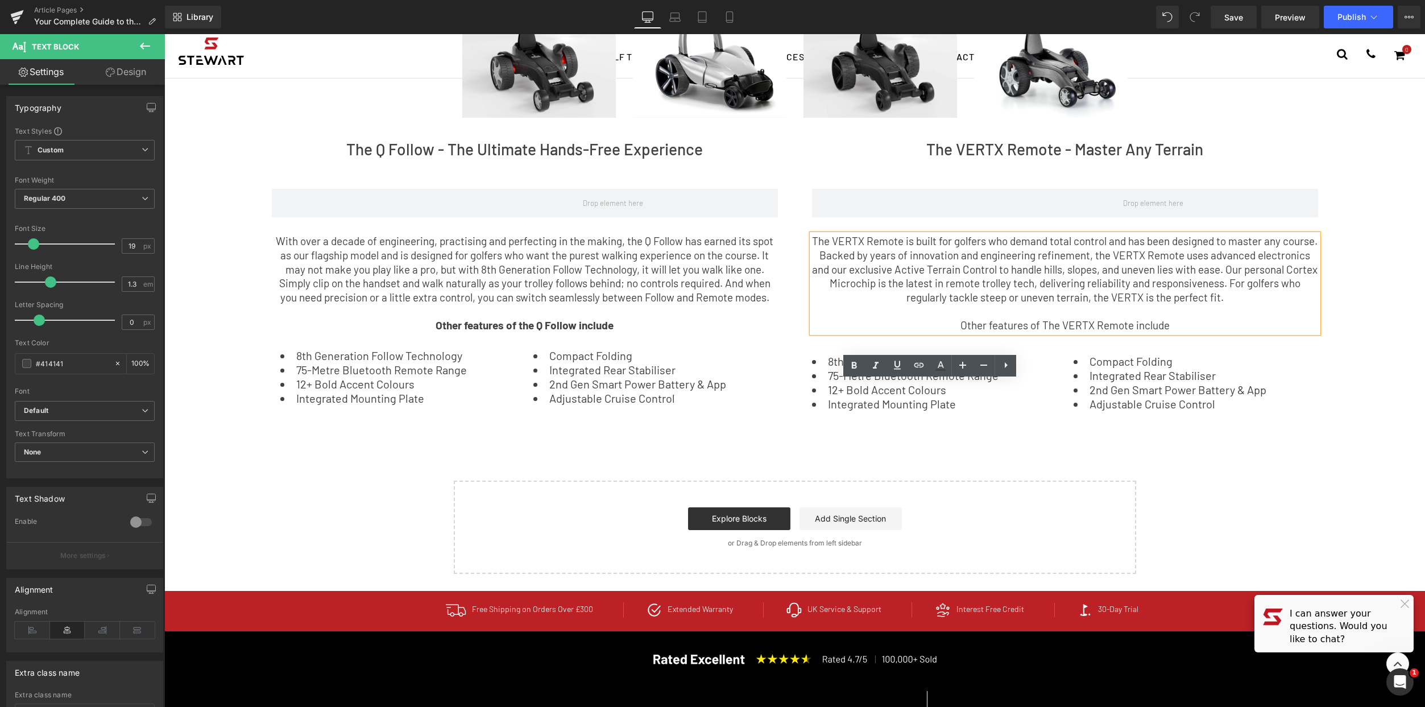
click at [1353, 473] on div "Choosing Your Stewart Golf Trolley: The Key Benefits of Every Model Text Block …" at bounding box center [794, 184] width 1261 height 780
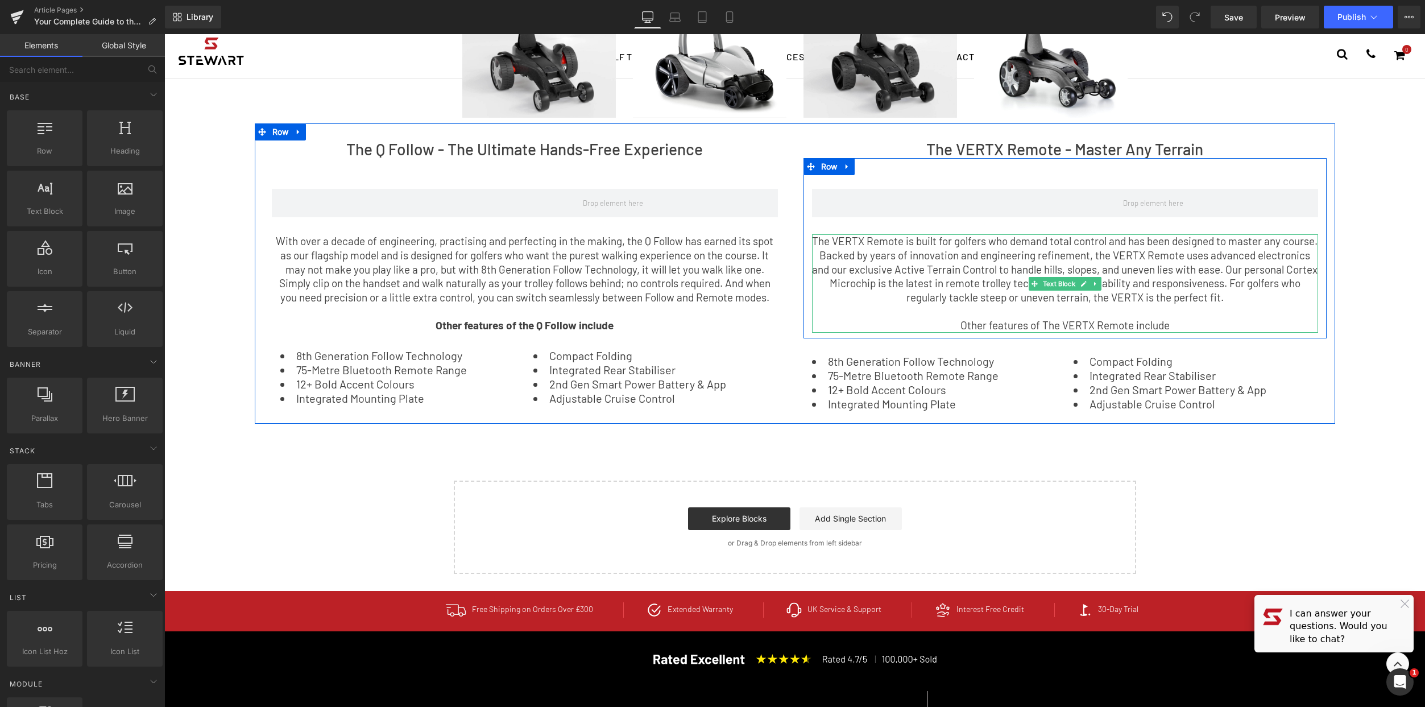
click at [1089, 325] on p "Other features of The VERTX Remote include" at bounding box center [1065, 325] width 506 height 14
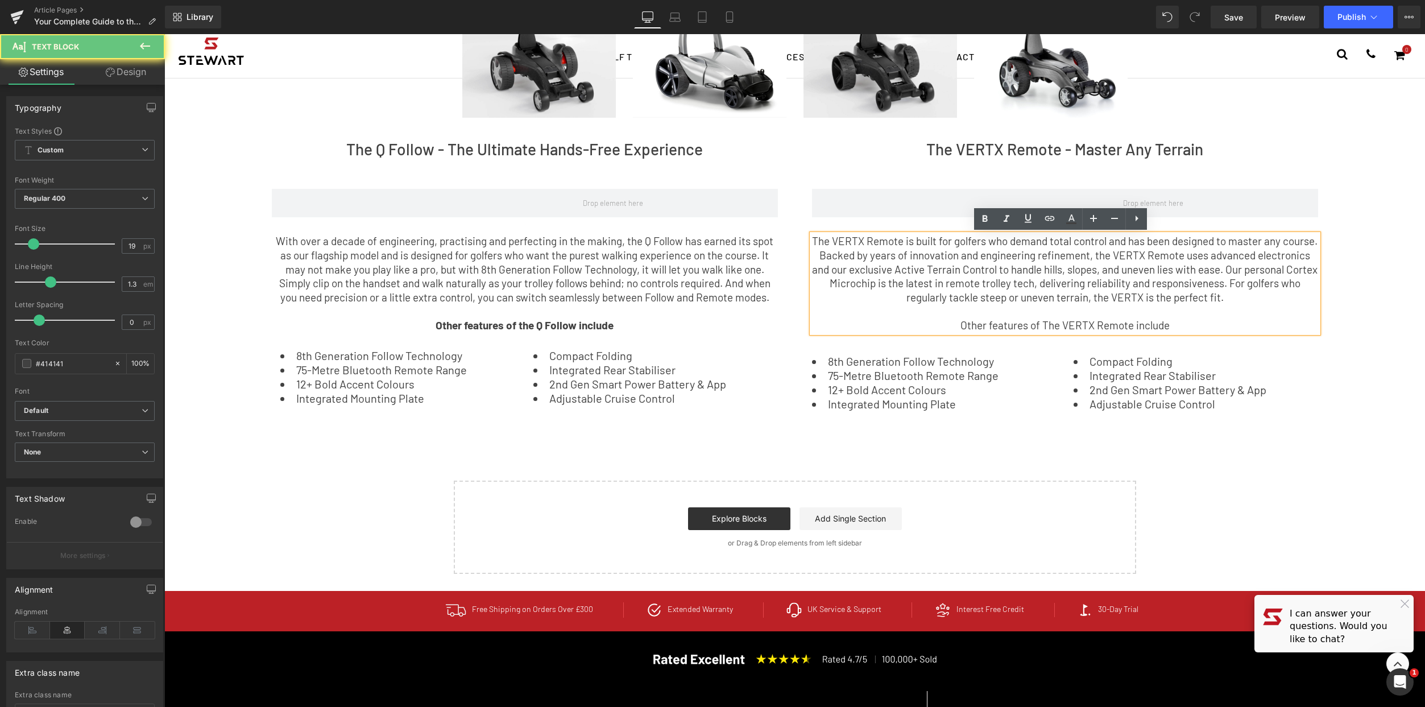
click at [1089, 325] on p "Other features of The VERTX Remote include" at bounding box center [1065, 325] width 506 height 14
click at [989, 221] on icon at bounding box center [985, 219] width 14 height 14
click at [1046, 440] on div "Choosing Your Stewart Golf Trolley: The Key Benefits of Every Model Text Block …" at bounding box center [794, 184] width 1261 height 780
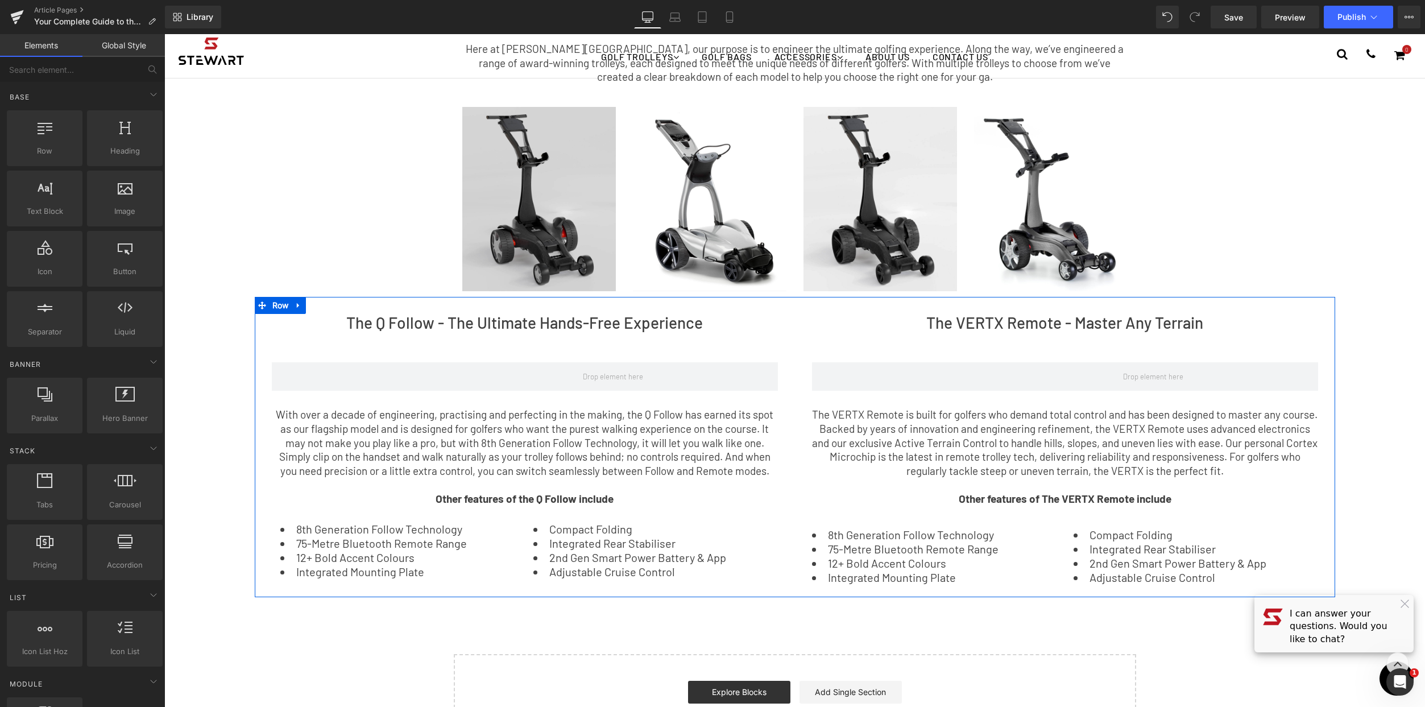
scroll to position [0, 0]
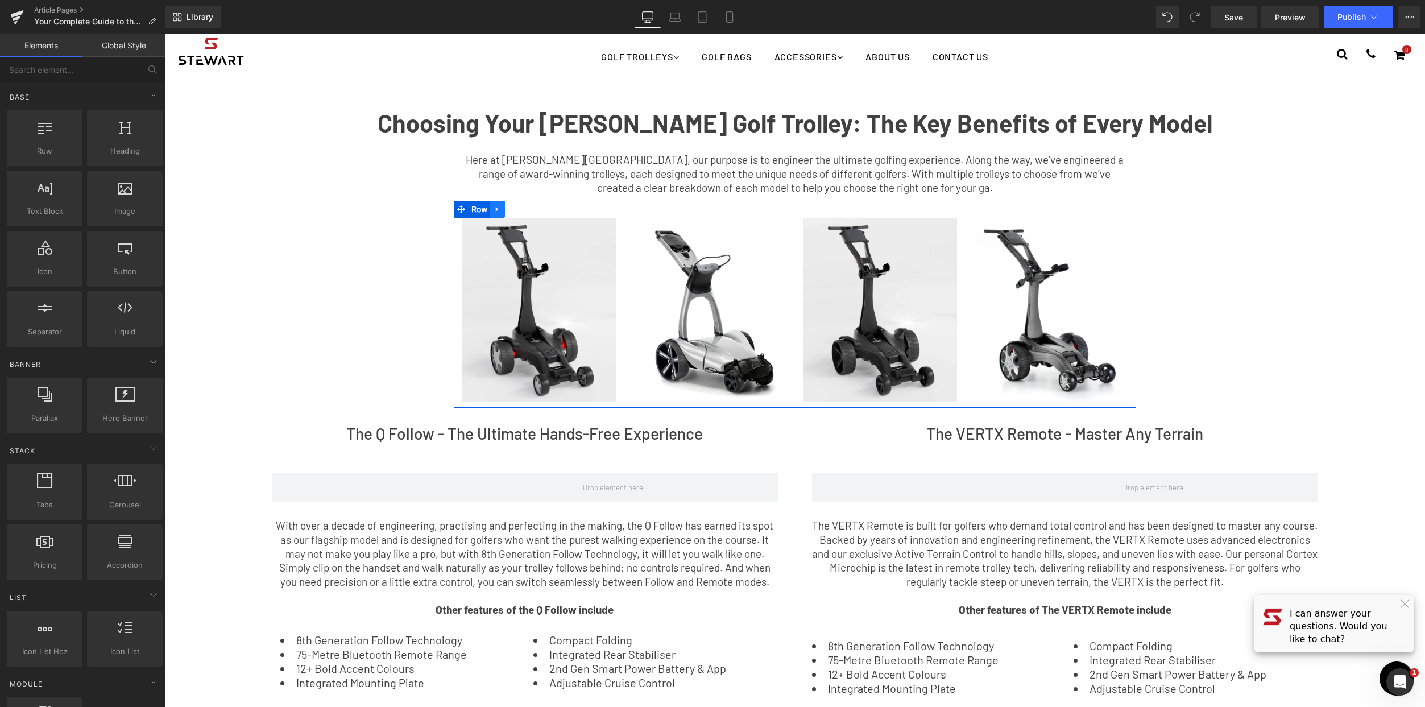
click at [498, 208] on icon at bounding box center [498, 209] width 8 height 9
click at [523, 206] on icon at bounding box center [527, 209] width 8 height 8
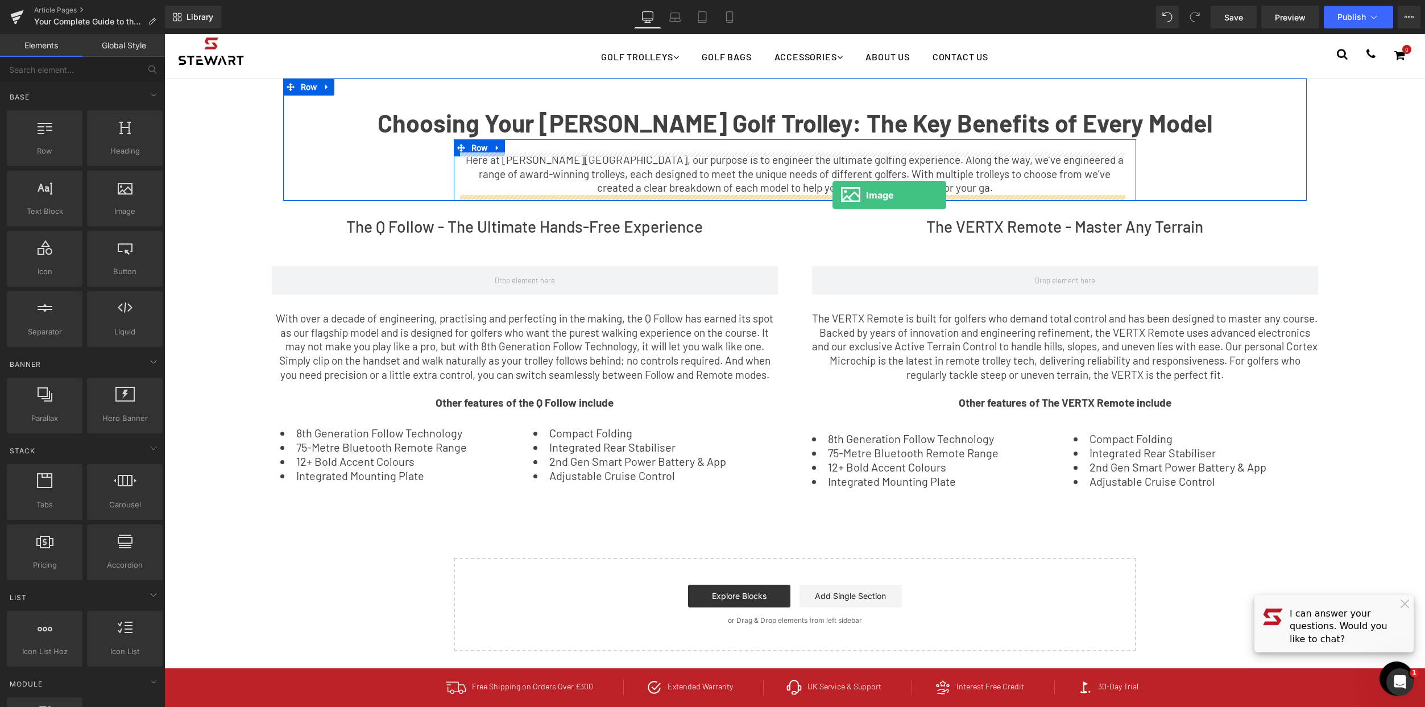
drag, startPoint x: 292, startPoint y: 247, endPoint x: 832, endPoint y: 195, distance: 542.7
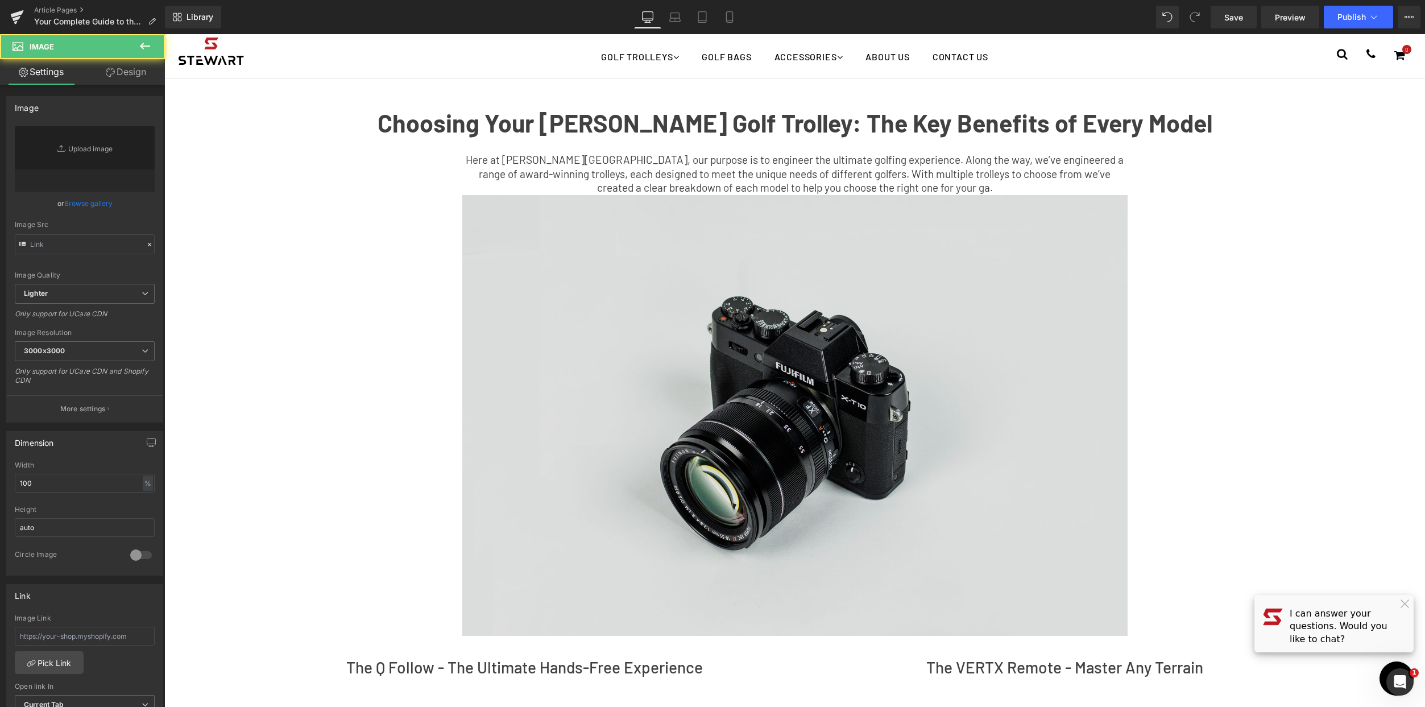
type input "//[DOMAIN_NAME][URL]"
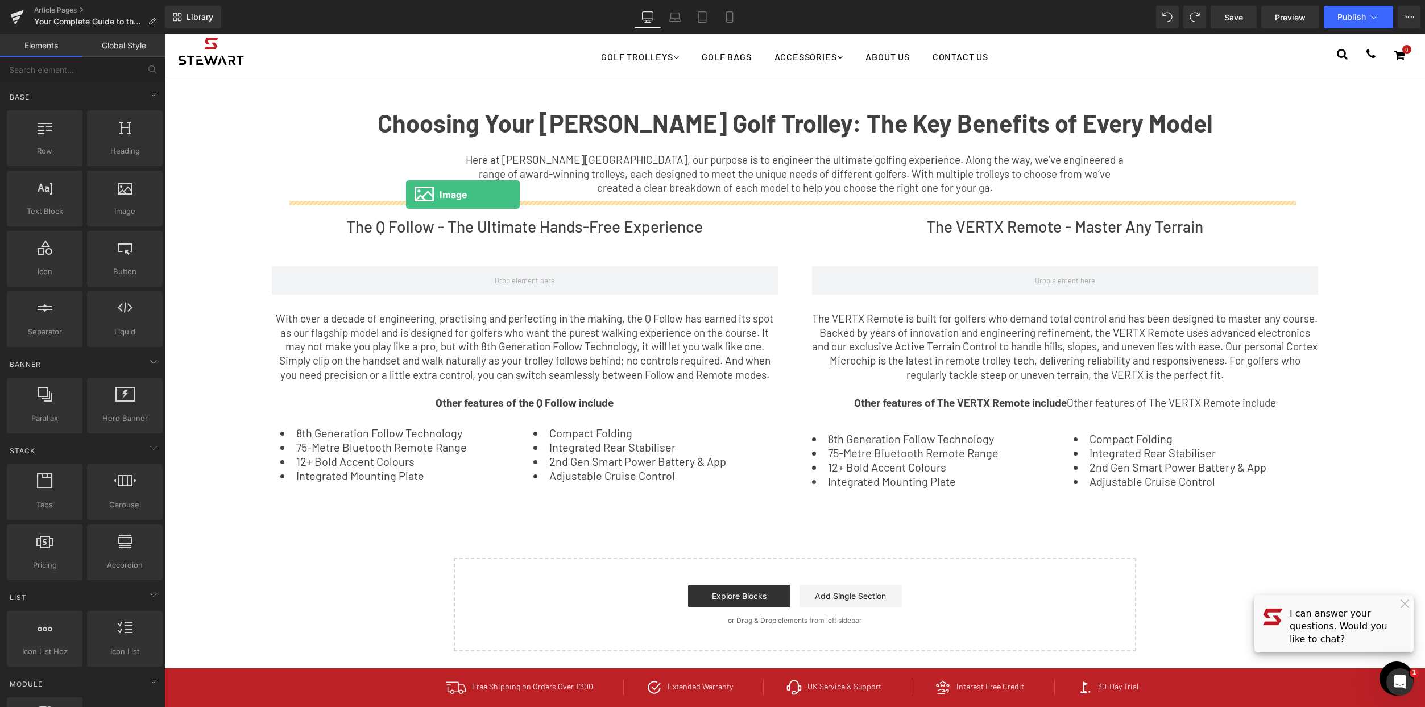
drag, startPoint x: 256, startPoint y: 185, endPoint x: 406, endPoint y: 194, distance: 150.4
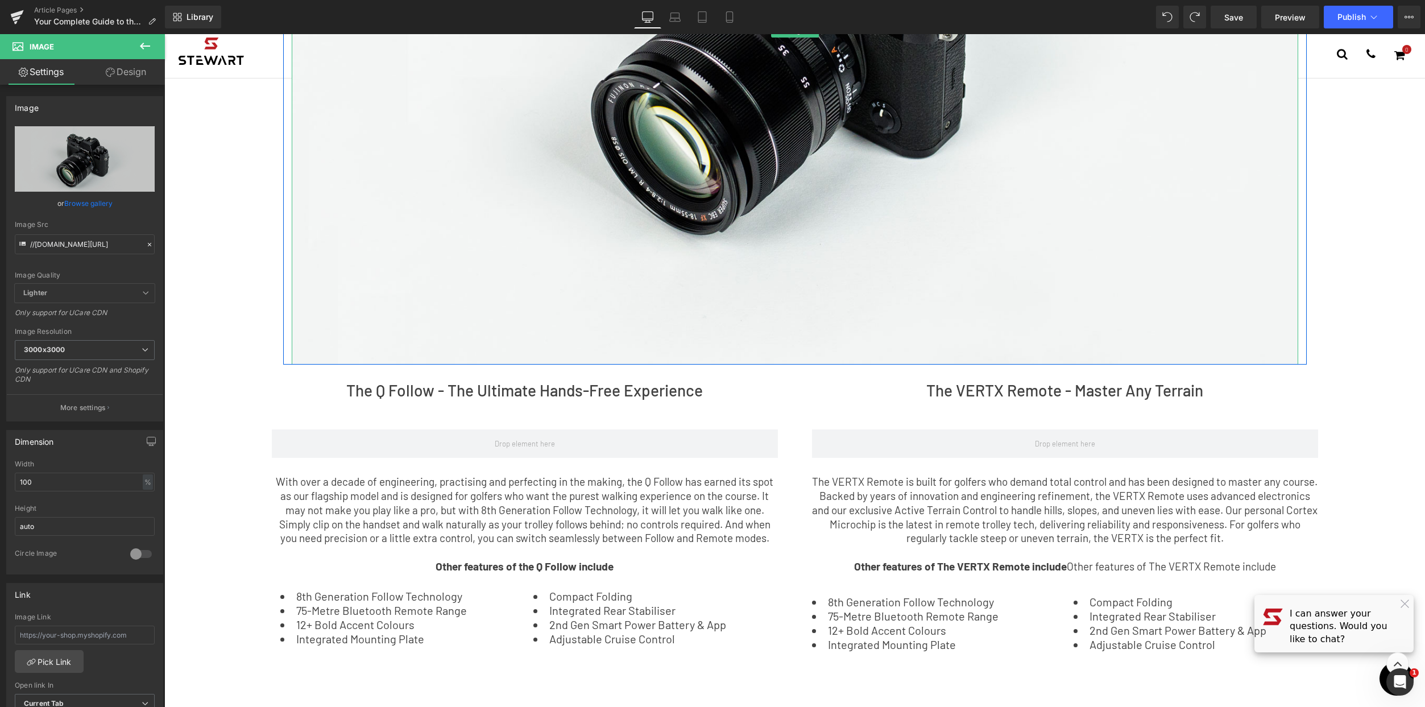
scroll to position [468, 0]
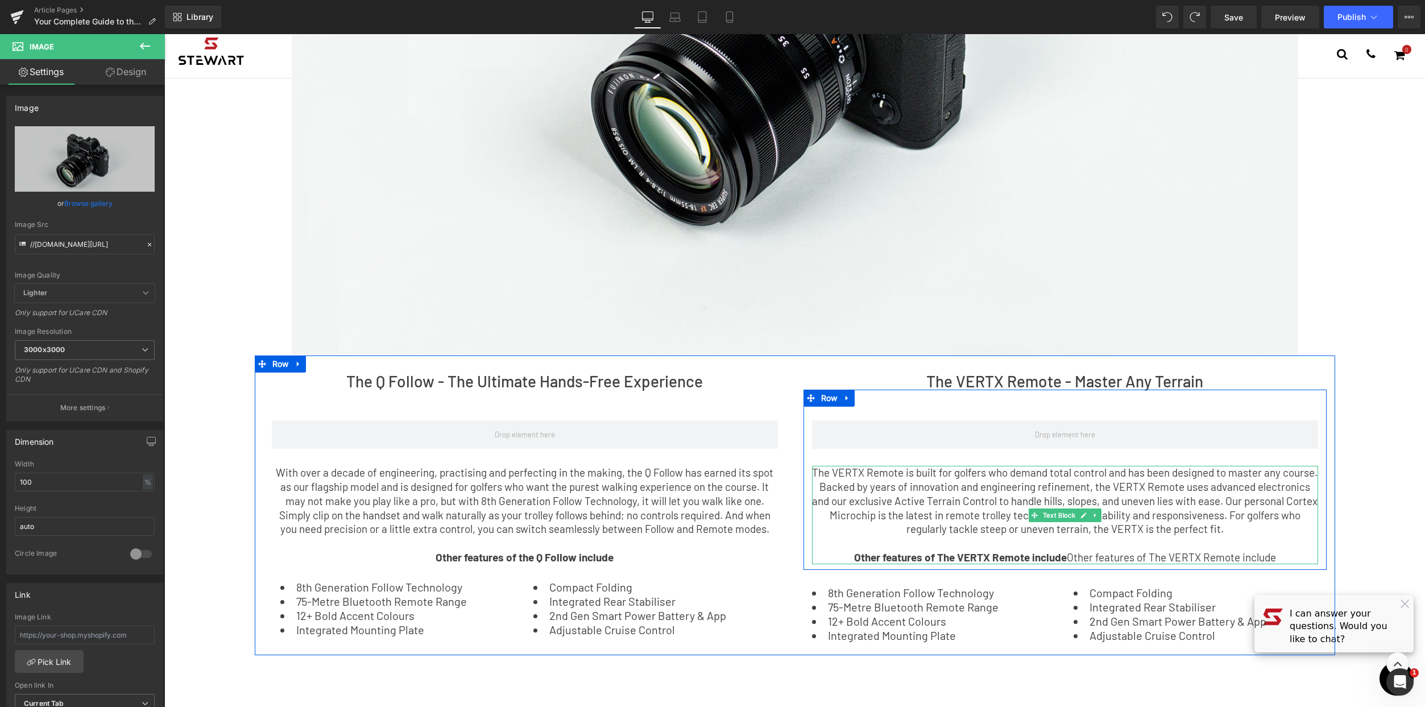
click at [1148, 529] on p "The VERTX Remote is built for golfers who demand total control and has been des…" at bounding box center [1065, 501] width 506 height 71
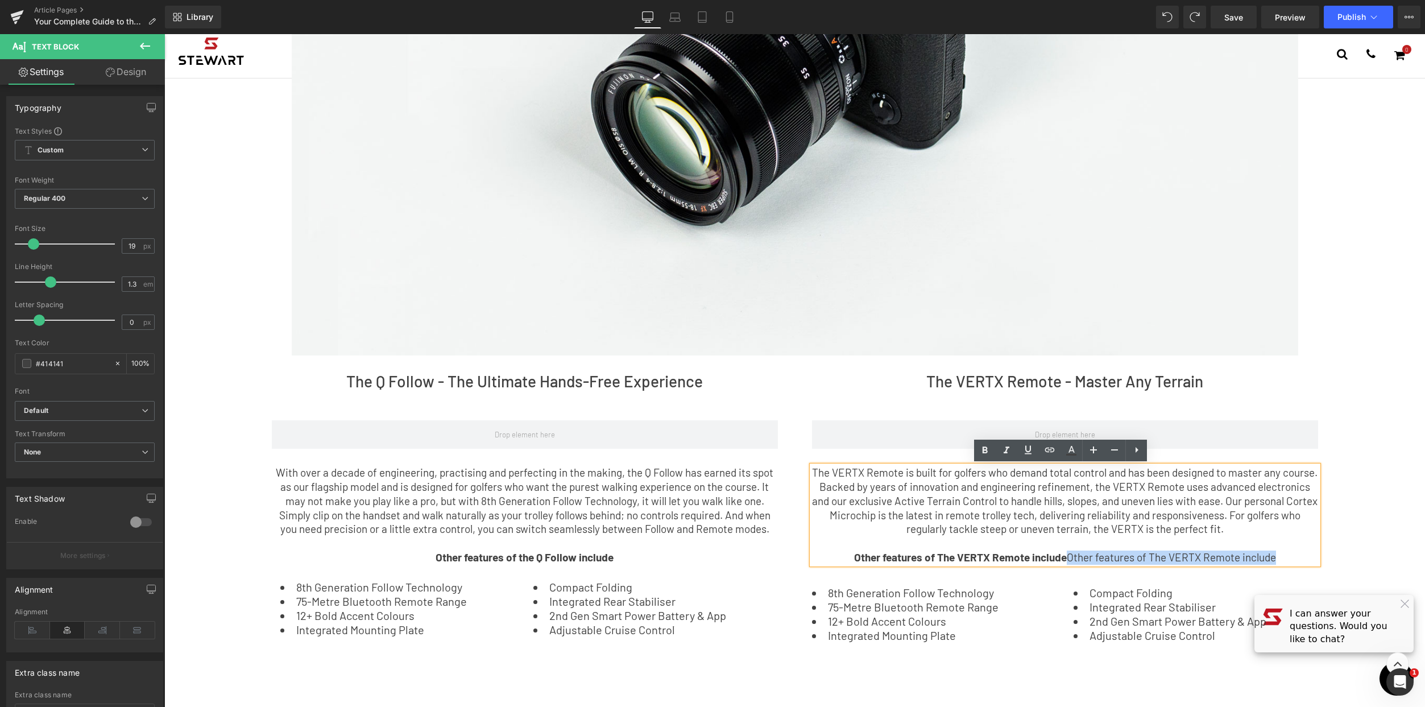
drag, startPoint x: 1239, startPoint y: 556, endPoint x: 1068, endPoint y: 556, distance: 170.6
click at [1065, 560] on p "Other features of The VERTX Remote include Other features of The VERTX Remote i…" at bounding box center [1065, 557] width 506 height 14
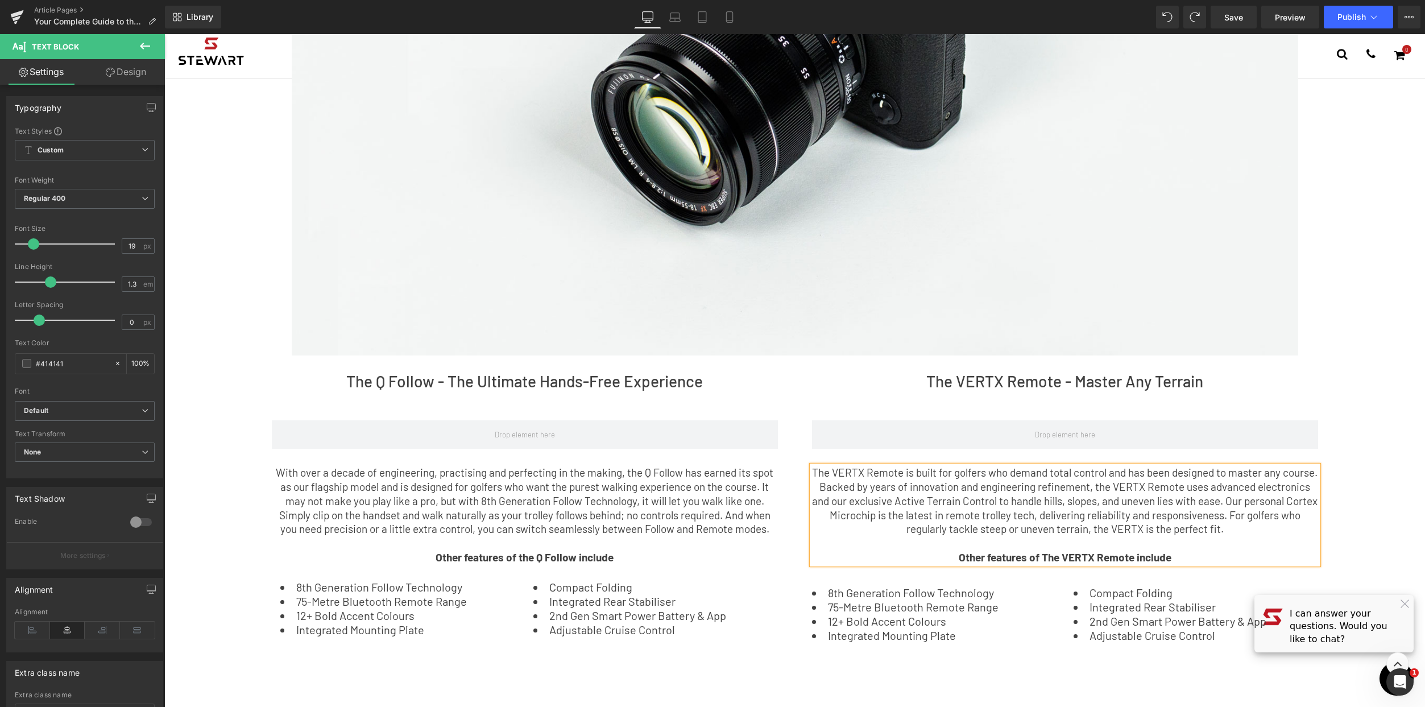
click at [1370, 185] on div "Choosing Your Stewart Golf Trolley: The Key Benefits of Every Model Text Block …" at bounding box center [794, 185] width 1261 height 1239
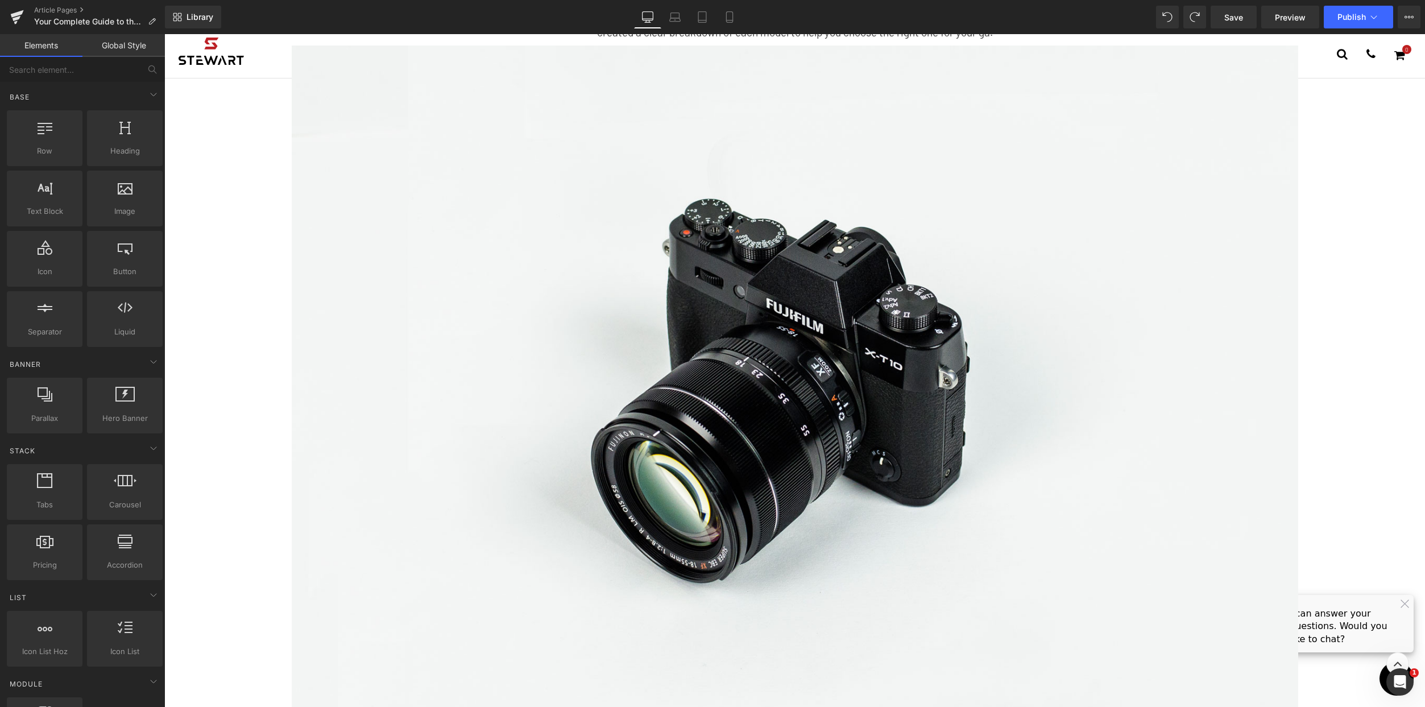
scroll to position [0, 0]
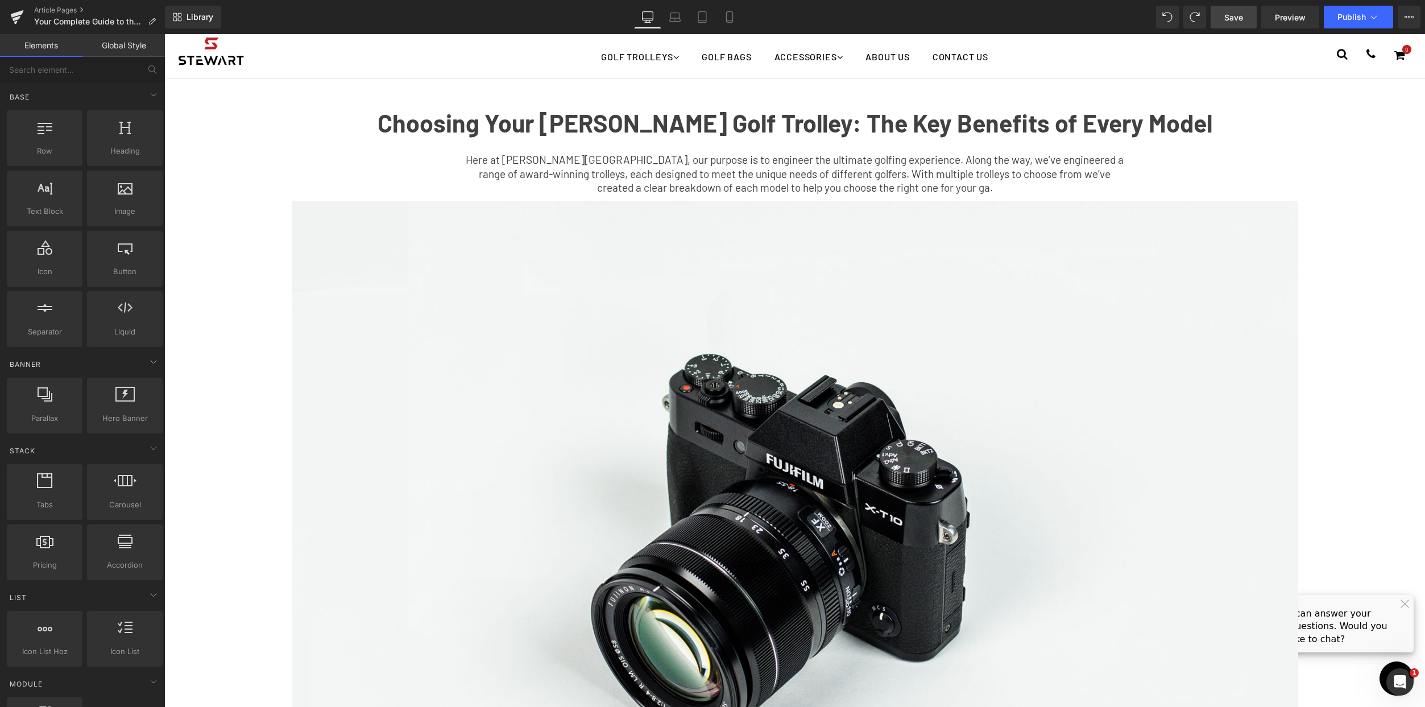
drag, startPoint x: 1237, startPoint y: 15, endPoint x: 1071, endPoint y: 147, distance: 211.7
click at [1237, 15] on span "Save" at bounding box center [1233, 17] width 19 height 12
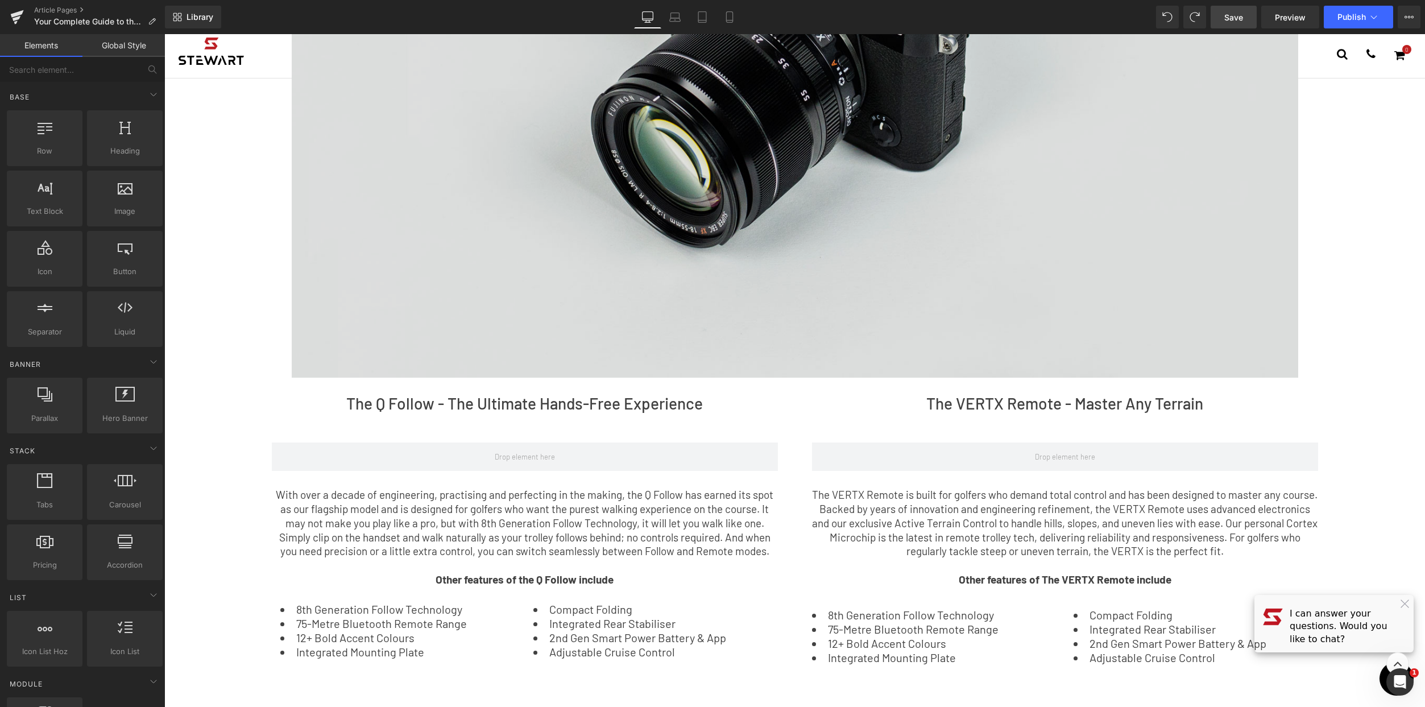
scroll to position [340, 0]
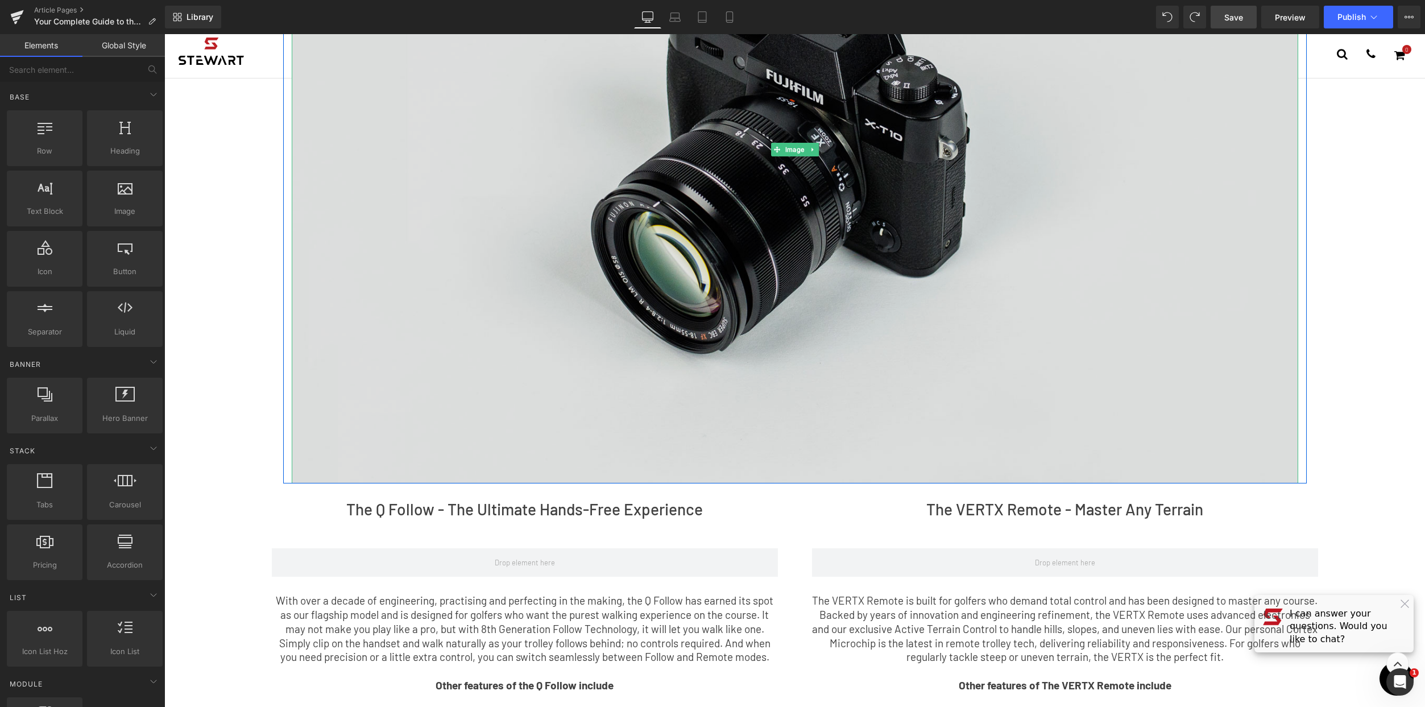
drag, startPoint x: 661, startPoint y: 193, endPoint x: 687, endPoint y: 204, distance: 28.3
click at [661, 193] on img at bounding box center [795, 149] width 1006 height 667
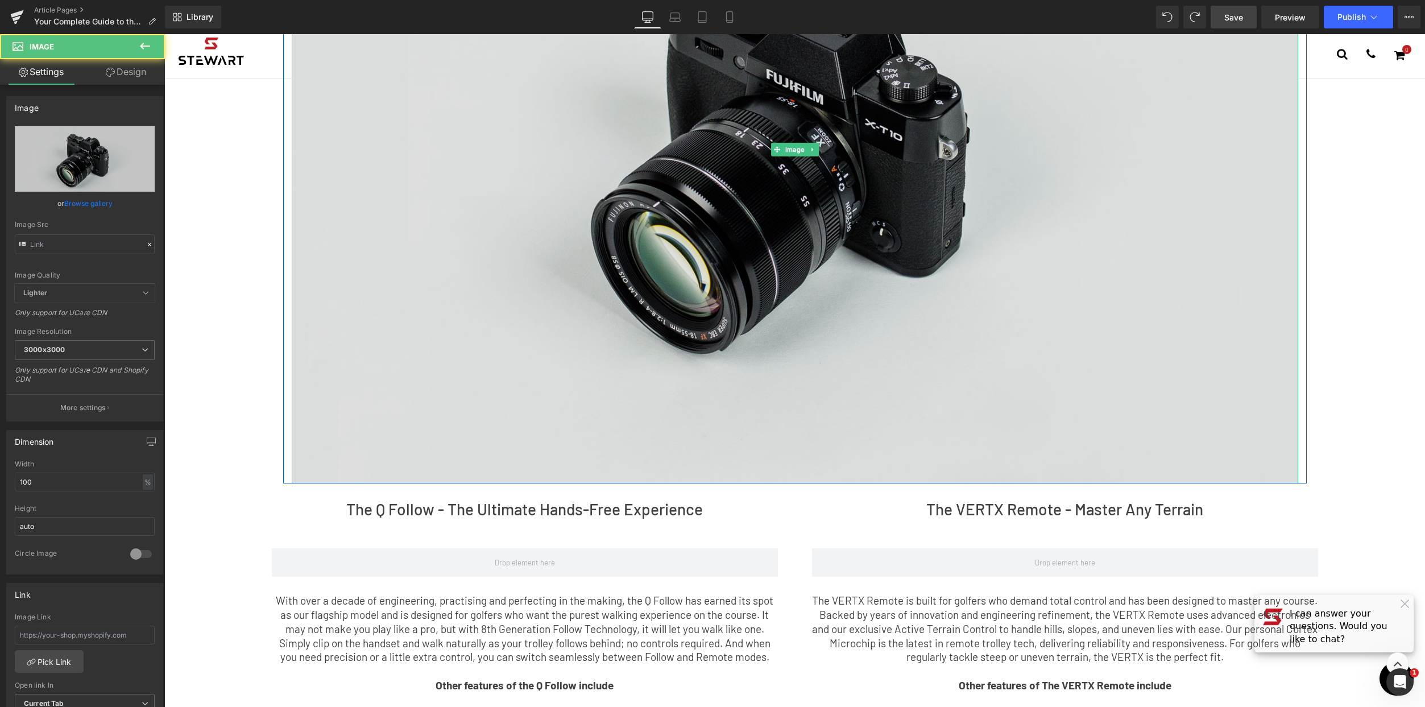
type input "//[DOMAIN_NAME][URL]"
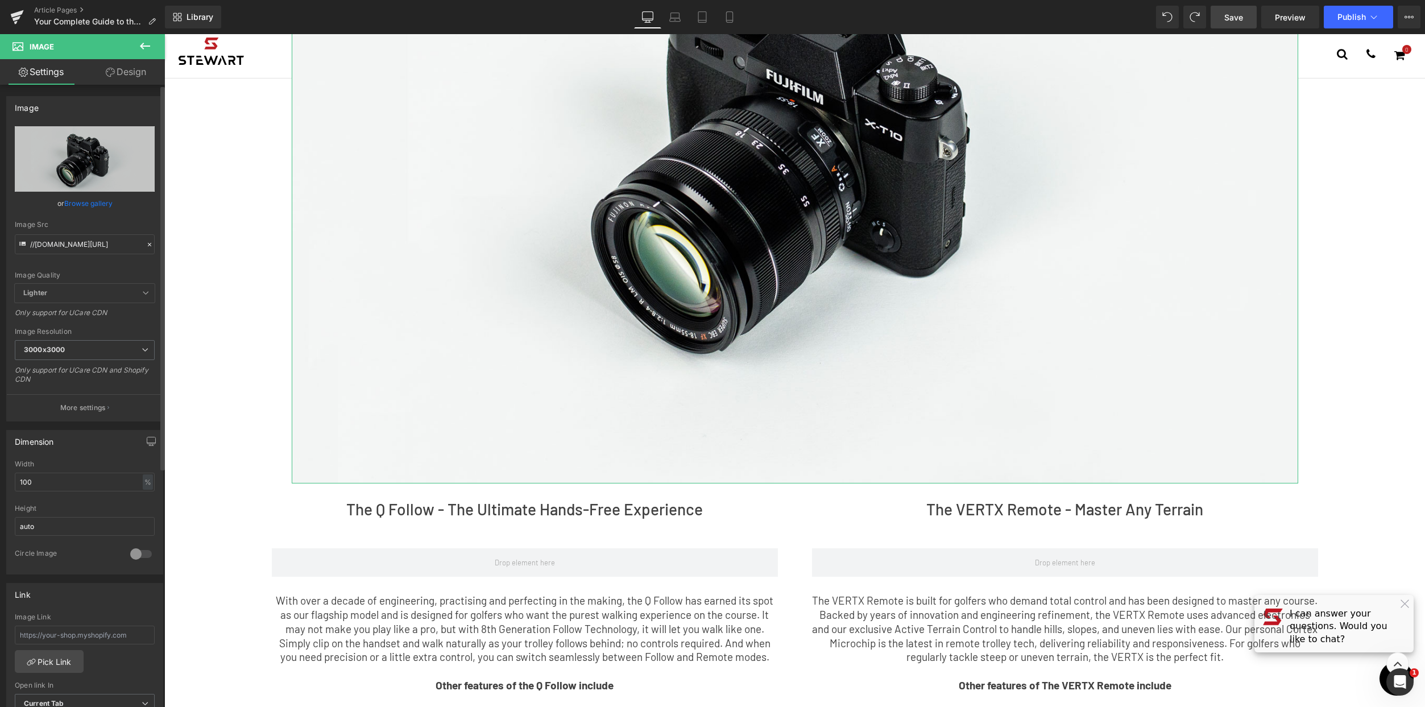
click at [96, 201] on link "Browse gallery" at bounding box center [88, 203] width 48 height 20
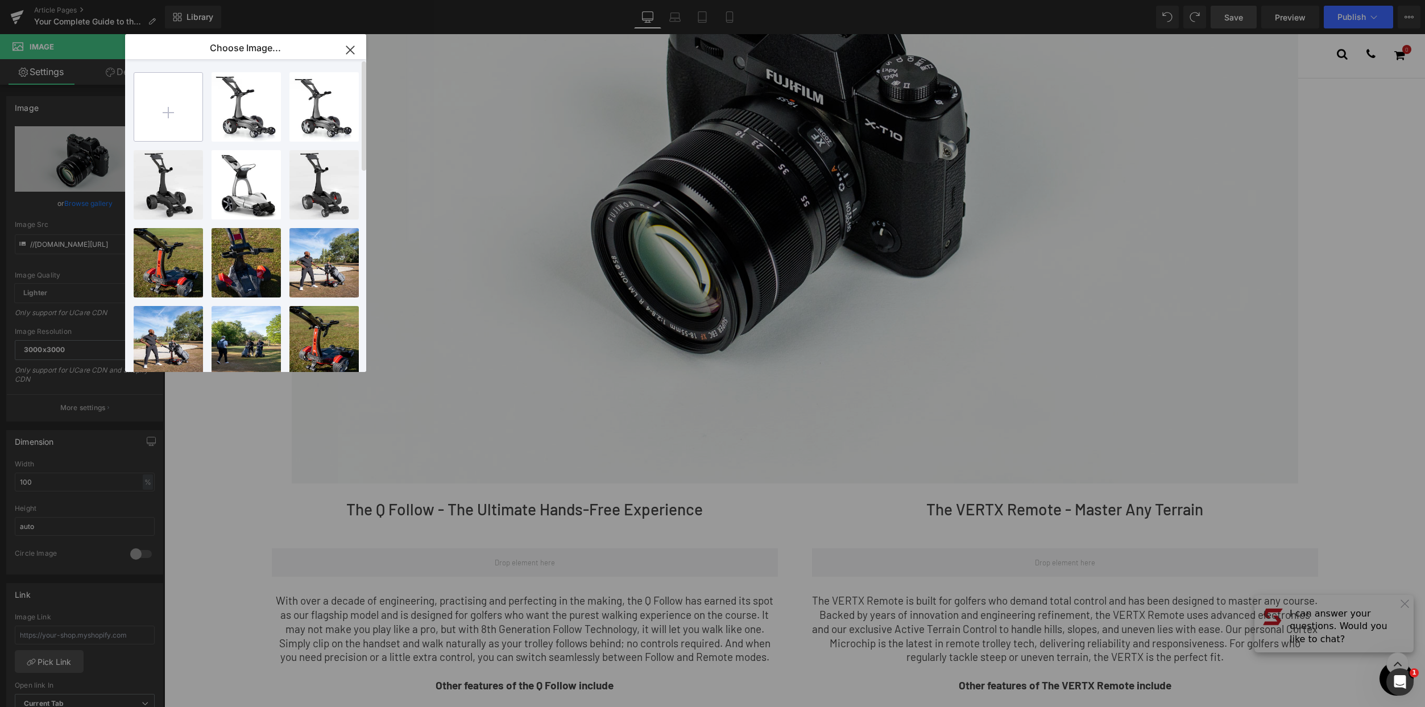
click at [181, 103] on input "file" at bounding box center [168, 107] width 68 height 68
type input "C:\fakepath\yo-bro.jpg"
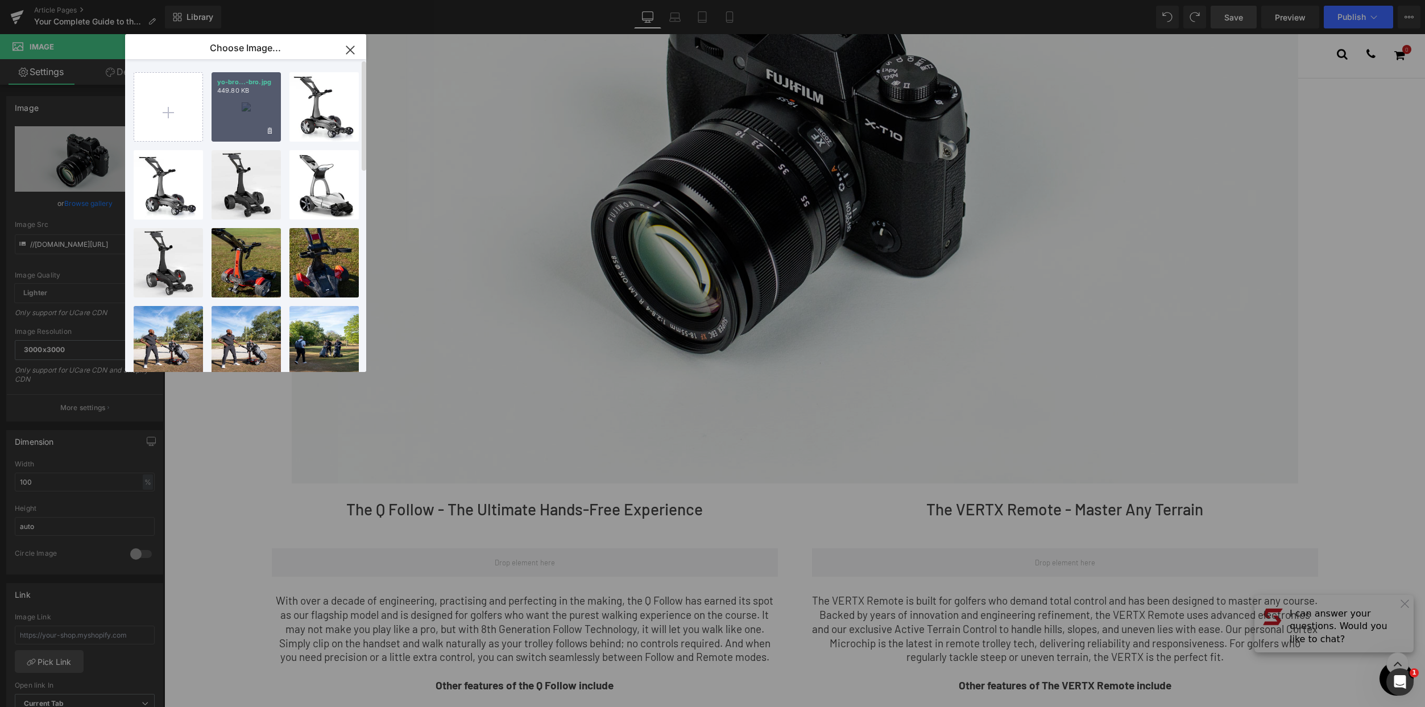
click at [262, 106] on div "yo-bro...-bro.jpg 449.80 KB" at bounding box center [246, 106] width 69 height 69
type input "https://ucarecdn.com/845f085b-9117-4755-9b97-d28ac2167e71/-/format/auto/-/previ…"
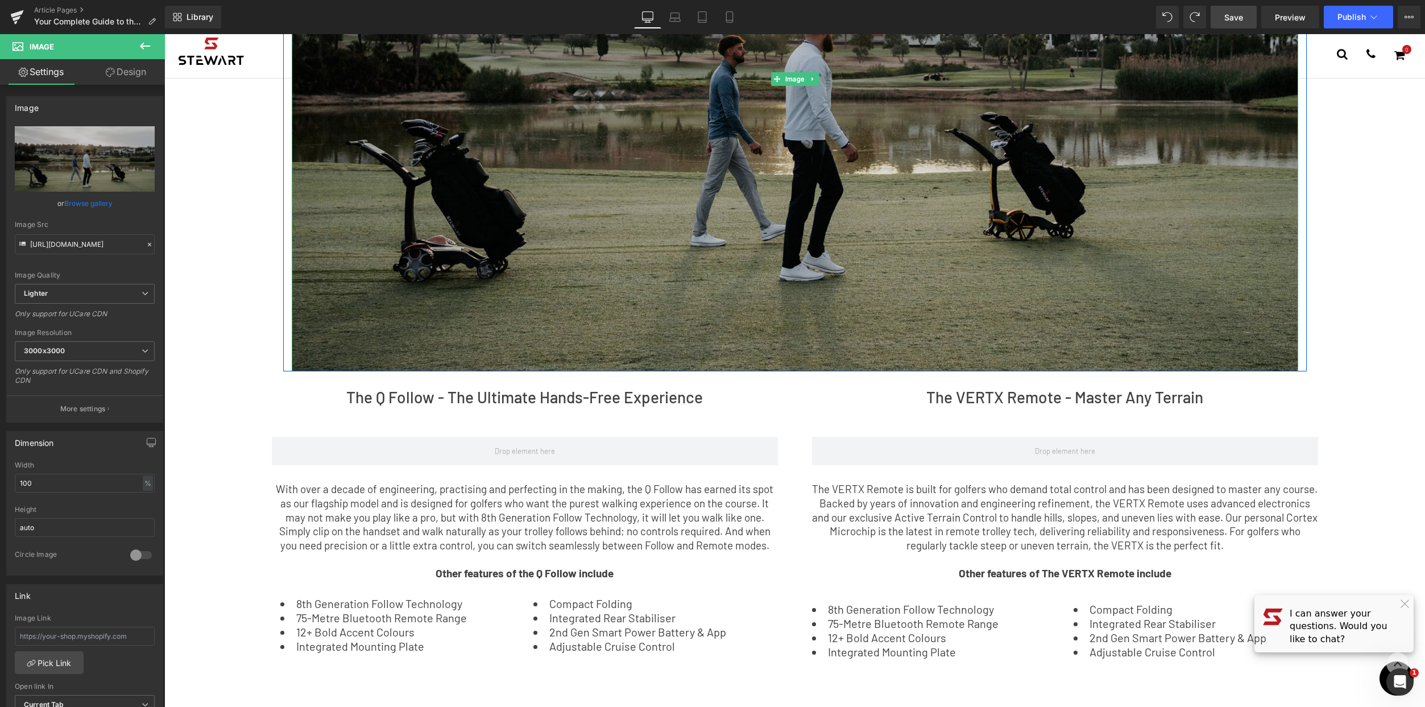
scroll to position [372, 0]
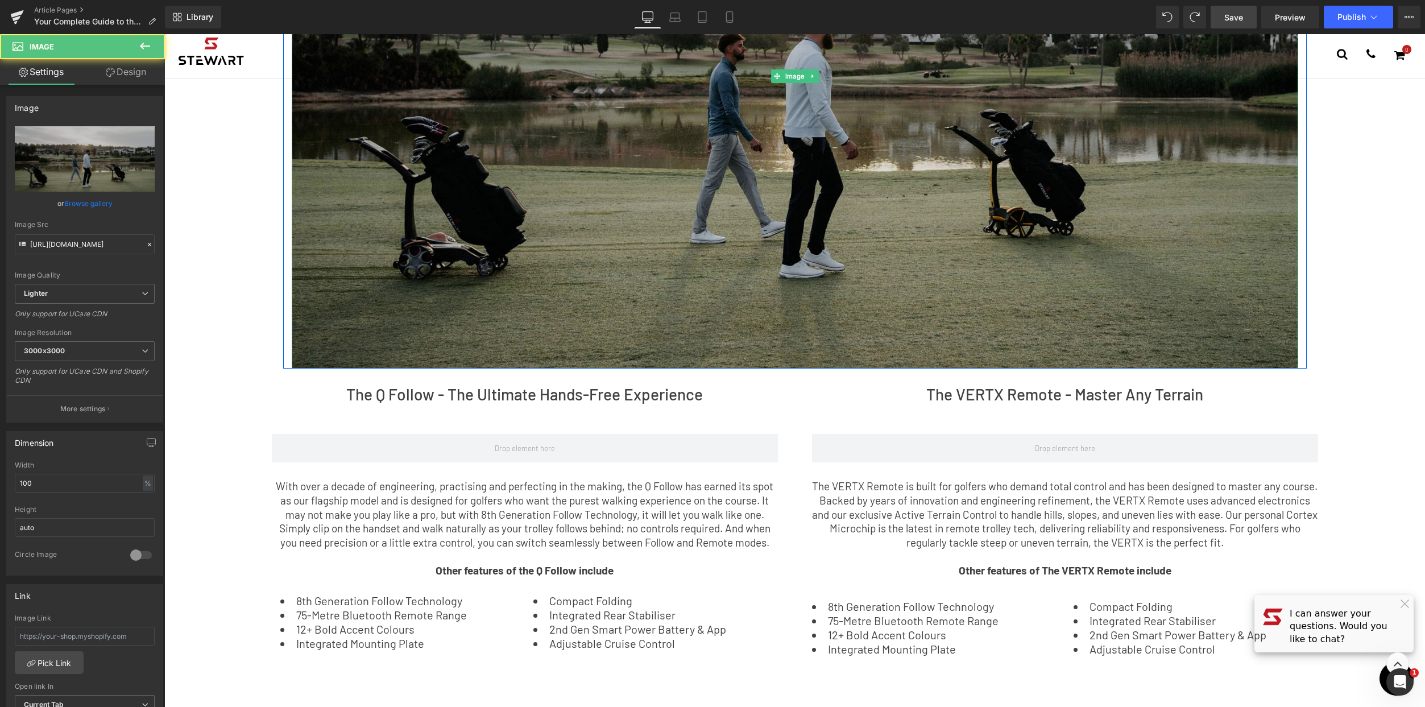
click at [857, 281] on img at bounding box center [795, 76] width 1006 height 585
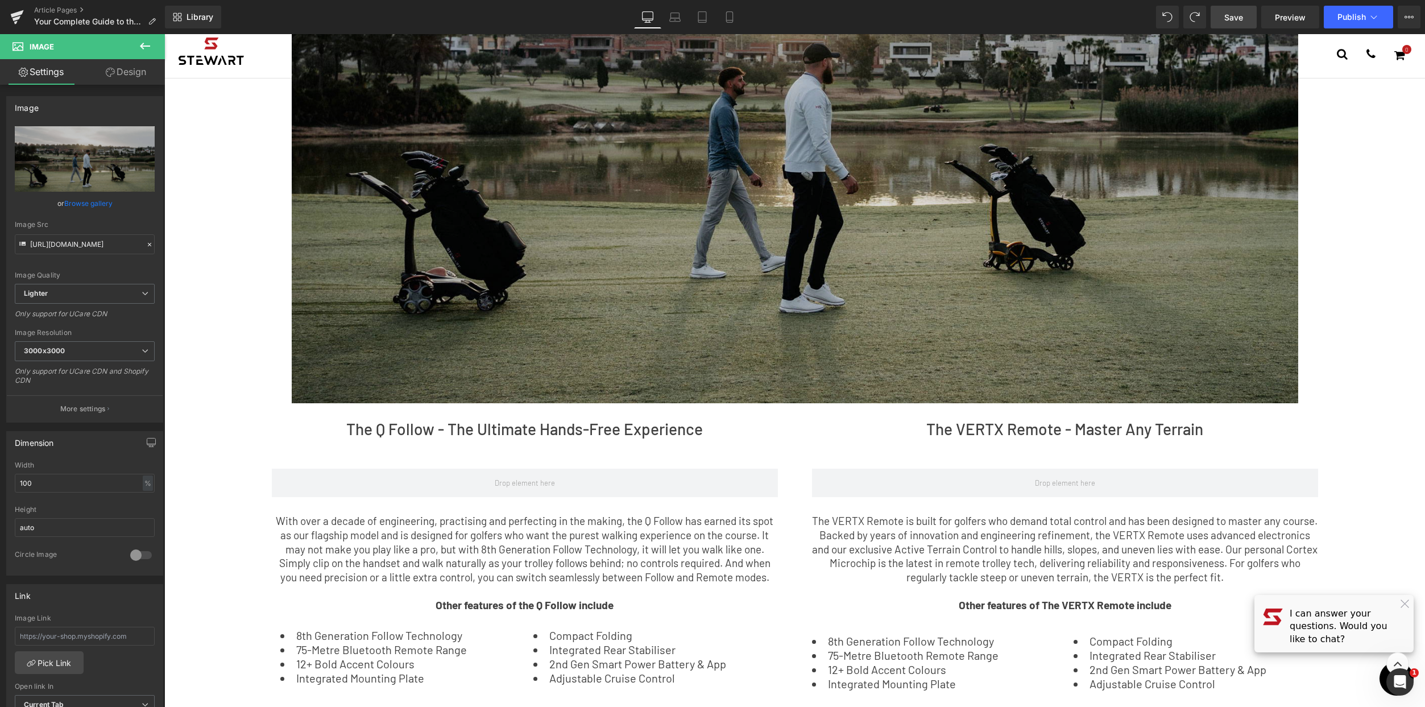
click at [732, 327] on img at bounding box center [795, 111] width 1006 height 585
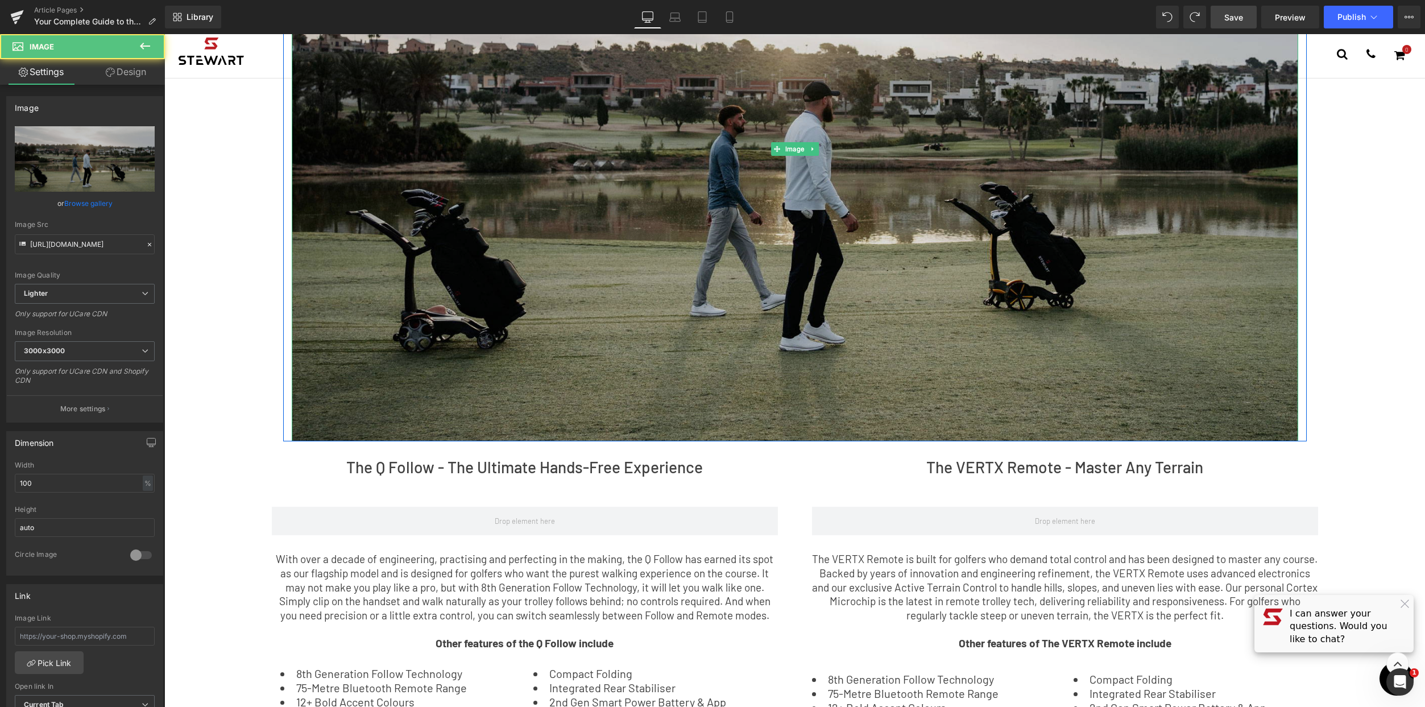
scroll to position [222, 0]
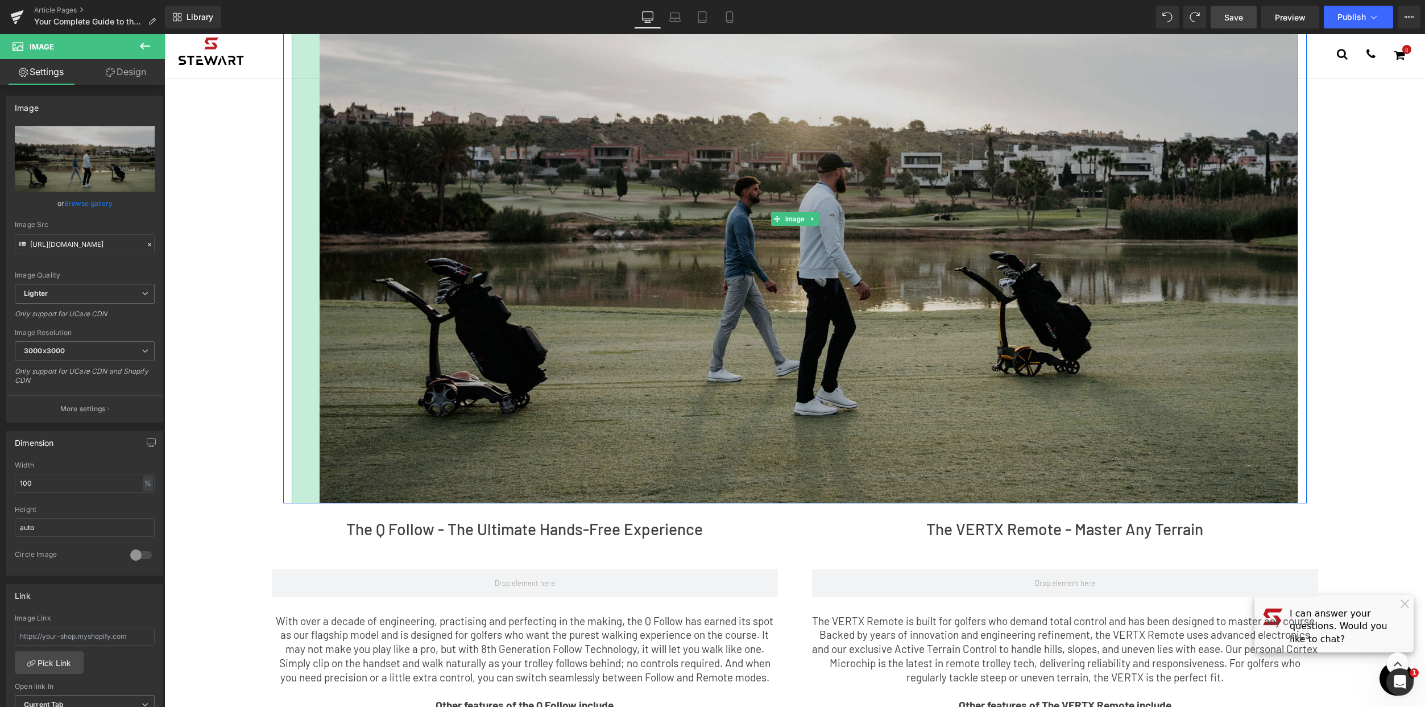
drag, startPoint x: 289, startPoint y: 511, endPoint x: 317, endPoint y: 502, distance: 29.5
click at [317, 502] on div "Image 49px" at bounding box center [795, 219] width 1006 height 569
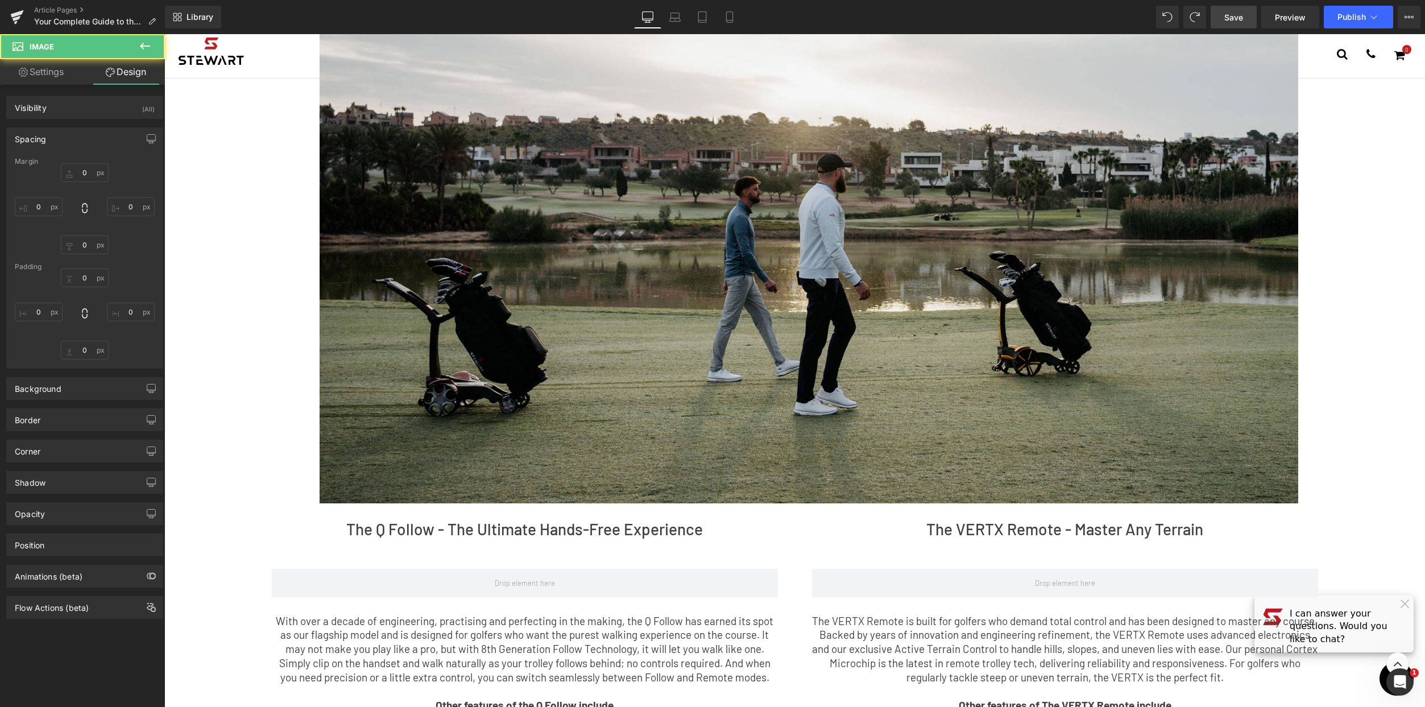
type input "0"
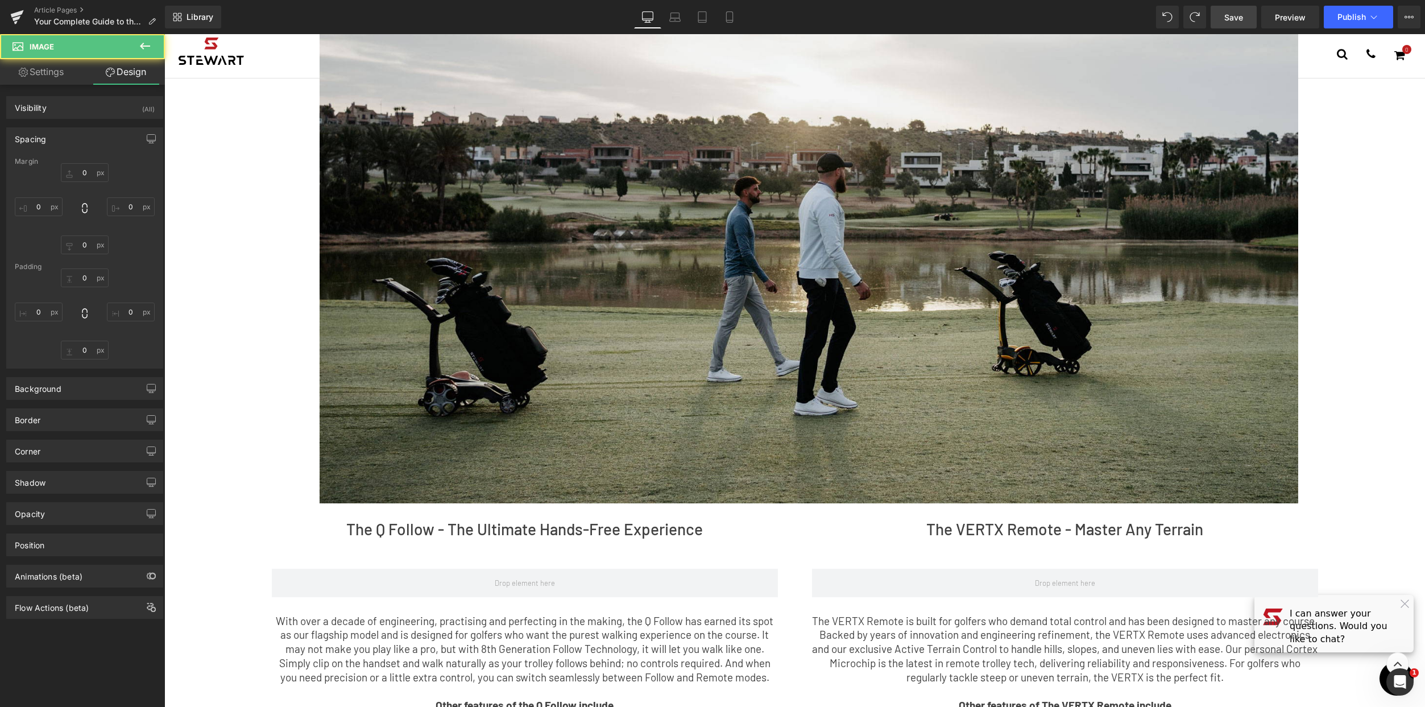
type input "0"
type input "49"
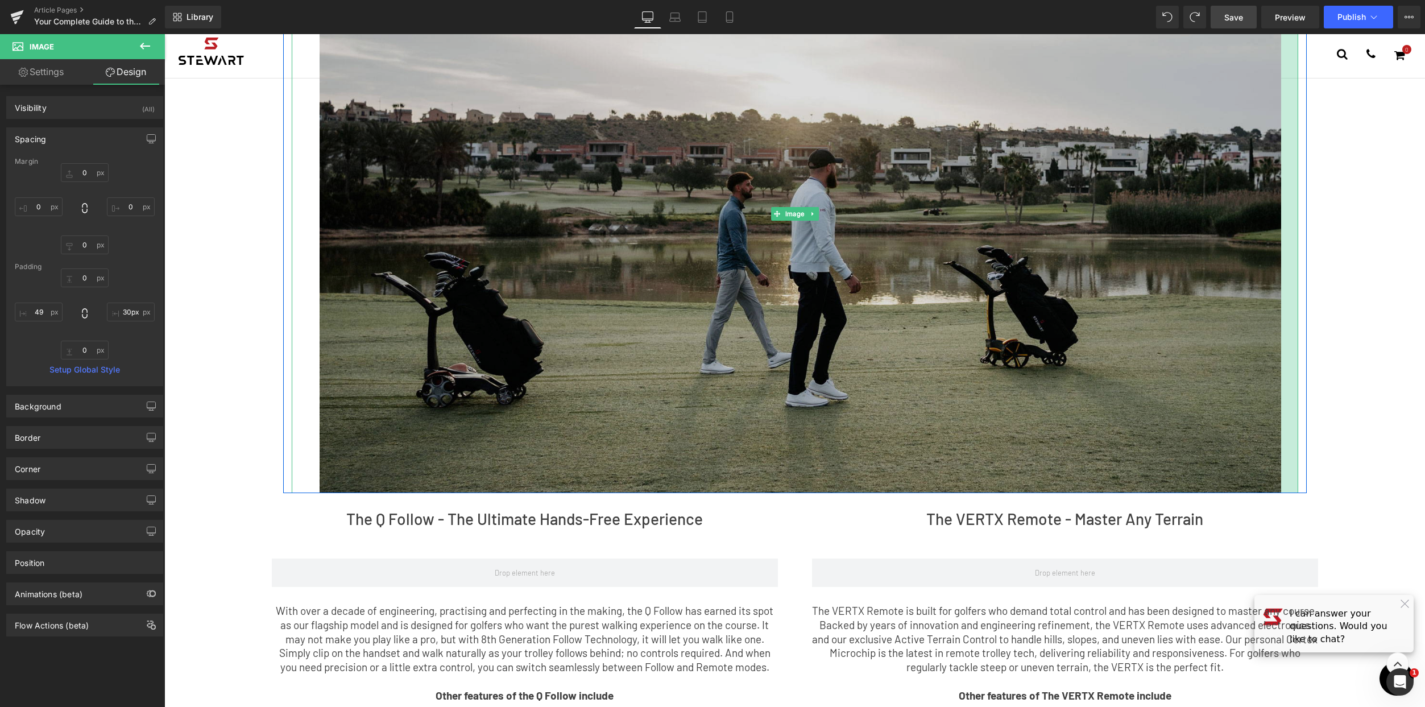
type input "44px"
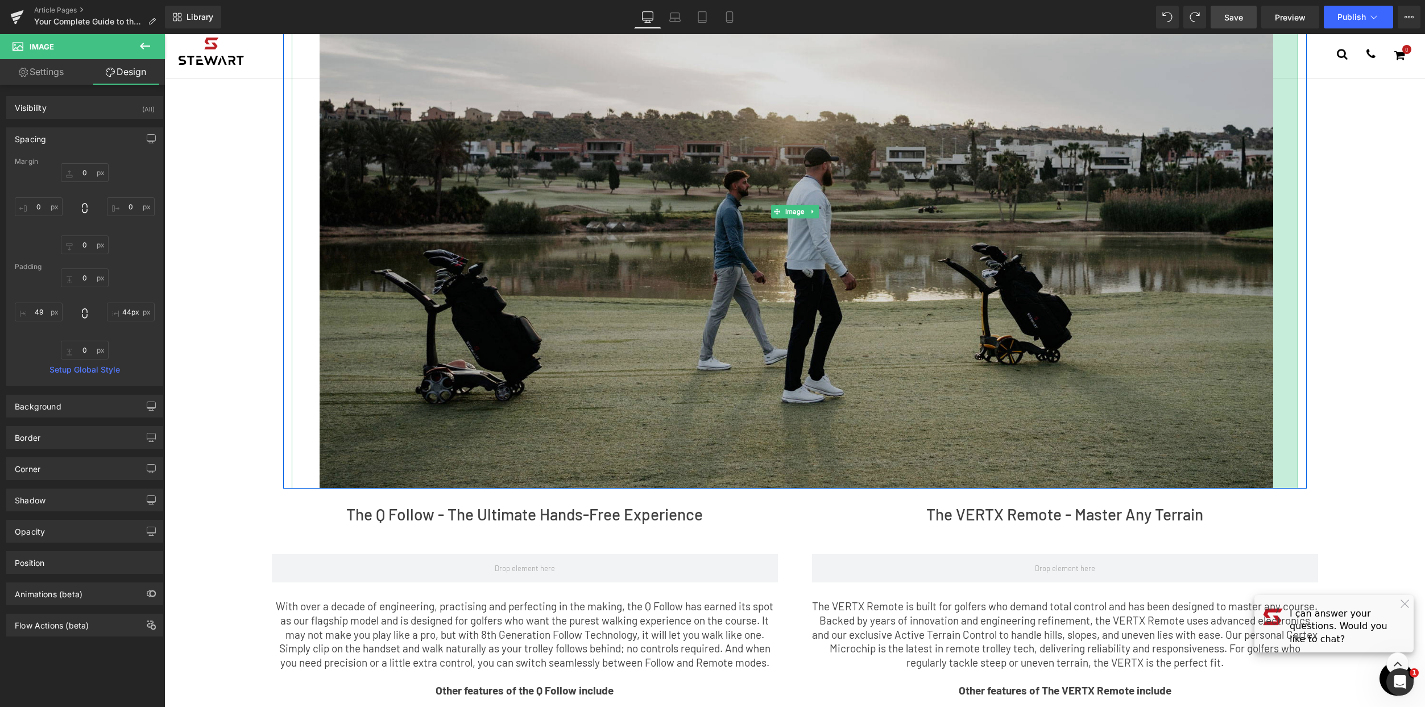
drag, startPoint x: 1291, startPoint y: 348, endPoint x: 1266, endPoint y: 350, distance: 25.1
click at [1266, 350] on div "Image 49px 44px" at bounding box center [795, 212] width 1006 height 554
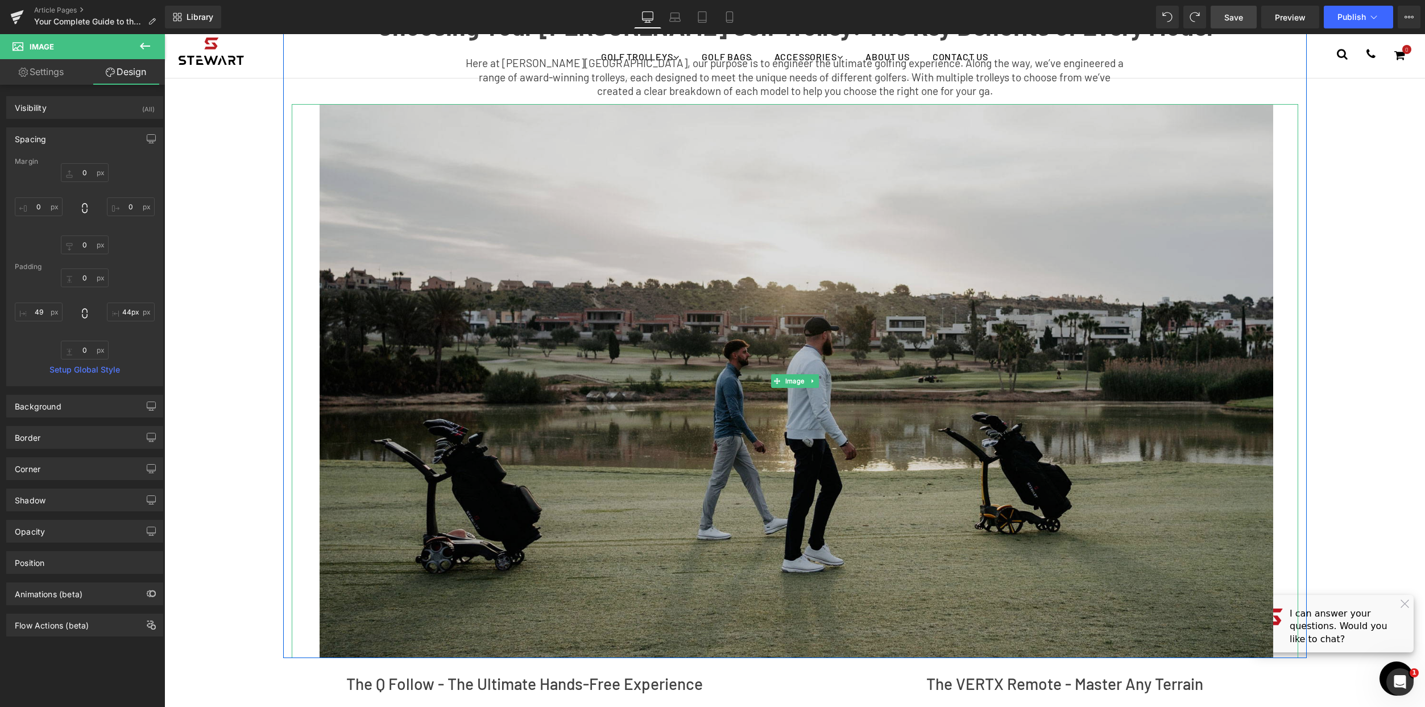
scroll to position [59, 0]
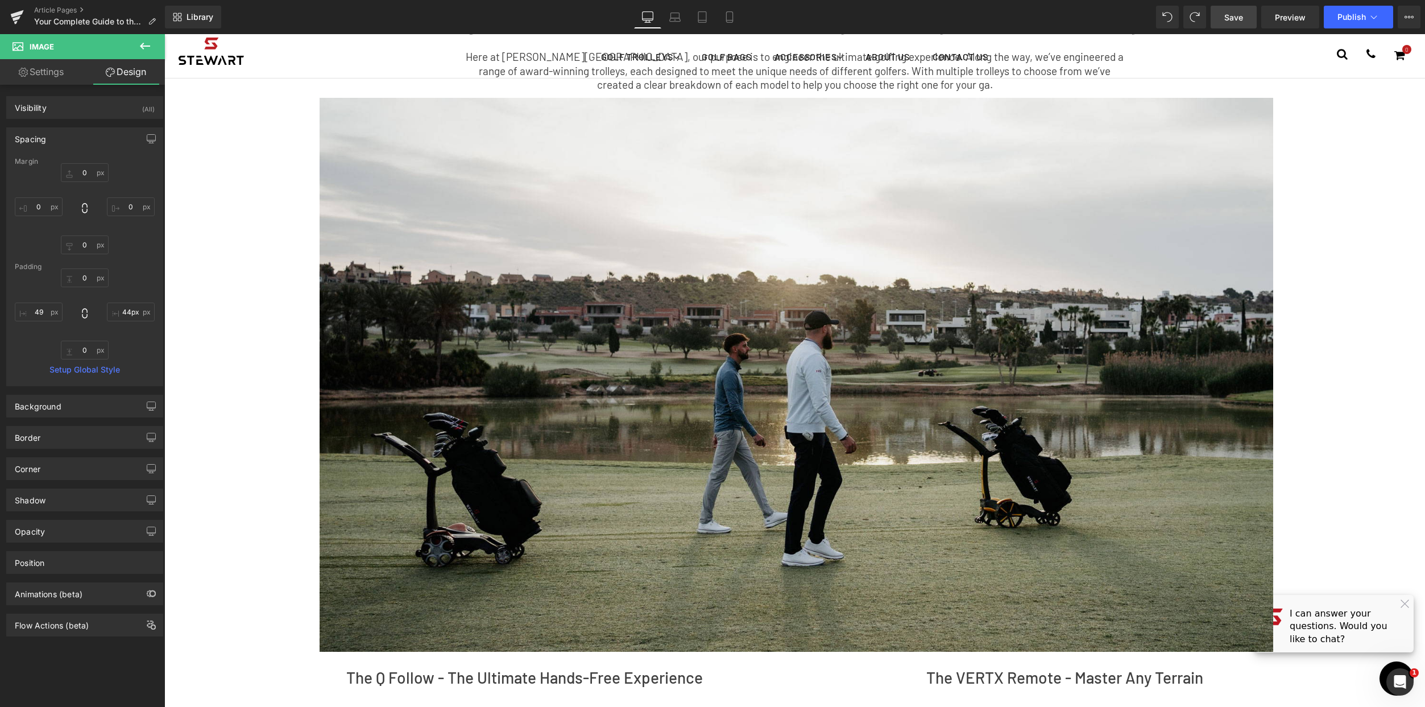
click at [1399, 417] on div "Choosing Your Stewart Golf Trolley: The Key Benefits of Every Model Text Block …" at bounding box center [794, 539] width 1261 height 1126
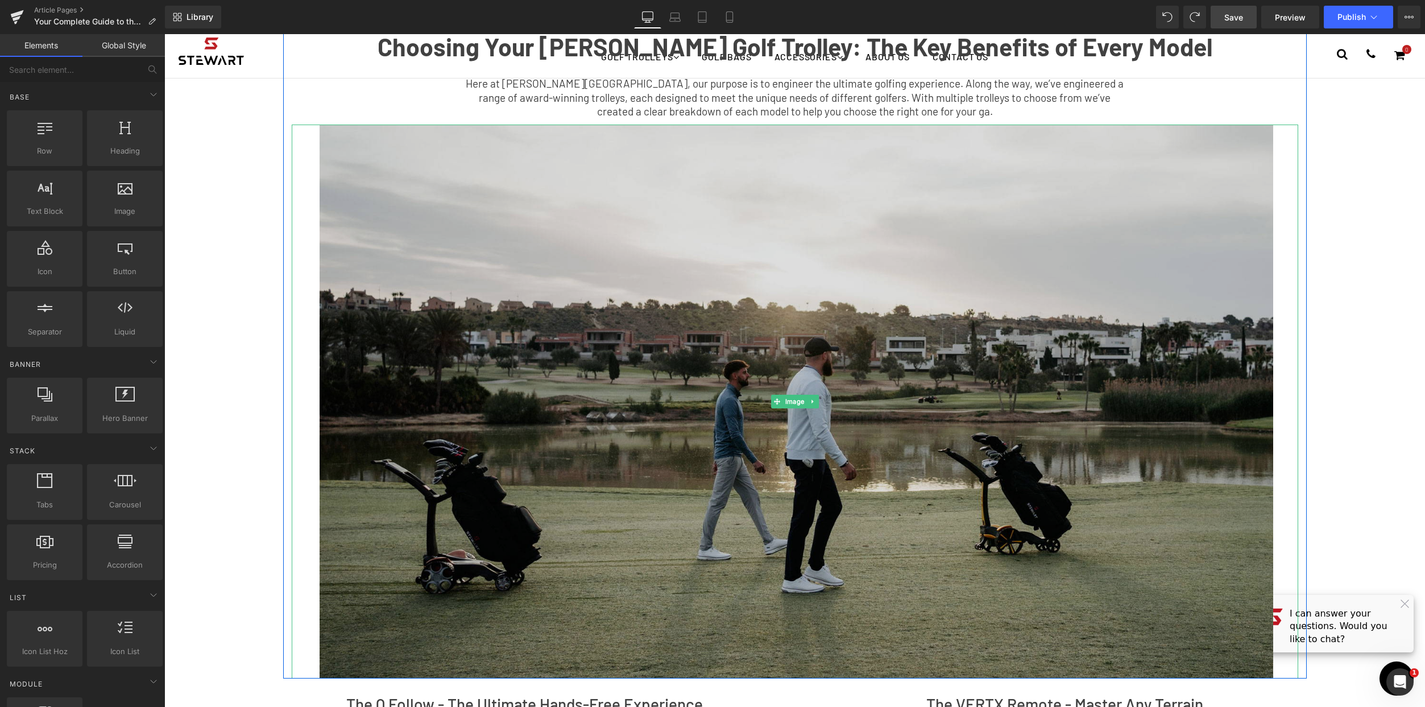
scroll to position [0, 0]
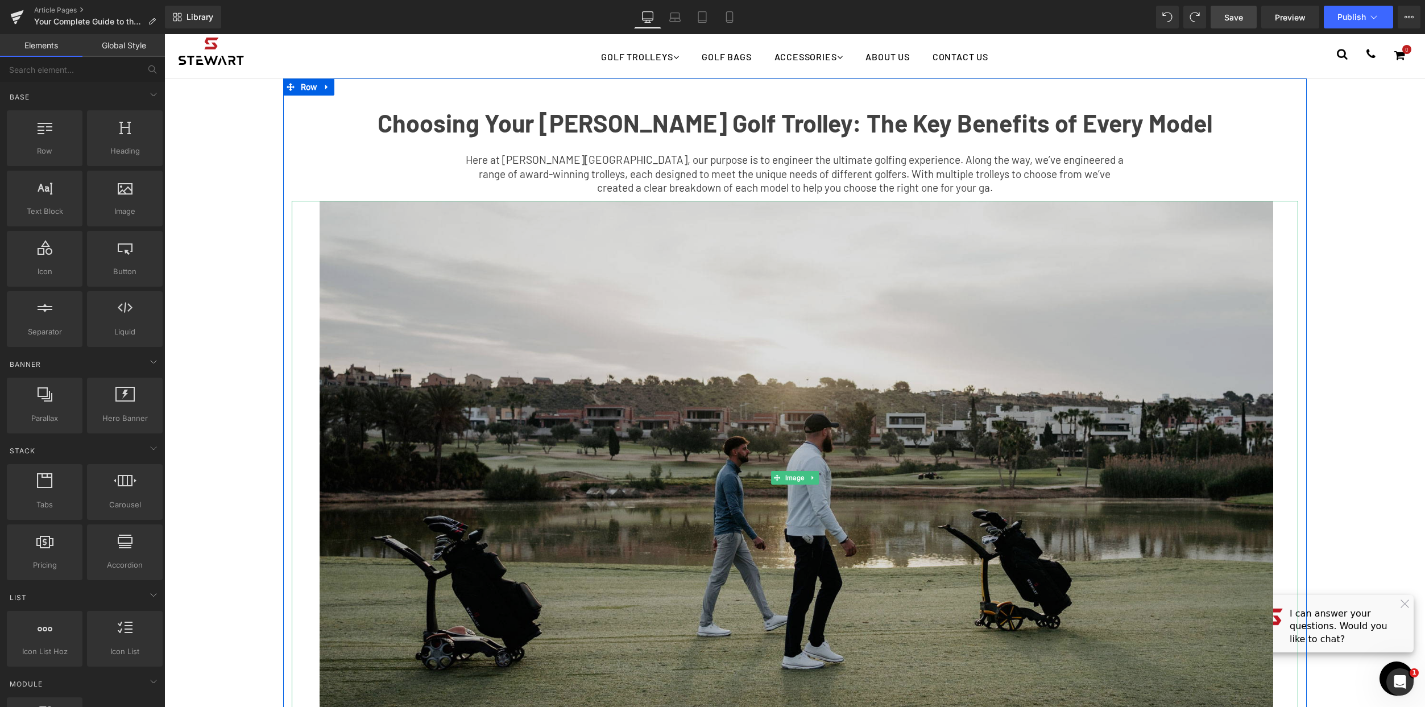
click at [988, 387] on img at bounding box center [795, 478] width 1006 height 554
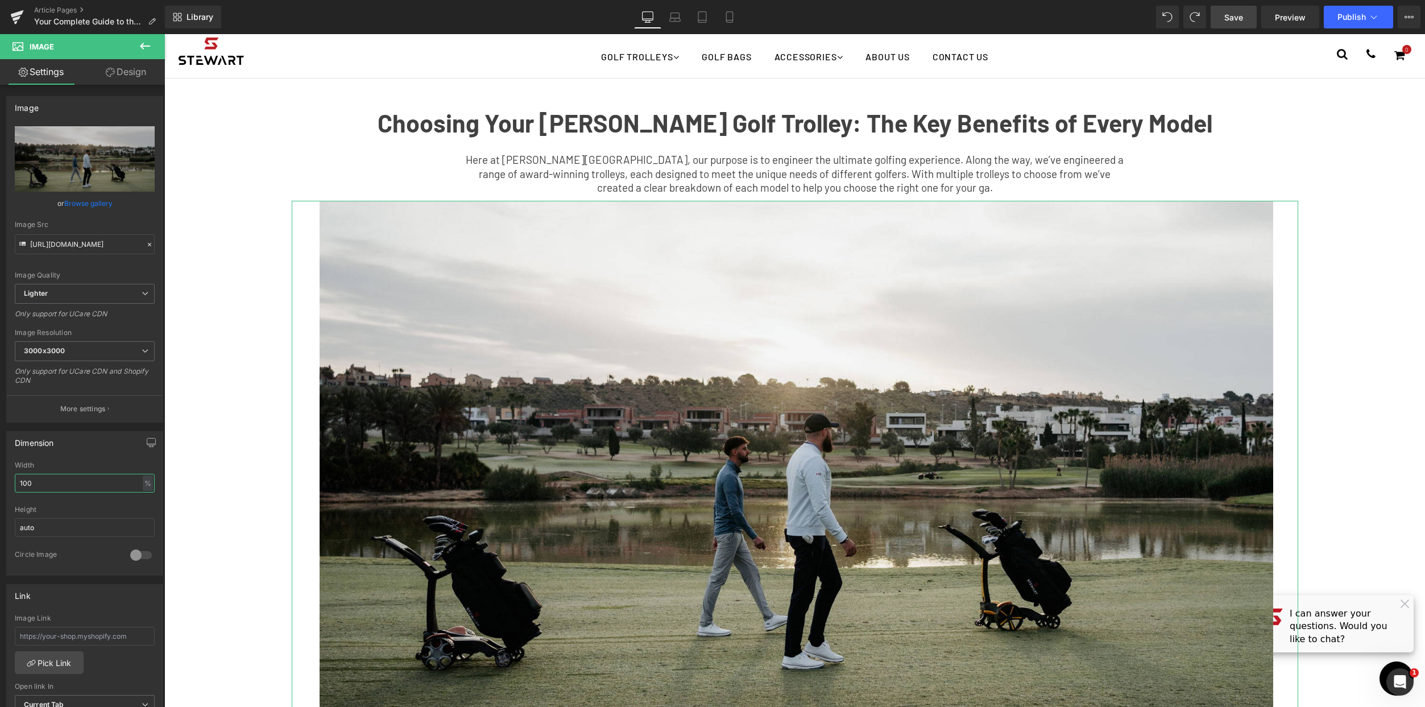
drag, startPoint x: 49, startPoint y: 485, endPoint x: -61, endPoint y: 473, distance: 111.0
click at [0, 473] on html "Image You are previewing how the will restyle your page. You can not edit Eleme…" at bounding box center [712, 353] width 1425 height 707
type input "70"
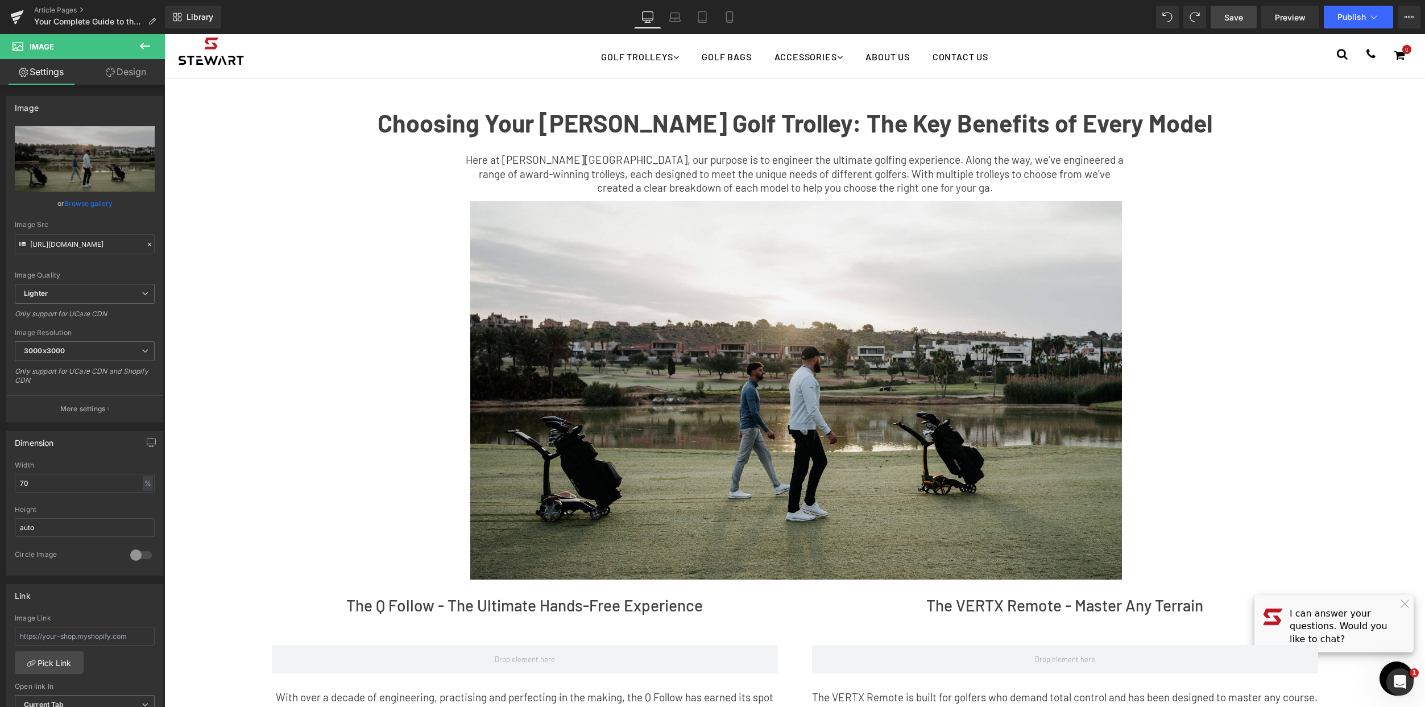
click at [1321, 171] on div "Choosing Your Stewart Golf Trolley: The Key Benefits of Every Model Text Block …" at bounding box center [794, 553] width 1261 height 951
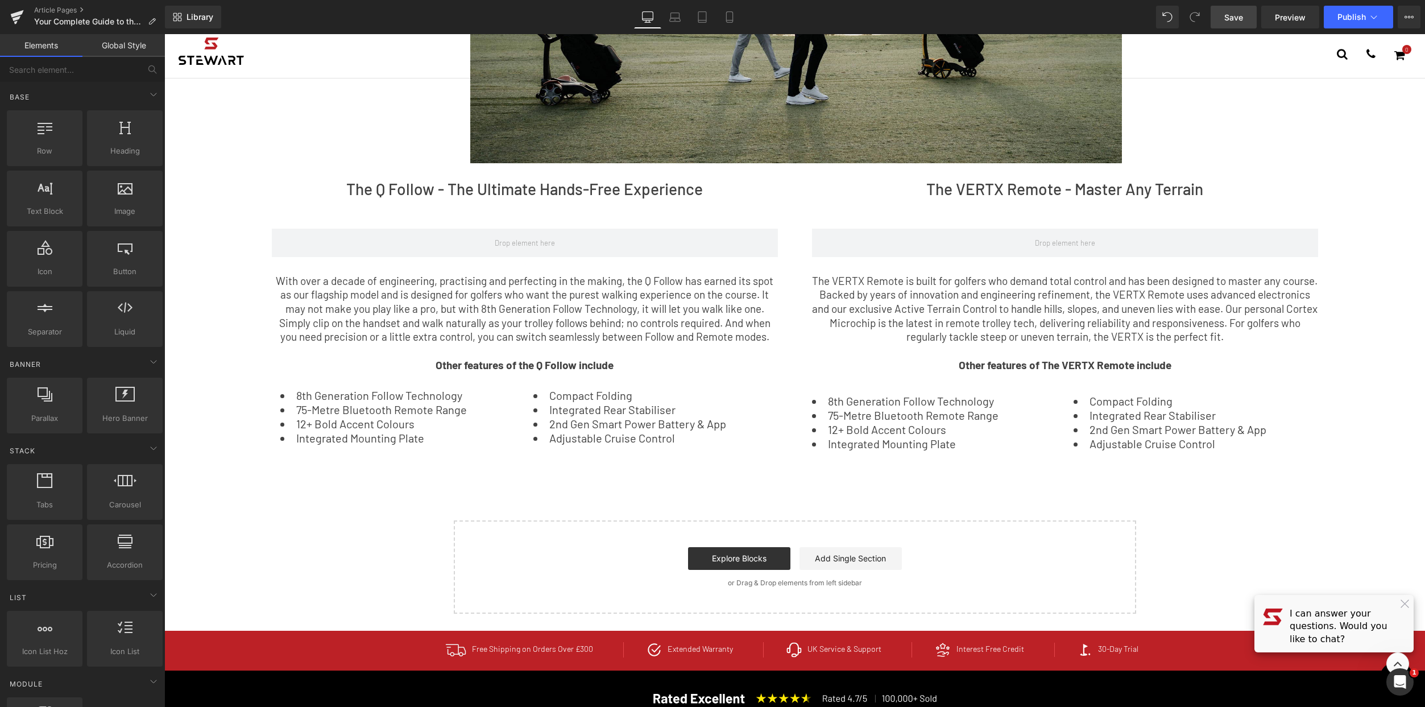
scroll to position [121, 0]
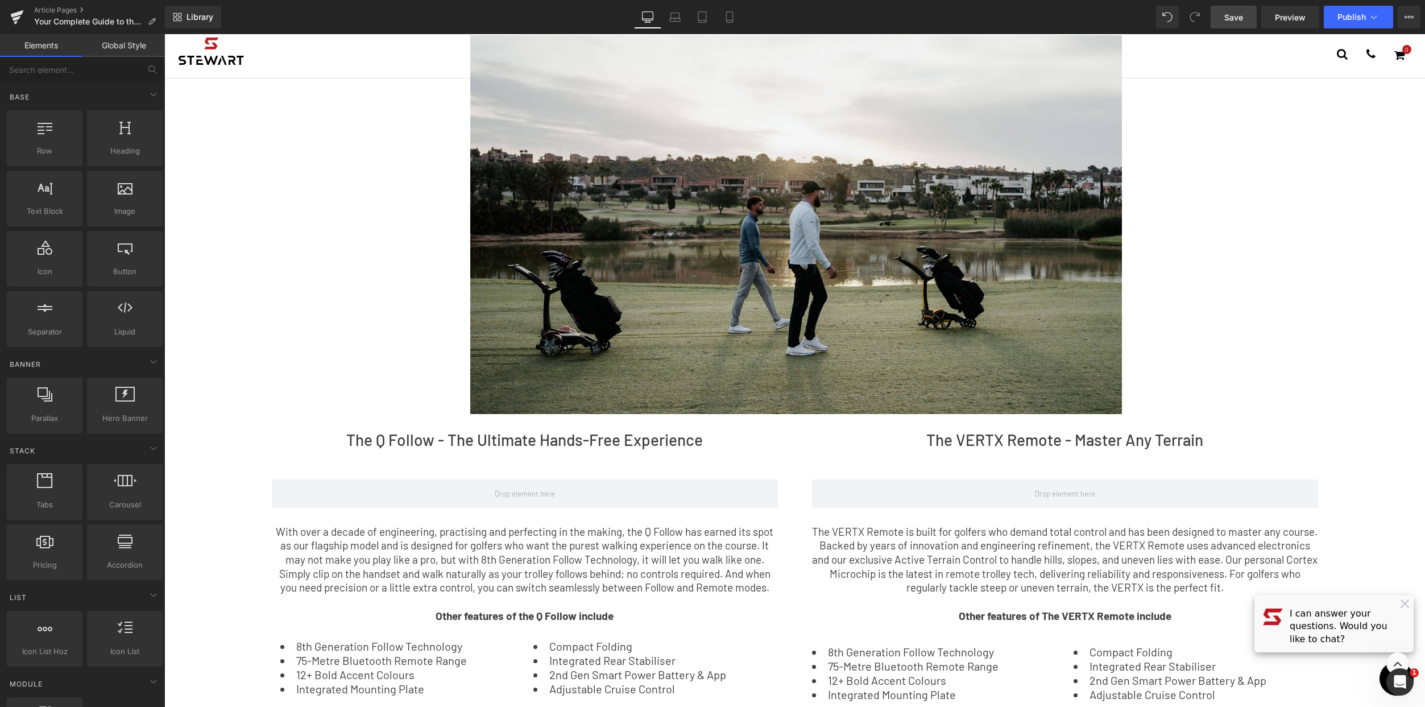
click at [1220, 10] on link "Save" at bounding box center [1234, 17] width 46 height 23
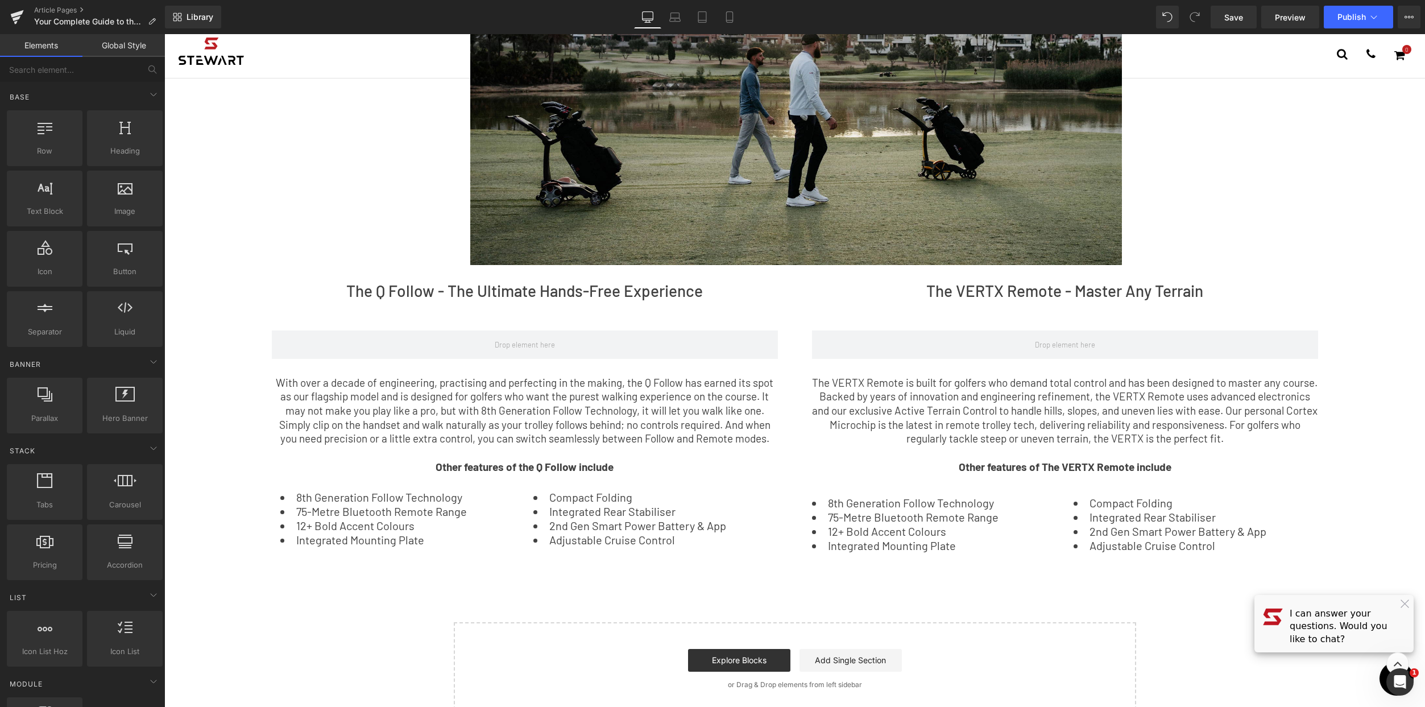
scroll to position [484, 0]
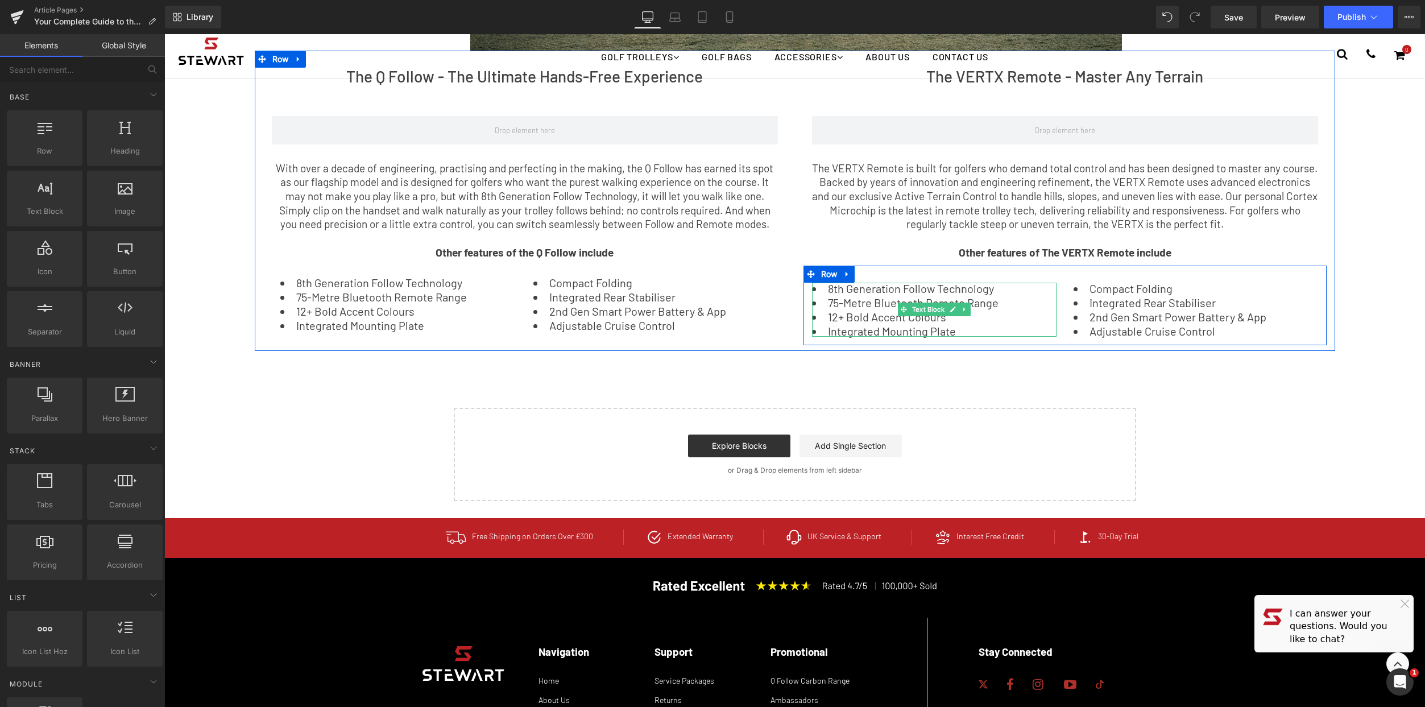
click at [865, 320] on li "12+ Bold Accent Colours" at bounding box center [934, 316] width 245 height 11
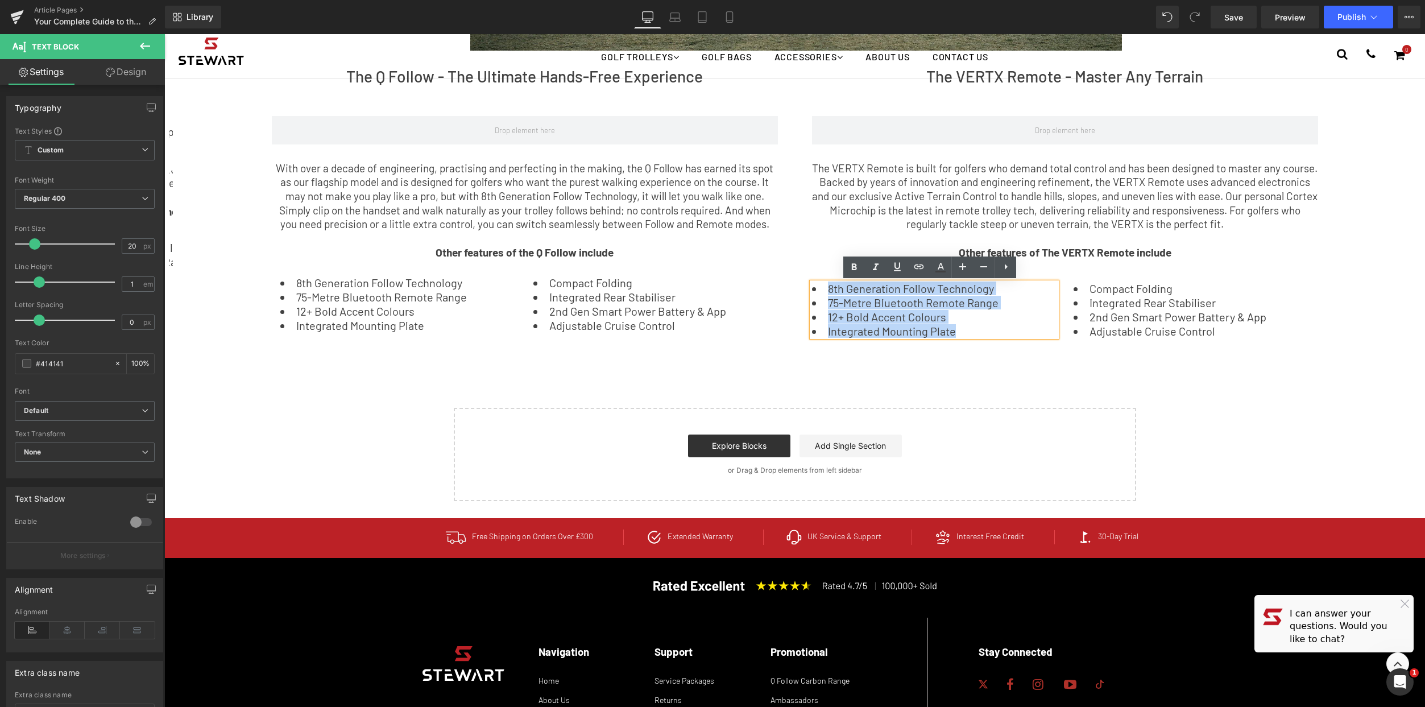
drag, startPoint x: 981, startPoint y: 333, endPoint x: 801, endPoint y: 291, distance: 185.1
click at [803, 291] on div "8th Generation Follow Technology 75-Metre Bluetooth Remote Range 12+ Bold Accen…" at bounding box center [934, 311] width 262 height 57
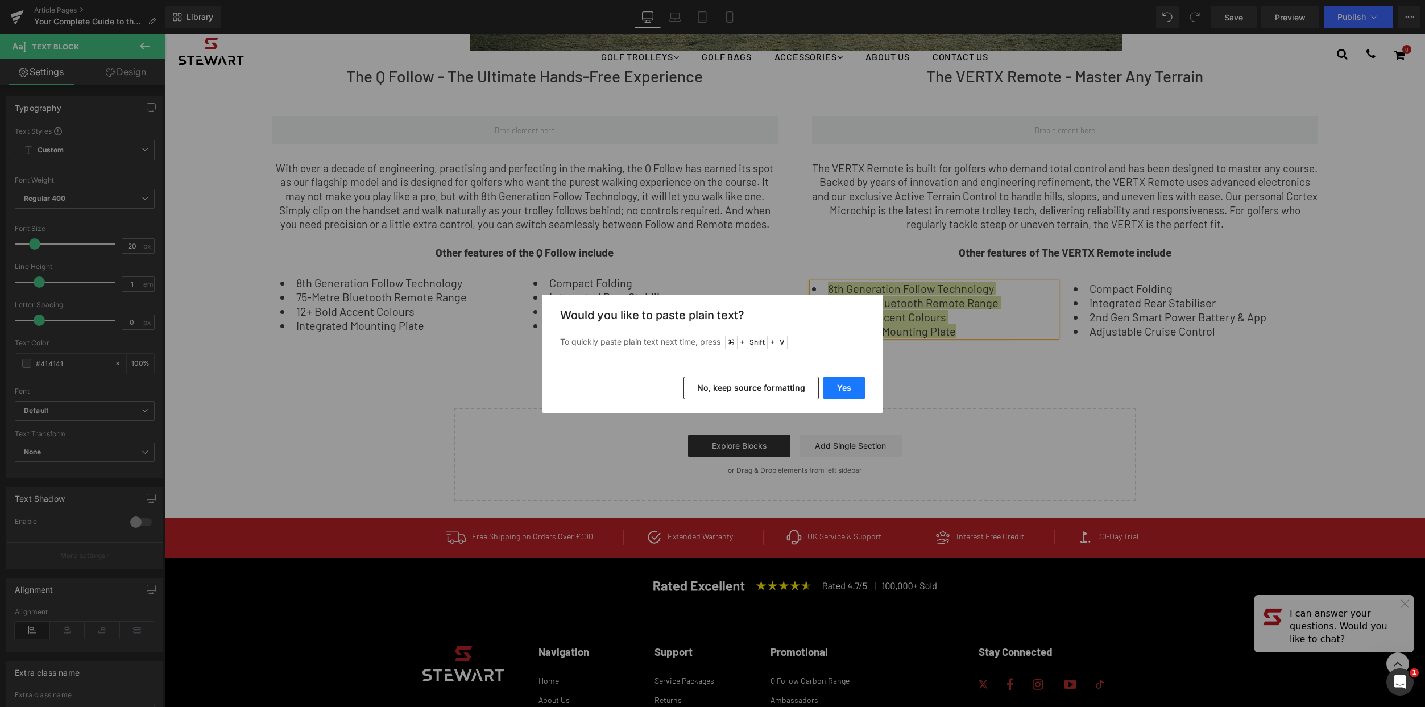
click at [848, 383] on button "Yes" at bounding box center [844, 387] width 42 height 23
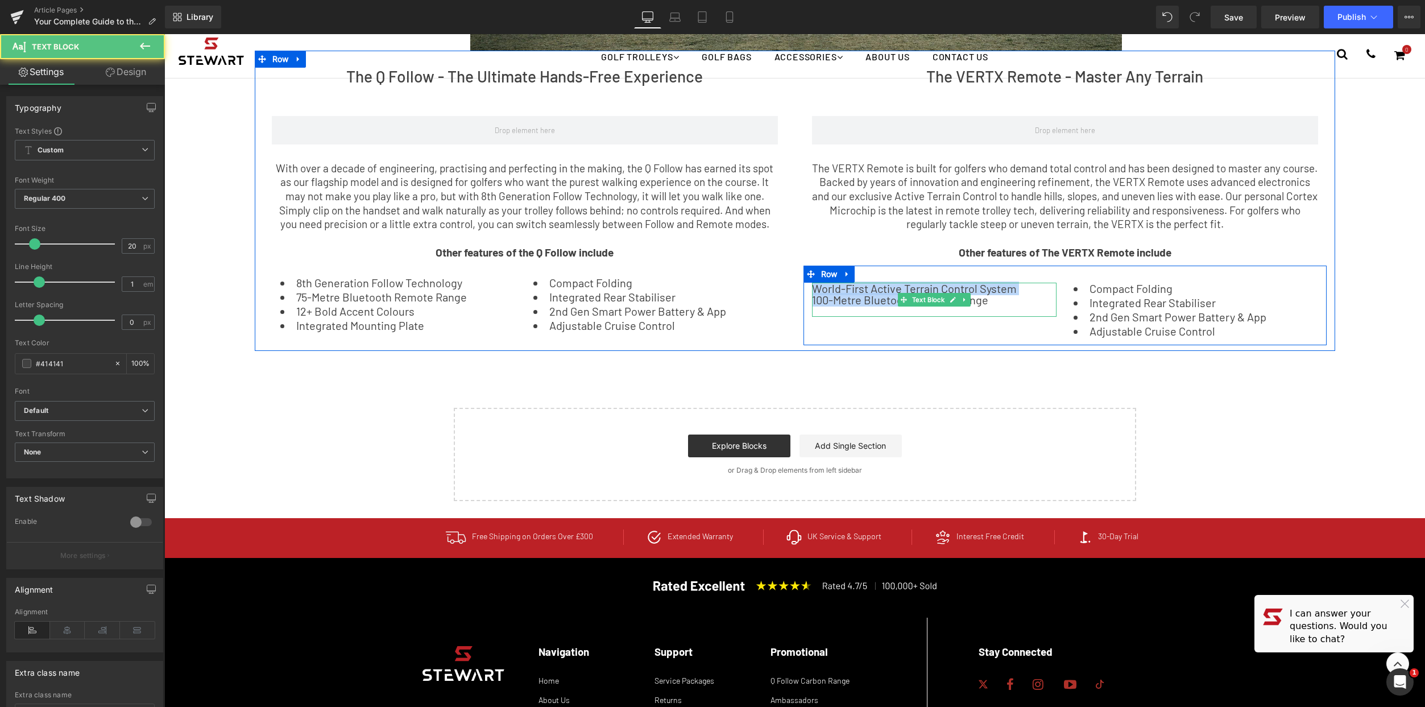
drag, startPoint x: 997, startPoint y: 299, endPoint x: 733, endPoint y: 285, distance: 264.2
click at [733, 285] on div "The Q Follow - The Ultimate Hands-Free Experience Heading ‹ › Carousel With ove…" at bounding box center [795, 201] width 1080 height 300
click at [1004, 300] on div "100-Metre Bluetooth Remote Range" at bounding box center [934, 299] width 245 height 11
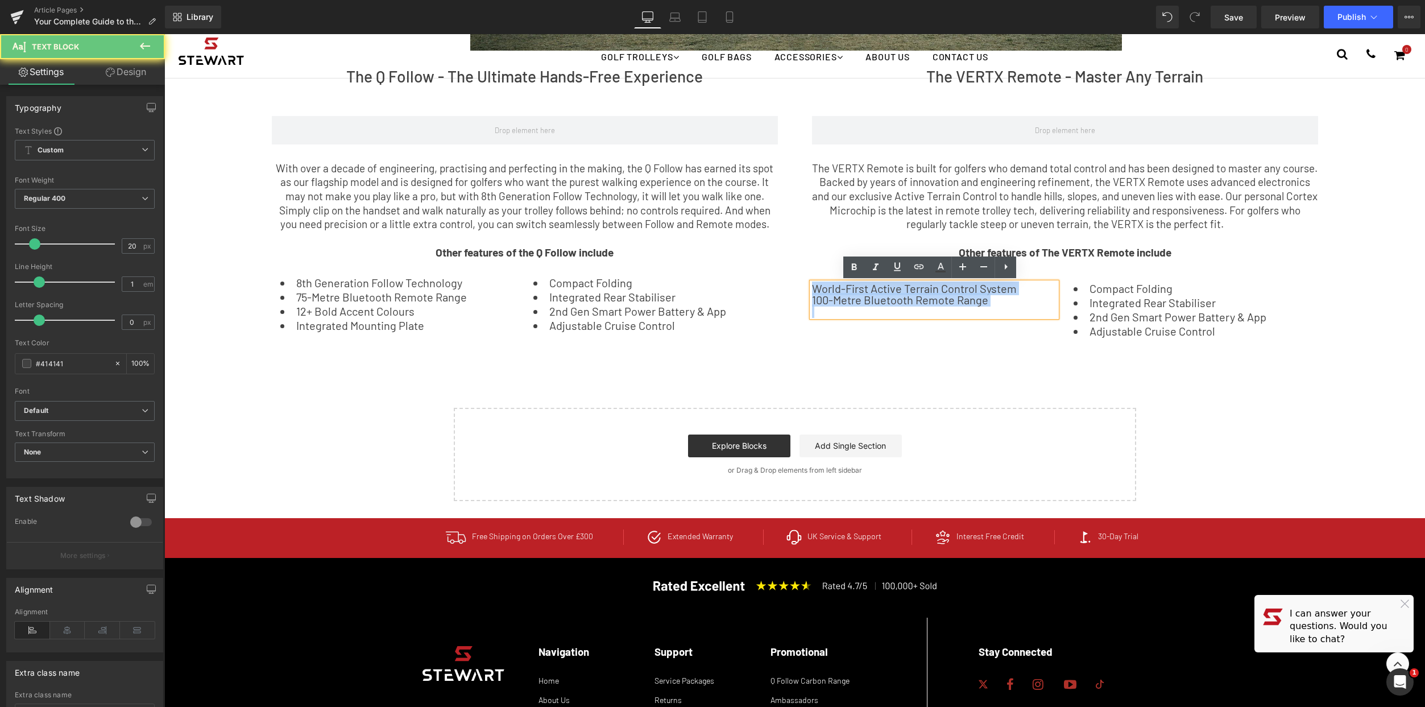
drag, startPoint x: 1004, startPoint y: 300, endPoint x: 807, endPoint y: 274, distance: 198.5
click at [807, 274] on div "World-First Active Terrain Control System 100-Metre Bluetooth Remote Range Text…" at bounding box center [1064, 306] width 523 height 80
click at [1005, 262] on icon at bounding box center [1006, 267] width 14 height 14
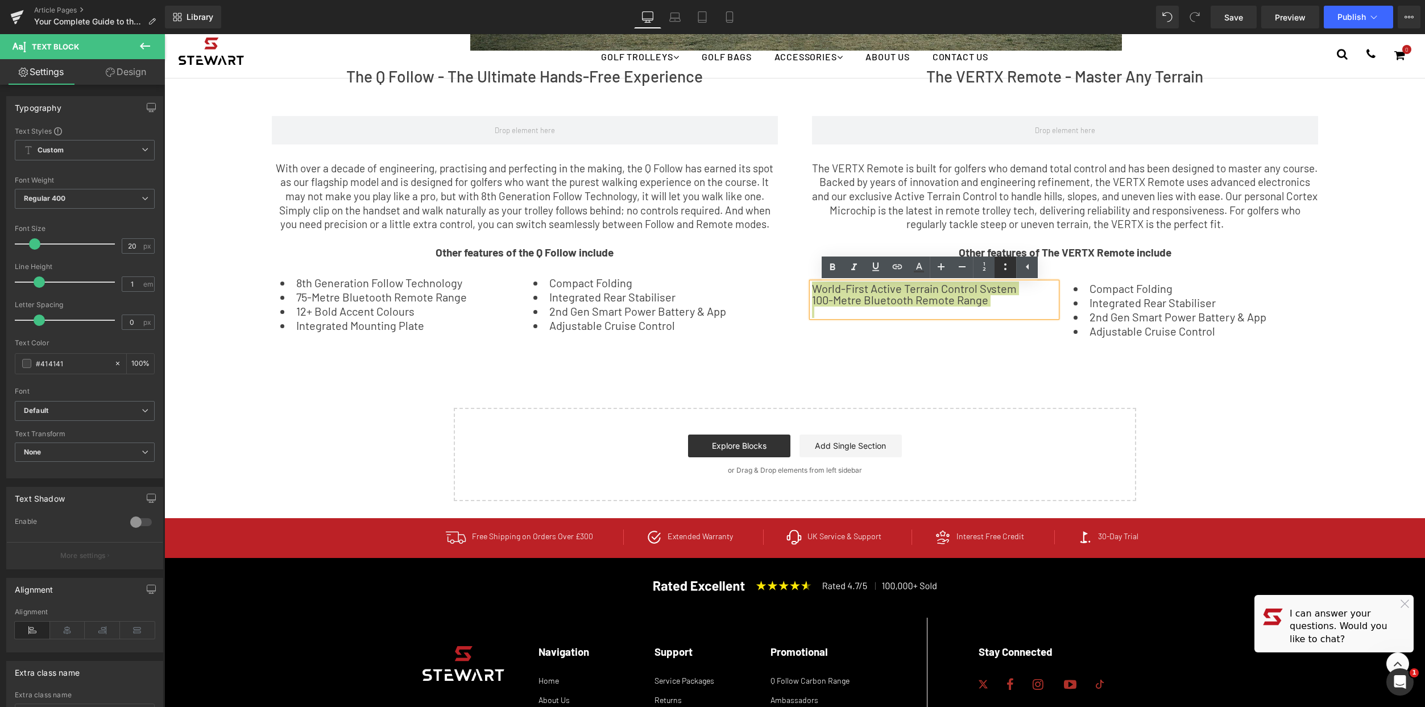
click at [1005, 271] on icon at bounding box center [1005, 267] width 14 height 14
click at [996, 318] on div at bounding box center [934, 316] width 245 height 11
click at [1166, 322] on li "2nd Gen Smart Power Battery & App" at bounding box center [1196, 316] width 245 height 11
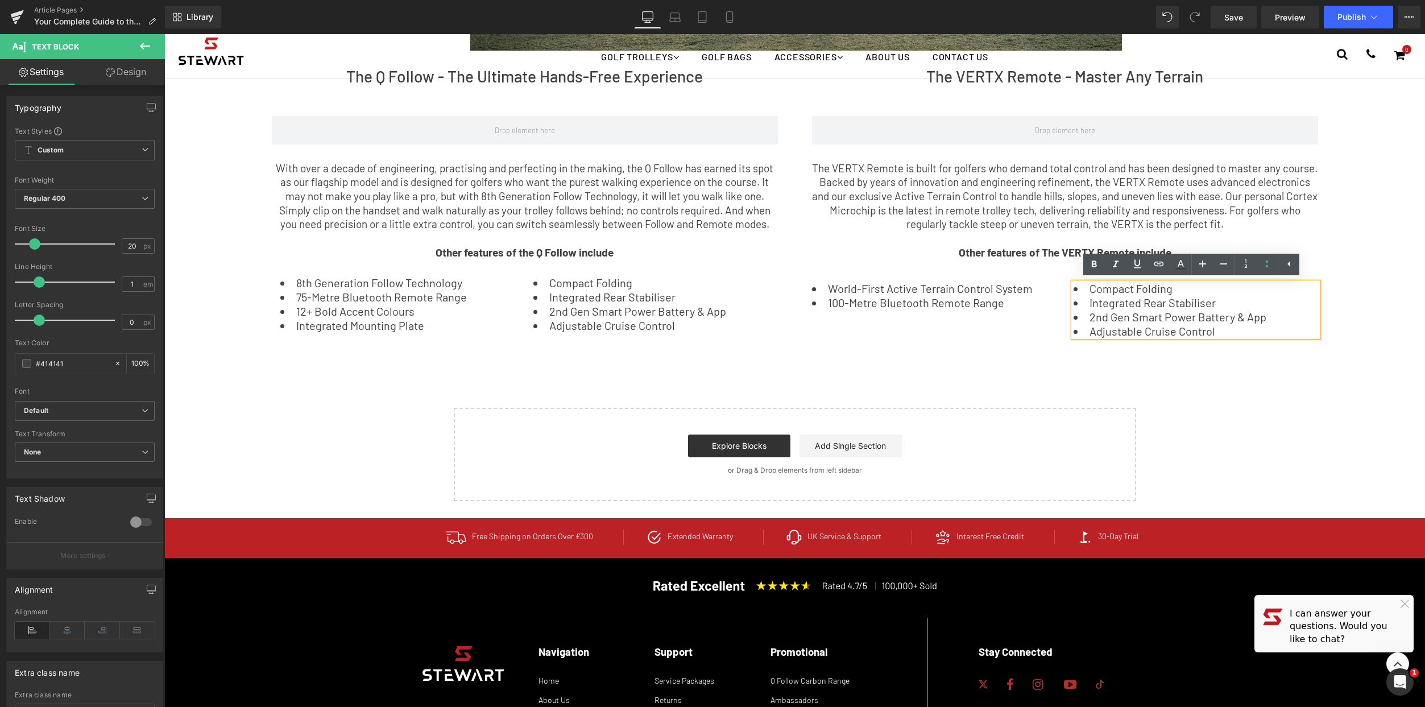
drag, startPoint x: 1228, startPoint y: 336, endPoint x: 1066, endPoint y: 293, distance: 167.7
click at [1074, 293] on div "Compact Folding Integrated Rear Stabiliser 2nd Gen Smart Power Battery & App Ad…" at bounding box center [1196, 310] width 245 height 54
click at [1153, 322] on li "2nd Gen Smart Power Battery & App" at bounding box center [1196, 316] width 245 height 11
drag, startPoint x: 1217, startPoint y: 300, endPoint x: 1050, endPoint y: 290, distance: 167.5
click at [1050, 290] on div "World-First Active Terrain Control System 100-Metre Bluetooth Remote Range Text…" at bounding box center [1064, 306] width 523 height 80
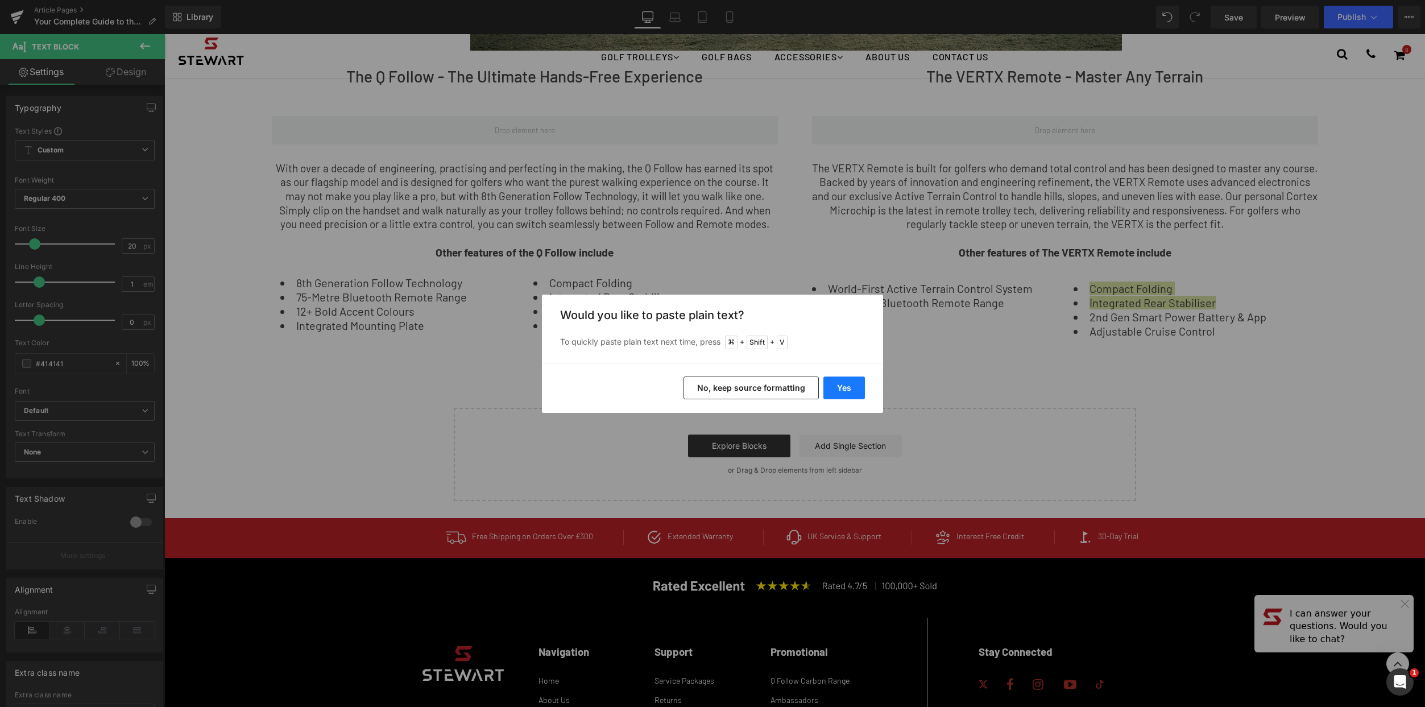
drag, startPoint x: 835, startPoint y: 380, endPoint x: 670, endPoint y: 346, distance: 167.8
click at [835, 380] on button "Yes" at bounding box center [844, 387] width 42 height 23
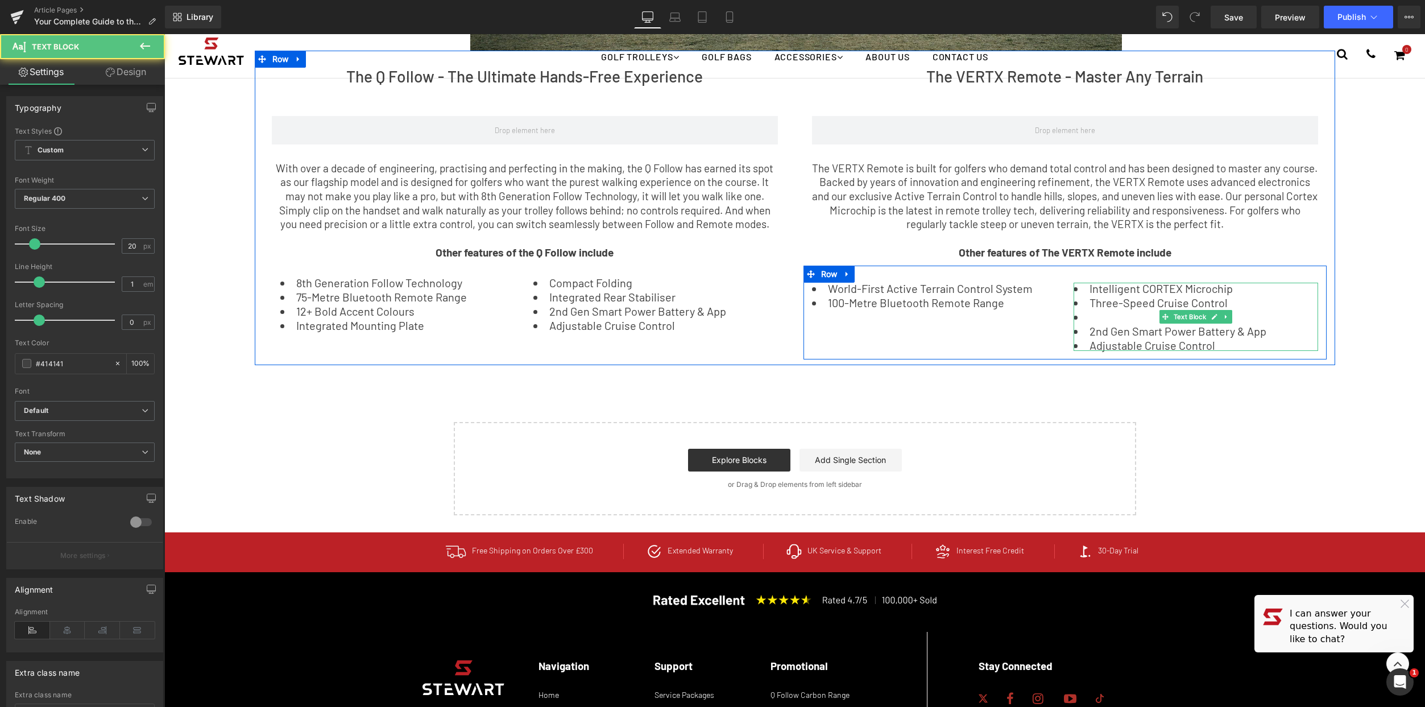
click at [1110, 315] on li at bounding box center [1196, 316] width 245 height 11
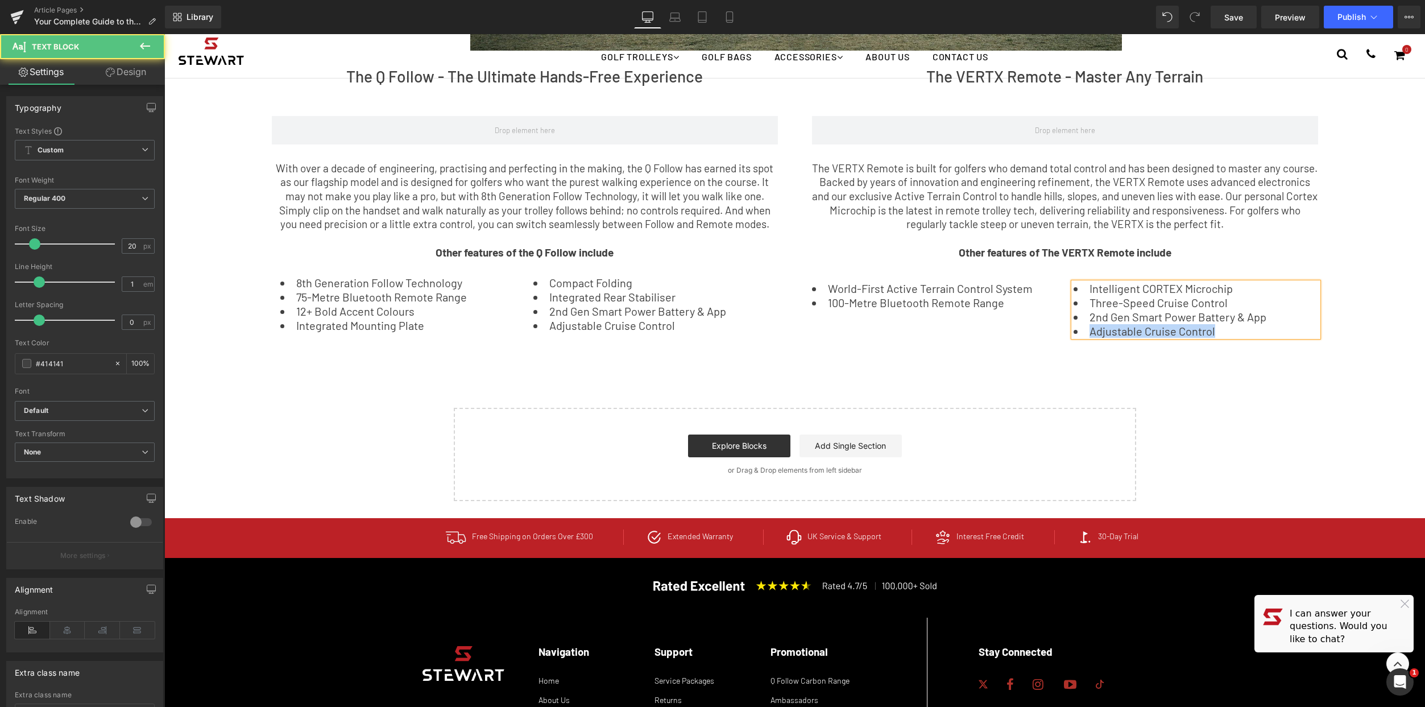
drag, startPoint x: 1228, startPoint y: 333, endPoint x: 1073, endPoint y: 328, distance: 154.7
click at [1074, 328] on li "Adjustable Cruise Control" at bounding box center [1196, 330] width 245 height 11
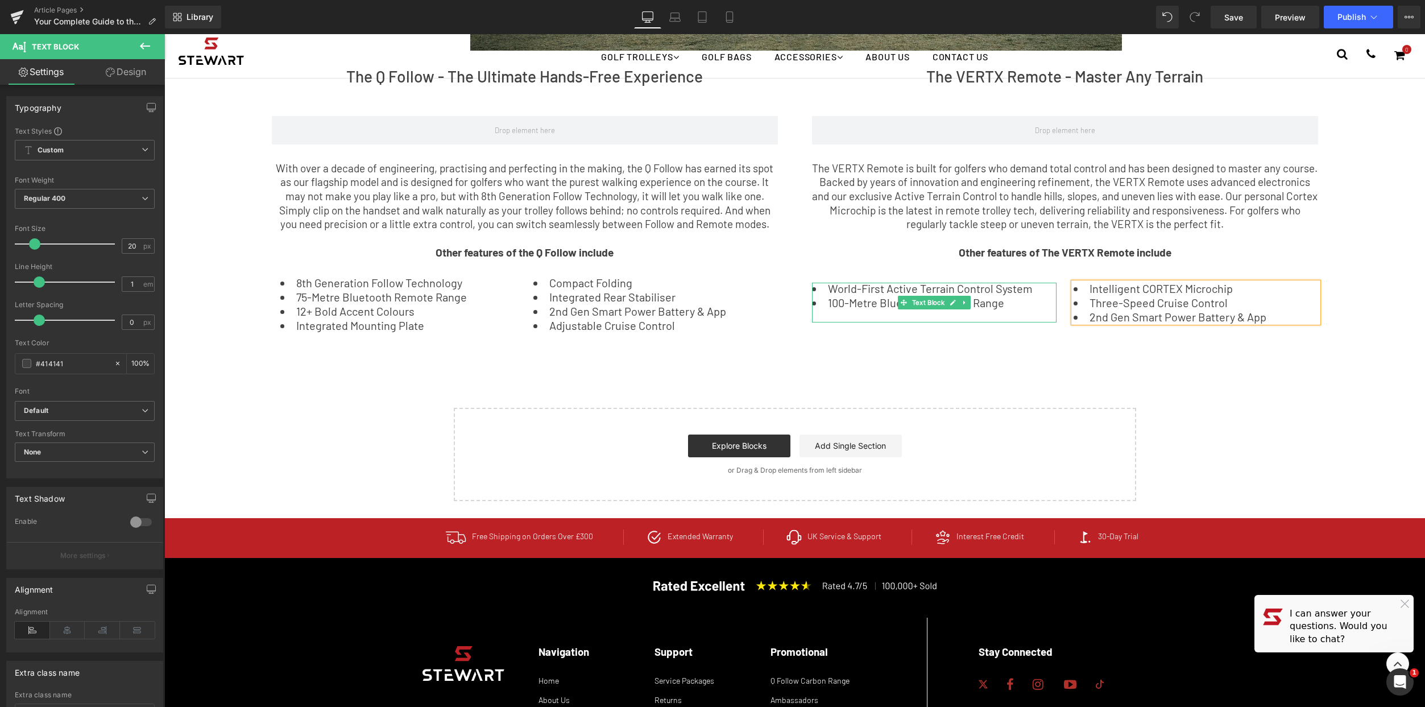
click at [1014, 302] on li "100-Metre Bluetooth Remote Range" at bounding box center [934, 302] width 245 height 11
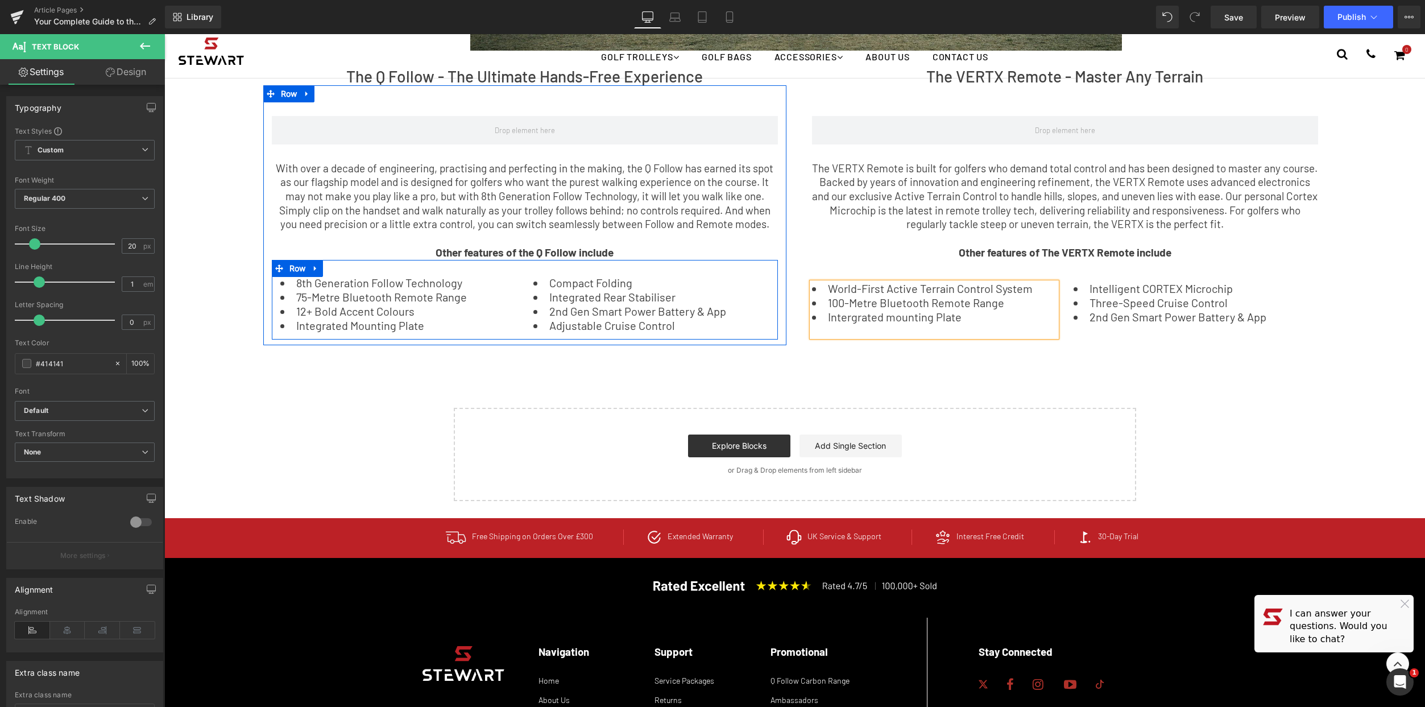
click at [164, 34] on div at bounding box center [164, 34] width 0 height 0
click at [317, 329] on li "Integrated Mounting Plate" at bounding box center [398, 325] width 236 height 11
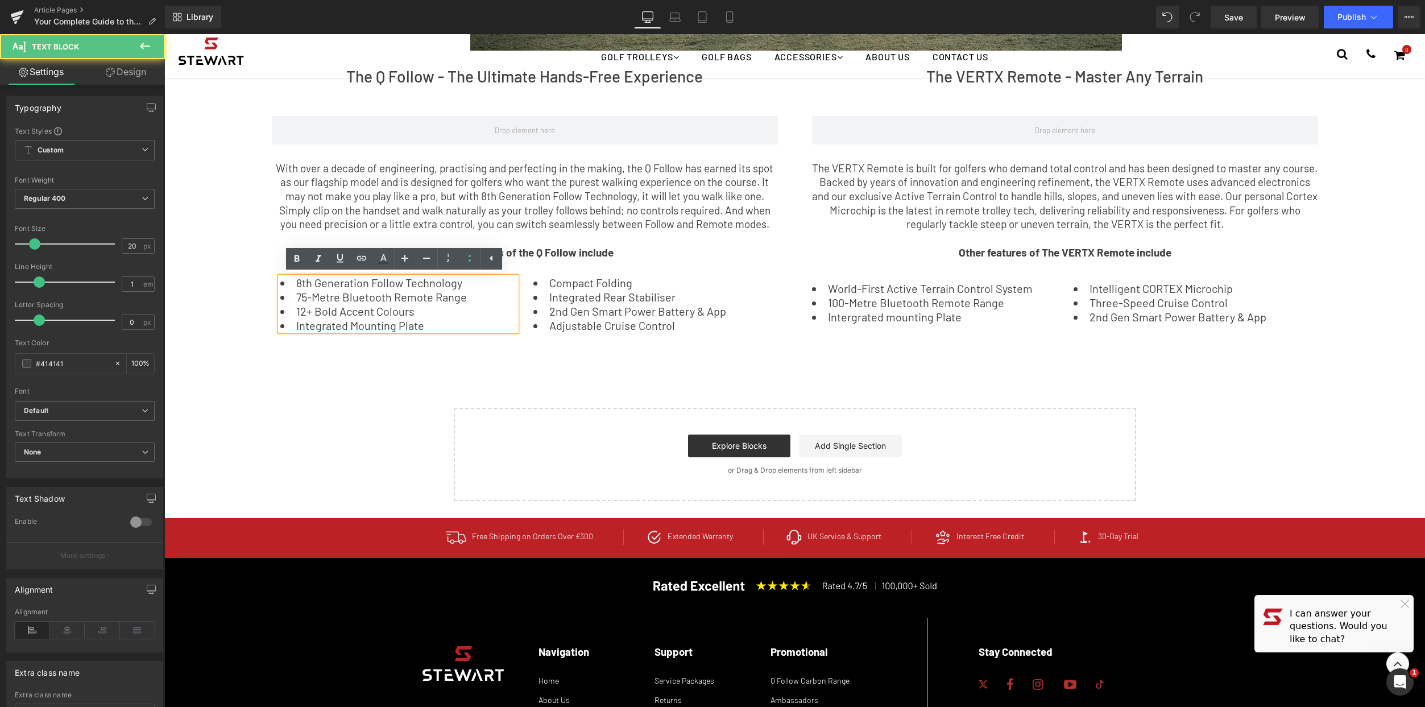
click at [348, 302] on li "75-Metre Bluetooth Remote Range" at bounding box center [398, 296] width 236 height 11
click at [306, 328] on li "Integrated Mounting Plate" at bounding box center [398, 325] width 236 height 11
click at [385, 305] on li "12+ Bold Accent Colours" at bounding box center [398, 310] width 236 height 11
drag, startPoint x: 392, startPoint y: 329, endPoint x: 276, endPoint y: 314, distance: 116.9
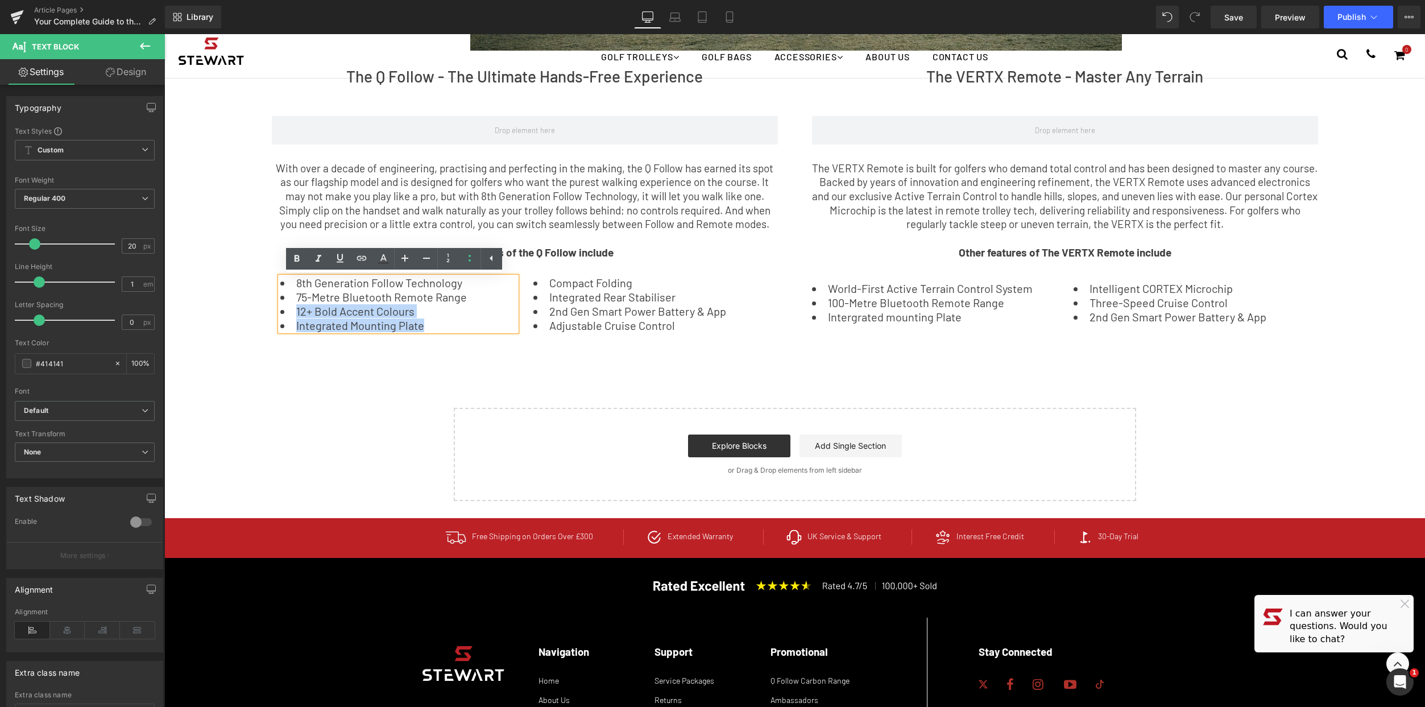
click at [280, 314] on ul "8th Generation Follow Technology 75-Metre Bluetooth Remote Range 12+ Bold Accen…" at bounding box center [398, 304] width 236 height 54
copy ul "12+ Bold Accent Colours Integrated Mounting Plate"
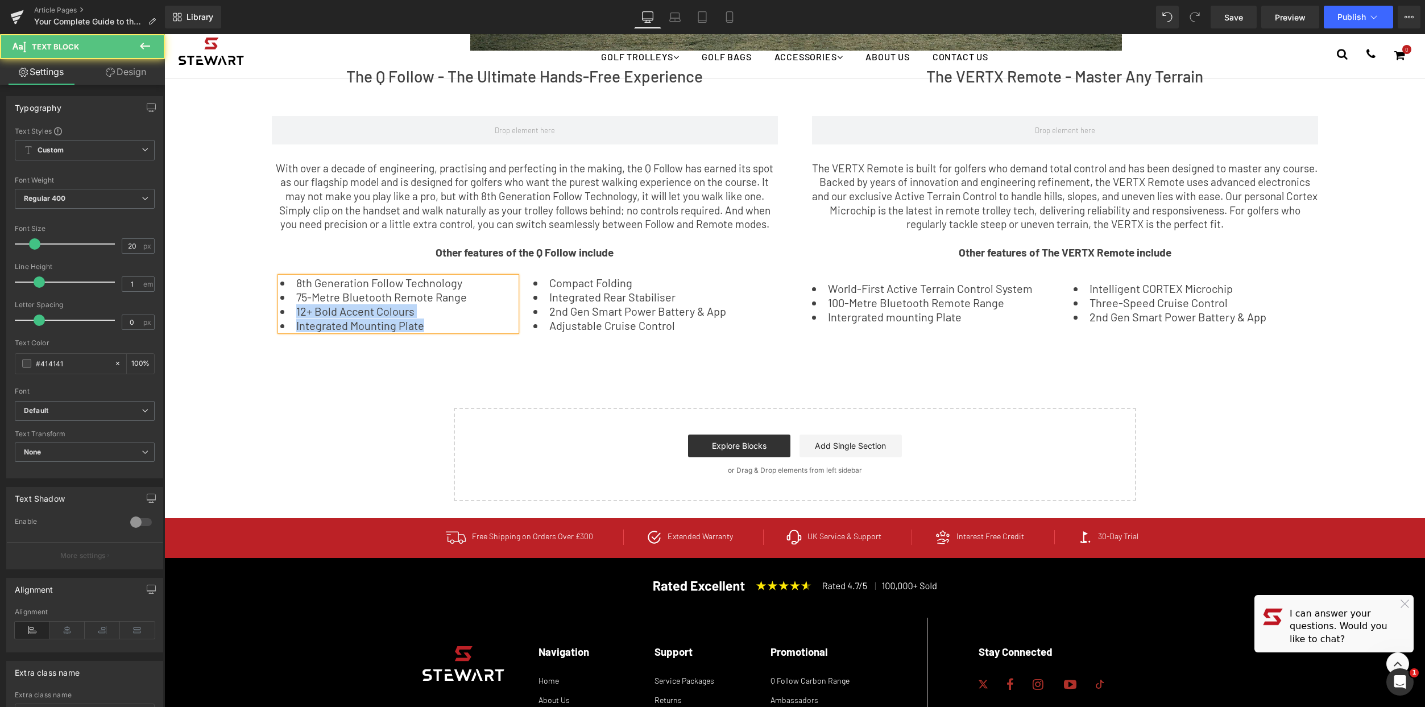
click at [486, 322] on li "Integrated Mounting Plate" at bounding box center [398, 325] width 236 height 11
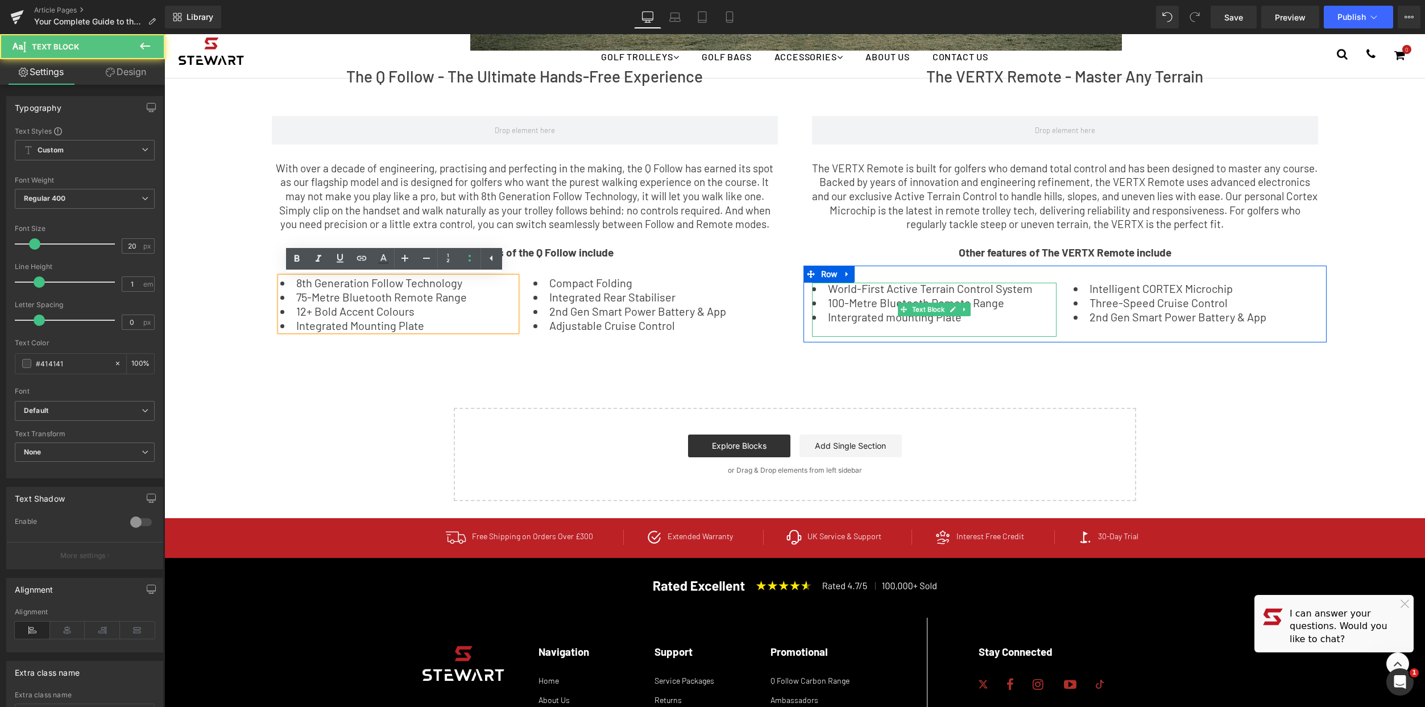
click at [865, 312] on li "Intergrated mounting Plate" at bounding box center [934, 316] width 245 height 11
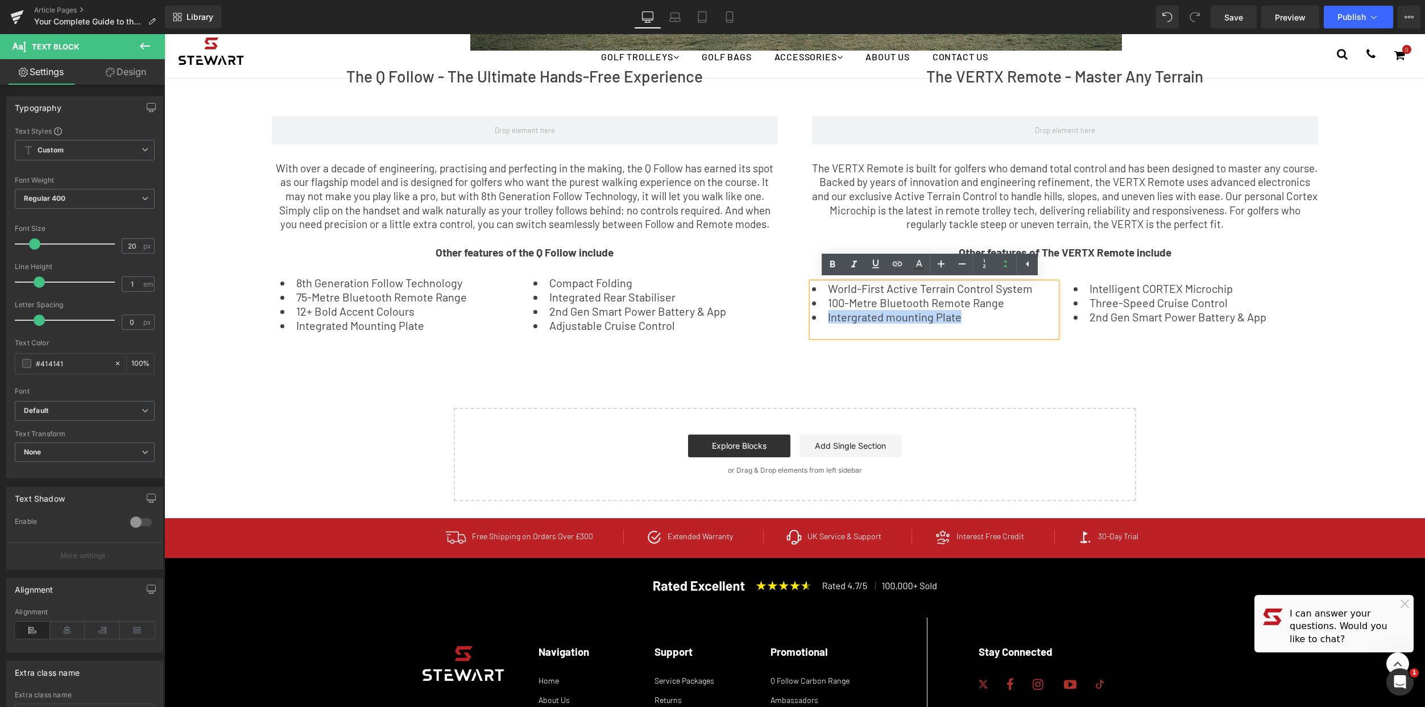
drag, startPoint x: 955, startPoint y: 320, endPoint x: 801, endPoint y: 319, distance: 154.1
click at [803, 319] on div "World-First Active Terrain Control System 100-Metre Bluetooth Remote Range Inte…" at bounding box center [934, 310] width 262 height 54
copy li "Intergrated mounting Plate"
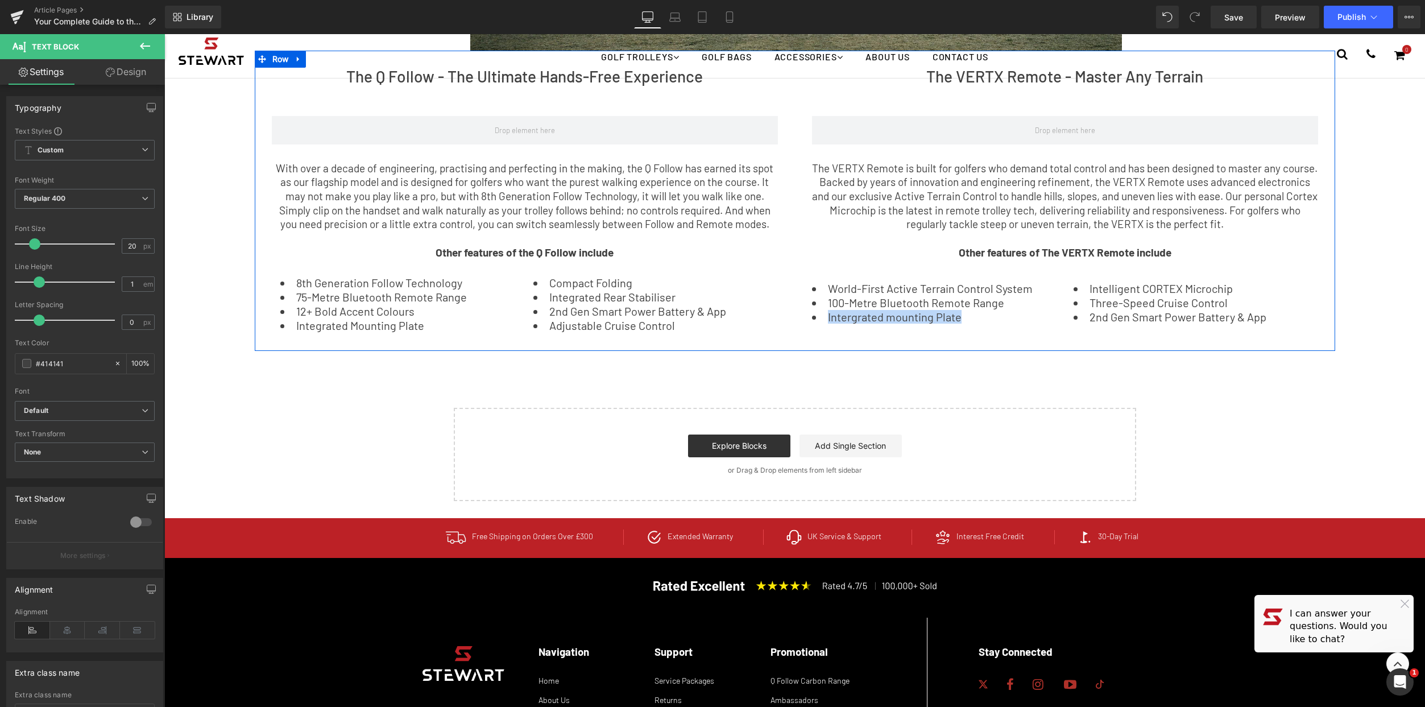
click at [402, 317] on li "12+ Bold Accent Colours" at bounding box center [398, 310] width 236 height 11
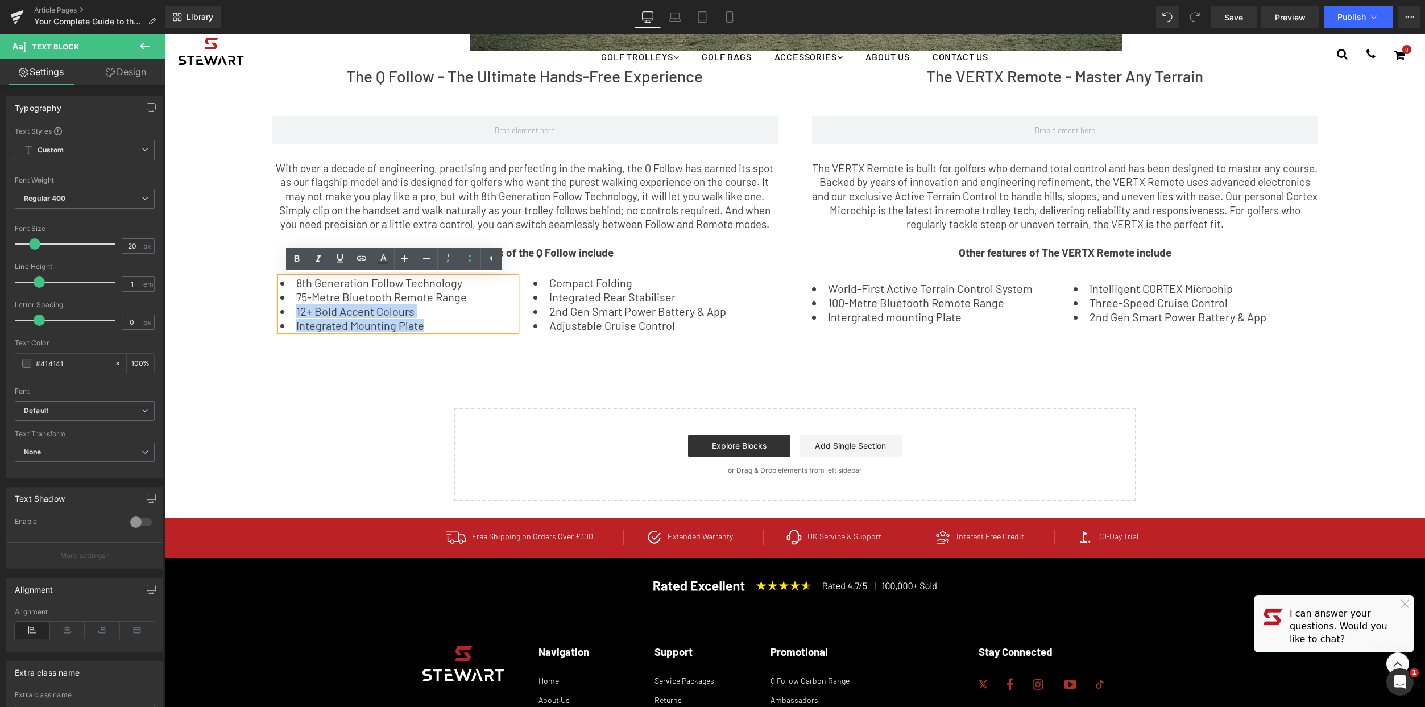
drag, startPoint x: 426, startPoint y: 328, endPoint x: 281, endPoint y: 313, distance: 145.1
click at [281, 313] on ul "8th Generation Follow Technology 75-Metre Bluetooth Remote Range 12+ Bold Accen…" at bounding box center [398, 304] width 236 height 54
copy ul "12+ Bold Accent Colours Integrated Mounting Plate"
click at [868, 307] on li "100-Metre Bluetooth Remote Range" at bounding box center [934, 302] width 245 height 11
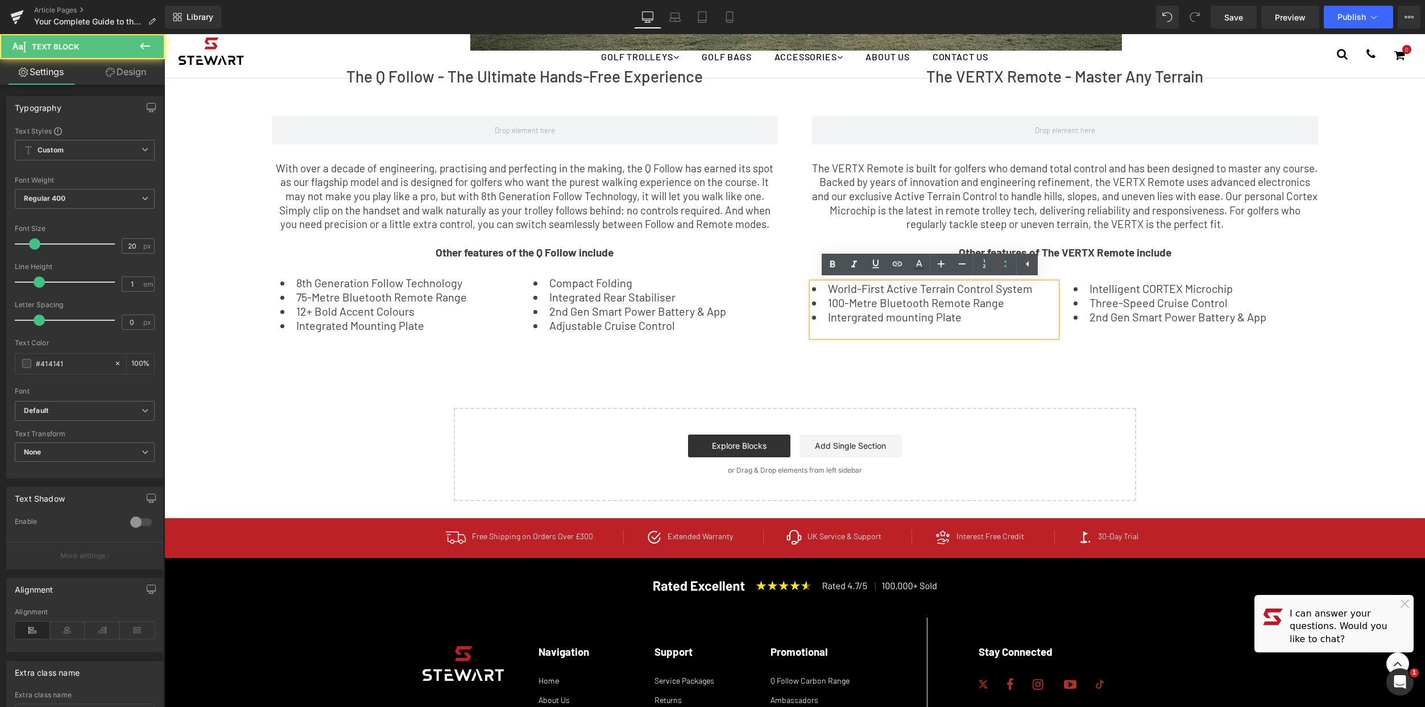
click at [985, 309] on ul "World-First Active Terrain Control System 100-Metre Bluetooth Remote Range Inte…" at bounding box center [934, 303] width 245 height 40
drag, startPoint x: 979, startPoint y: 324, endPoint x: 813, endPoint y: 316, distance: 165.7
click at [813, 316] on div "World-First Active Terrain Control System 100-Metre Bluetooth Remote Range Inte…" at bounding box center [934, 310] width 245 height 54
click at [880, 337] on div "World-First Active Terrain Control System 100-Metre Bluetooth Remote Range Inte…" at bounding box center [934, 310] width 245 height 54
drag, startPoint x: 879, startPoint y: 335, endPoint x: 807, endPoint y: 318, distance: 74.3
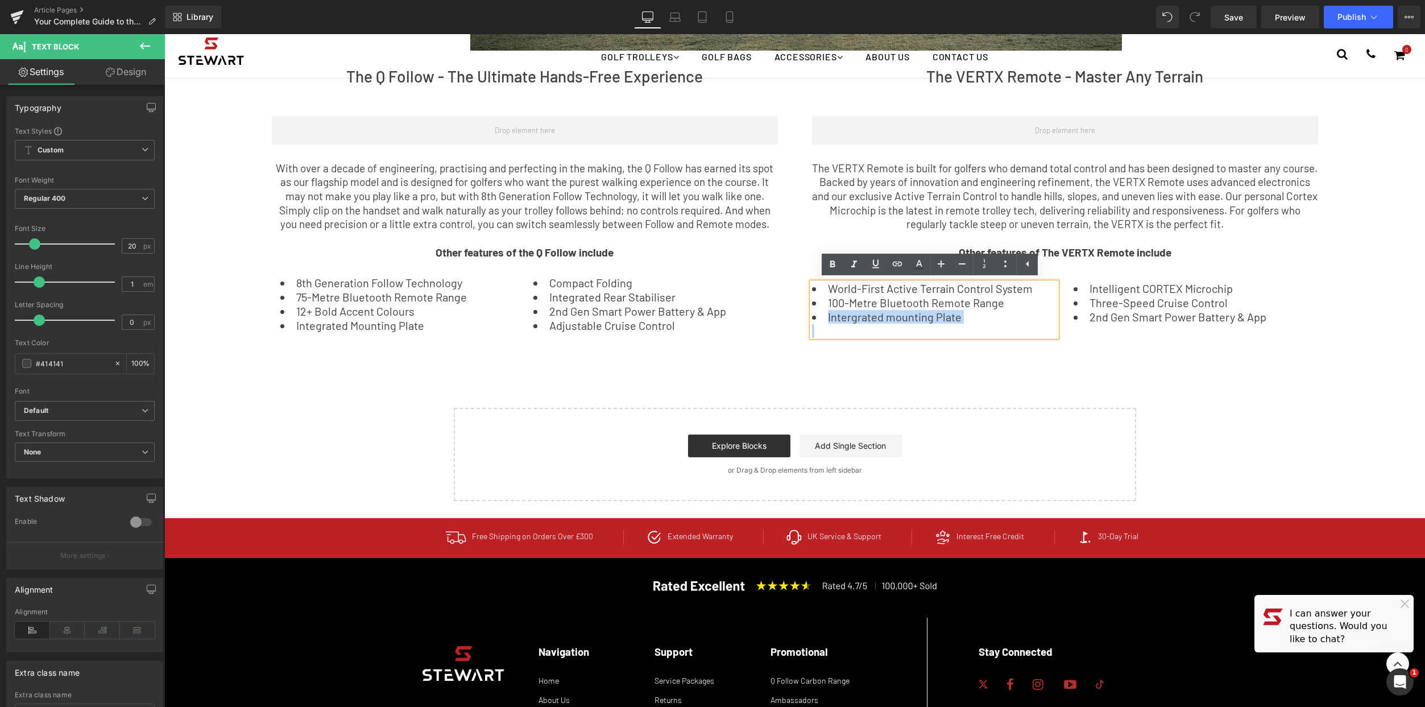
click at [812, 318] on div "World-First Active Terrain Control System 100-Metre Bluetooth Remote Range Inte…" at bounding box center [934, 310] width 245 height 54
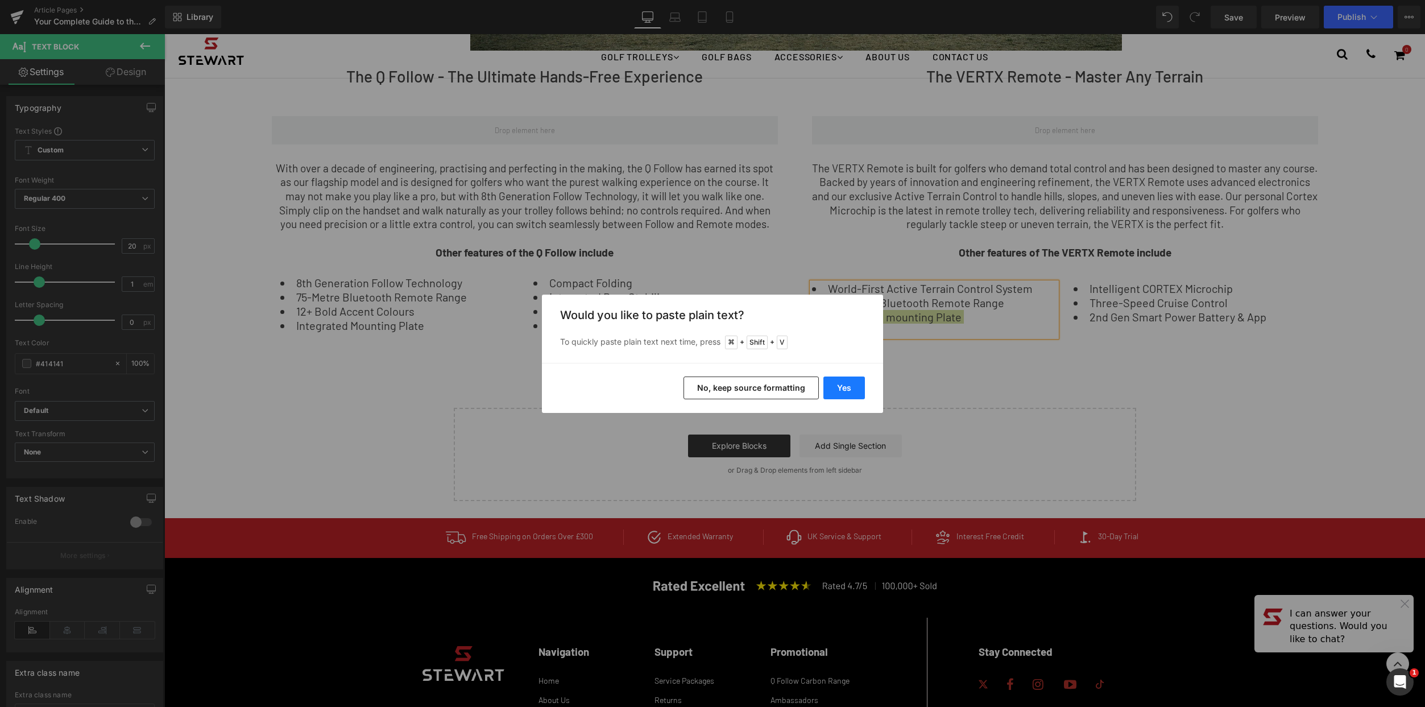
click at [846, 391] on button "Yes" at bounding box center [844, 387] width 42 height 23
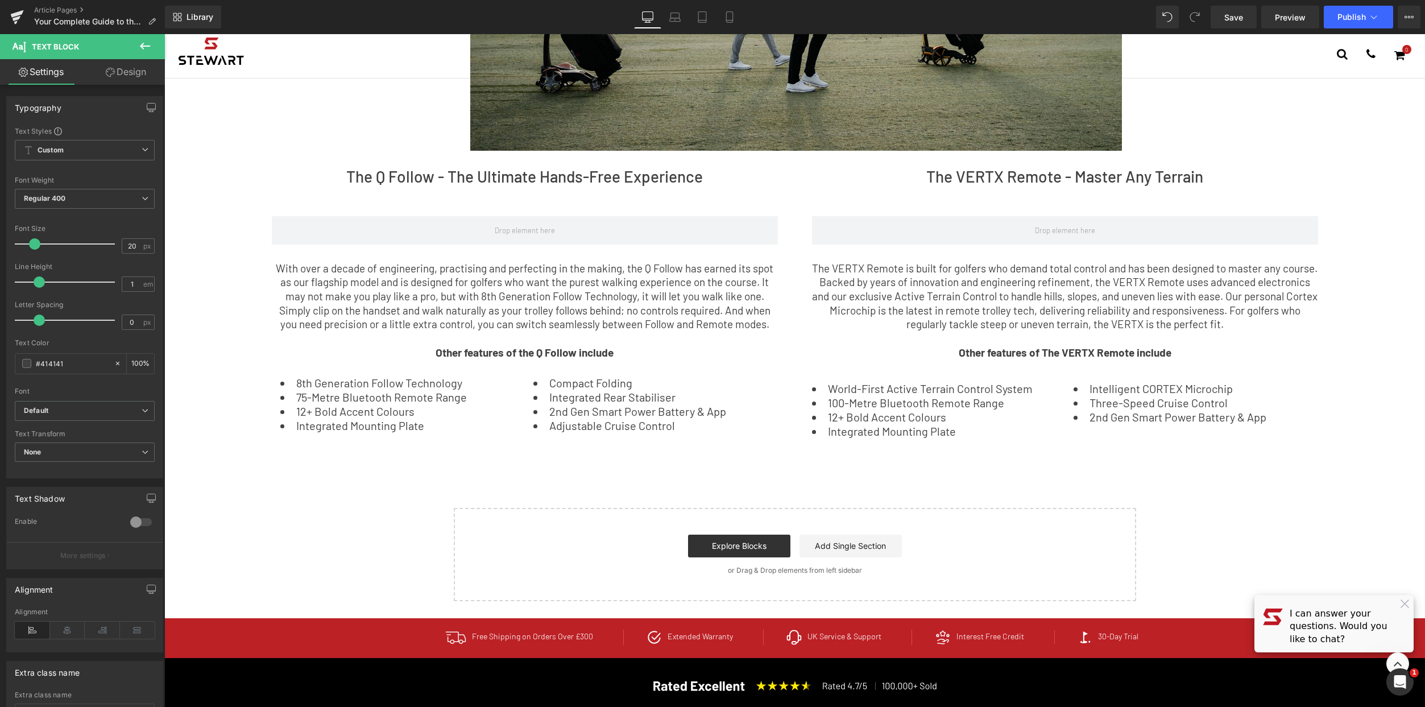
scroll to position [380, 0]
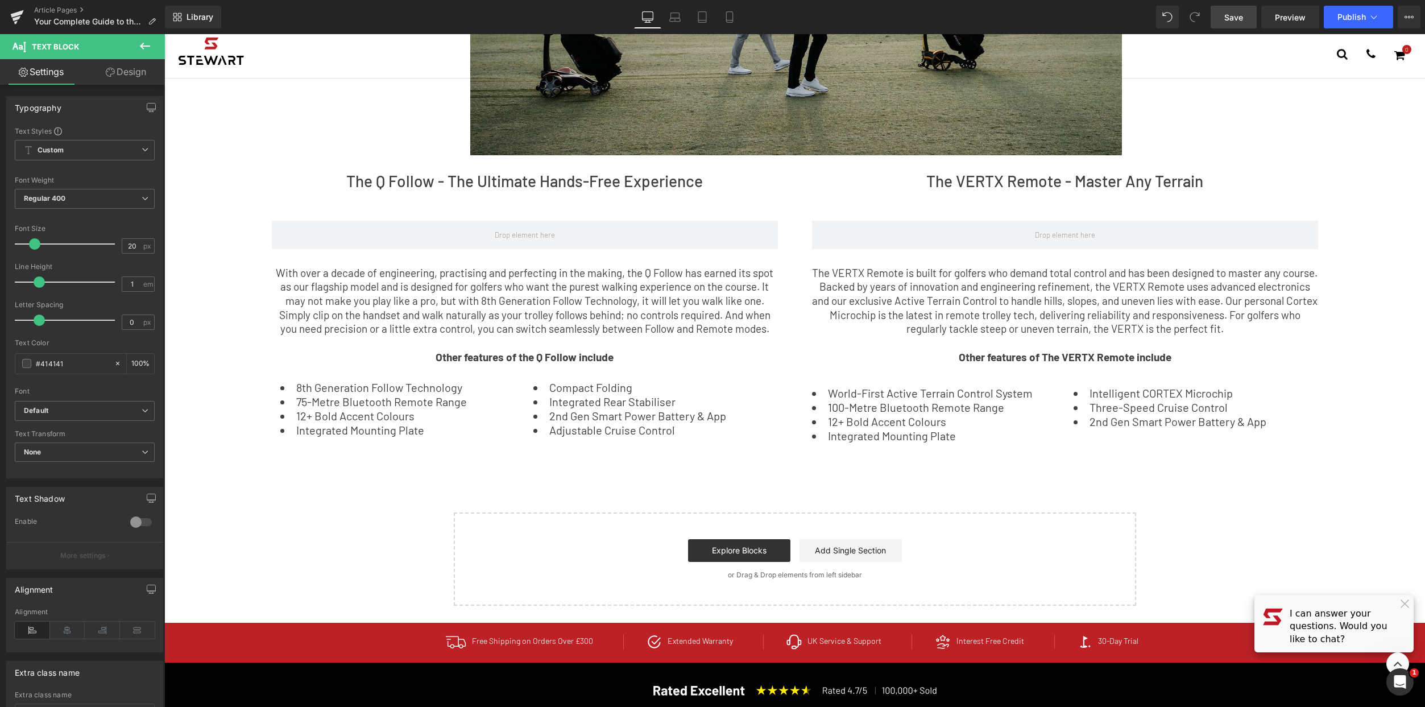
click at [1244, 24] on link "Save" at bounding box center [1234, 17] width 46 height 23
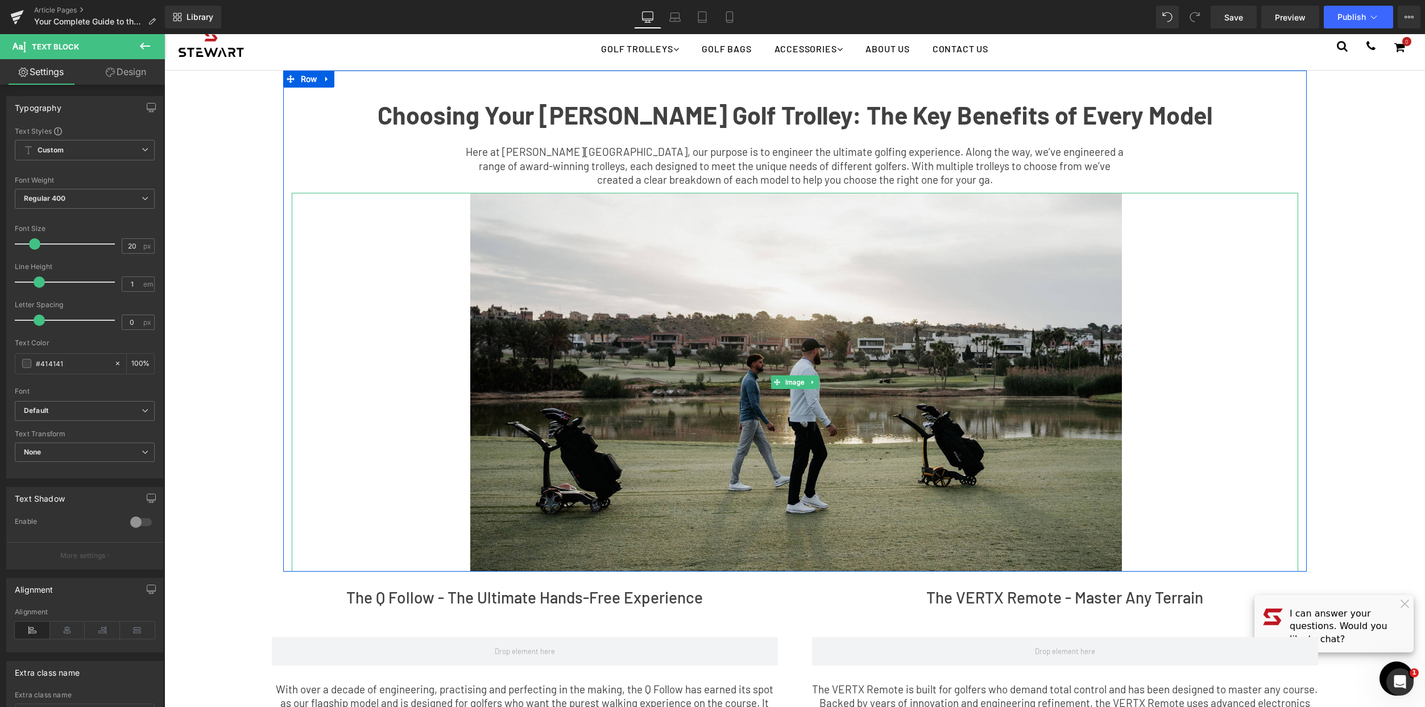
scroll to position [235, 0]
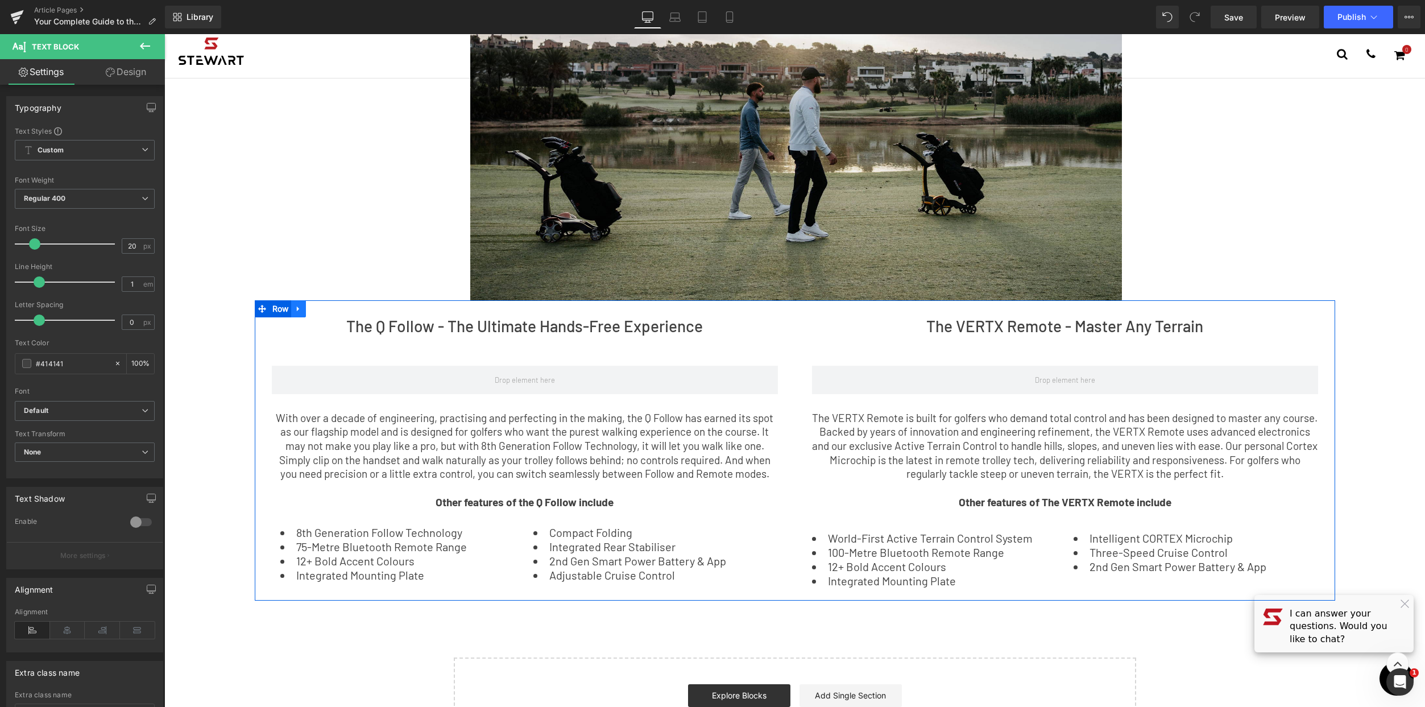
click at [295, 304] on icon at bounding box center [299, 308] width 8 height 9
click at [310, 308] on icon at bounding box center [313, 309] width 8 height 8
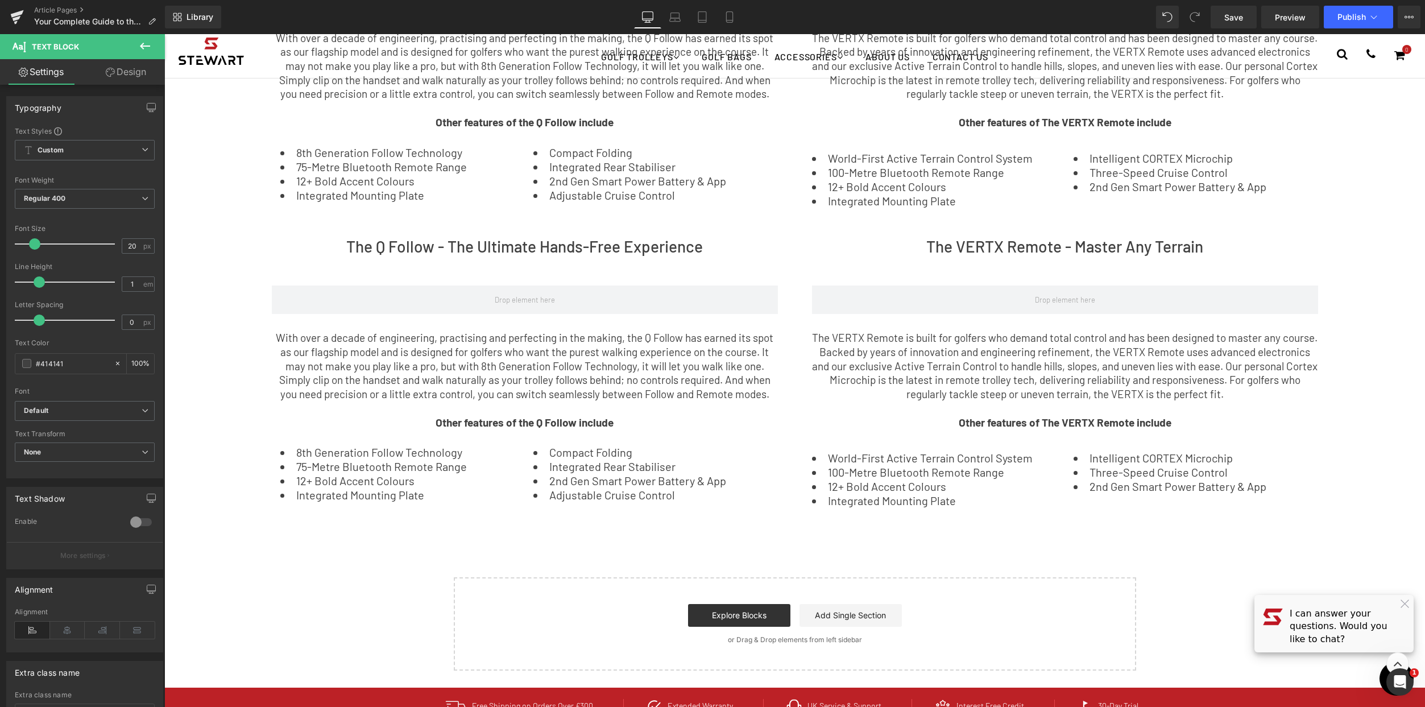
scroll to position [616, 0]
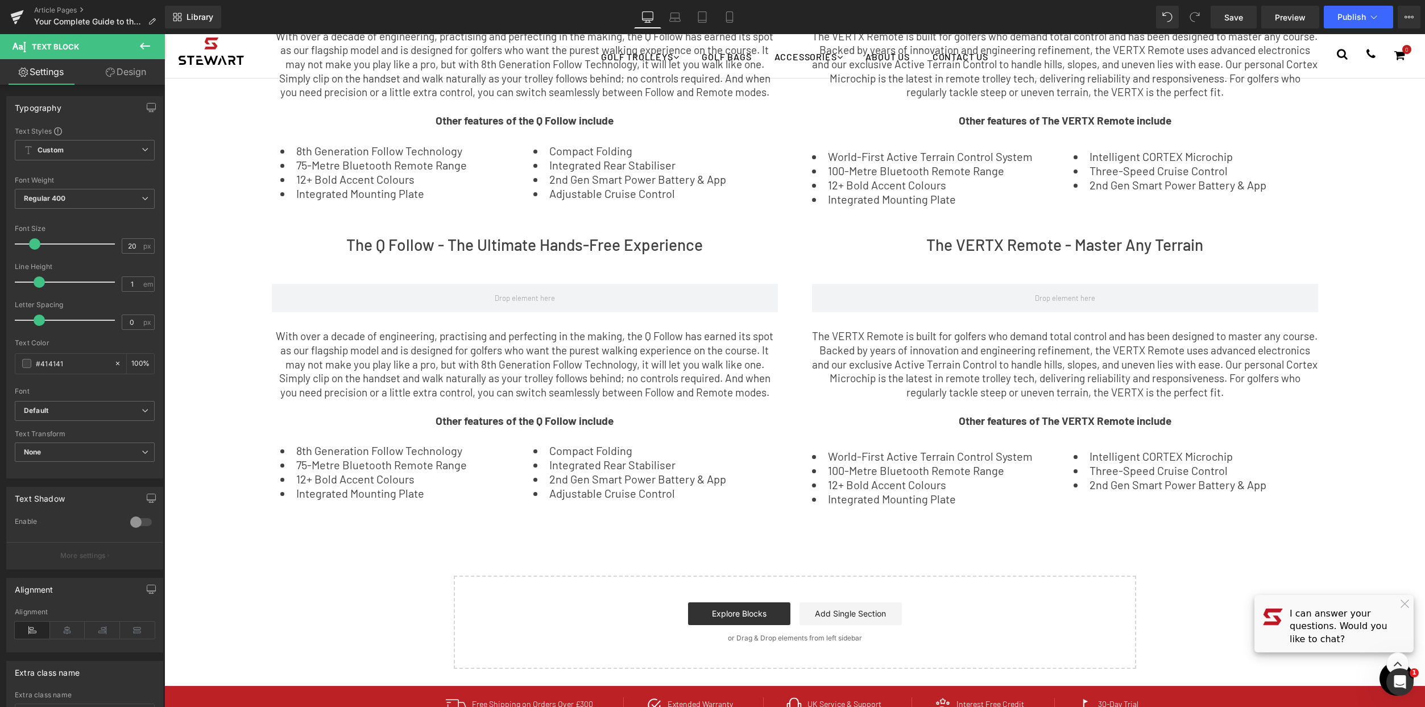
click at [147, 47] on icon at bounding box center [145, 46] width 14 height 14
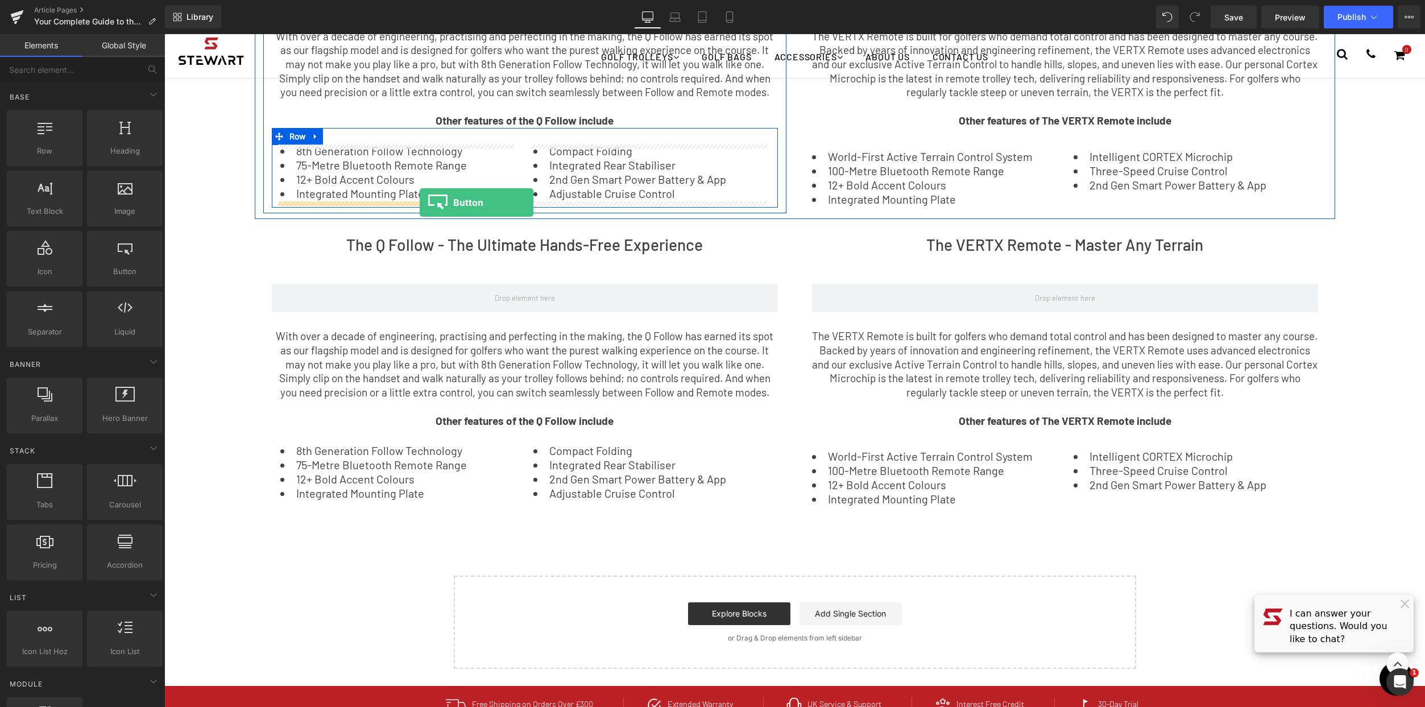
drag, startPoint x: 288, startPoint y: 305, endPoint x: 420, endPoint y: 202, distance: 167.3
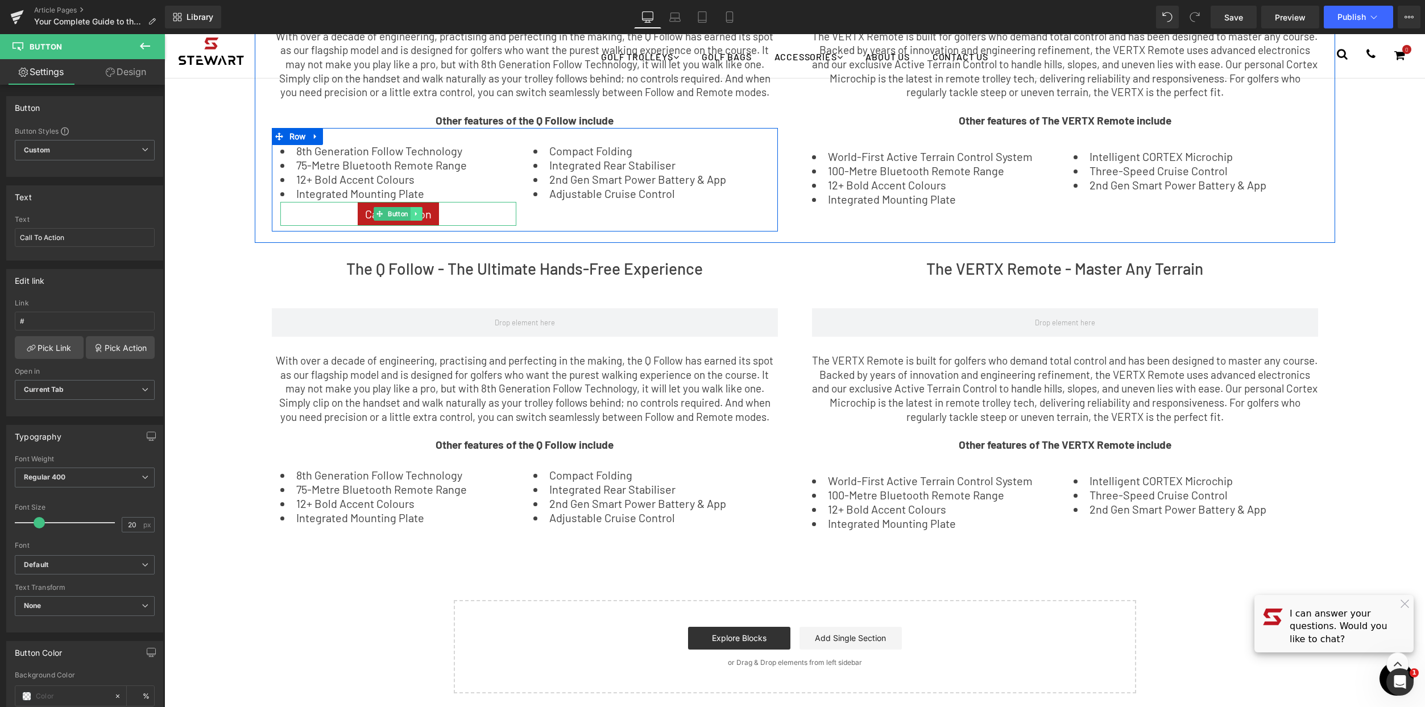
click at [413, 211] on icon at bounding box center [416, 213] width 6 height 7
click at [407, 213] on icon at bounding box center [410, 213] width 6 height 6
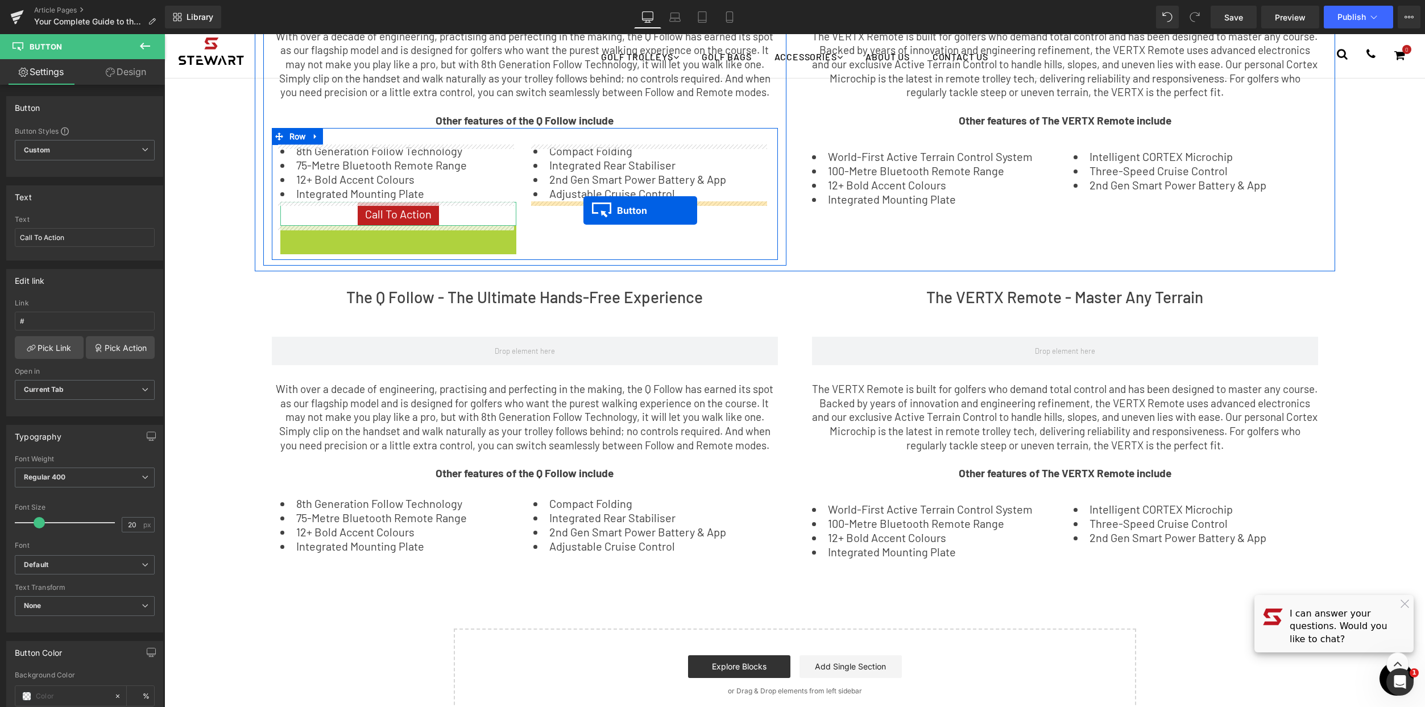
drag, startPoint x: 375, startPoint y: 235, endPoint x: 583, endPoint y: 210, distance: 210.2
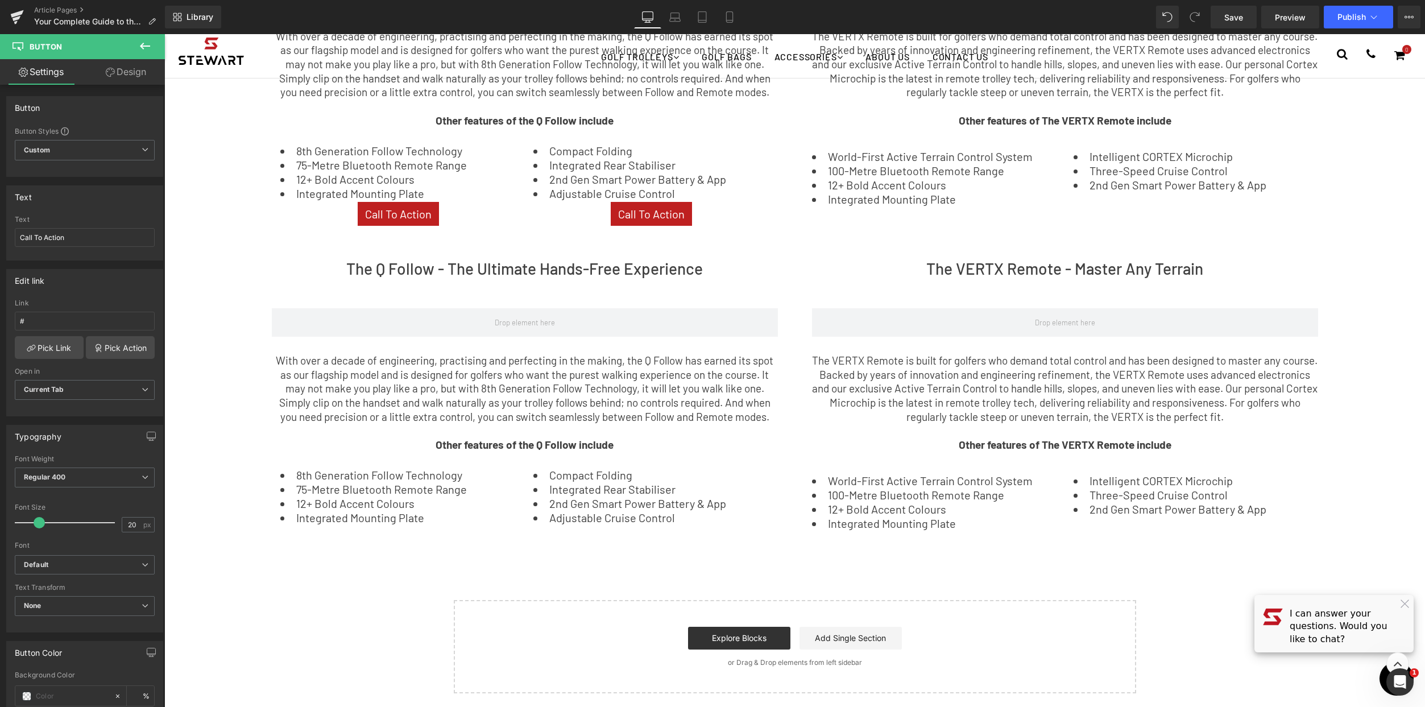
click at [151, 44] on icon at bounding box center [145, 46] width 14 height 14
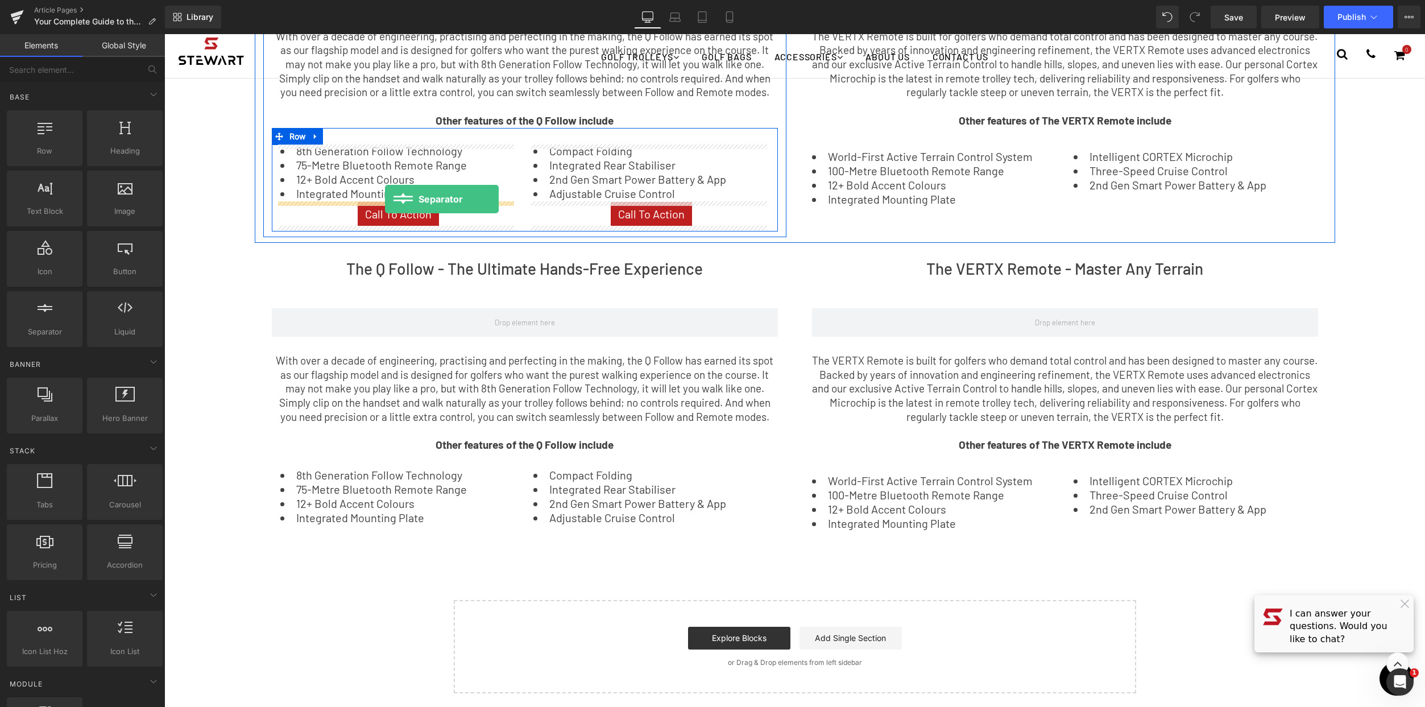
drag, startPoint x: 218, startPoint y: 340, endPoint x: 385, endPoint y: 198, distance: 218.6
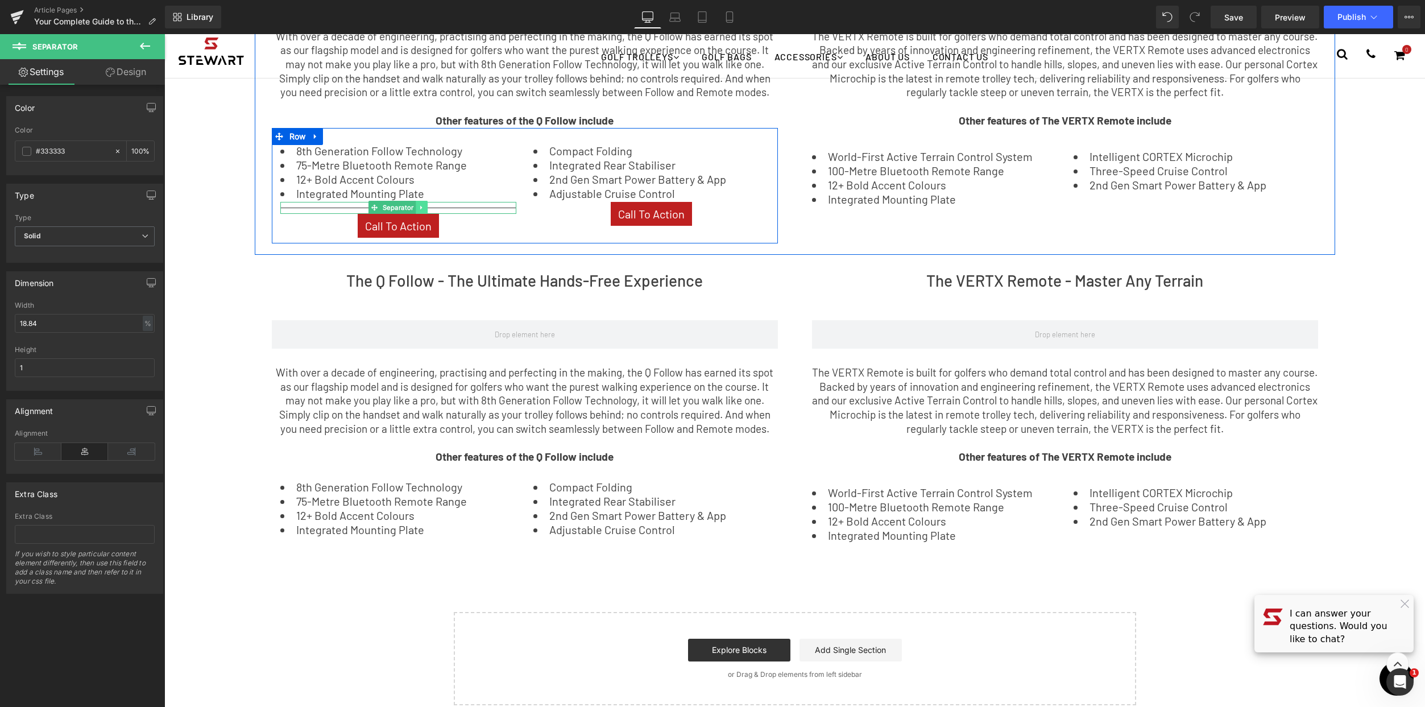
click at [416, 208] on link at bounding box center [422, 208] width 12 height 14
click at [413, 206] on icon at bounding box center [415, 207] width 6 height 6
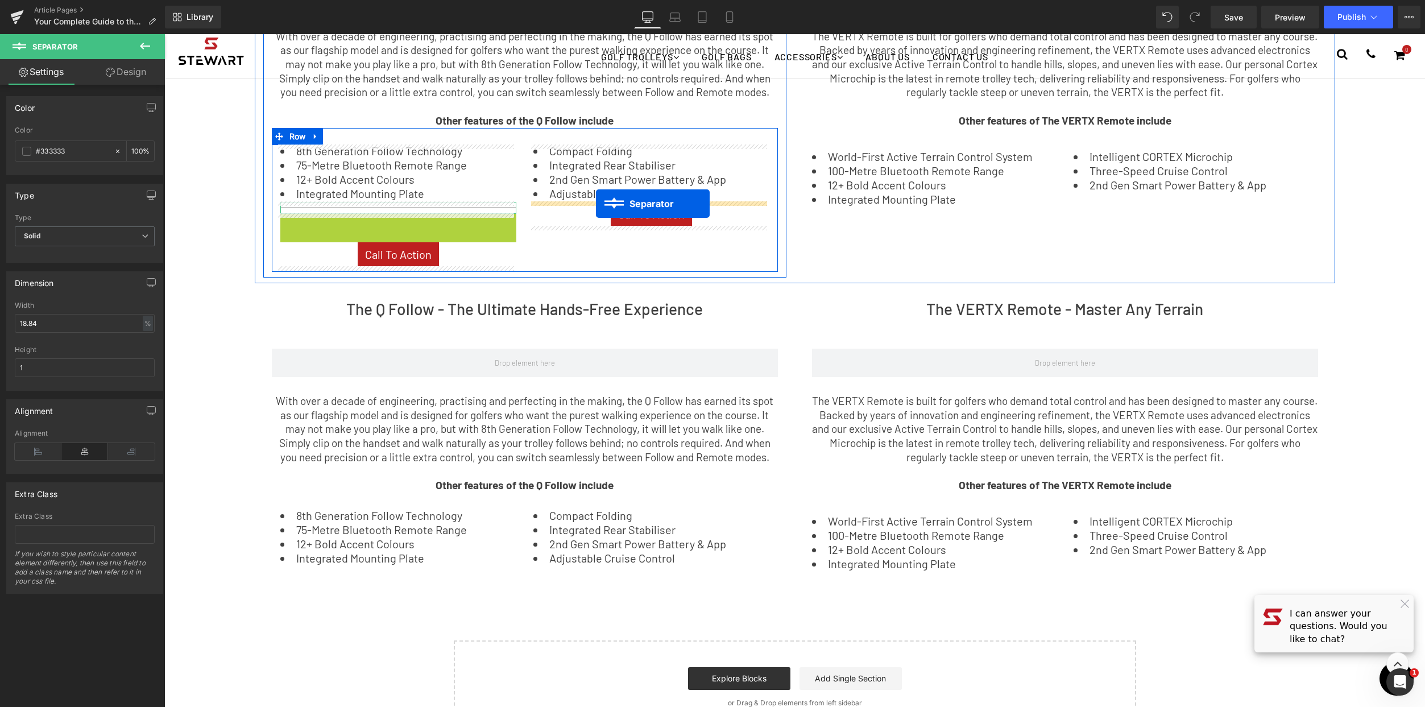
drag, startPoint x: 372, startPoint y: 219, endPoint x: 598, endPoint y: 204, distance: 225.7
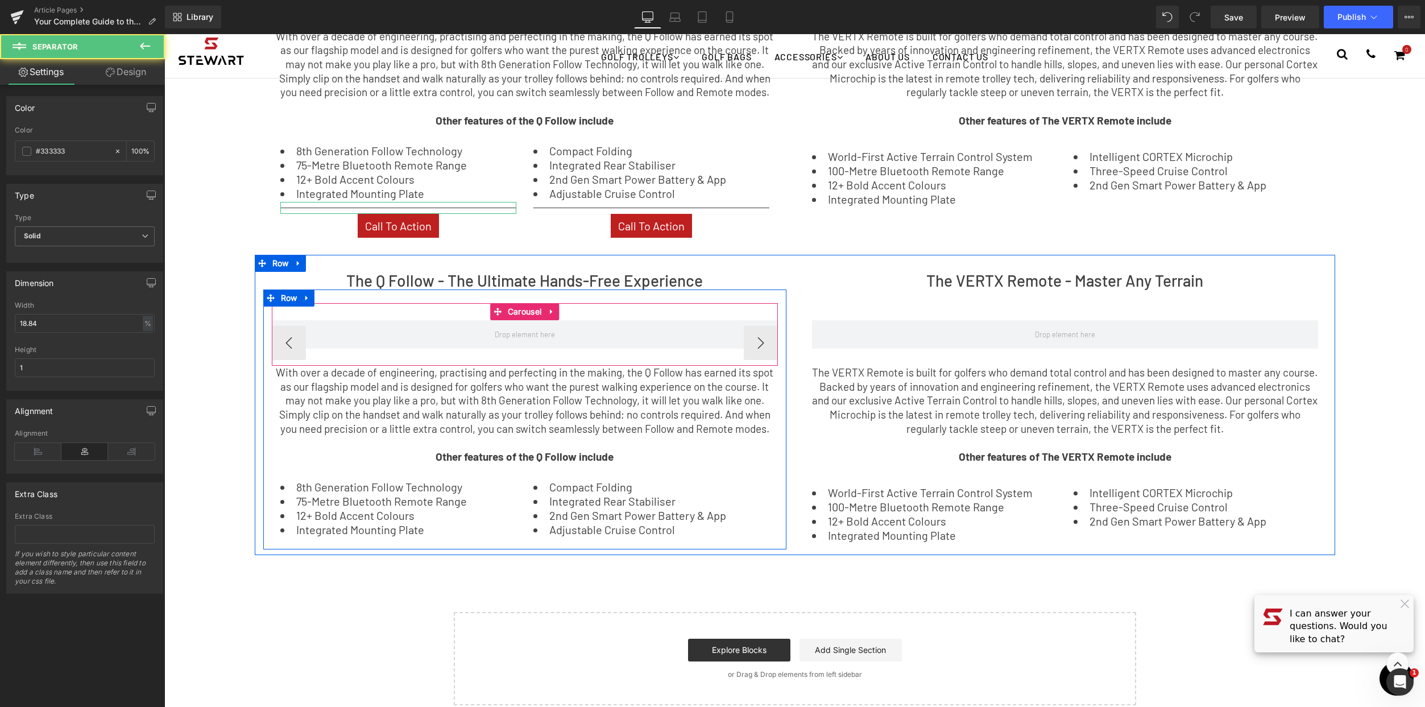
click at [585, 303] on div at bounding box center [525, 304] width 506 height 3
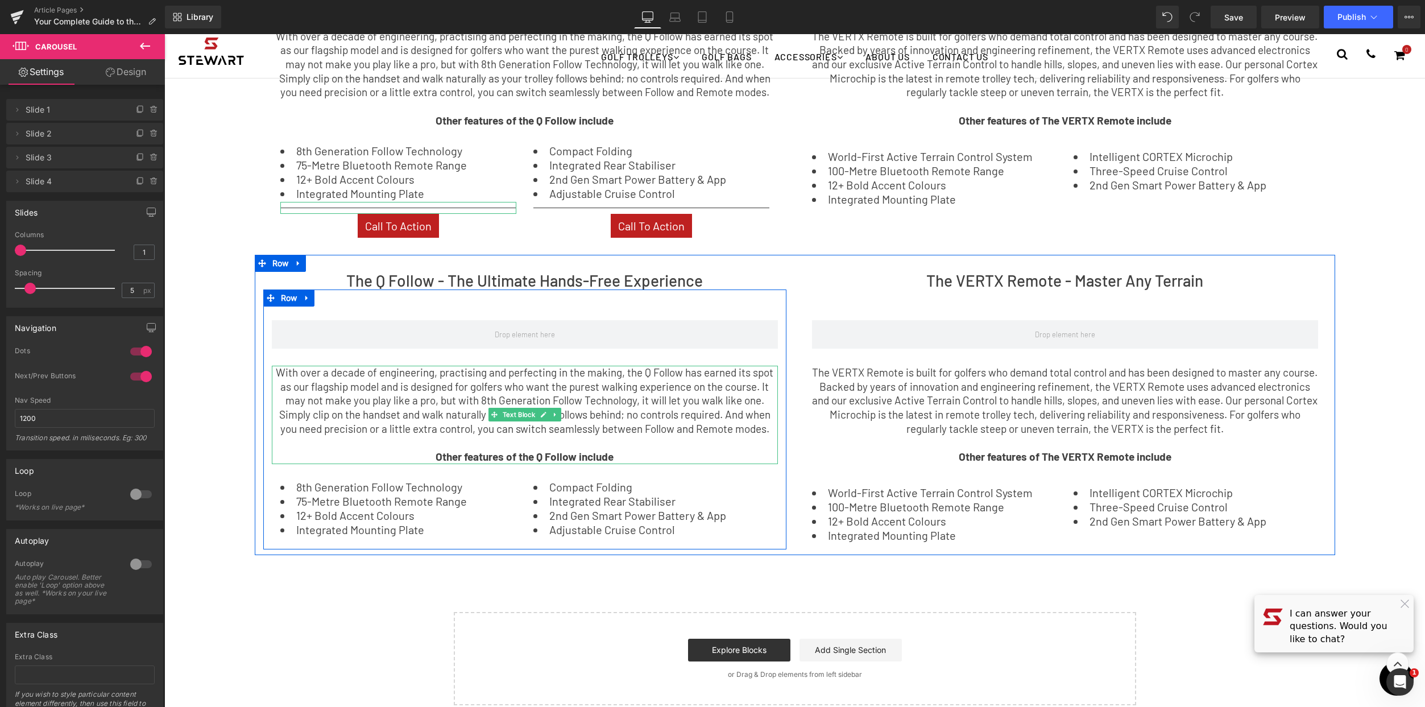
click at [383, 420] on p "With over a decade of engineering, practising and perfecting in the making, the…" at bounding box center [525, 401] width 506 height 71
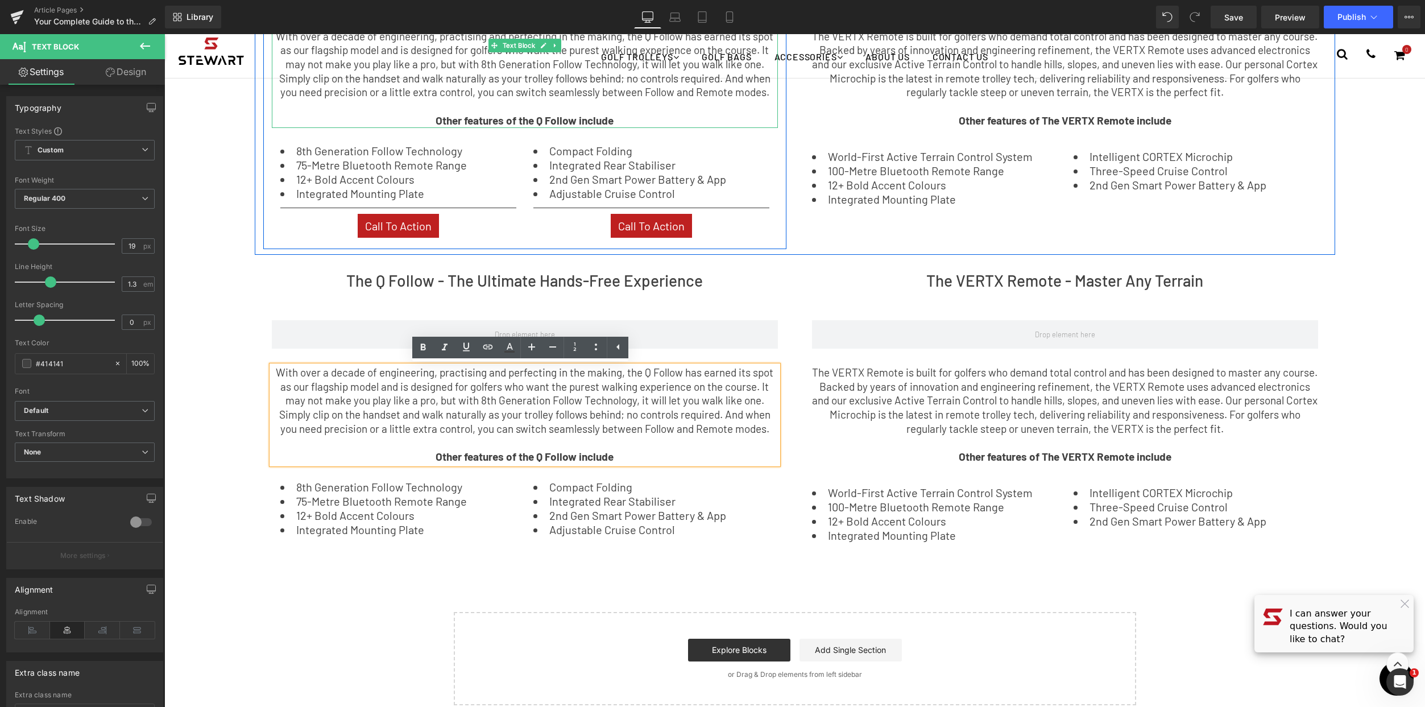
click at [686, 92] on p "With over a decade of engineering, practising and perfecting in the making, the…" at bounding box center [525, 65] width 506 height 71
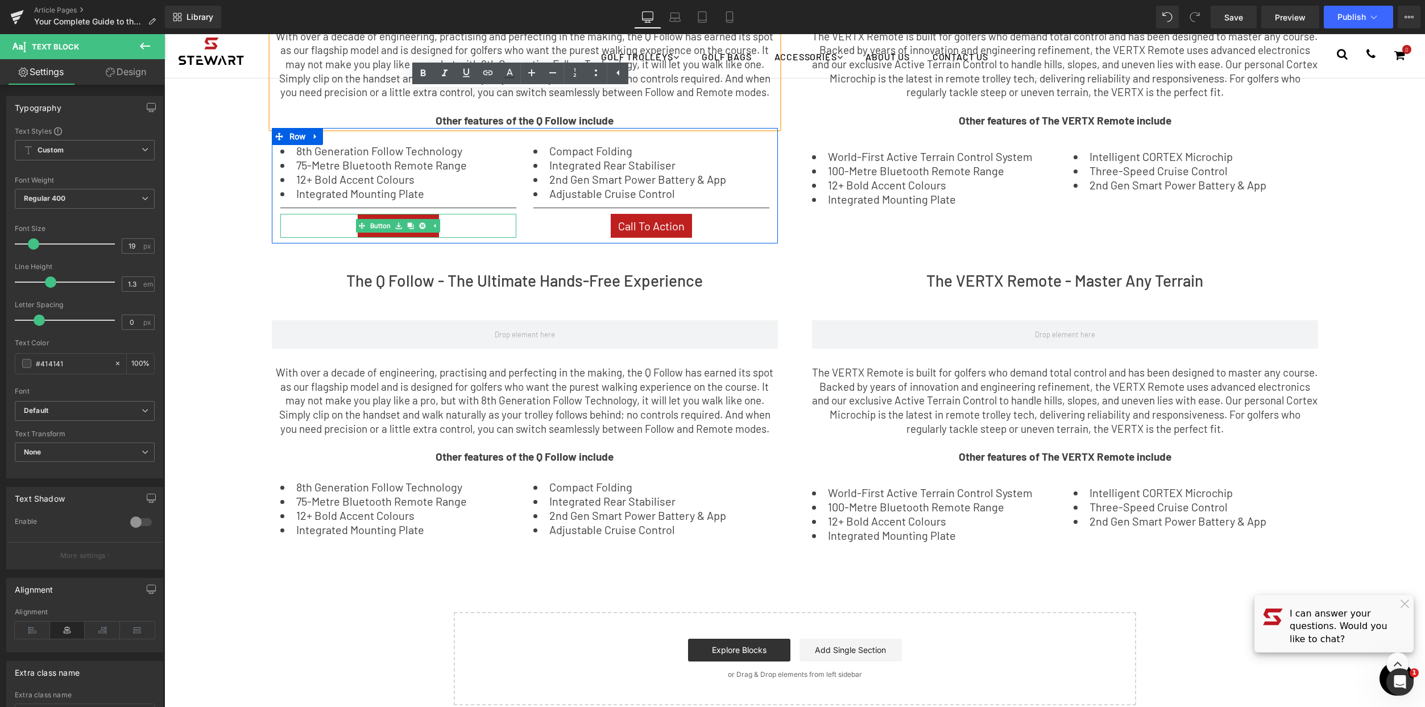
click at [477, 228] on div "Call To Action" at bounding box center [398, 226] width 236 height 24
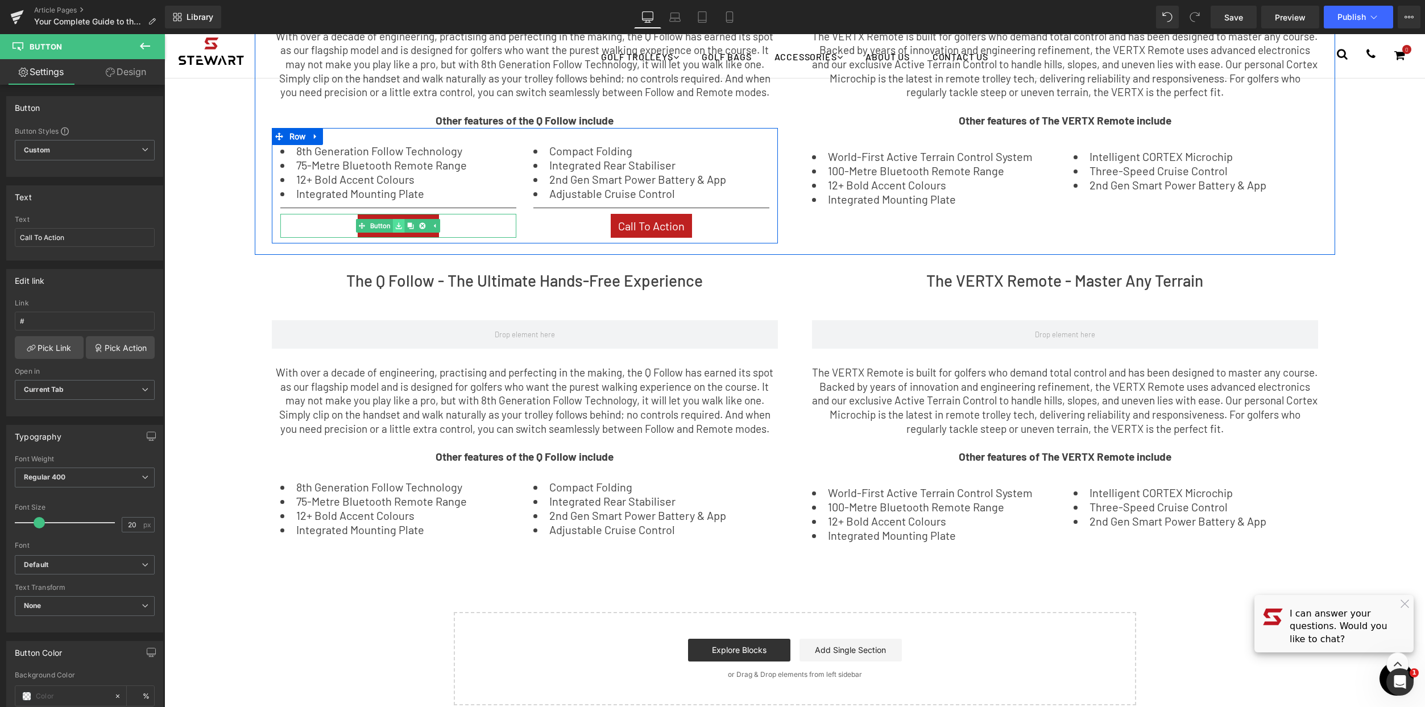
click at [396, 226] on icon at bounding box center [399, 225] width 6 height 7
click at [444, 227] on div "Call To Action" at bounding box center [398, 226] width 236 height 24
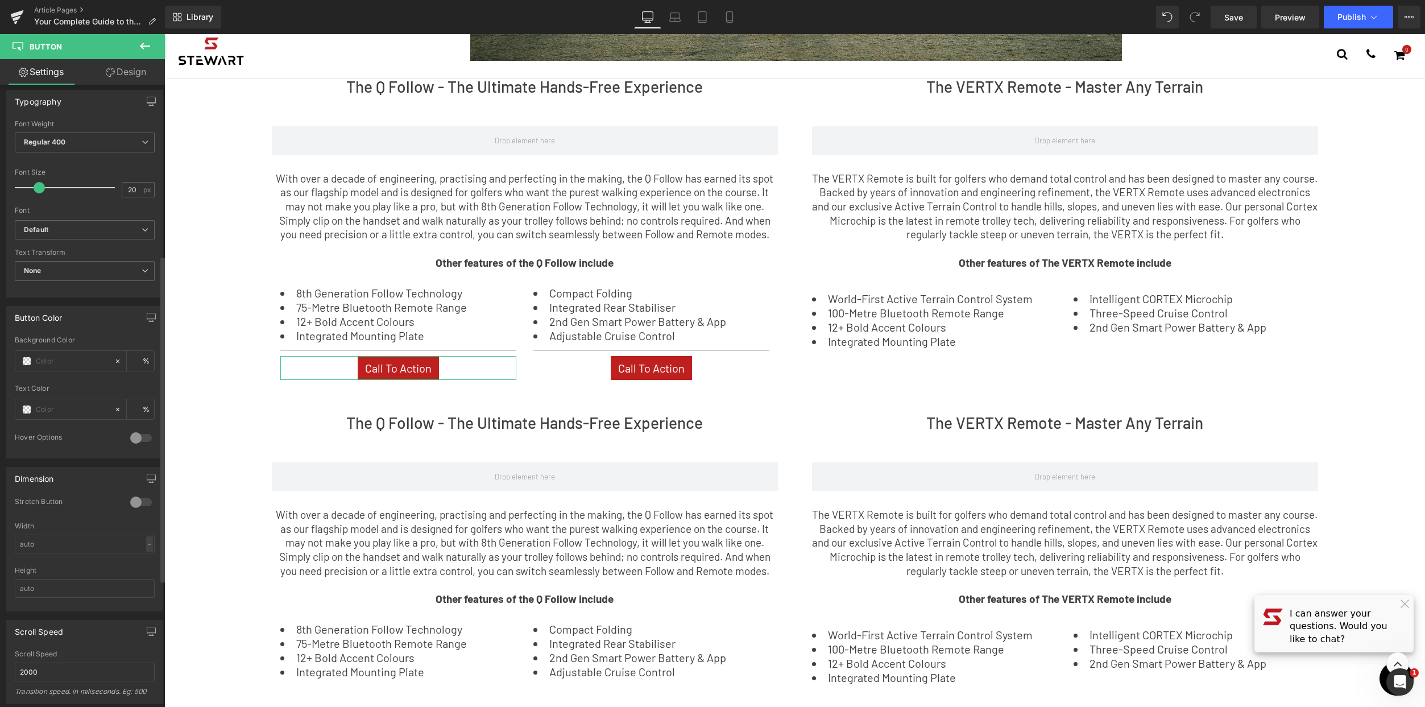
scroll to position [241, 0]
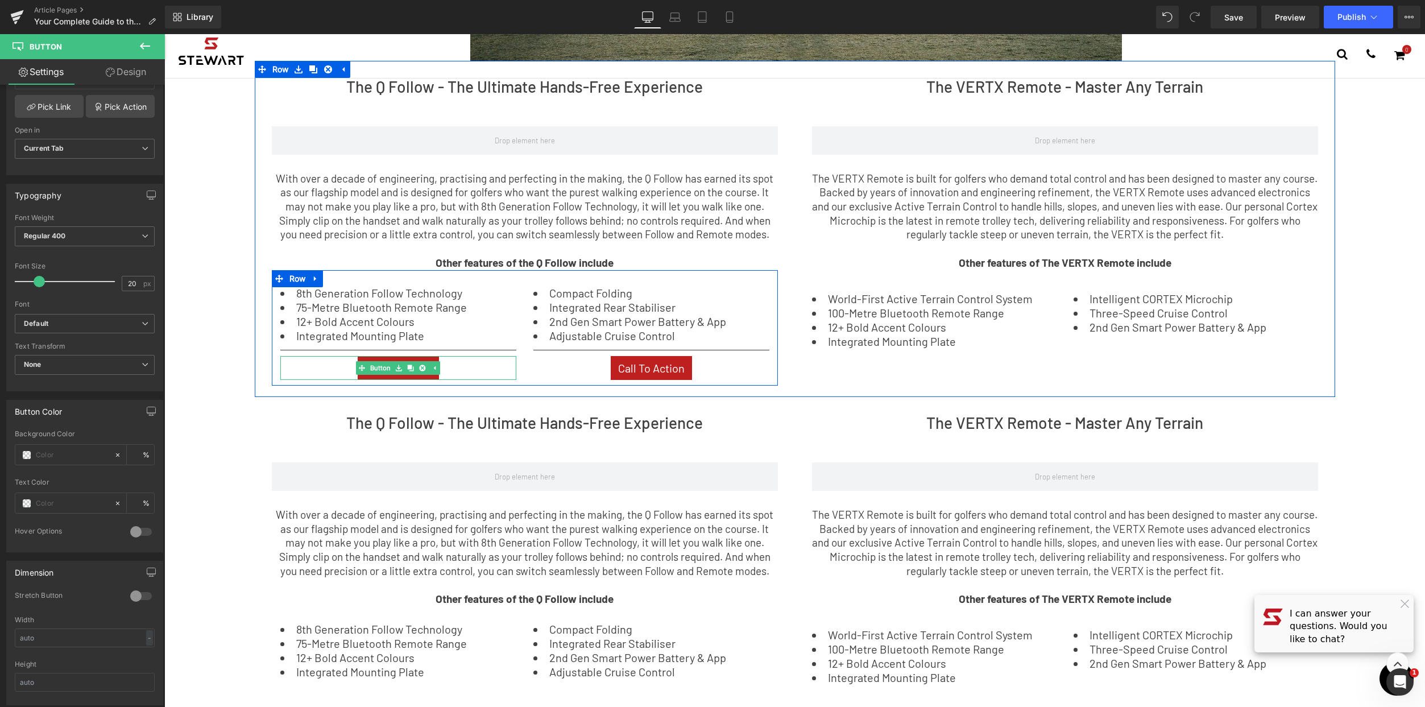
click at [466, 372] on div "Call To Action" at bounding box center [398, 368] width 236 height 24
click at [378, 368] on link "Button" at bounding box center [374, 368] width 37 height 14
click at [413, 368] on icon at bounding box center [416, 367] width 6 height 7
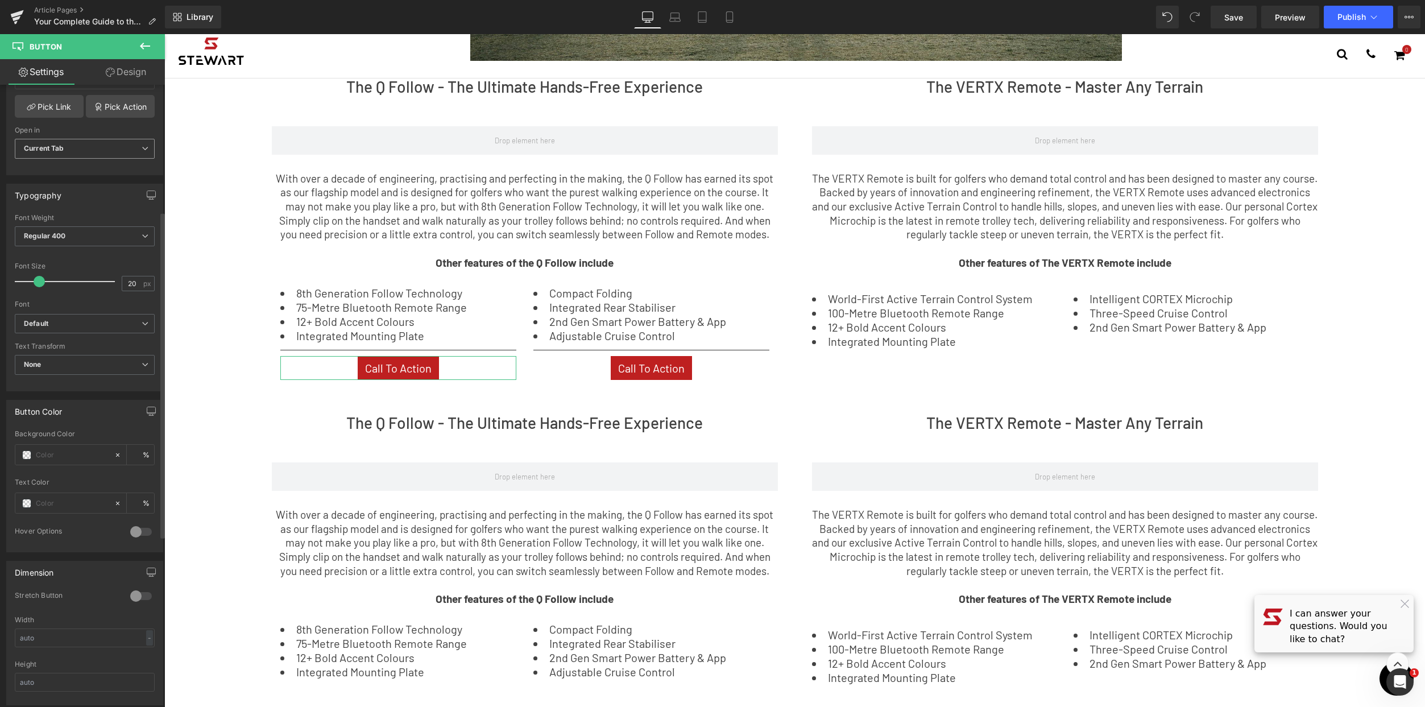
scroll to position [239, 0]
click at [77, 52] on span "Button" at bounding box center [68, 46] width 114 height 25
click at [117, 69] on link "Design" at bounding box center [126, 72] width 82 height 26
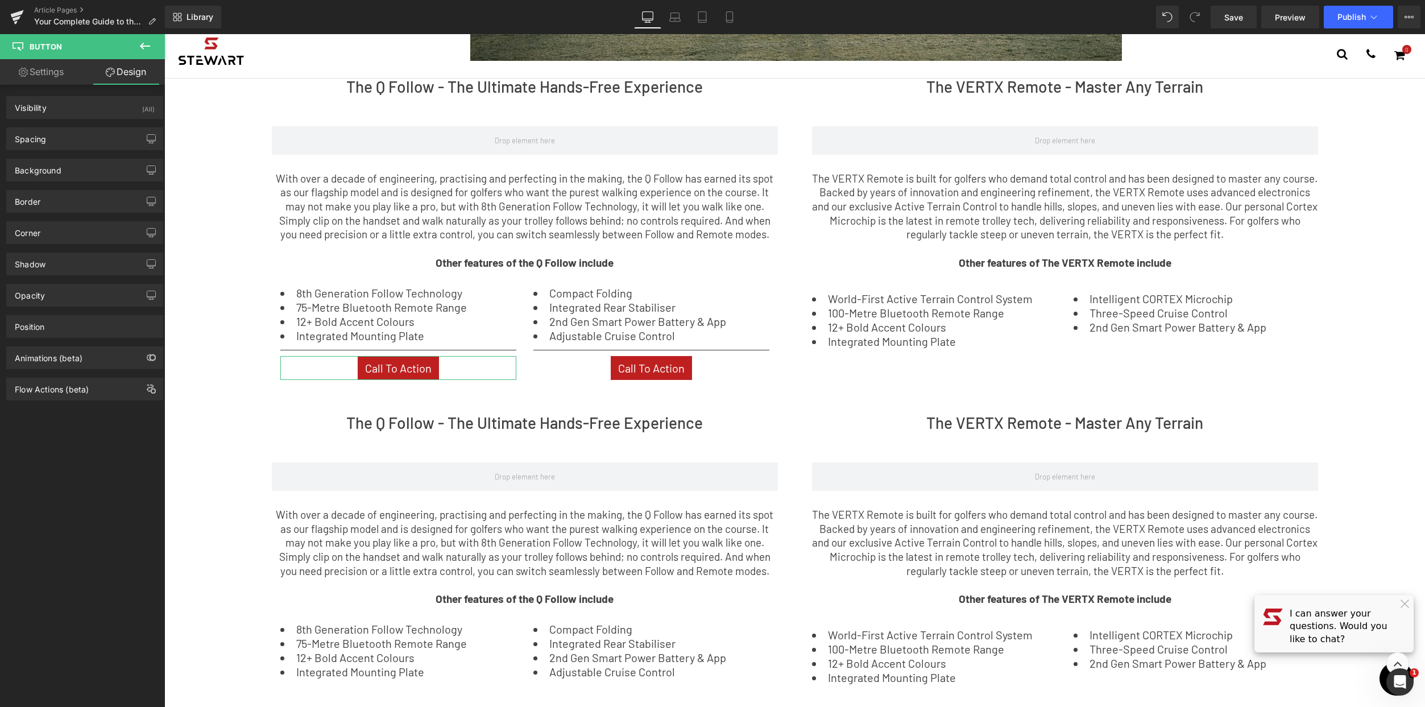
click at [64, 76] on link "Settings" at bounding box center [41, 72] width 82 height 26
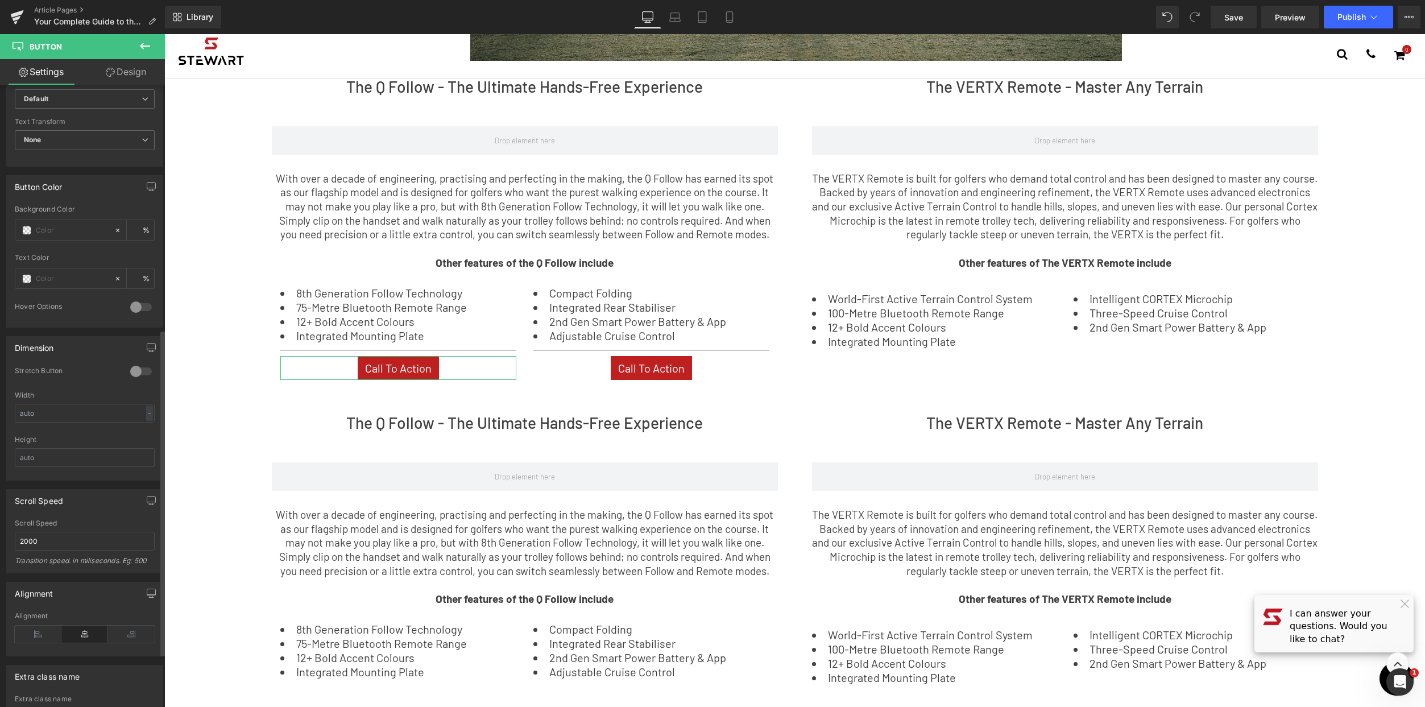
scroll to position [516, 0]
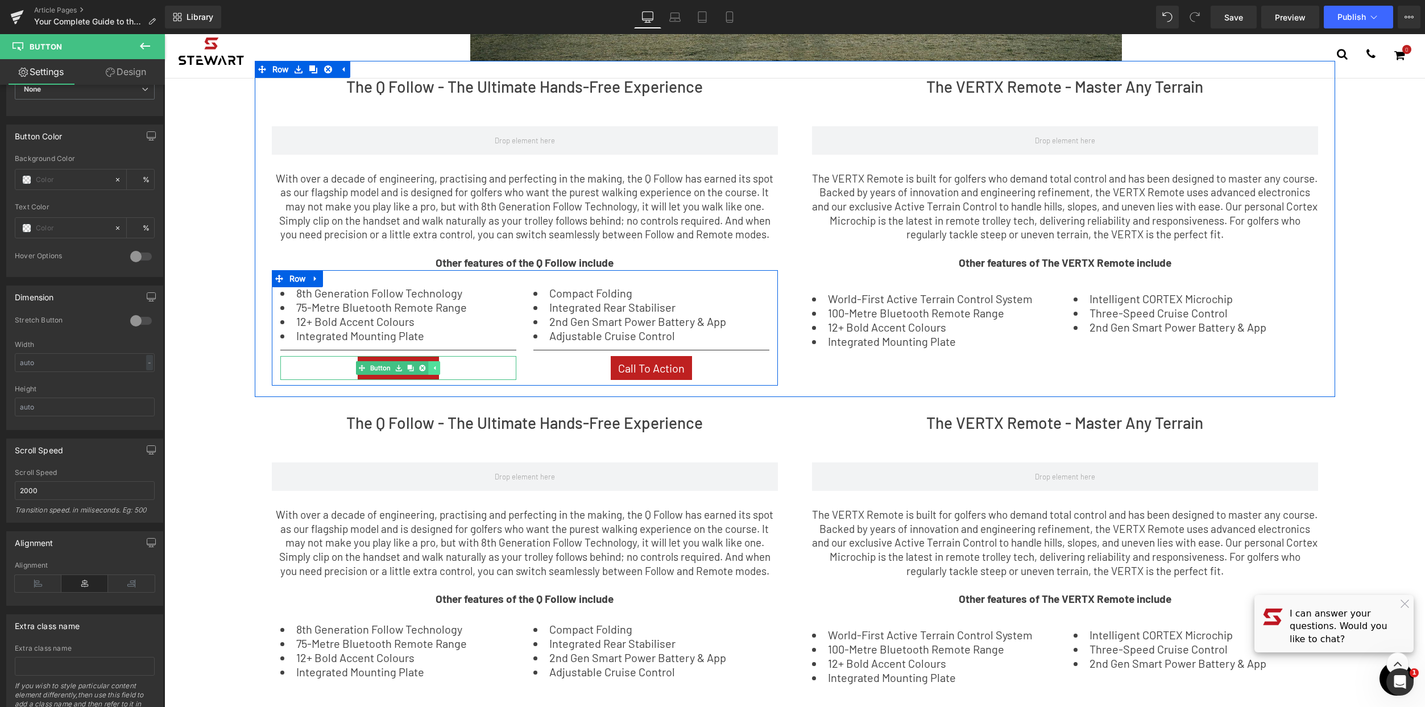
click at [434, 368] on icon at bounding box center [435, 368] width 2 height 4
click at [414, 371] on icon at bounding box center [416, 367] width 6 height 7
click at [325, 360] on div "Call To Action" at bounding box center [398, 368] width 236 height 24
click at [333, 366] on div "Call To Action" at bounding box center [398, 368] width 236 height 24
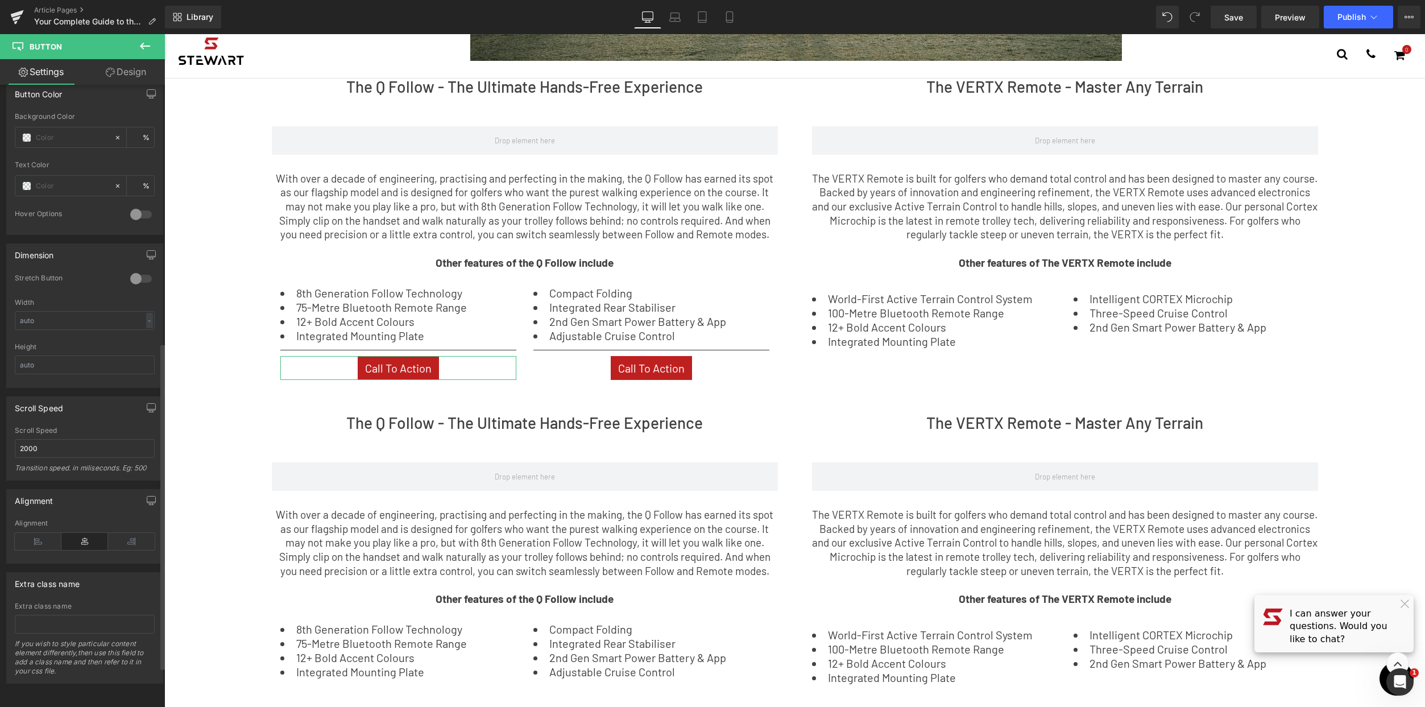
scroll to position [33, 0]
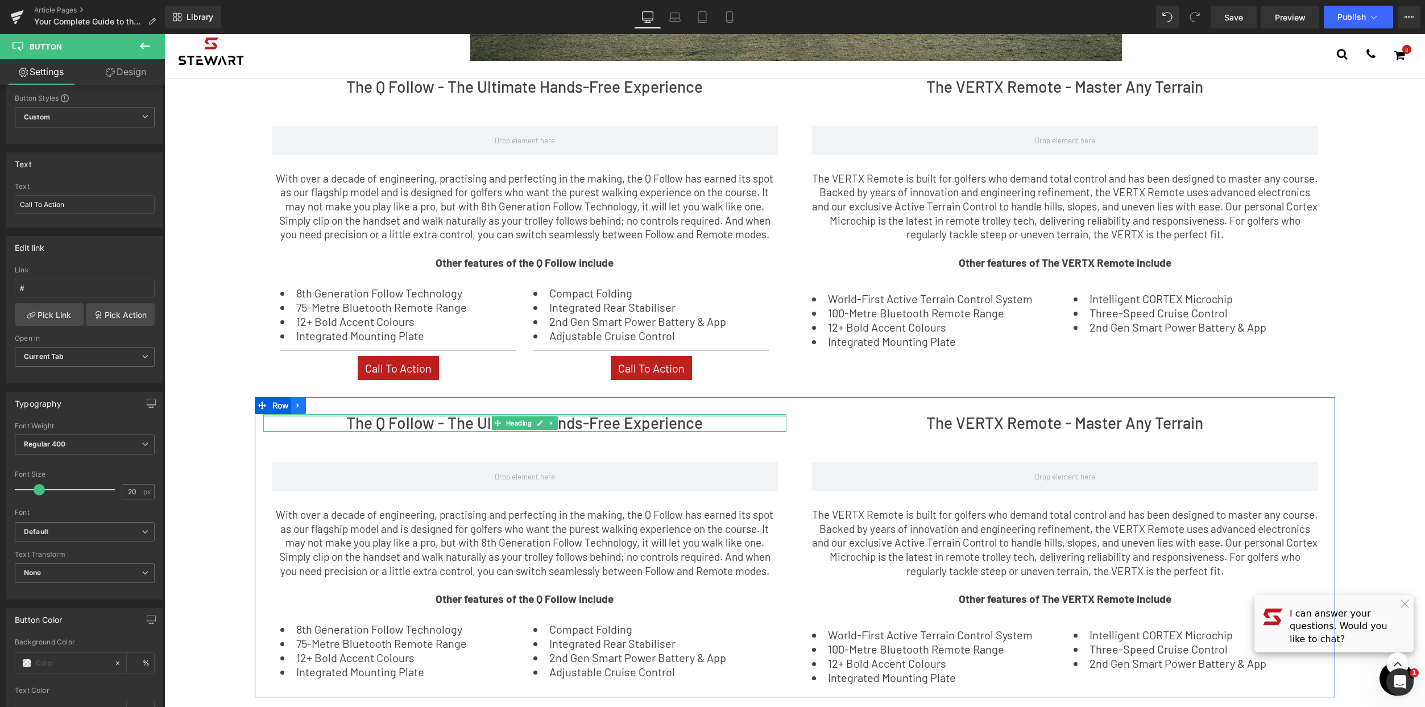
click at [302, 411] on div at bounding box center [795, 405] width 1080 height 17
click at [296, 409] on icon at bounding box center [299, 405] width 8 height 9
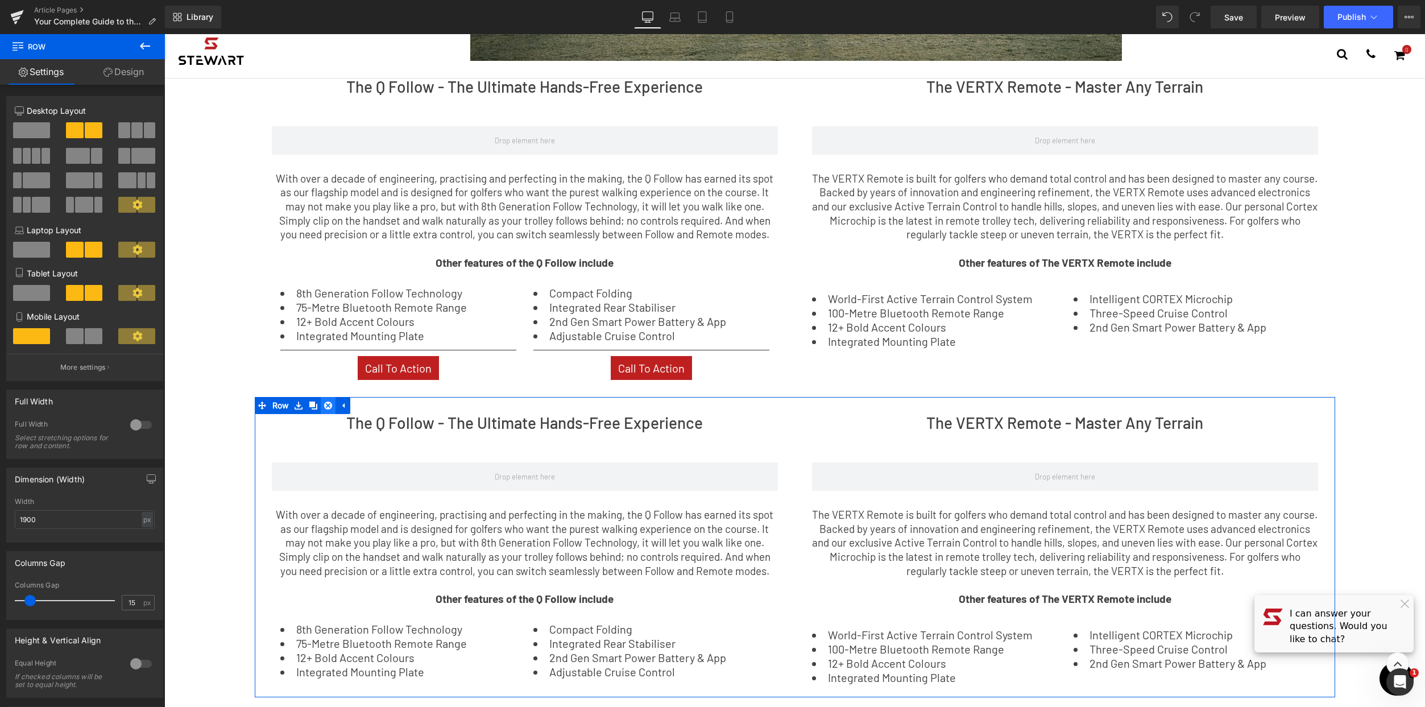
click at [324, 407] on icon at bounding box center [328, 405] width 8 height 8
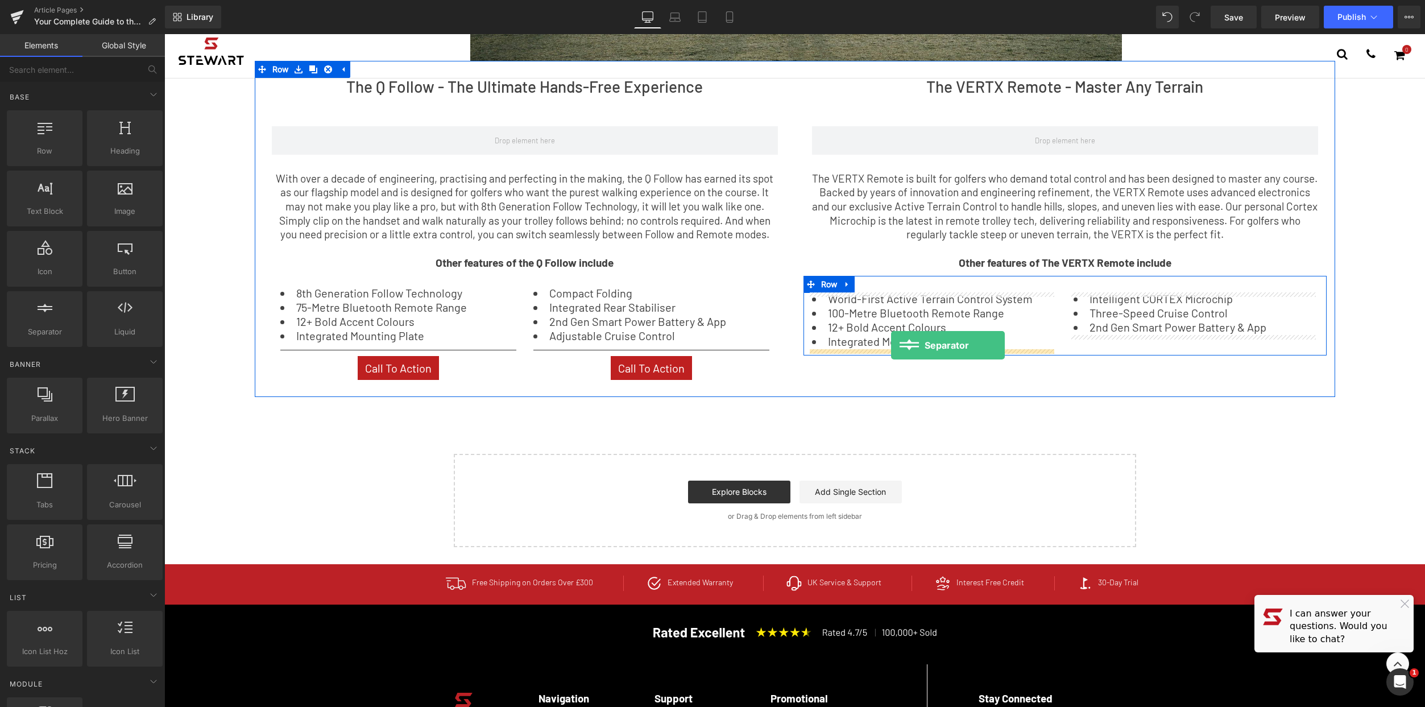
drag, startPoint x: 234, startPoint y: 337, endPoint x: 891, endPoint y: 345, distance: 656.8
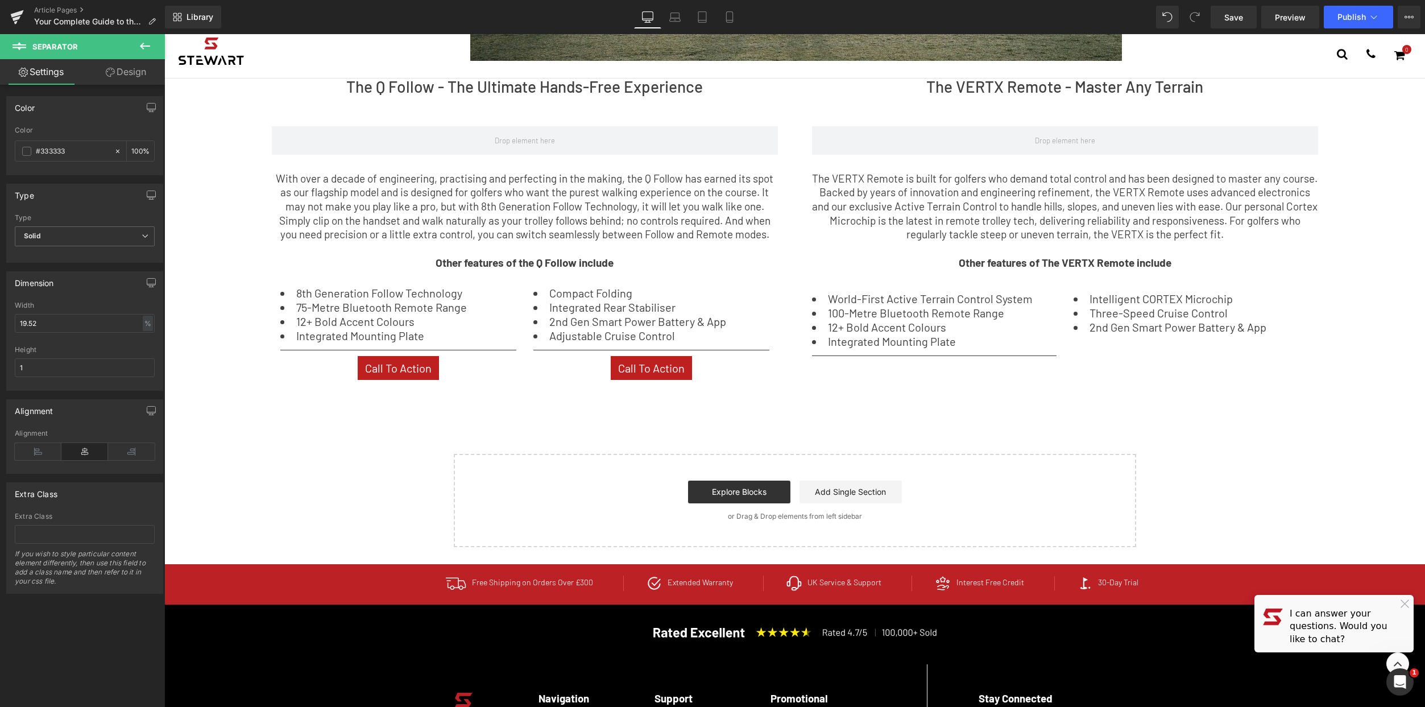
click at [141, 48] on icon at bounding box center [145, 46] width 14 height 14
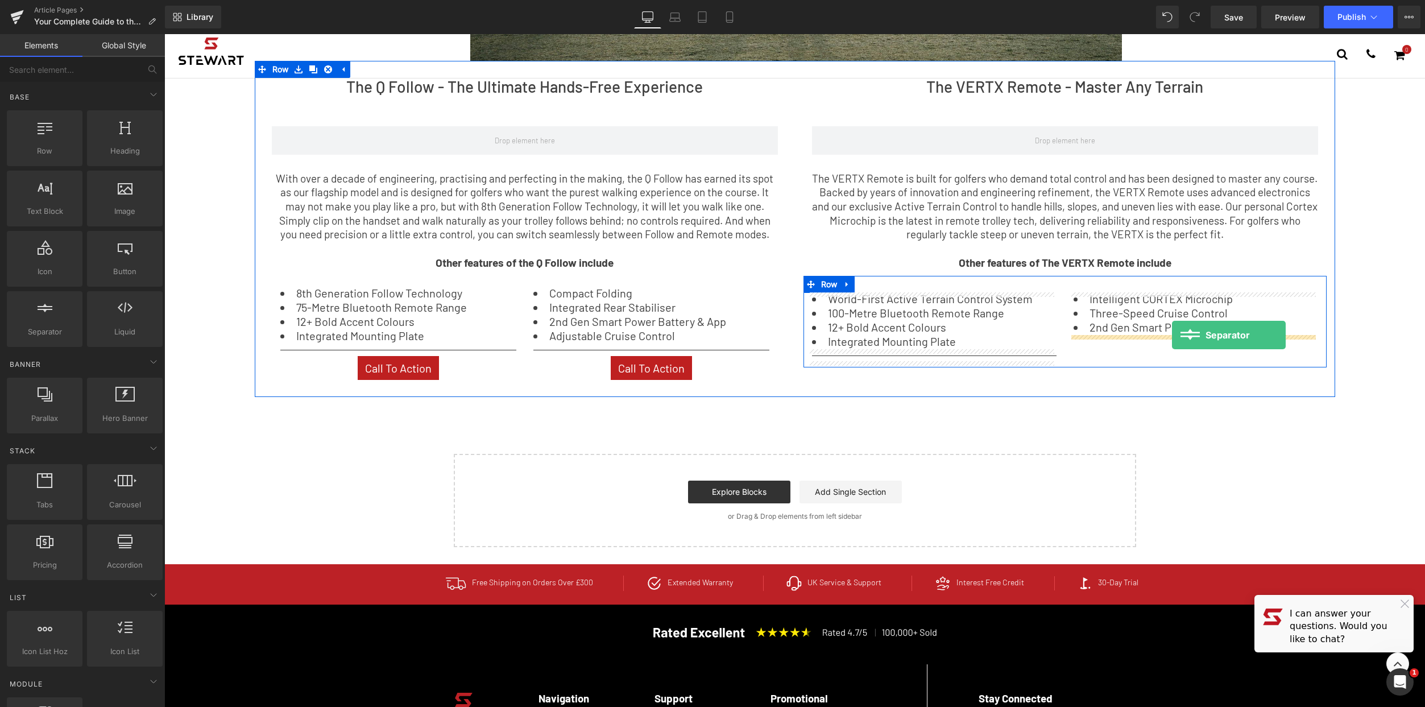
drag, startPoint x: 210, startPoint y: 366, endPoint x: 1172, endPoint y: 335, distance: 962.0
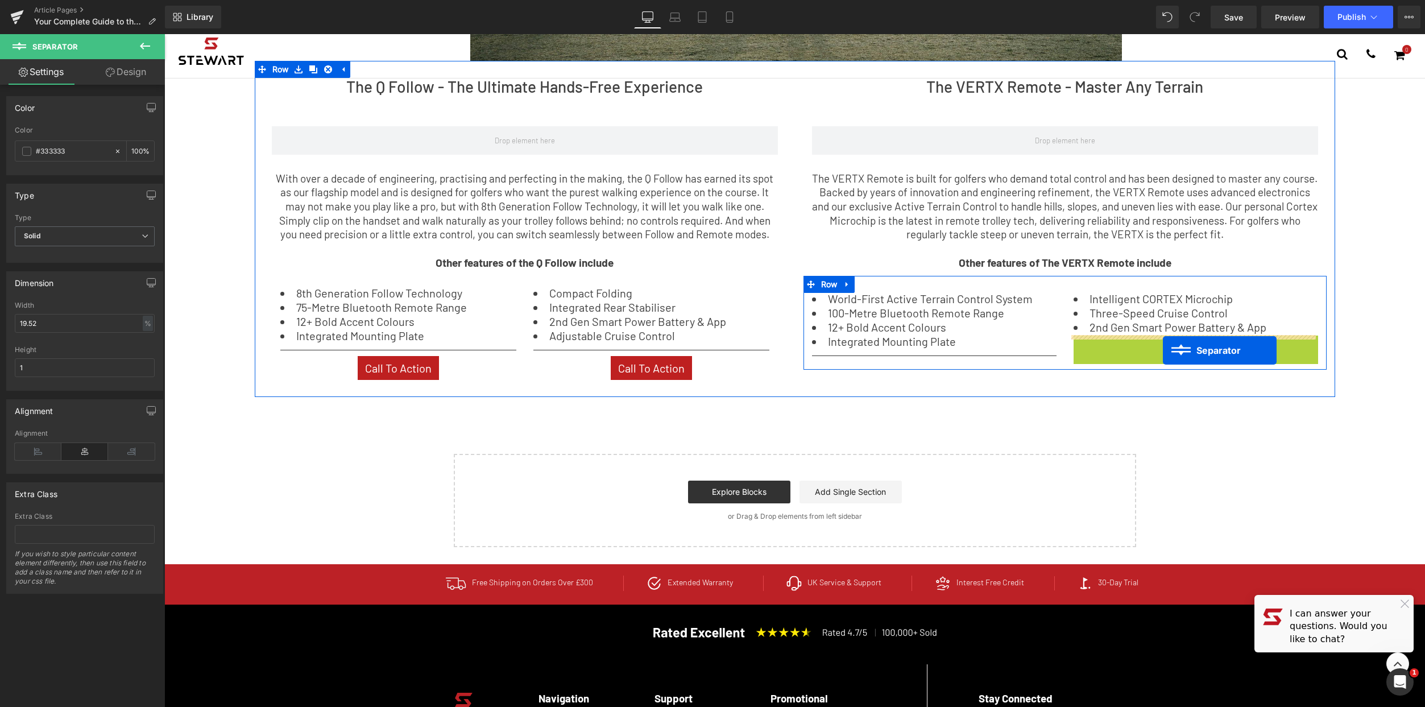
drag, startPoint x: 1165, startPoint y: 339, endPoint x: 1163, endPoint y: 350, distance: 11.5
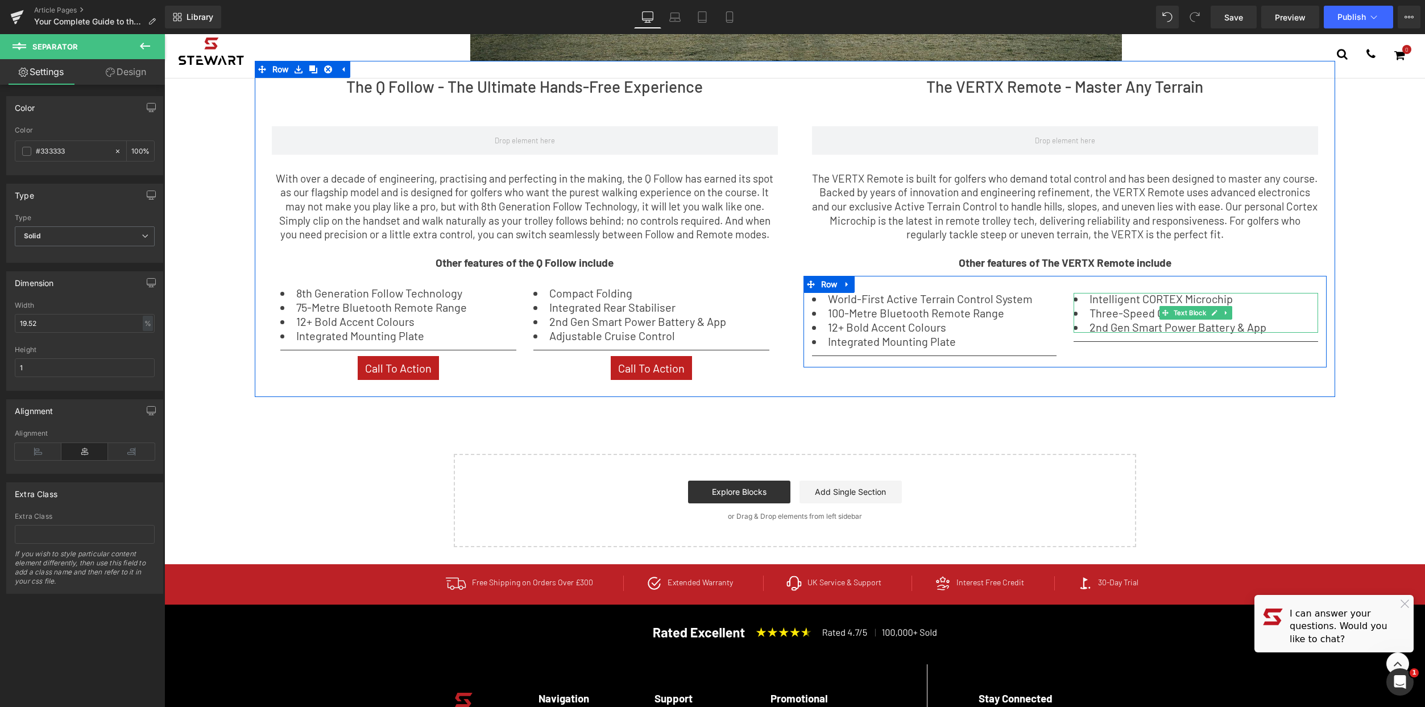
click at [1279, 328] on li "2nd Gen Smart Power Battery & App" at bounding box center [1196, 326] width 245 height 11
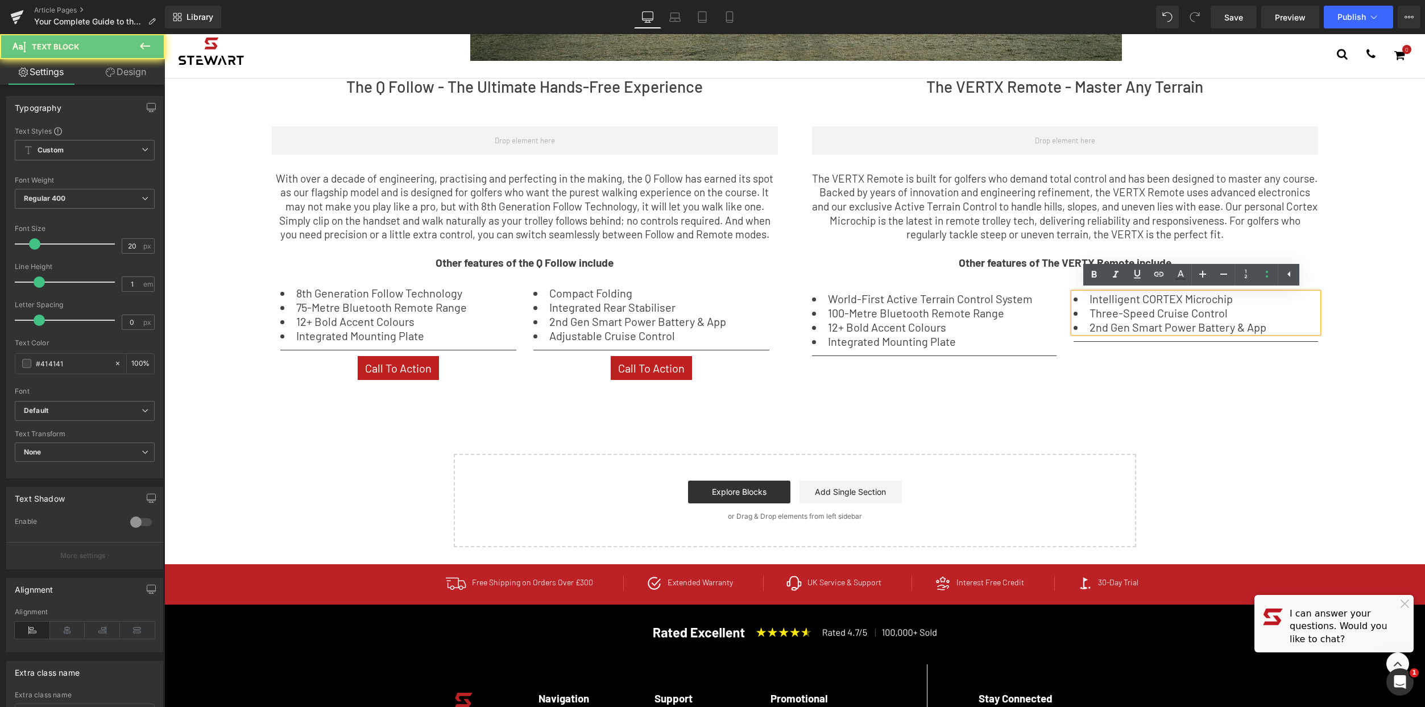
click at [1257, 326] on li "2nd Gen Smart Power Battery & App" at bounding box center [1196, 326] width 245 height 11
click at [1277, 325] on li "2nd Gen Smart Power Battery & App" at bounding box center [1196, 326] width 245 height 11
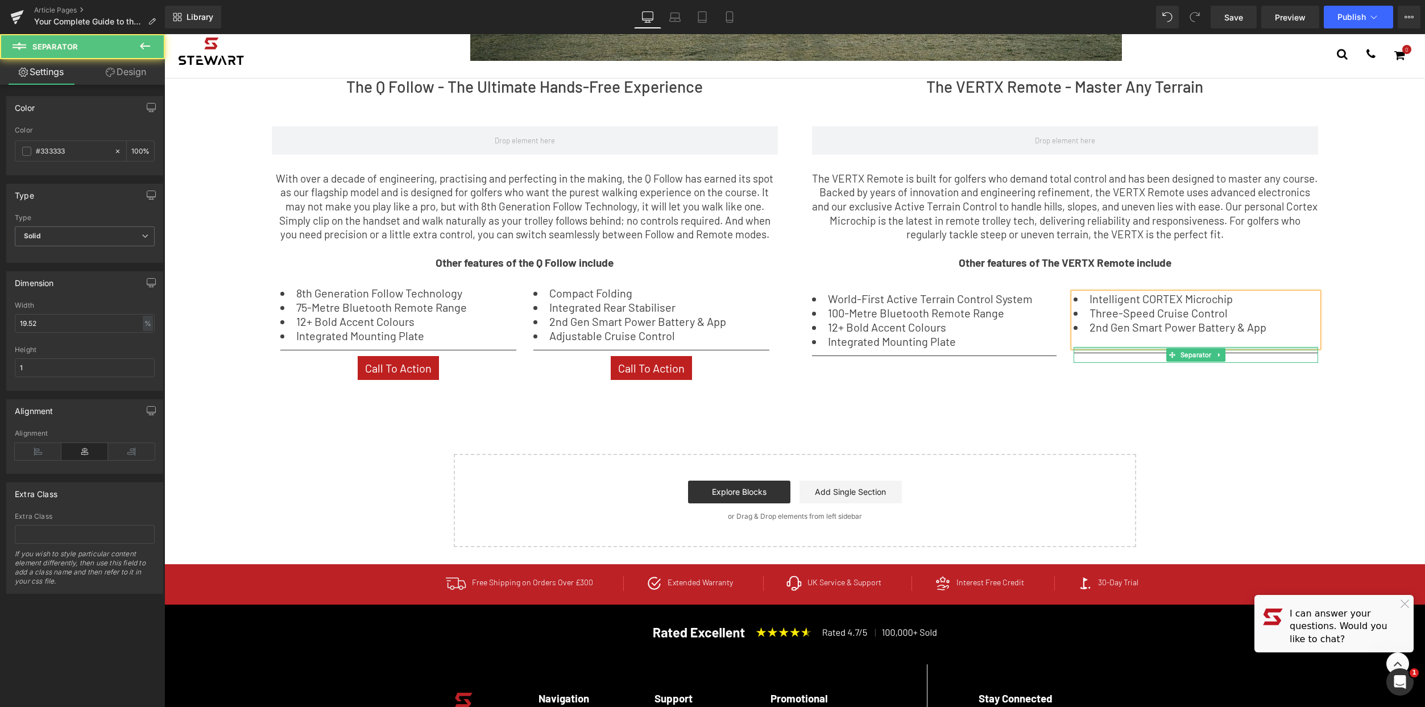
click at [1237, 351] on div "Separator" at bounding box center [1196, 355] width 245 height 16
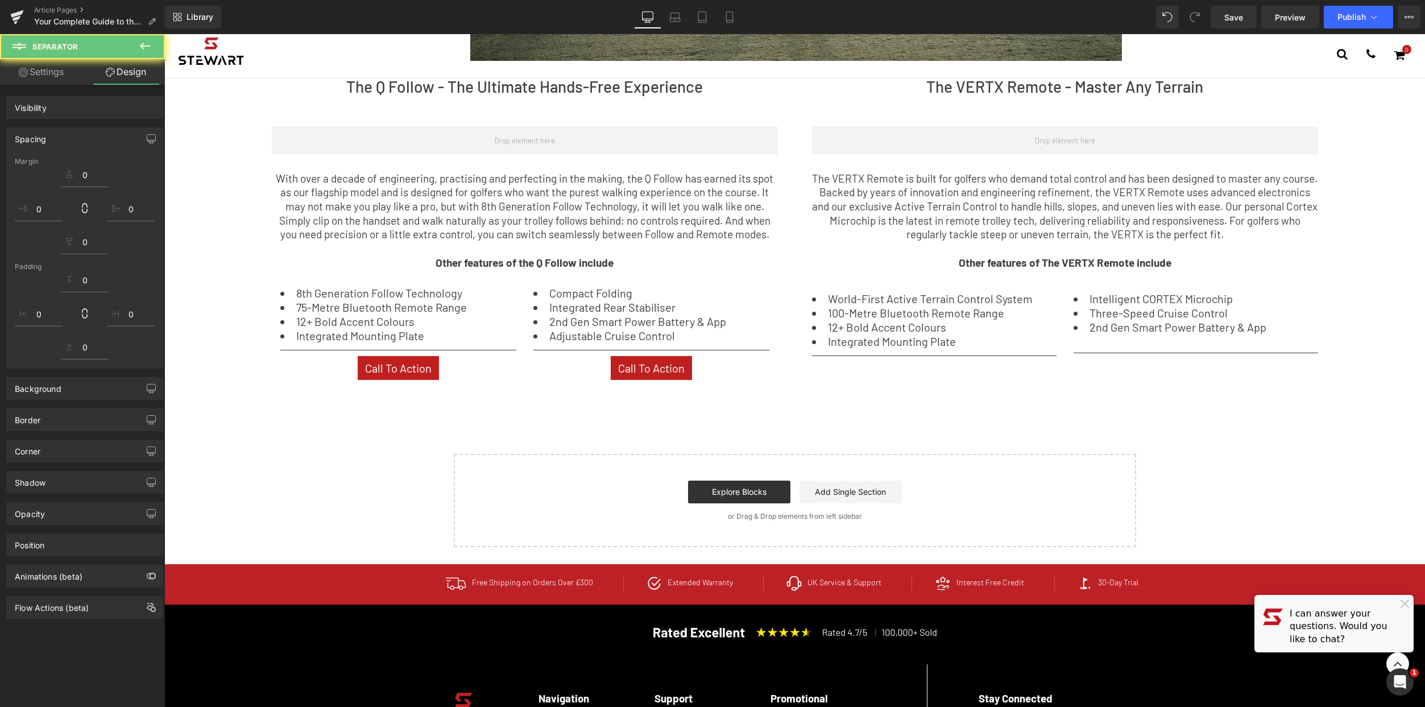
click at [1240, 351] on div at bounding box center [1196, 355] width 245 height 16
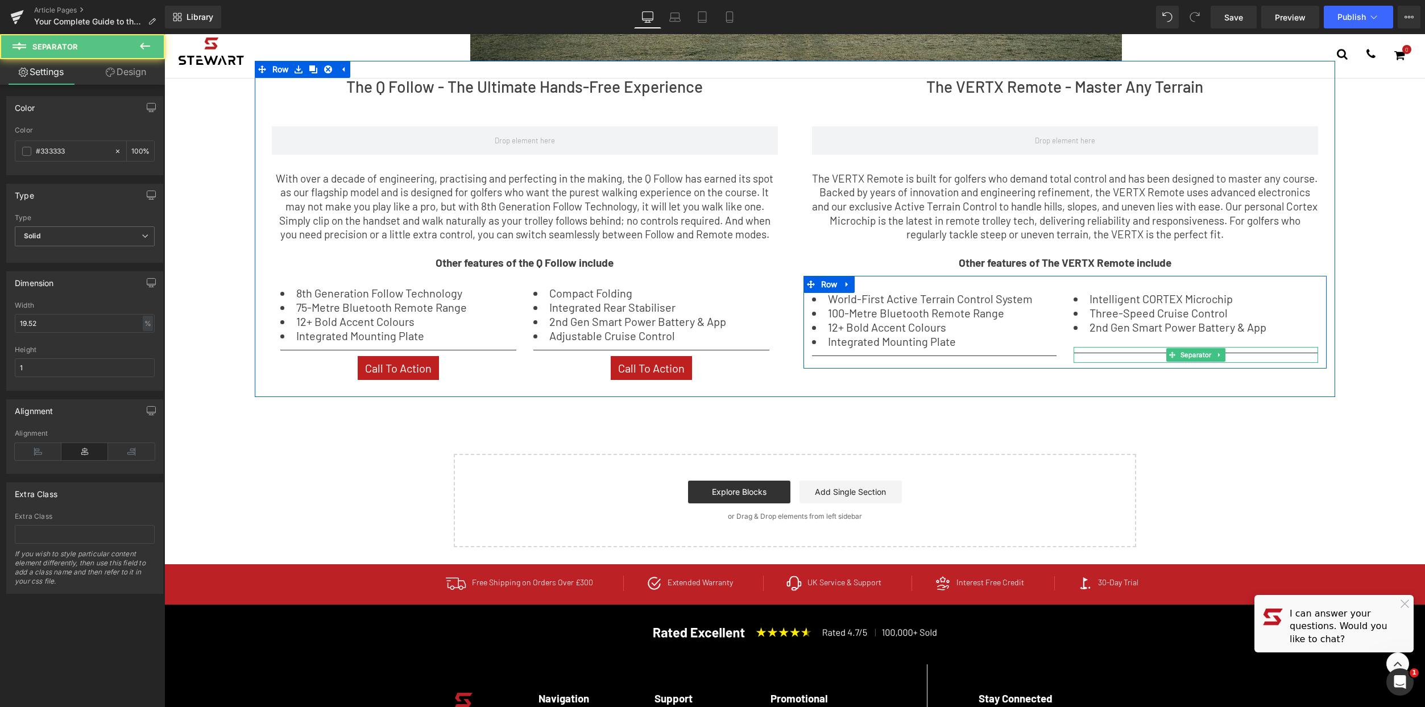
click at [1225, 351] on div at bounding box center [1196, 355] width 245 height 16
click at [1238, 345] on div "Intelligent CORTEX Microchip Three-Speed Cruise Control 2nd Gen Smart Power Bat…" at bounding box center [1196, 327] width 262 height 69
click at [1240, 331] on li "2nd Gen Smart Power Battery & App" at bounding box center [1196, 326] width 245 height 11
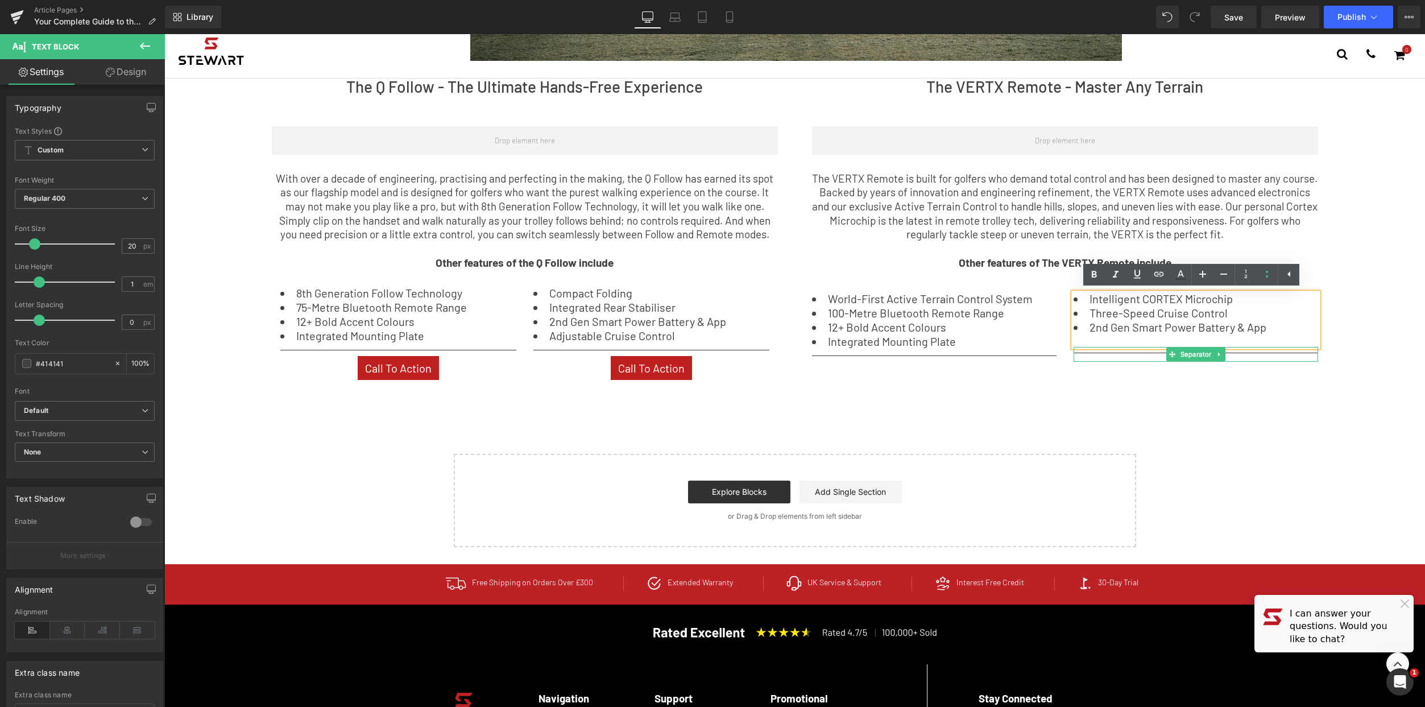
click at [1096, 354] on hr at bounding box center [1196, 357] width 245 height 9
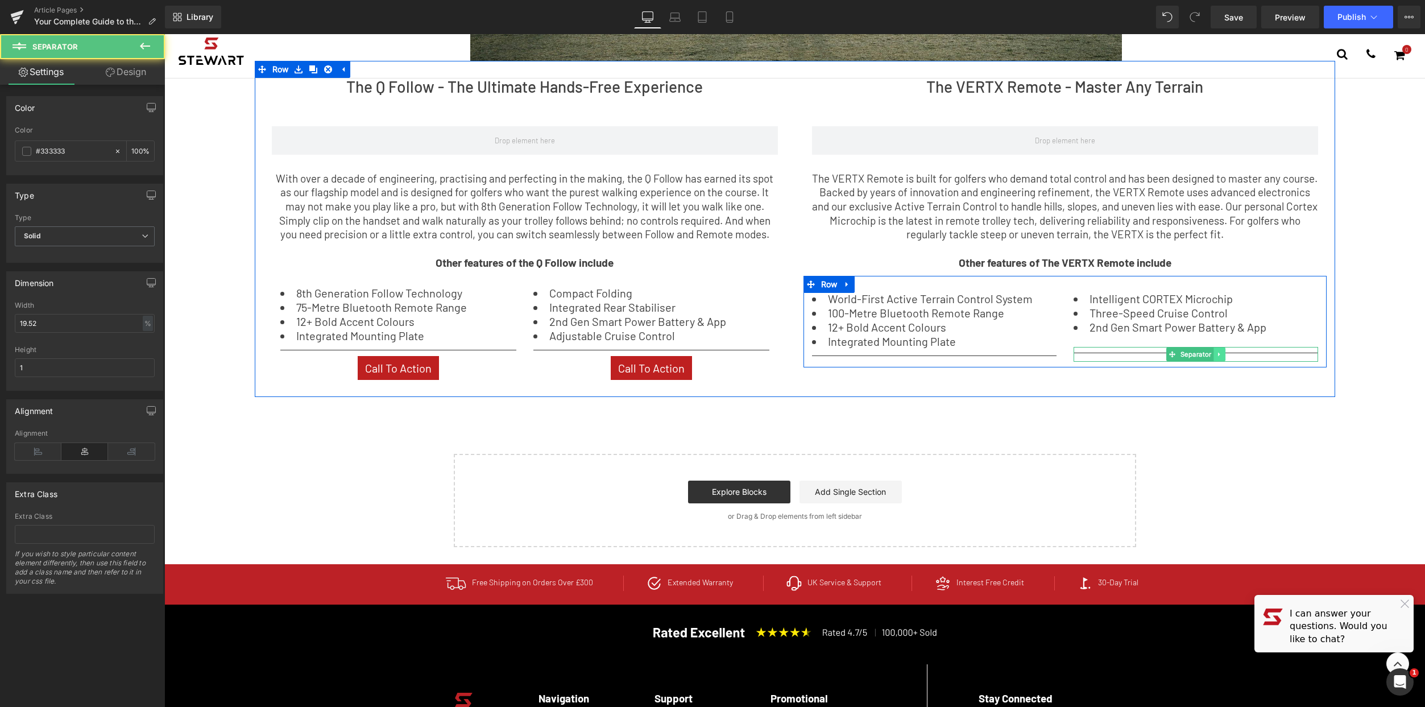
click at [1215, 349] on link at bounding box center [1219, 354] width 12 height 14
click at [1222, 352] on icon at bounding box center [1225, 354] width 6 height 6
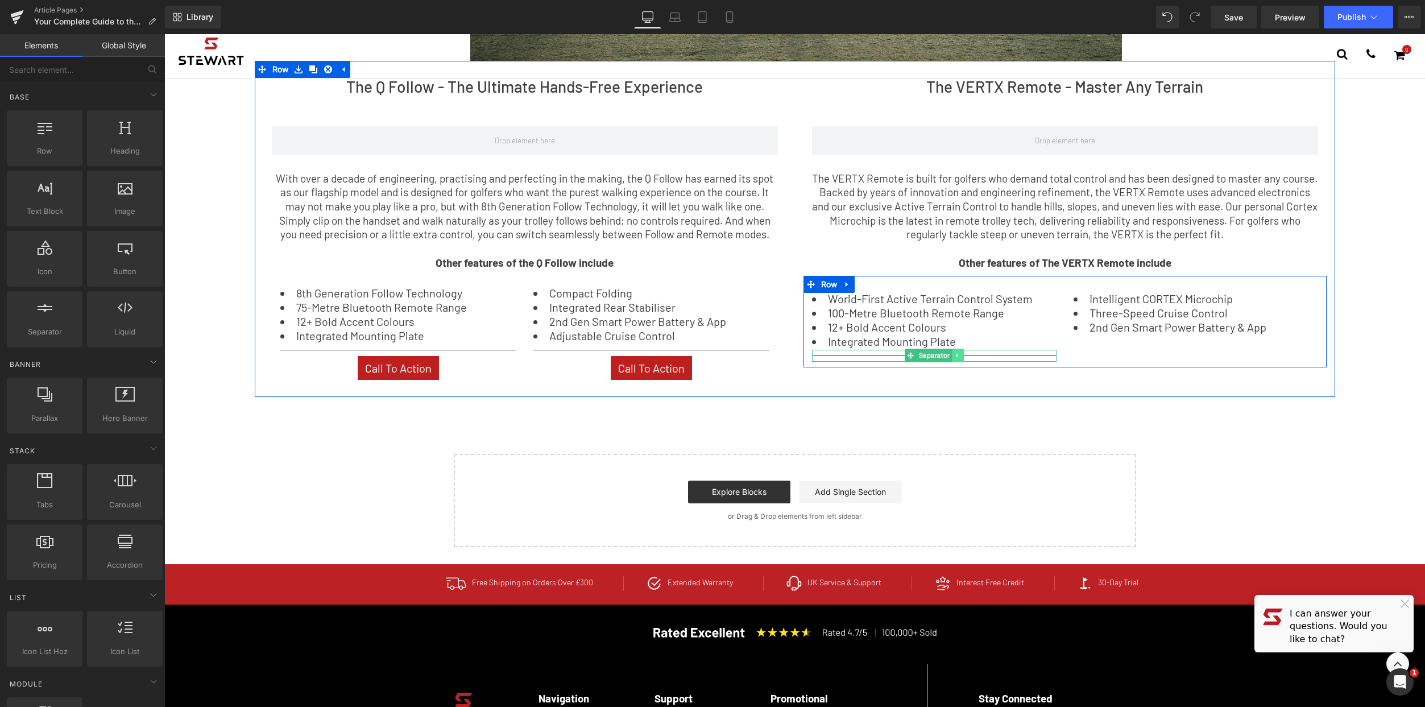
click at [952, 359] on link at bounding box center [958, 356] width 12 height 14
click at [946, 358] on link at bounding box center [952, 356] width 12 height 14
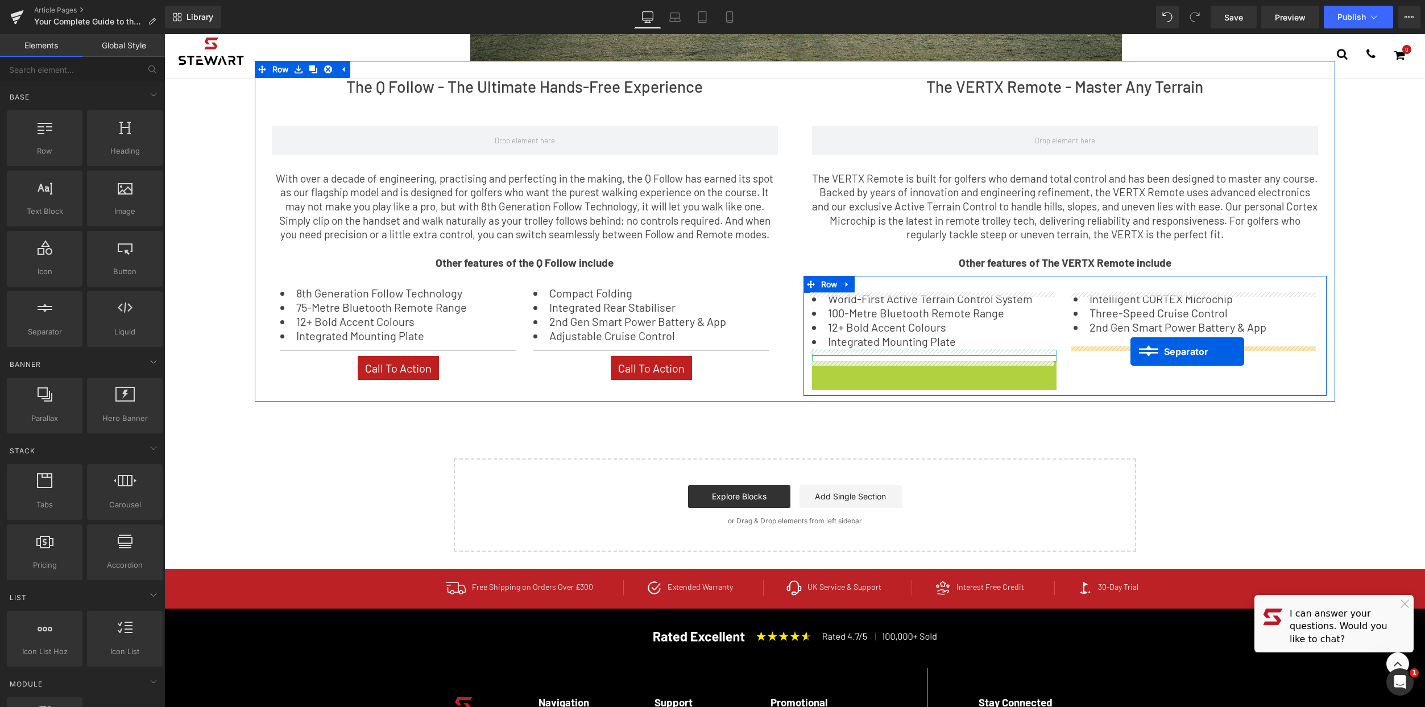
drag, startPoint x: 906, startPoint y: 367, endPoint x: 1130, endPoint y: 351, distance: 224.6
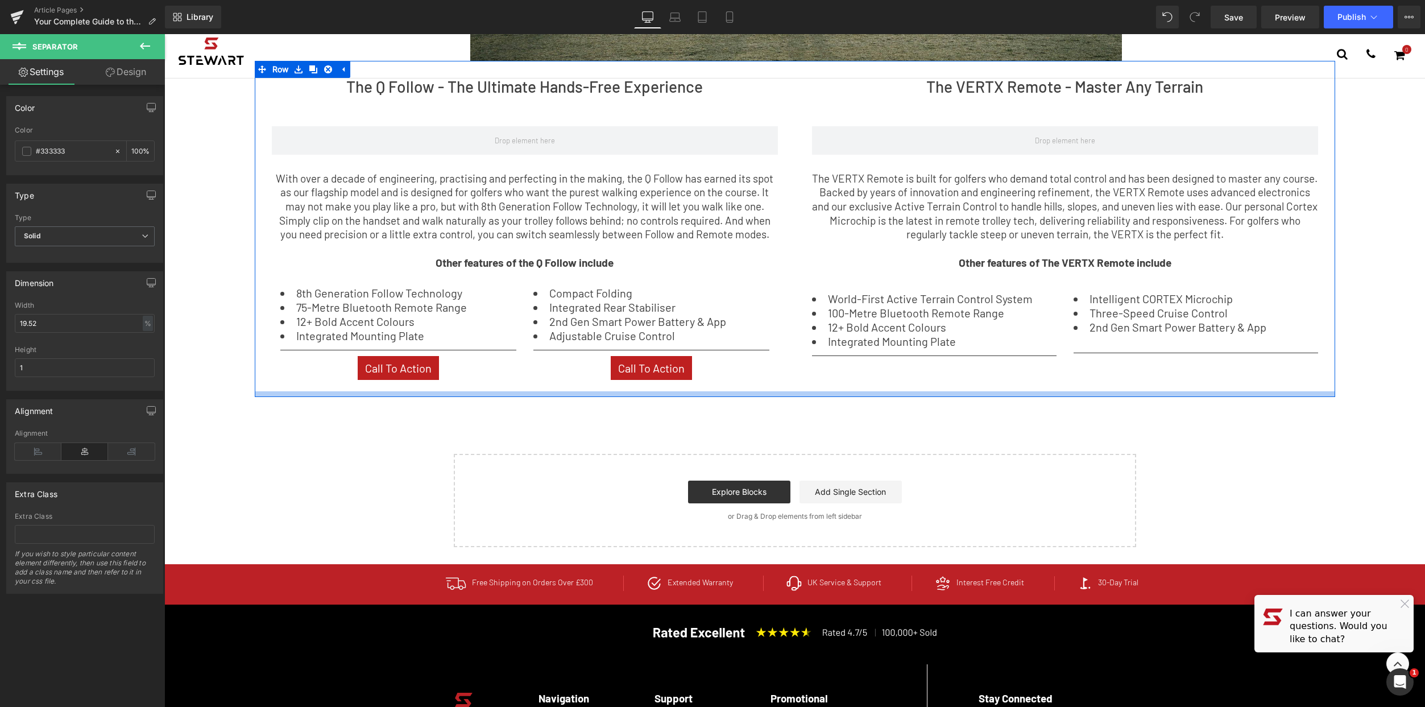
click at [1205, 384] on div "The Q Follow - The Ultimate Hands-Free Experience Heading ‹ › Carousel With ove…" at bounding box center [795, 229] width 1080 height 336
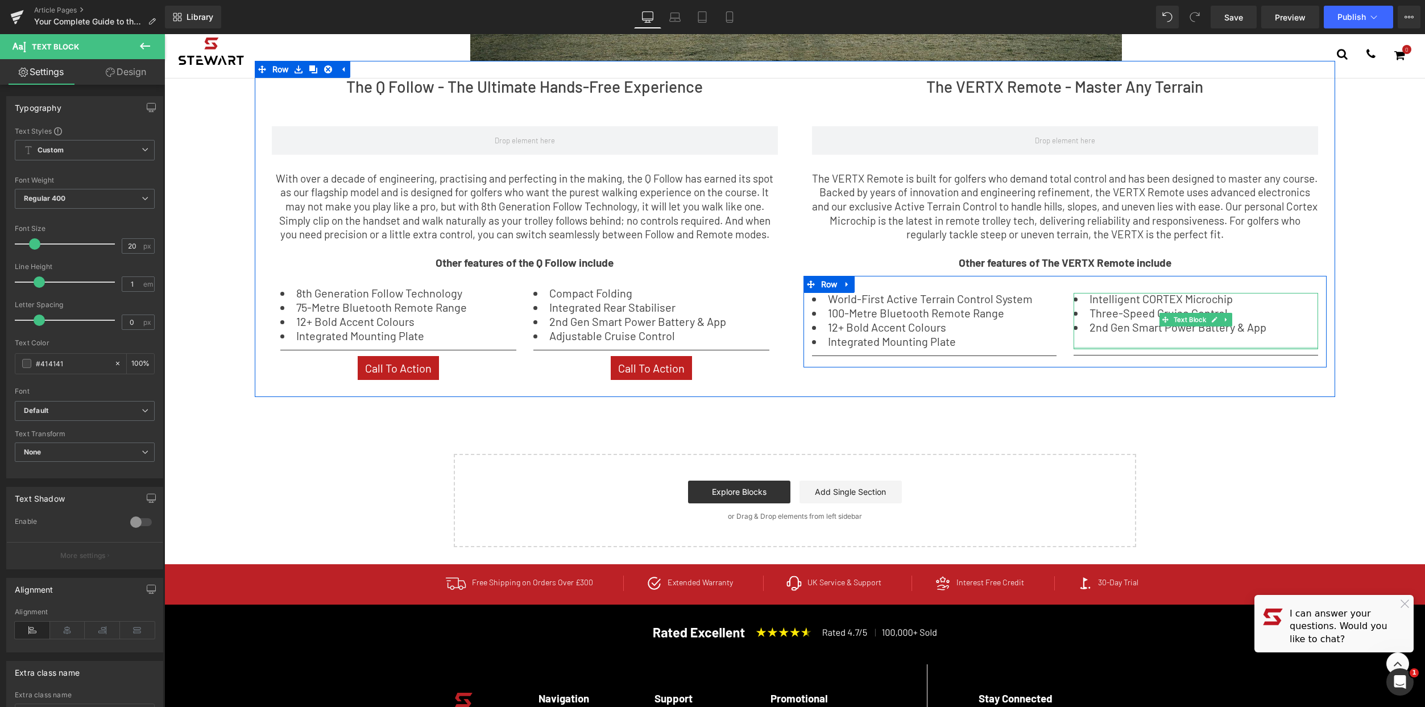
click at [1143, 347] on div at bounding box center [1196, 348] width 245 height 2
click at [1304, 488] on div "Choosing Your Stewart Golf Trolley: The Key Benefits of Every Model Text Block …" at bounding box center [794, 53] width 1261 height 987
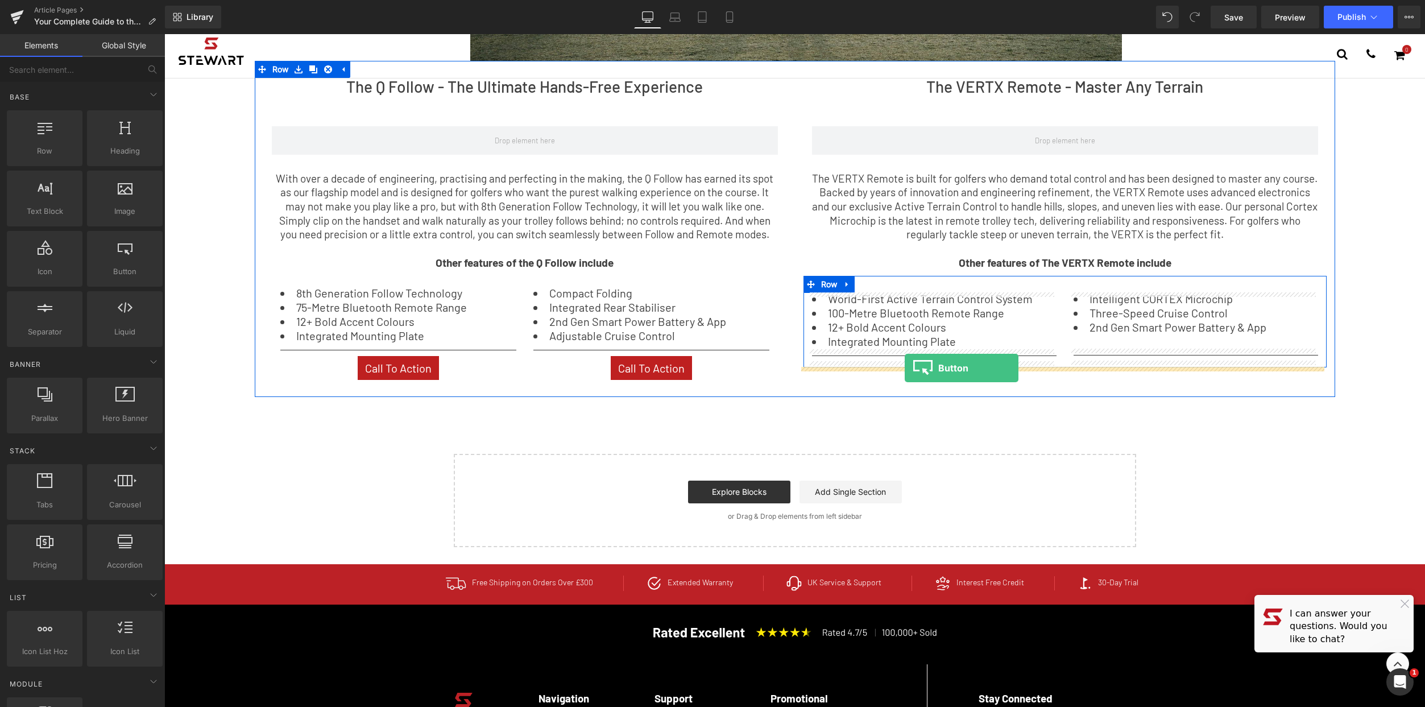
drag, startPoint x: 302, startPoint y: 292, endPoint x: 905, endPoint y: 368, distance: 607.0
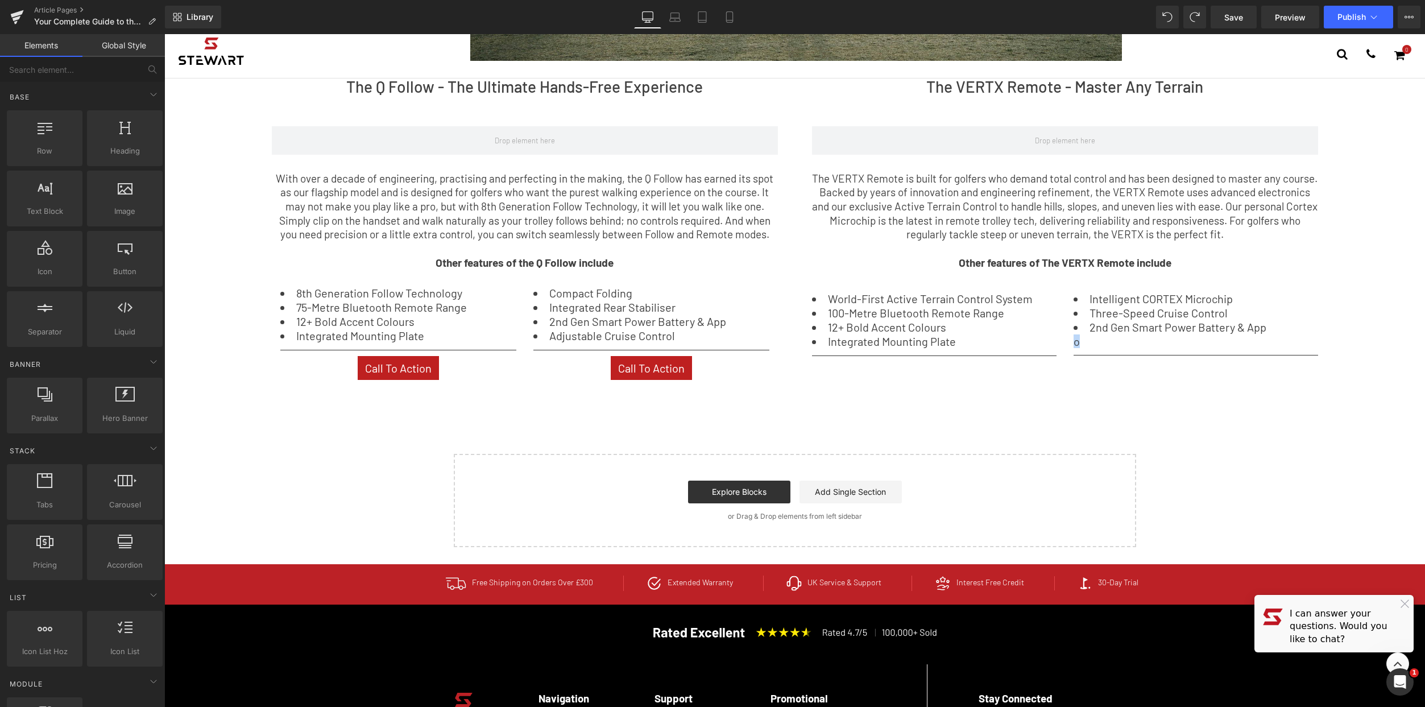
click at [1090, 343] on div "o" at bounding box center [1196, 340] width 245 height 11
click at [1080, 341] on div "o" at bounding box center [1196, 340] width 245 height 11
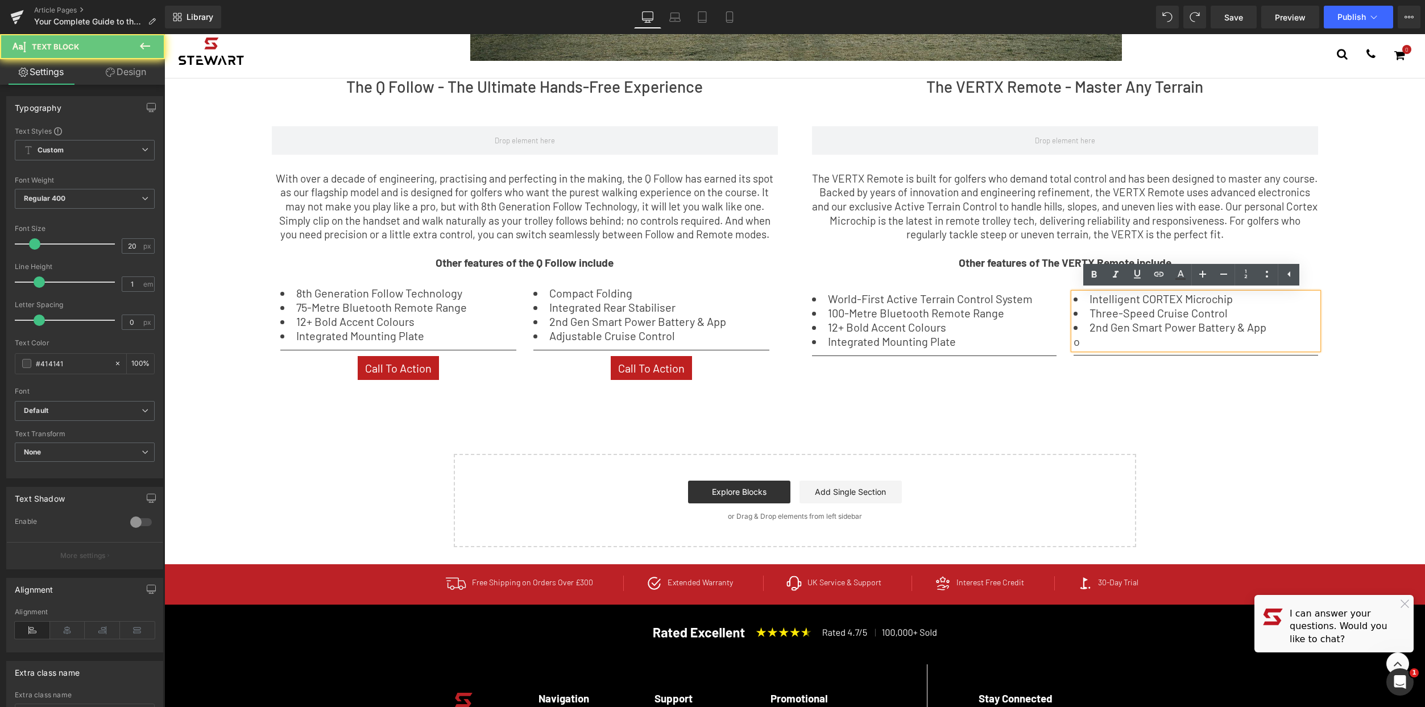
click at [1076, 342] on div "o" at bounding box center [1196, 340] width 245 height 11
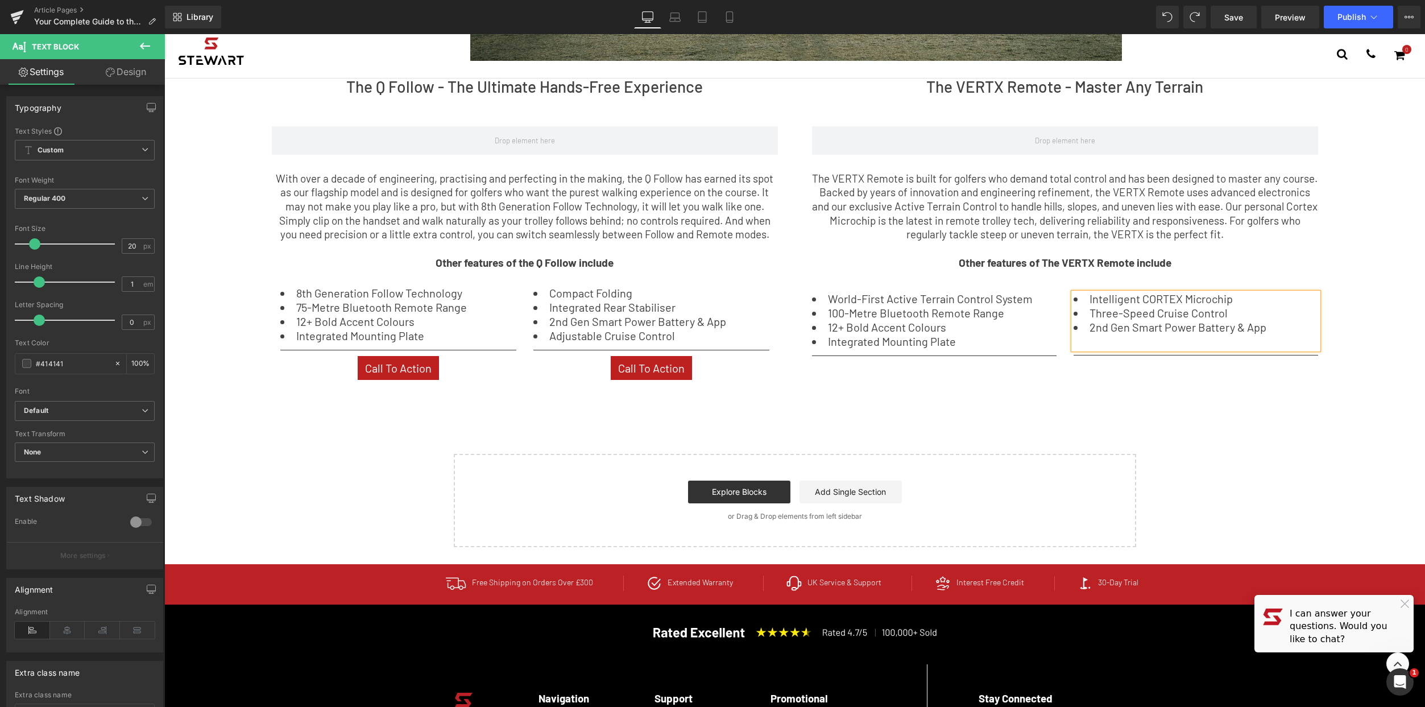
click at [1225, 444] on div "Choosing Your Stewart Golf Trolley: The Key Benefits of Every Model Text Block …" at bounding box center [794, 53] width 1261 height 987
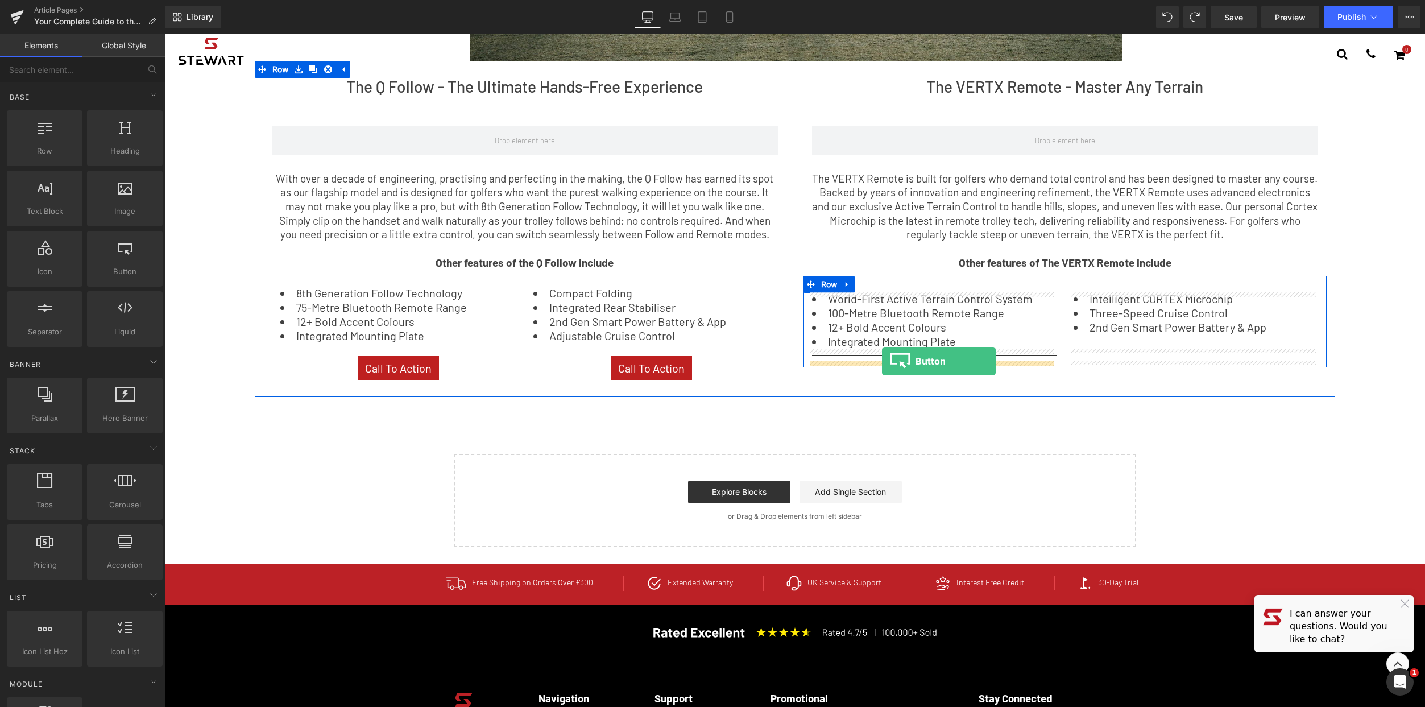
drag, startPoint x: 292, startPoint y: 291, endPoint x: 882, endPoint y: 361, distance: 594.4
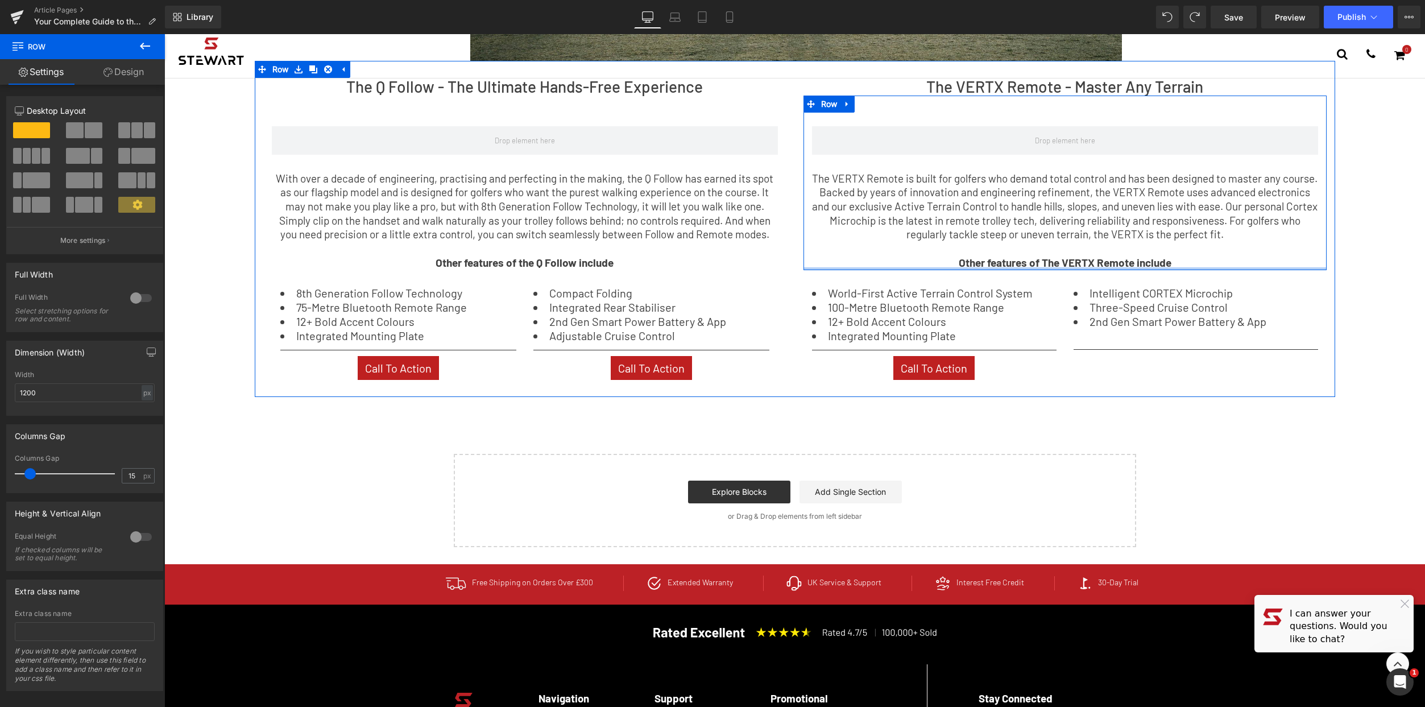
click at [901, 257] on div "‹ › Carousel The VERTX Remote is built for golfers who demand total control and…" at bounding box center [1064, 183] width 523 height 175
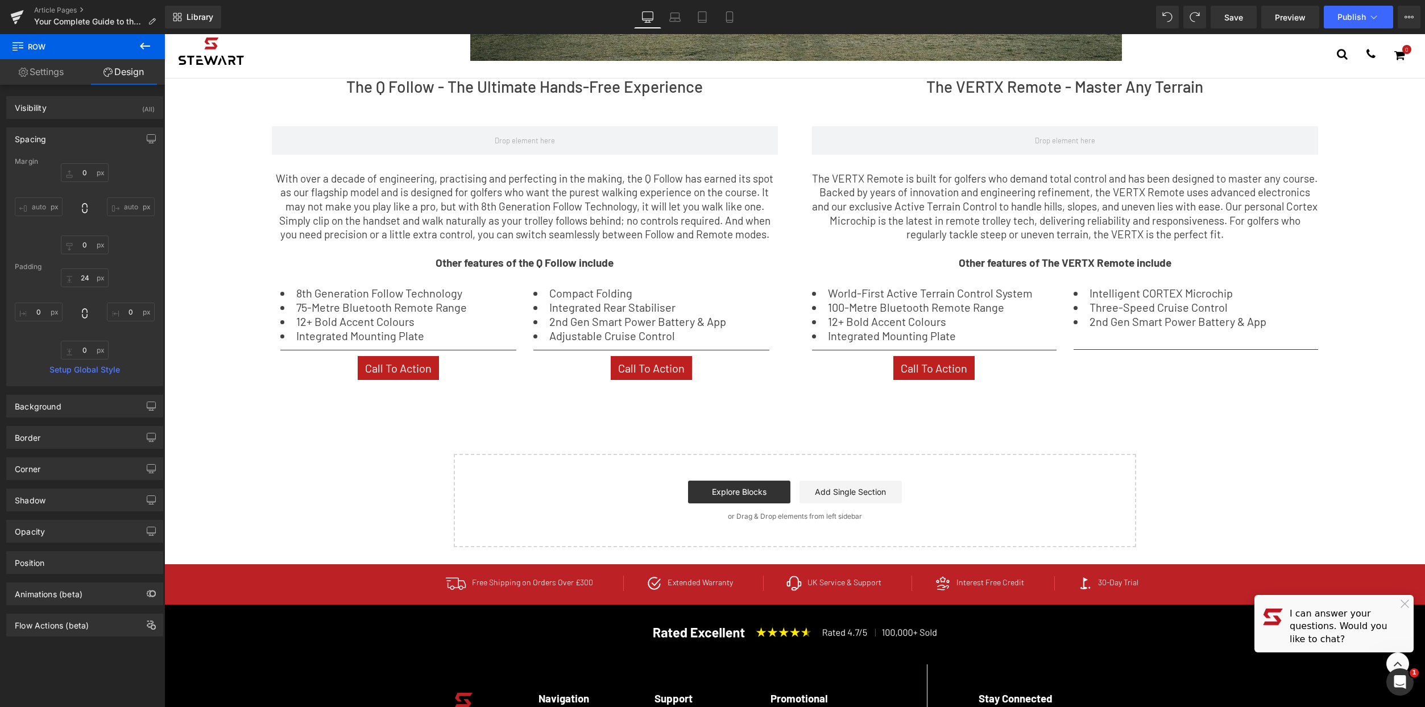
click at [152, 43] on button at bounding box center [145, 46] width 40 height 25
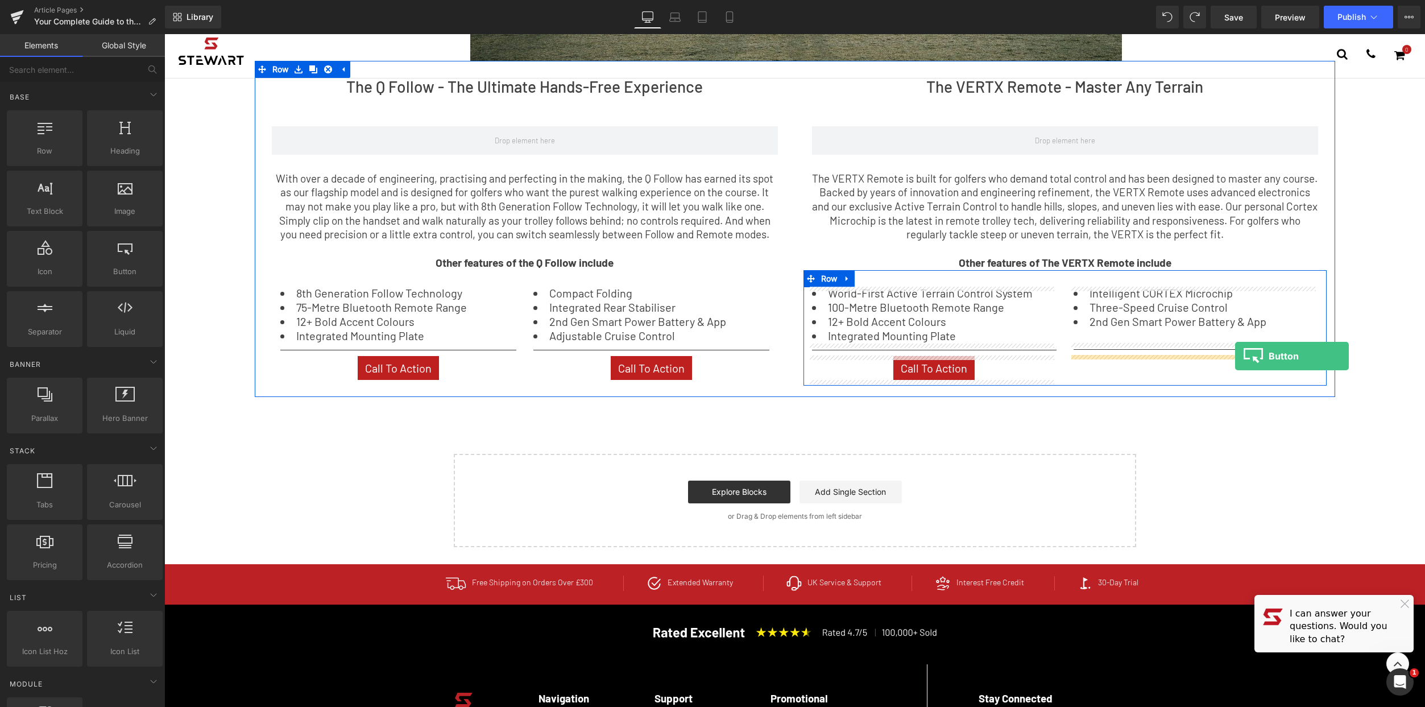
drag, startPoint x: 323, startPoint y: 291, endPoint x: 1235, endPoint y: 356, distance: 914.4
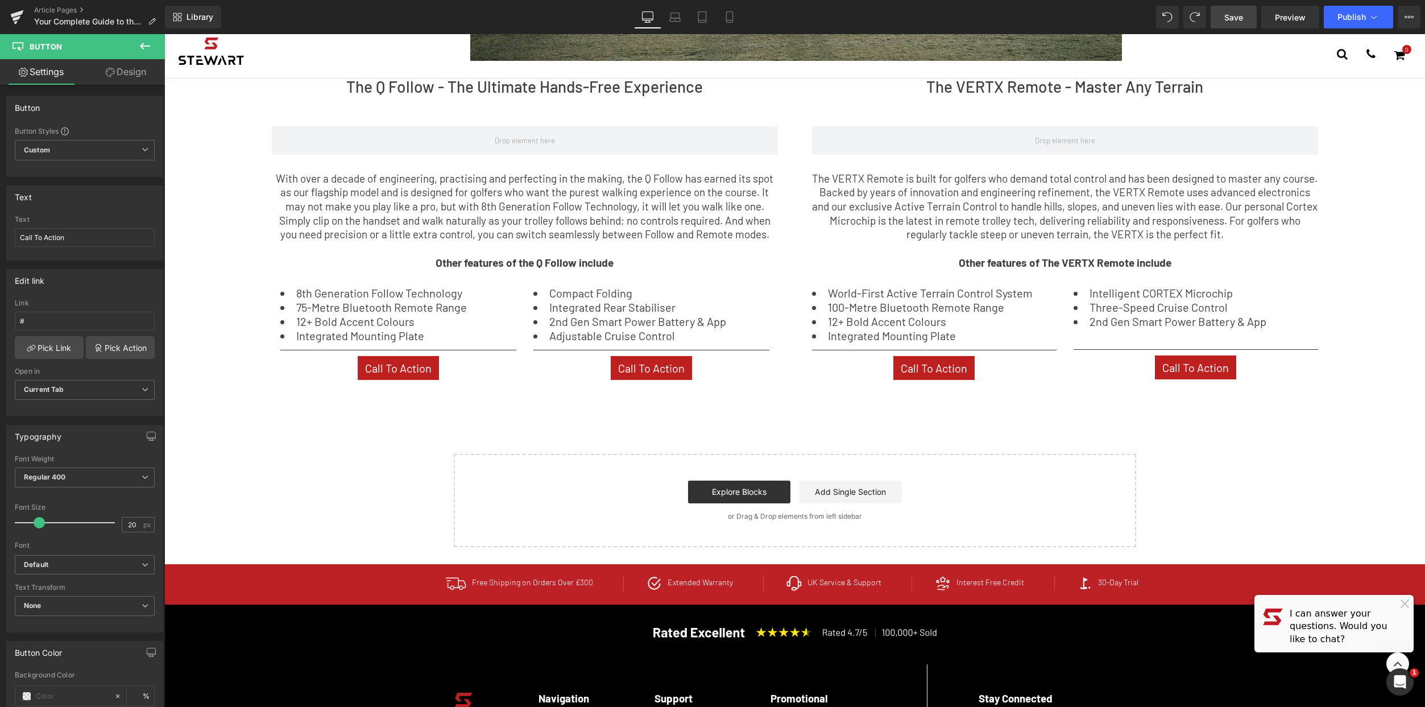
click at [1233, 23] on link "Save" at bounding box center [1234, 17] width 46 height 23
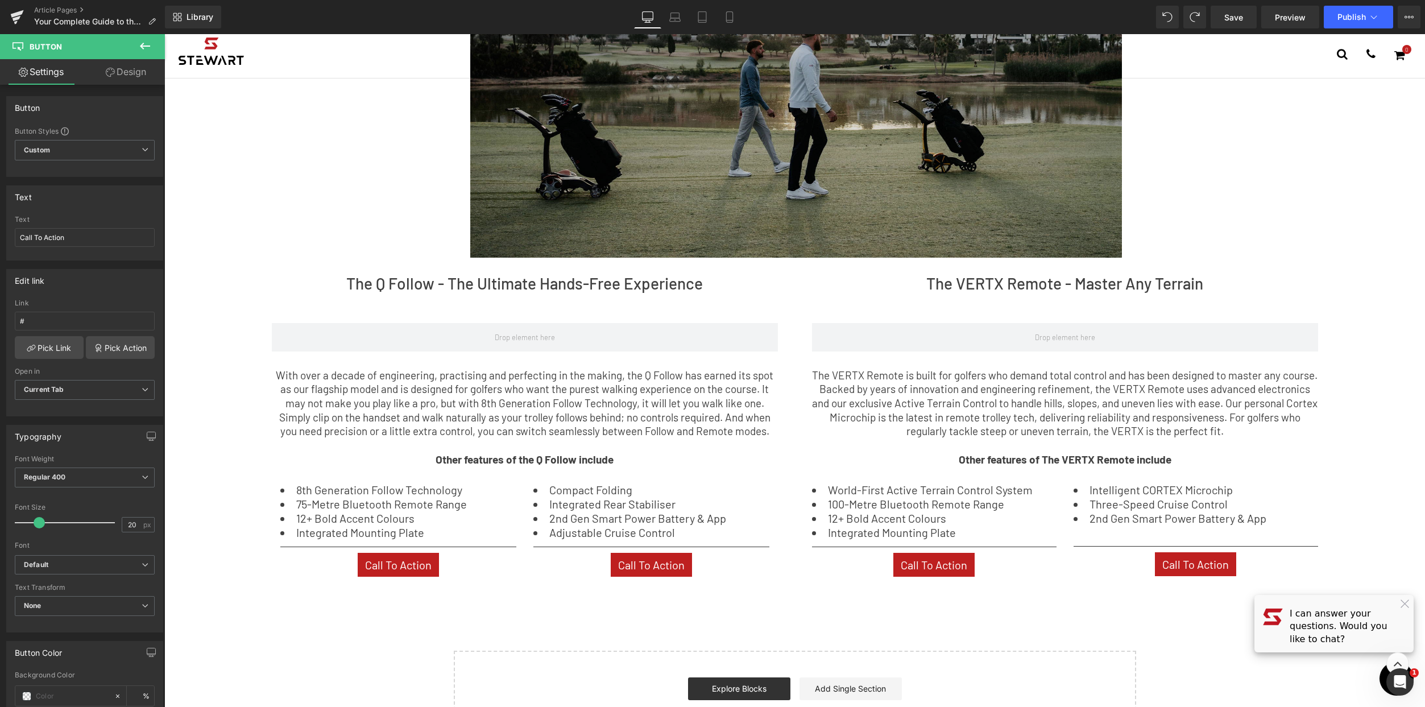
scroll to position [236, 0]
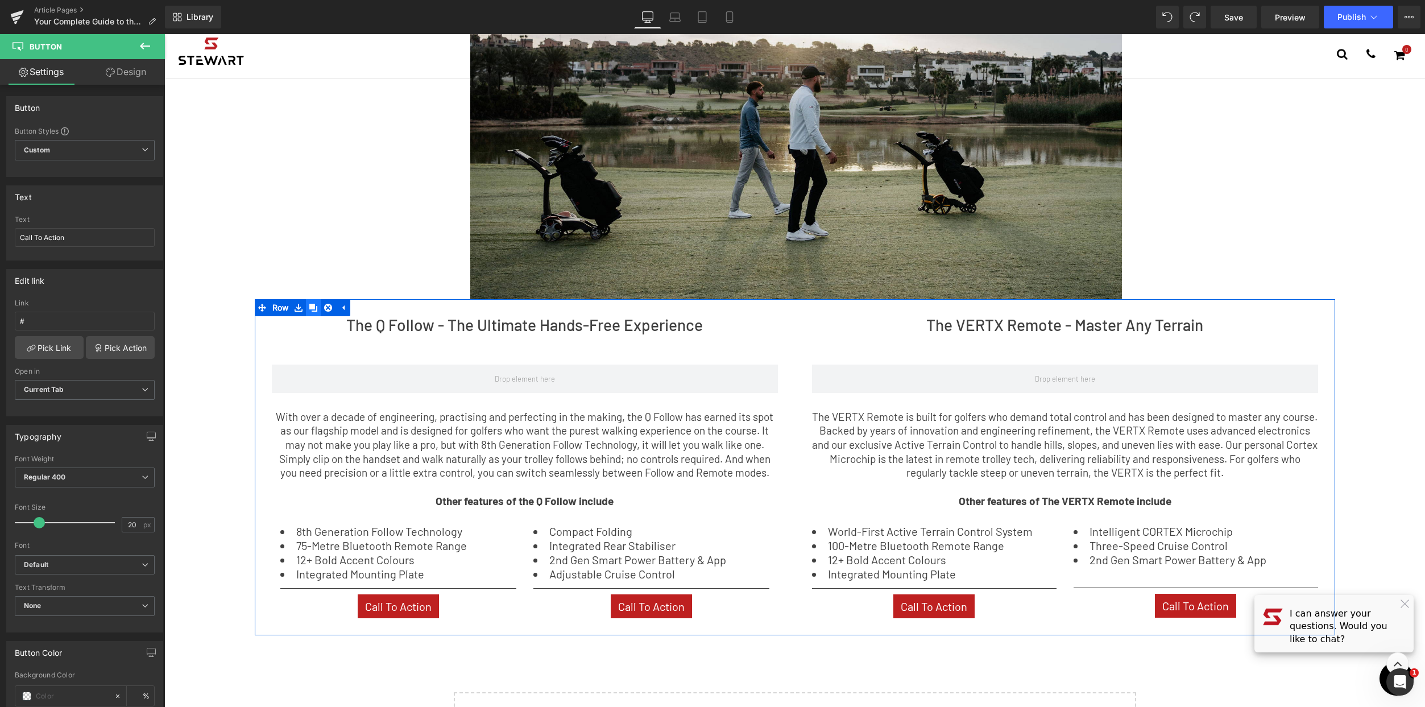
click at [309, 309] on icon at bounding box center [313, 307] width 8 height 9
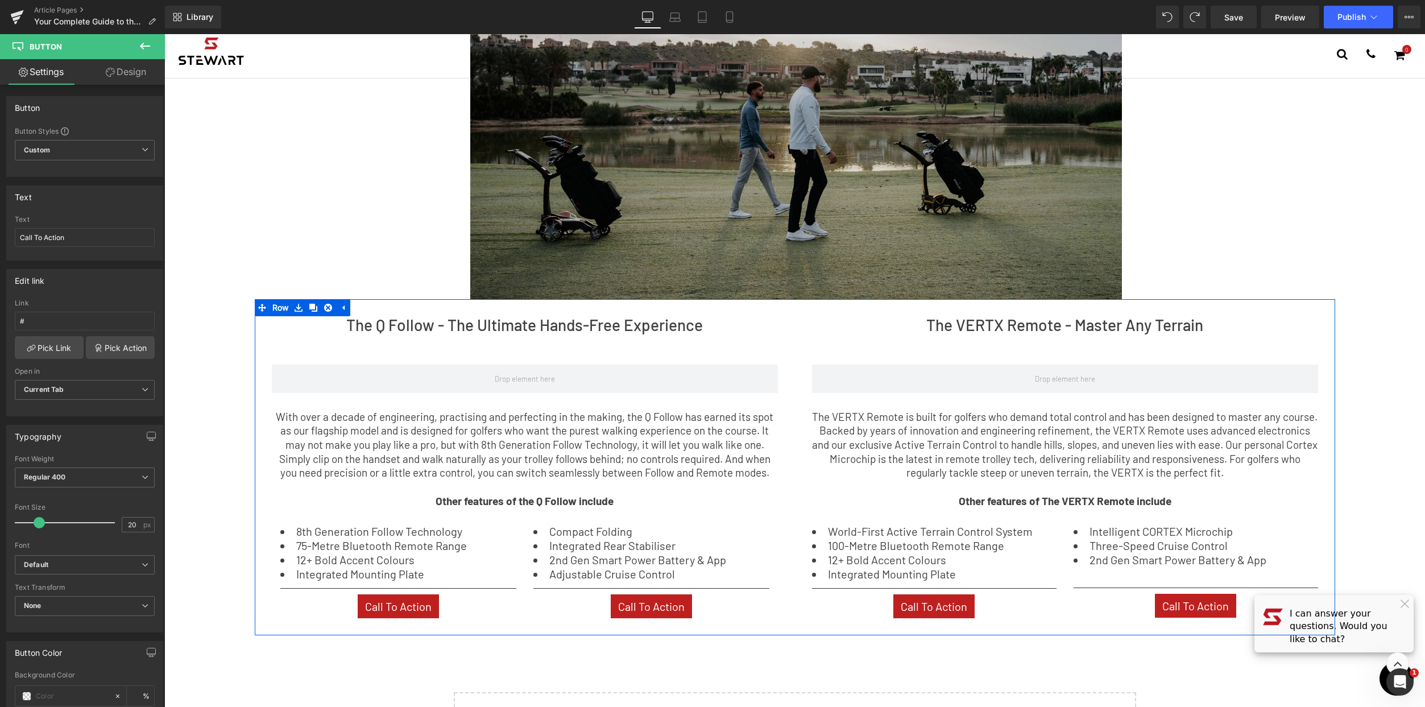
click at [310, 164] on div "Image 49px 44px" at bounding box center [795, 109] width 1006 height 379
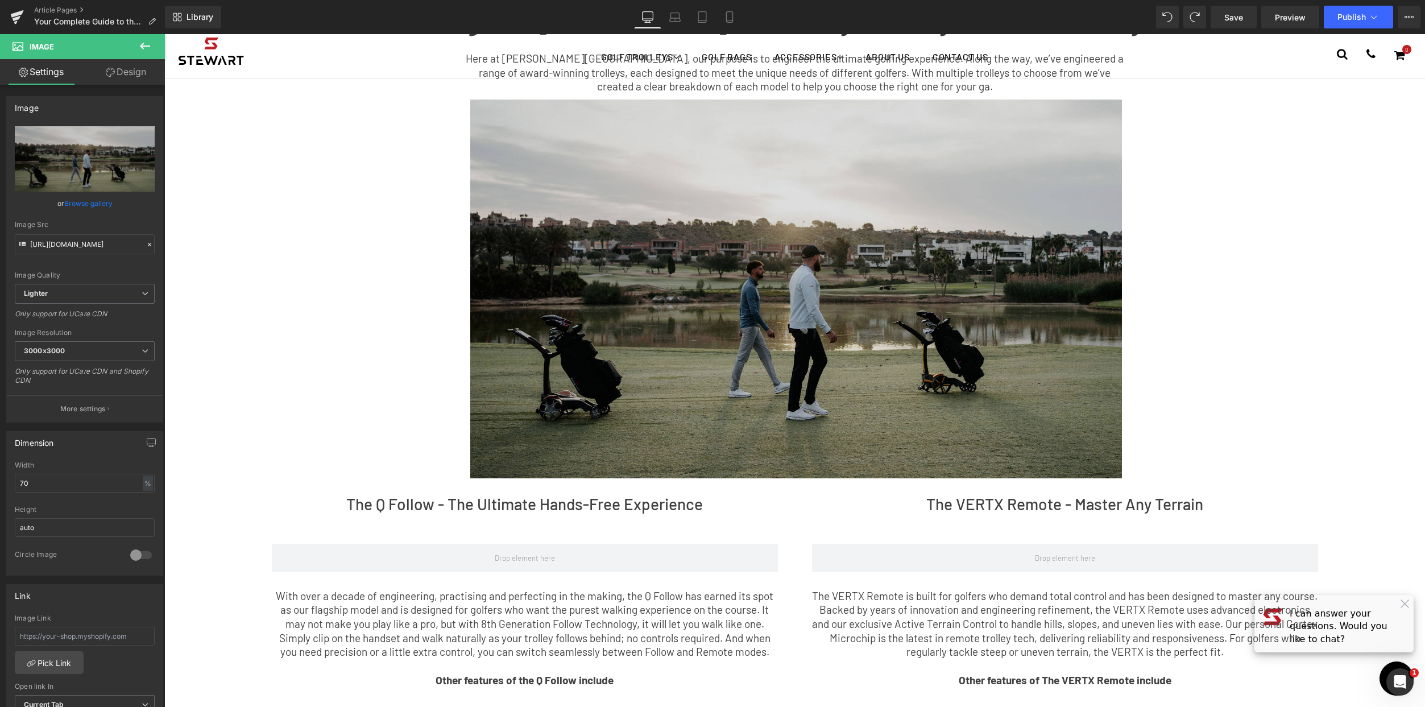
scroll to position [0, 0]
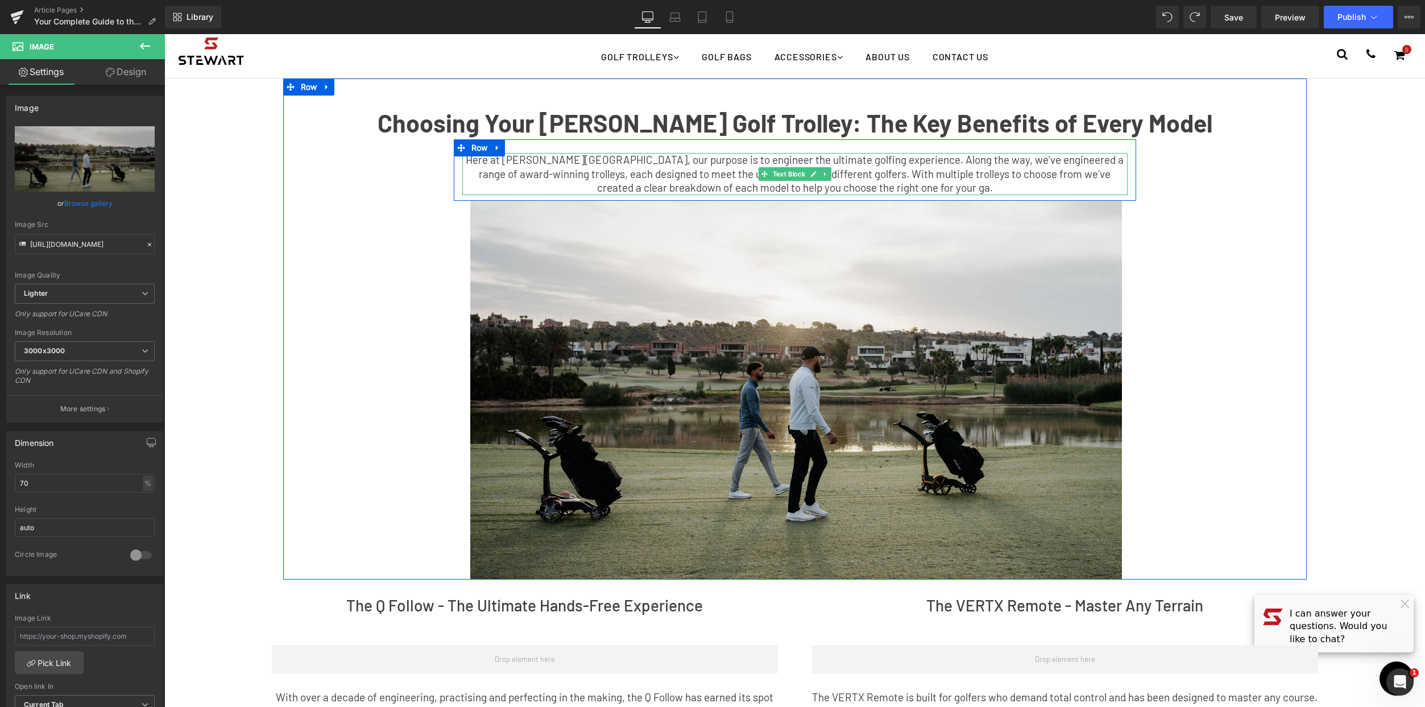
click at [915, 187] on span "Here at [PERSON_NAME][GEOGRAPHIC_DATA], our purpose is to engineer the ultimate…" at bounding box center [795, 173] width 658 height 41
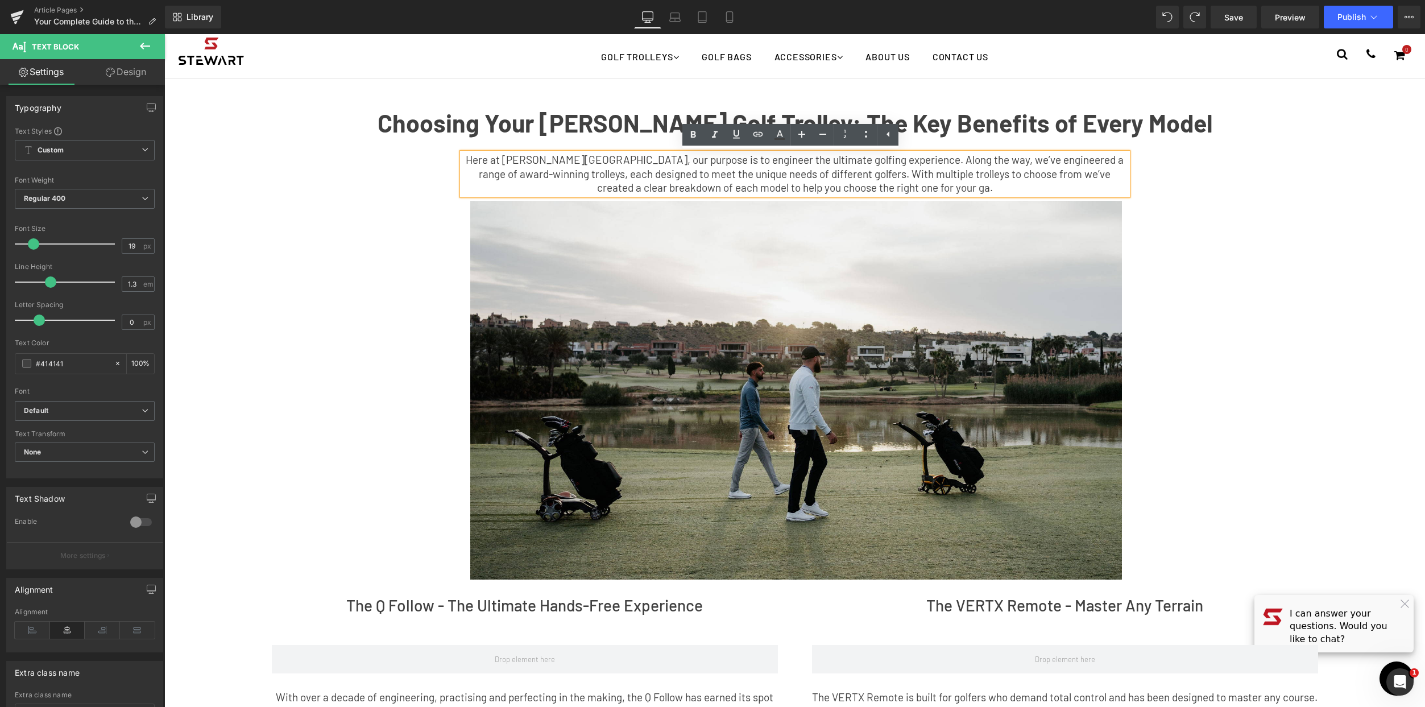
click at [915, 187] on span "Here at [PERSON_NAME][GEOGRAPHIC_DATA], our purpose is to engineer the ultimate…" at bounding box center [795, 173] width 658 height 41
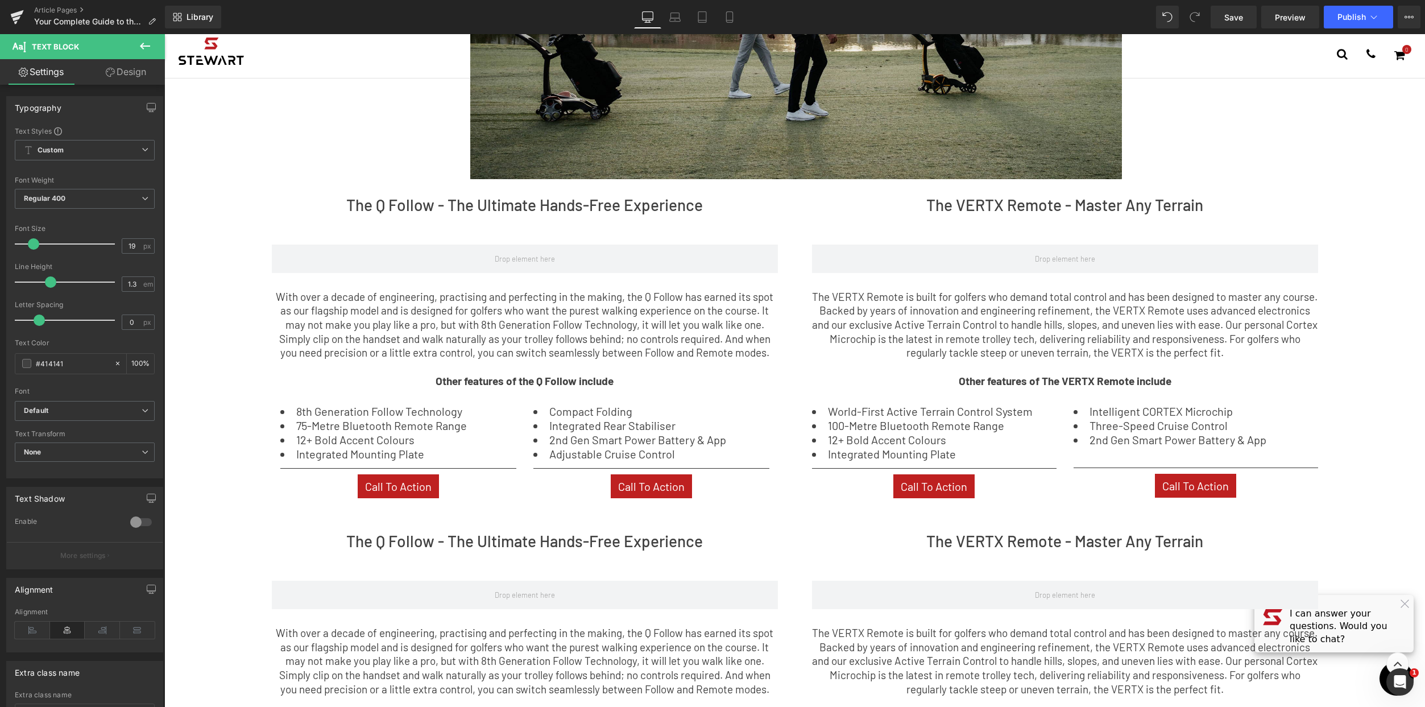
scroll to position [477, 0]
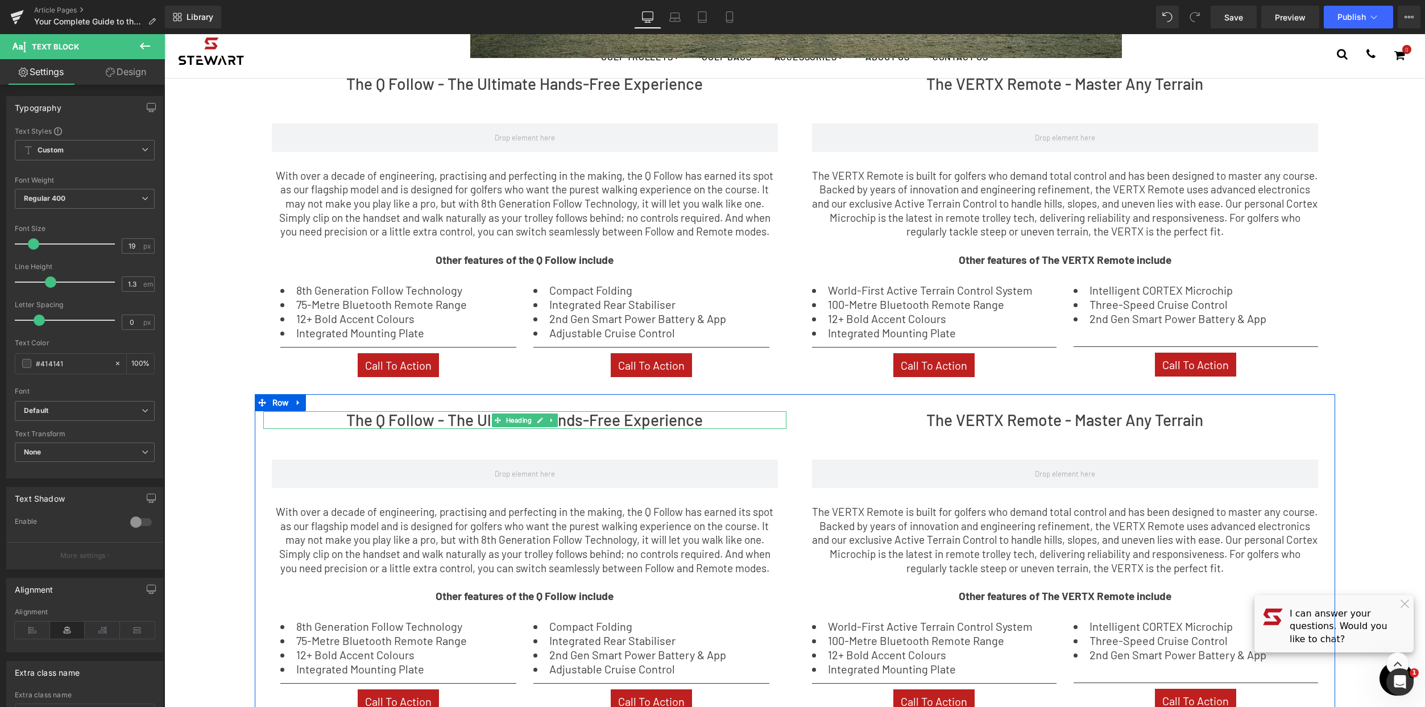
click at [632, 420] on h2 "The Q Follow - The Ultimate Hands-Free Experience" at bounding box center [524, 420] width 523 height 18
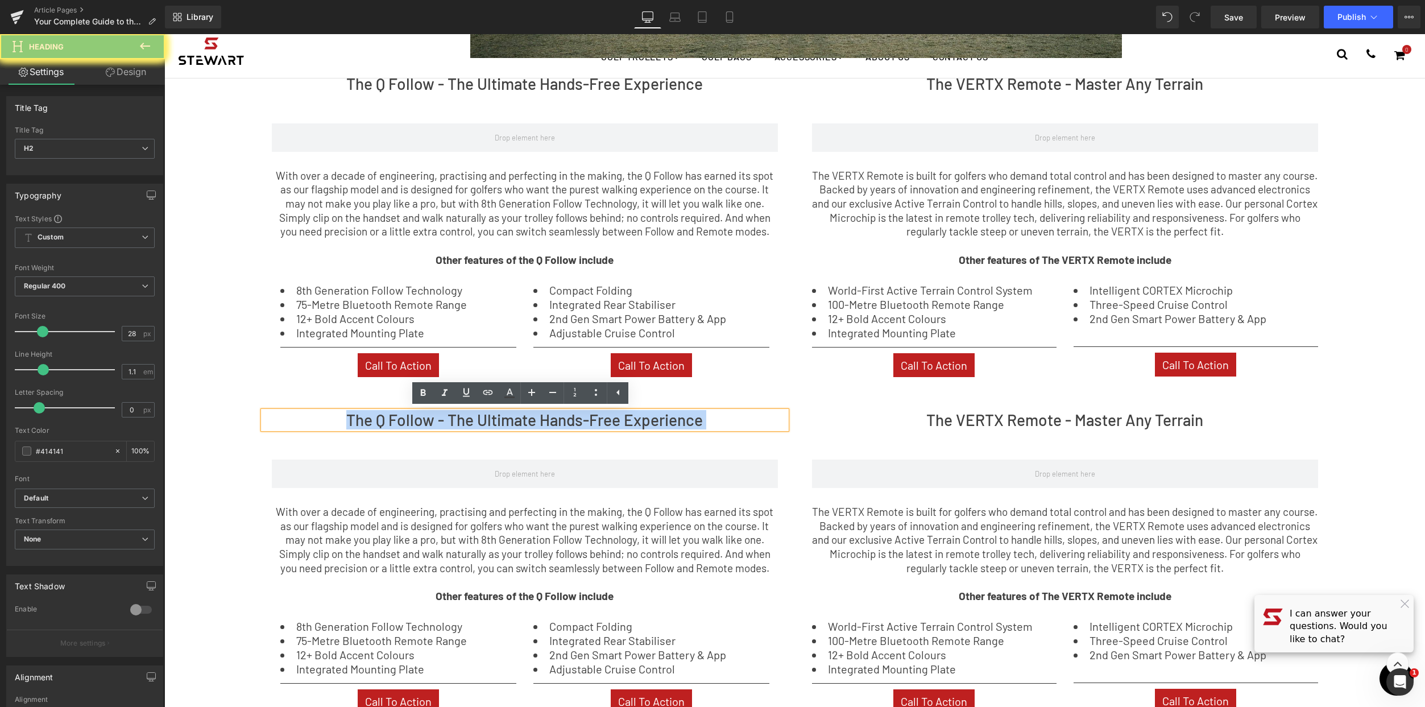
click at [276, 411] on h2 "The Q Follow - The Ultimate Hands-Free Experience" at bounding box center [524, 420] width 523 height 18
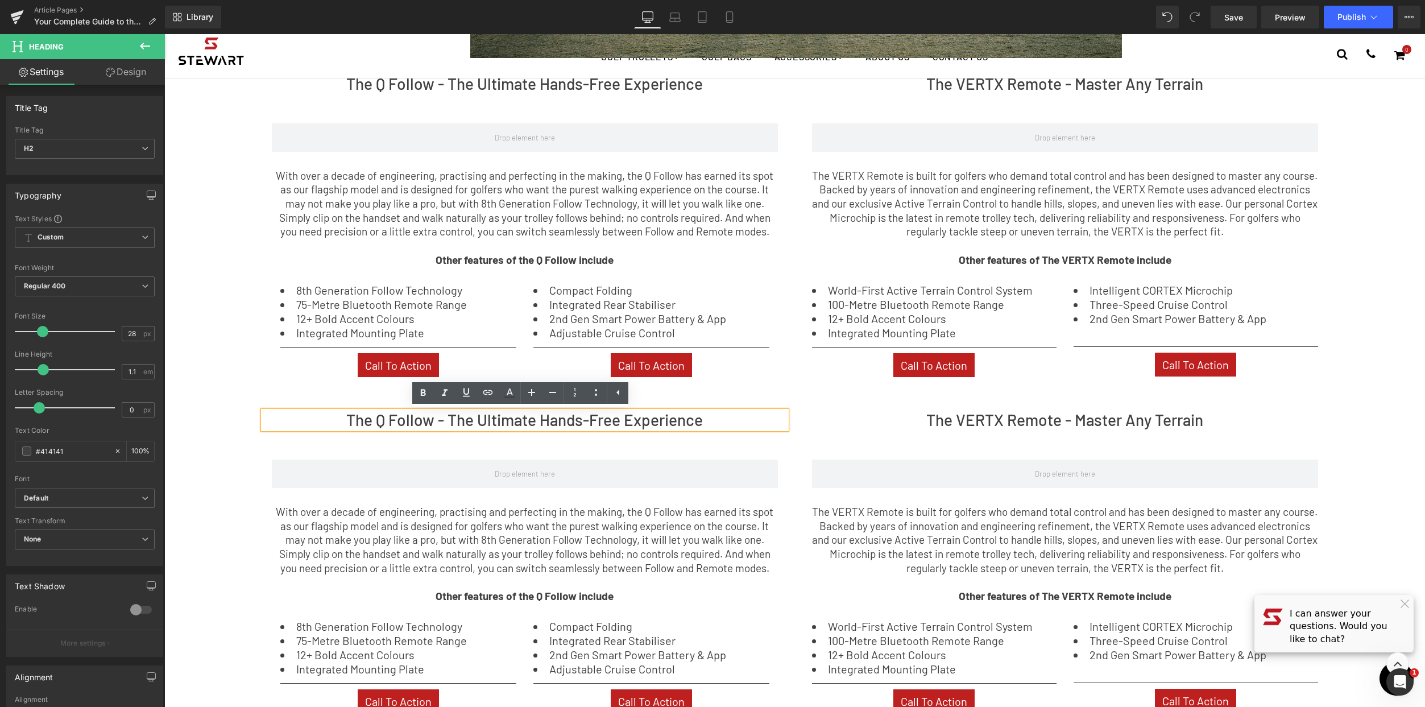
click at [388, 417] on h2 "The Q Follow - The Ultimate Hands-Free Experience" at bounding box center [524, 420] width 523 height 18
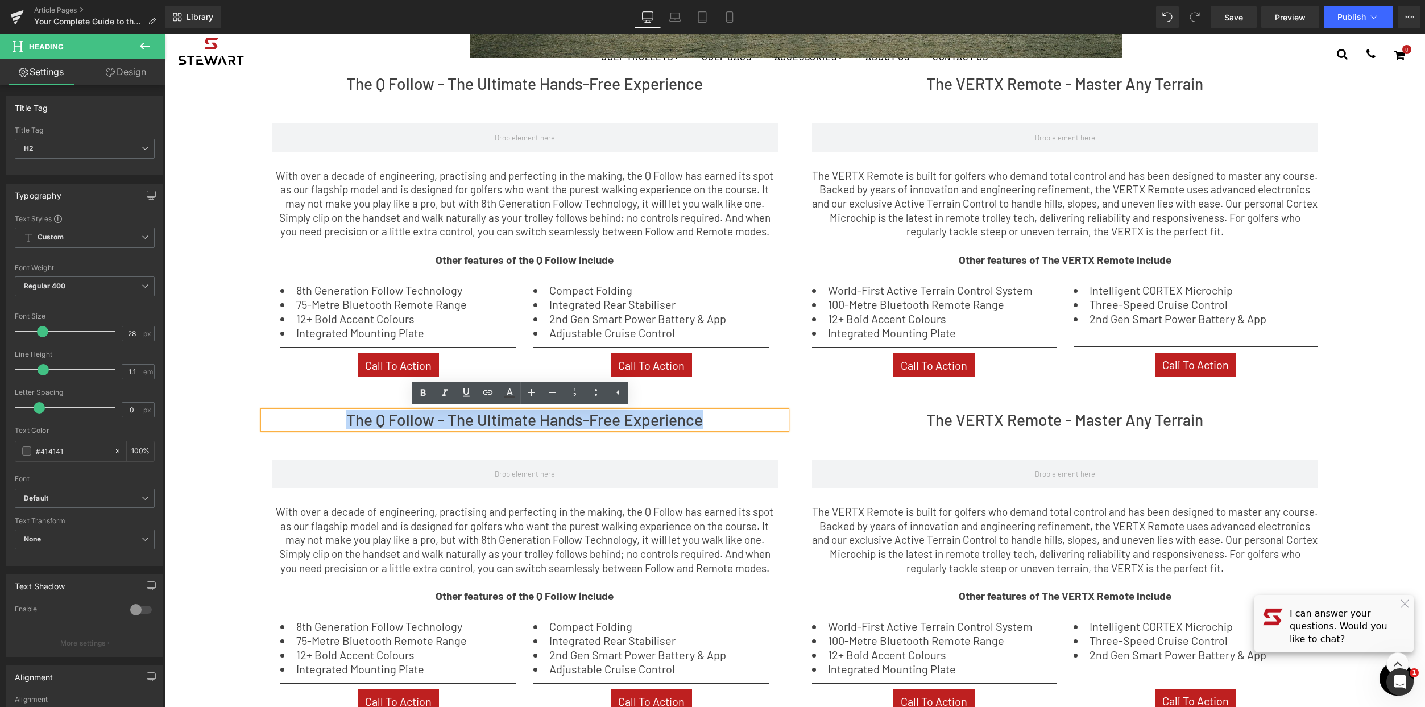
drag, startPoint x: 345, startPoint y: 417, endPoint x: 722, endPoint y: 421, distance: 376.4
click at [722, 421] on h2 "The Q Follow - The Ultimate Hands-Free Experience" at bounding box center [524, 420] width 523 height 18
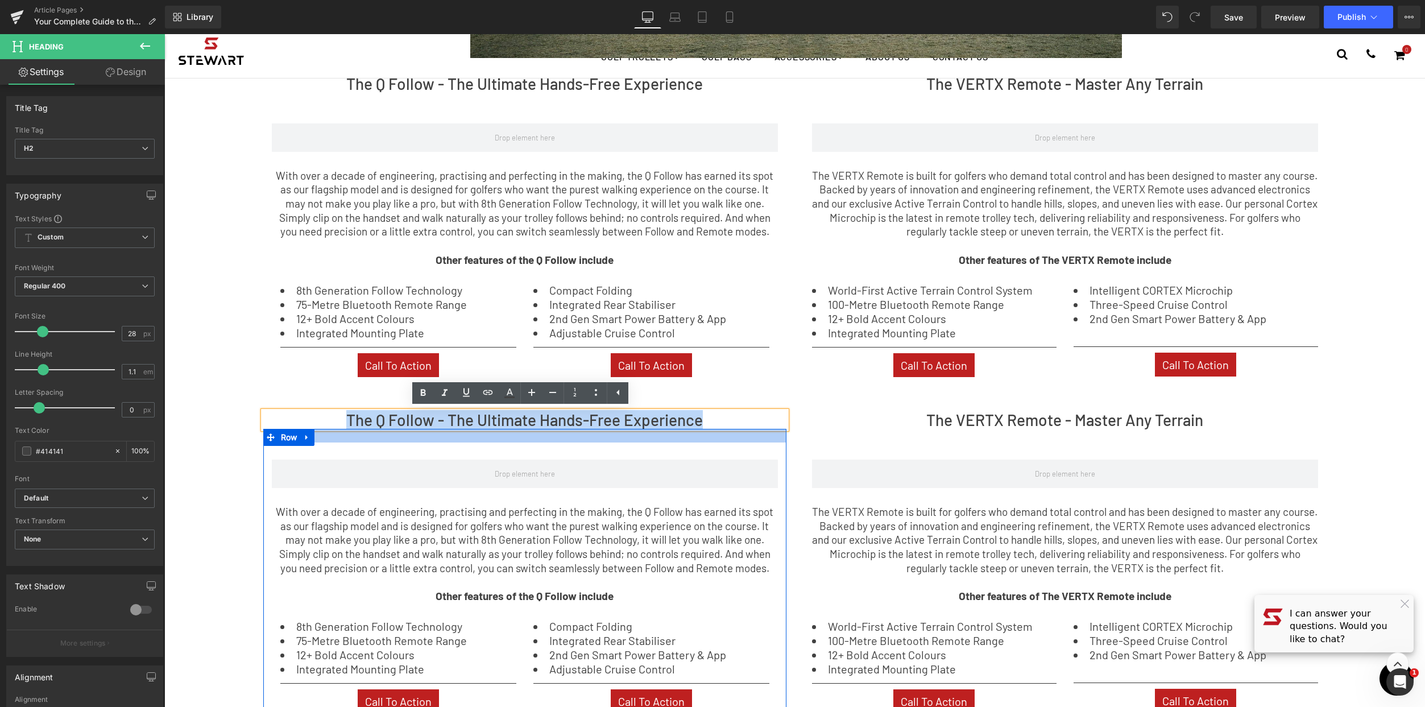
paste div
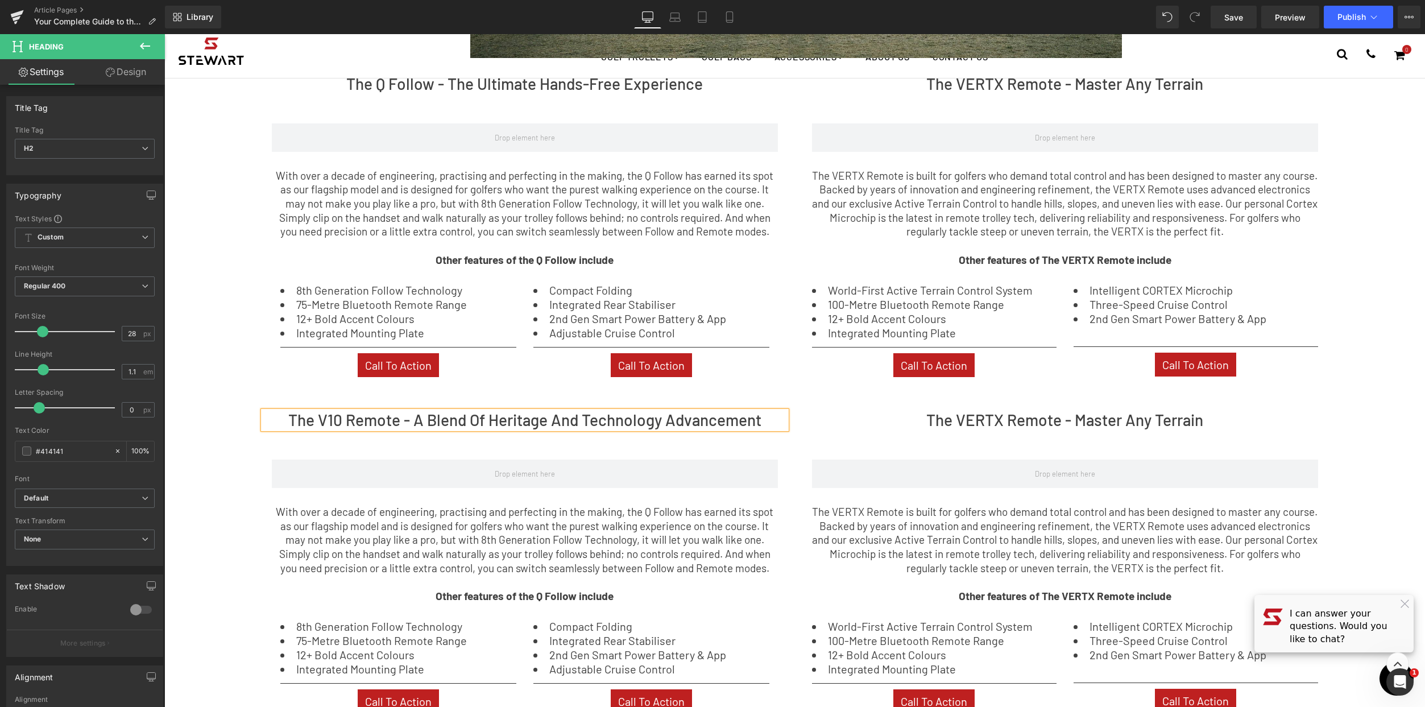
click at [714, 543] on p "With over a decade of engineering, practising and perfecting in the making, the…" at bounding box center [525, 540] width 506 height 71
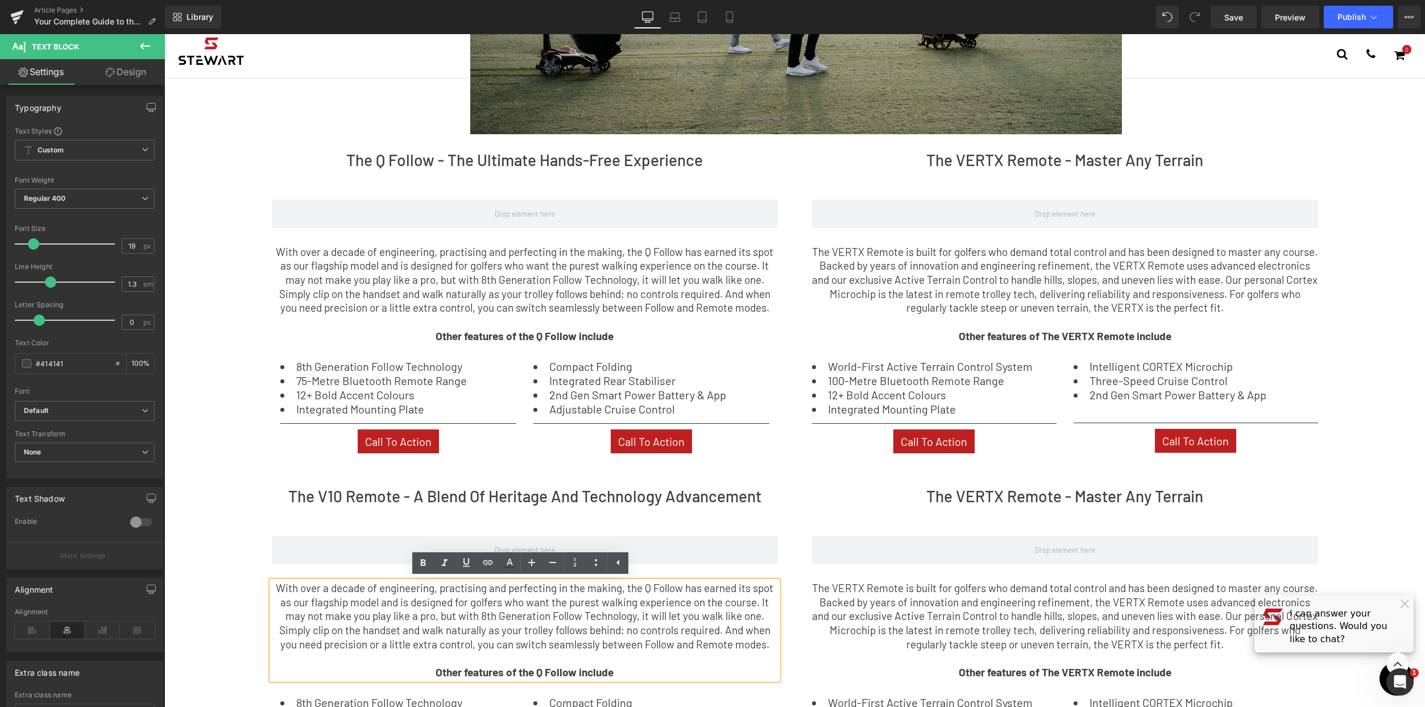
scroll to position [479, 0]
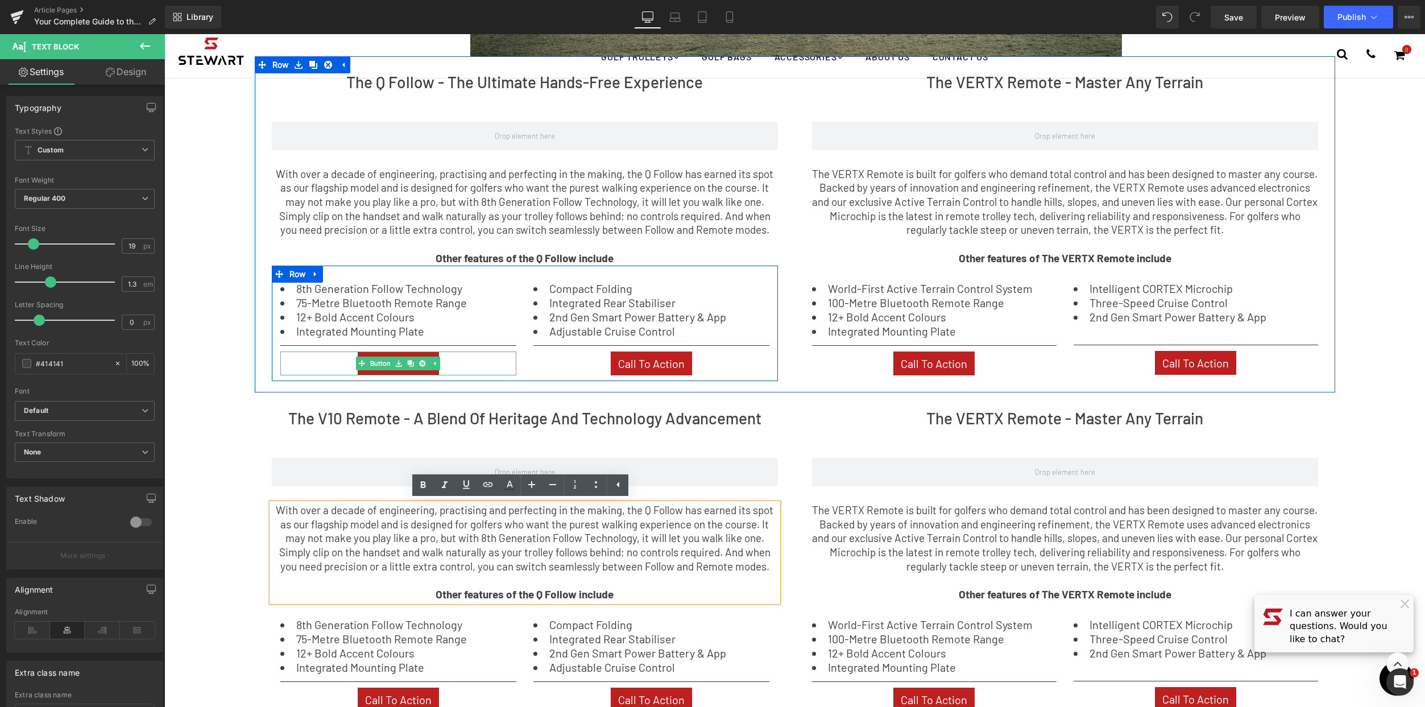
click at [455, 362] on div "Call To Action" at bounding box center [398, 363] width 236 height 24
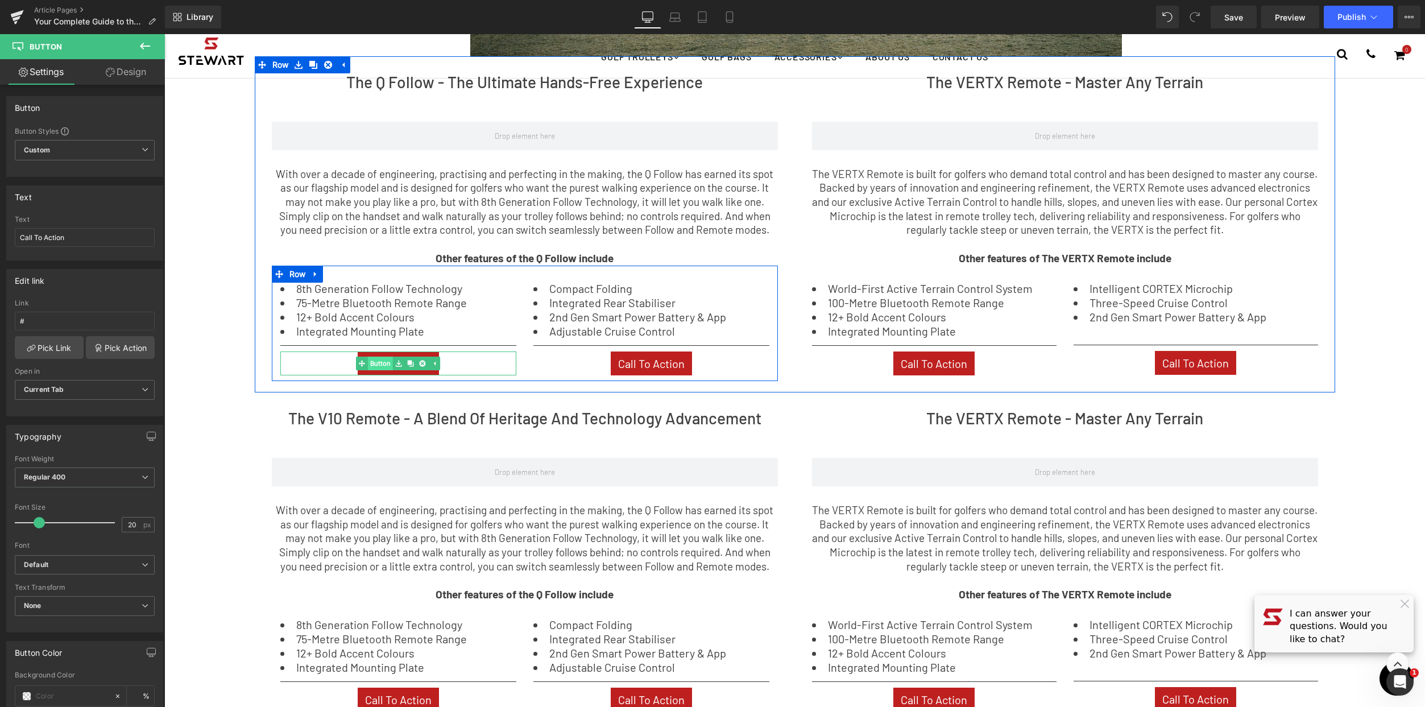
click at [377, 359] on link "Button" at bounding box center [374, 364] width 37 height 14
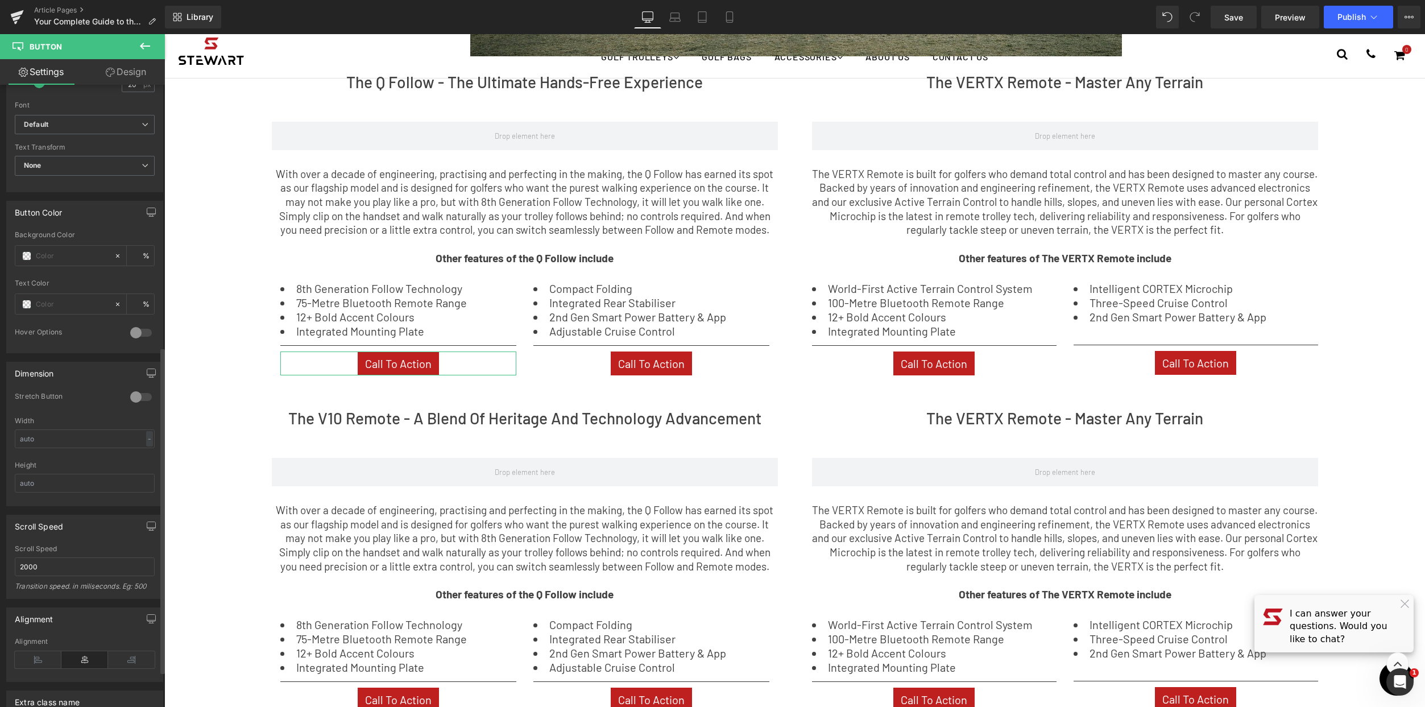
scroll to position [499, 0]
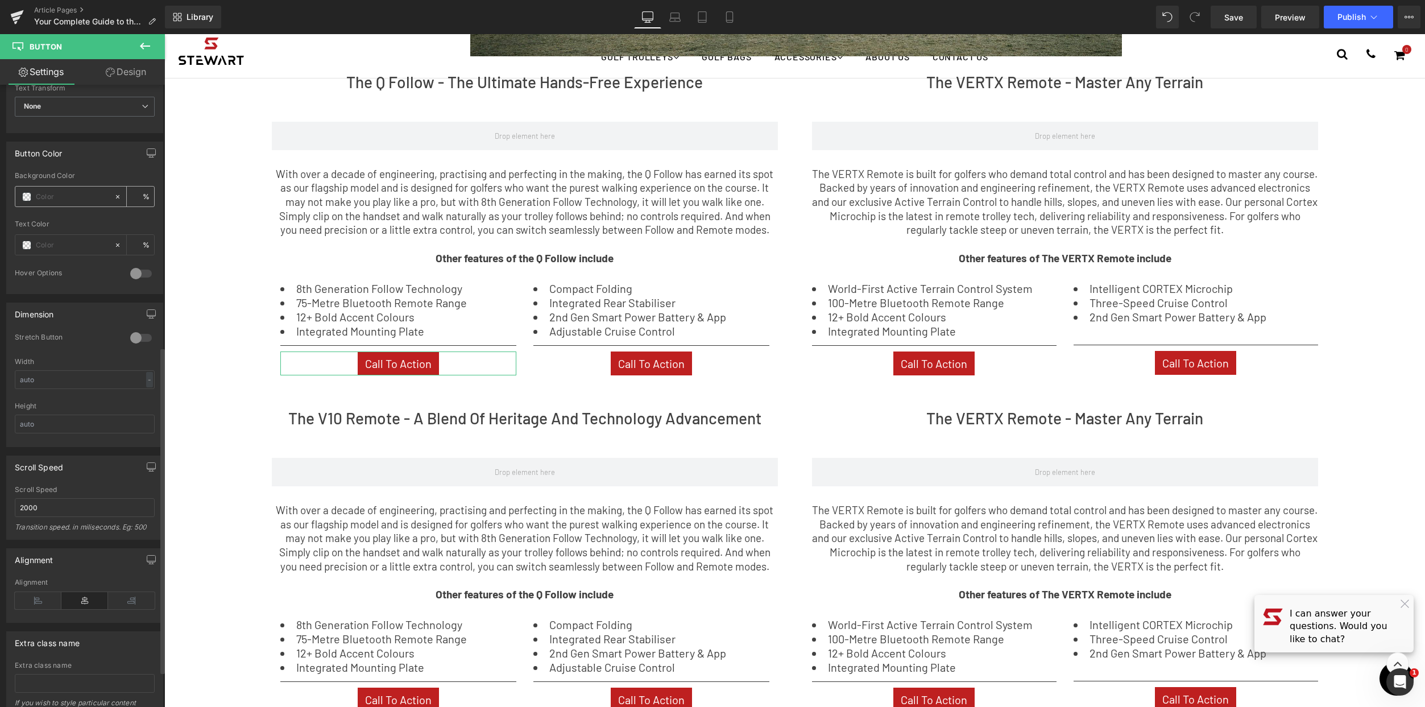
click at [31, 196] on span at bounding box center [26, 196] width 9 height 9
click at [31, 246] on span at bounding box center [26, 245] width 9 height 9
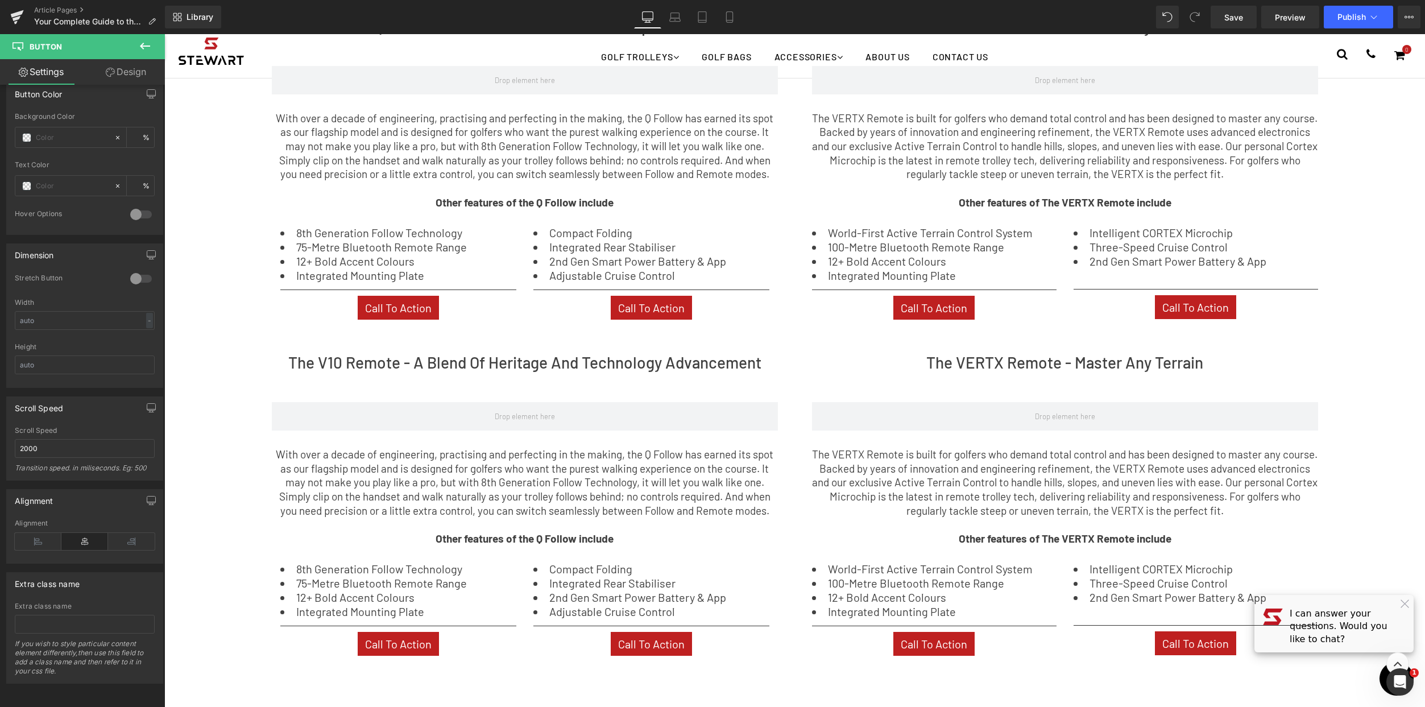
scroll to position [748, 0]
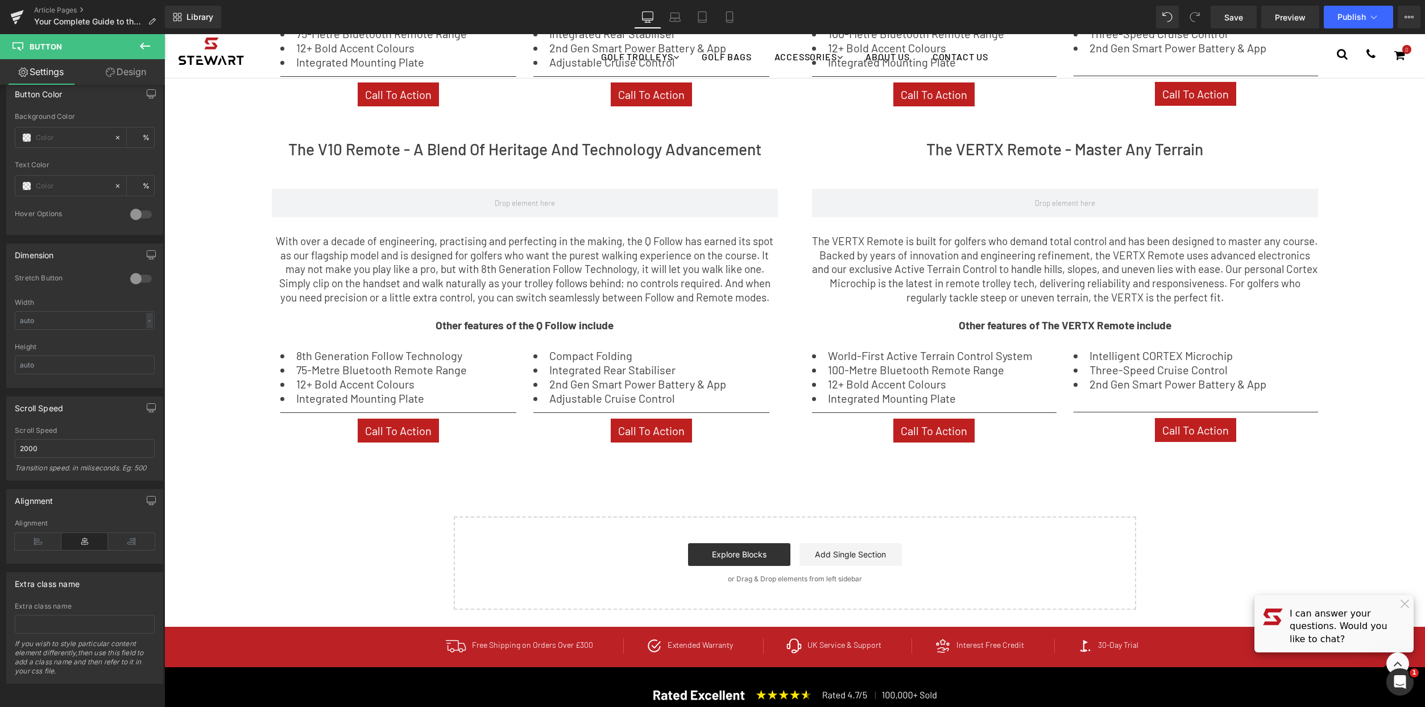
click at [539, 324] on body "Menu Golf Trolleys Golf Bags Accessories About Us Contact Us My Account Golf Tr…" at bounding box center [794, 183] width 1261 height 1795
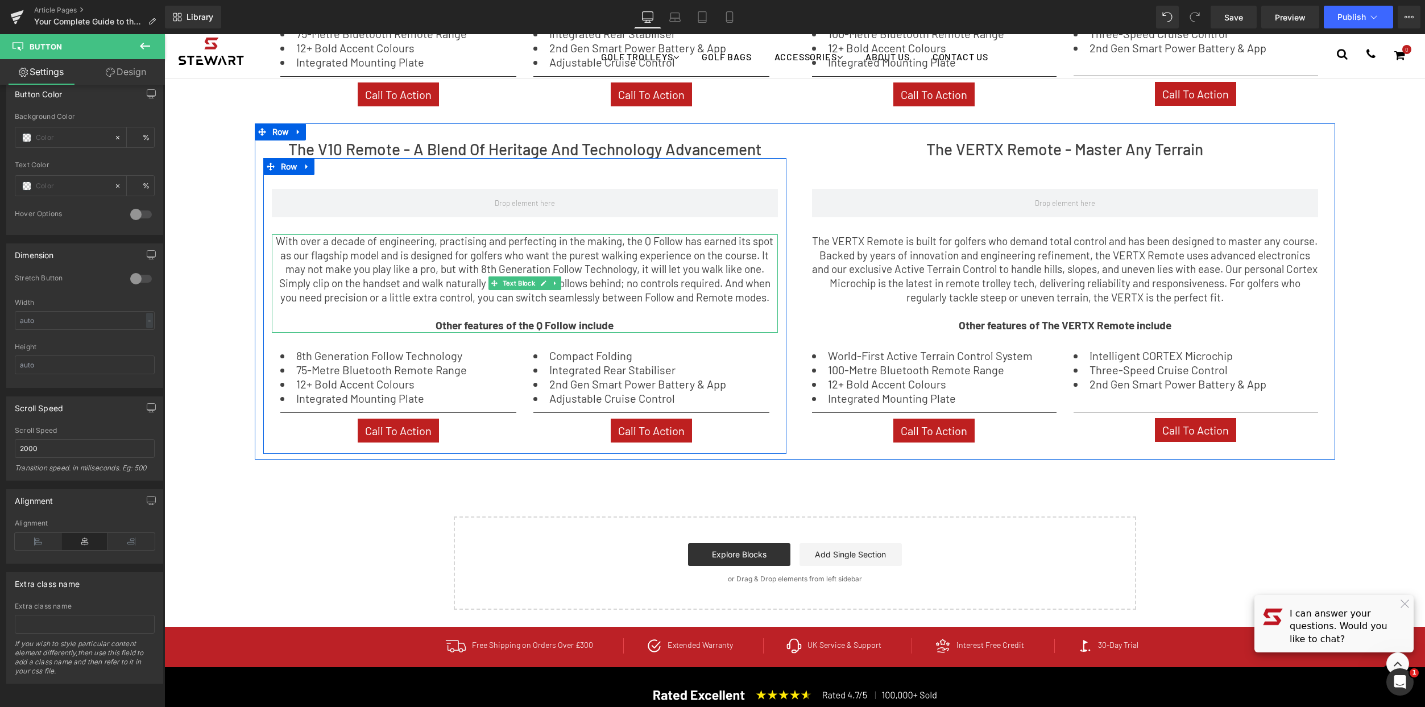
click at [538, 325] on strong "Other features of the Q Follow include" at bounding box center [525, 324] width 178 height 13
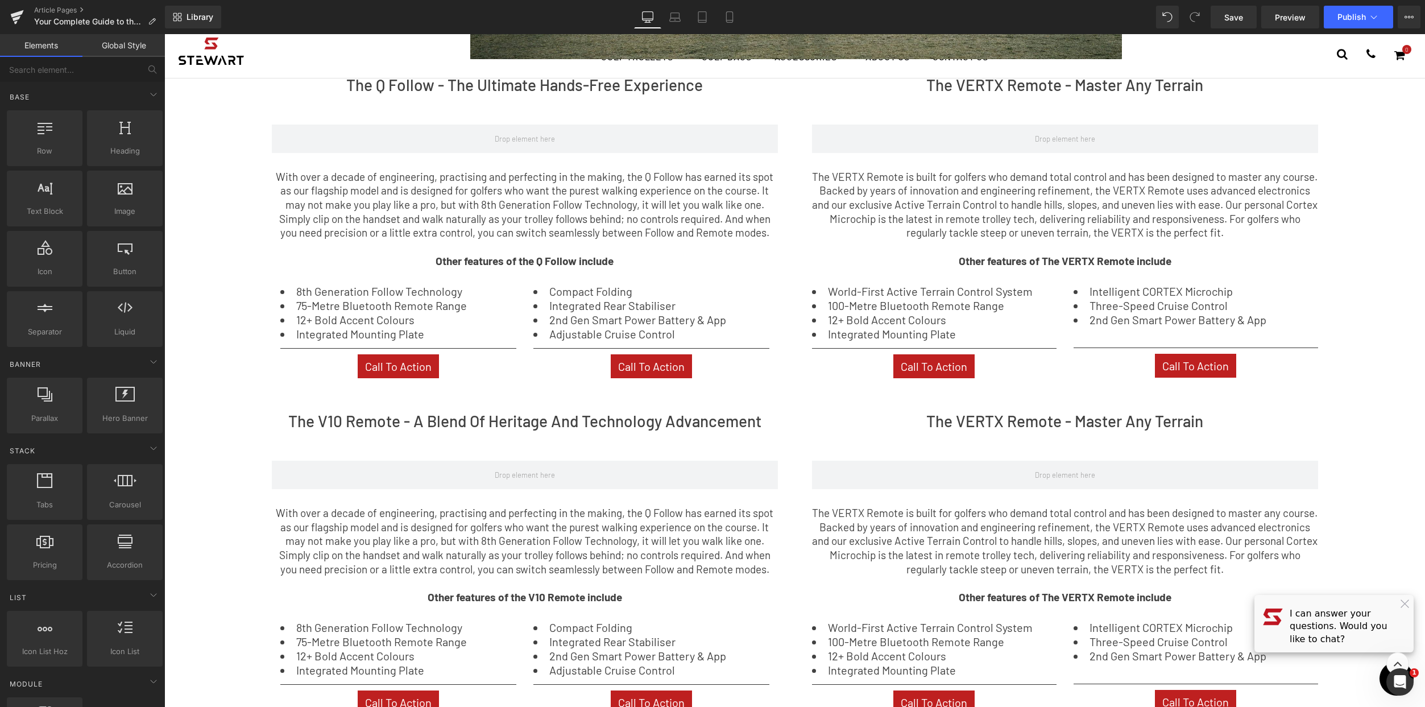
scroll to position [477, 0]
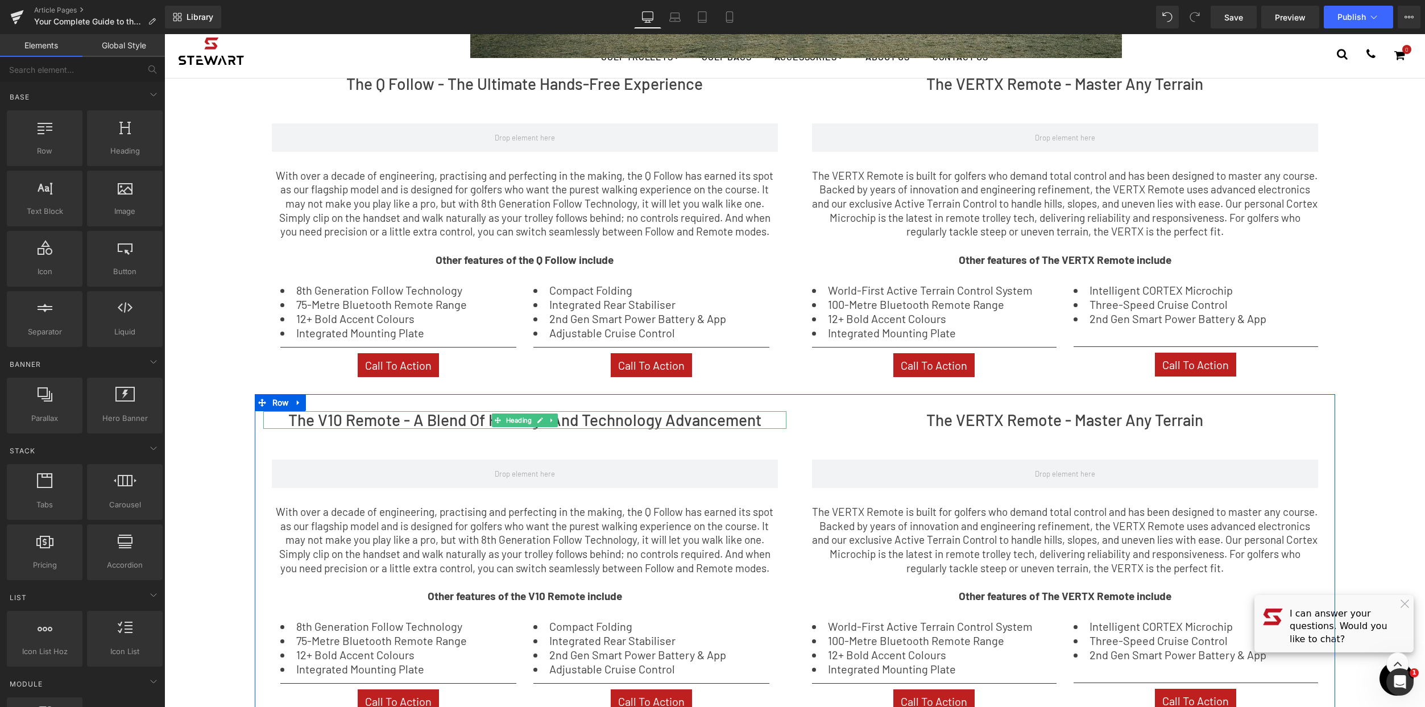
click at [641, 420] on h2 "The V10 Remote - A Blend Of Heritage And Technology Advancement" at bounding box center [524, 420] width 523 height 18
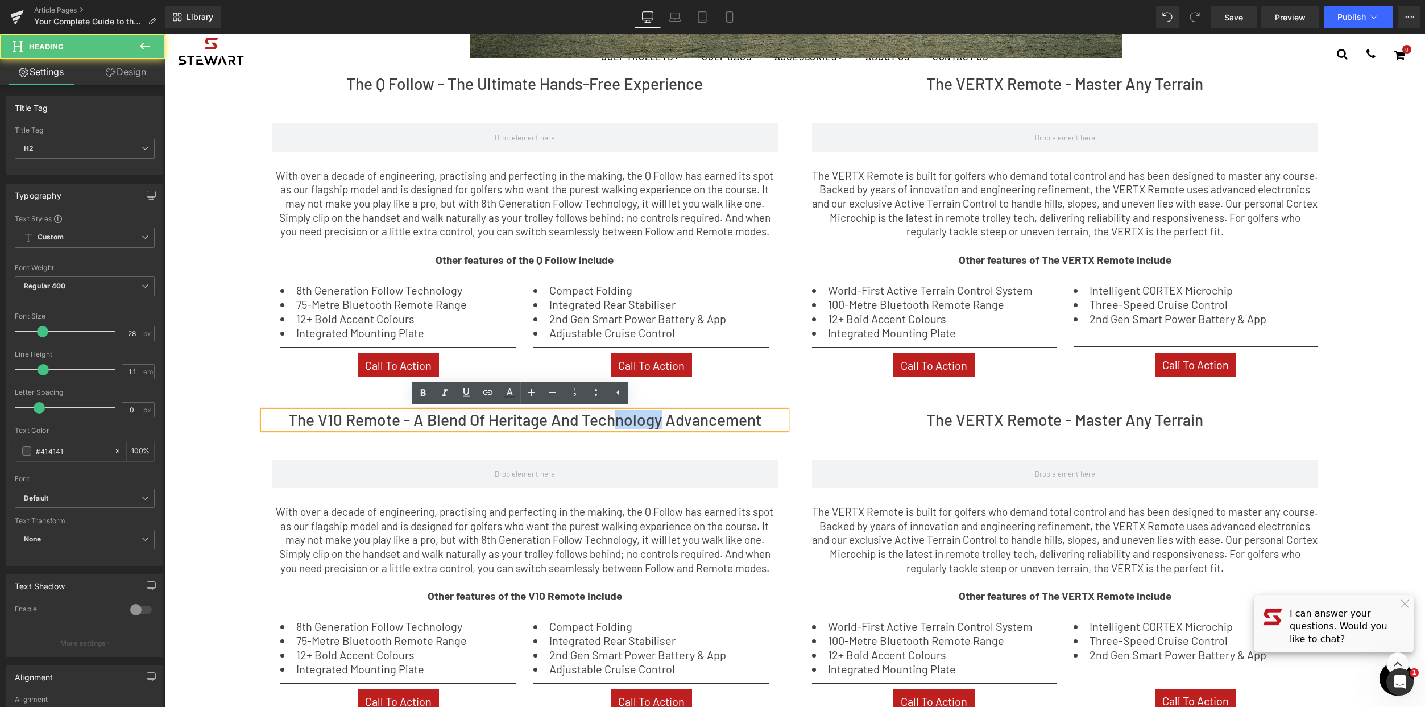
drag, startPoint x: 657, startPoint y: 423, endPoint x: 610, endPoint y: 422, distance: 46.6
click at [610, 422] on h2 "The V10 Remote - A Blend Of Heritage And Technology Advancement" at bounding box center [524, 420] width 523 height 18
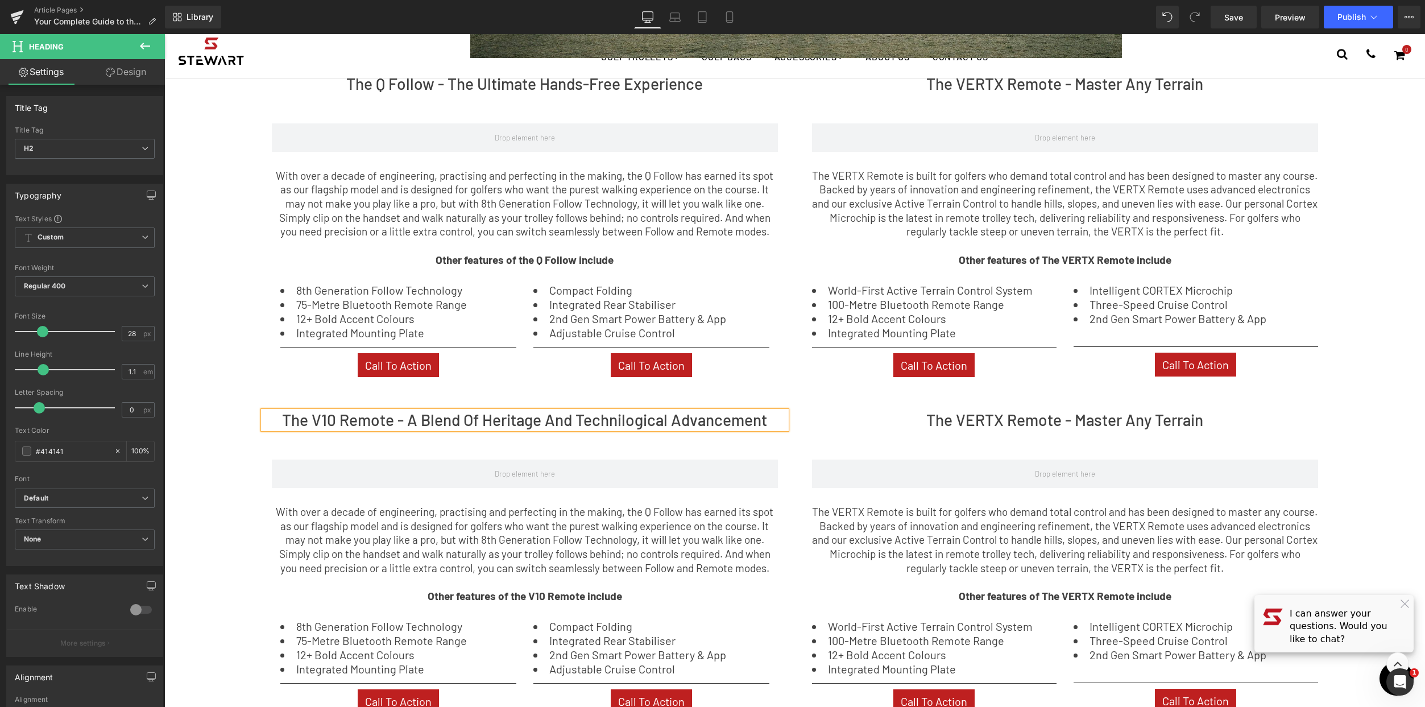
click at [1061, 564] on p "The VERTX Remote is built for golfers who demand total control and has been des…" at bounding box center [1065, 540] width 506 height 71
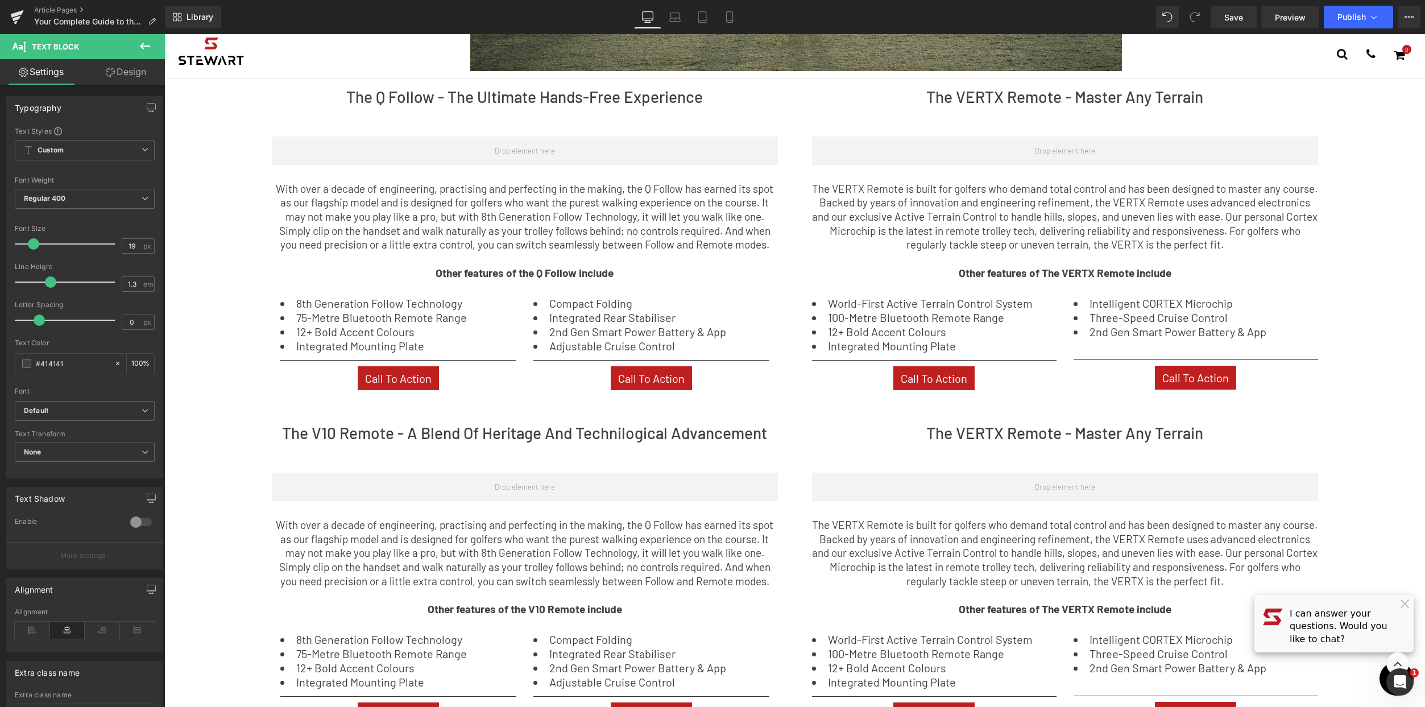
scroll to position [520, 0]
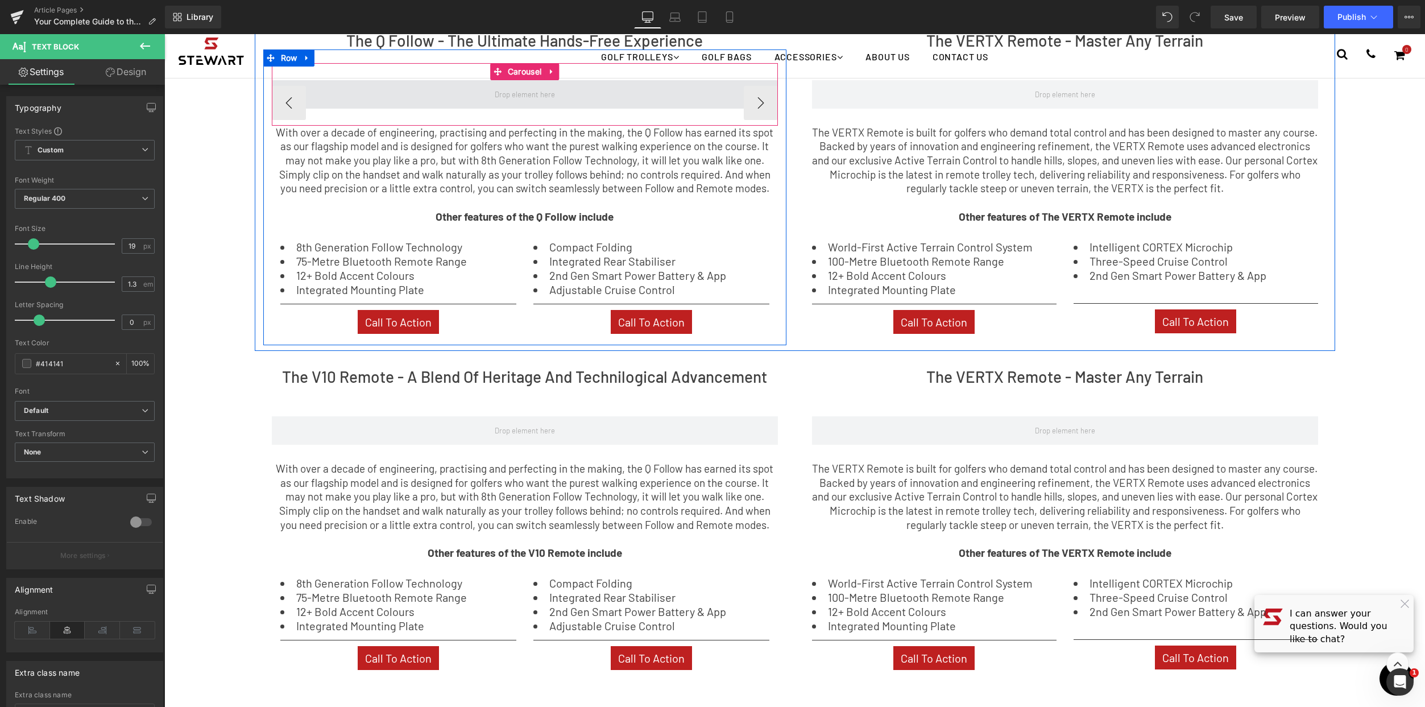
click at [690, 100] on span at bounding box center [525, 94] width 506 height 28
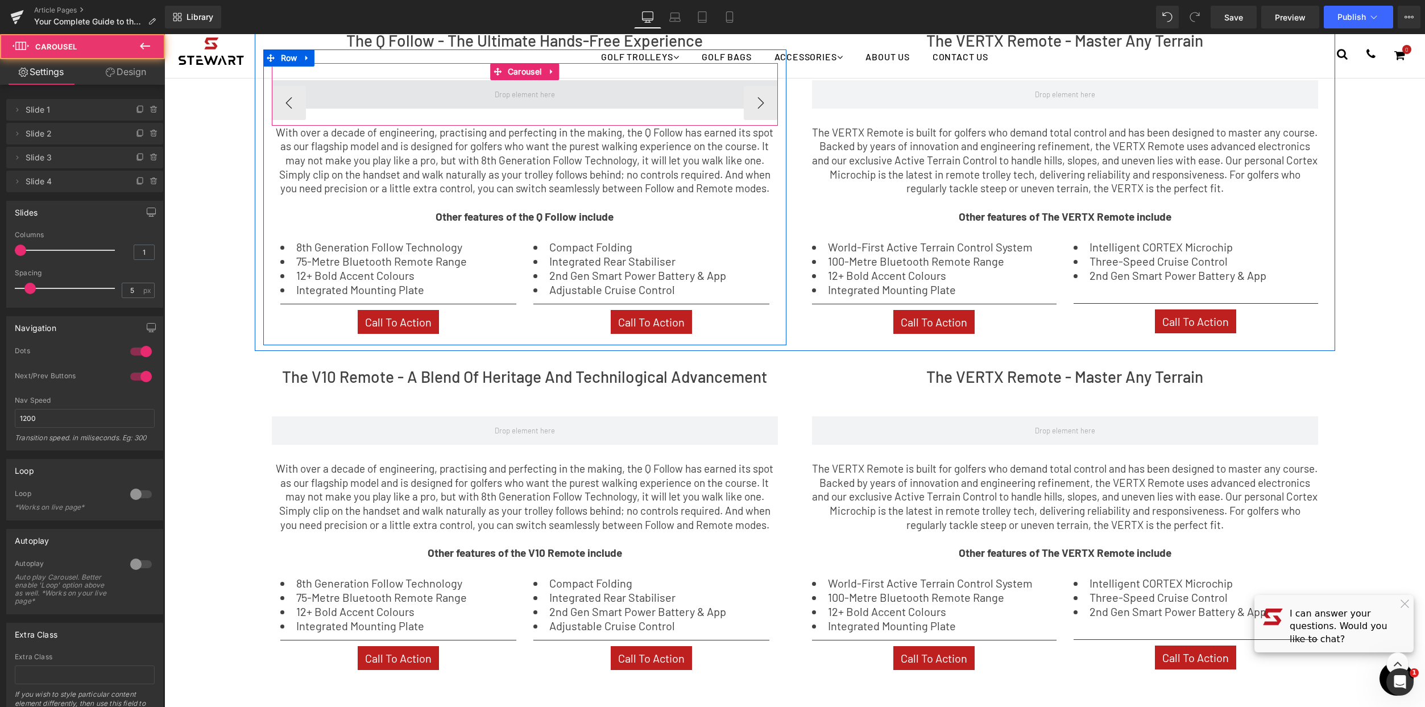
click at [399, 94] on span at bounding box center [525, 94] width 506 height 28
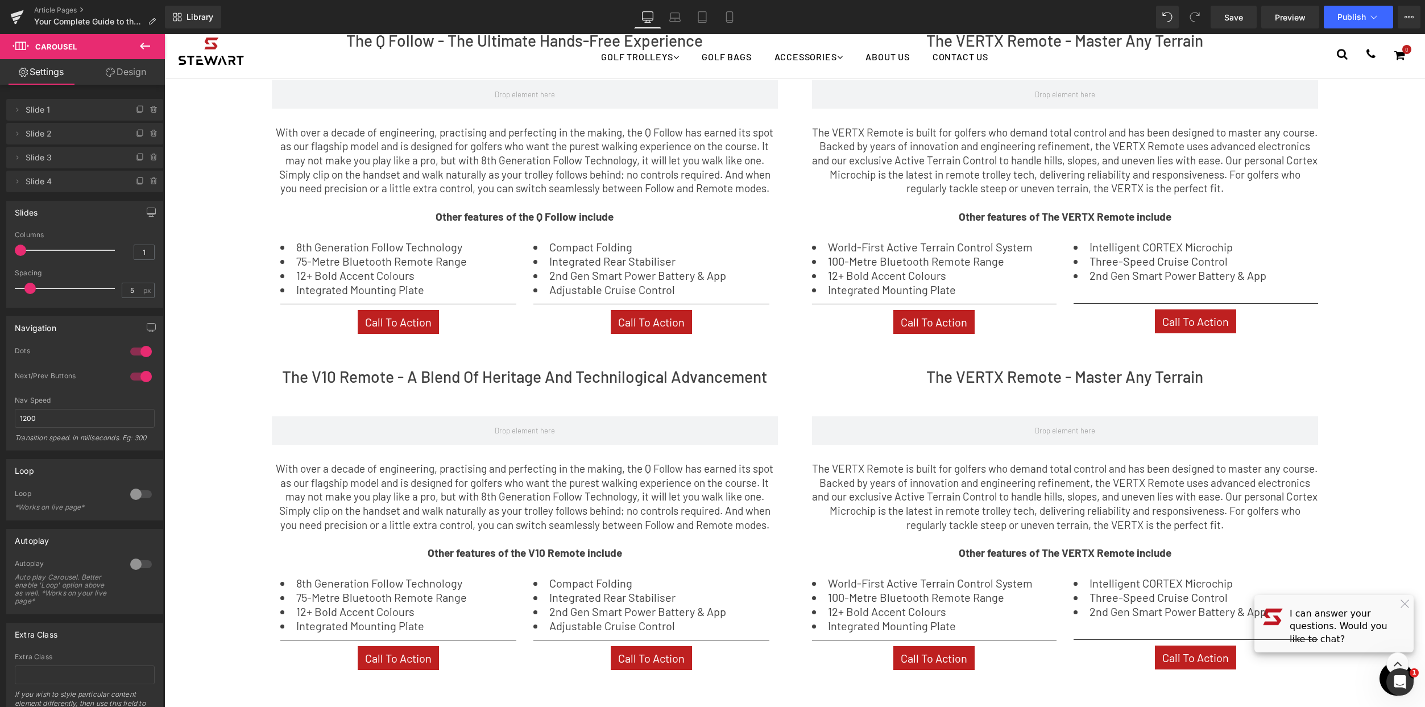
click at [147, 49] on icon at bounding box center [145, 46] width 14 height 14
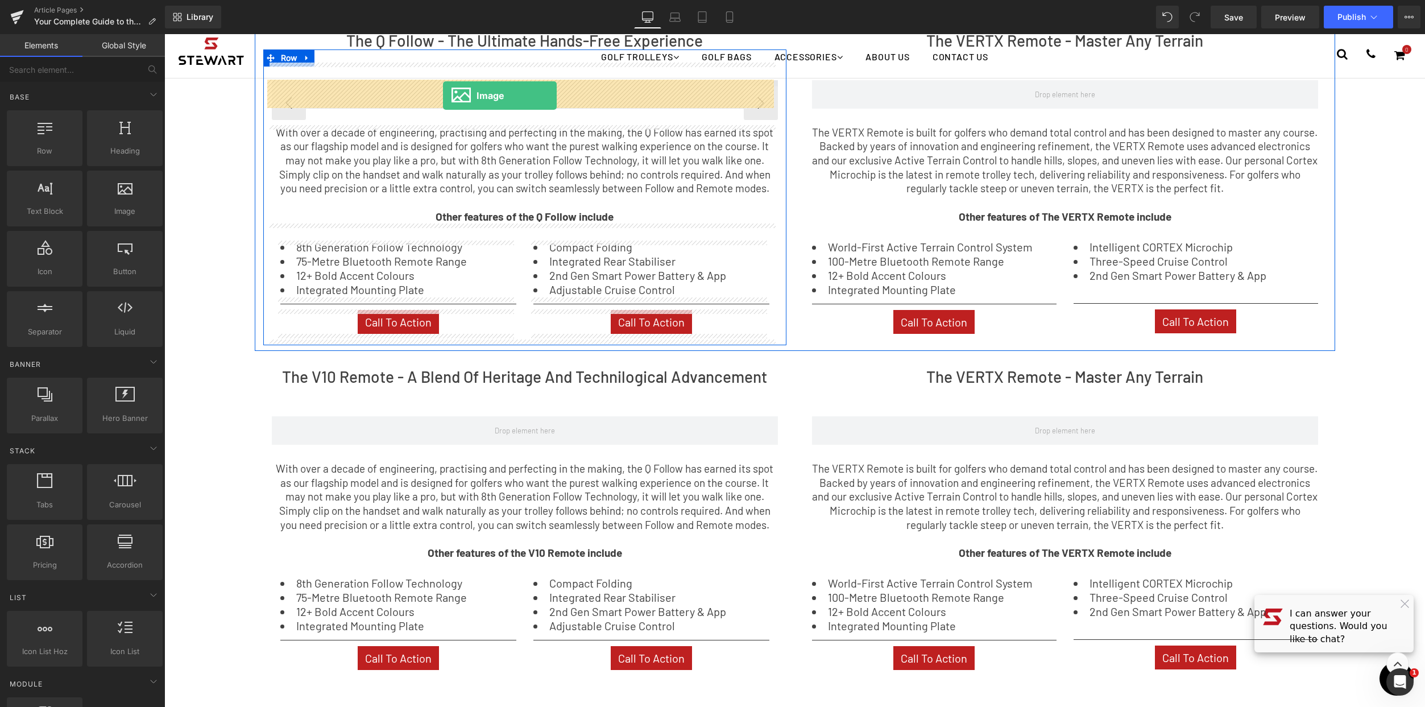
drag, startPoint x: 291, startPoint y: 234, endPoint x: 443, endPoint y: 96, distance: 205.7
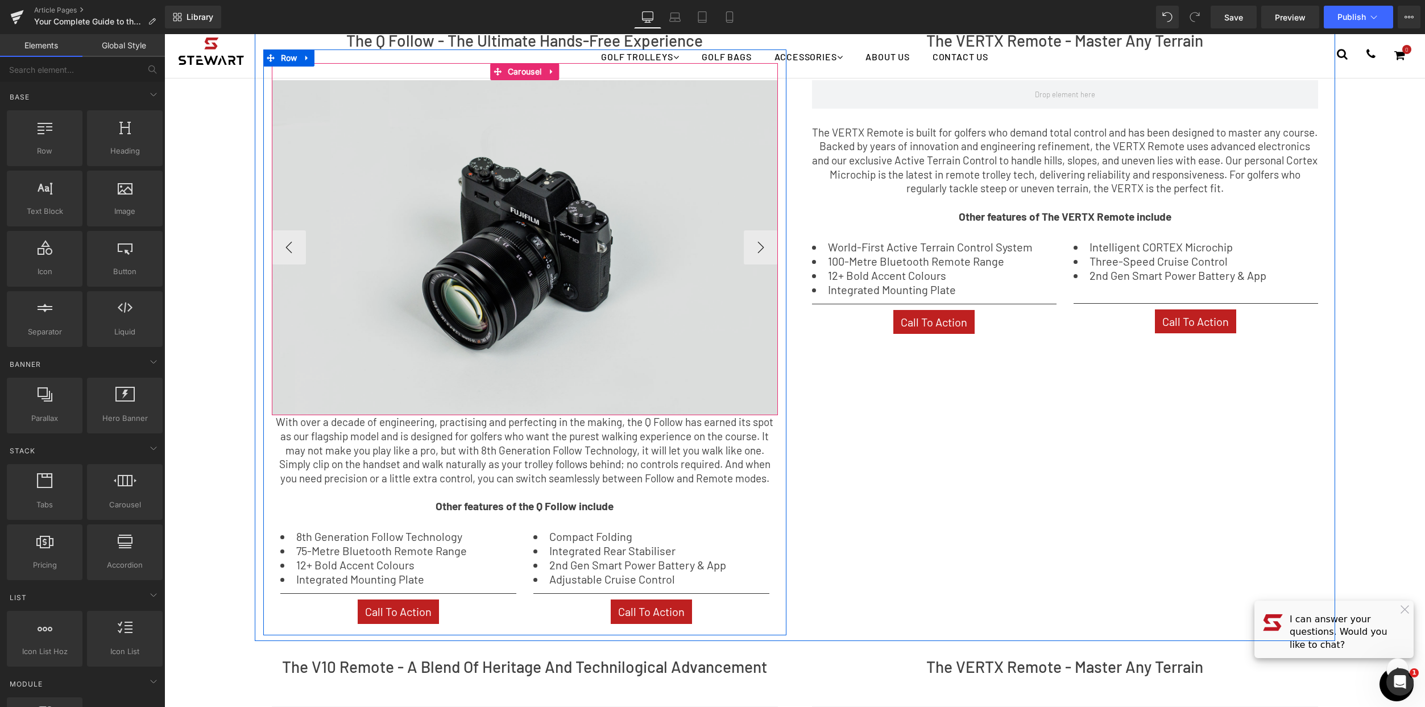
click at [514, 223] on img at bounding box center [525, 247] width 506 height 335
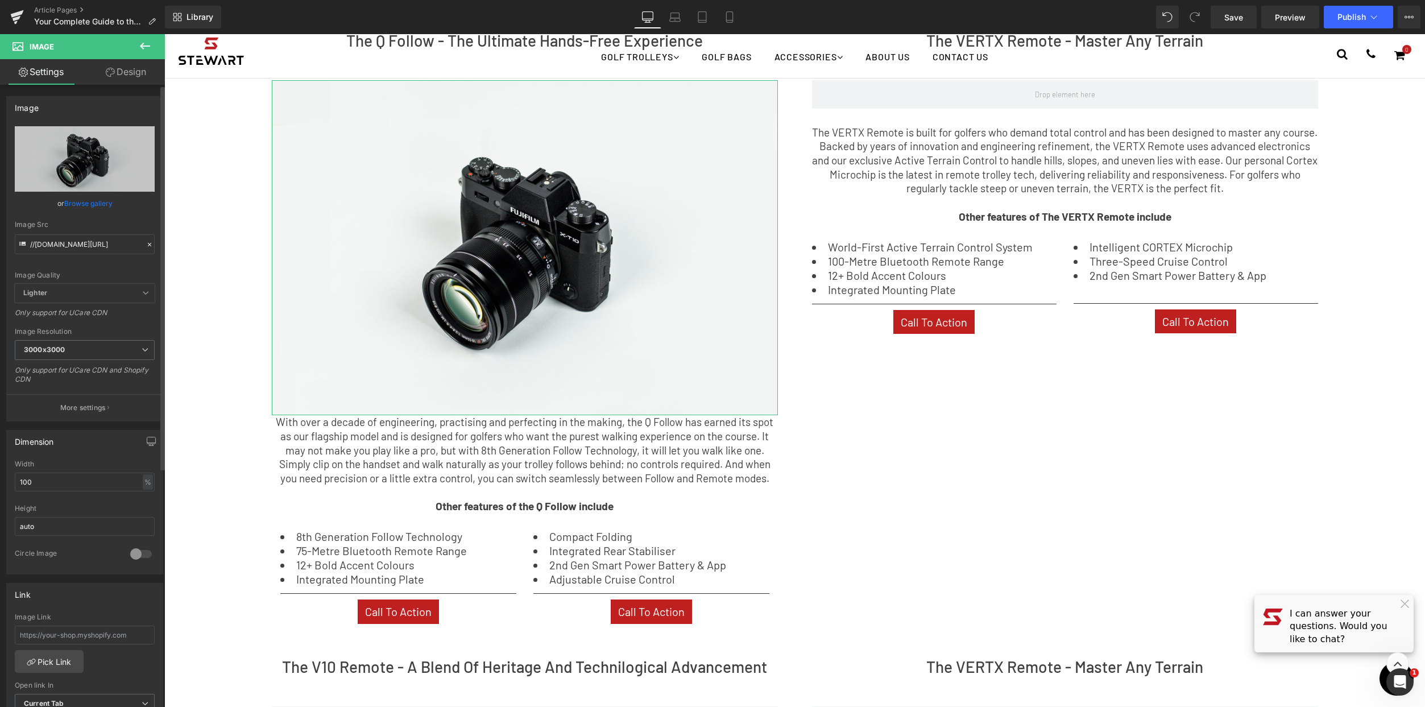
click at [102, 198] on link "Browse gallery" at bounding box center [88, 203] width 48 height 20
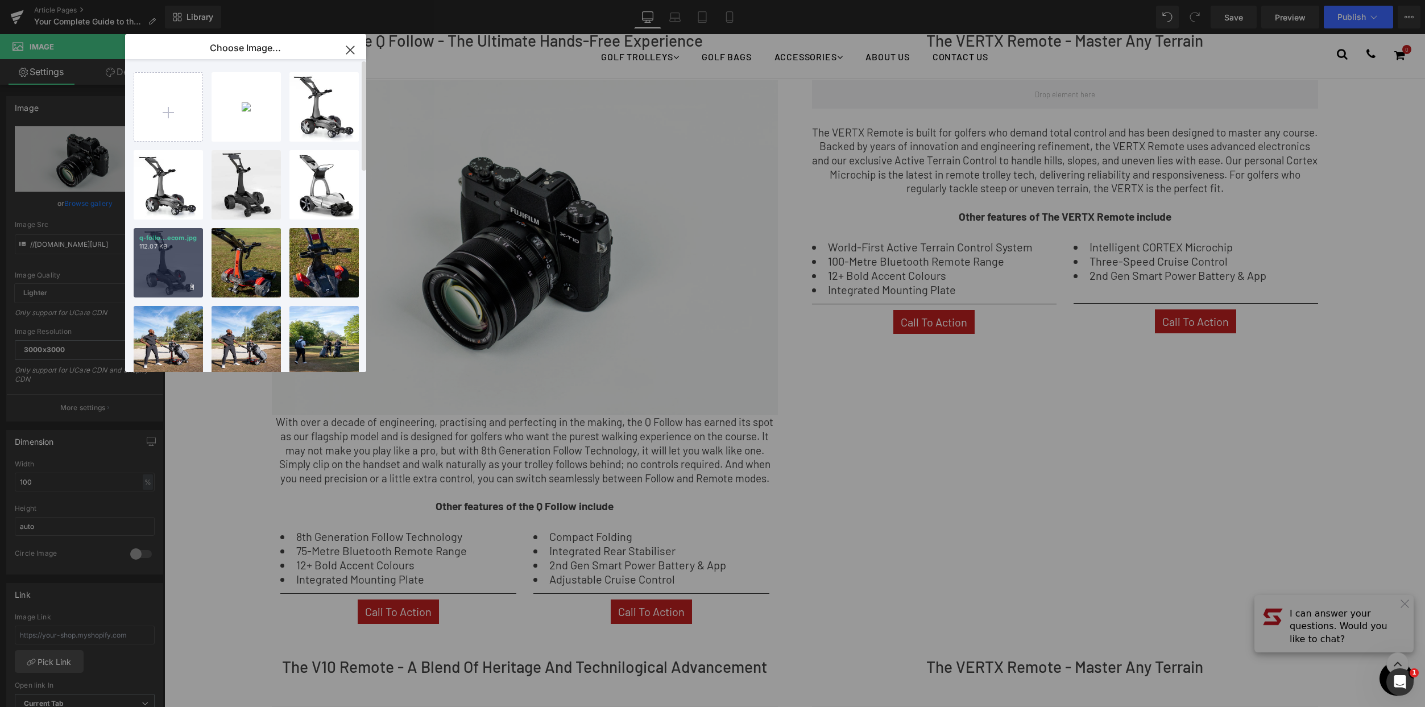
drag, startPoint x: 162, startPoint y: 263, endPoint x: 395, endPoint y: 245, distance: 233.3
click at [162, 263] on div "q-follo...ecom.jpg 112.07 KB" at bounding box center [168, 262] width 69 height 69
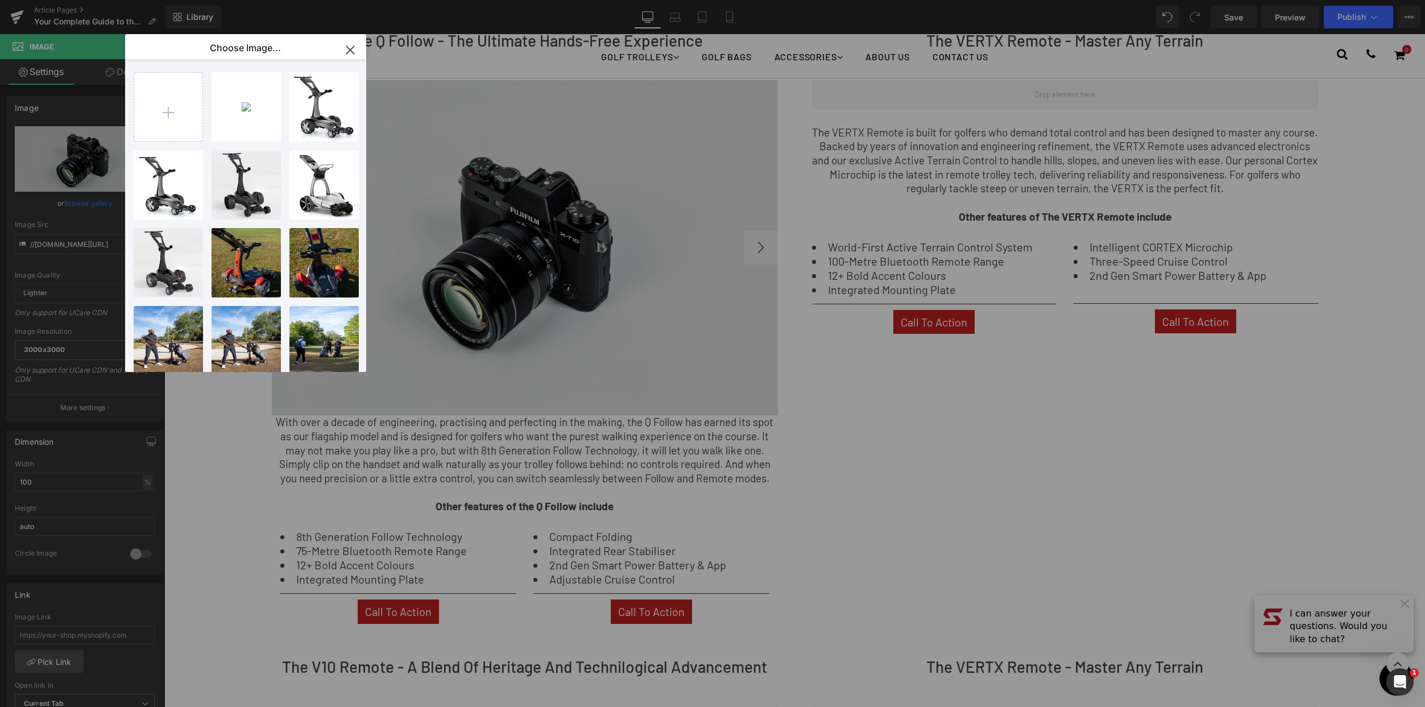
type input "[URL][DOMAIN_NAME]"
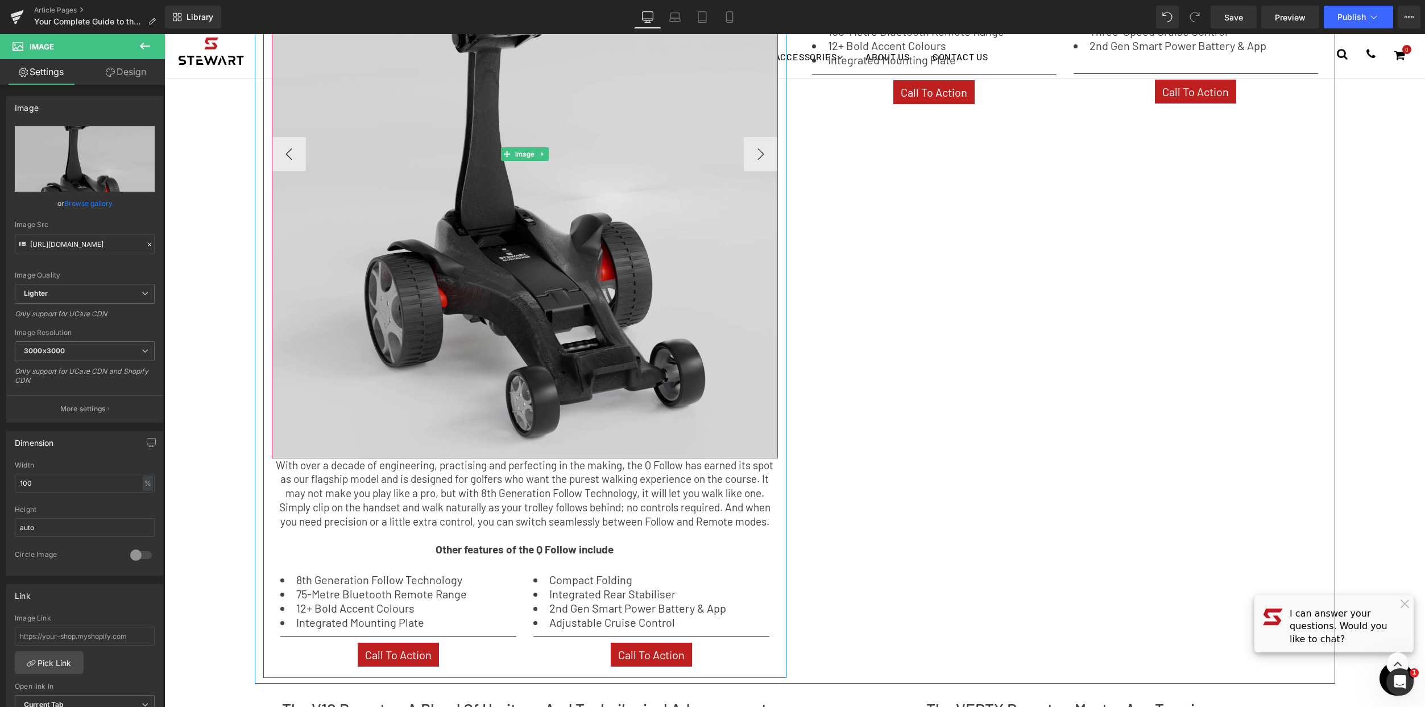
scroll to position [751, 0]
click at [434, 317] on img at bounding box center [525, 153] width 506 height 608
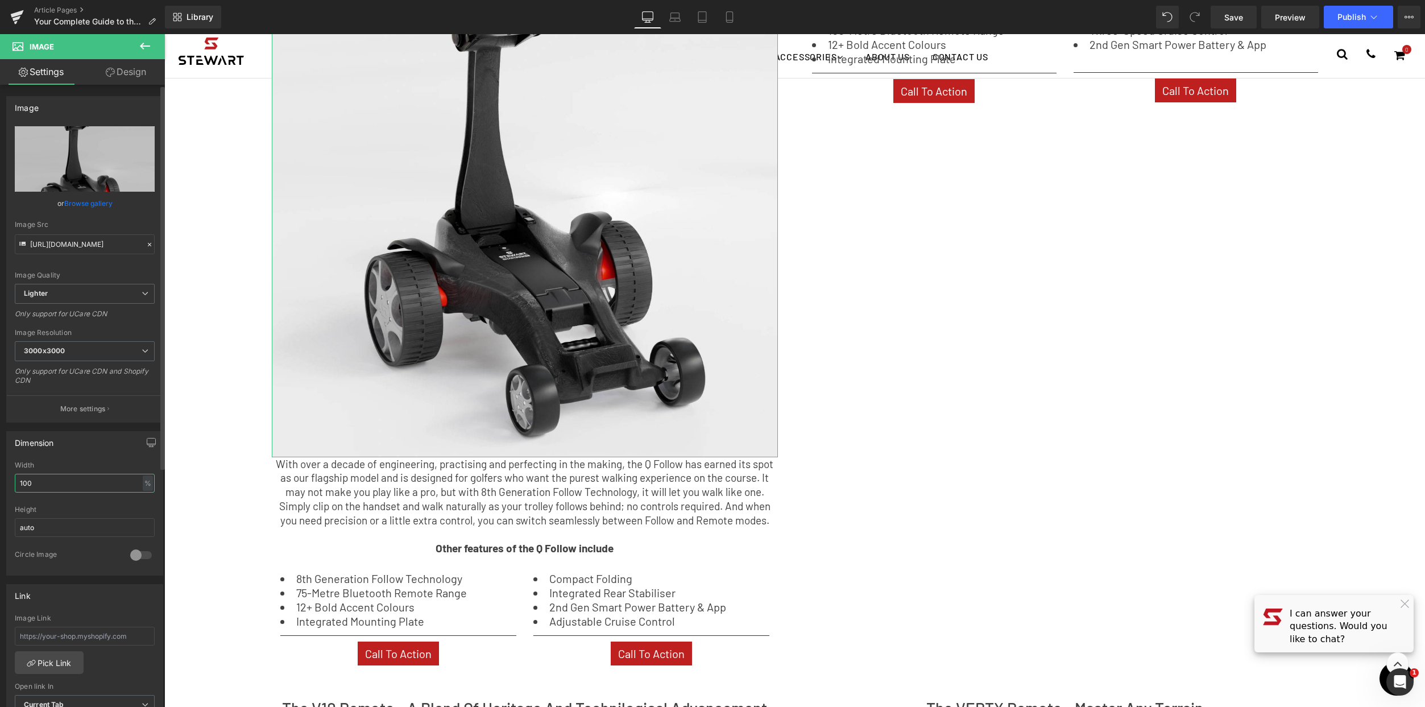
drag, startPoint x: 47, startPoint y: 482, endPoint x: 2, endPoint y: 482, distance: 45.5
click at [2, 482] on div "Dimension 100% Width 100 % % px auto Height auto 0 Circle Image" at bounding box center [85, 498] width 170 height 153
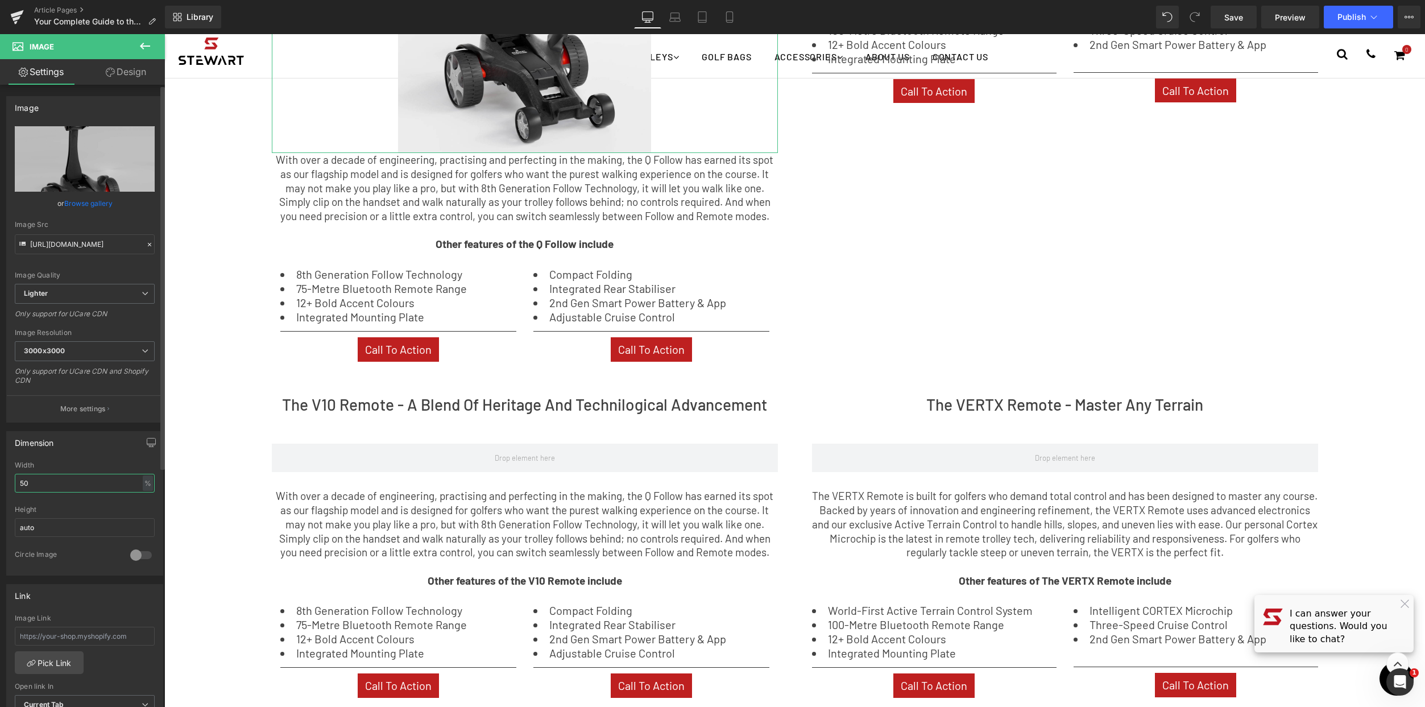
type input "50"
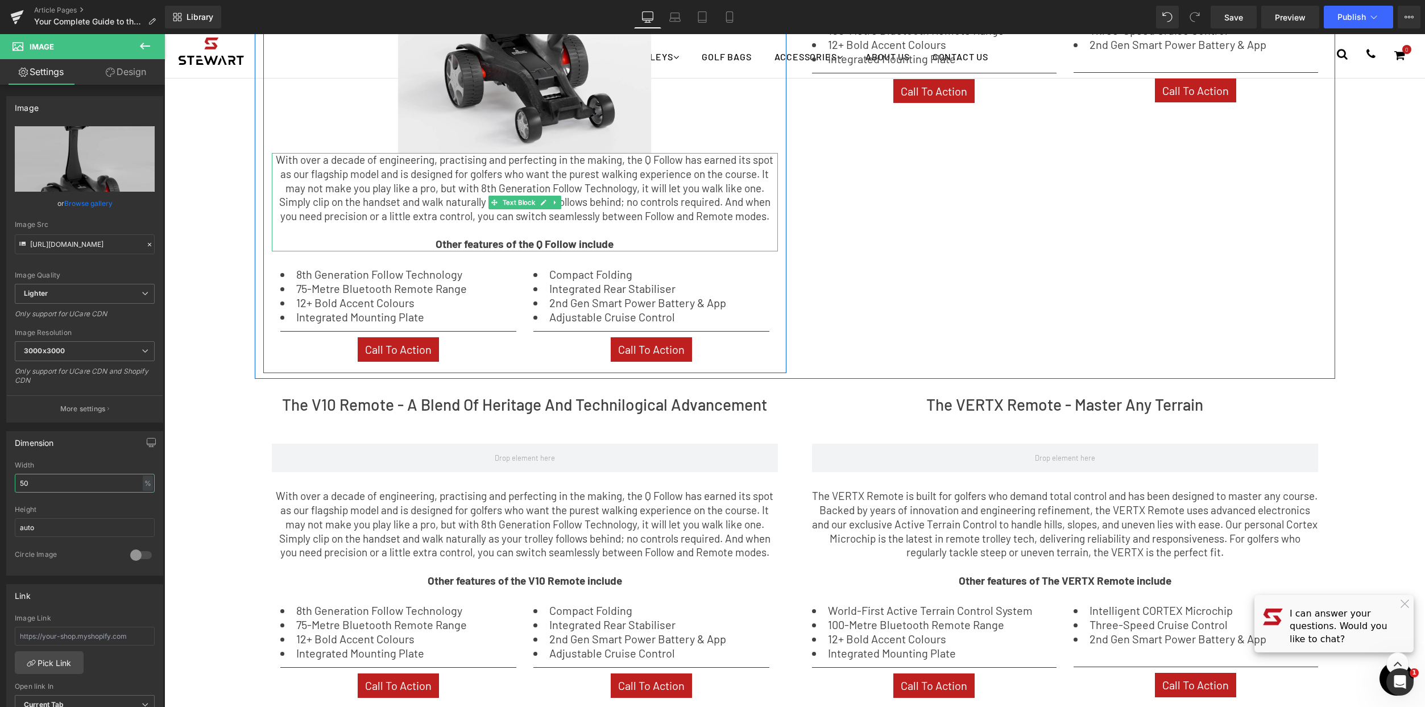
scroll to position [355, 0]
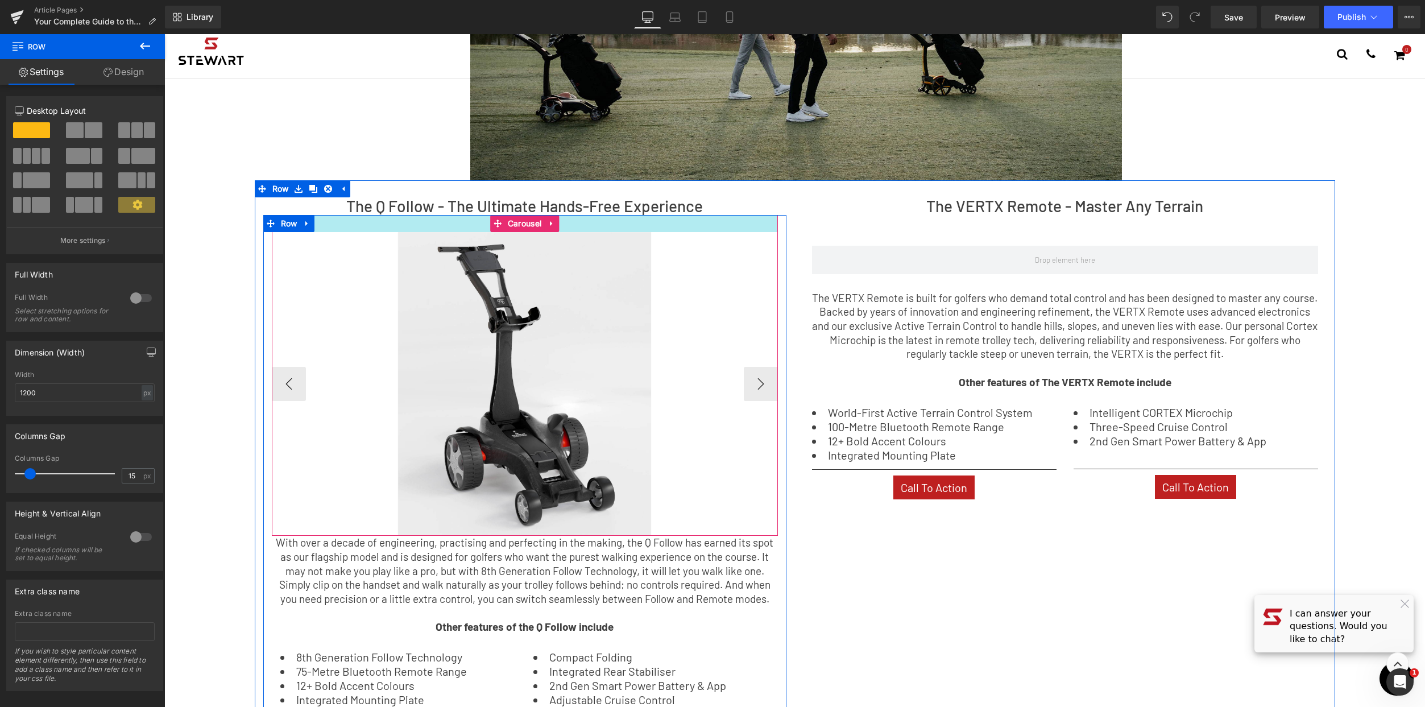
click at [586, 225] on div "Image ‹ › Carousel With over a decade of engineering, practising and perfecting…" at bounding box center [524, 485] width 523 height 541
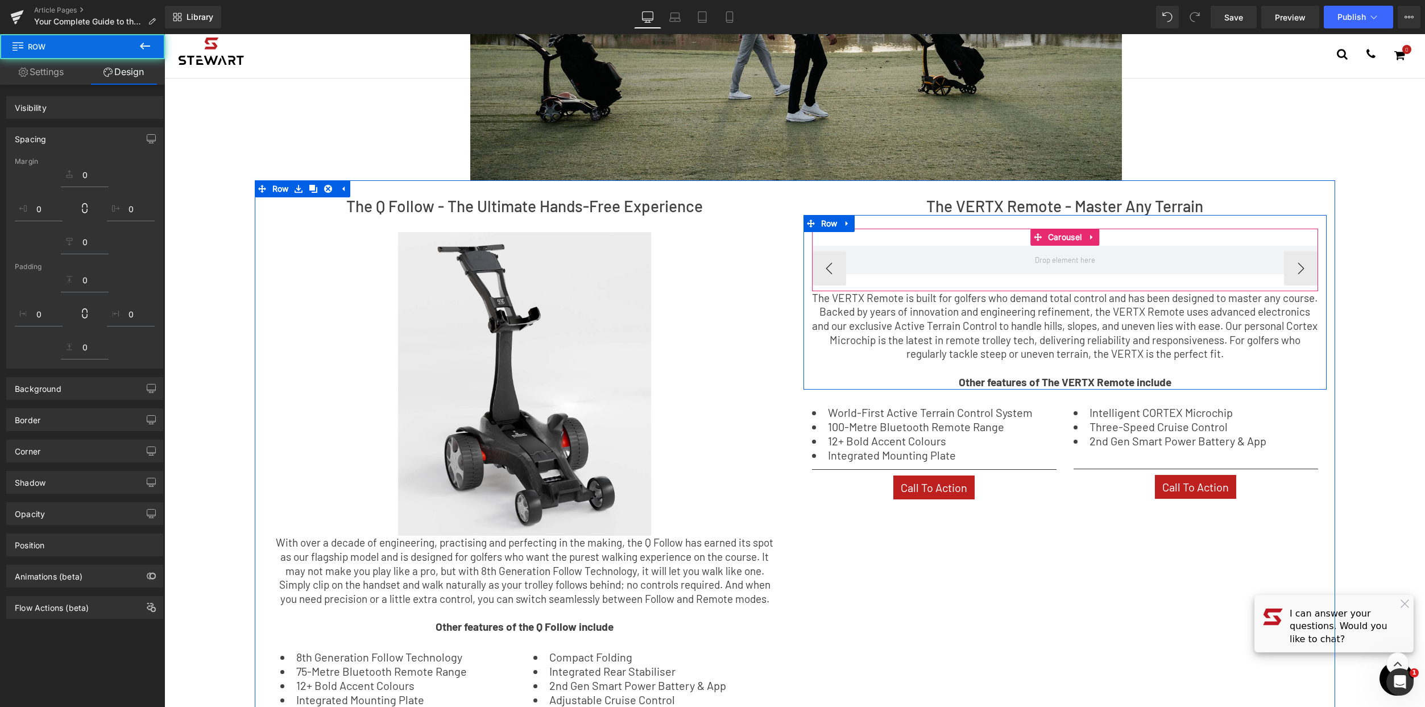
click at [965, 240] on div "‹ › Carousel" at bounding box center [1065, 260] width 506 height 63
click at [969, 261] on span at bounding box center [1065, 260] width 506 height 28
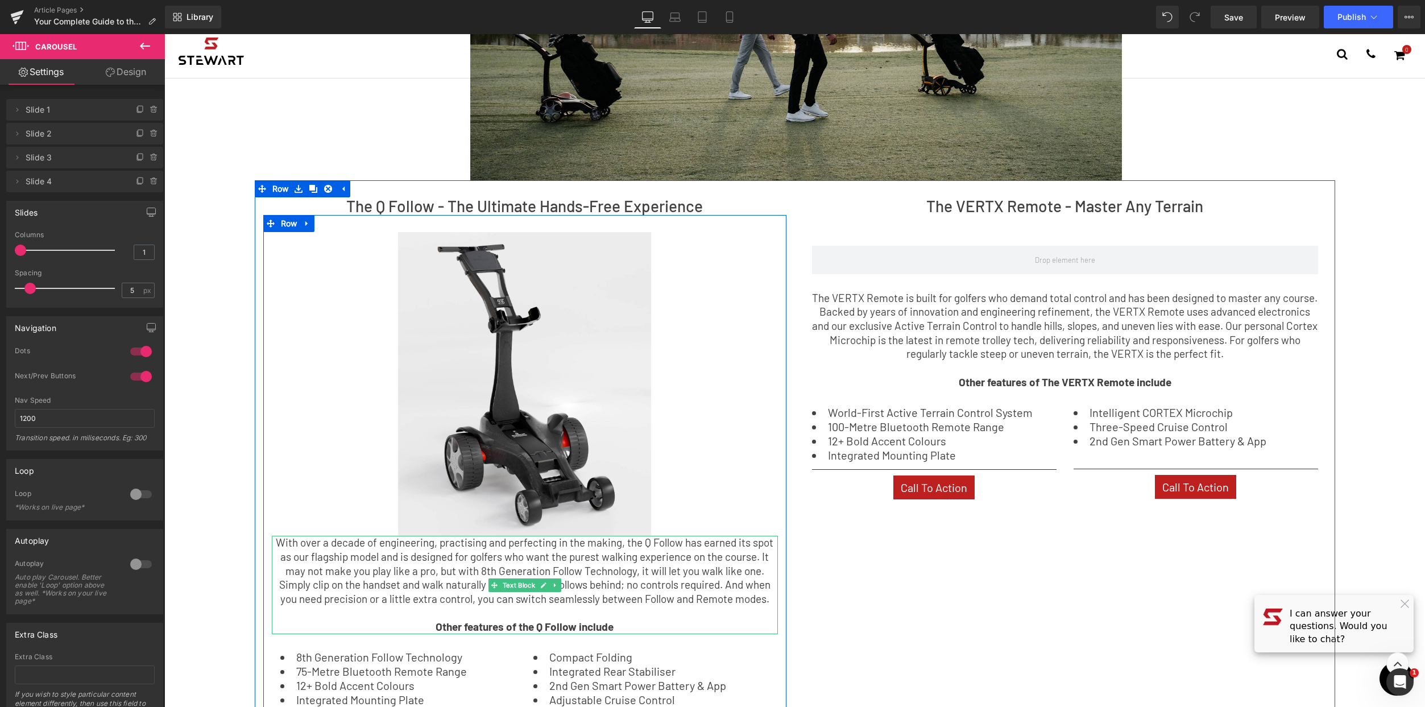
click at [273, 543] on p "With over a decade of engineering, practising and perfecting in the making, the…" at bounding box center [525, 571] width 506 height 71
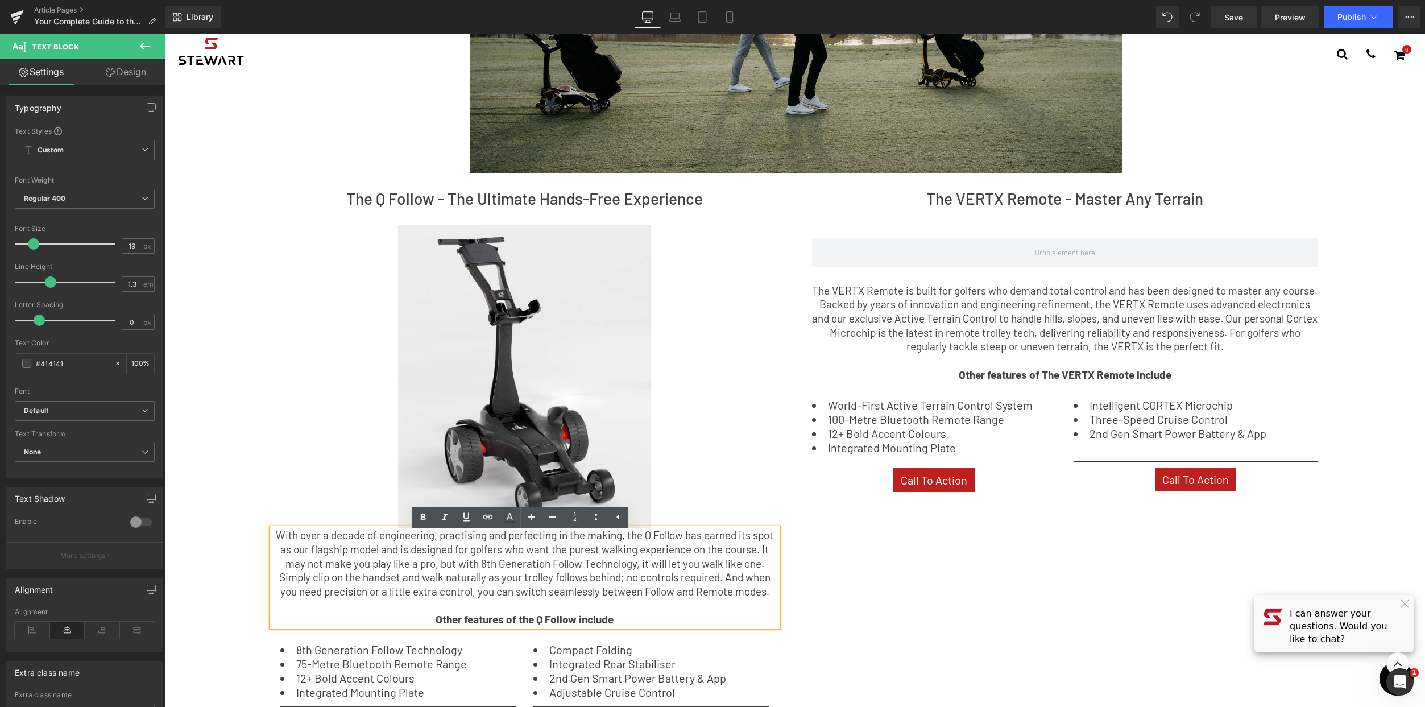
scroll to position [373, 0]
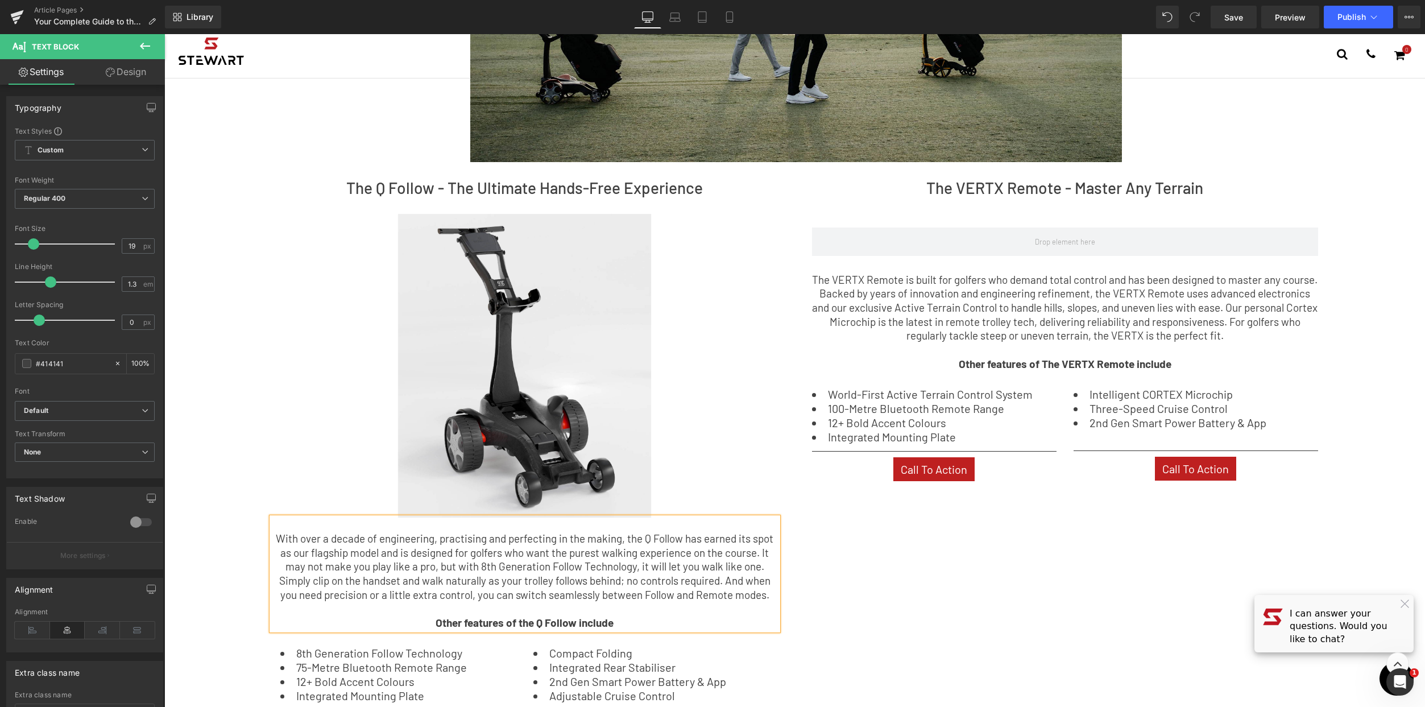
click at [1005, 644] on div "The Q Follow - The Ultimate Hands-Free Experience Heading Image ‹ › Carousel Wi…" at bounding box center [795, 459] width 1080 height 595
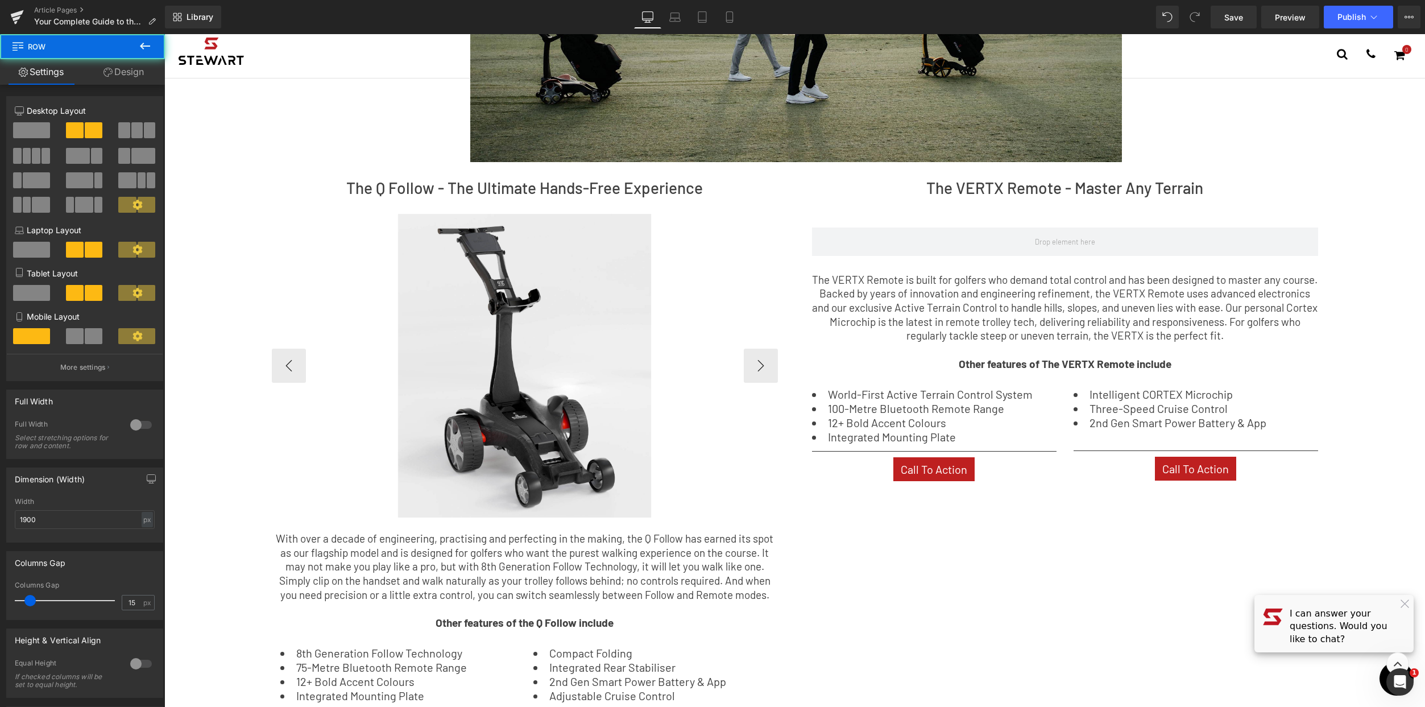
click at [698, 491] on div at bounding box center [525, 366] width 506 height 304
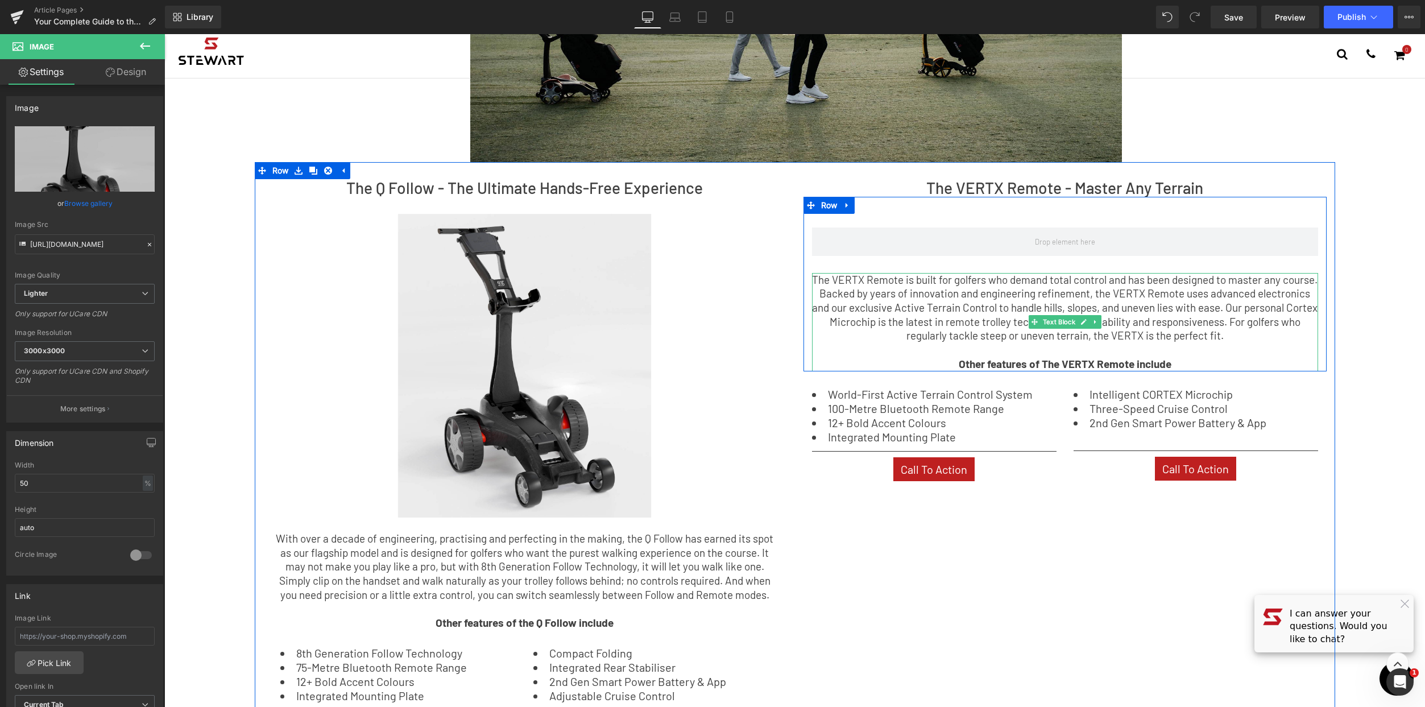
click at [818, 281] on p "The VERTX Remote is built for golfers who demand total control and has been des…" at bounding box center [1065, 308] width 506 height 71
click at [812, 280] on p "The VERTX Remote is built for golfers who demand total control and has been des…" at bounding box center [1065, 308] width 506 height 71
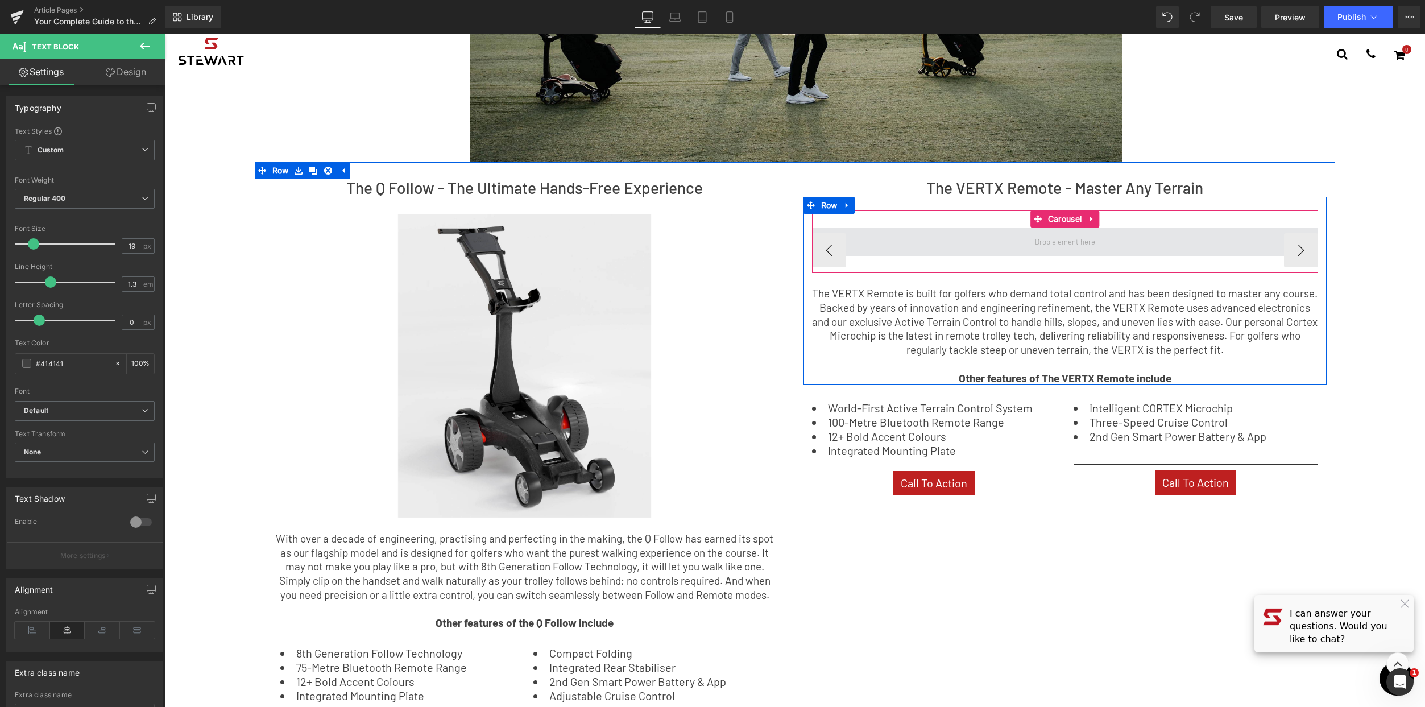
click at [892, 246] on span at bounding box center [1065, 241] width 506 height 28
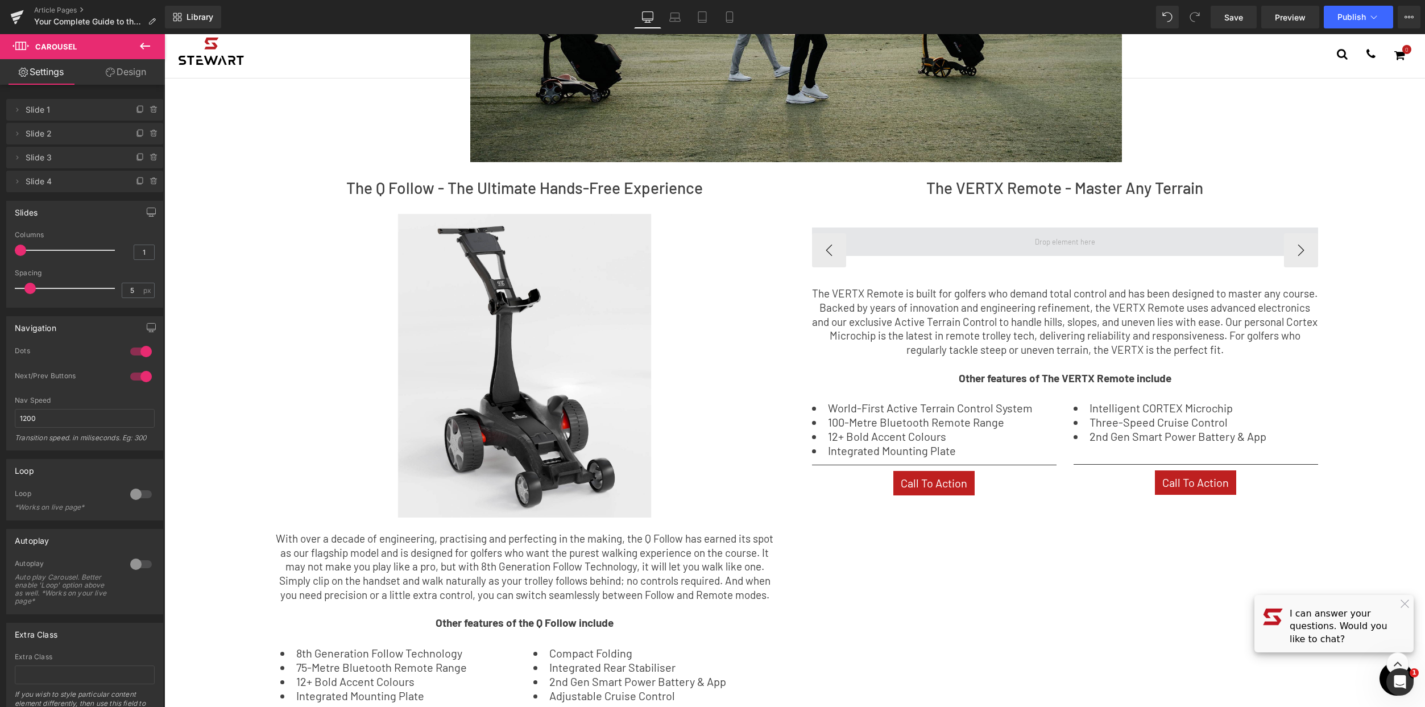
click at [146, 47] on icon at bounding box center [145, 46] width 14 height 14
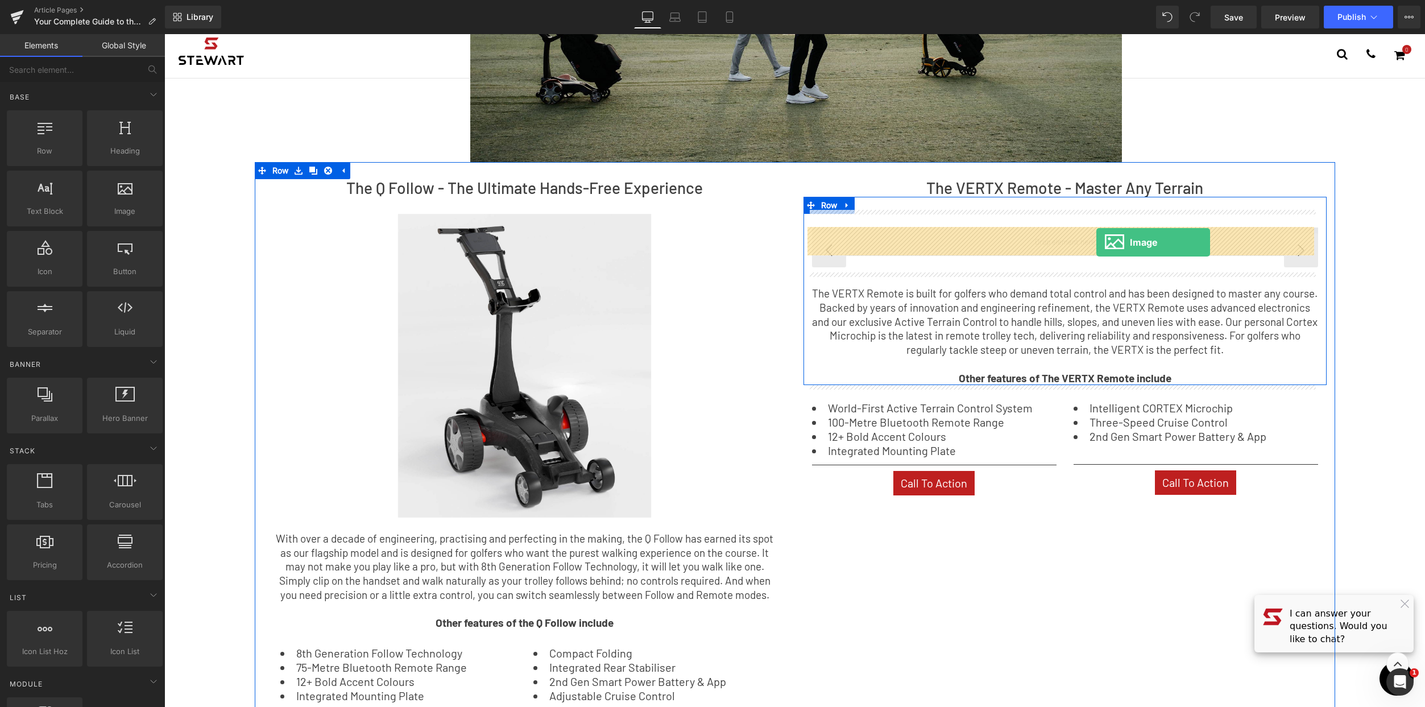
drag, startPoint x: 324, startPoint y: 219, endPoint x: 1096, endPoint y: 242, distance: 773.1
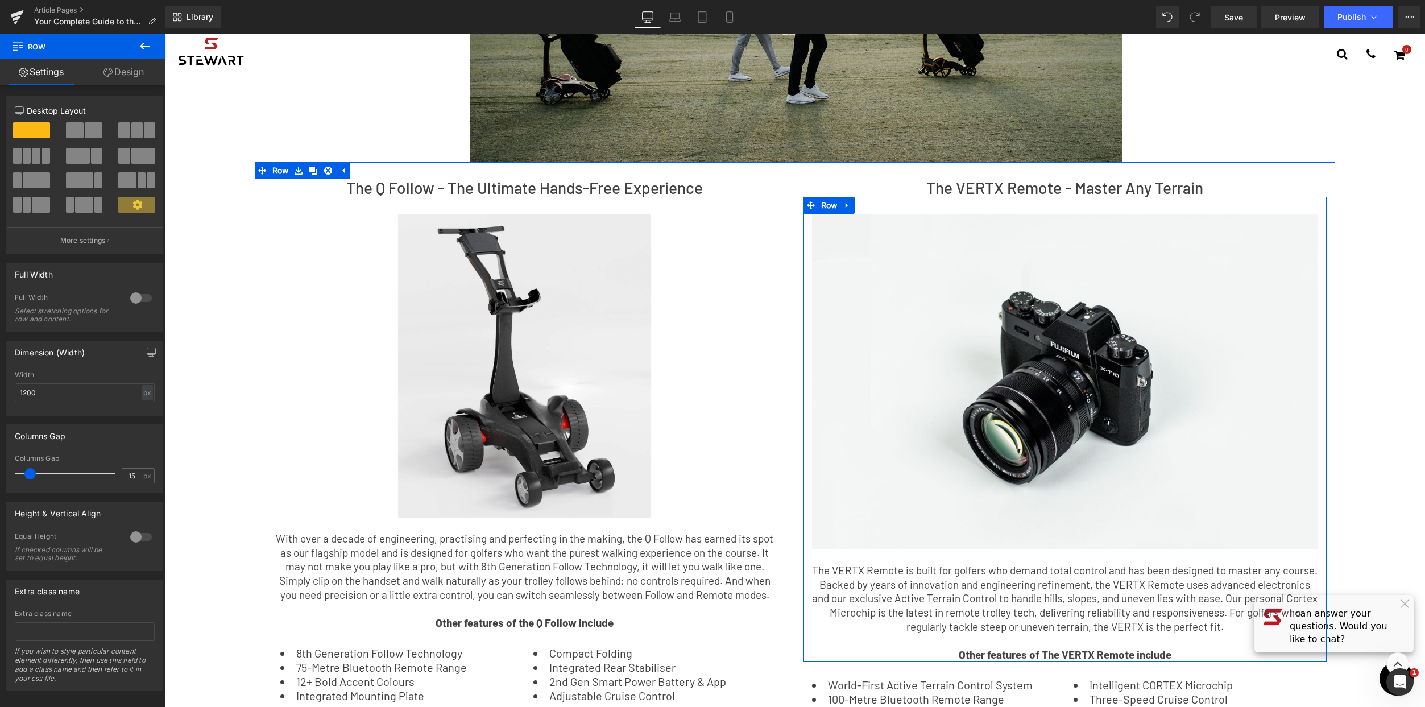
drag, startPoint x: 1129, startPoint y: 200, endPoint x: 1126, endPoint y: 187, distance: 13.3
click at [1126, 187] on div "The VERTX Remote - Master Any Terrain Heading Image ‹ › Carousel The VERTX Remo…" at bounding box center [1065, 478] width 540 height 599
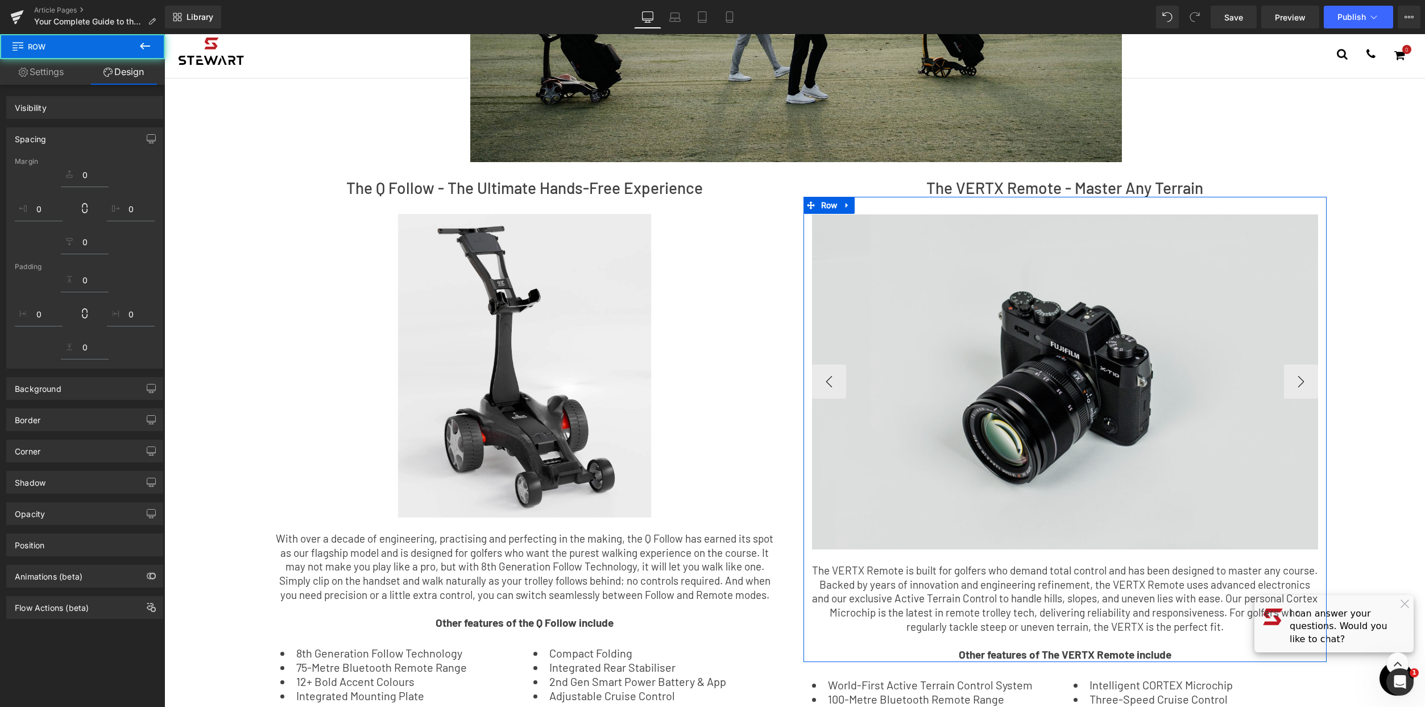
click at [1063, 334] on img at bounding box center [1065, 381] width 506 height 335
click at [1050, 357] on img at bounding box center [1065, 381] width 506 height 335
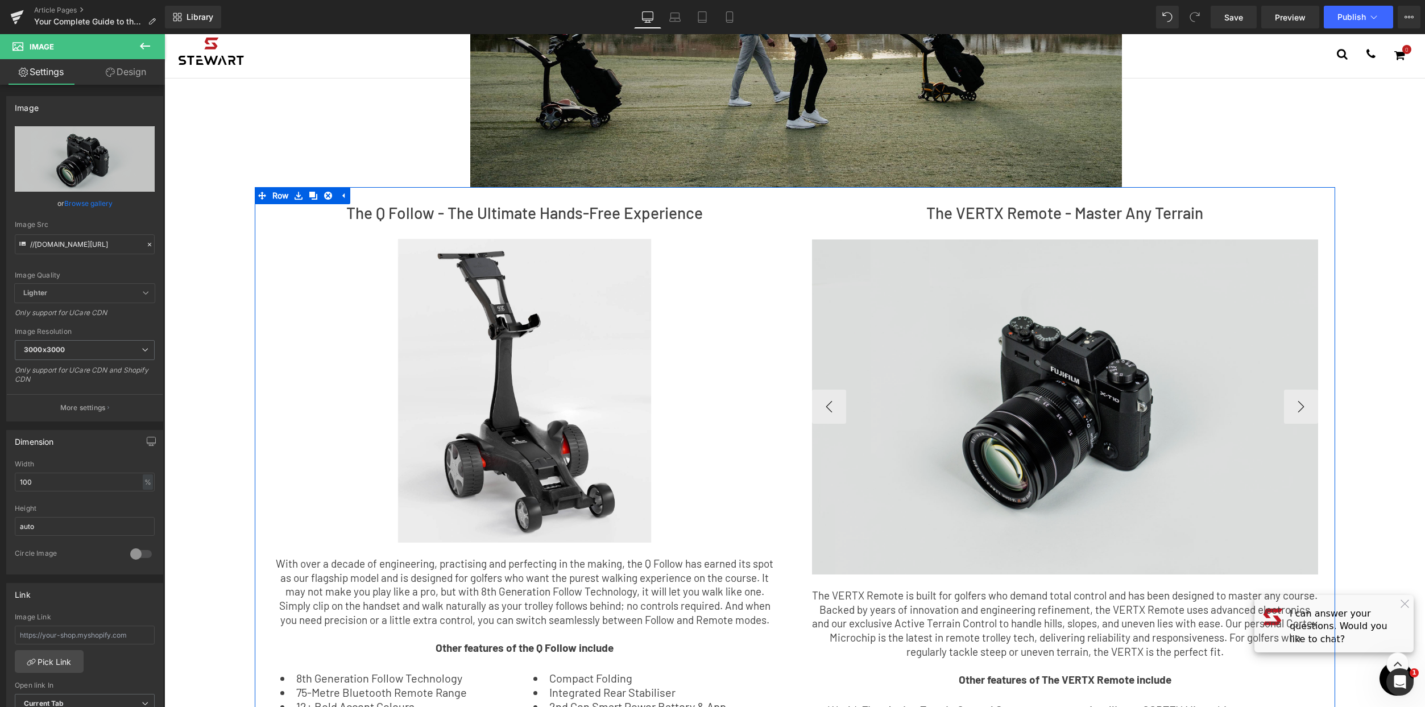
scroll to position [323, 0]
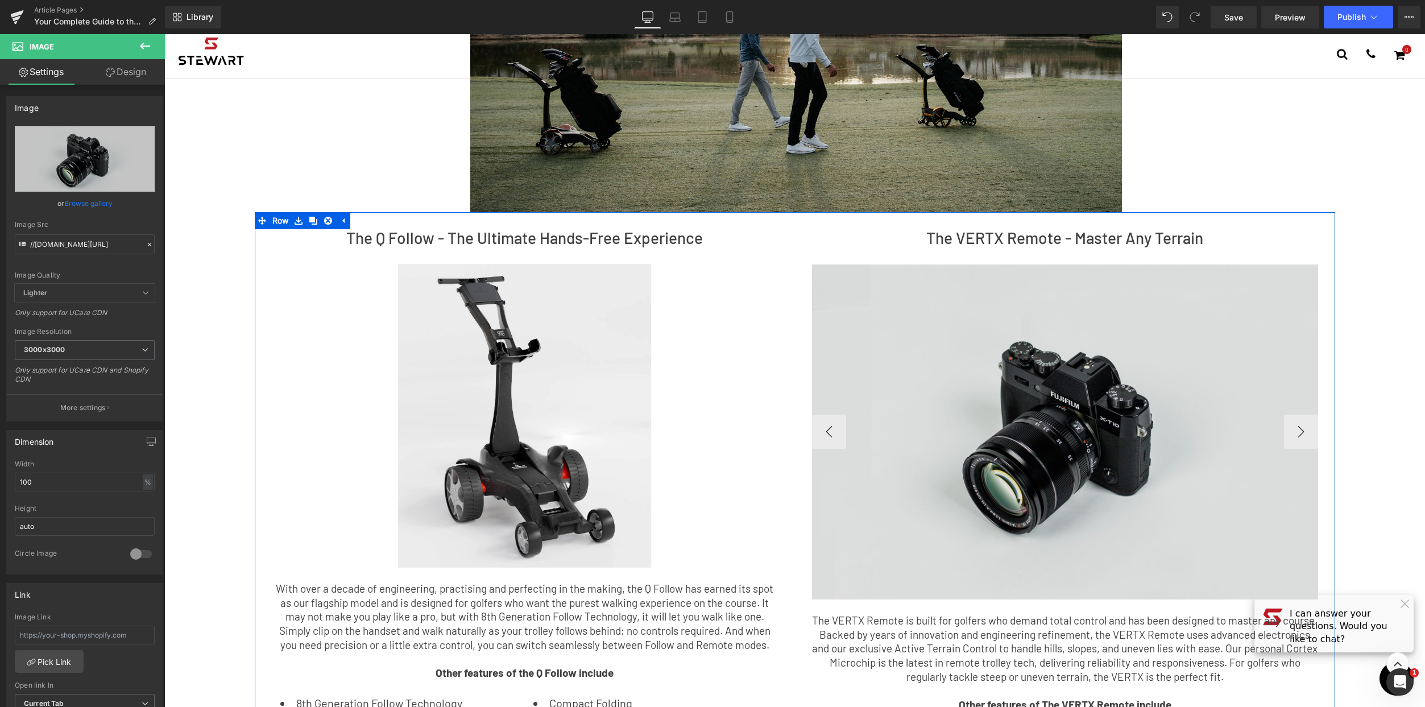
click at [988, 406] on img at bounding box center [1065, 431] width 506 height 335
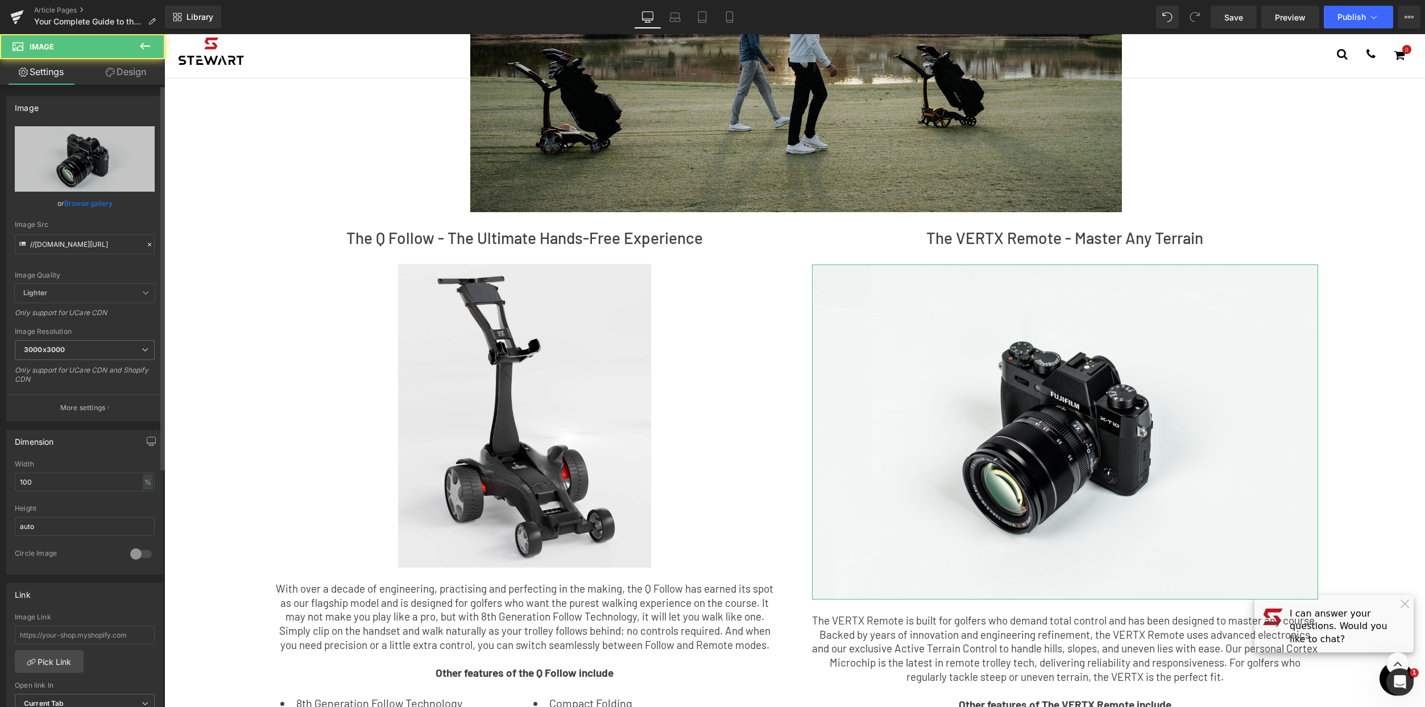
click at [81, 199] on link "Browse gallery" at bounding box center [88, 203] width 48 height 20
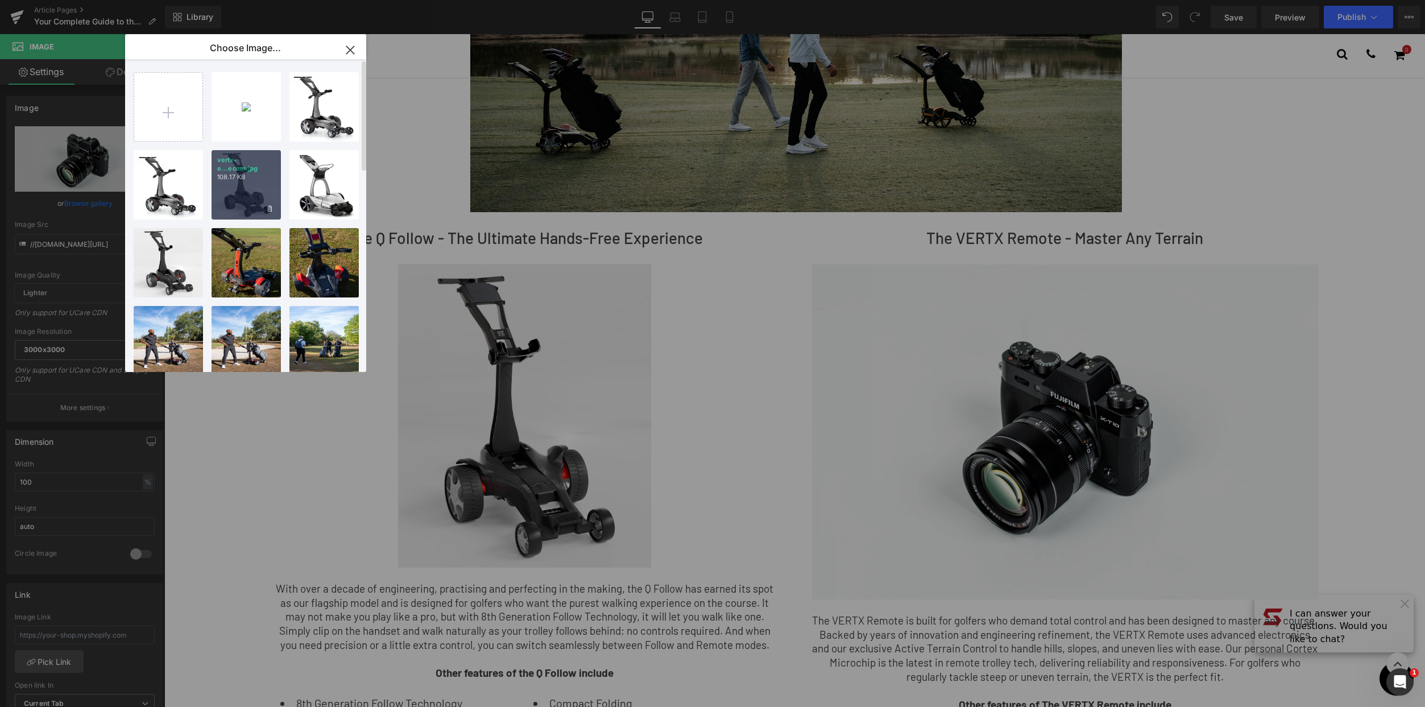
click at [258, 171] on p "vertx-e...ecom.jpg" at bounding box center [246, 164] width 58 height 17
type input "[URL][DOMAIN_NAME]"
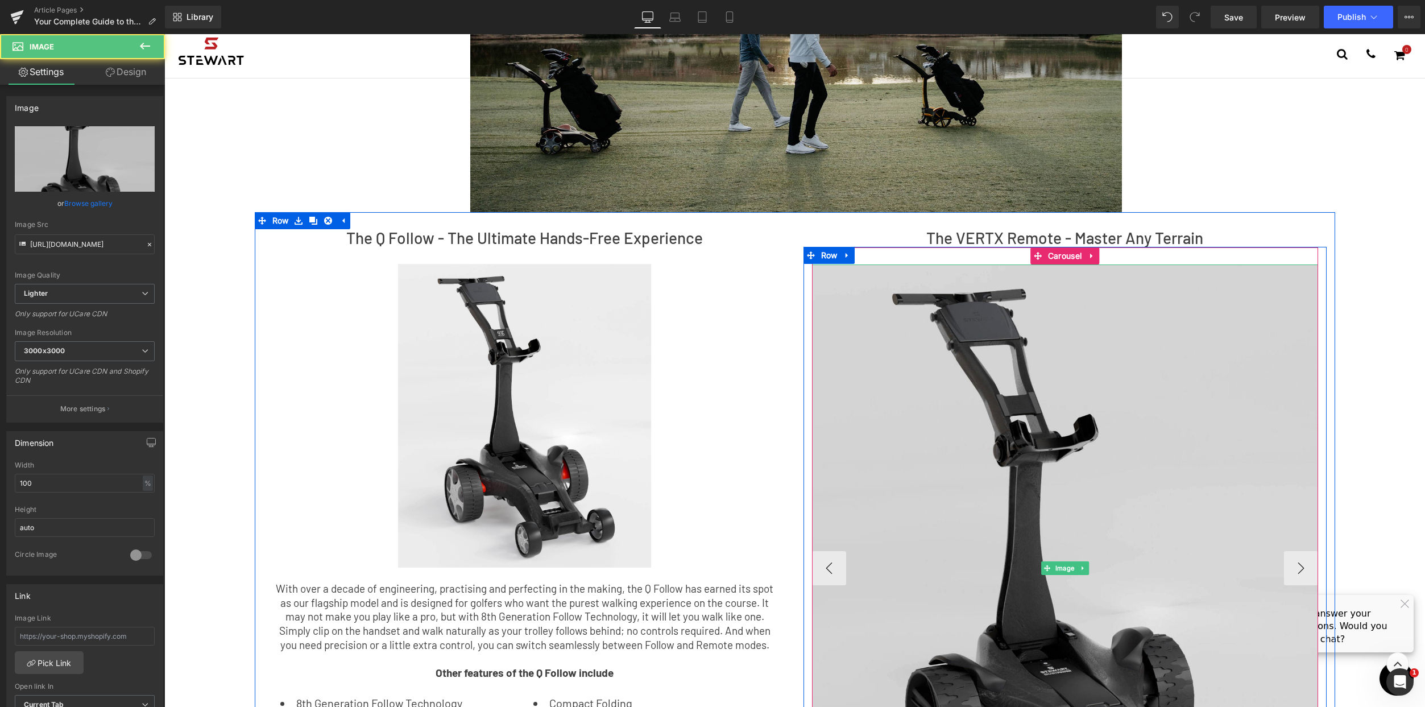
click at [1151, 359] on img at bounding box center [1065, 568] width 506 height 608
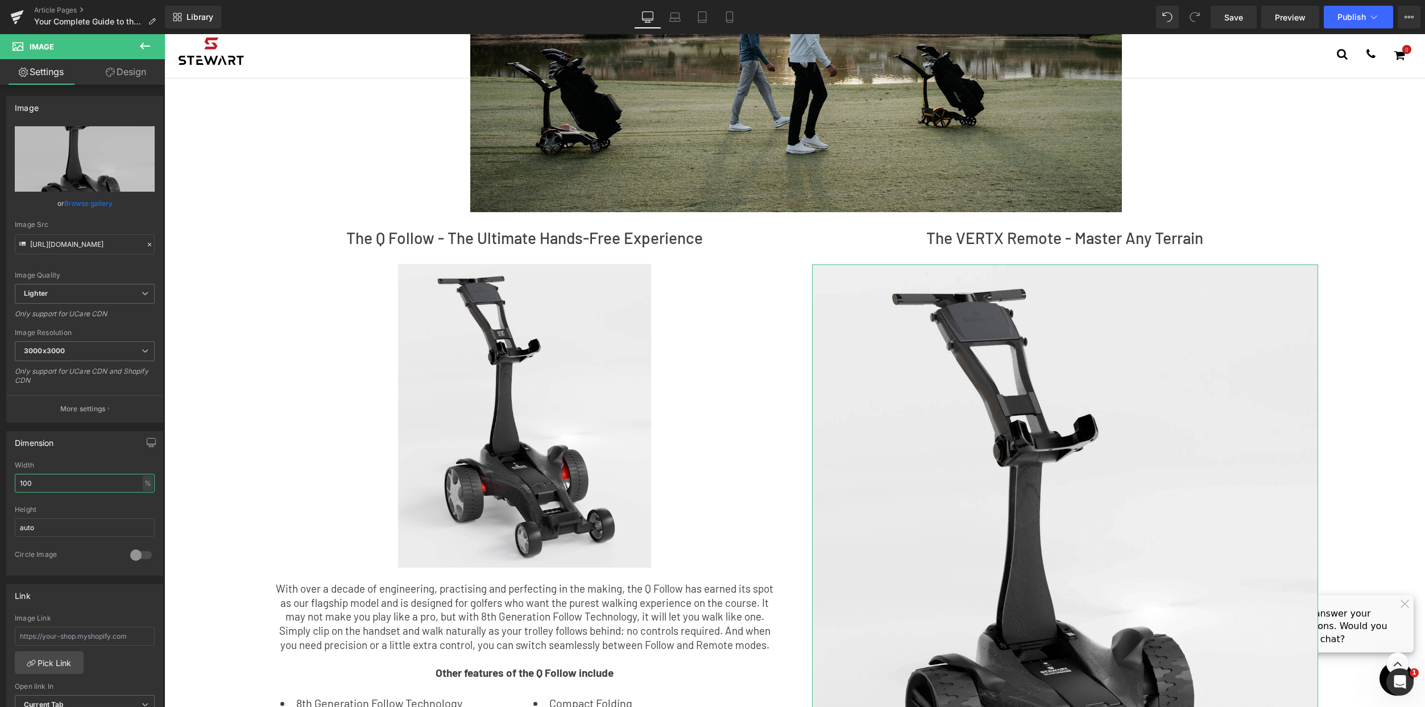
drag, startPoint x: 42, startPoint y: 484, endPoint x: -64, endPoint y: 480, distance: 105.3
click at [0, 480] on html "Image You are previewing how the will restyle your page. You can not edit Eleme…" at bounding box center [712, 353] width 1425 height 707
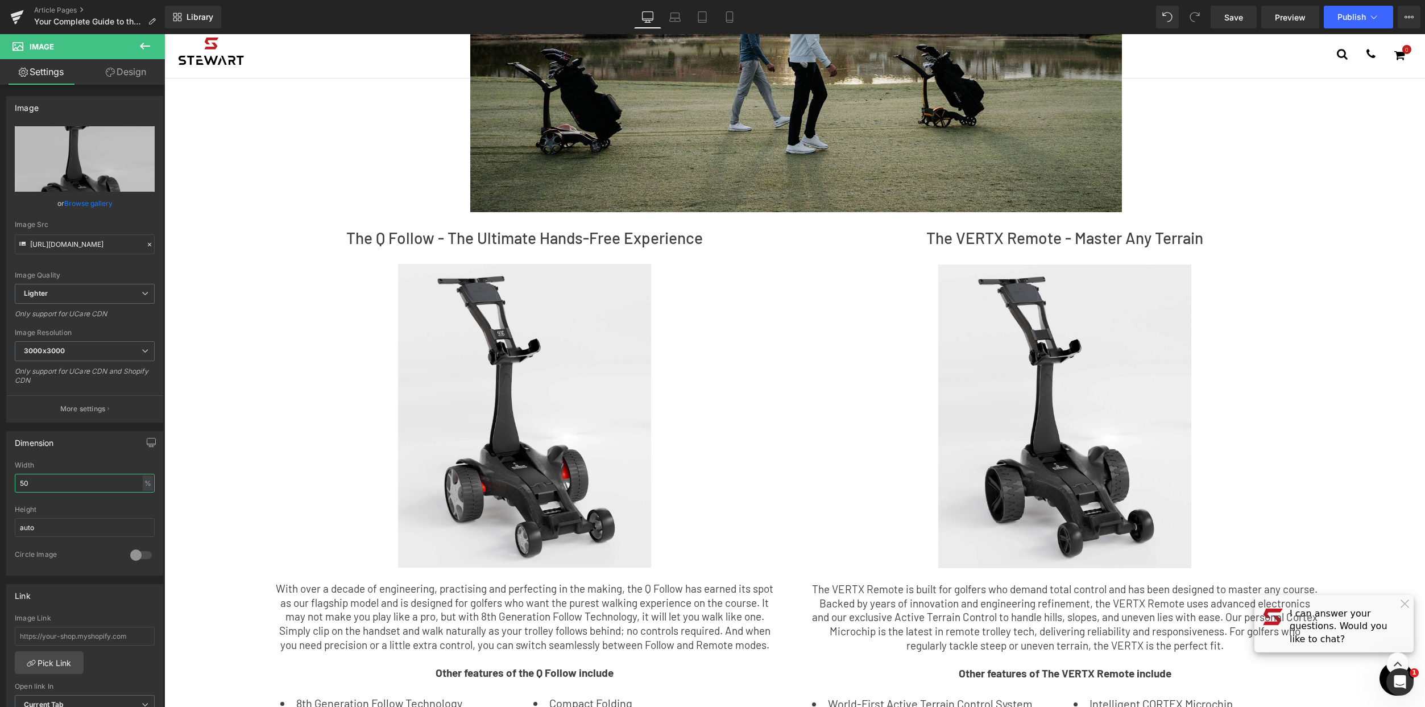
type input "50"
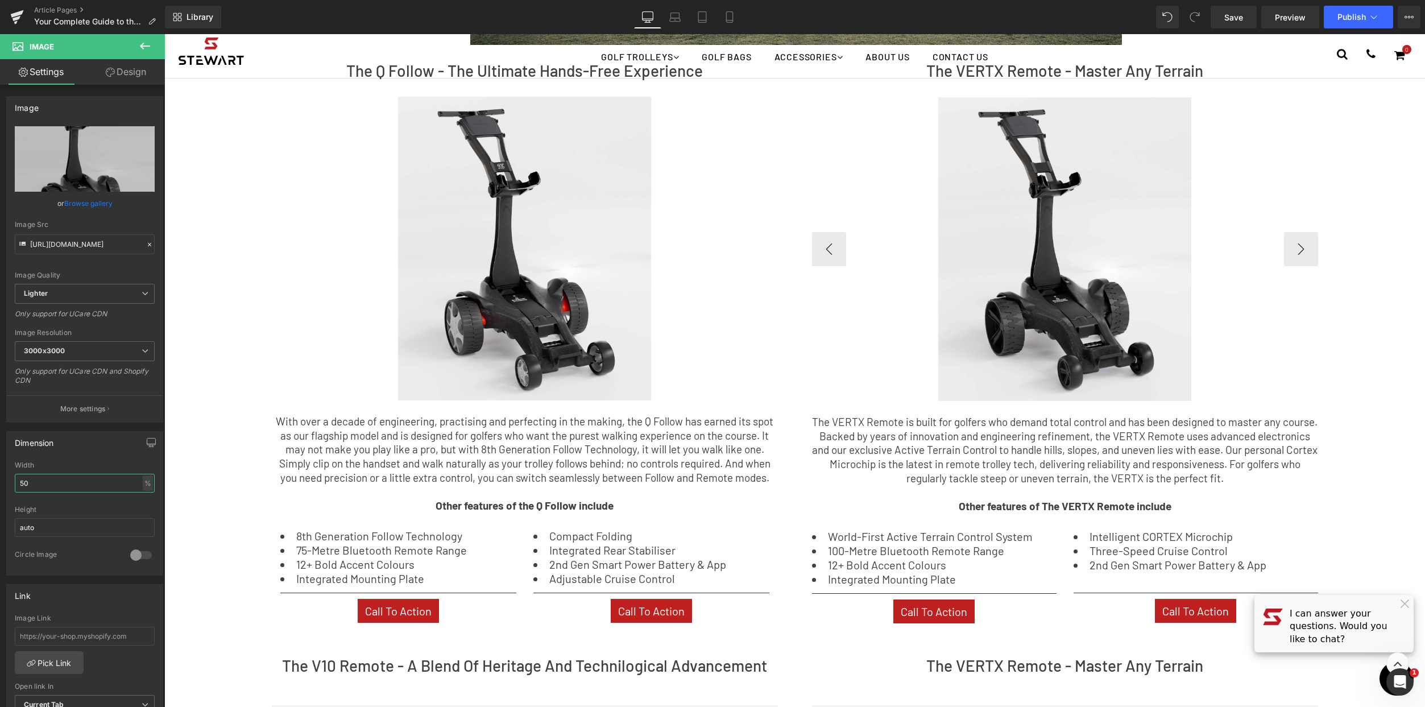
scroll to position [482, 0]
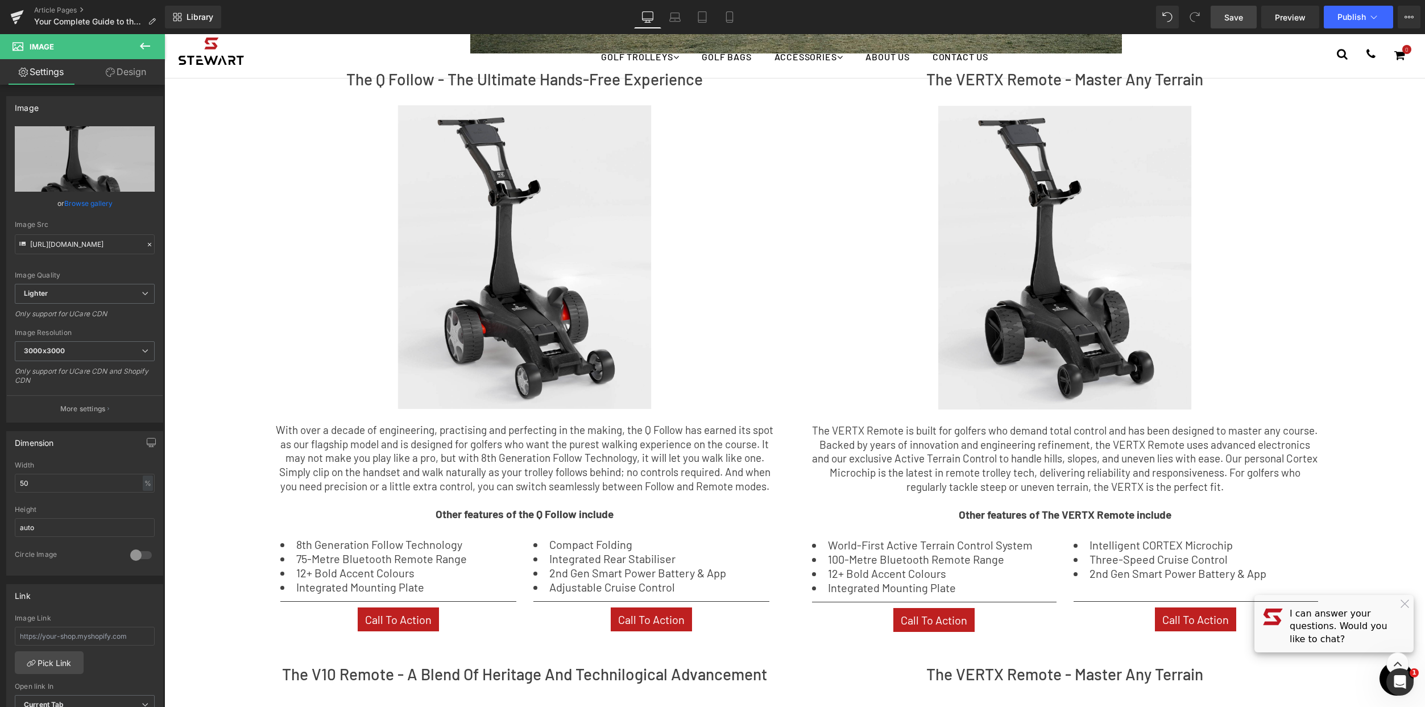
click at [1234, 14] on span "Save" at bounding box center [1233, 17] width 19 height 12
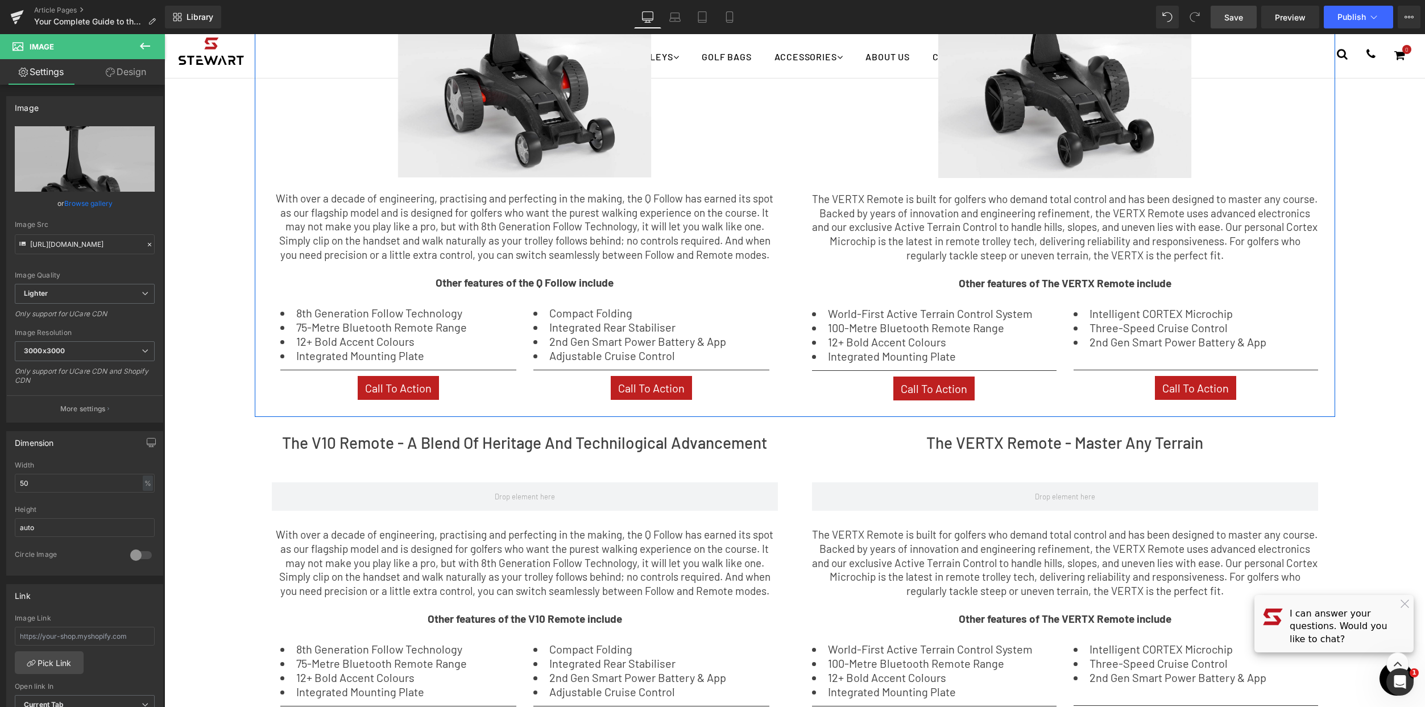
scroll to position [860, 0]
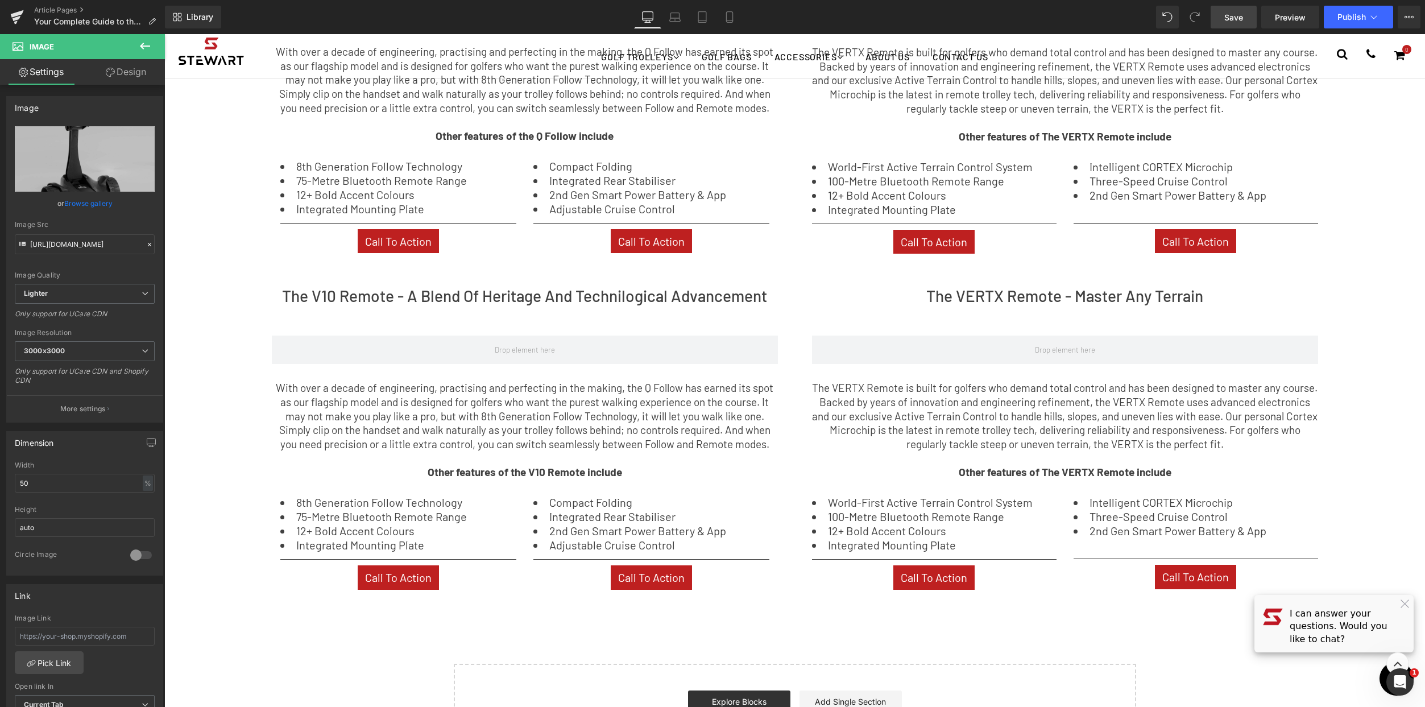
click at [147, 40] on icon at bounding box center [145, 46] width 14 height 14
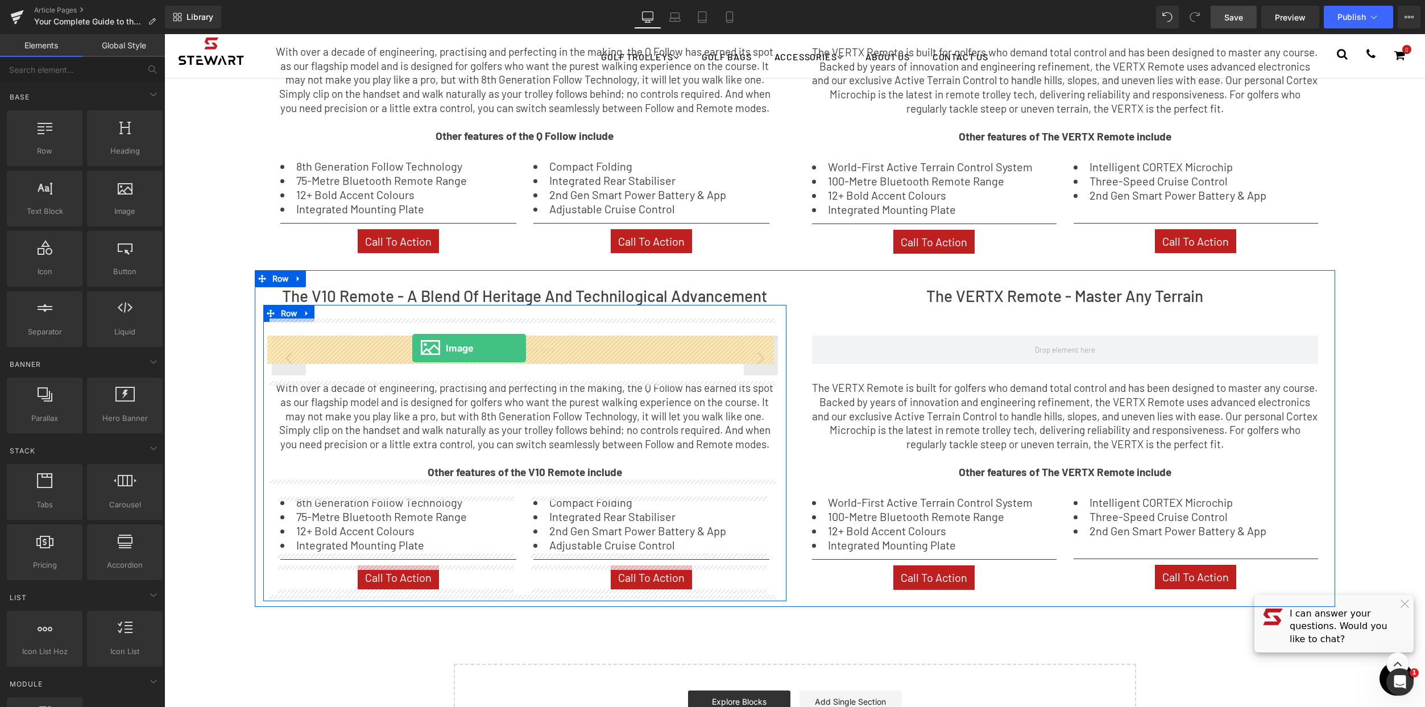
drag, startPoint x: 292, startPoint y: 248, endPoint x: 412, endPoint y: 348, distance: 156.7
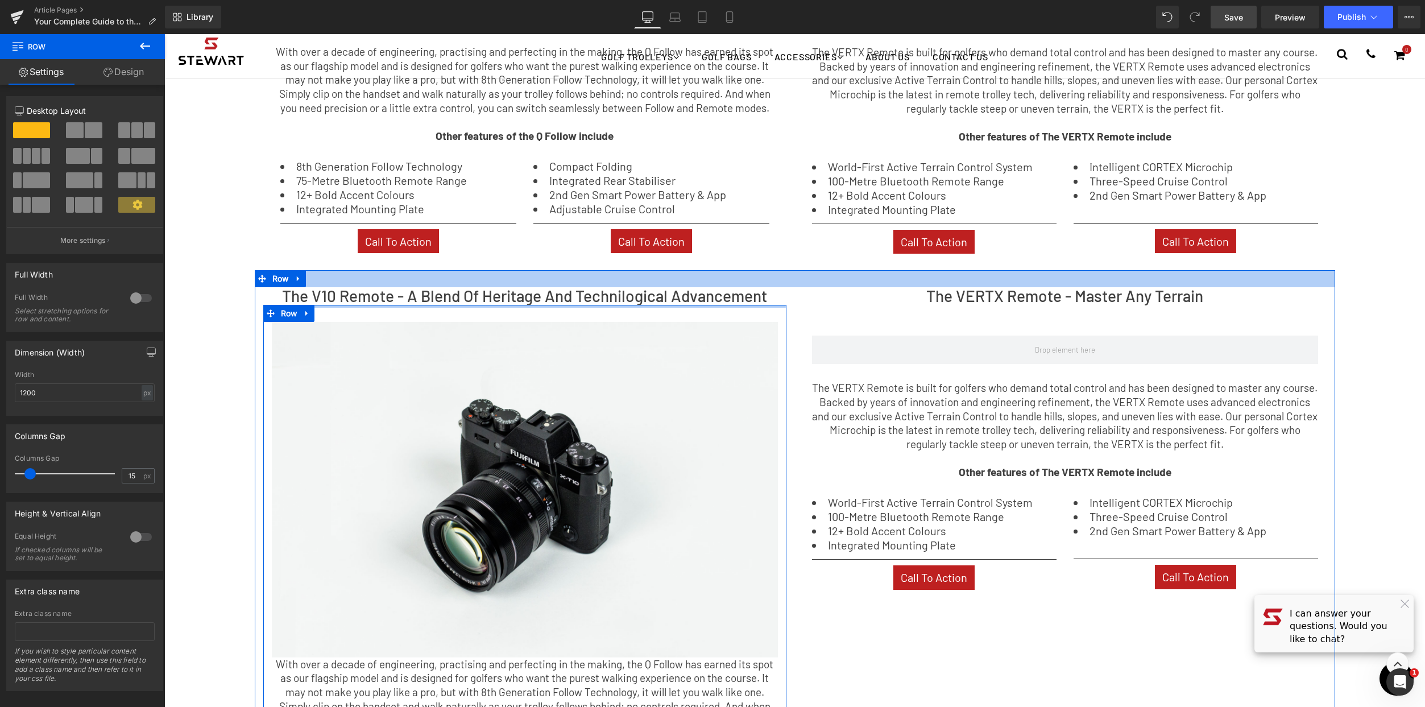
drag, startPoint x: 606, startPoint y: 308, endPoint x: 623, endPoint y: 273, distance: 38.9
click at [623, 273] on div "The V10 Remote - A Blend Of Heritage And Technilogical Advancement Heading Imag…" at bounding box center [795, 576] width 1080 height 612
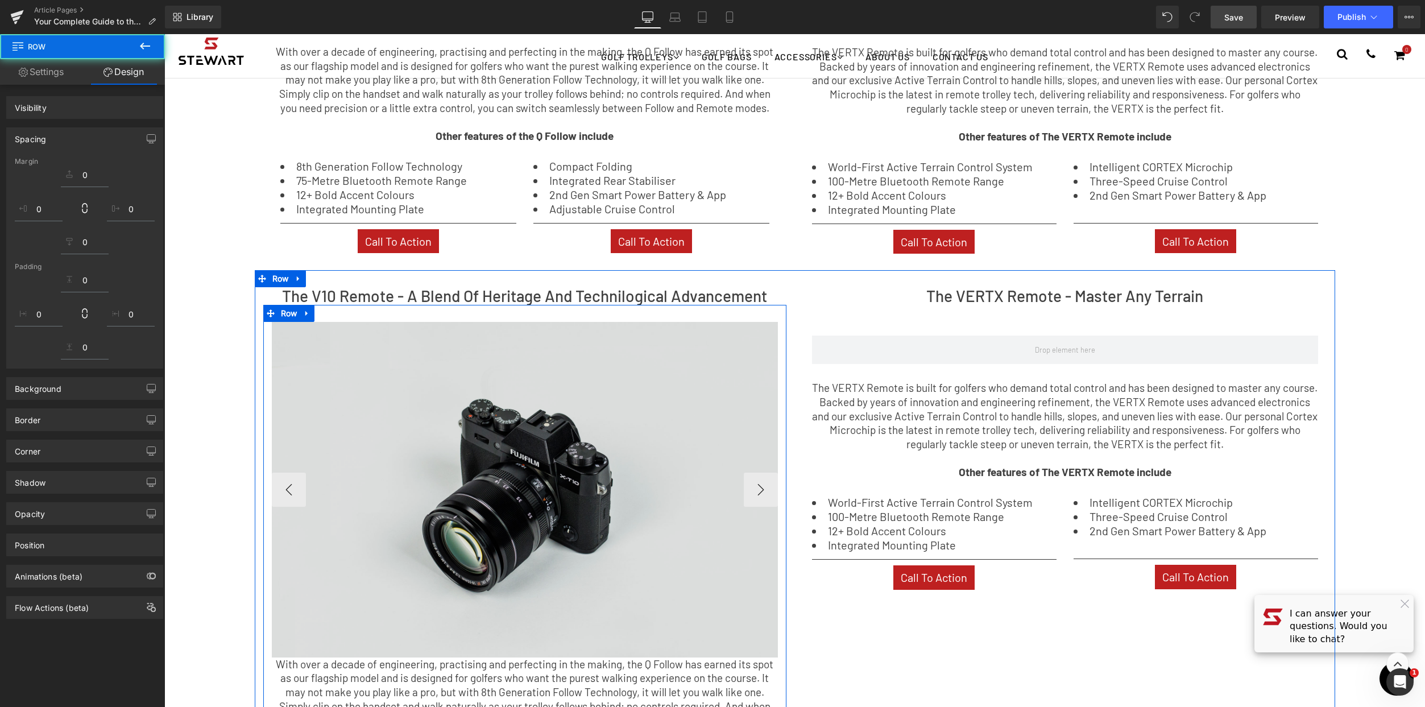
click at [650, 527] on img at bounding box center [525, 489] width 506 height 335
click at [517, 478] on img at bounding box center [525, 489] width 506 height 335
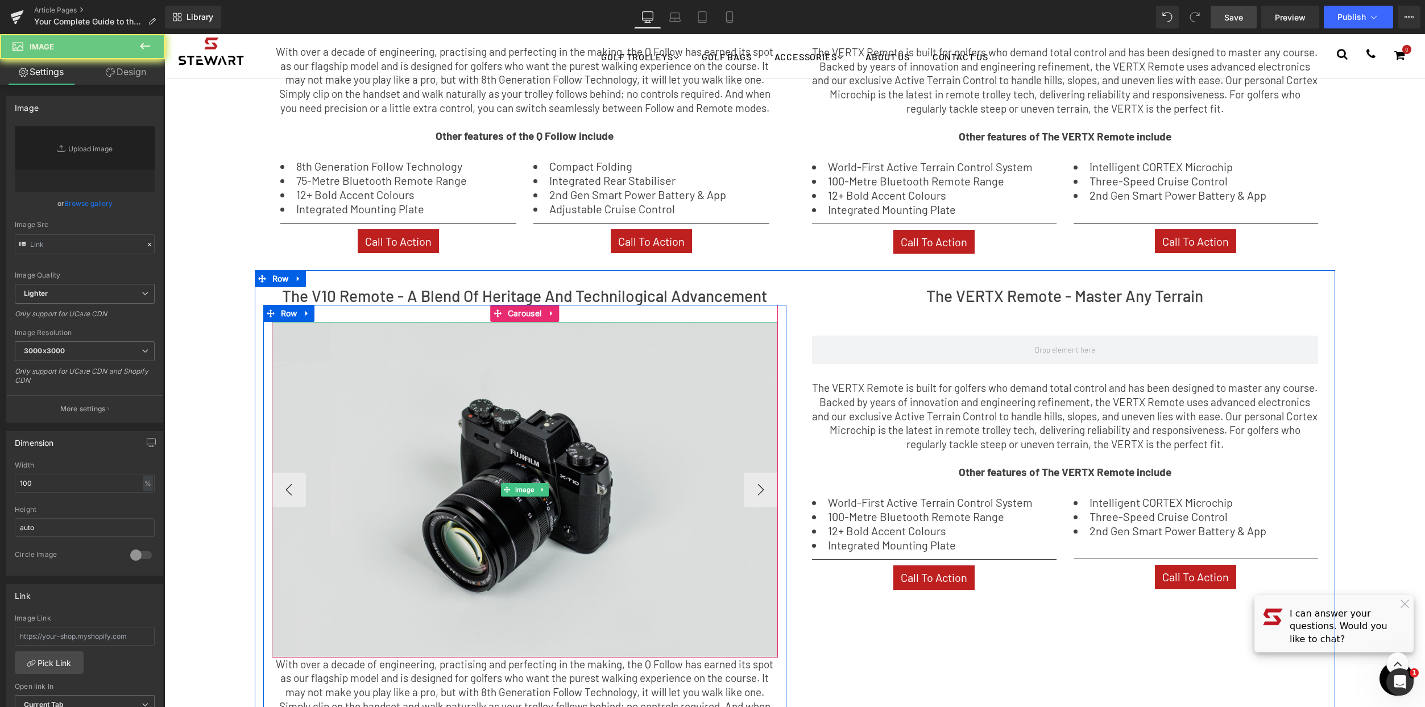
scroll to position [933, 0]
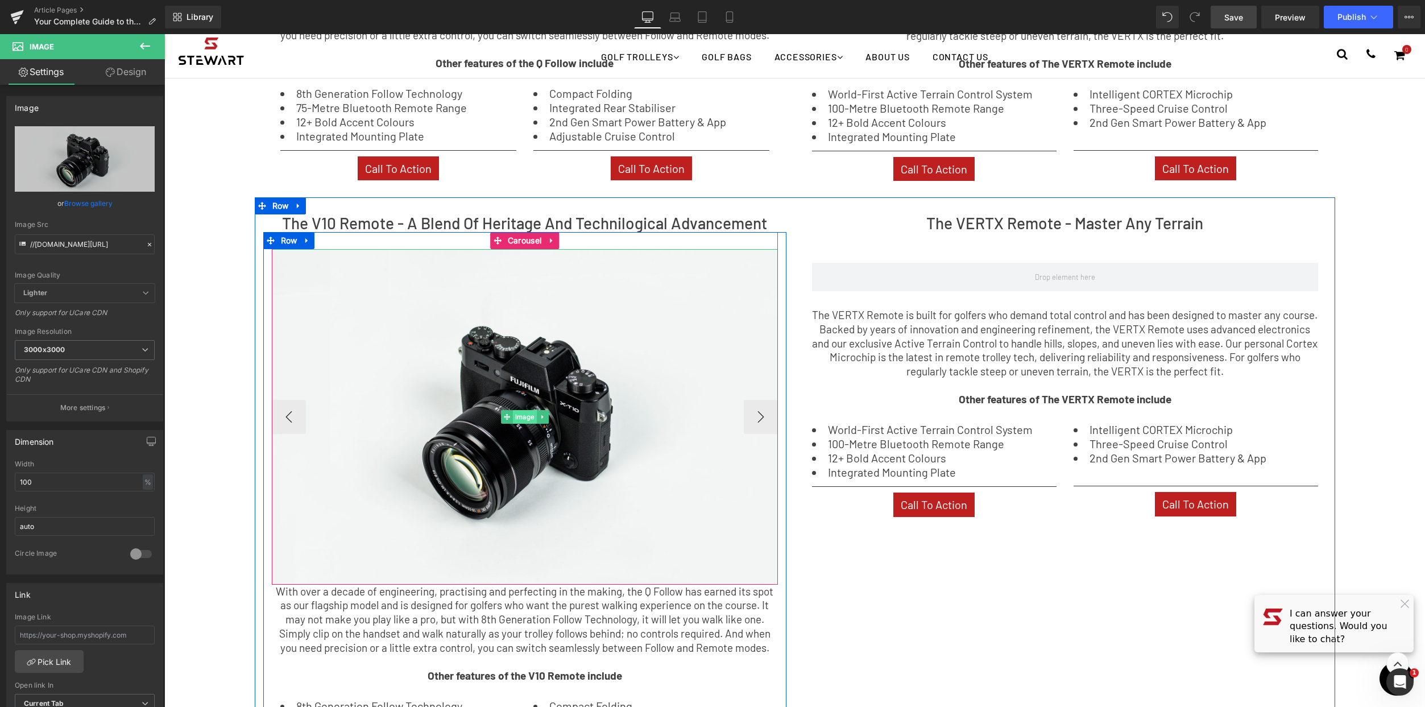
click at [519, 411] on span "Image" at bounding box center [525, 417] width 24 height 14
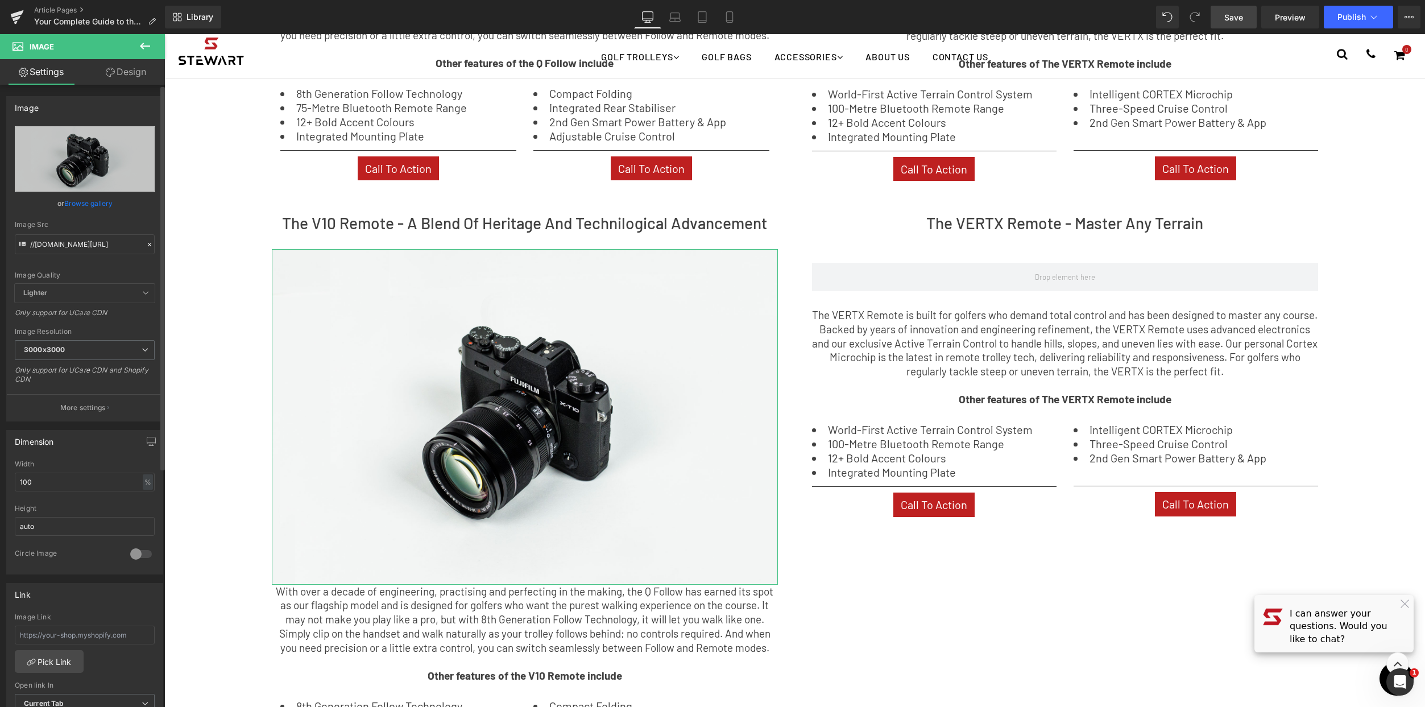
click at [89, 205] on link "Browse gallery" at bounding box center [88, 203] width 48 height 20
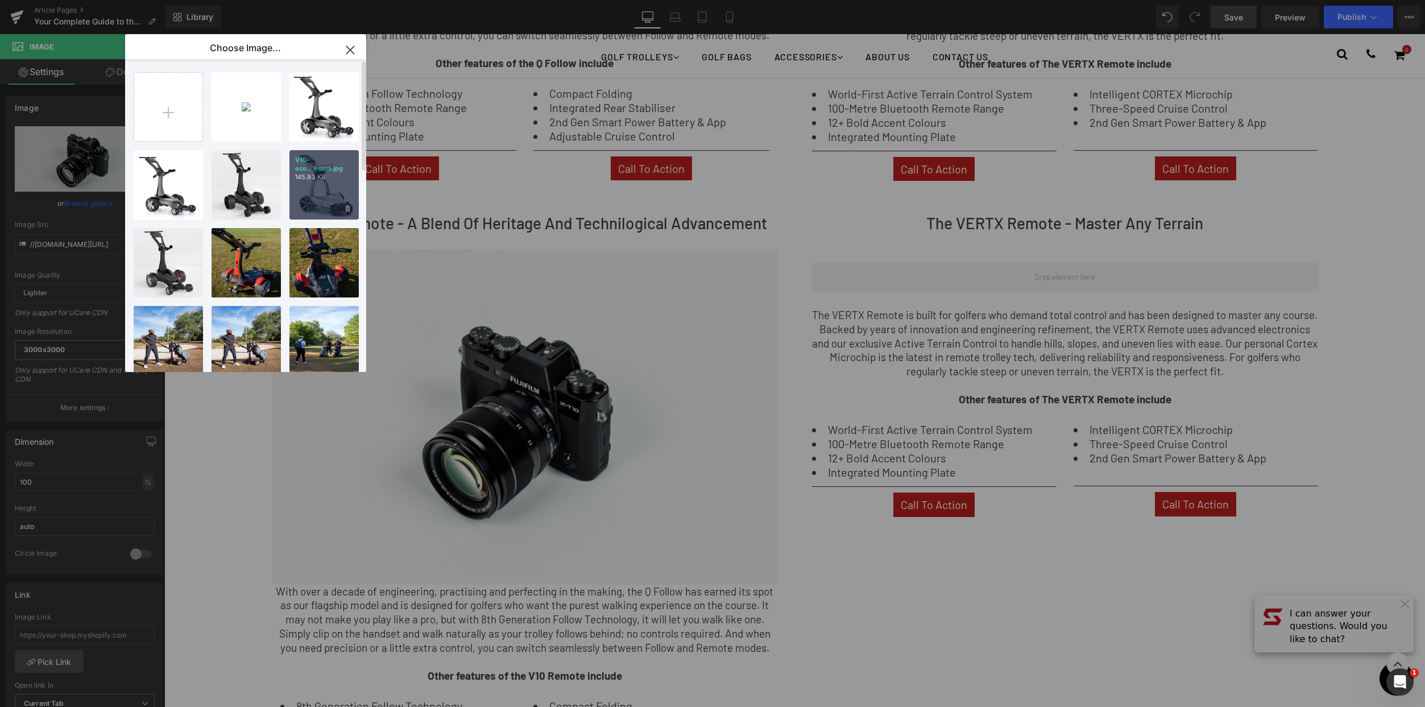
click at [323, 185] on div "V10-eco...ecom.jpg 145.93 KB" at bounding box center [323, 184] width 69 height 69
type input "[URL][DOMAIN_NAME]"
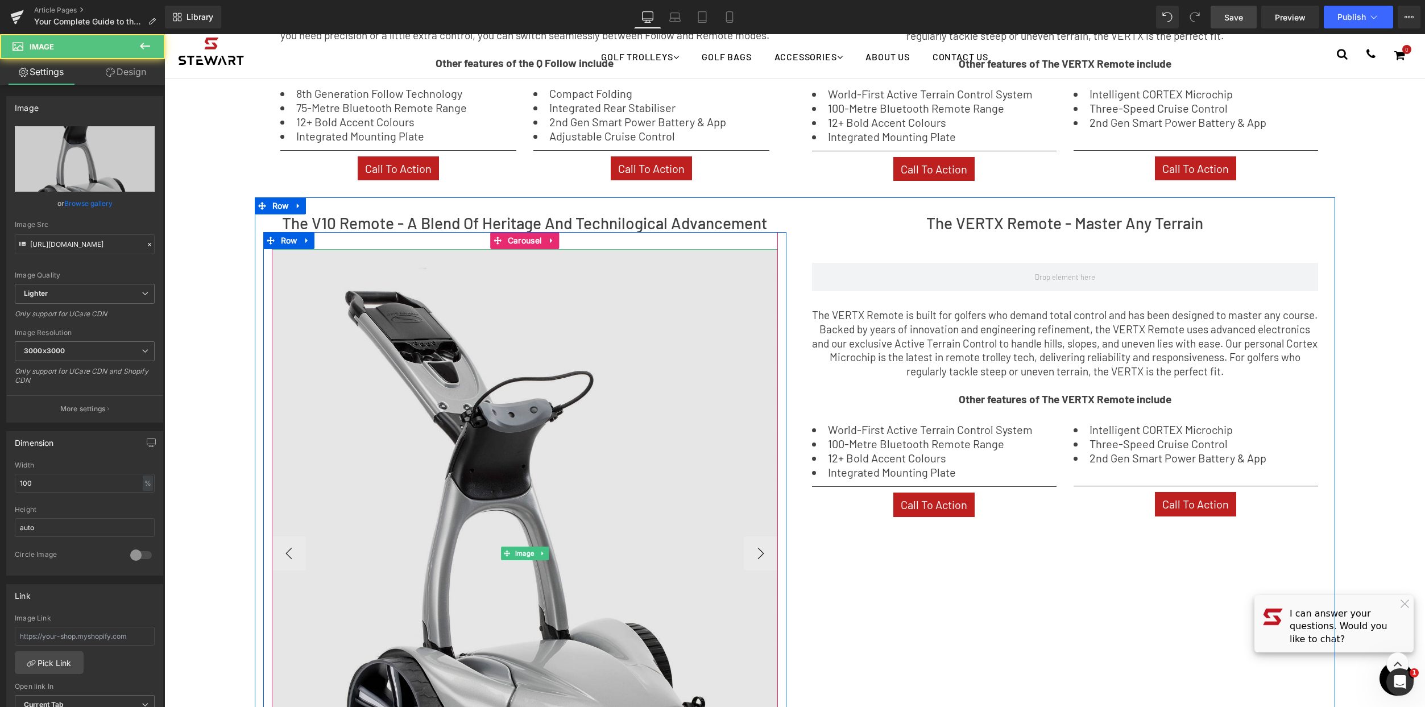
click at [590, 461] on img at bounding box center [525, 553] width 506 height 608
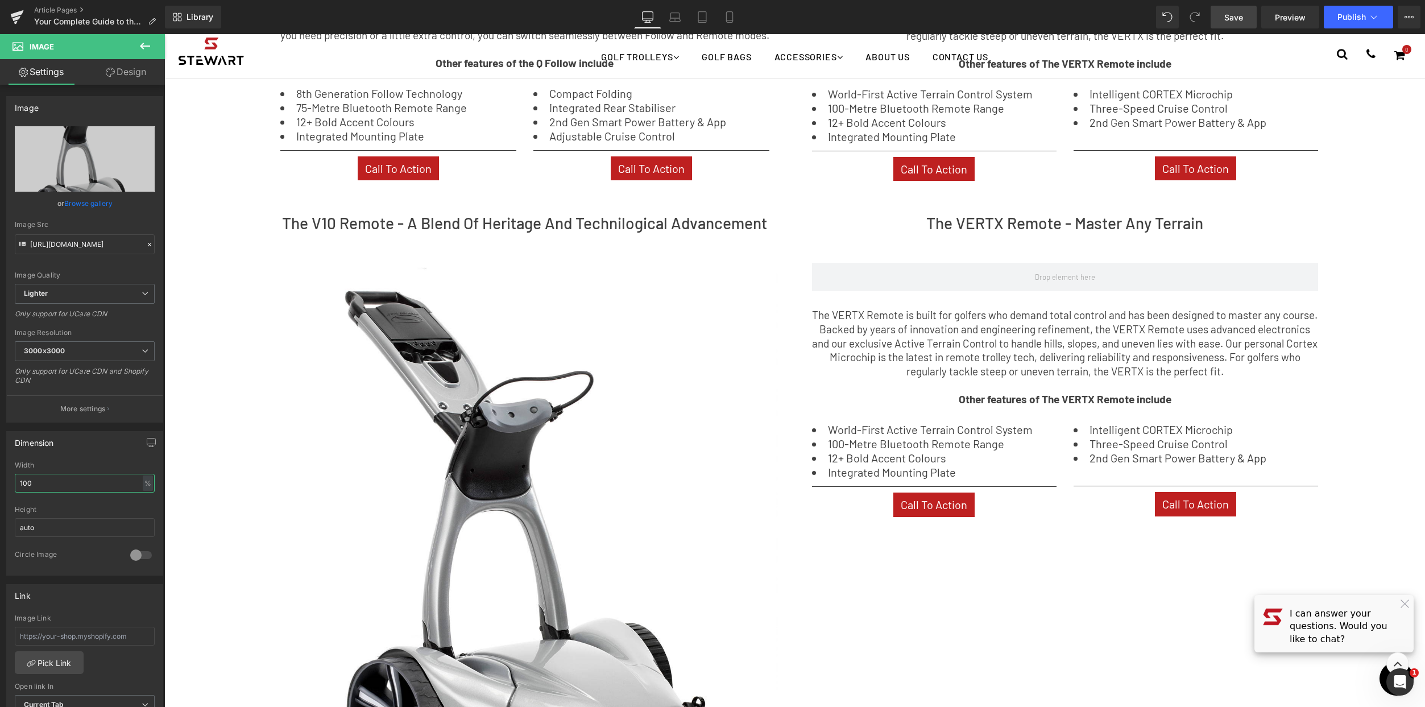
drag, startPoint x: 59, startPoint y: 485, endPoint x: -38, endPoint y: 469, distance: 98.1
click at [0, 469] on html "Image You are previewing how the will restyle your page. You can not edit Eleme…" at bounding box center [712, 353] width 1425 height 707
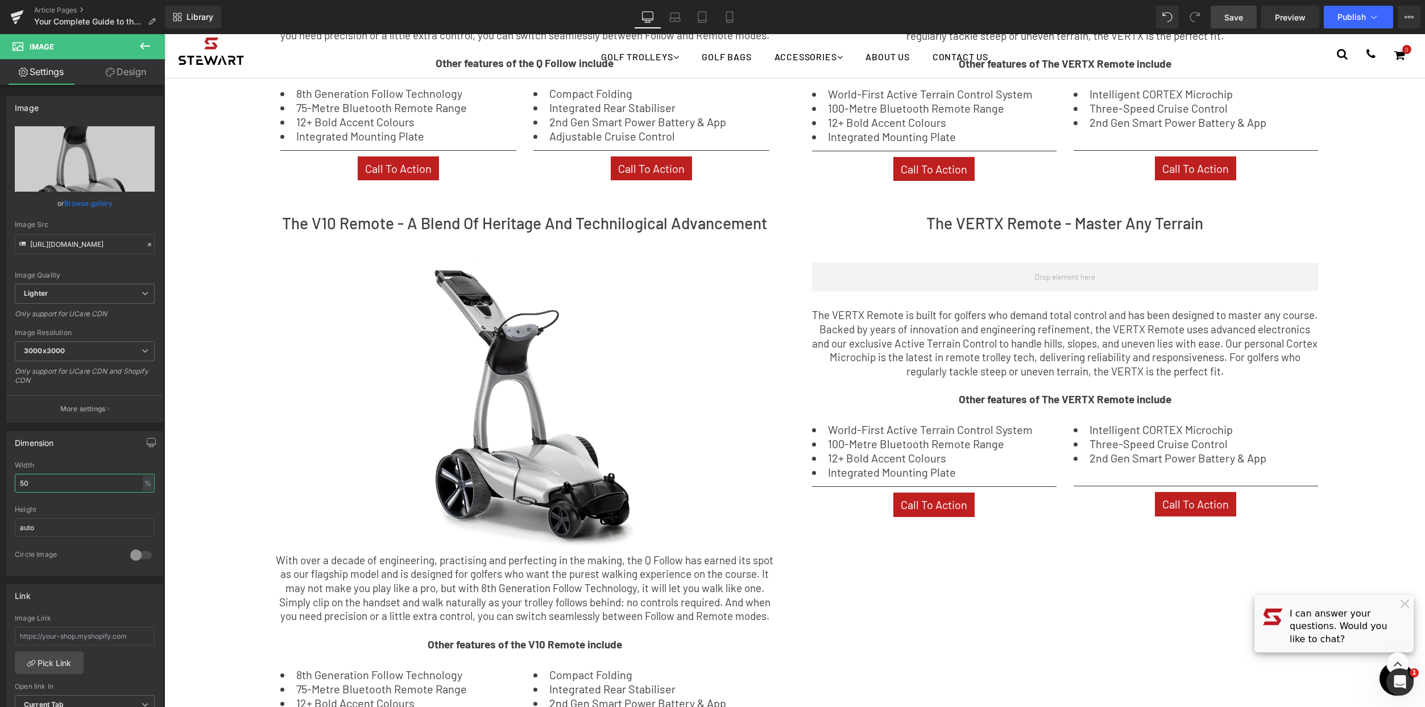
type input "50"
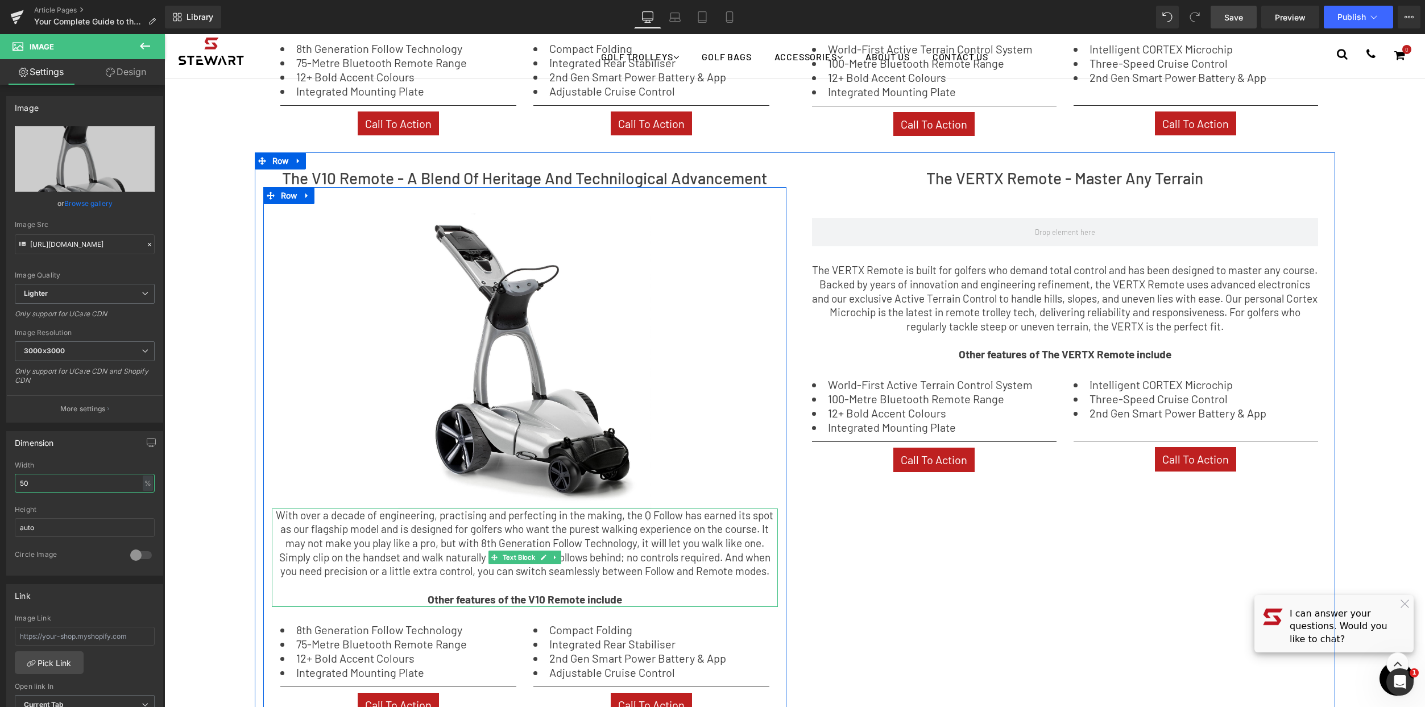
scroll to position [1159, 0]
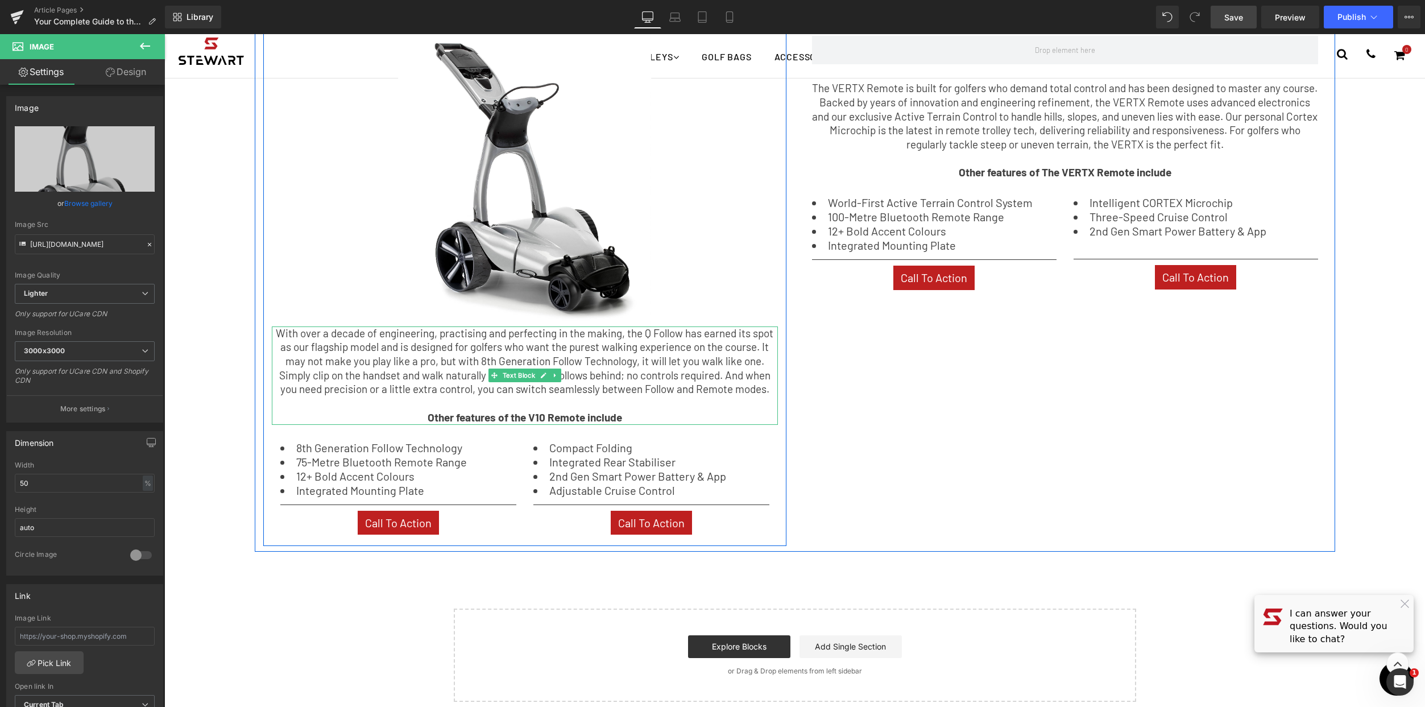
click at [606, 373] on p "With over a decade of engineering, practising and perfecting in the making, the…" at bounding box center [525, 361] width 506 height 71
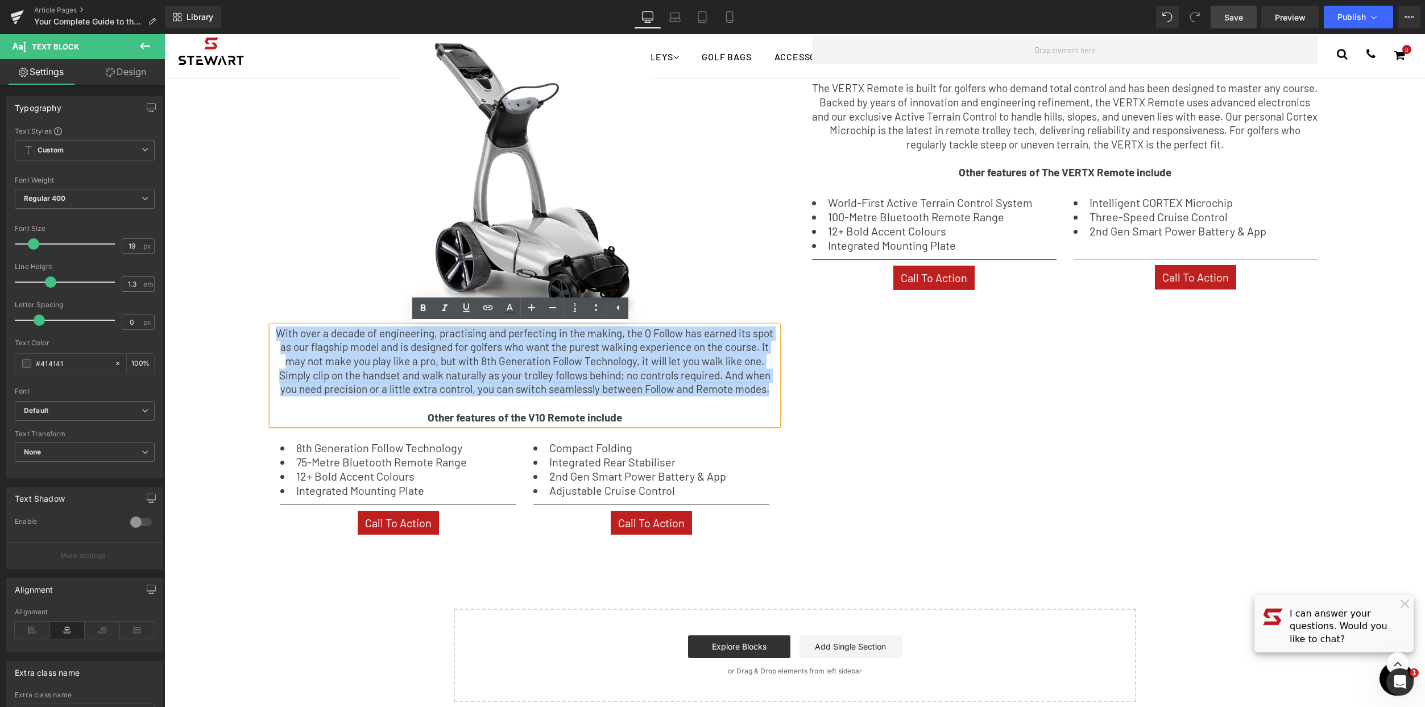
drag, startPoint x: 269, startPoint y: 363, endPoint x: 262, endPoint y: 325, distance: 38.2
click at [263, 325] on div "Image ‹ › Carousel With over a decade of engineering, practising and perfecting…" at bounding box center [524, 272] width 523 height 535
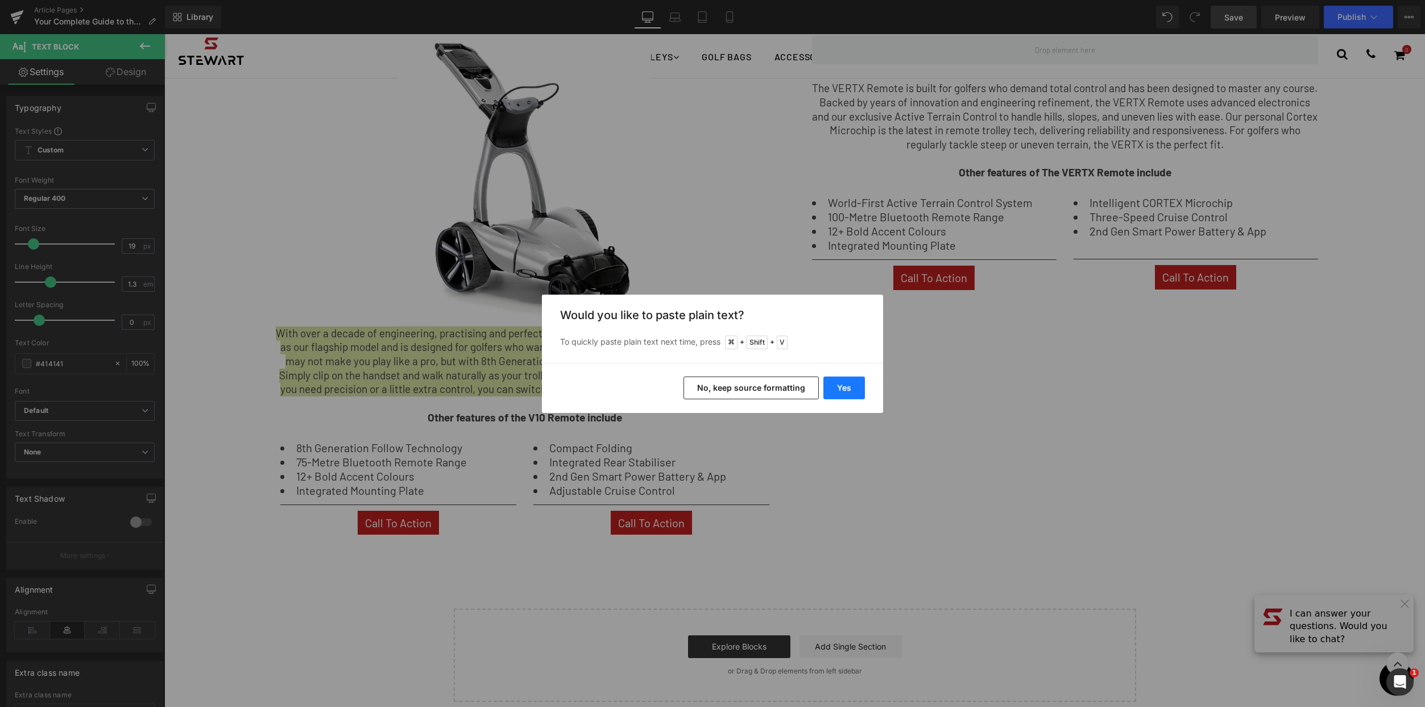
click at [859, 383] on button "Yes" at bounding box center [844, 387] width 42 height 23
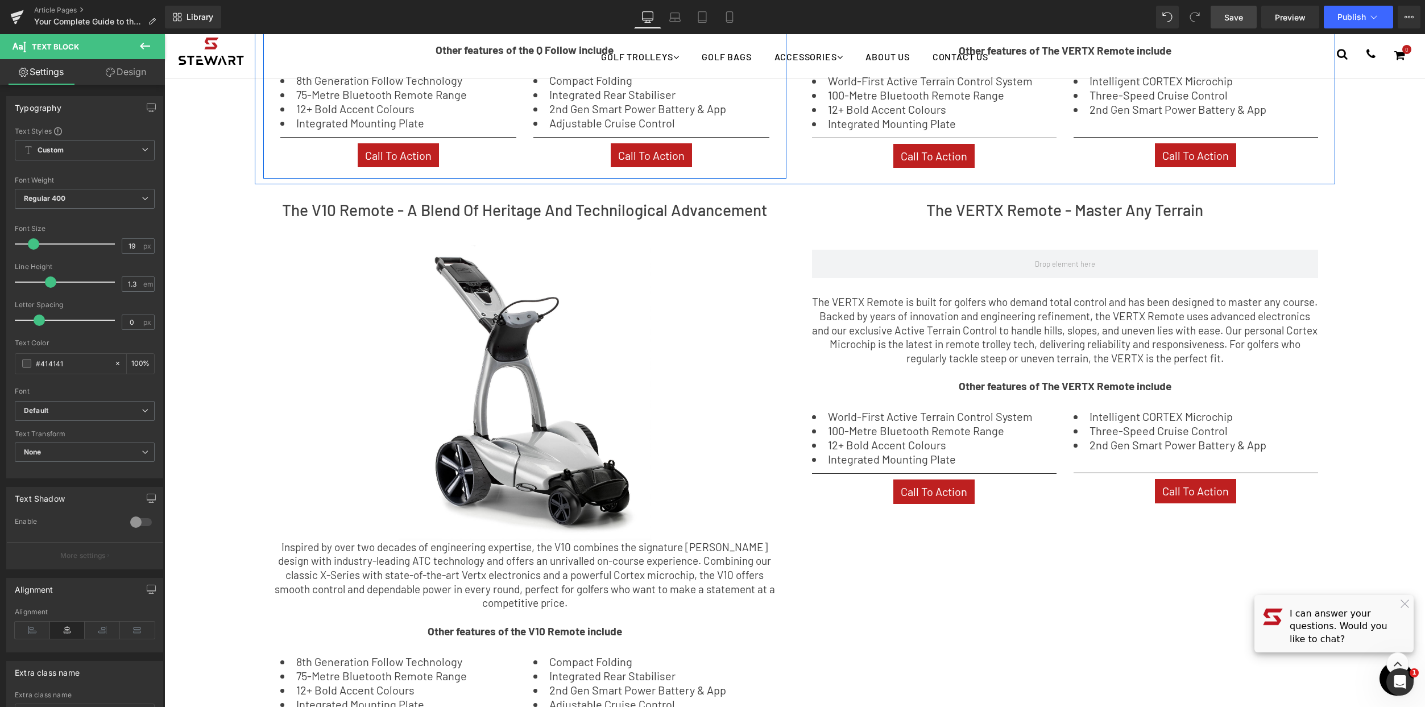
scroll to position [996, 0]
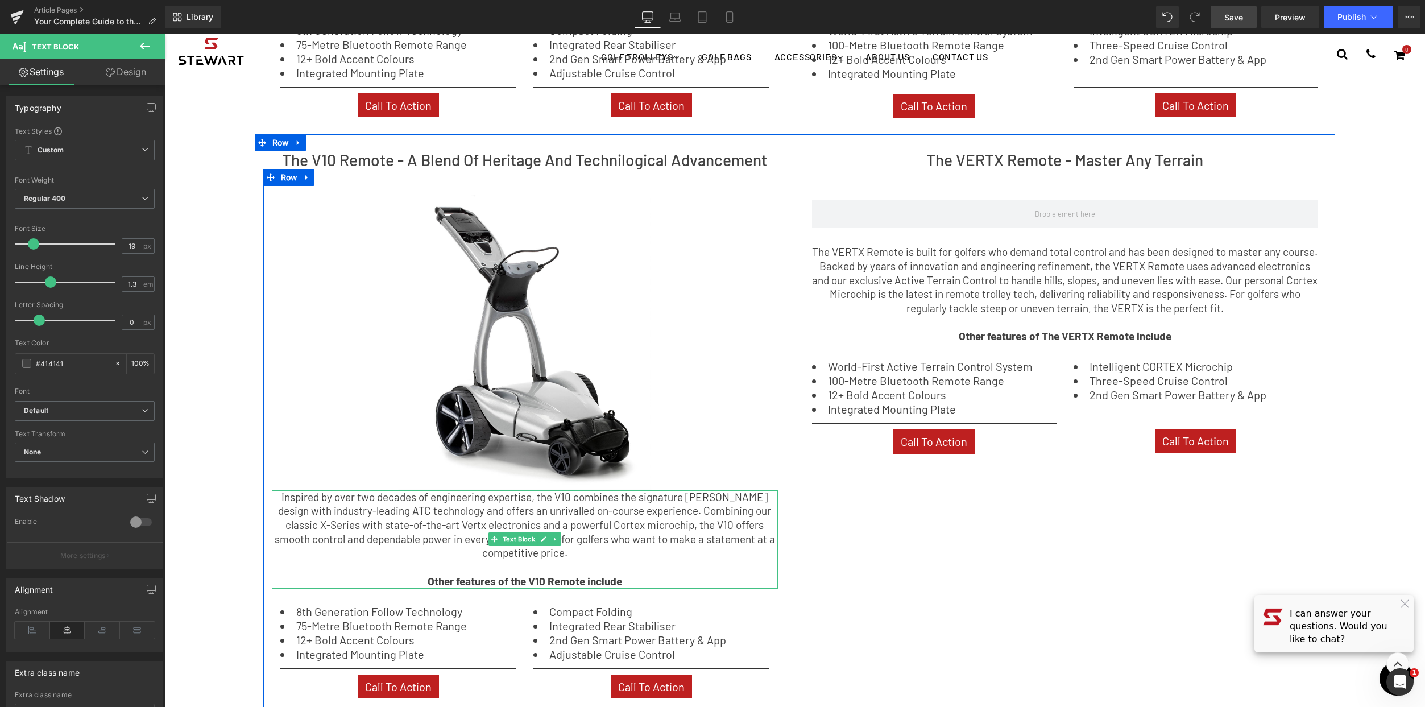
click at [412, 524] on p "Inspired by over two decades of engineering expertise, the V10 combines the sig…" at bounding box center [525, 525] width 506 height 71
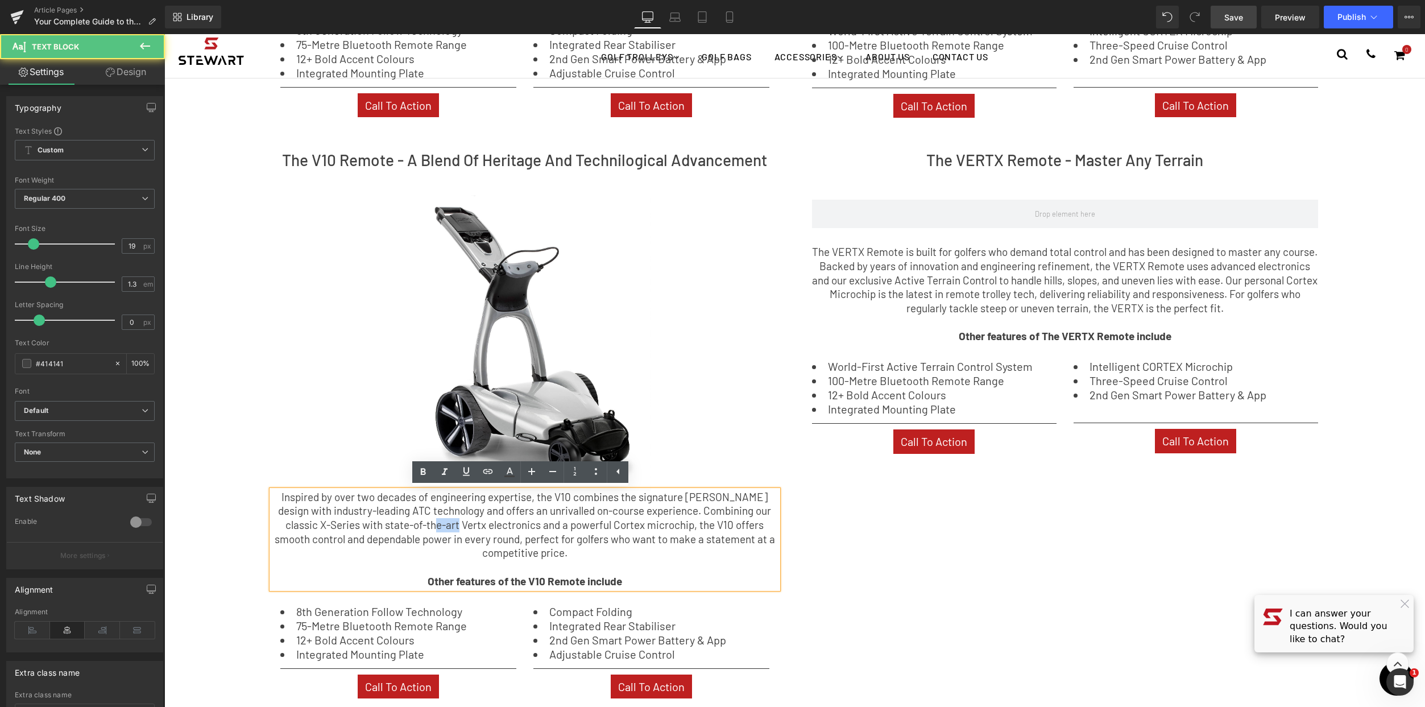
click at [412, 524] on p "Inspired by over two decades of engineering expertise, the V10 combines the sig…" at bounding box center [525, 525] width 506 height 71
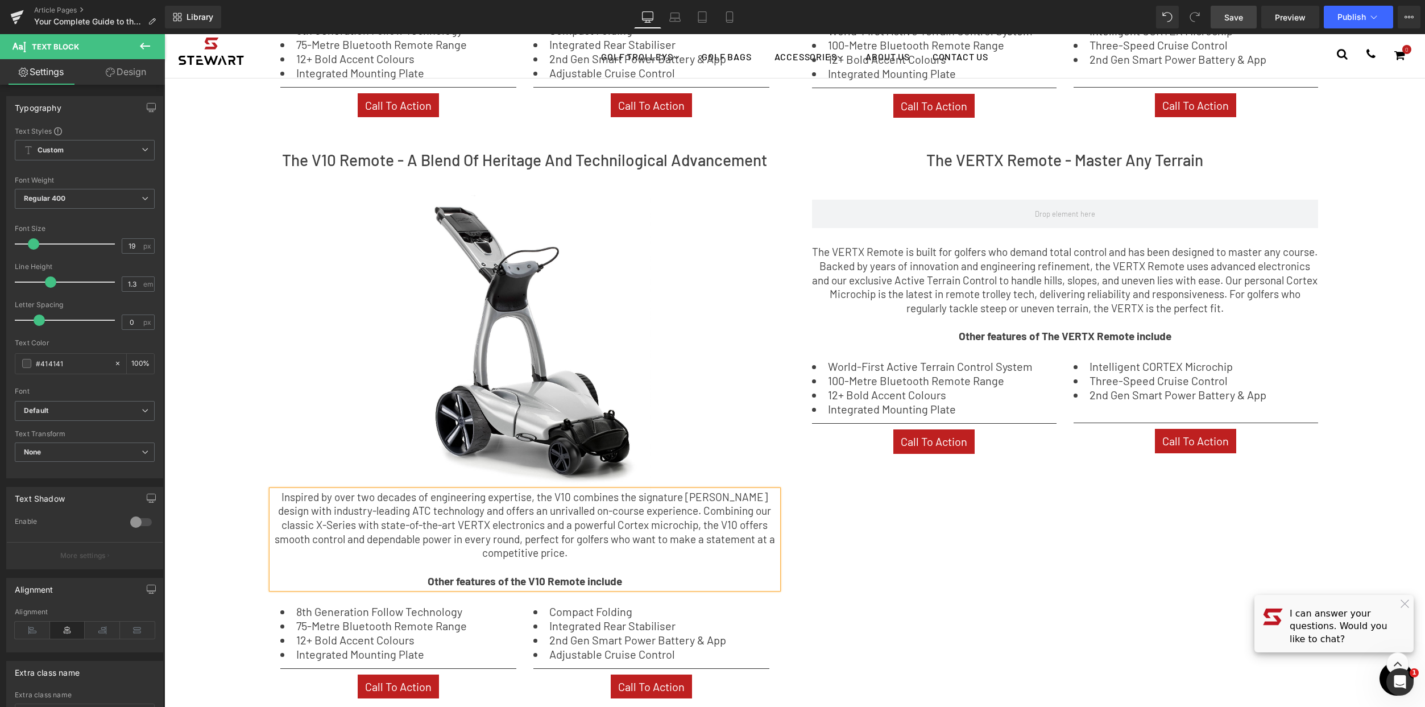
click at [987, 573] on div "The V10 Remote - A Blend Of Heritage And Technilogical Advancement Heading Imag…" at bounding box center [795, 424] width 1080 height 581
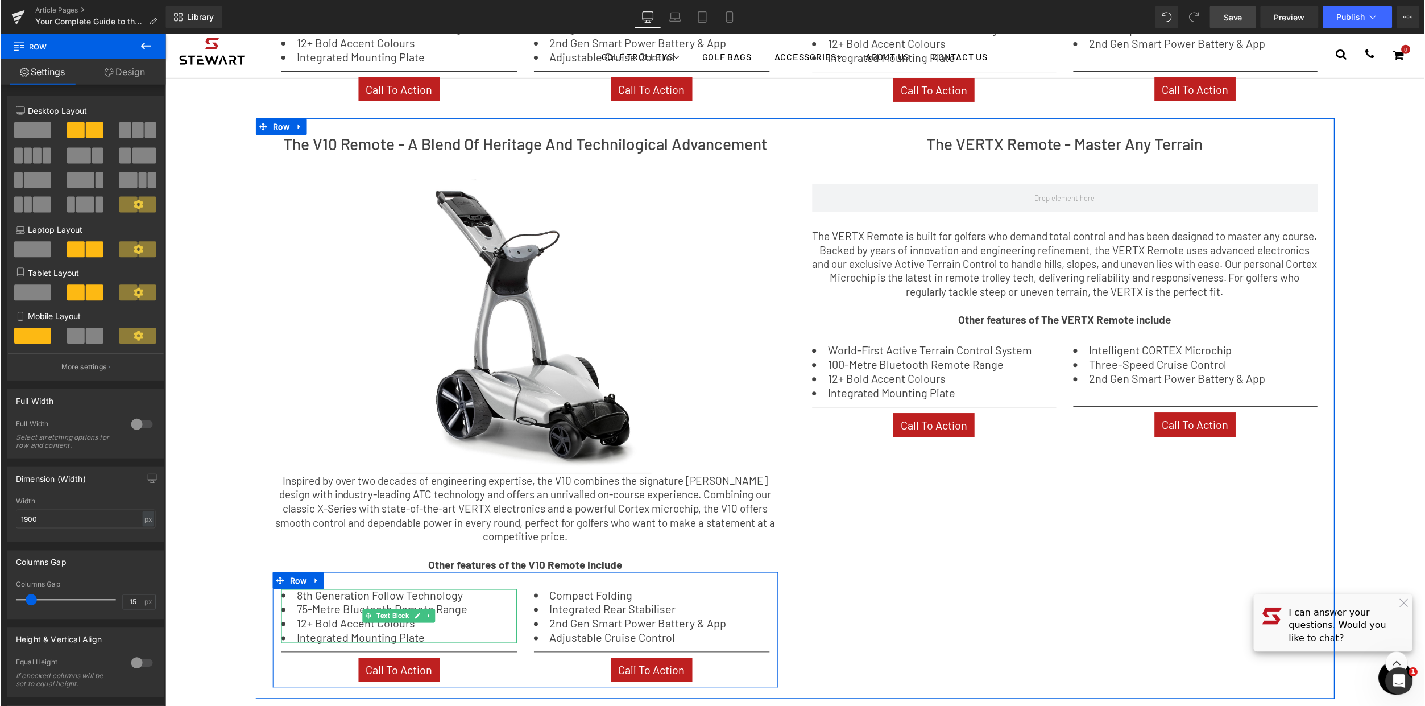
scroll to position [1012, 0]
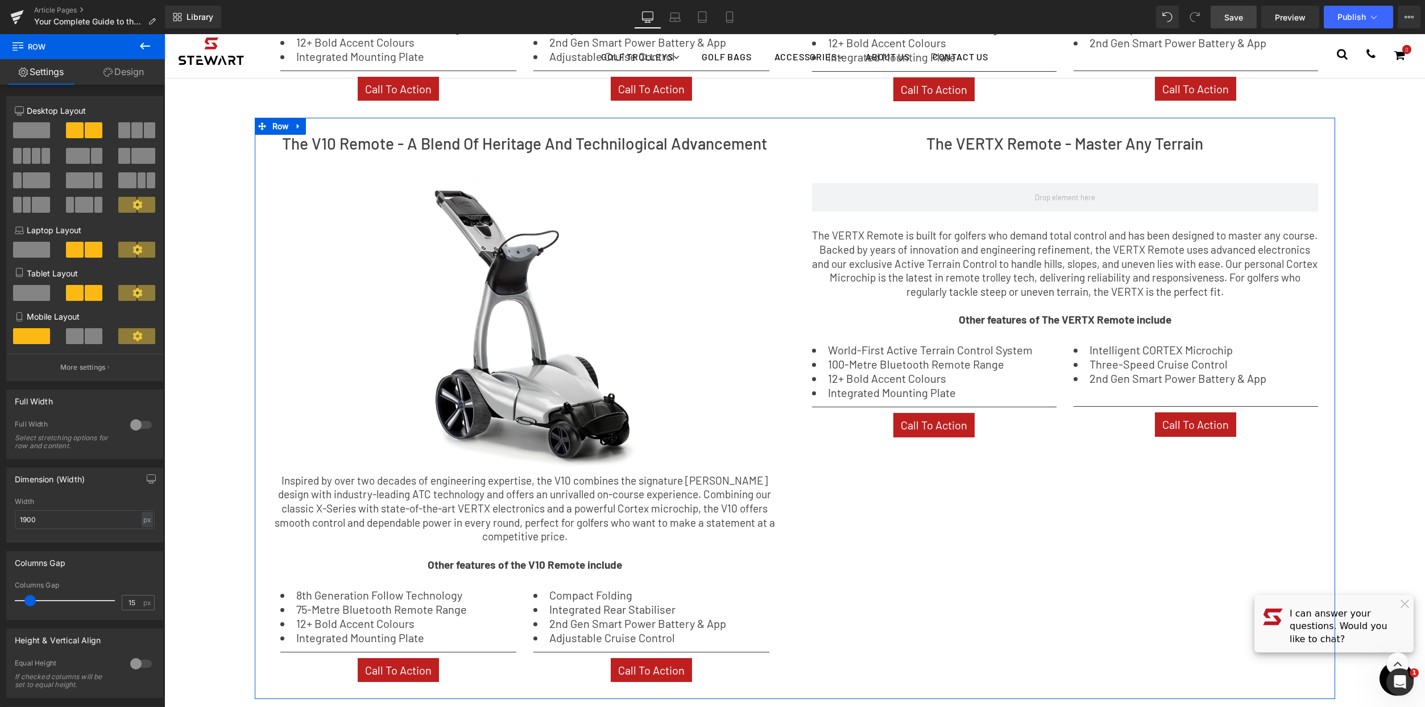
click at [925, 384] on li "12+ Bold Accent Colours" at bounding box center [934, 377] width 245 height 11
click at [1000, 387] on li "Integrated Mounting Plate" at bounding box center [934, 392] width 245 height 11
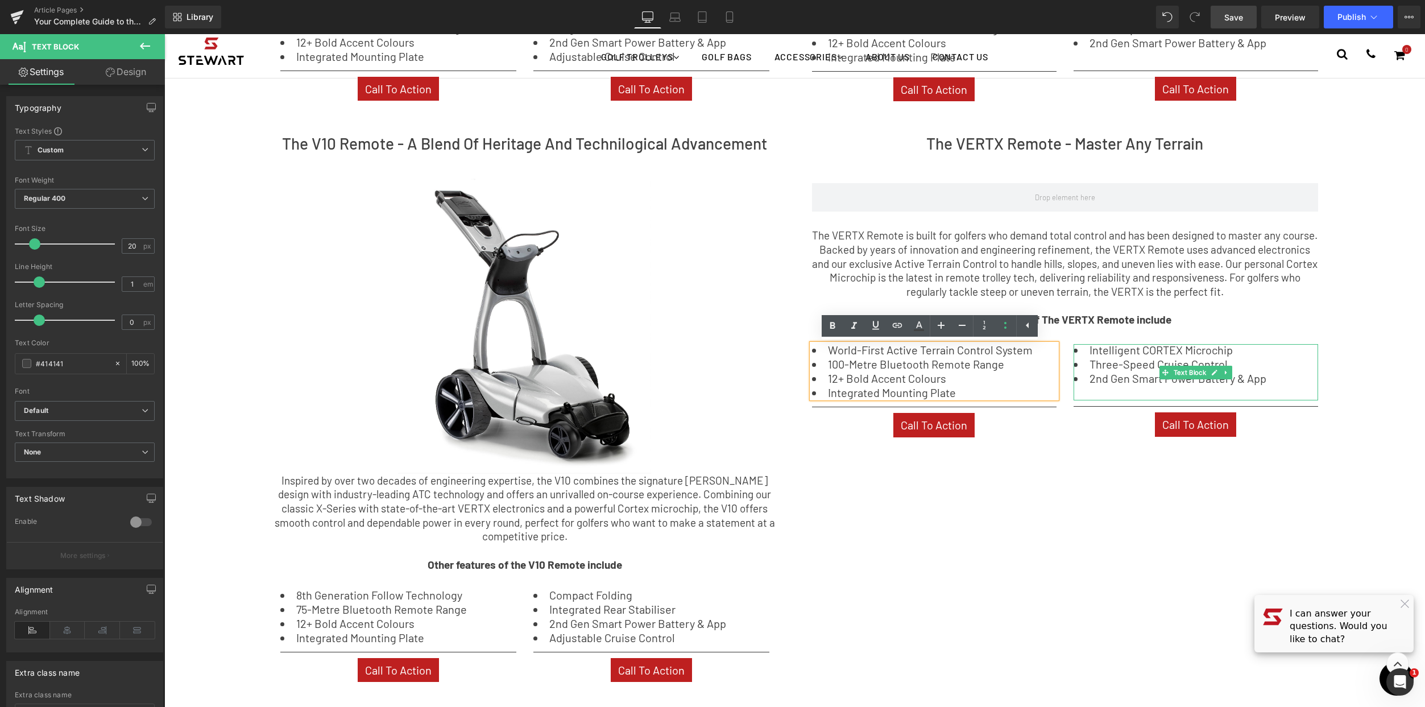
click at [1238, 363] on li "Three-Speed Cruise Control" at bounding box center [1196, 363] width 245 height 11
click at [1241, 353] on li "Intelligent CORTEX Microchip" at bounding box center [1196, 349] width 245 height 11
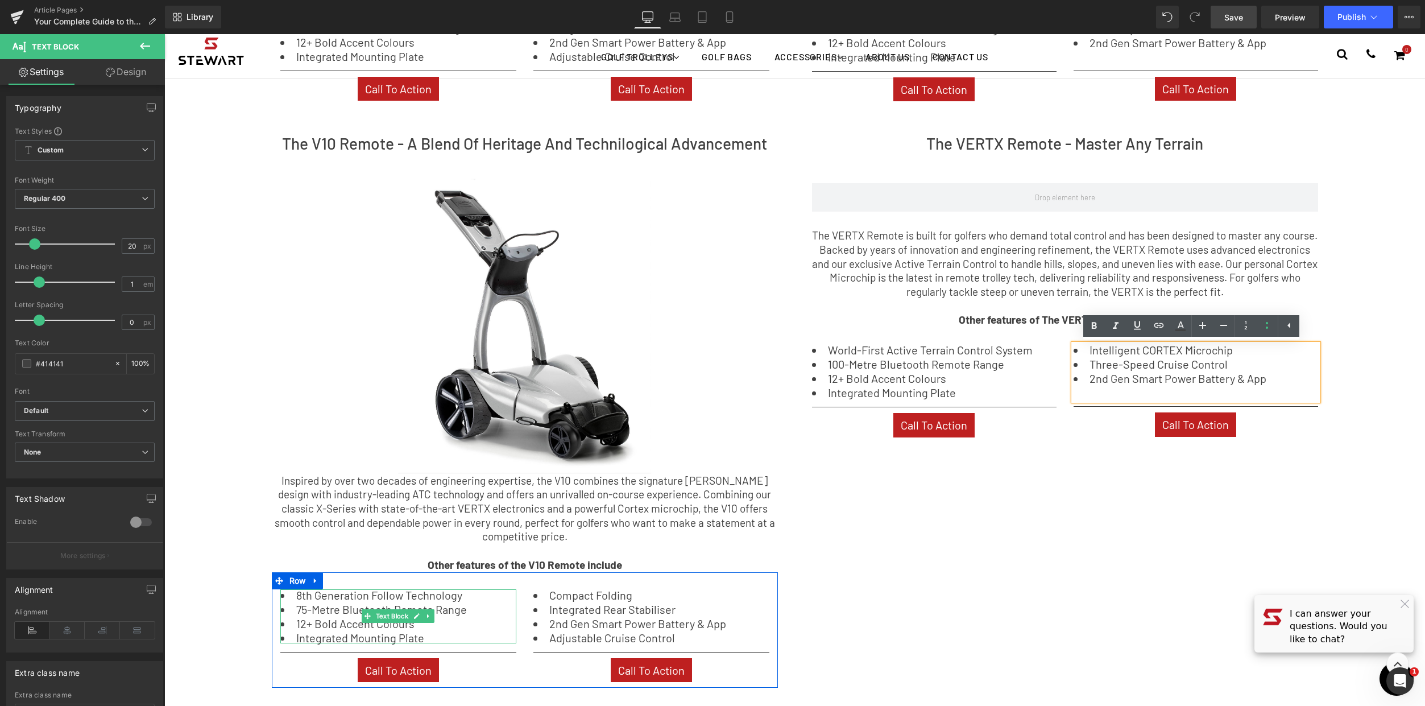
click at [440, 633] on li "Integrated Mounting Plate" at bounding box center [398, 637] width 236 height 11
click at [429, 640] on li "Integrated Mounting Plate" at bounding box center [398, 637] width 236 height 11
click at [376, 623] on ul "8th Generation Follow Technology 75-Metre Bluetooth Remote Range 12+ Bold Accen…" at bounding box center [398, 616] width 236 height 54
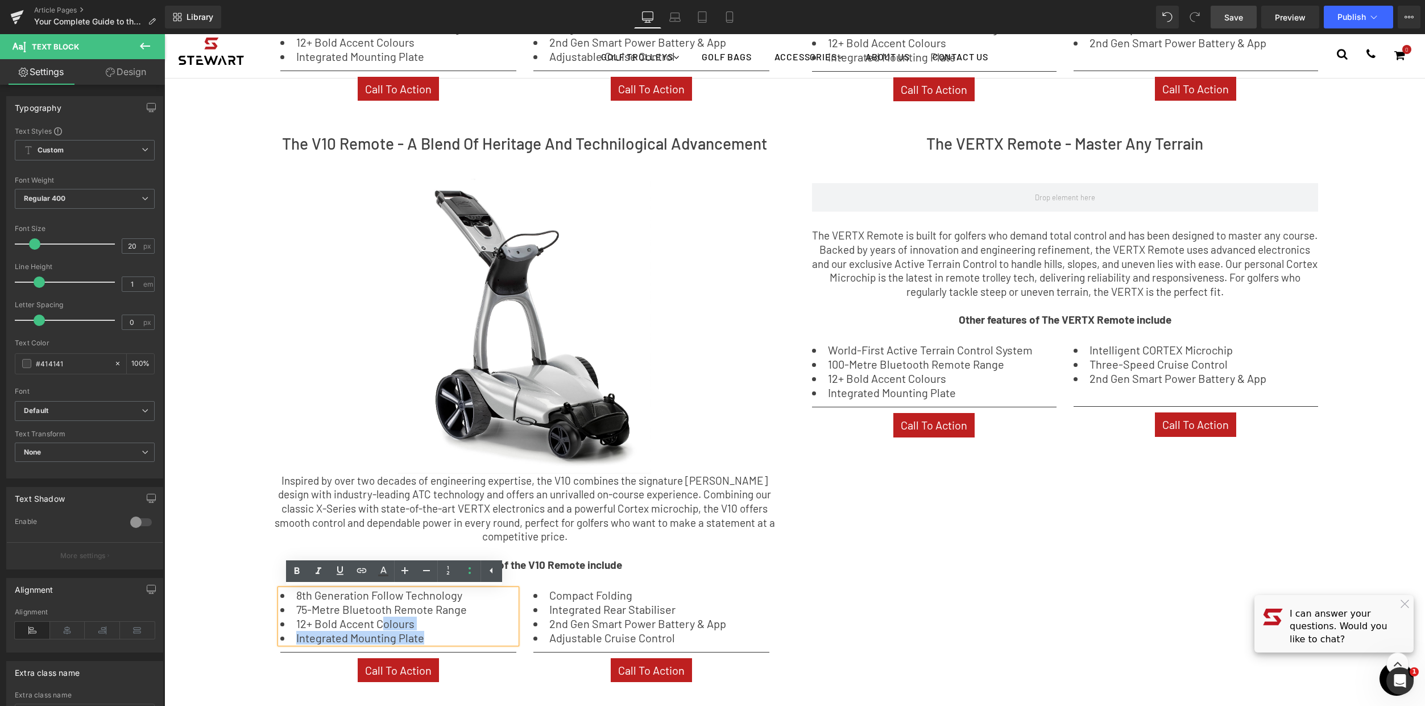
click at [401, 624] on li "12+ Bold Accent Colours" at bounding box center [398, 623] width 236 height 11
drag, startPoint x: 435, startPoint y: 635, endPoint x: 293, endPoint y: 595, distance: 147.5
click at [293, 595] on ul "8th Generation Follow Technology 75-Metre Bluetooth Remote Range 12+ Bold Accen…" at bounding box center [398, 616] width 236 height 54
click at [451, 626] on li "12+ Bold Accent Colours" at bounding box center [398, 623] width 236 height 11
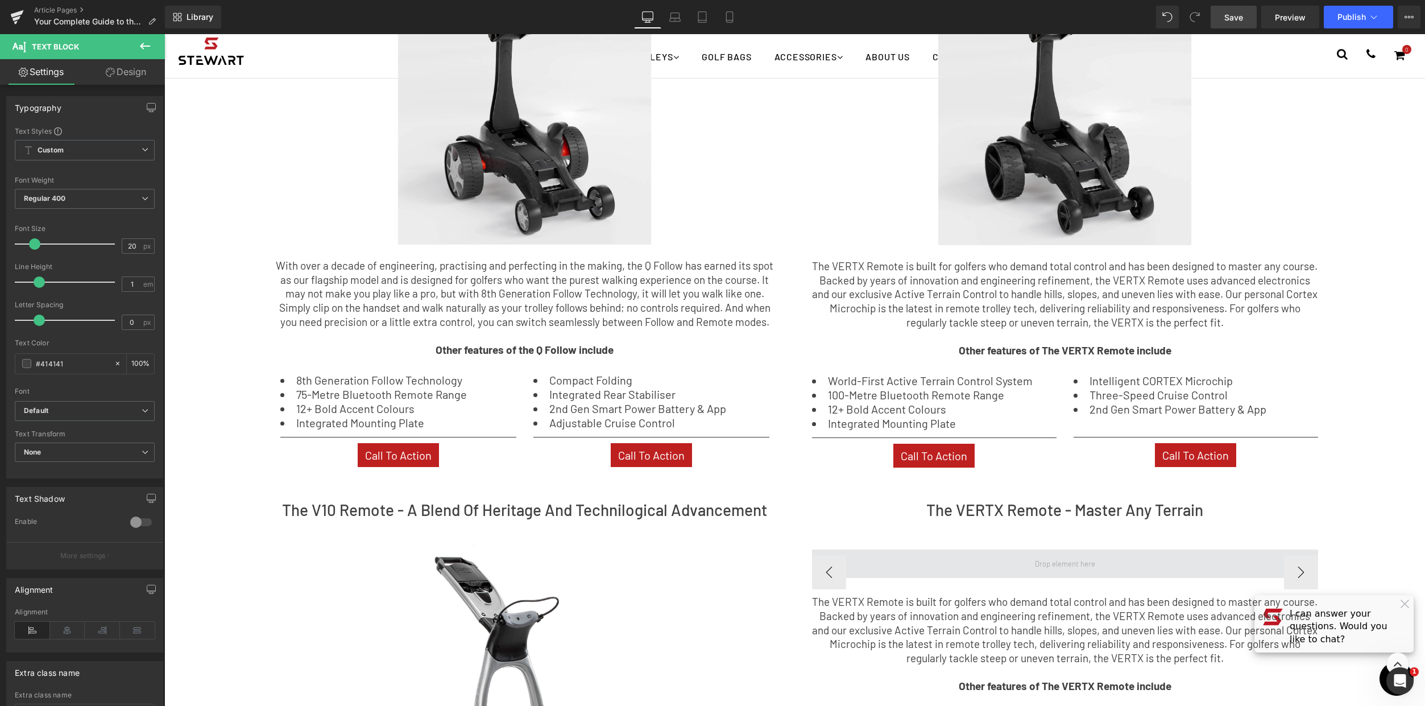
scroll to position [642, 0]
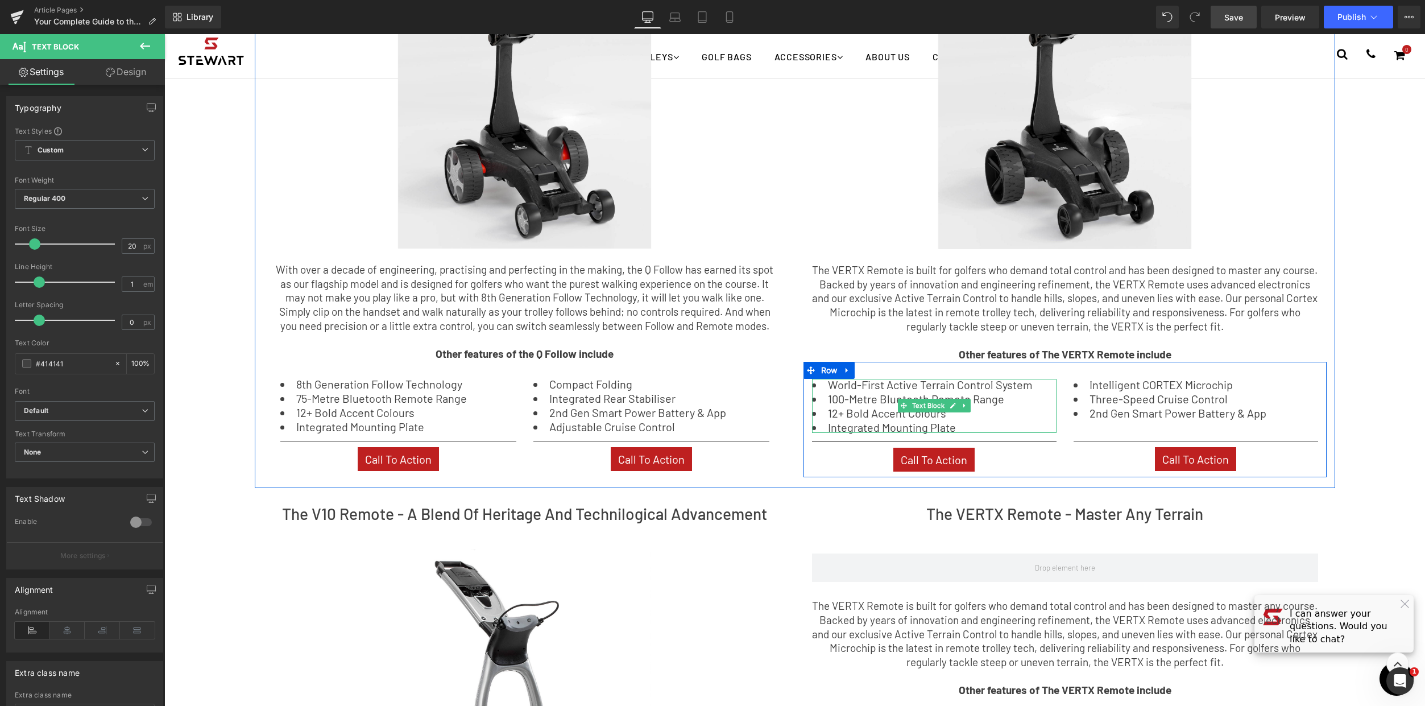
click at [844, 396] on li "100-Metre Bluetooth Remote Range" at bounding box center [934, 398] width 245 height 11
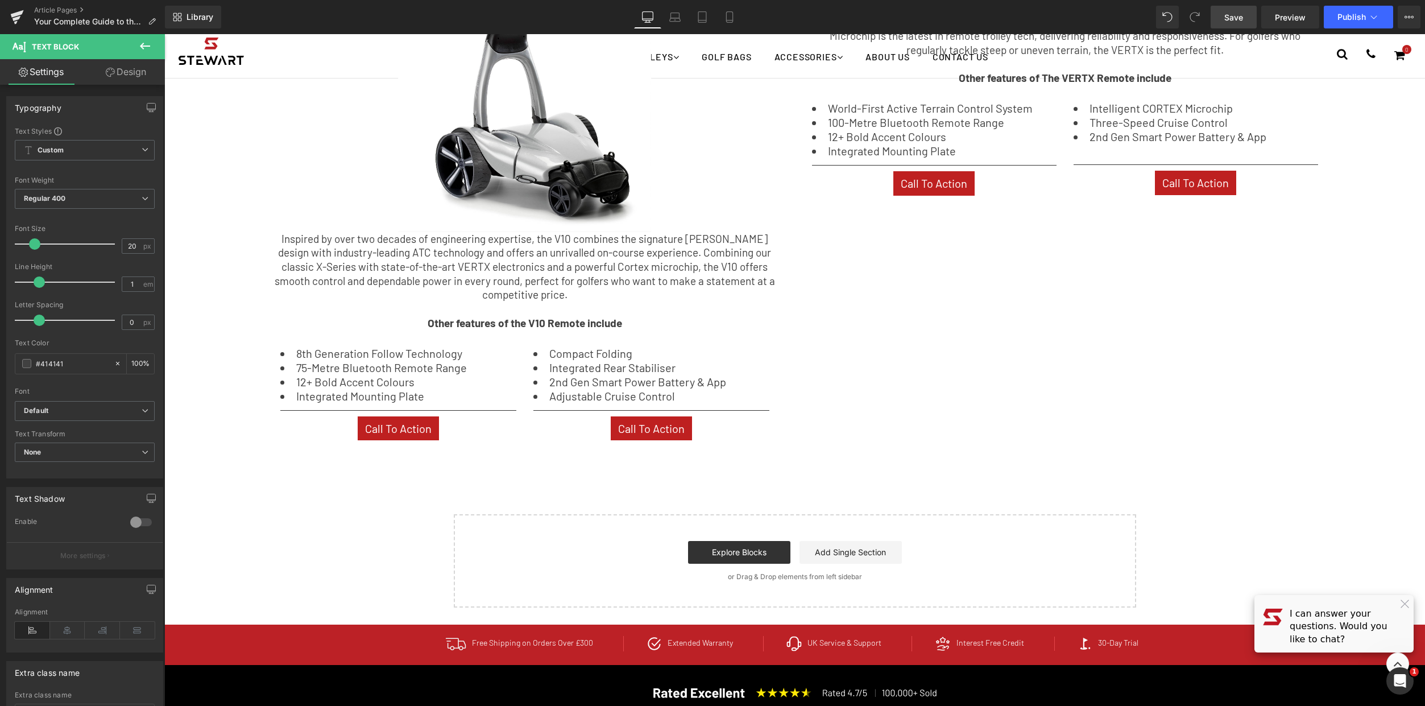
scroll to position [1290, 0]
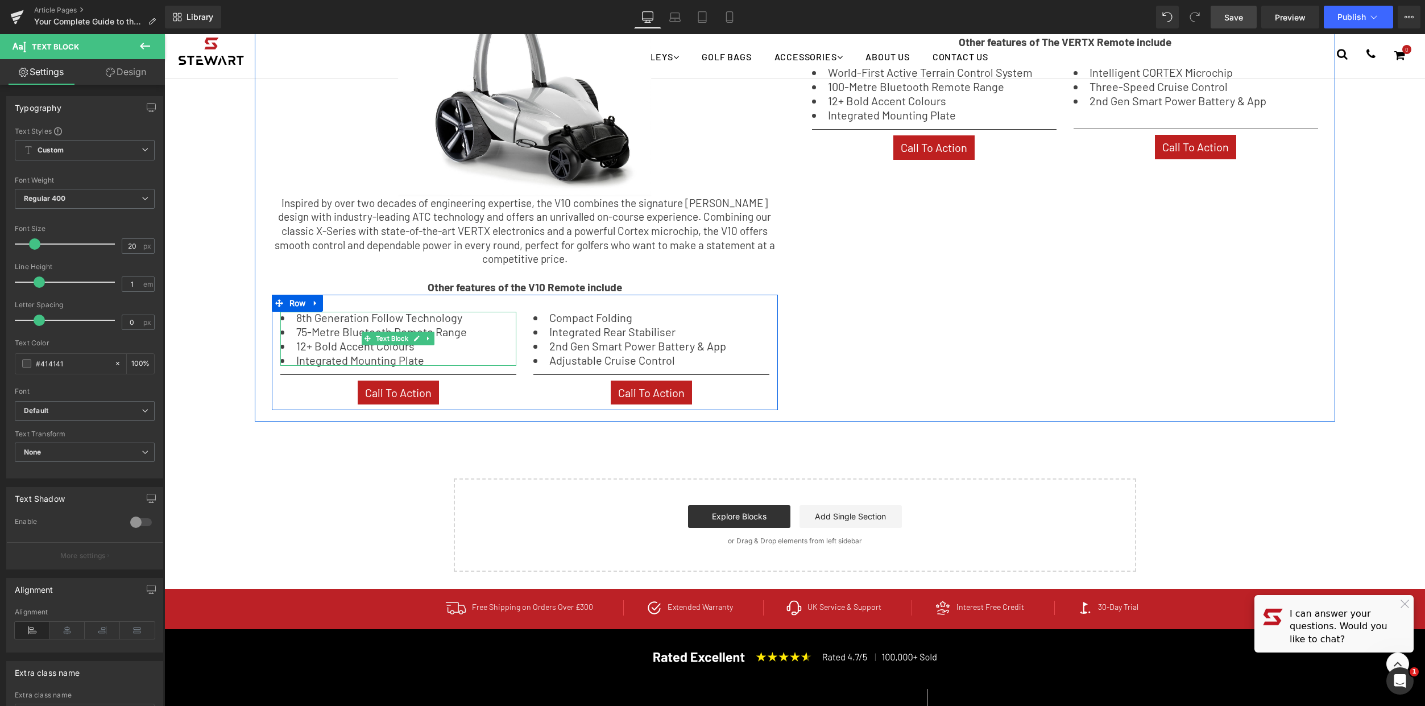
click at [380, 347] on li "12+ Bold Accent Colours" at bounding box center [398, 345] width 236 height 11
click at [411, 354] on li "Integrated Mounting Plate" at bounding box center [398, 359] width 236 height 11
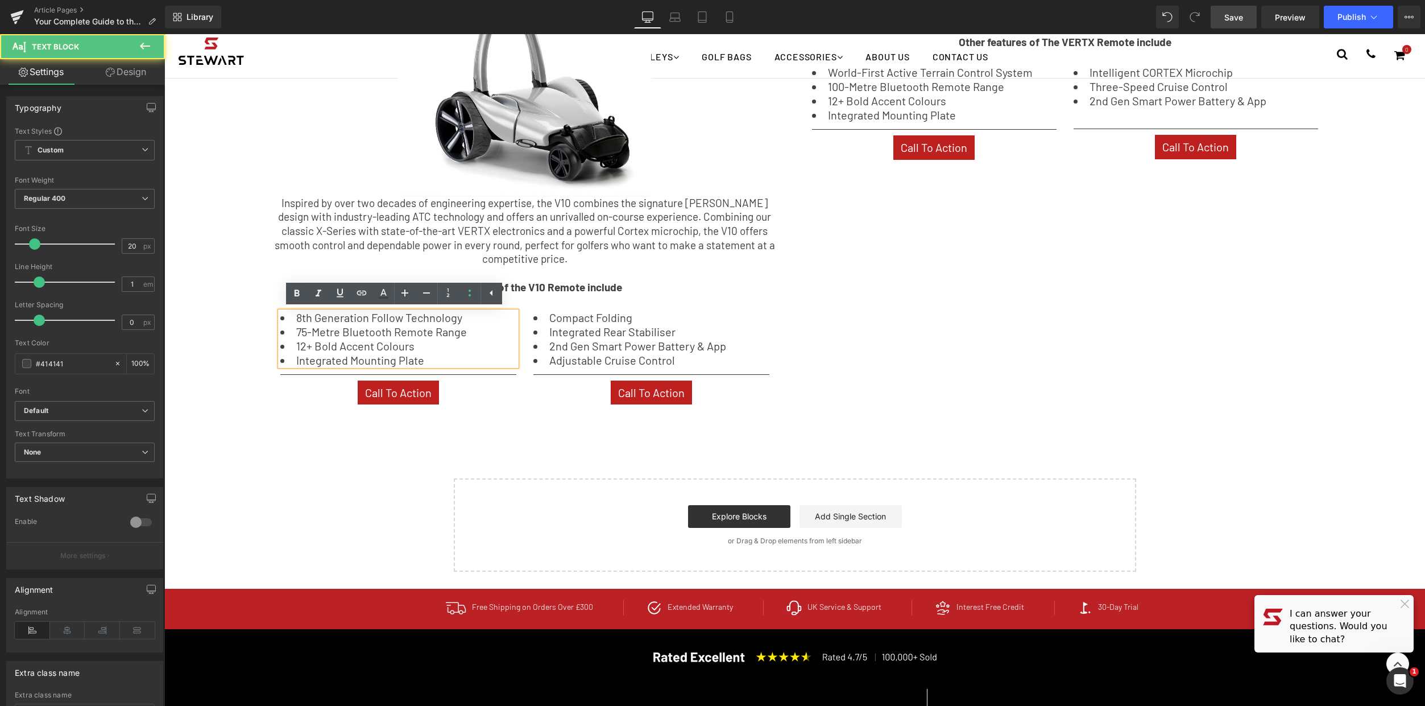
click at [431, 360] on li "Integrated Mounting Plate" at bounding box center [398, 359] width 236 height 11
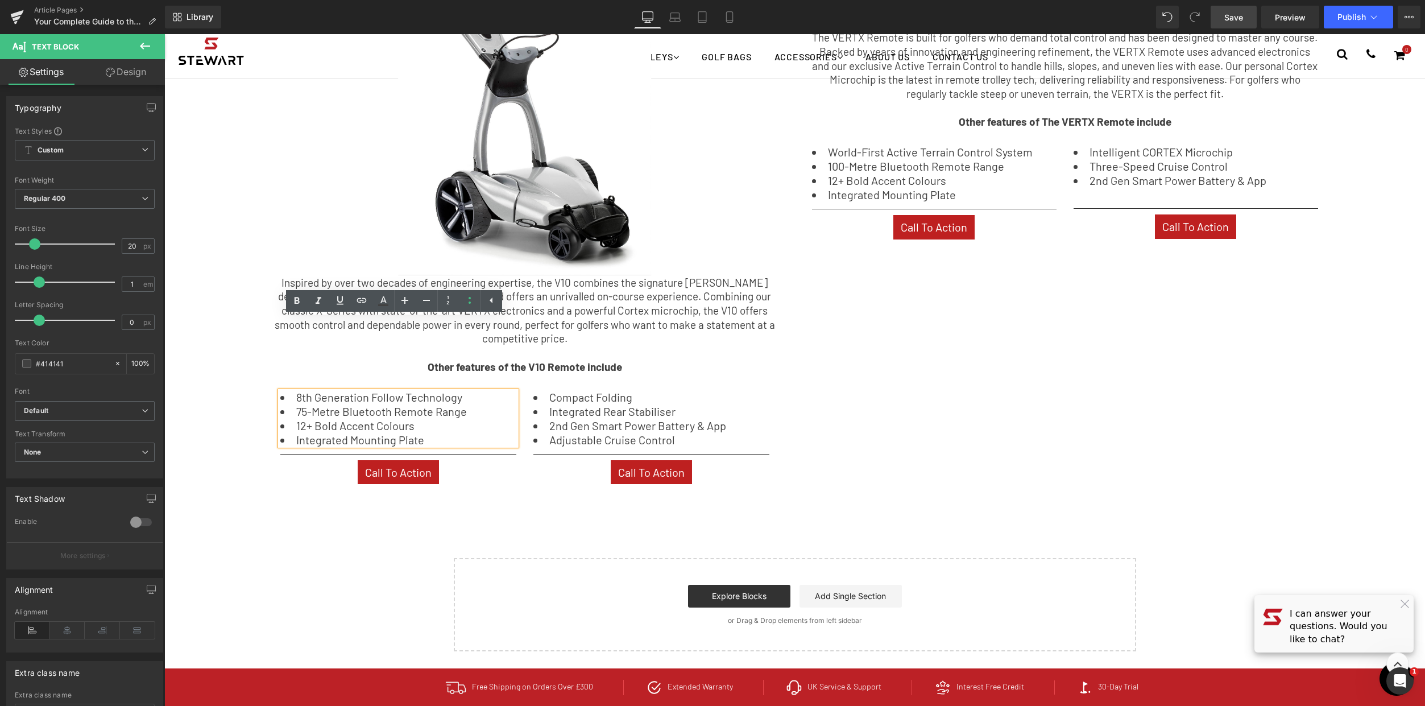
scroll to position [1203, 0]
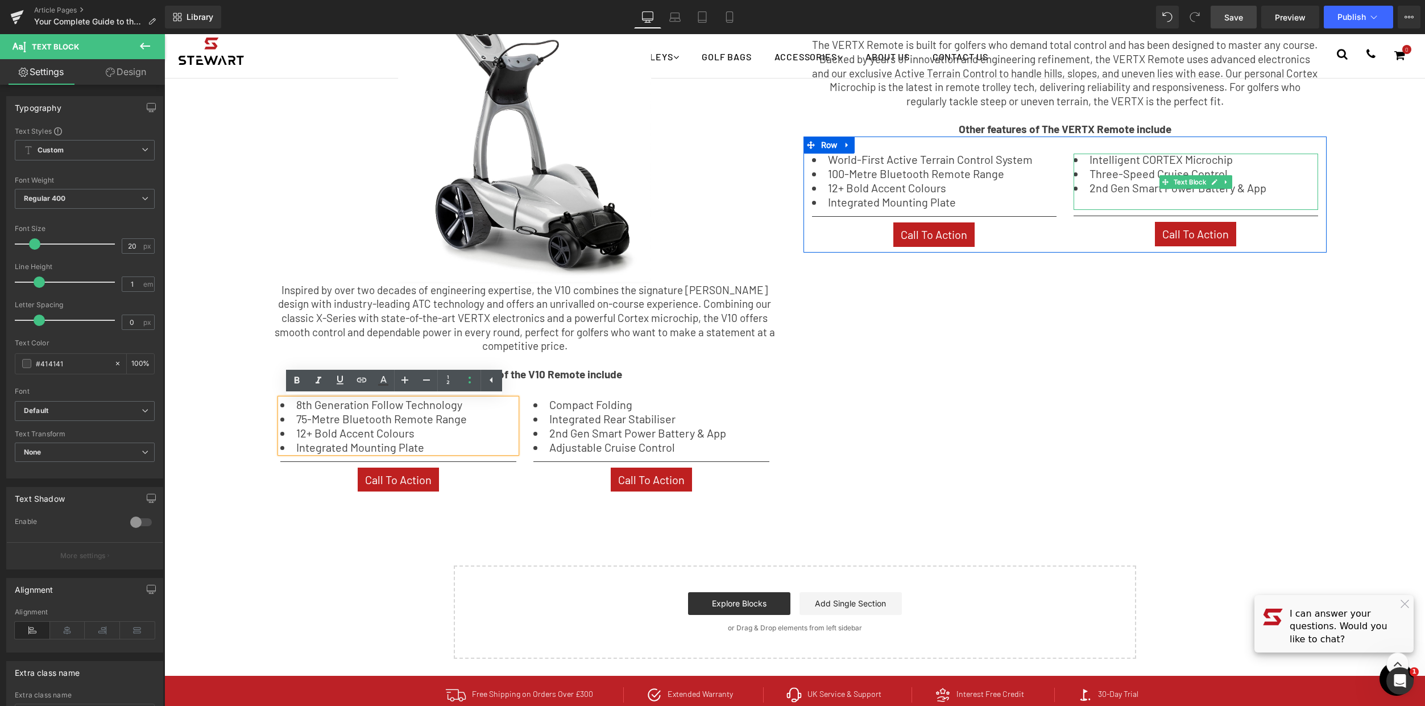
drag, startPoint x: 1242, startPoint y: 161, endPoint x: 327, endPoint y: 367, distance: 938.3
click at [1084, 158] on li "Intelligent CORTEX Microchip" at bounding box center [1196, 159] width 245 height 11
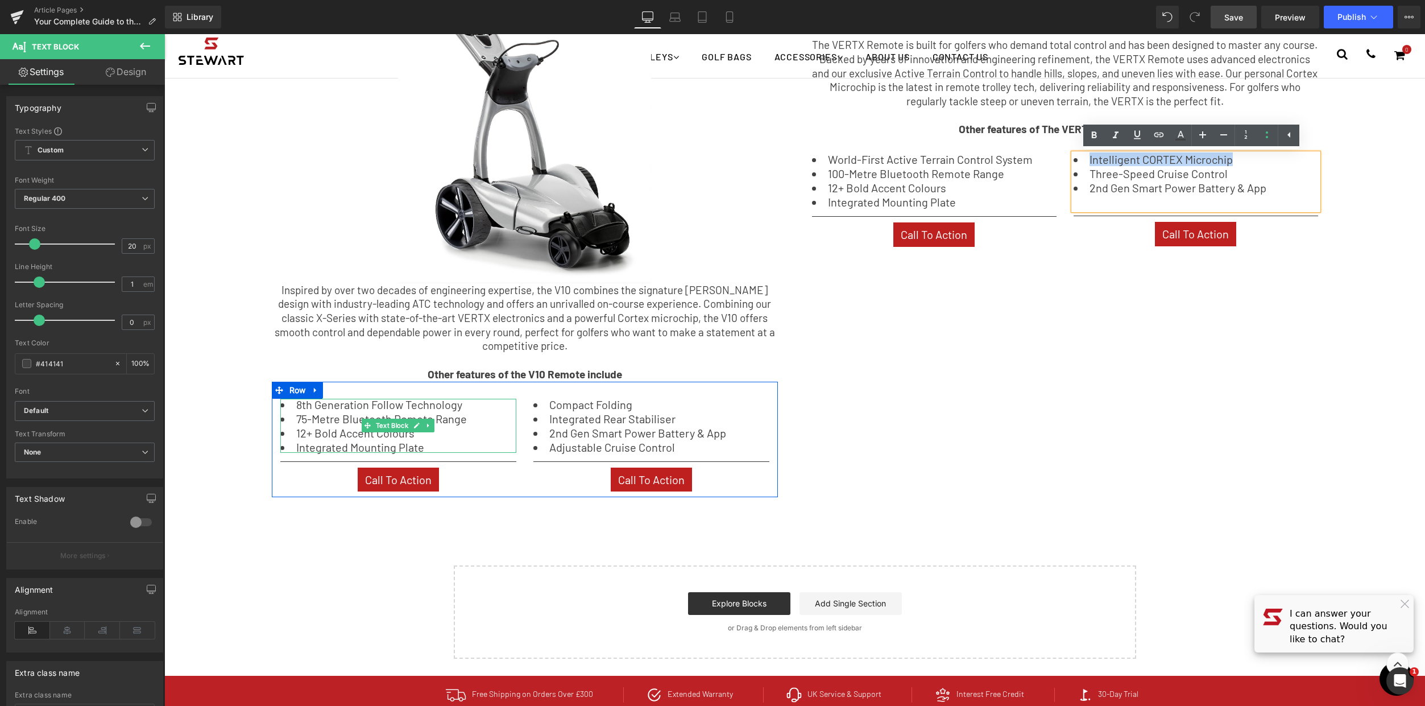
click at [378, 438] on li "12+ Bold Accent Colours" at bounding box center [398, 432] width 236 height 11
click at [446, 446] on li "Integrated Mounting Plate" at bounding box center [398, 446] width 236 height 11
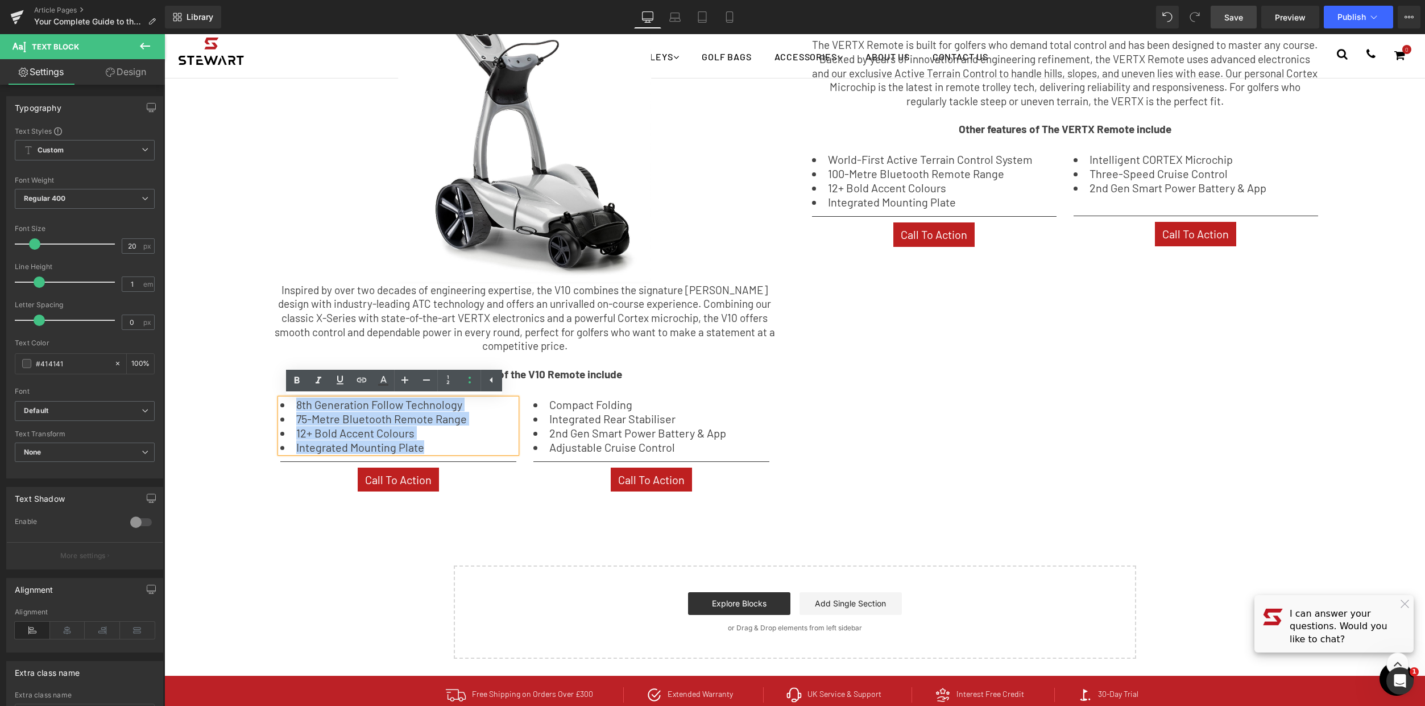
drag, startPoint x: 457, startPoint y: 447, endPoint x: 288, endPoint y: 401, distance: 175.0
click at [288, 401] on ul "8th Generation Follow Technology 75-Metre Bluetooth Remote Range 12+ Bold Accen…" at bounding box center [398, 426] width 236 height 54
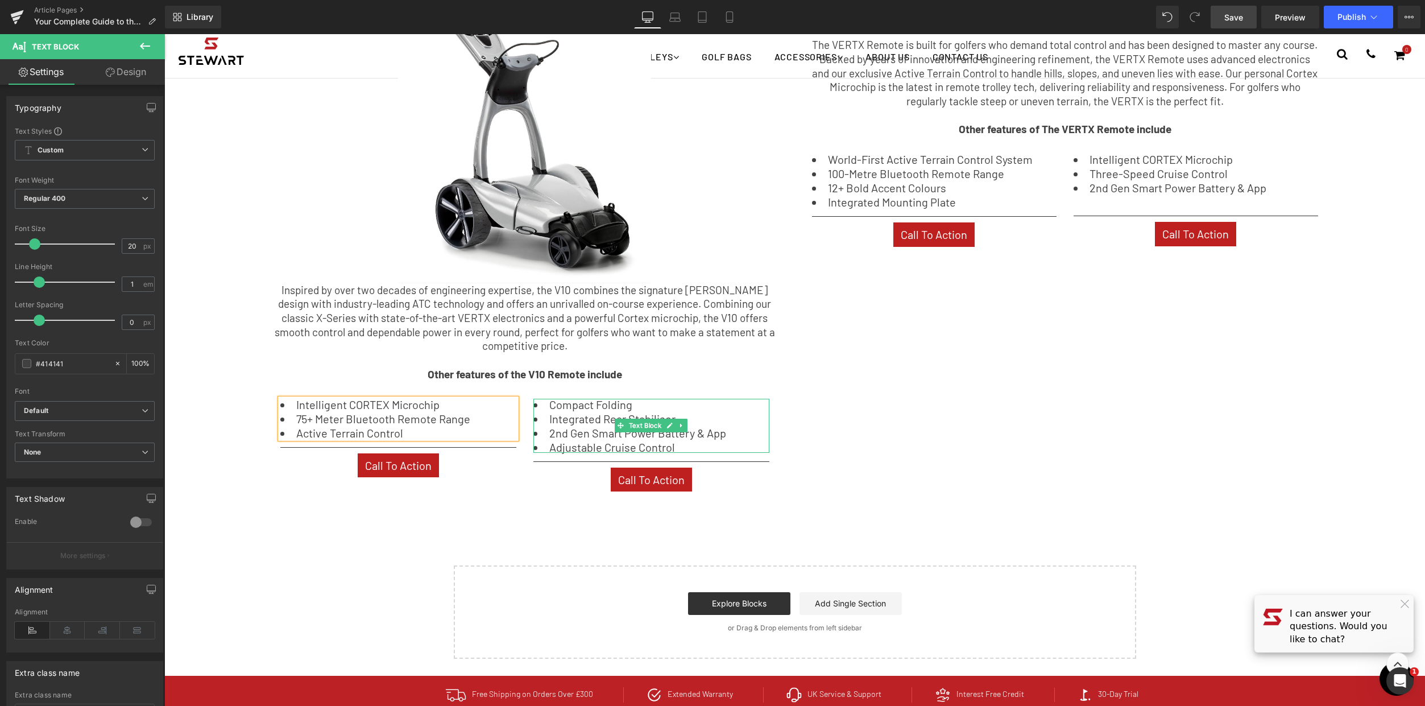
click at [682, 437] on li "2nd Gen Smart Power Battery & App" at bounding box center [651, 432] width 236 height 11
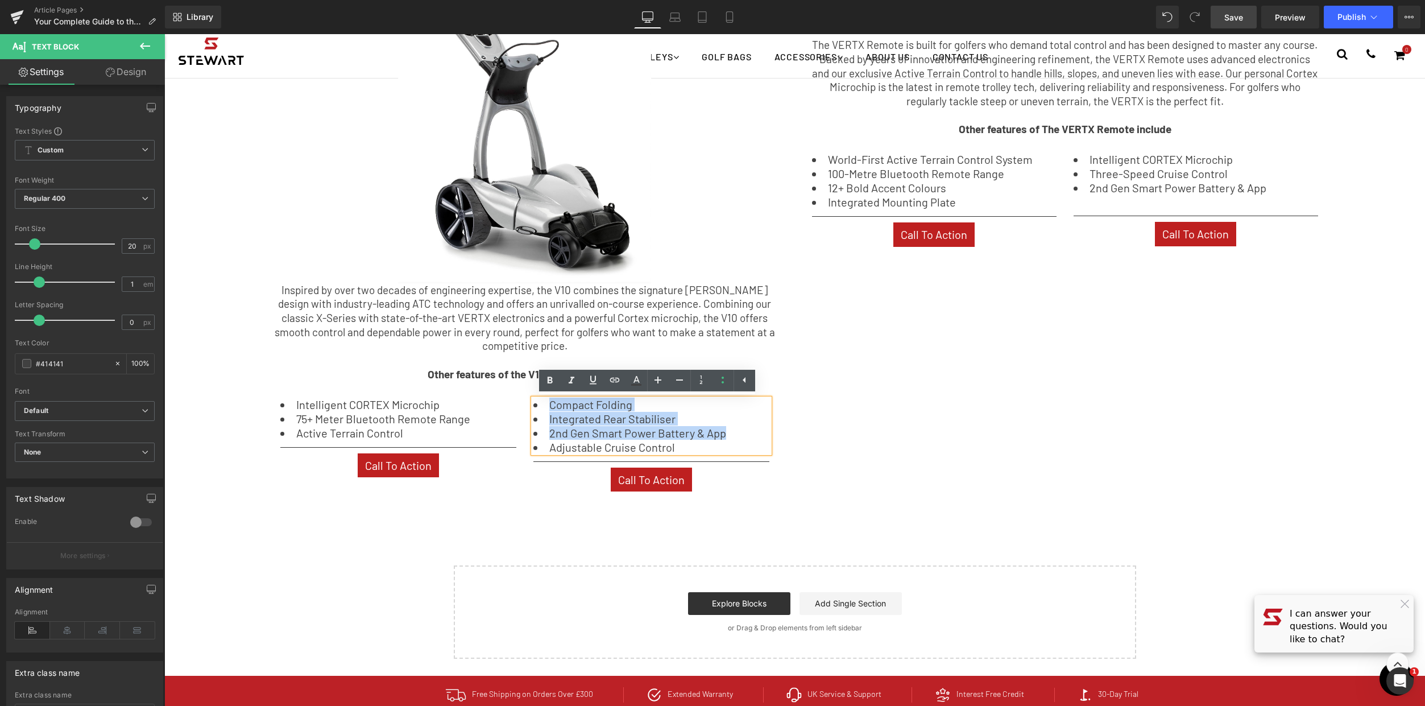
drag, startPoint x: 537, startPoint y: 413, endPoint x: 536, endPoint y: 406, distance: 6.9
click at [536, 406] on ul "Compact Folding Integrated Rear Stabiliser 2nd Gen Smart Power Battery & App Ad…" at bounding box center [651, 426] width 236 height 54
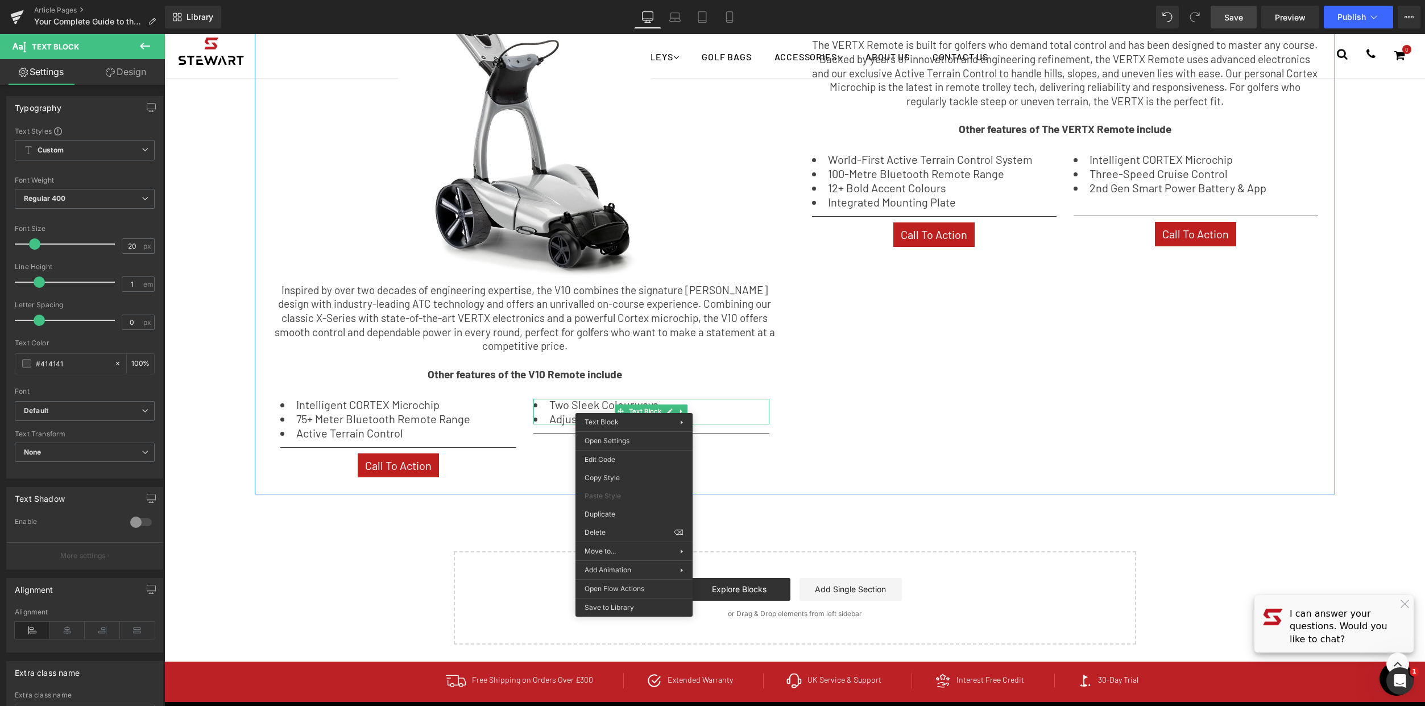
click at [821, 403] on div "The V10 Remote - A Blend Of Heritage And Technilogical Advancement Heading Imag…" at bounding box center [795, 210] width 1080 height 567
click at [590, 399] on div "Two Sleek Colourways Adjustable Cruise Control Text Block" at bounding box center [651, 412] width 236 height 26
click at [568, 407] on li "Two Sleek Colourways" at bounding box center [651, 404] width 236 height 11
